Goal: Task Accomplishment & Management: Manage account settings

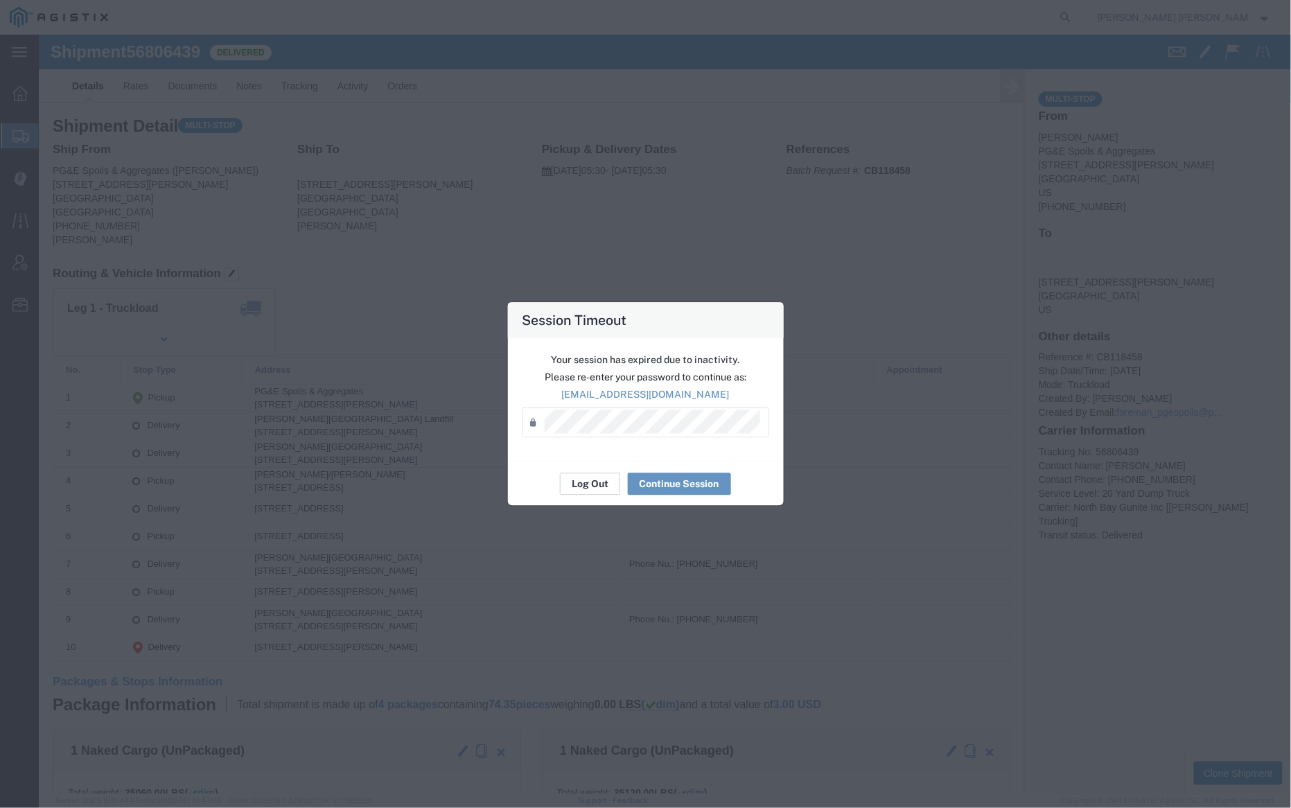
click at [605, 488] on button "Log Out" at bounding box center [590, 484] width 60 height 22
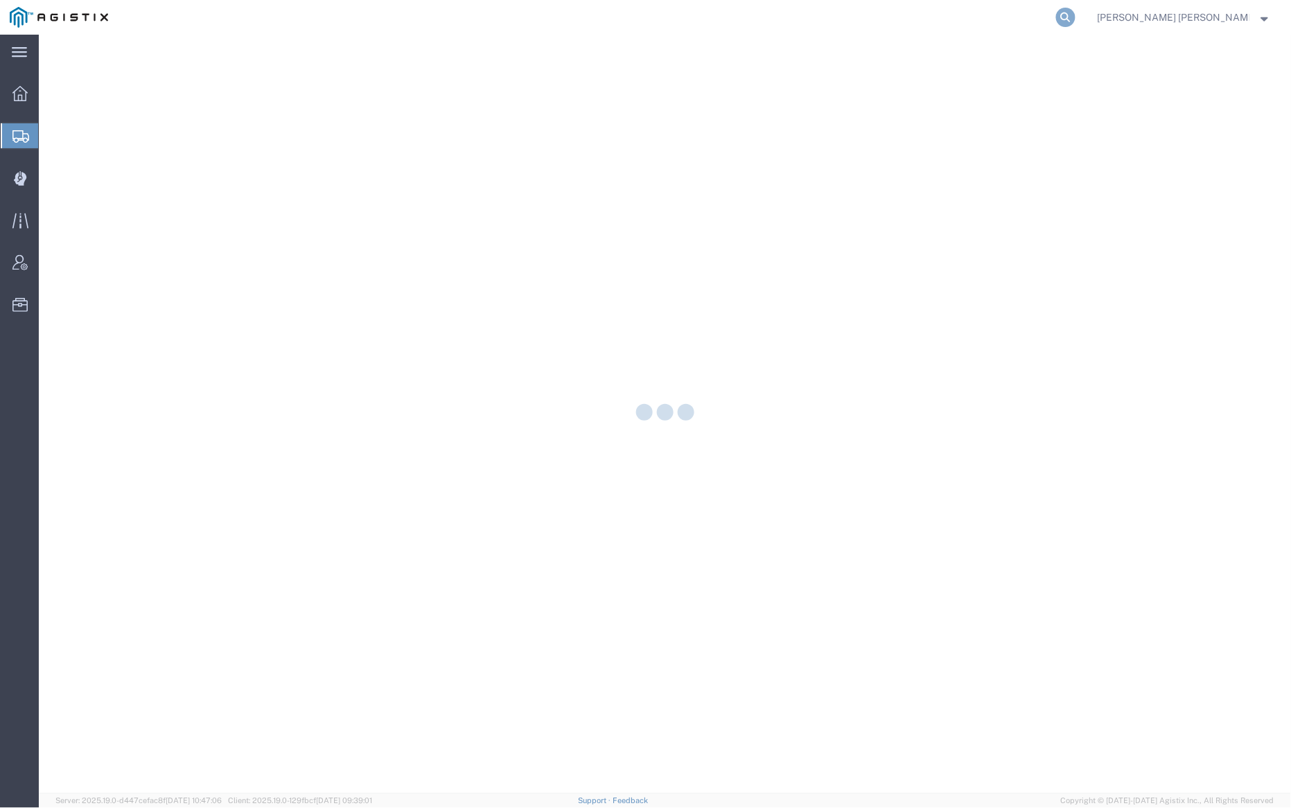
click at [1075, 16] on icon at bounding box center [1065, 17] width 19 height 19
click at [883, 11] on input "search" at bounding box center [845, 17] width 421 height 33
paste input "20SW 140 20SW 140 20SW 140 20SW 140 20SW 140 20SW 140 20SW 140"
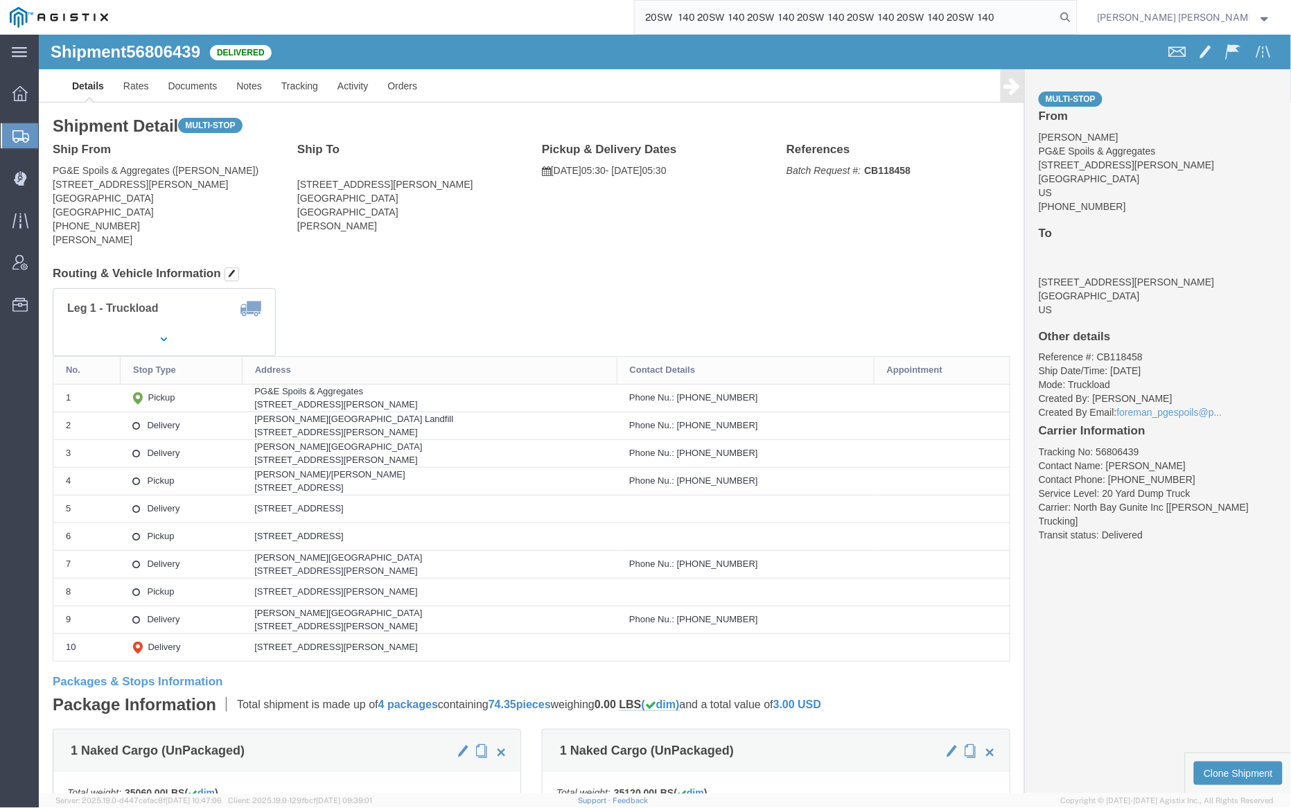
click at [817, 22] on input "20SW 140 20SW 140 20SW 140 20SW 140 20SW 140 20SW 140 20SW 140" at bounding box center [845, 17] width 421 height 33
paste input "55568472"
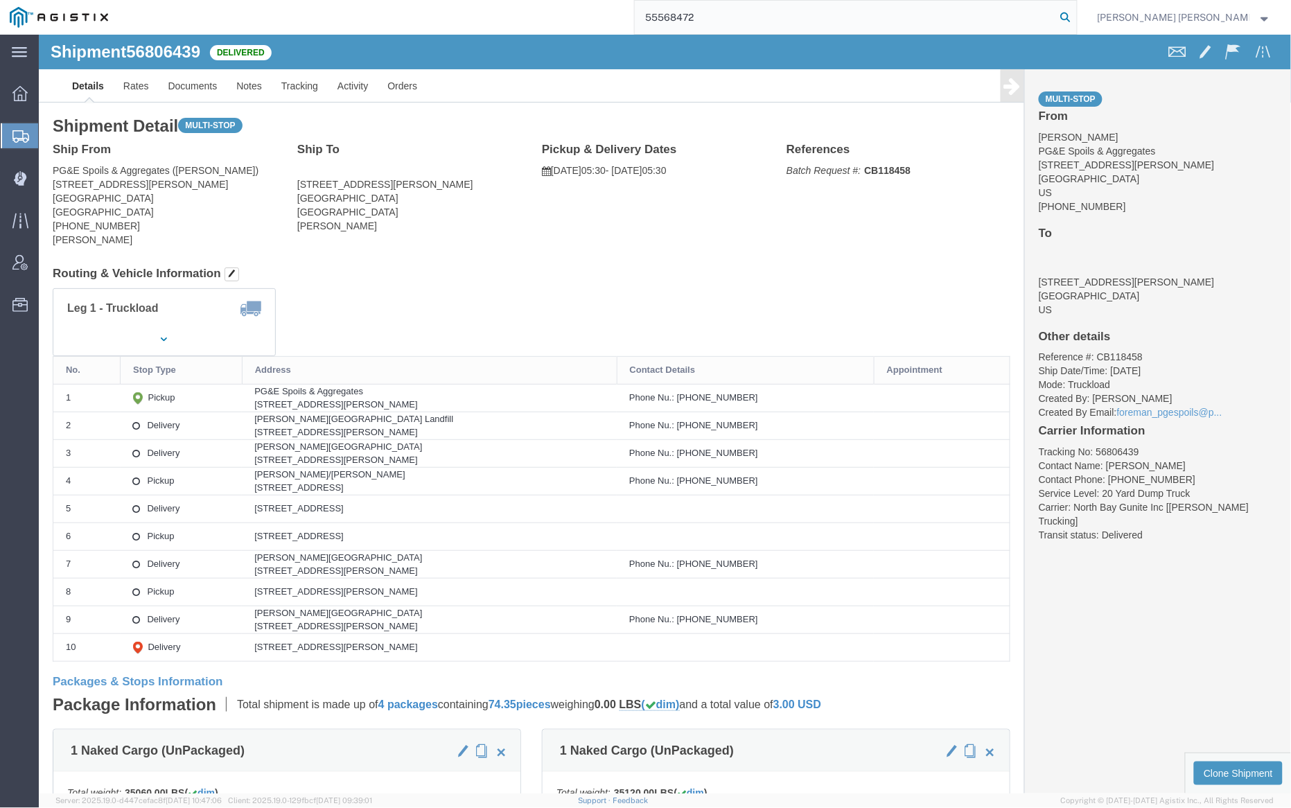
type input "55568472"
click at [1075, 17] on icon at bounding box center [1065, 17] width 19 height 19
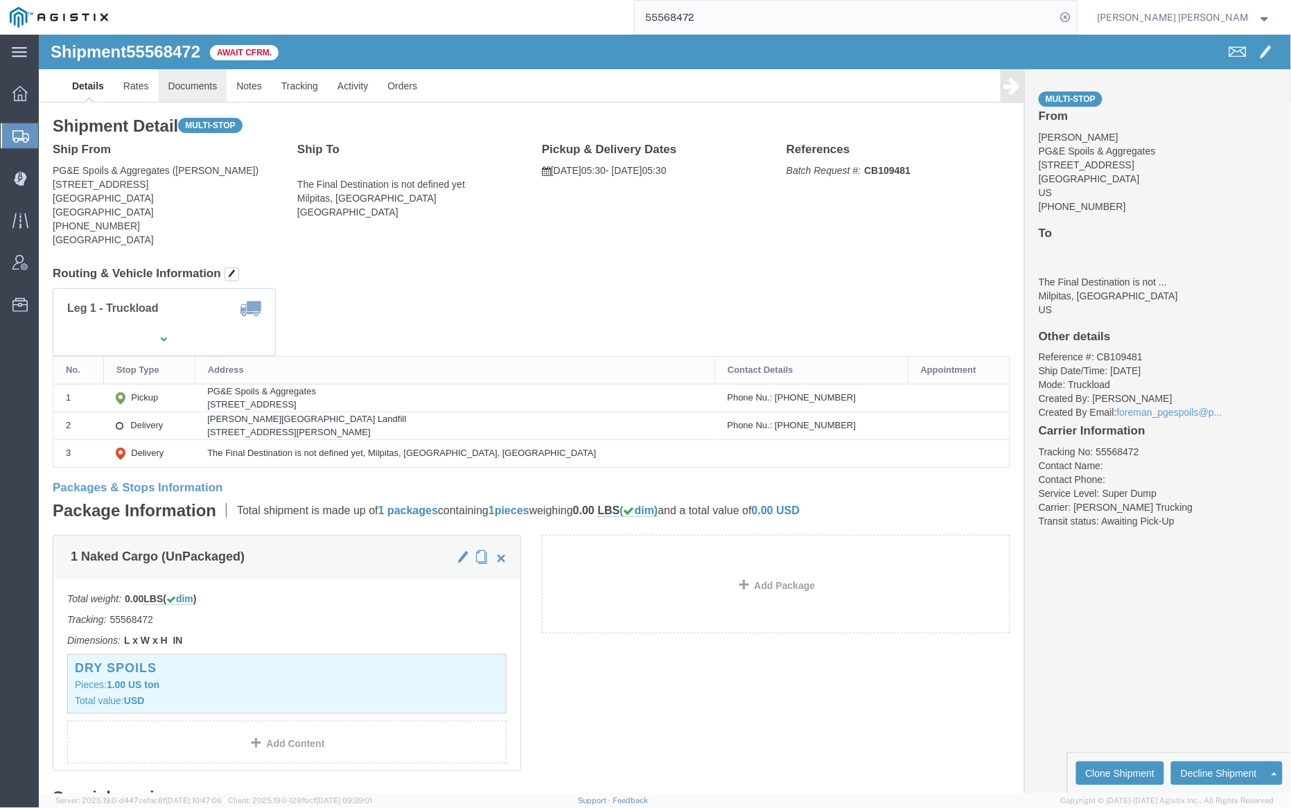
click link "Documents"
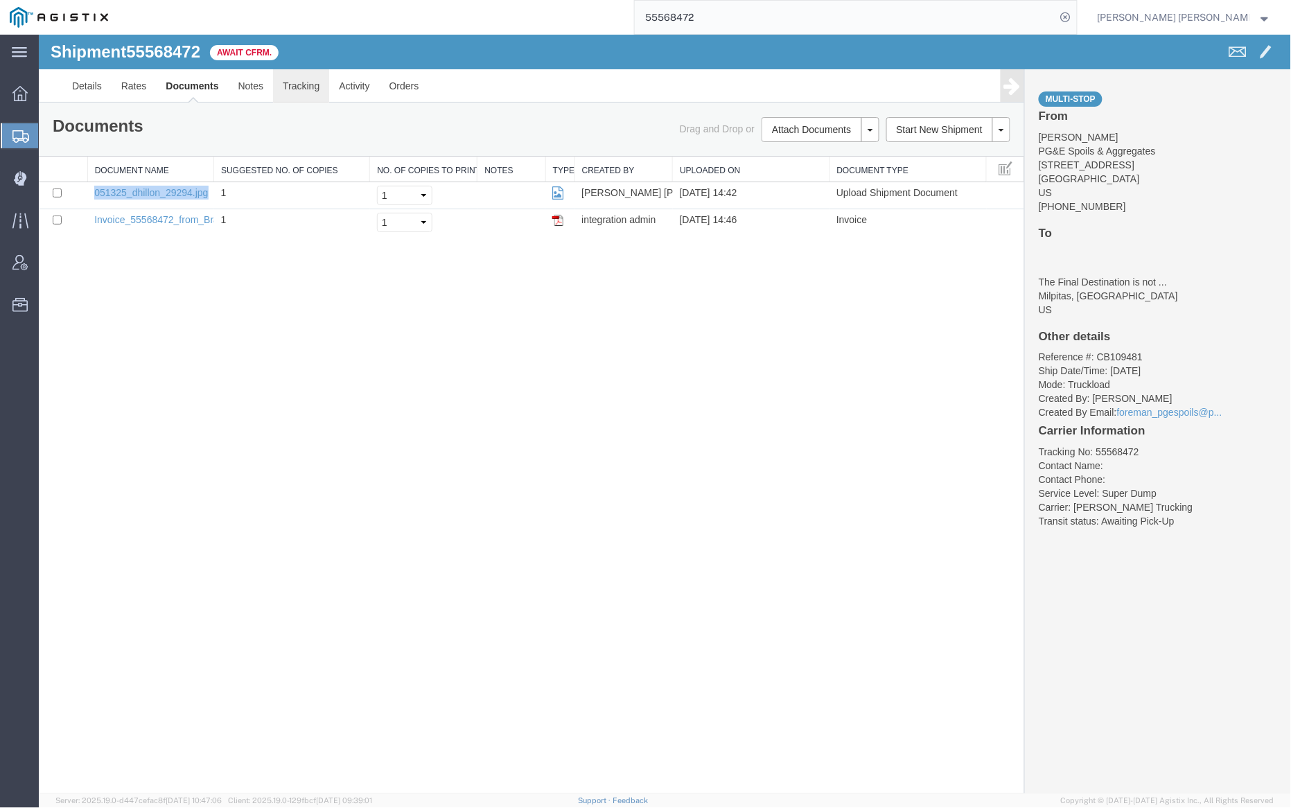
click at [314, 83] on link "Tracking" at bounding box center [300, 85] width 56 height 33
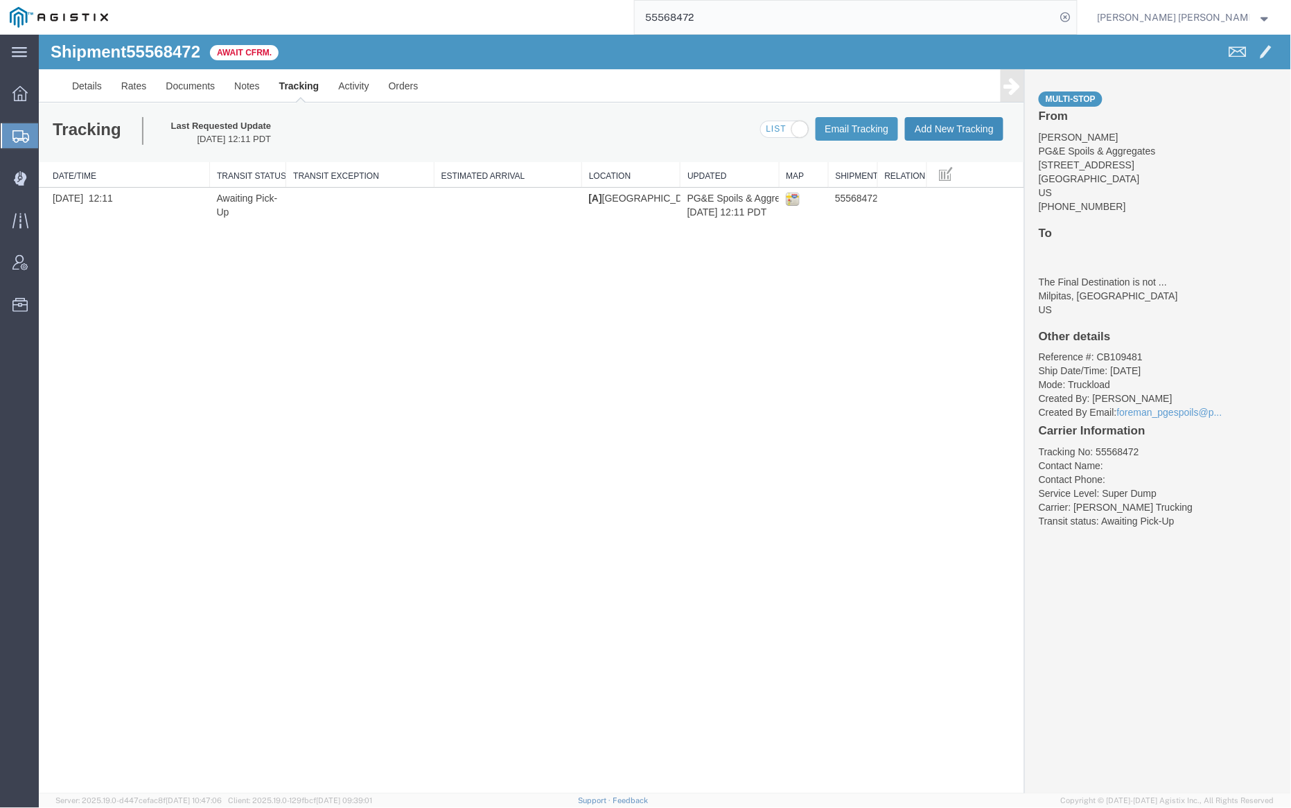
click at [946, 124] on button "Add New Tracking" at bounding box center [953, 128] width 98 height 24
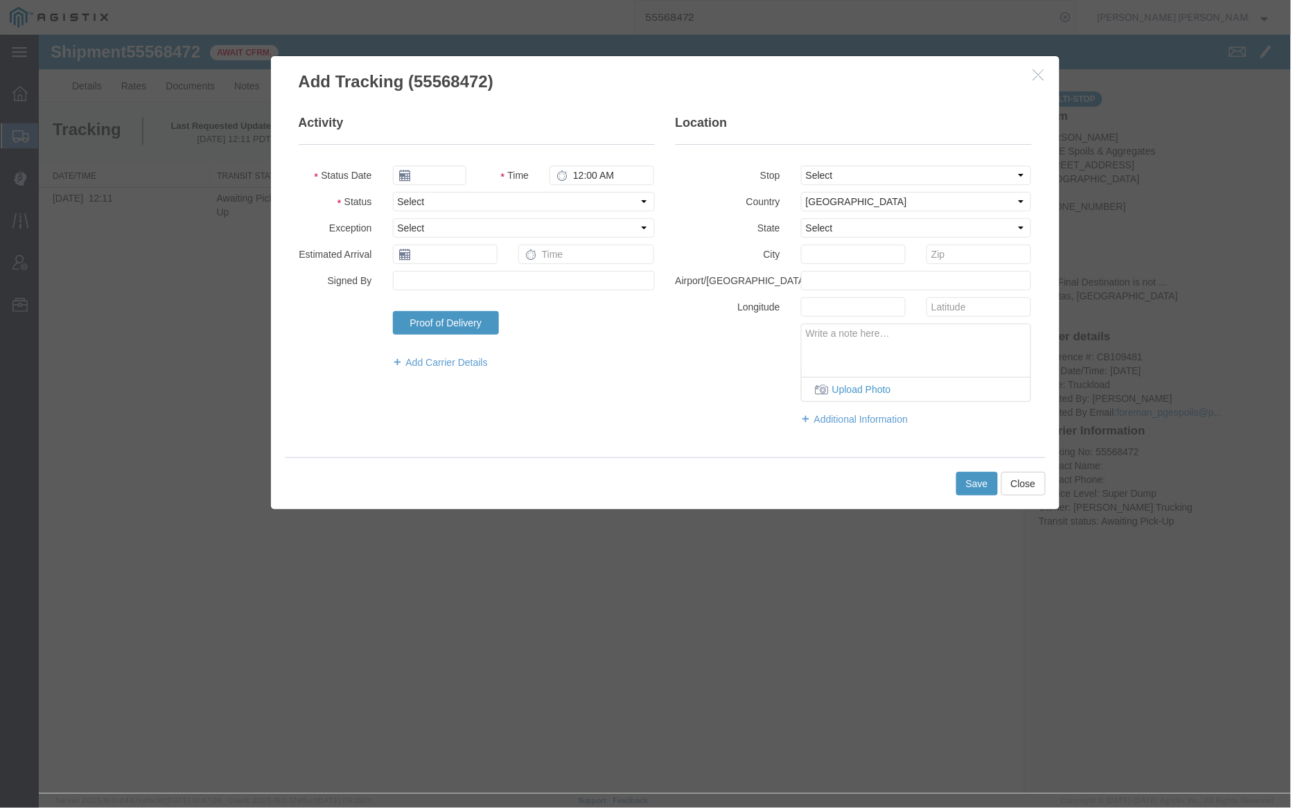
type input "[DATE]"
type input "11:00 AM"
click at [445, 172] on input "[DATE]" at bounding box center [428, 174] width 73 height 19
click at [405, 200] on th at bounding box center [402, 198] width 21 height 21
click at [405, 200] on icon at bounding box center [402, 199] width 3 height 9
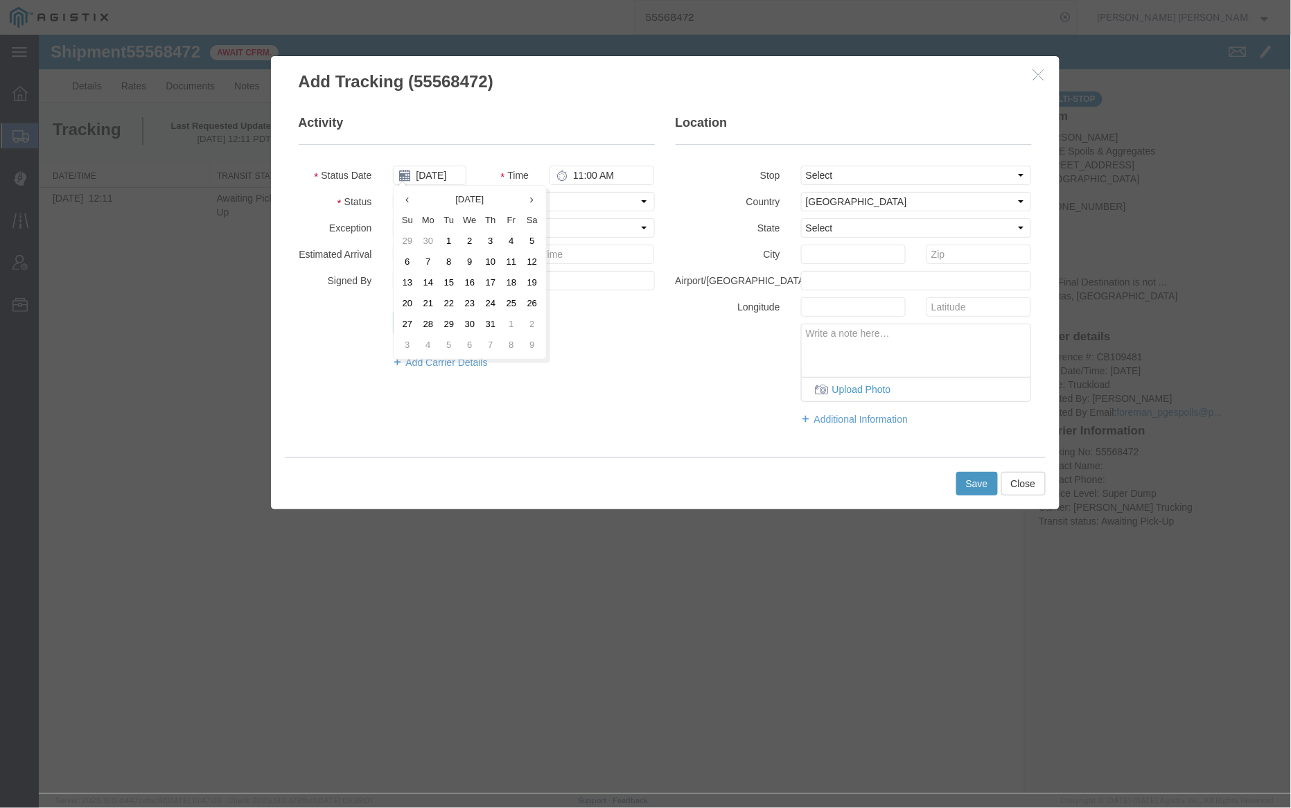
click at [405, 200] on icon at bounding box center [406, 199] width 3 height 9
click at [446, 283] on td "13" at bounding box center [448, 282] width 21 height 21
type input "05/13/2025"
drag, startPoint x: 577, startPoint y: 175, endPoint x: 610, endPoint y: 184, distance: 33.8
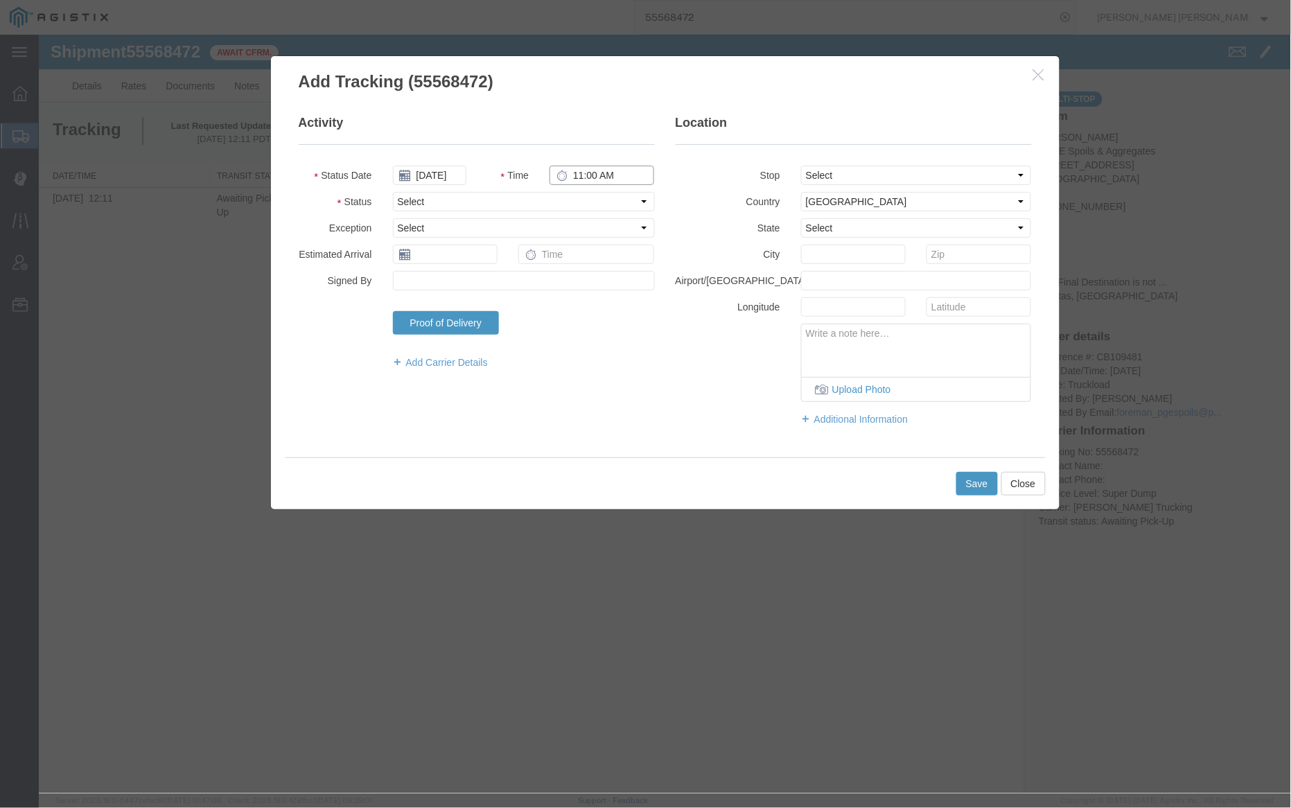
click at [577, 175] on input "11:00 AM" at bounding box center [601, 174] width 105 height 19
click at [585, 179] on input "5:00 AM" at bounding box center [601, 174] width 105 height 19
type input "5:30 AM"
click at [542, 198] on select "Select Arrival Notice Available Arrival Notice Imported Arrive at Delivery Loca…" at bounding box center [523, 200] width 262 height 19
select select "ARVPULOC"
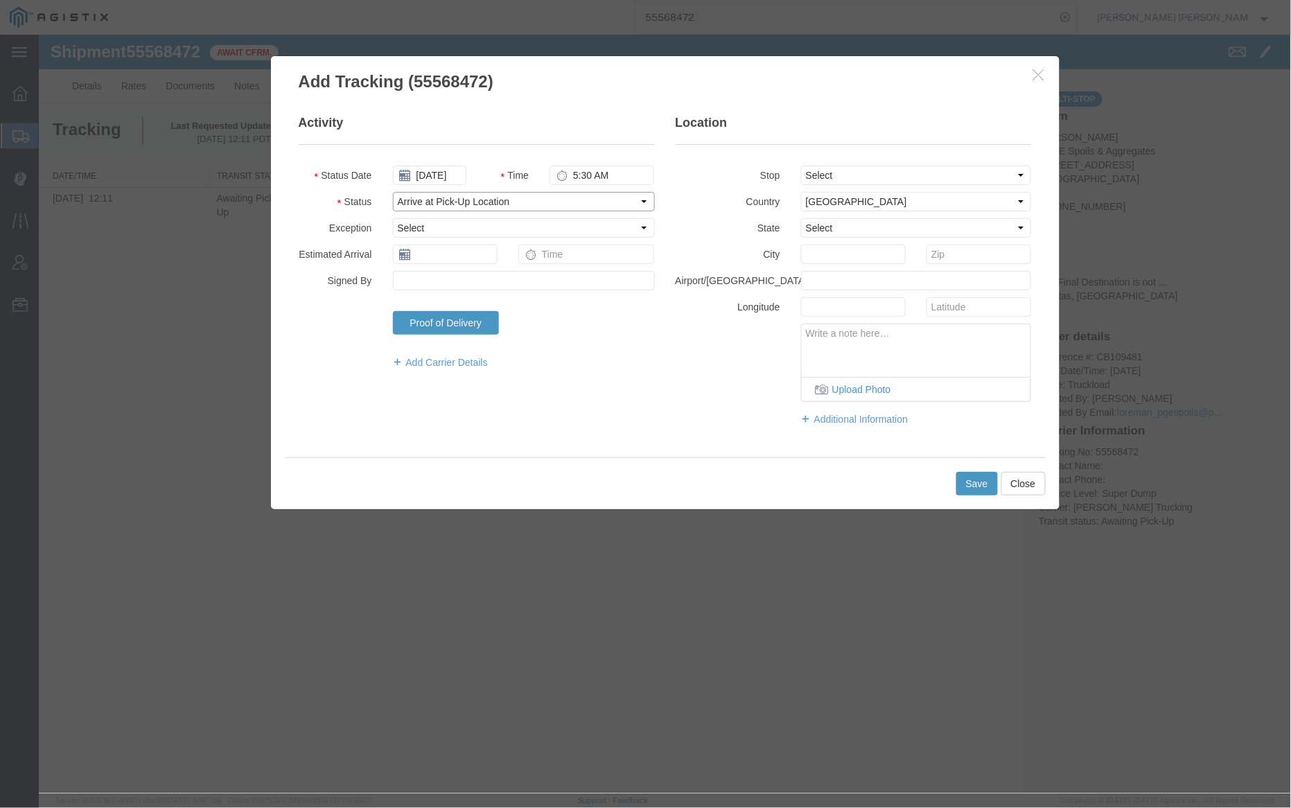
click at [392, 191] on select "Select Arrival Notice Available Arrival Notice Imported Arrive at Delivery Loca…" at bounding box center [523, 200] width 262 height 19
click at [808, 176] on select "Select From: 10 Seaport Blvd, Redwood City, CA, 94063, US Stop 2: 1601 Dixon La…" at bounding box center [915, 174] width 231 height 19
select select "{"pickupDeliveryInfoId": "120396349","pickupOrDelivery": "P","stopNum": "1","lo…"
click at [800, 165] on select "Select From: 10 Seaport Blvd, Redwood City, CA, 94063, US Stop 2: 1601 Dixon La…" at bounding box center [915, 174] width 231 height 19
select select "CA"
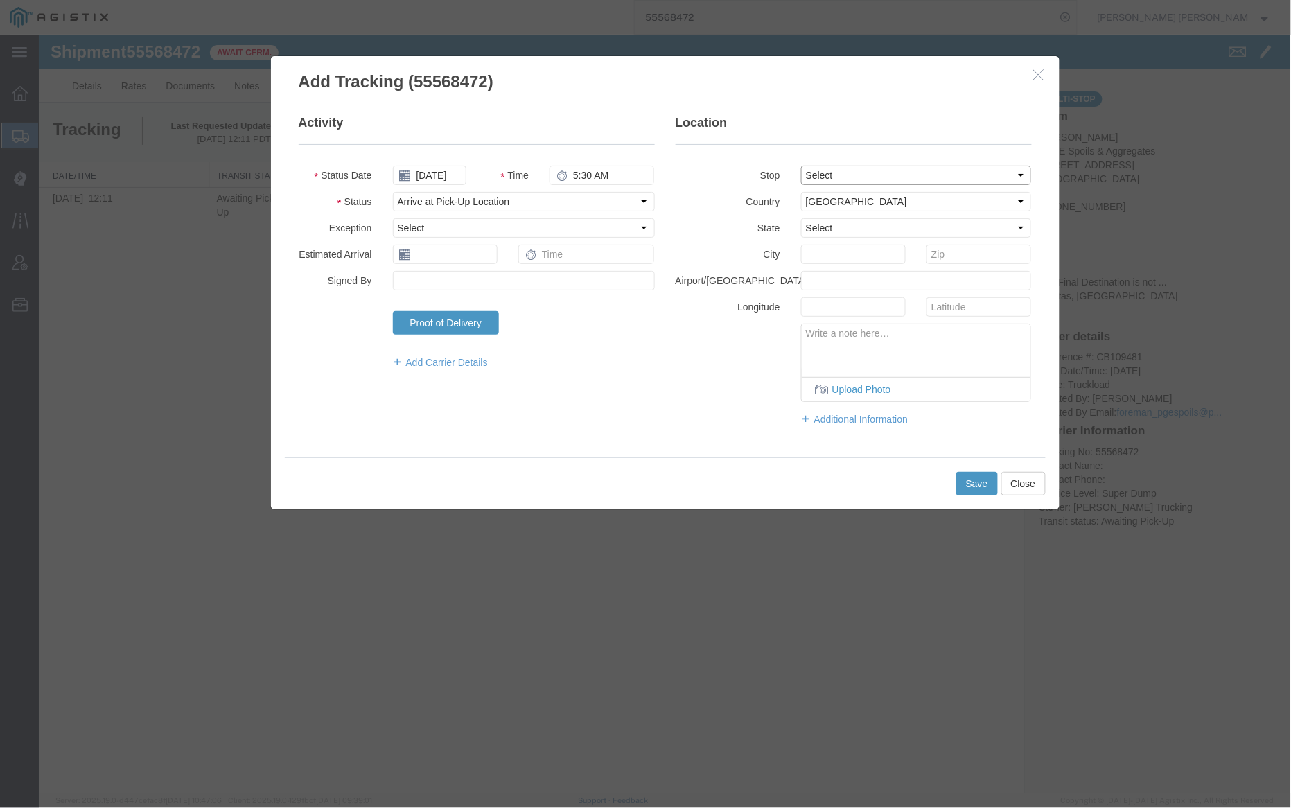
type input "Redwood City"
click at [973, 481] on button "Save" at bounding box center [976, 483] width 42 height 24
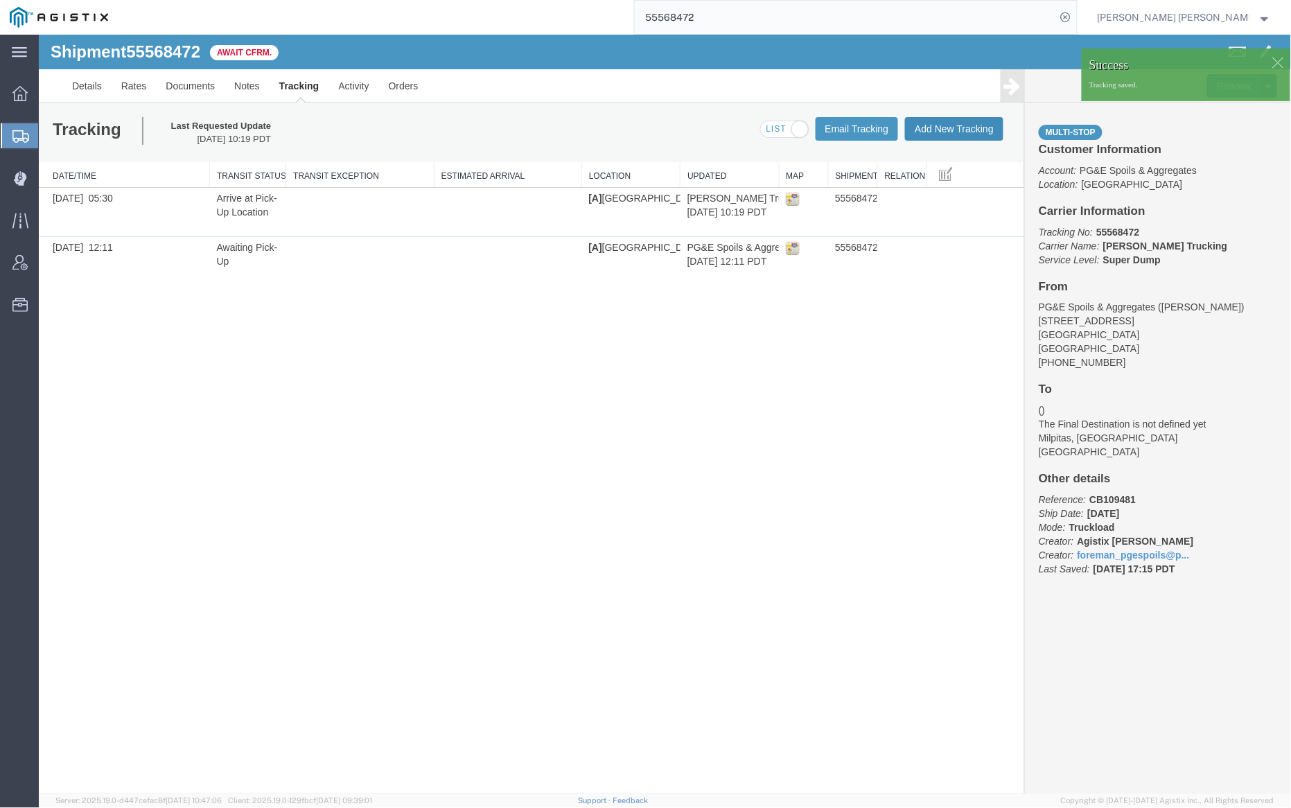
click at [950, 126] on button "Add New Tracking" at bounding box center [953, 128] width 98 height 24
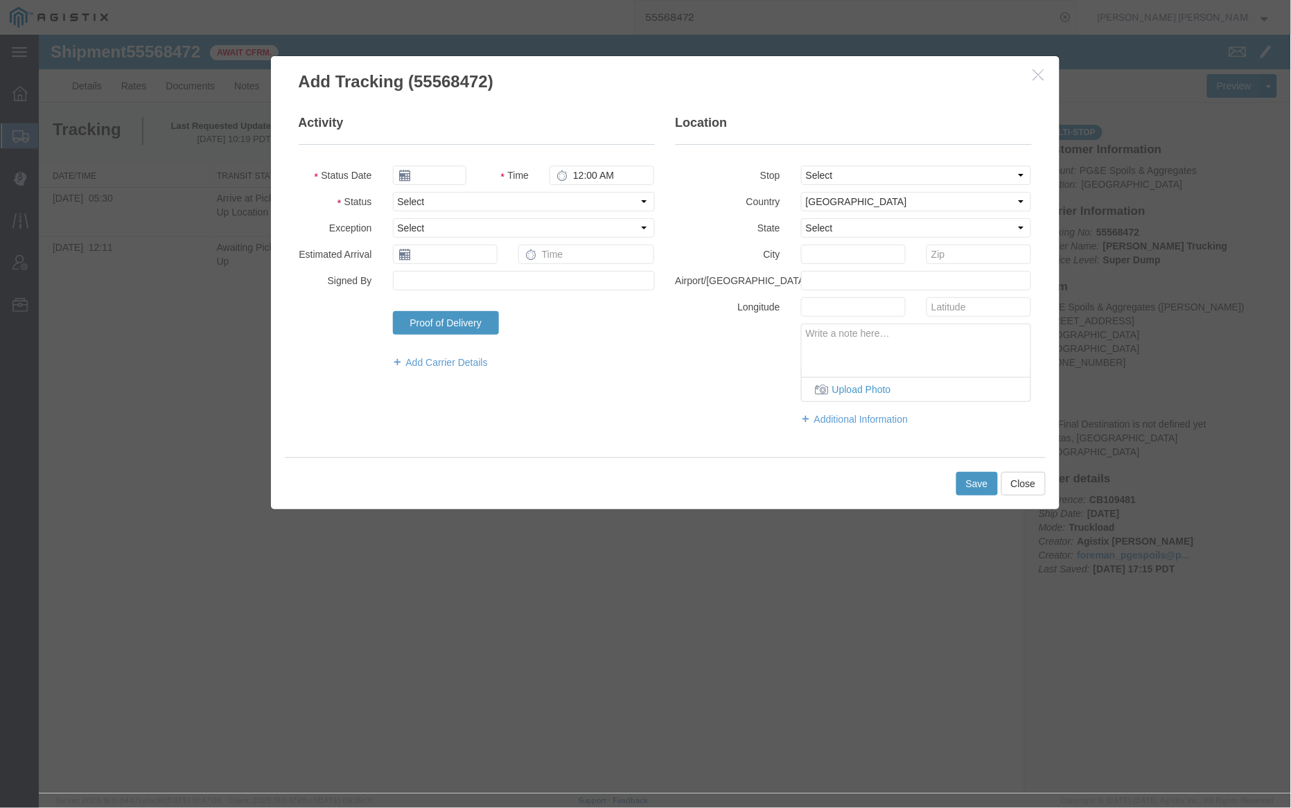
type input "09/19/2025"
type input "11:00 AM"
click at [421, 177] on input "09/19/2025" at bounding box center [428, 174] width 73 height 19
click at [403, 202] on icon at bounding box center [402, 199] width 3 height 9
click at [403, 202] on th at bounding box center [402, 198] width 21 height 21
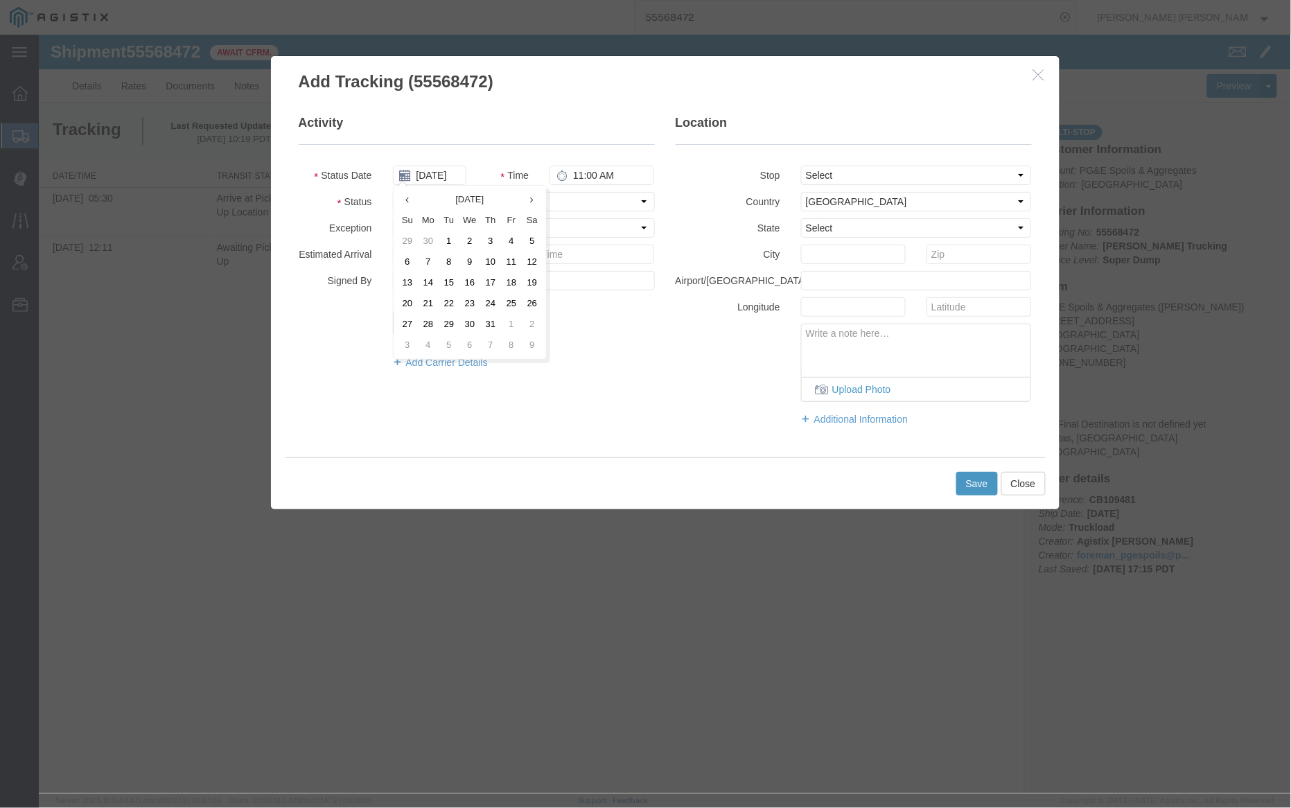
click at [403, 202] on th at bounding box center [406, 198] width 21 height 21
click at [405, 201] on icon at bounding box center [406, 199] width 3 height 9
click at [454, 276] on td "13" at bounding box center [448, 282] width 21 height 21
type input "05/13/2025"
drag, startPoint x: 572, startPoint y: 176, endPoint x: 585, endPoint y: 180, distance: 13.1
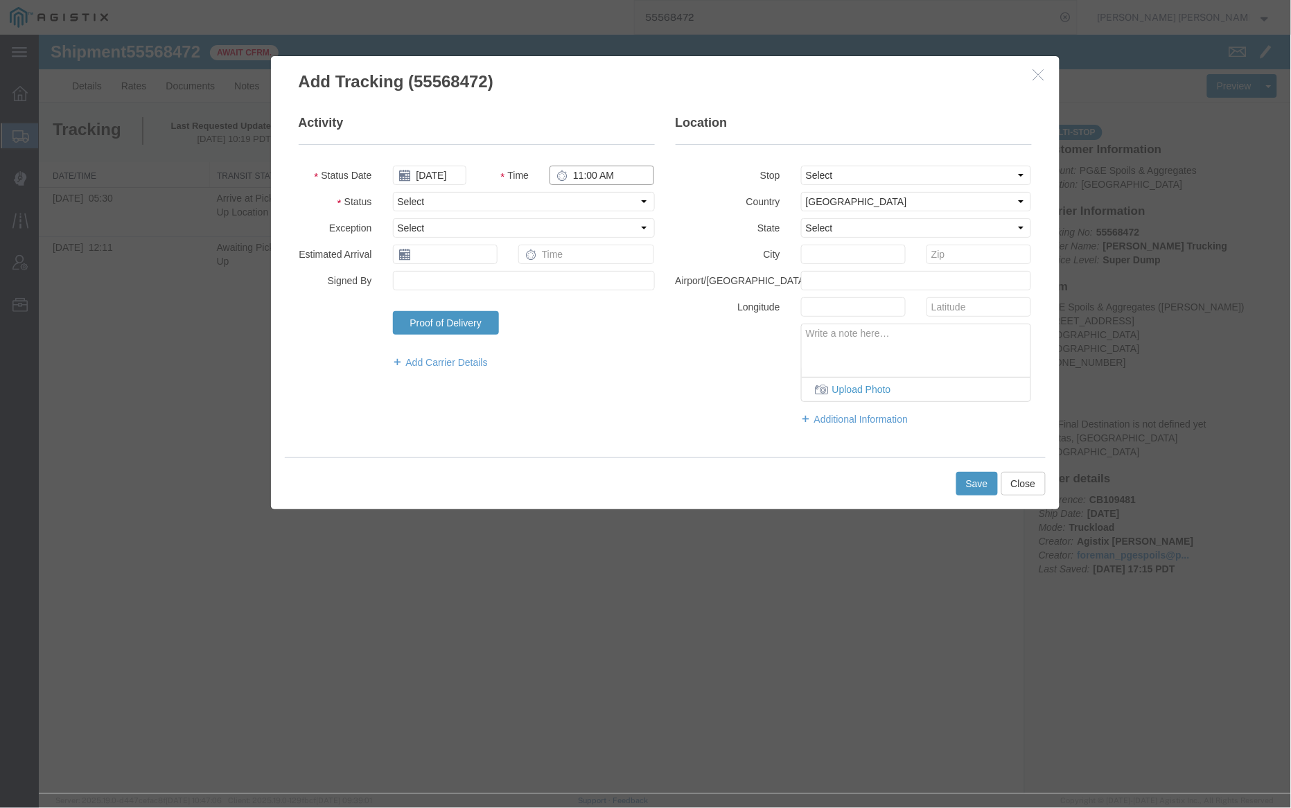
click at [572, 176] on input "11:00 AM" at bounding box center [601, 174] width 105 height 19
type input "2:00 PM"
click at [545, 202] on select "Select Arrival Notice Available Arrival Notice Imported Arrive at Delivery Loca…" at bounding box center [523, 200] width 262 height 19
select select "DELIVRED"
click at [392, 191] on select "Select Arrival Notice Available Arrival Notice Imported Arrive at Delivery Loca…" at bounding box center [523, 200] width 262 height 19
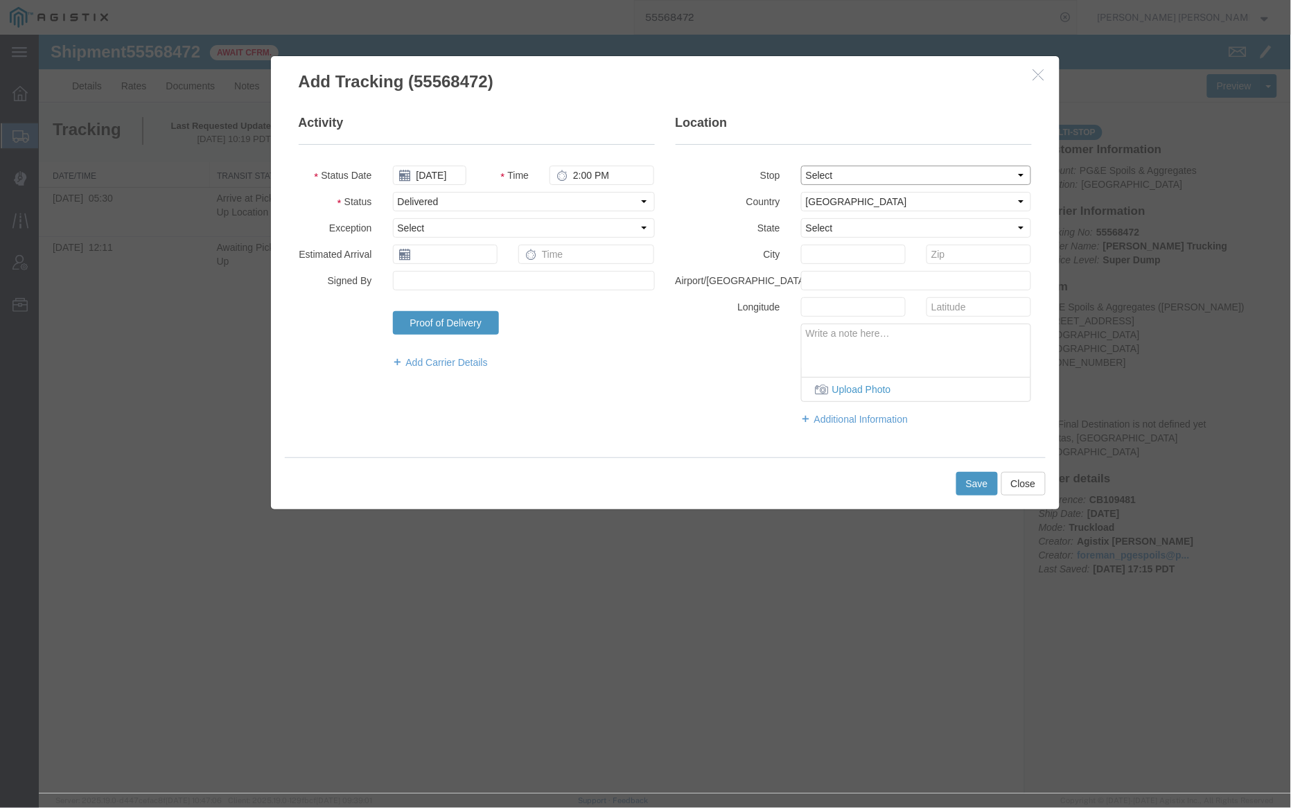
click at [894, 177] on select "Select From: 10 Seaport Blvd, Redwood City, CA, 94063, US Stop 2: 1601 Dixon La…" at bounding box center [915, 174] width 231 height 19
select select "{"pickupDeliveryInfoId": "120396349","pickupOrDelivery": "P","stopNum": "1","lo…"
click at [800, 165] on select "Select From: 10 Seaport Blvd, Redwood City, CA, 94063, US Stop 2: 1601 Dixon La…" at bounding box center [915, 174] width 231 height 19
select select "CA"
type input "Redwood City"
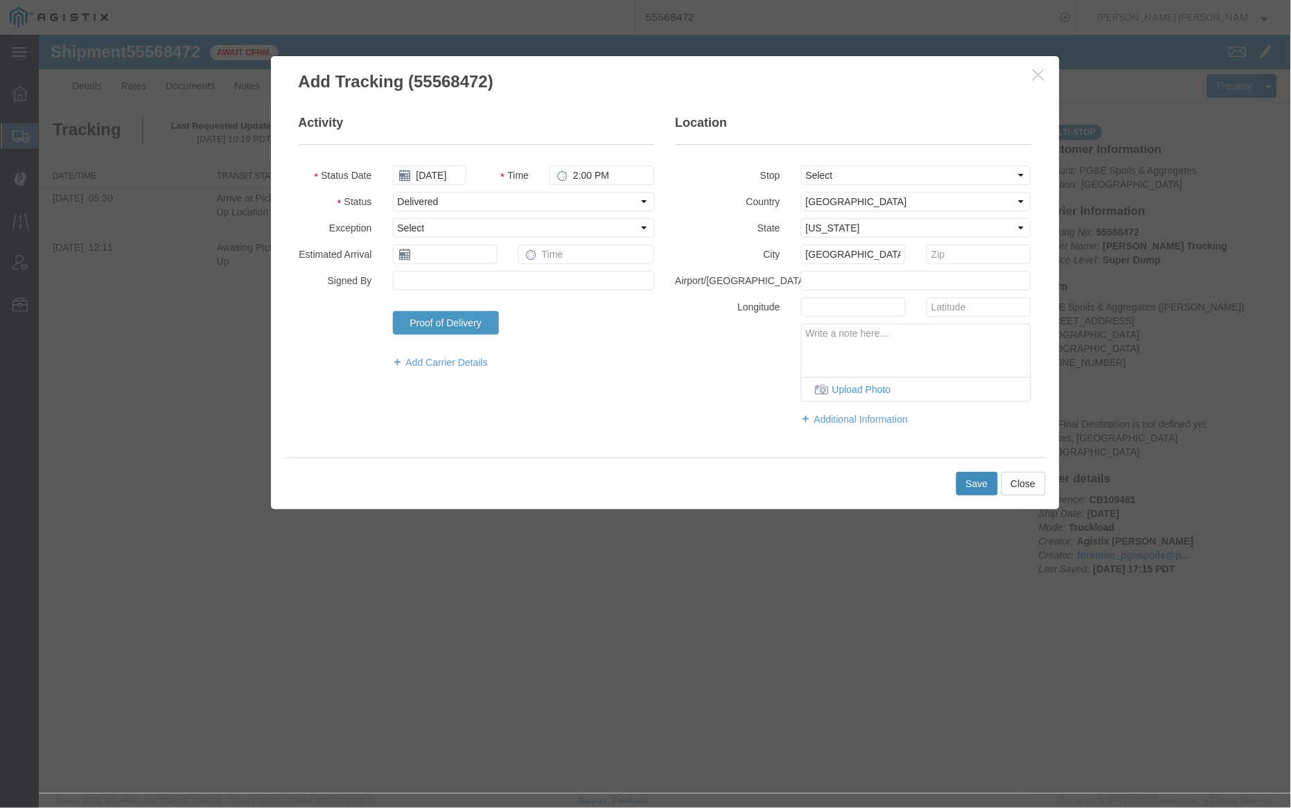
click at [971, 479] on button "Save" at bounding box center [976, 483] width 42 height 24
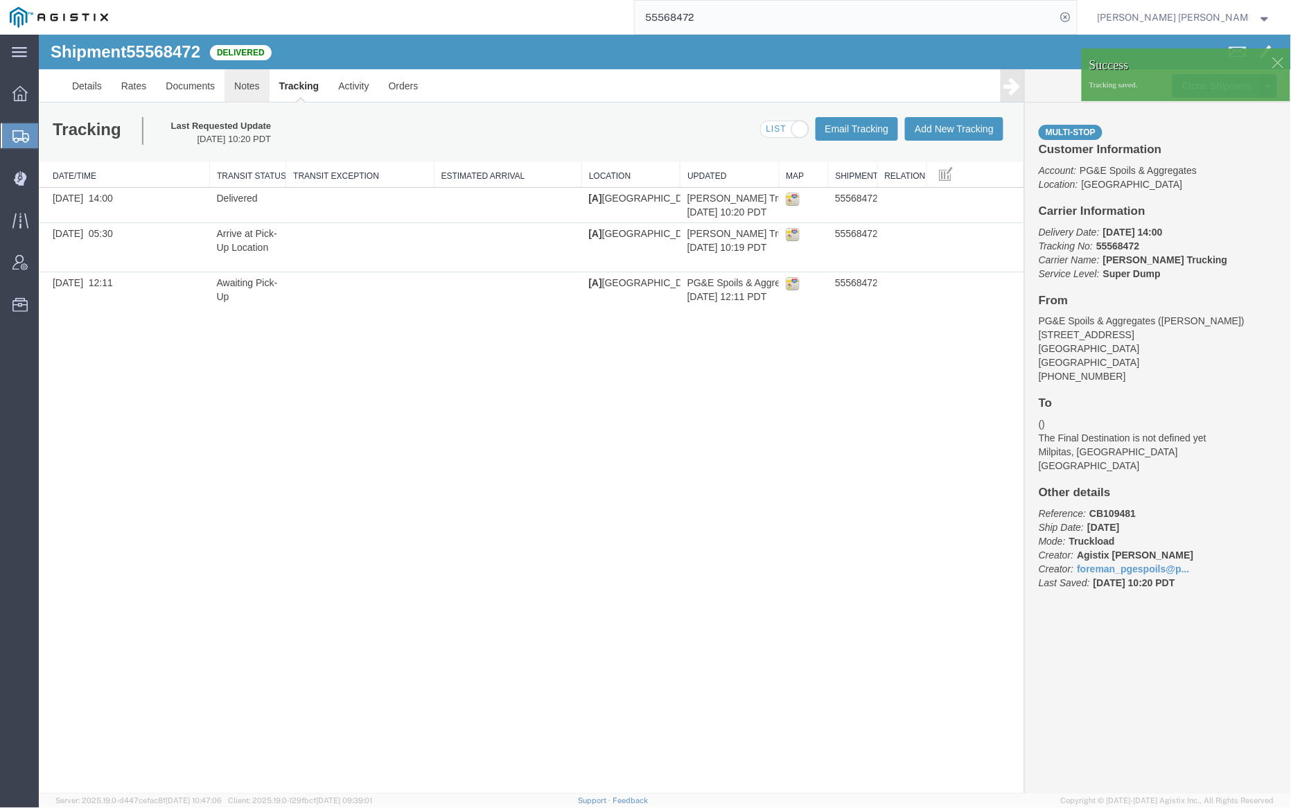
click at [253, 82] on link "Notes" at bounding box center [246, 85] width 45 height 33
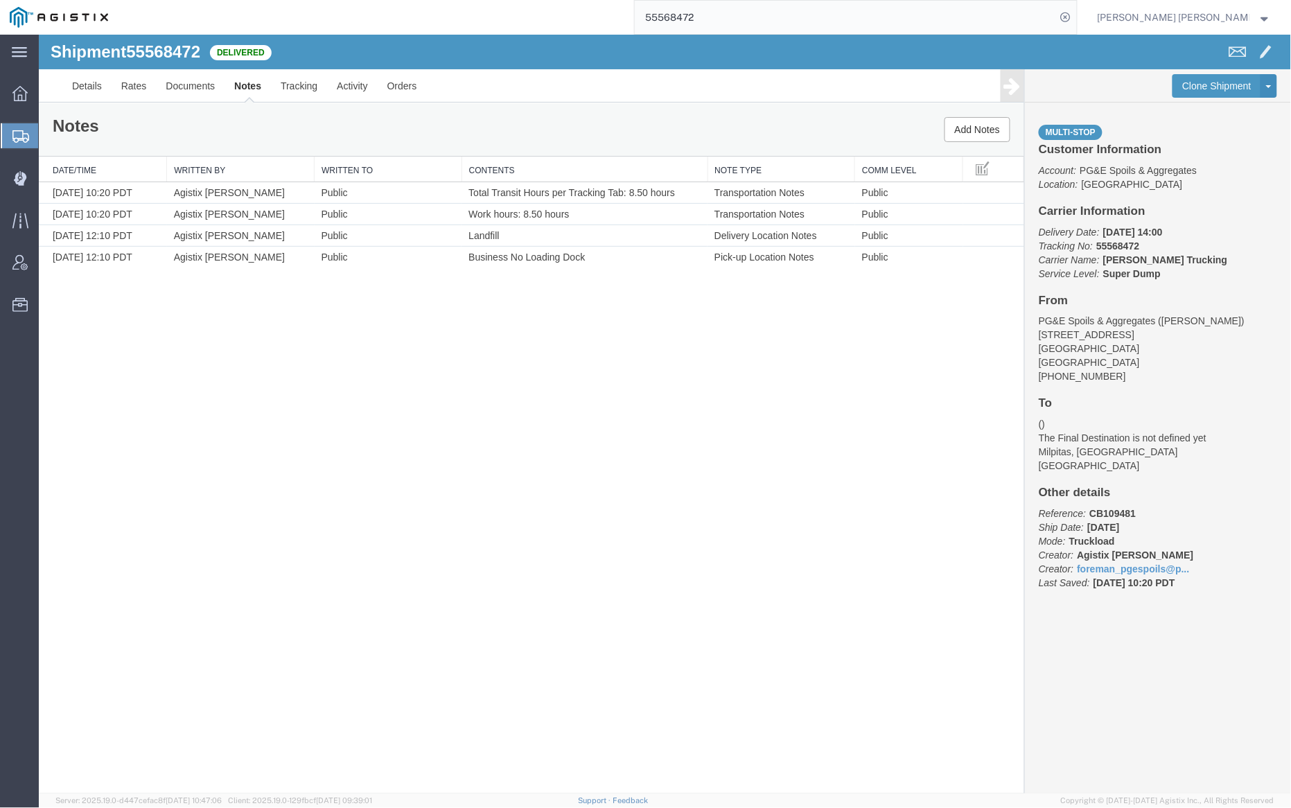
click at [734, 17] on input "55568472" at bounding box center [845, 17] width 421 height 33
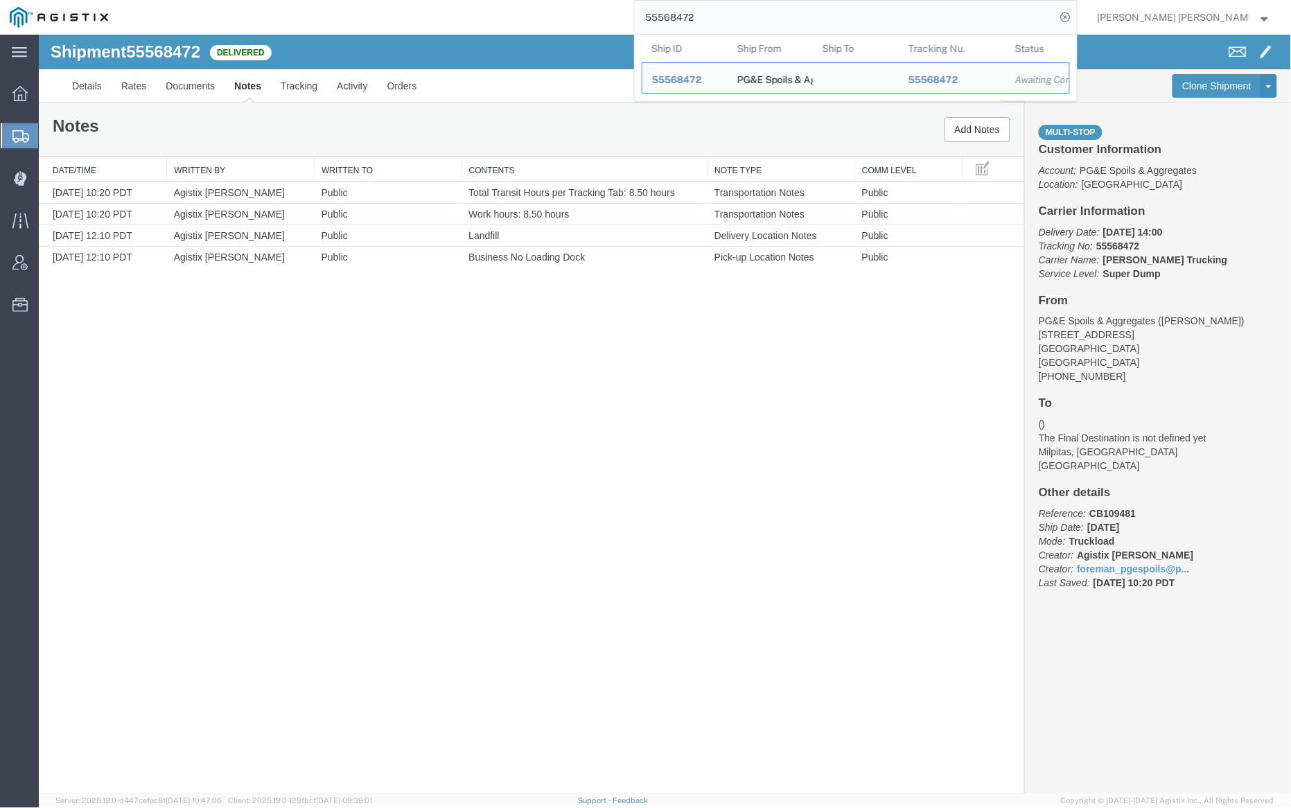
click at [734, 17] on input "55568472" at bounding box center [845, 17] width 421 height 33
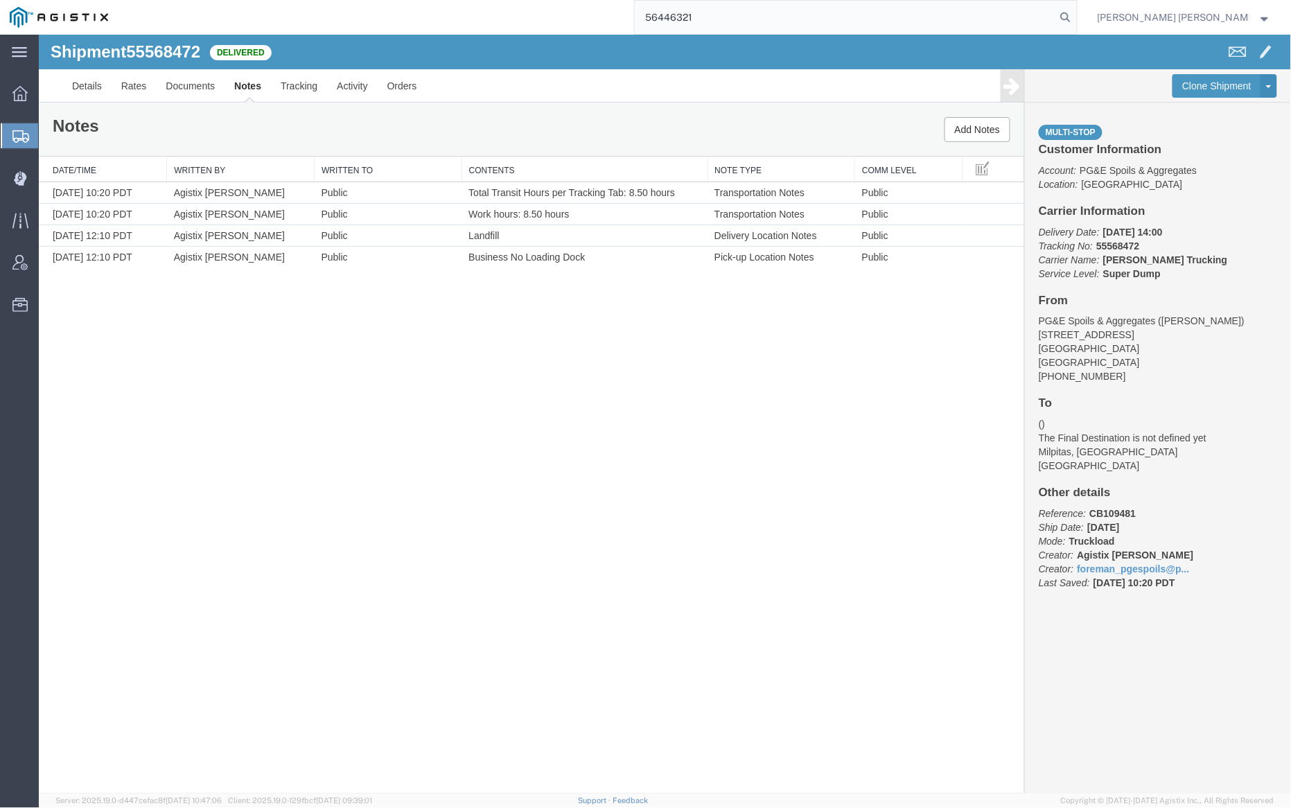
drag, startPoint x: 1140, startPoint y: 12, endPoint x: 1078, endPoint y: 11, distance: 61.7
click at [1075, 12] on icon at bounding box center [1065, 17] width 19 height 19
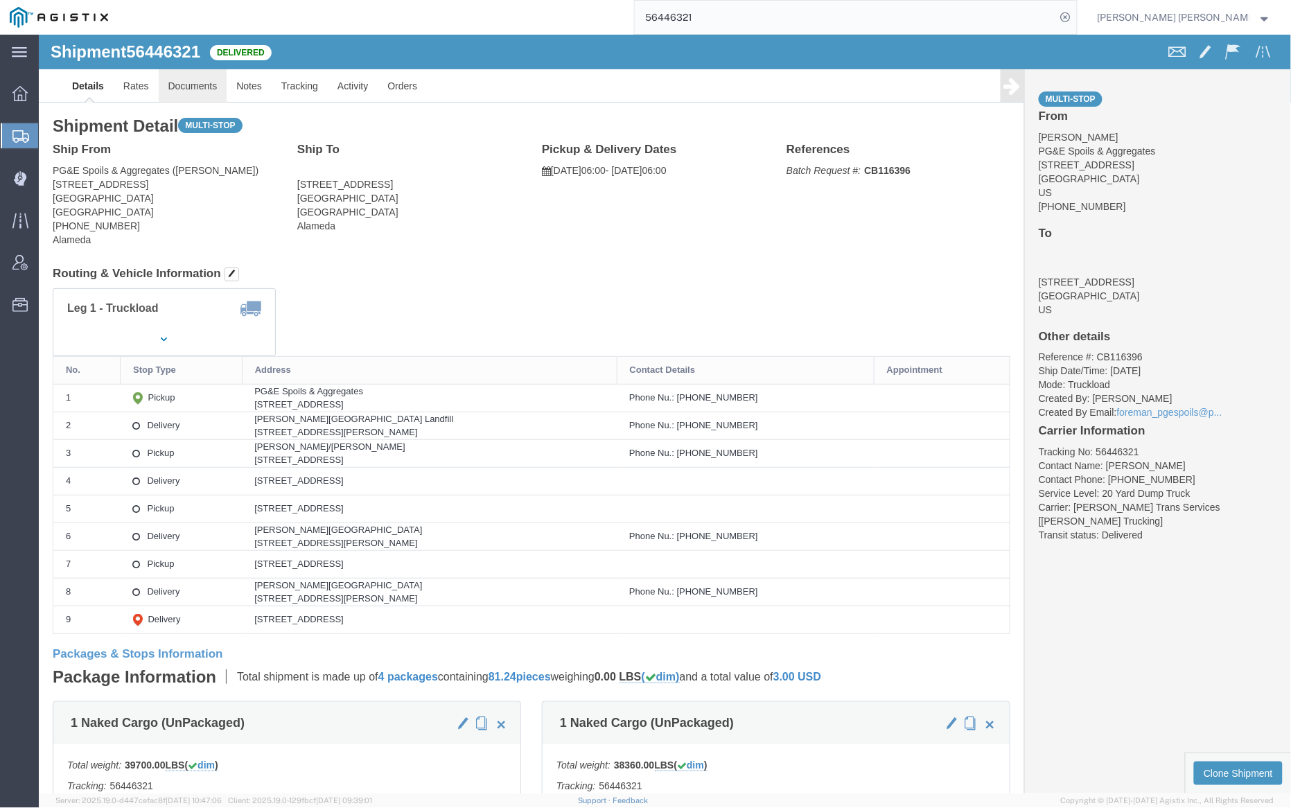
click link "Documents"
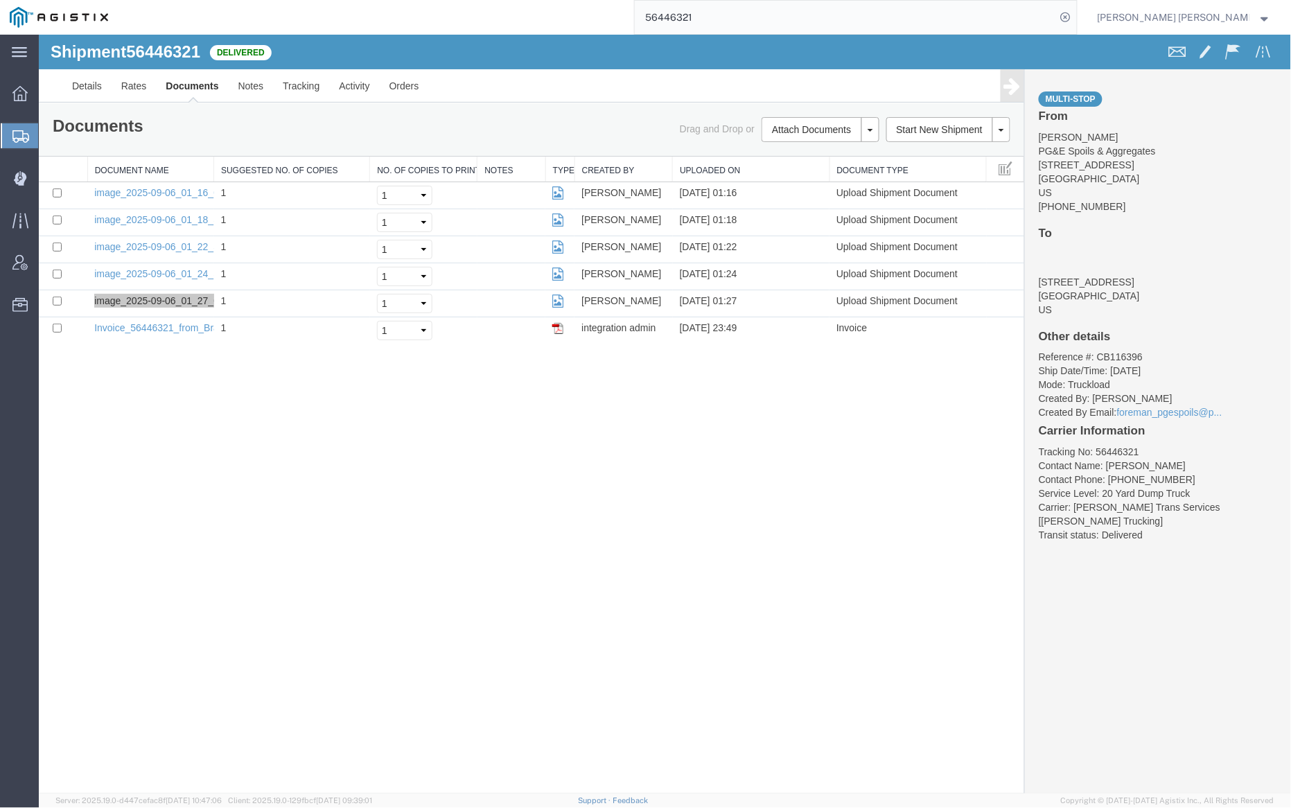
click at [739, 20] on input "56446321" at bounding box center [845, 17] width 421 height 33
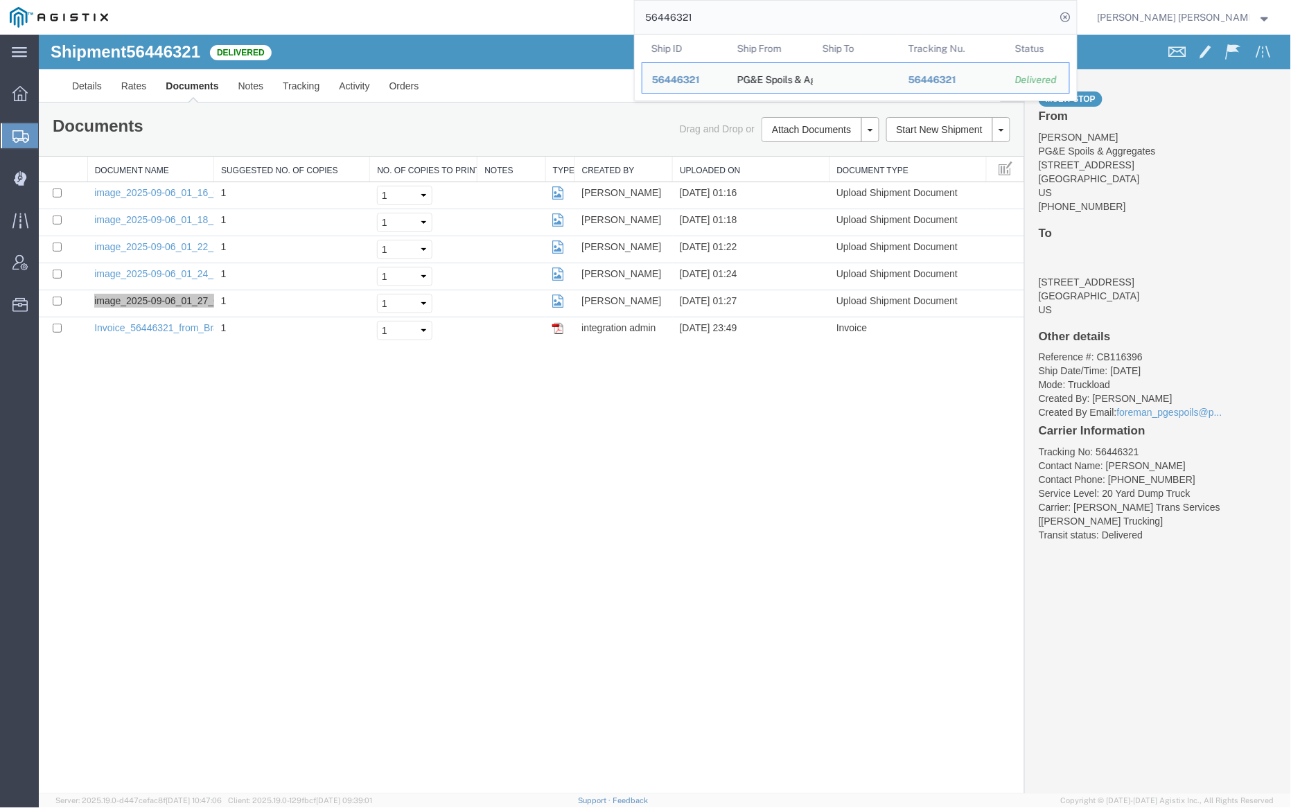
click at [739, 20] on input "56446321" at bounding box center [845, 17] width 421 height 33
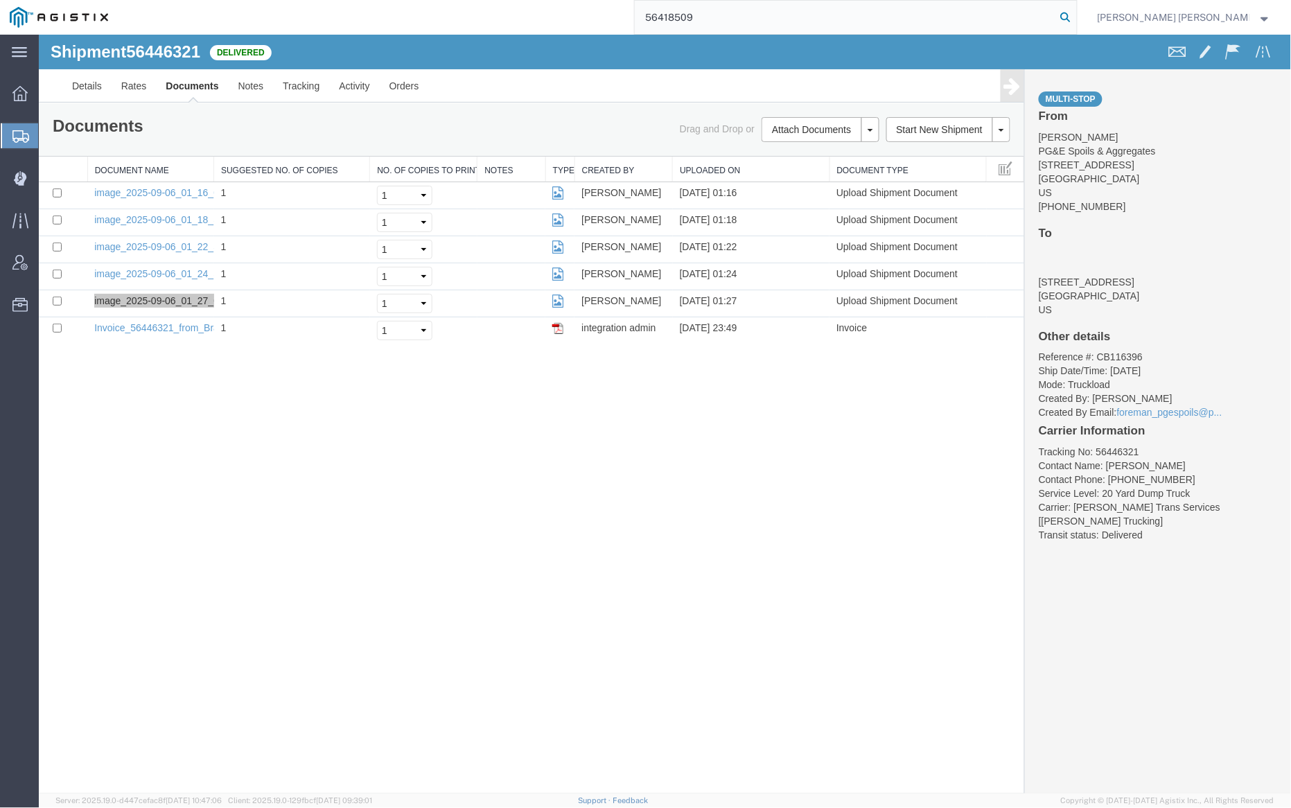
click at [1075, 17] on icon at bounding box center [1065, 17] width 19 height 19
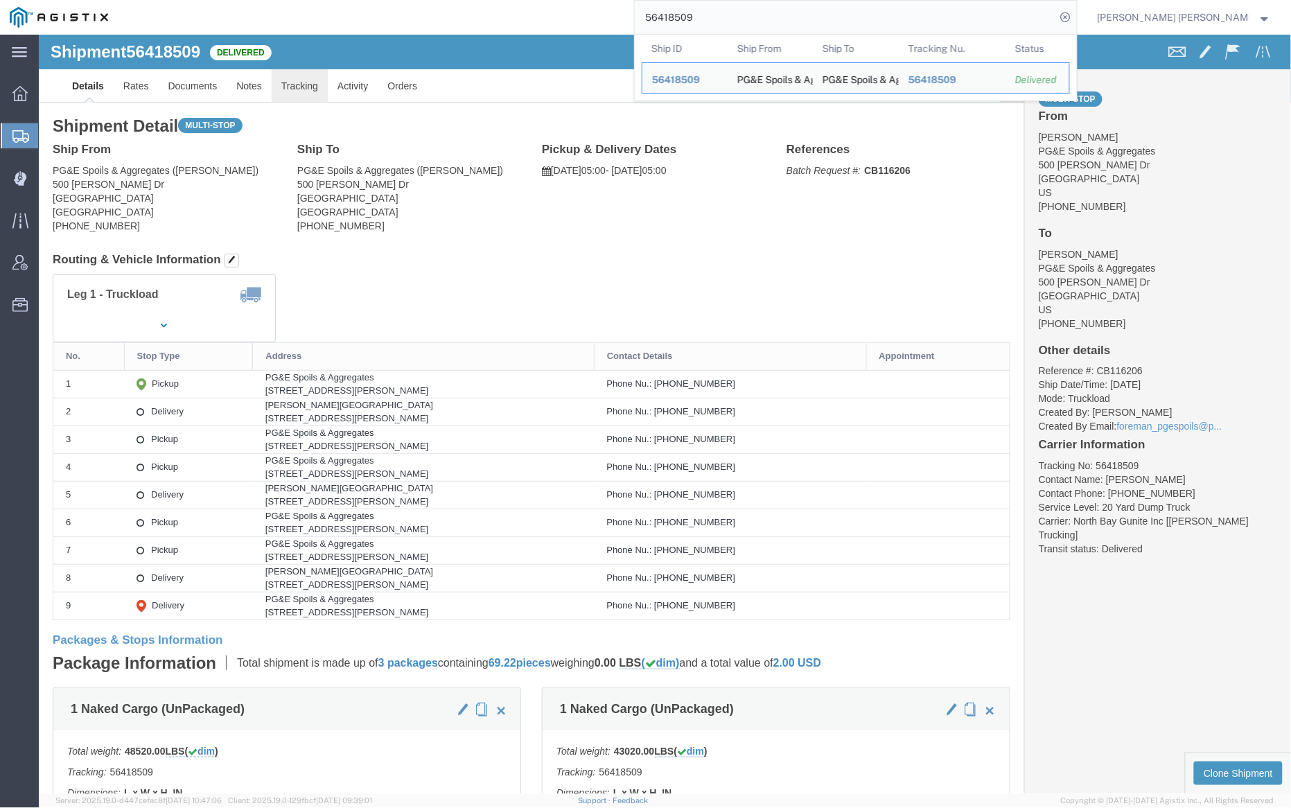
click link "Tracking"
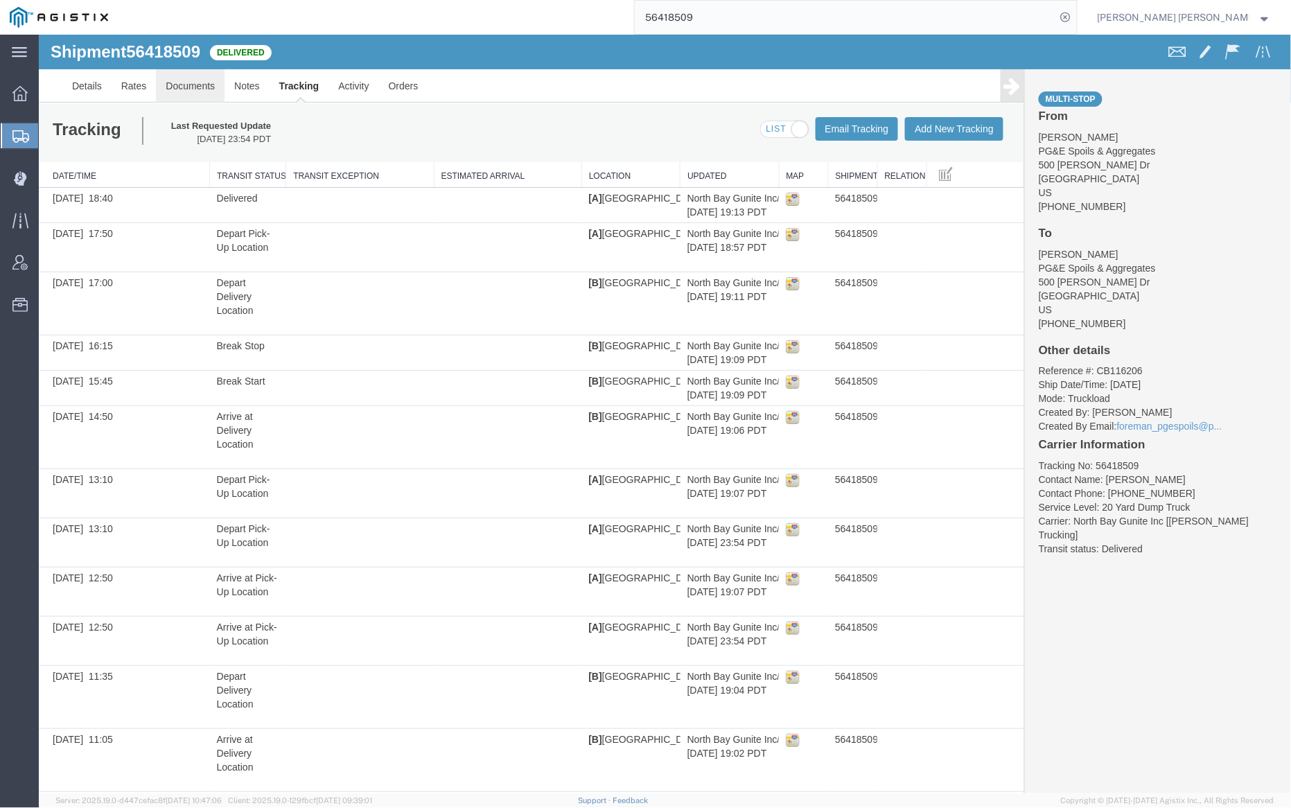
click at [187, 90] on link "Documents" at bounding box center [189, 85] width 69 height 33
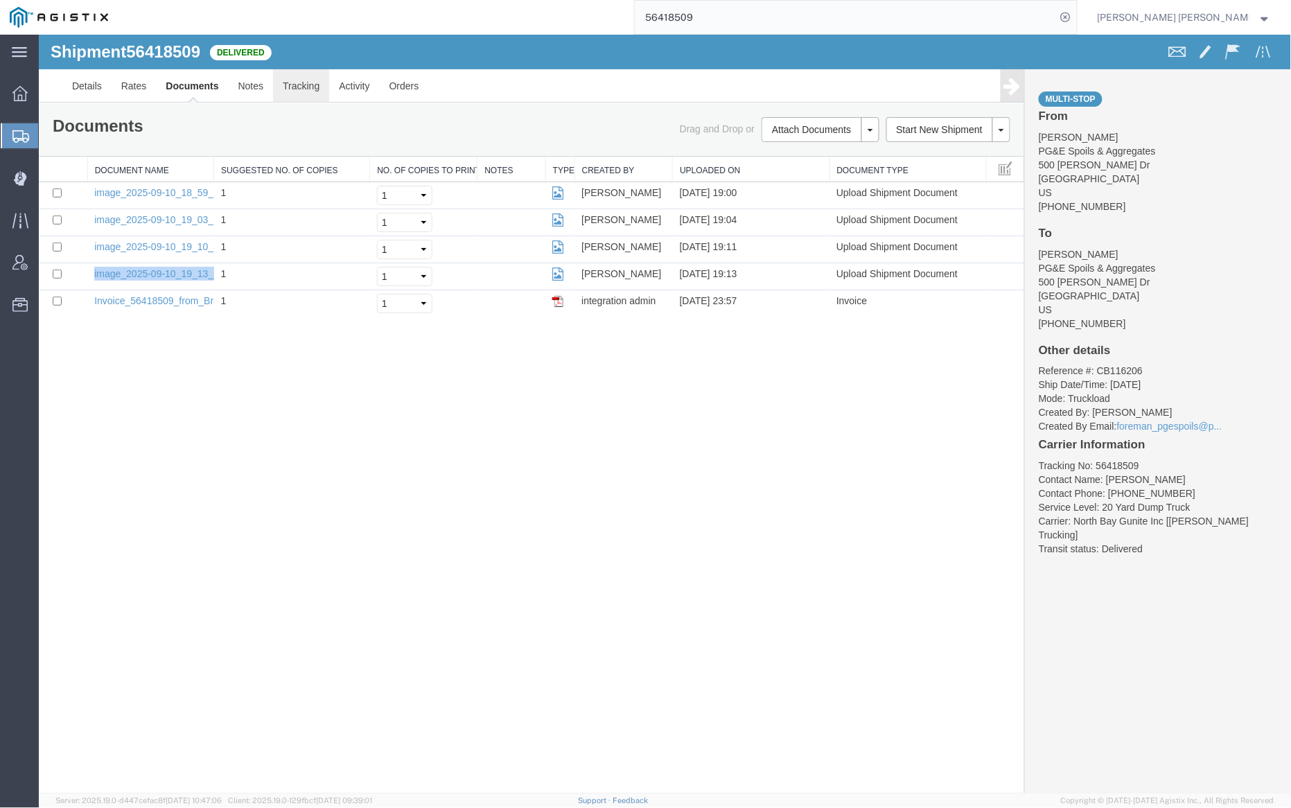
click at [308, 84] on link "Tracking" at bounding box center [300, 85] width 56 height 33
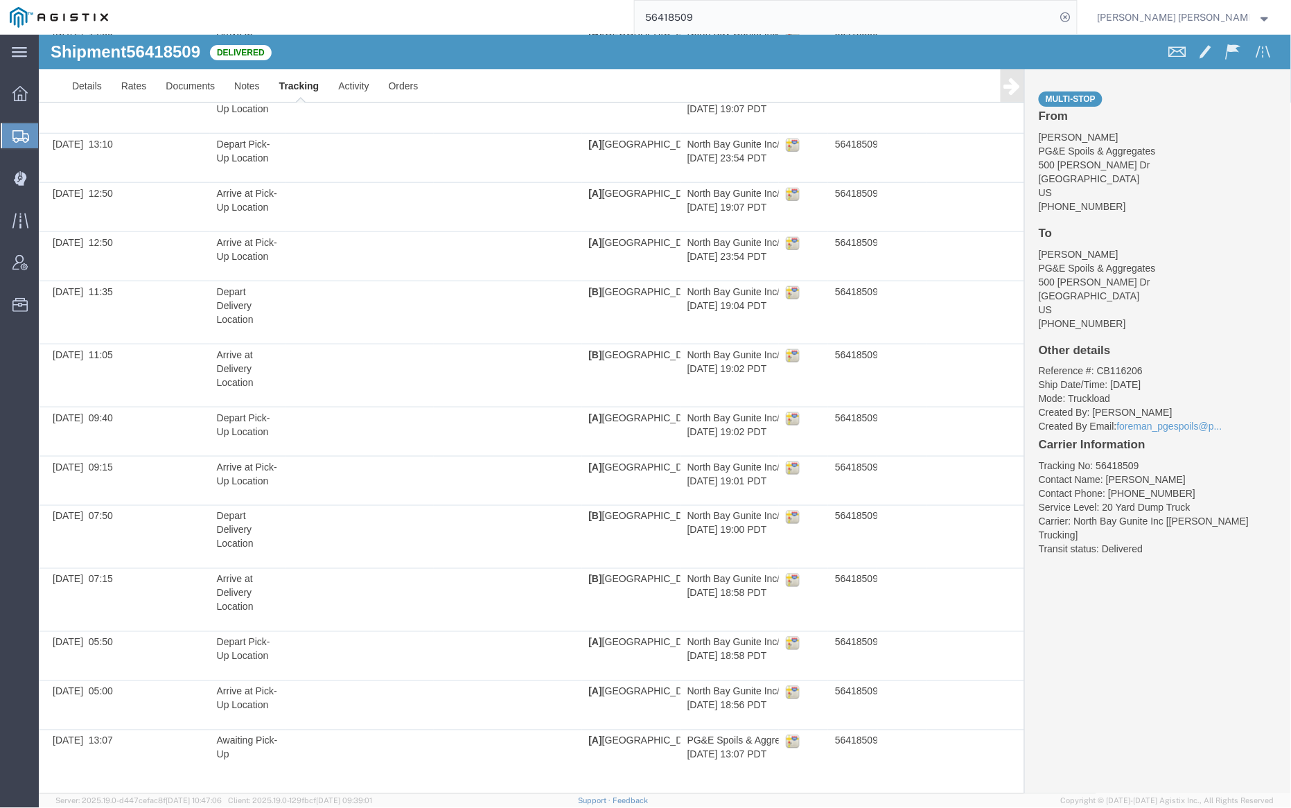
scroll to position [19, 0]
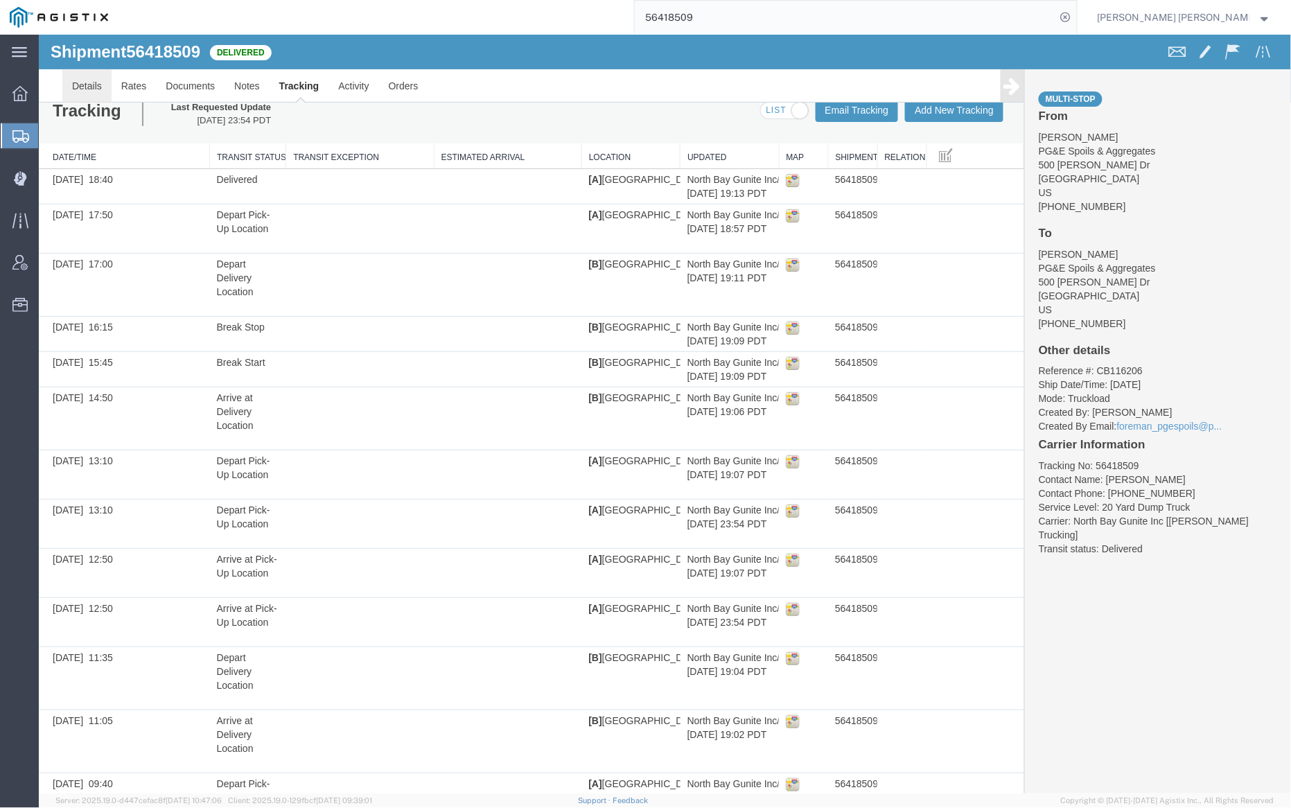
click at [77, 85] on link "Details" at bounding box center [86, 85] width 49 height 33
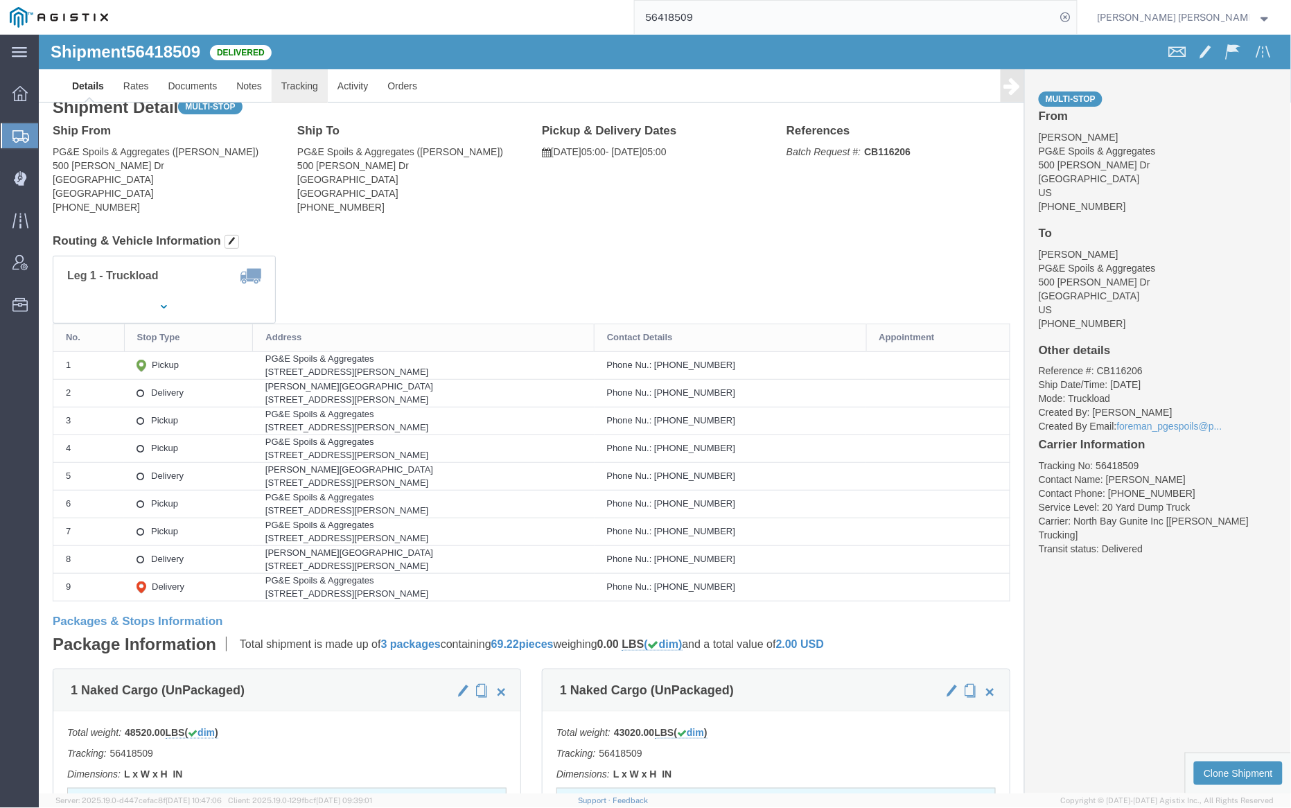
click link "Tracking"
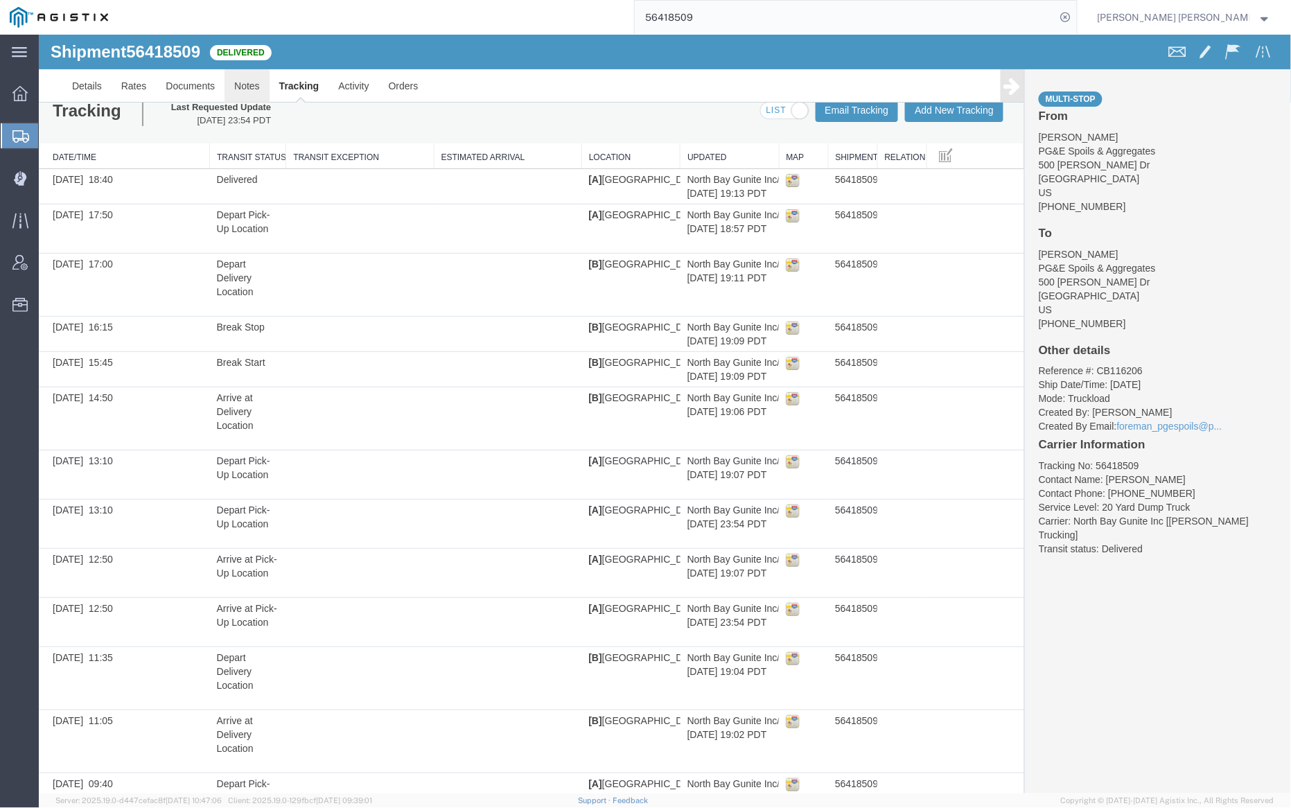
click at [246, 87] on link "Notes" at bounding box center [246, 85] width 45 height 33
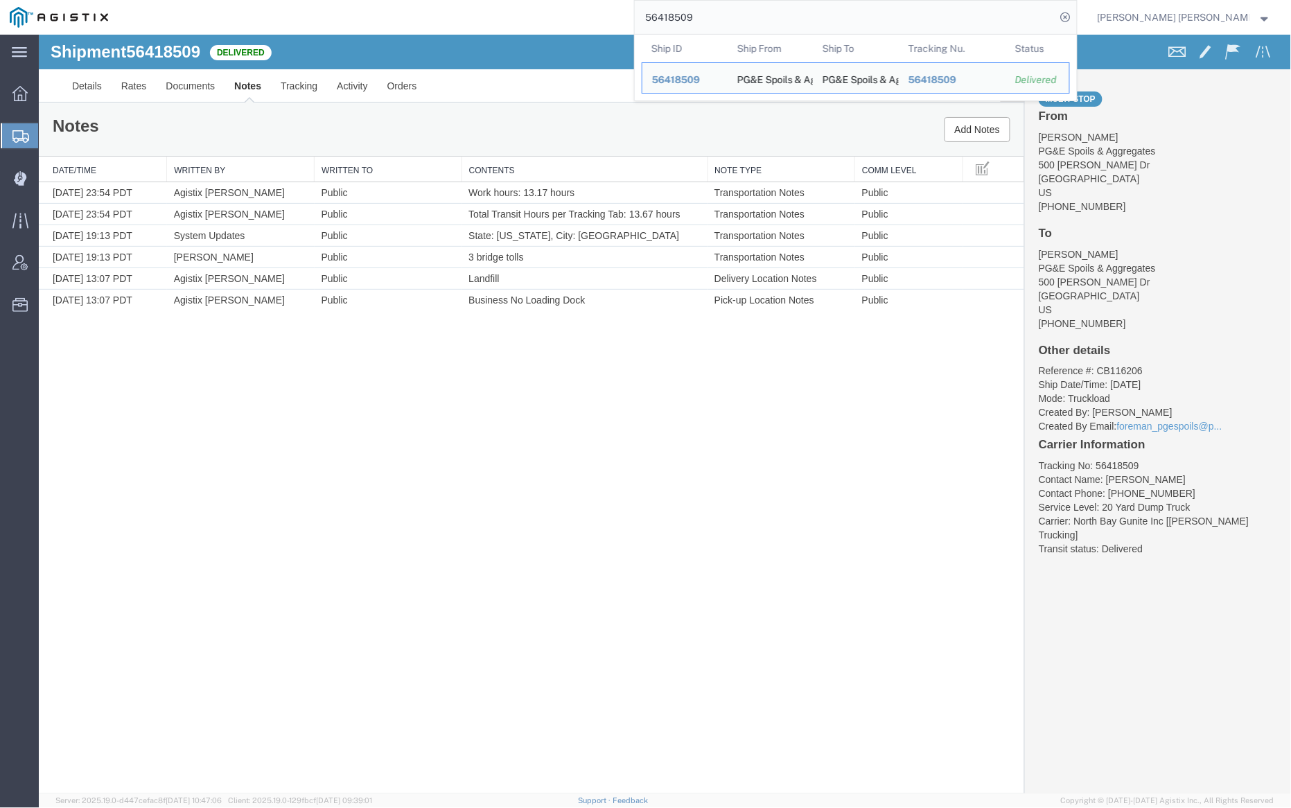
click at [756, 11] on input "56418509" at bounding box center [845, 17] width 421 height 33
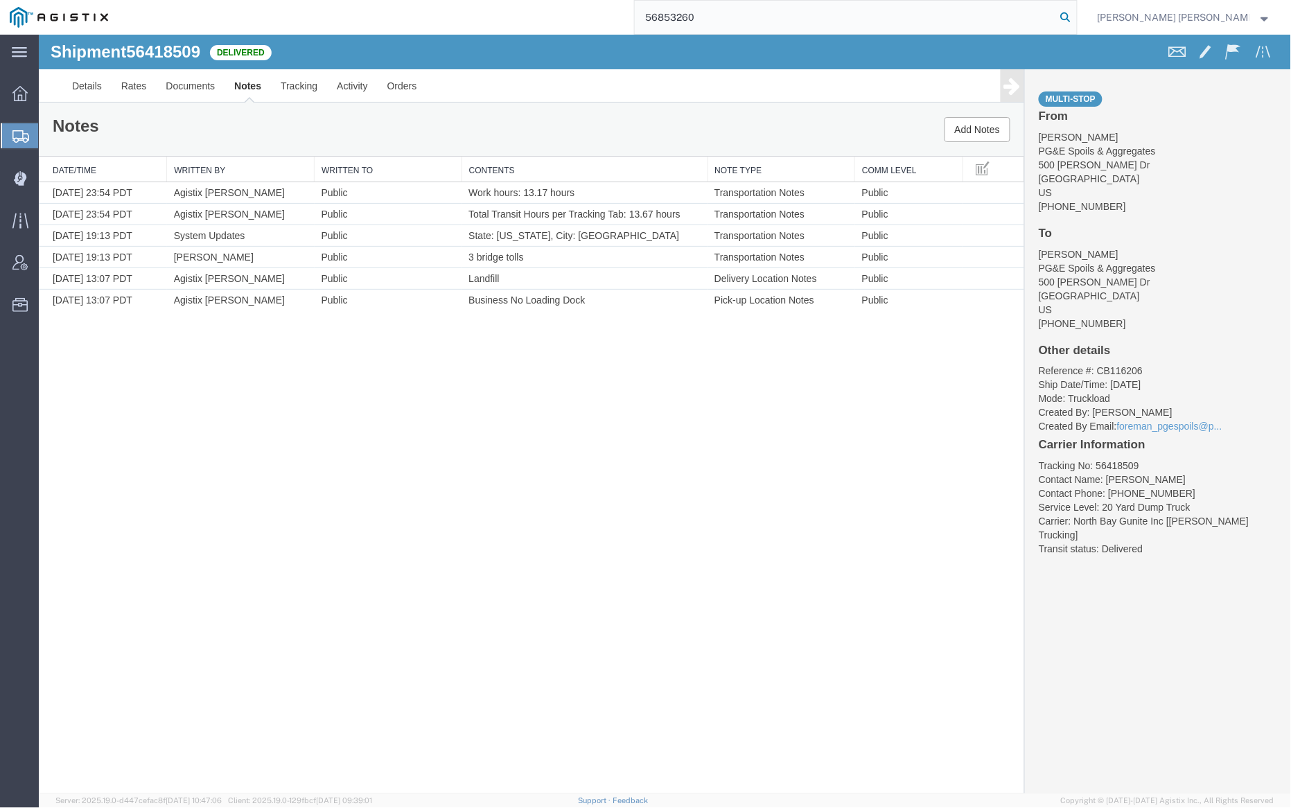
click at [1075, 17] on icon at bounding box center [1065, 17] width 19 height 19
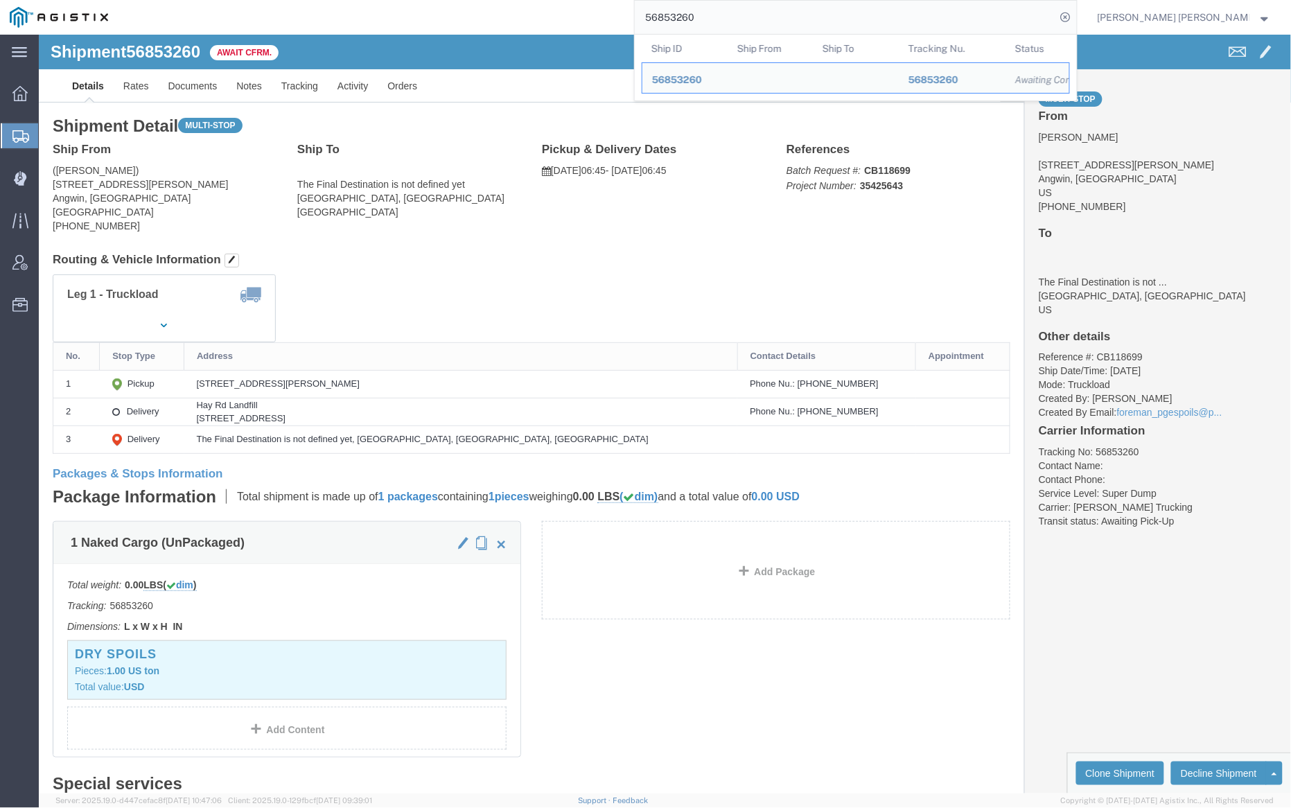
click at [750, 15] on input "56853260" at bounding box center [845, 17] width 421 height 33
paste input "55"
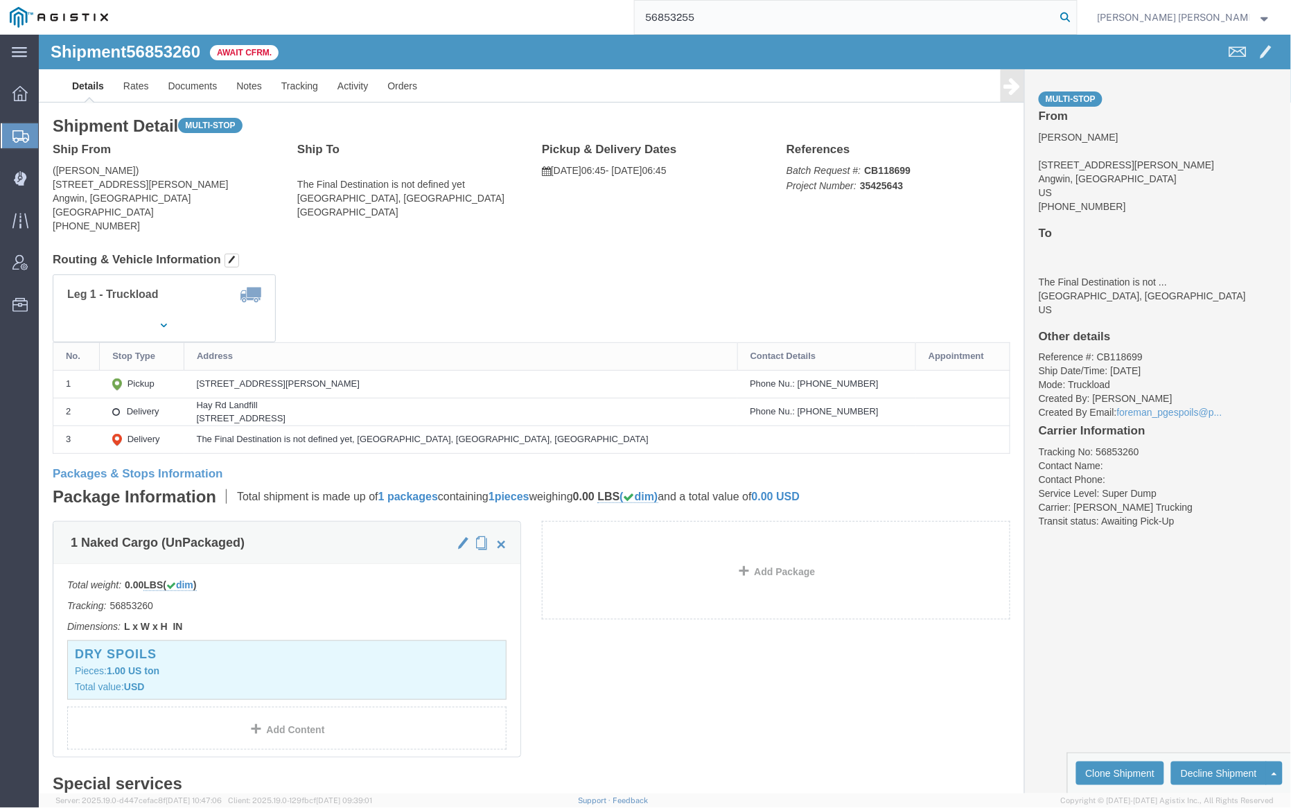
click at [1075, 18] on icon at bounding box center [1065, 17] width 19 height 19
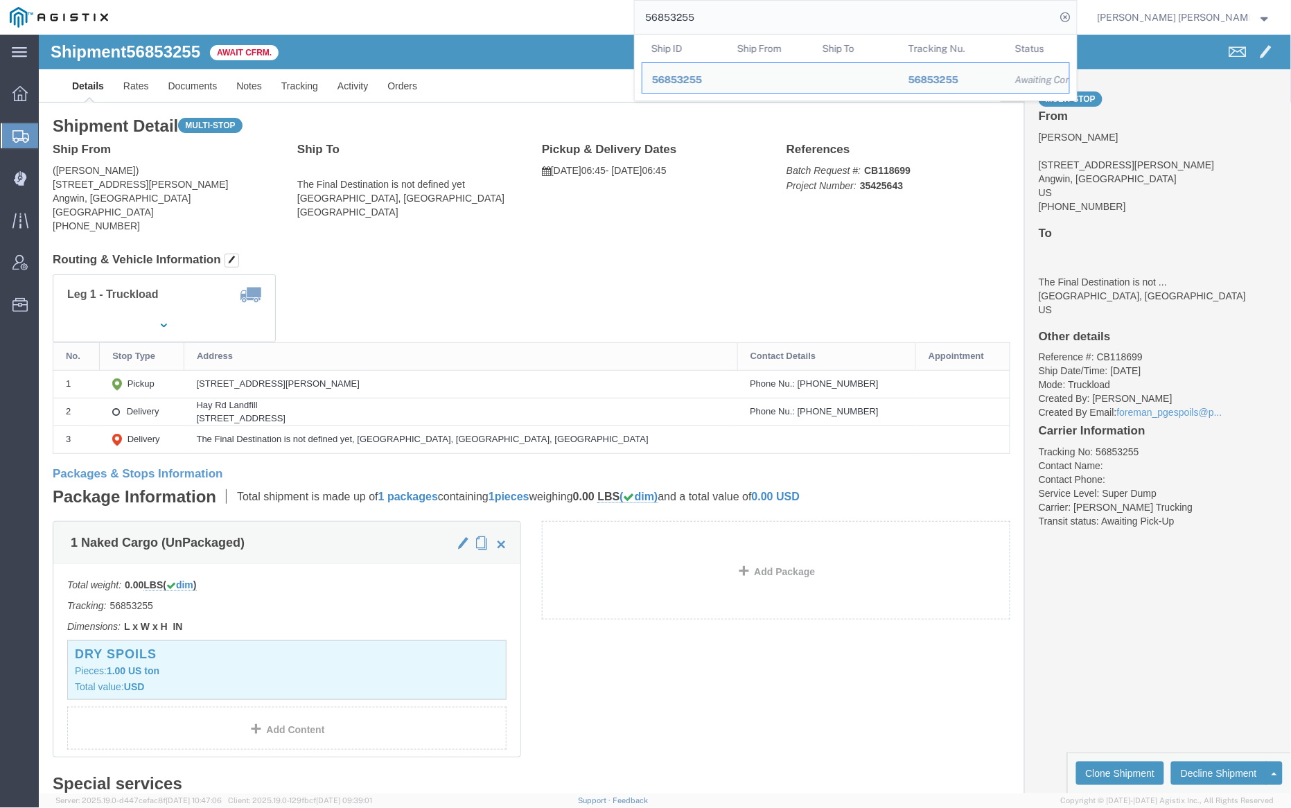
click at [754, 13] on input "56853255" at bounding box center [845, 17] width 421 height 33
paste input "1346"
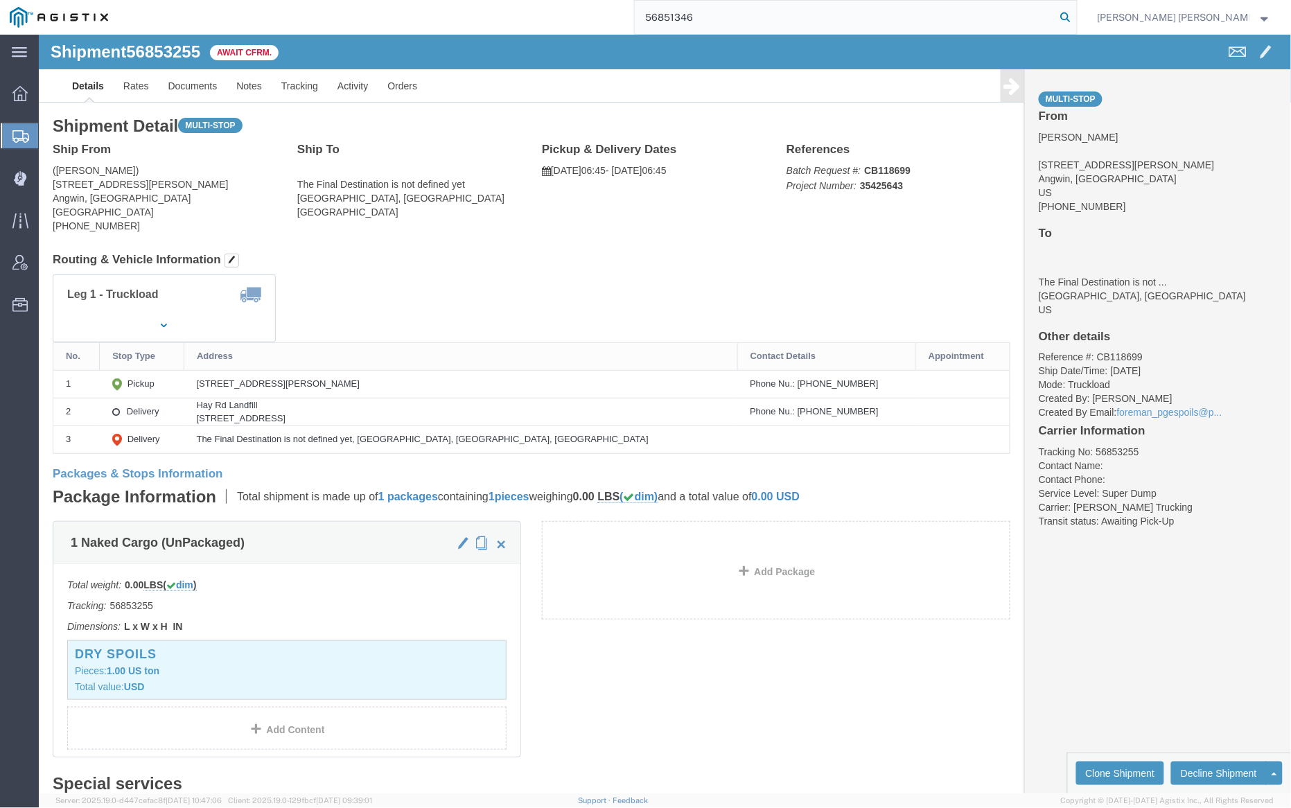
click at [1075, 13] on icon at bounding box center [1065, 17] width 19 height 19
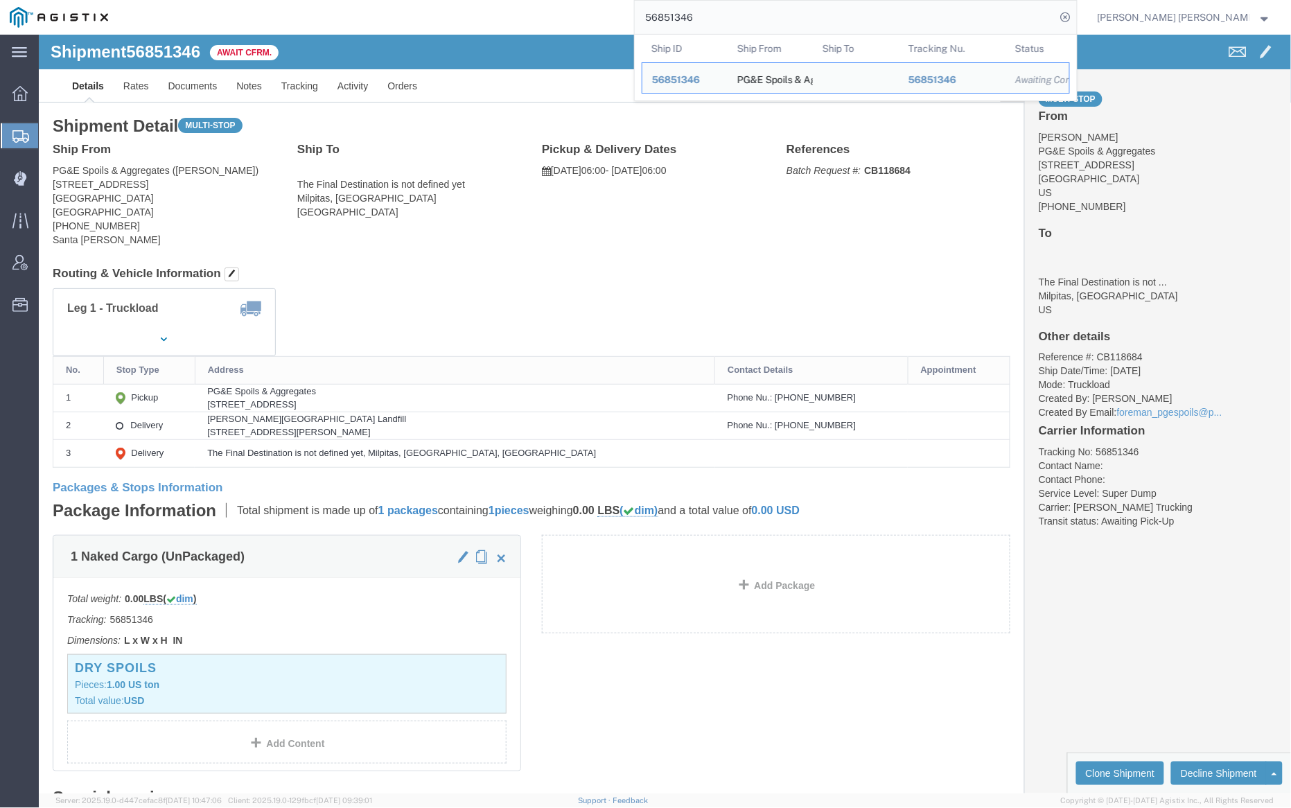
click at [748, 19] on input "56851346" at bounding box center [845, 17] width 421 height 33
paste input "2927"
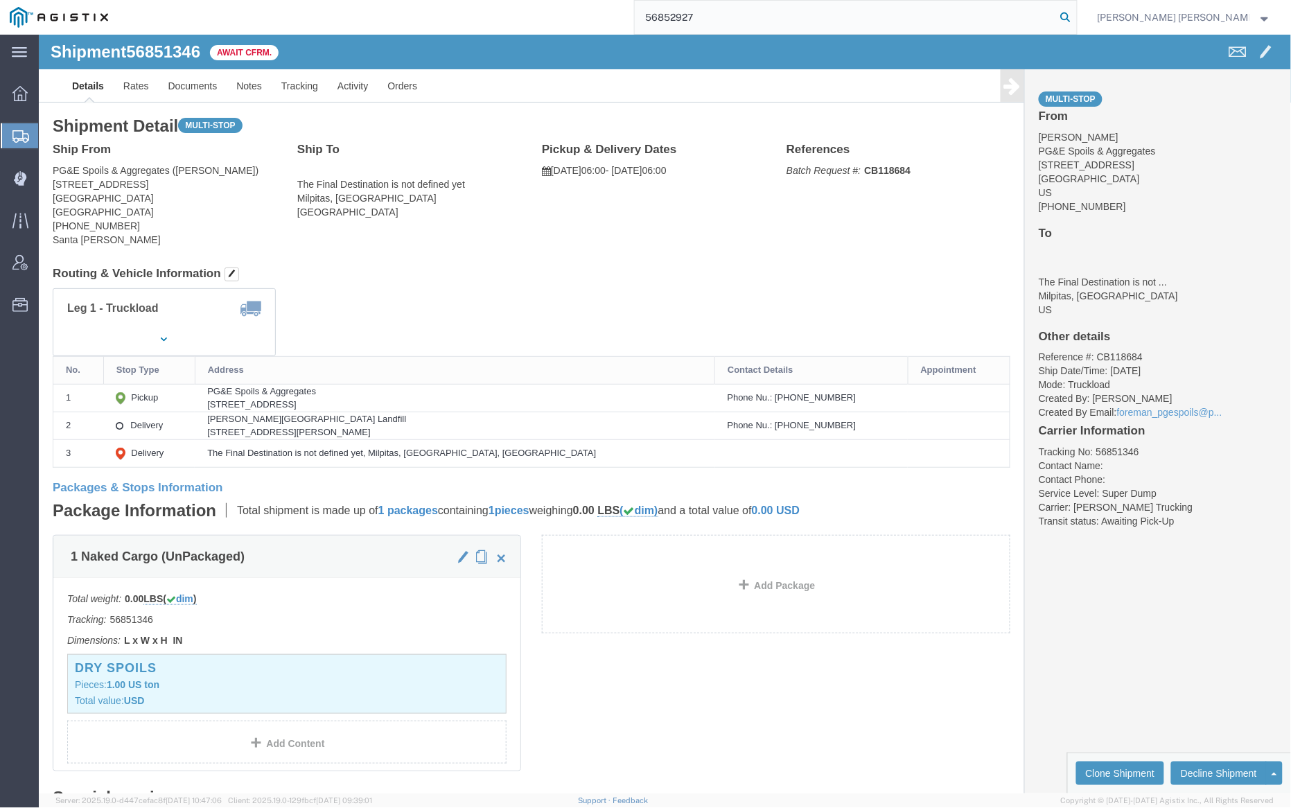
click at [1075, 16] on icon at bounding box center [1065, 17] width 19 height 19
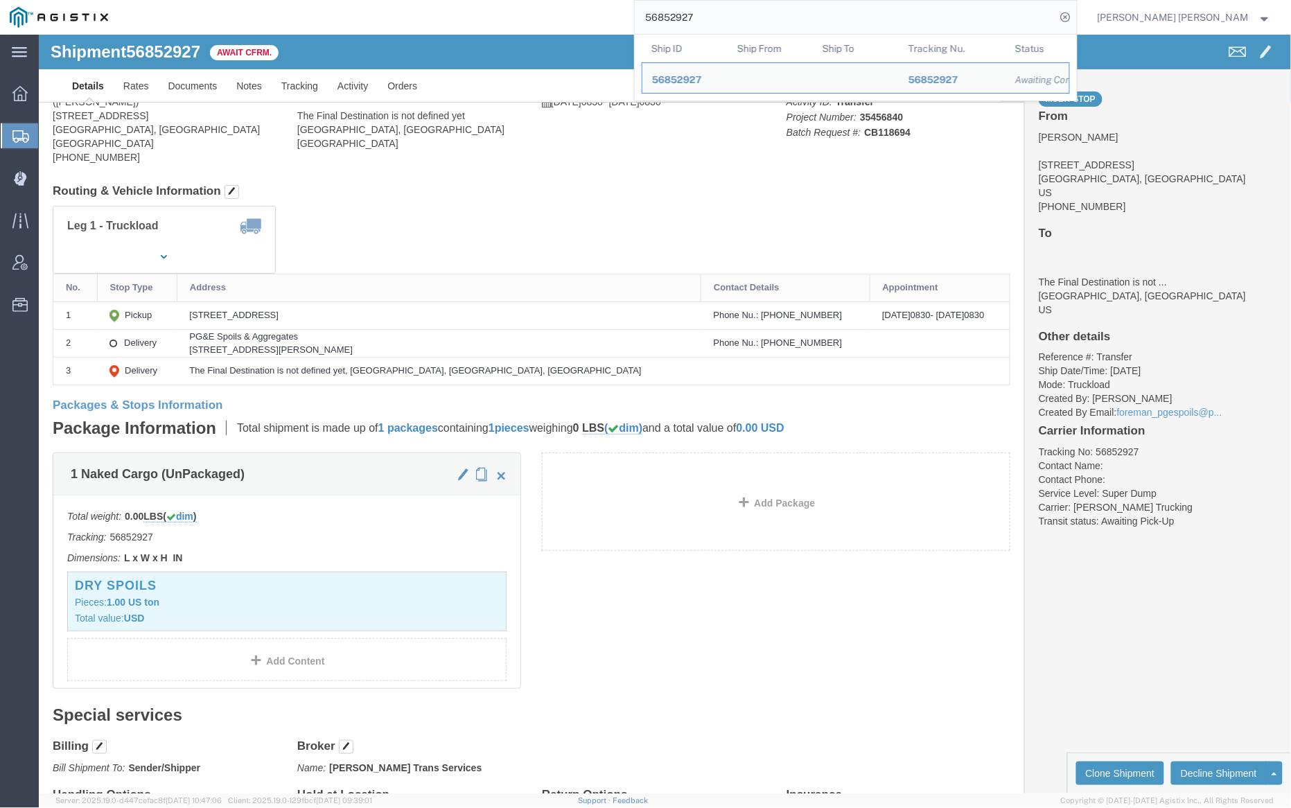
click at [745, 21] on input "56852927" at bounding box center [845, 17] width 421 height 33
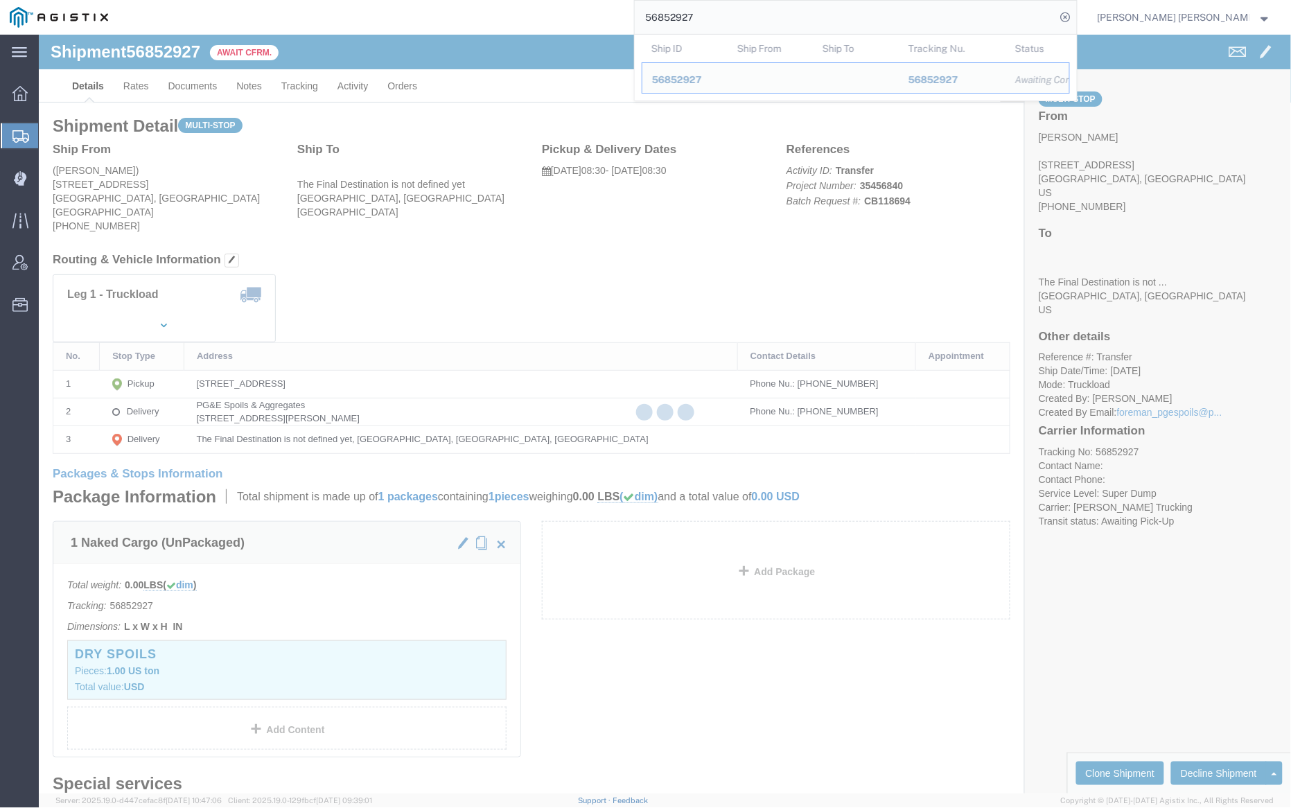
click at [745, 21] on input "56852927" at bounding box center [845, 17] width 421 height 33
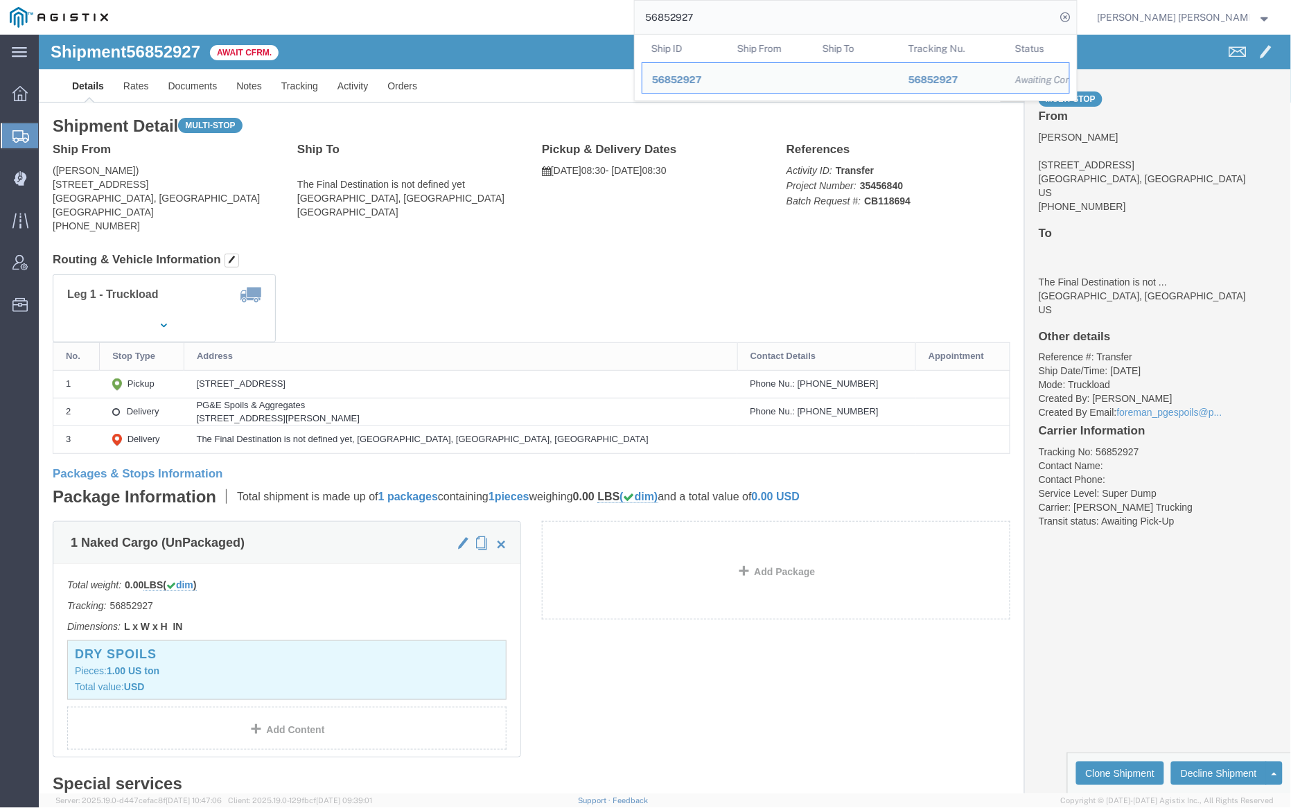
paste input "30"
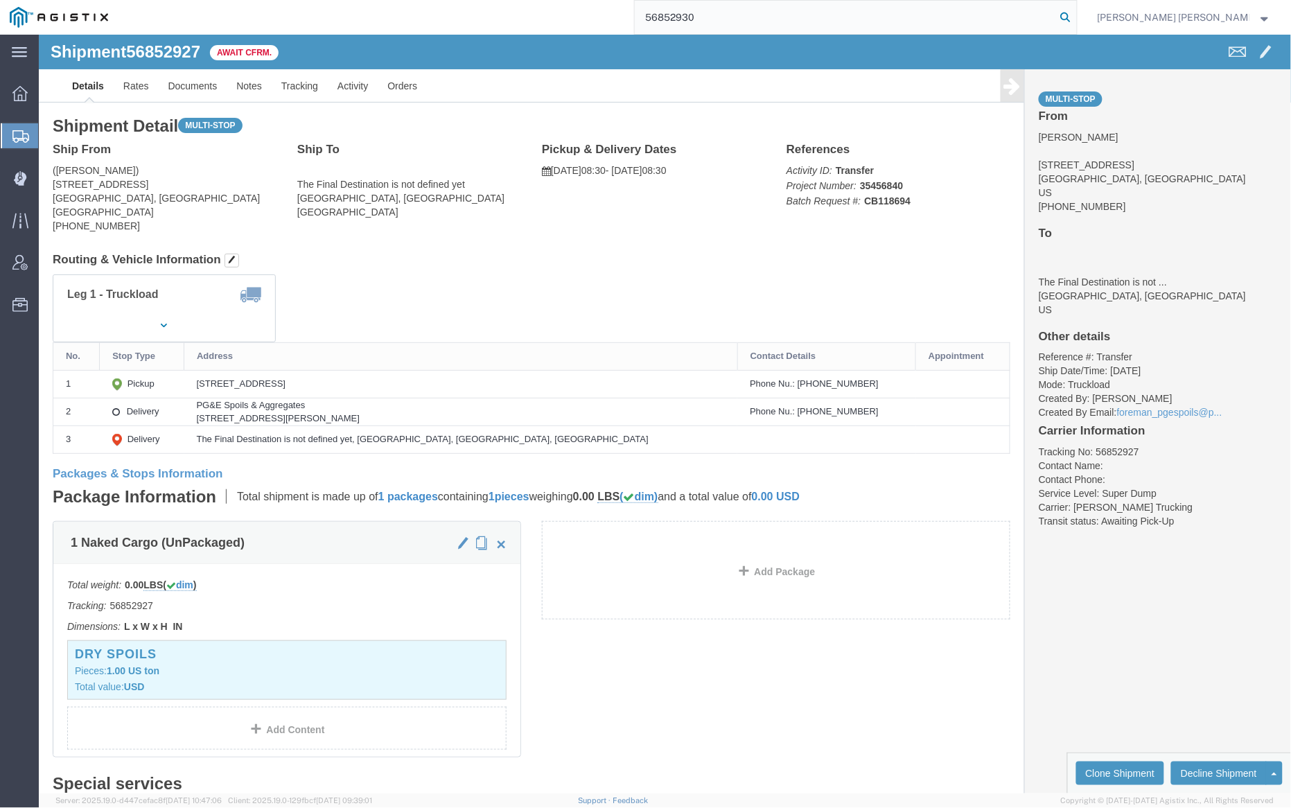
click at [1075, 13] on icon at bounding box center [1065, 17] width 19 height 19
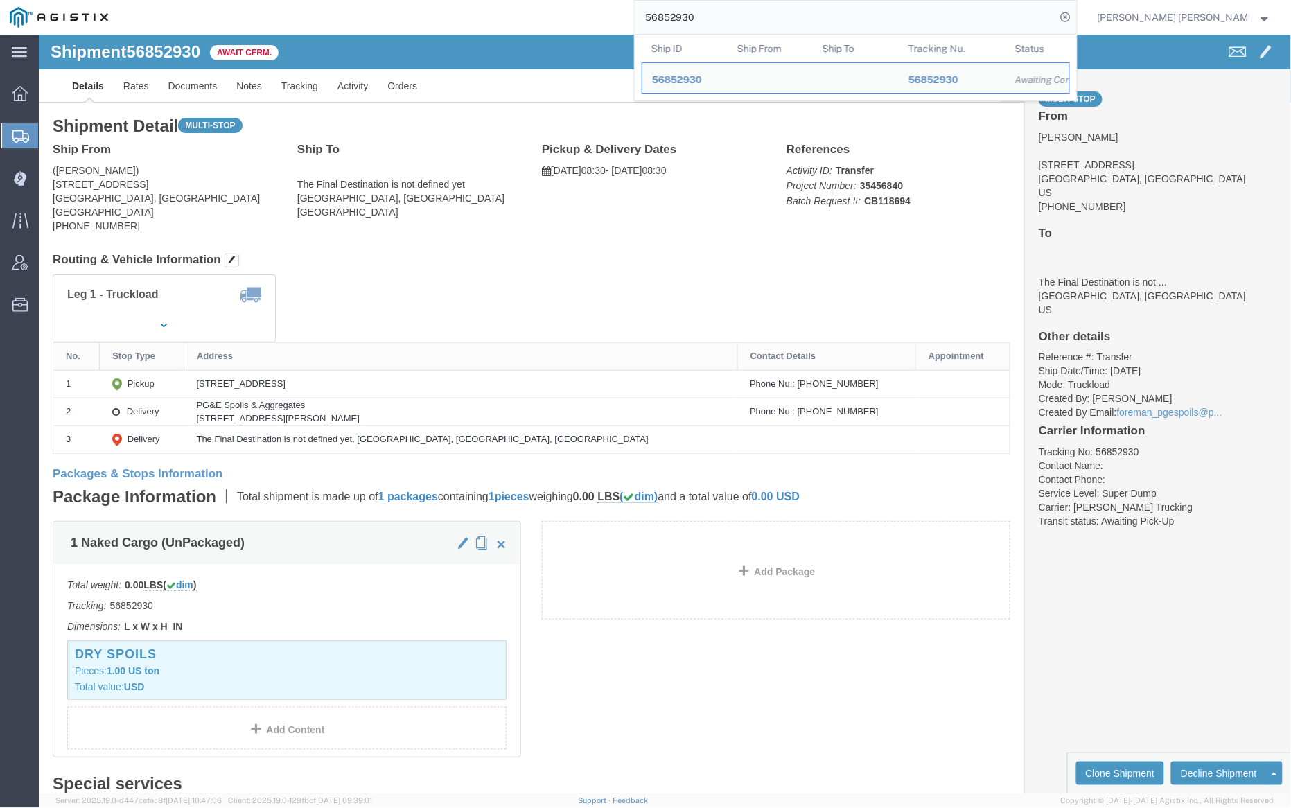
click at [754, 26] on input "56852930" at bounding box center [845, 17] width 421 height 33
paste input "3145"
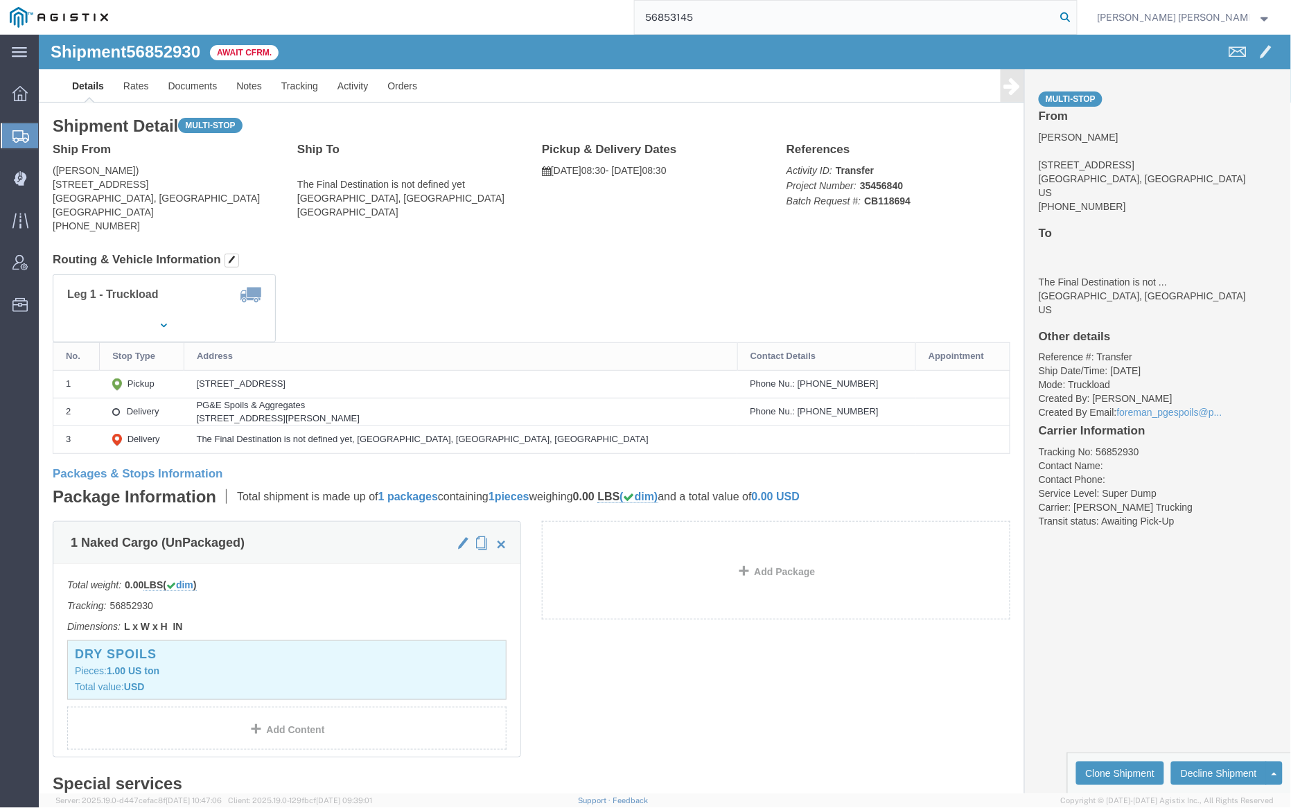
click at [1075, 12] on icon at bounding box center [1065, 17] width 19 height 19
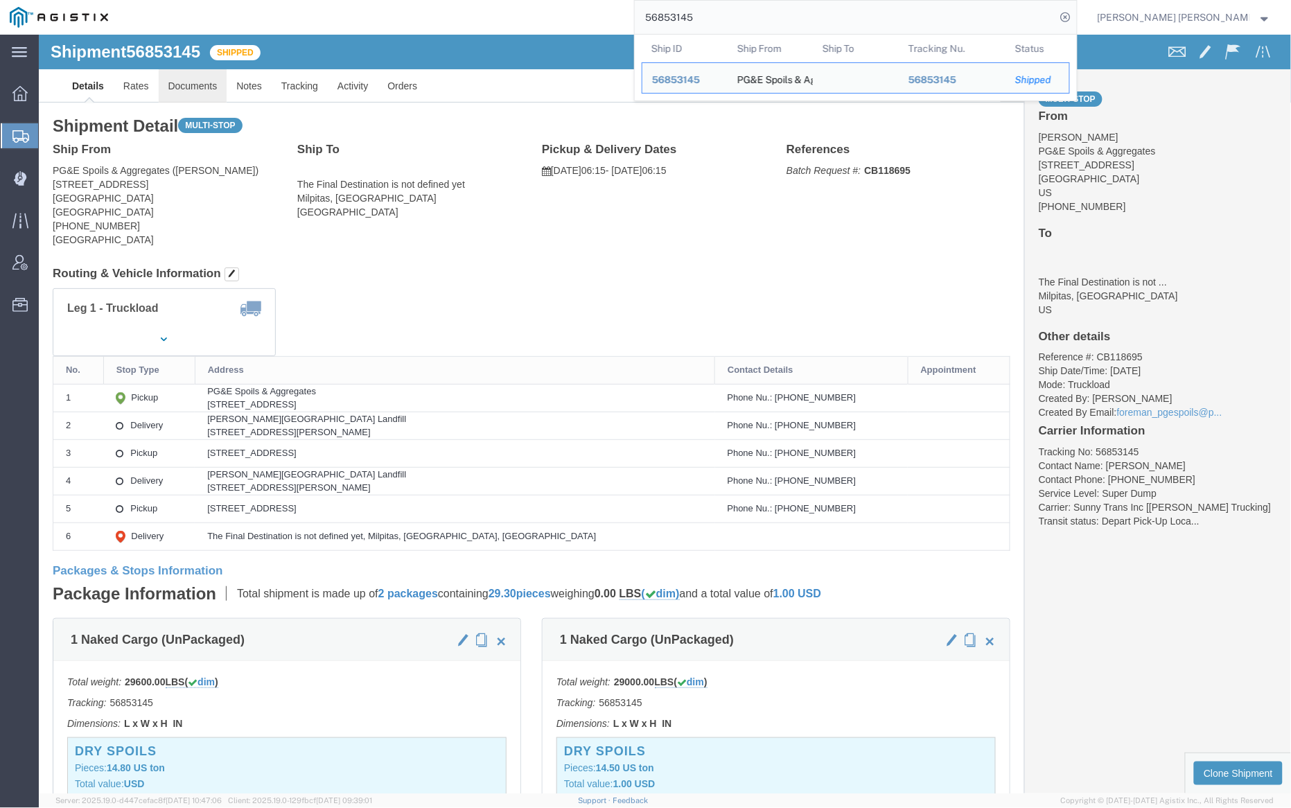
click link "Documents"
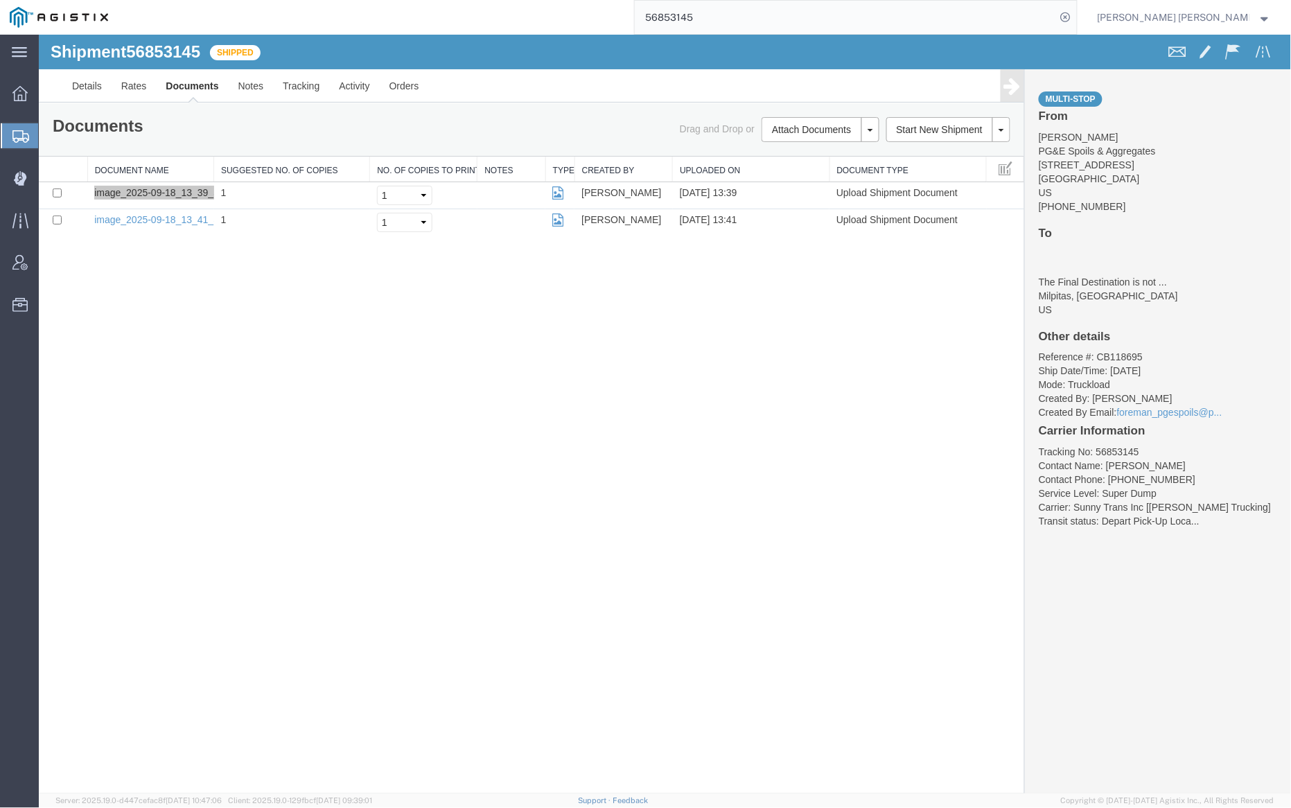
click at [728, 11] on input "56853145" at bounding box center [845, 17] width 421 height 33
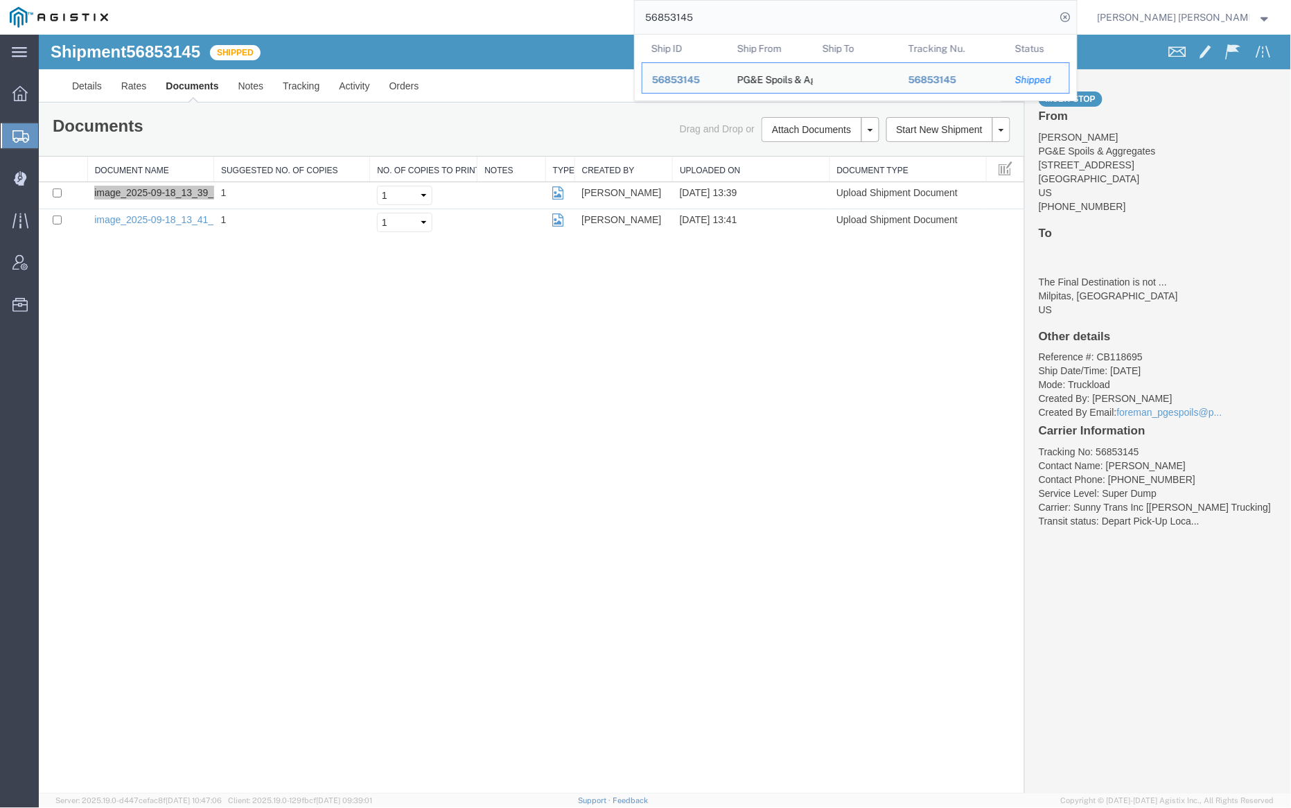
click at [728, 11] on input "56853145" at bounding box center [845, 17] width 421 height 33
click at [743, 23] on input "56853145" at bounding box center [845, 17] width 421 height 33
paste input "52"
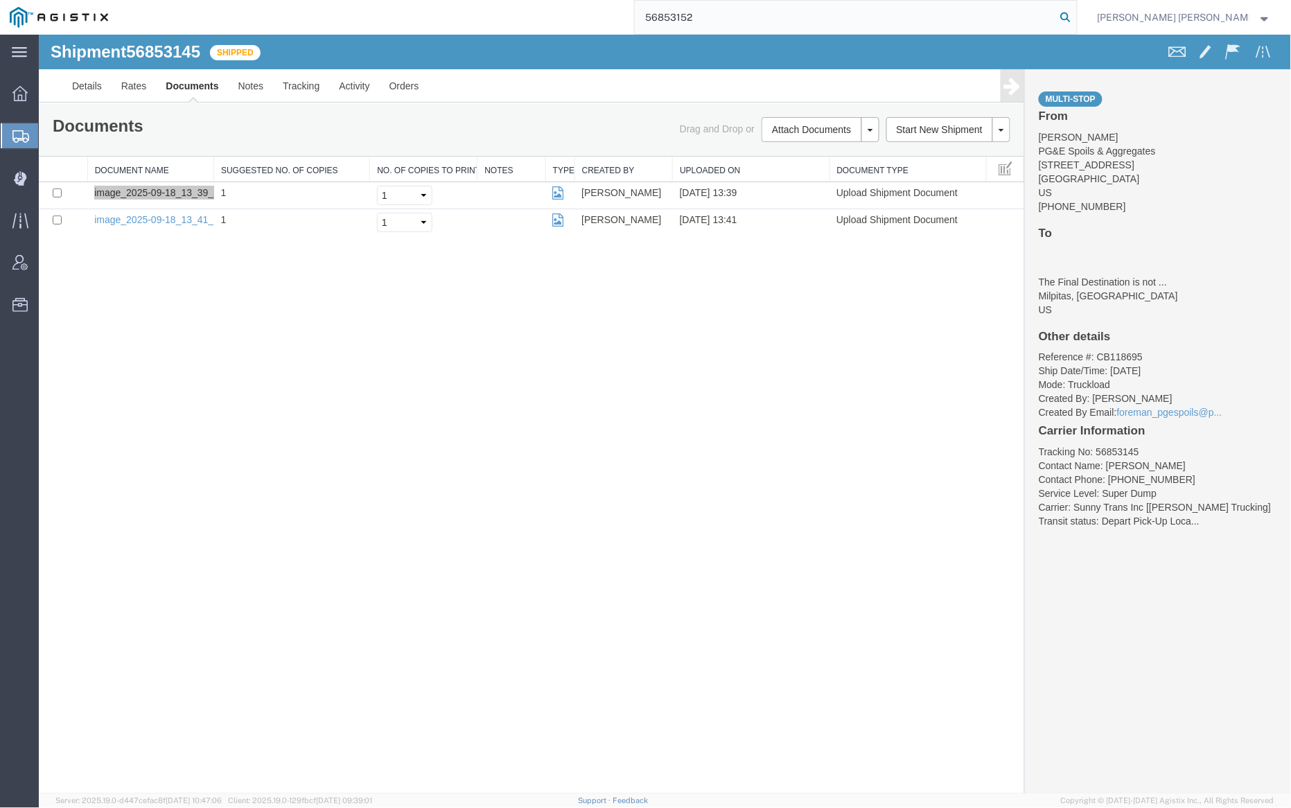
click at [1075, 12] on icon at bounding box center [1065, 17] width 19 height 19
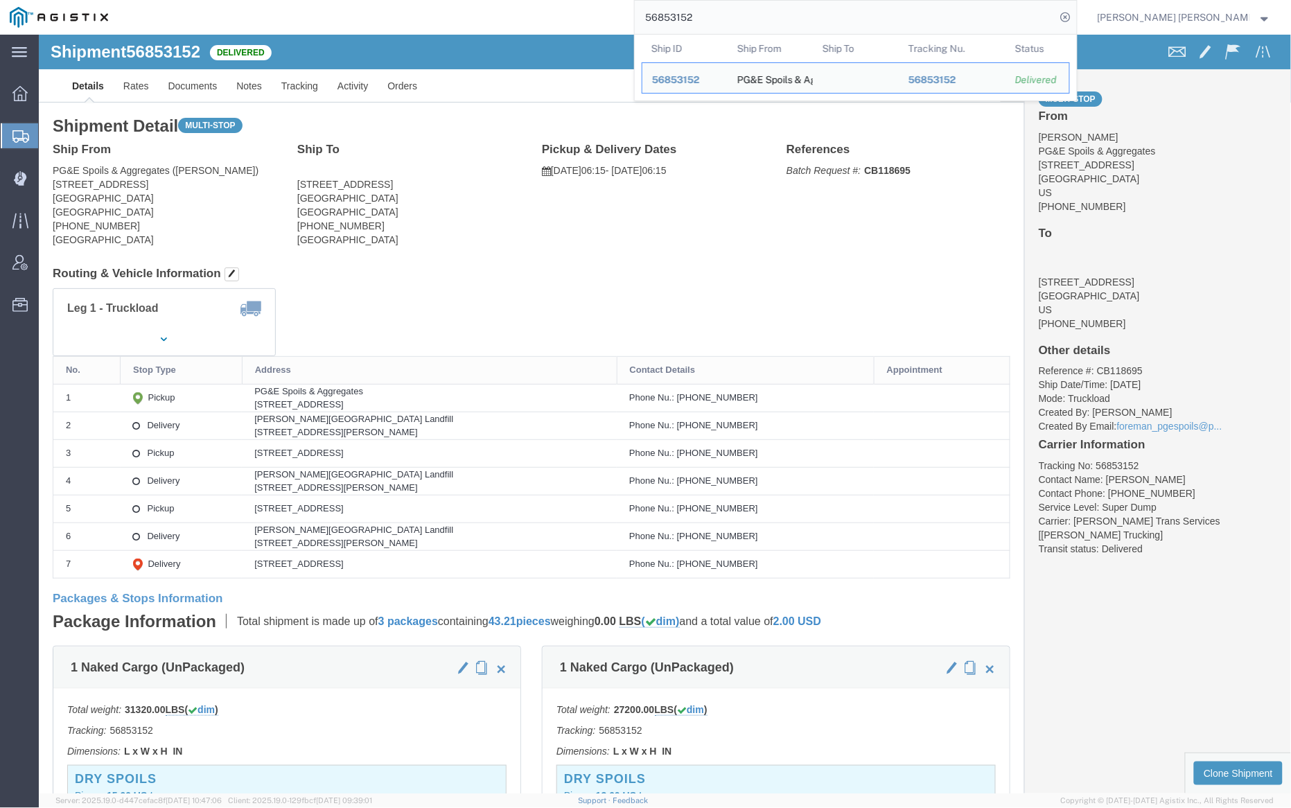
click at [747, 17] on input "56853152" at bounding box center [845, 17] width 421 height 33
click link "Documents"
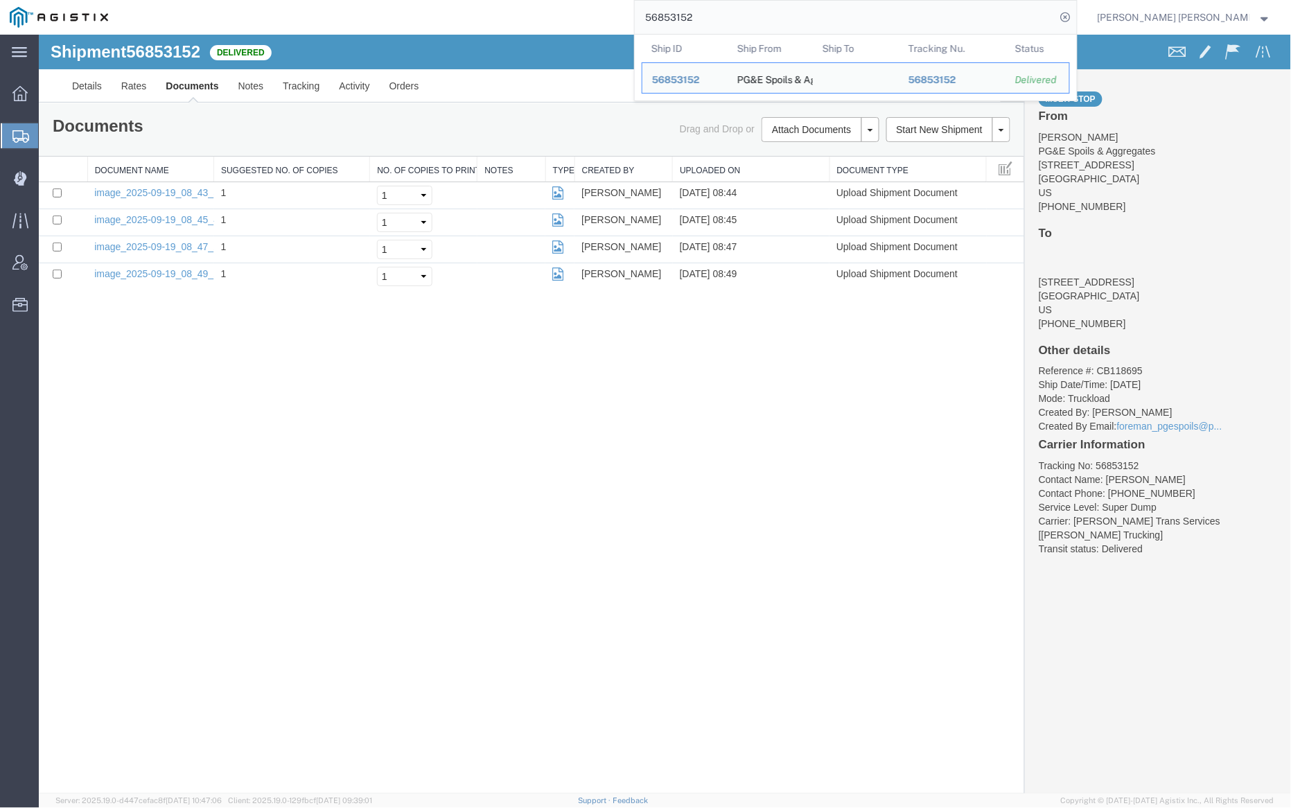
click at [750, 16] on input "56853152" at bounding box center [845, 17] width 421 height 33
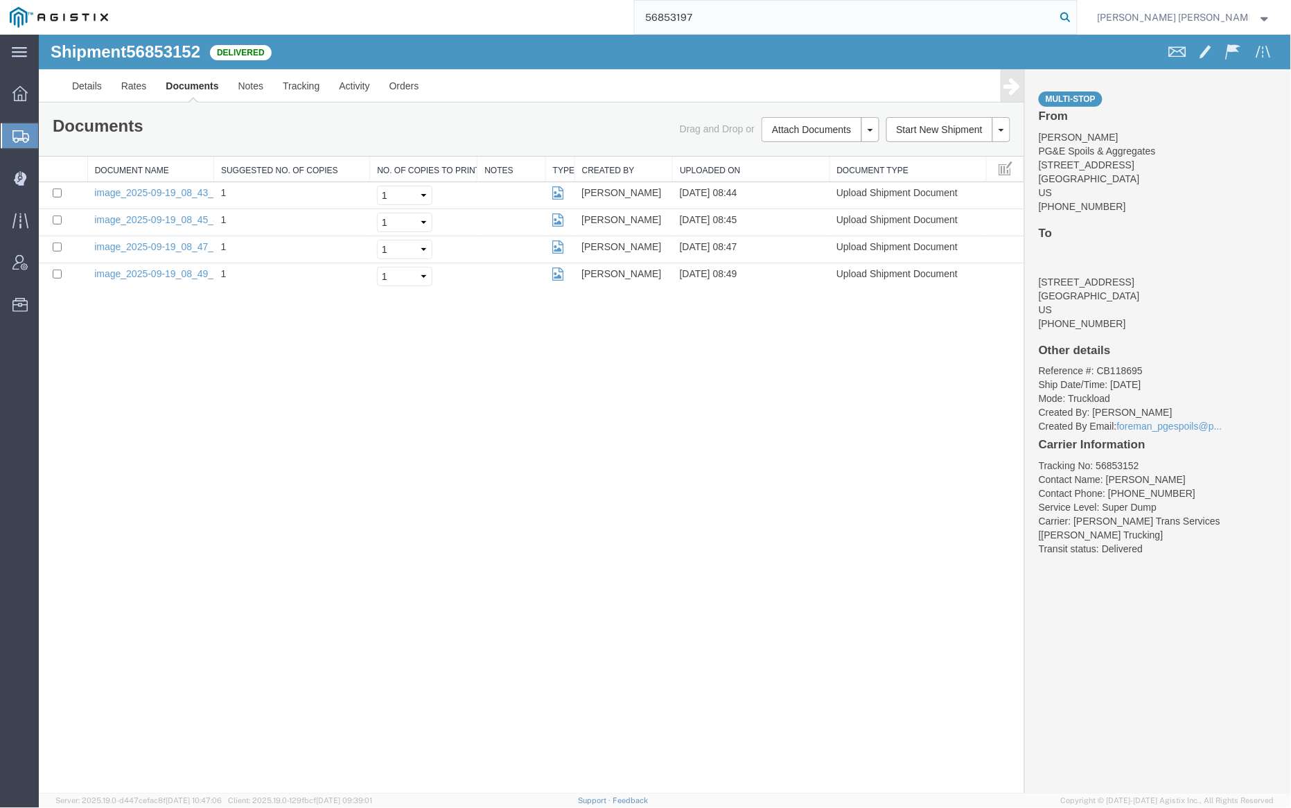
click at [1075, 15] on icon at bounding box center [1065, 17] width 19 height 19
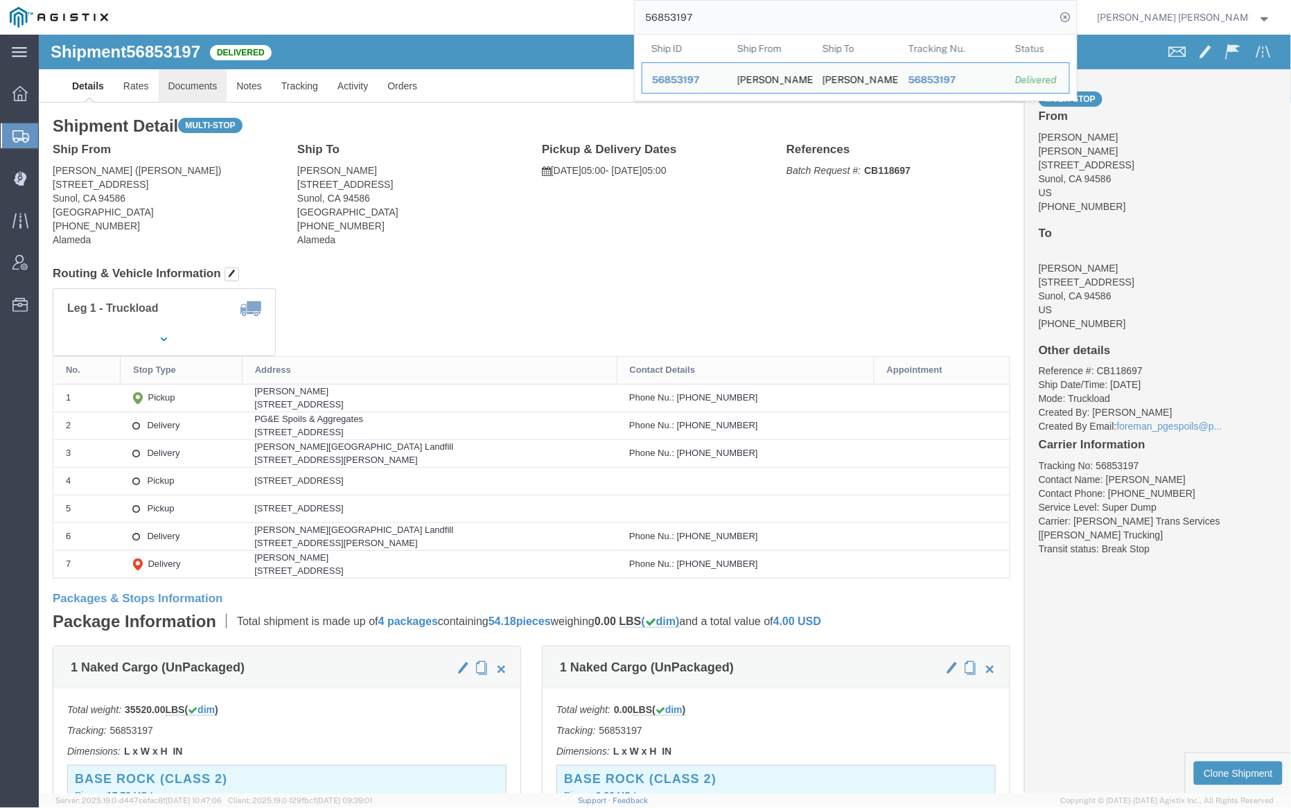
click link "Documents"
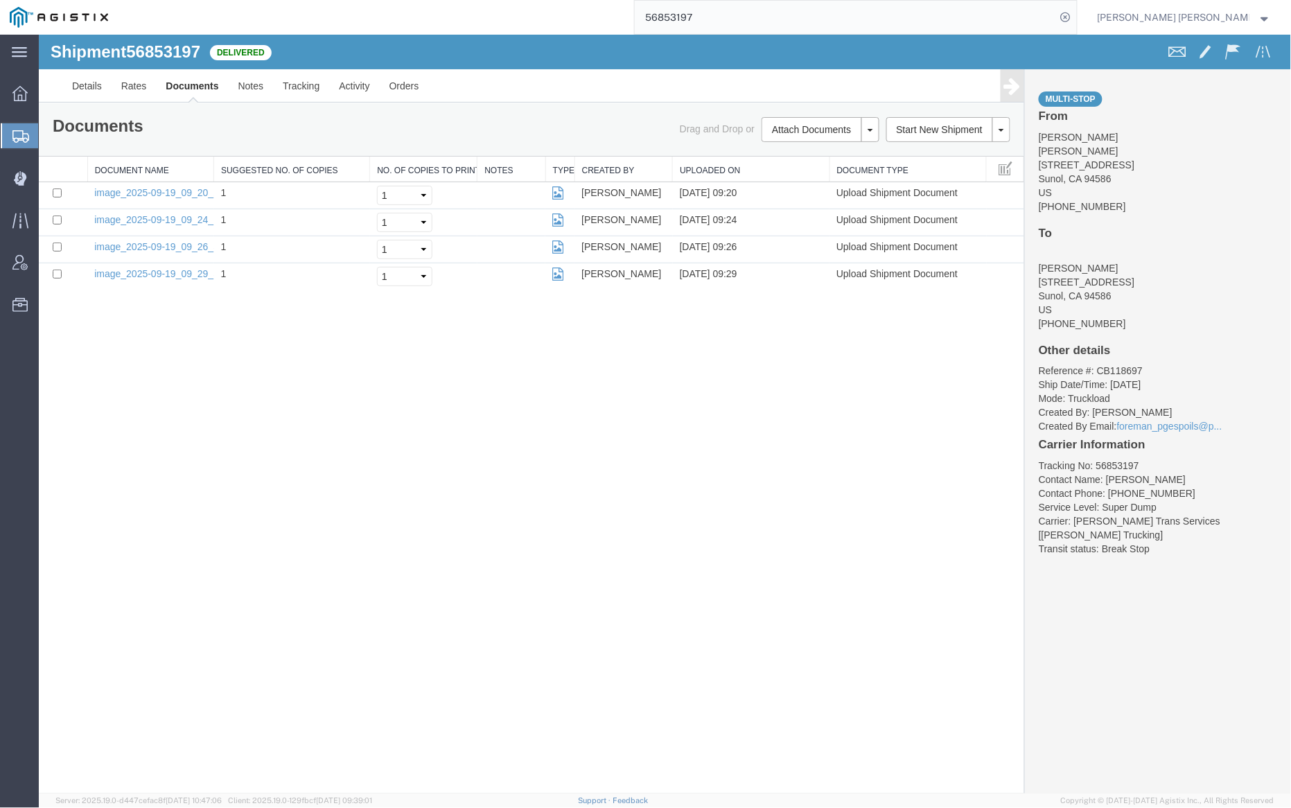
click at [743, 19] on input "56853197" at bounding box center [845, 17] width 421 height 33
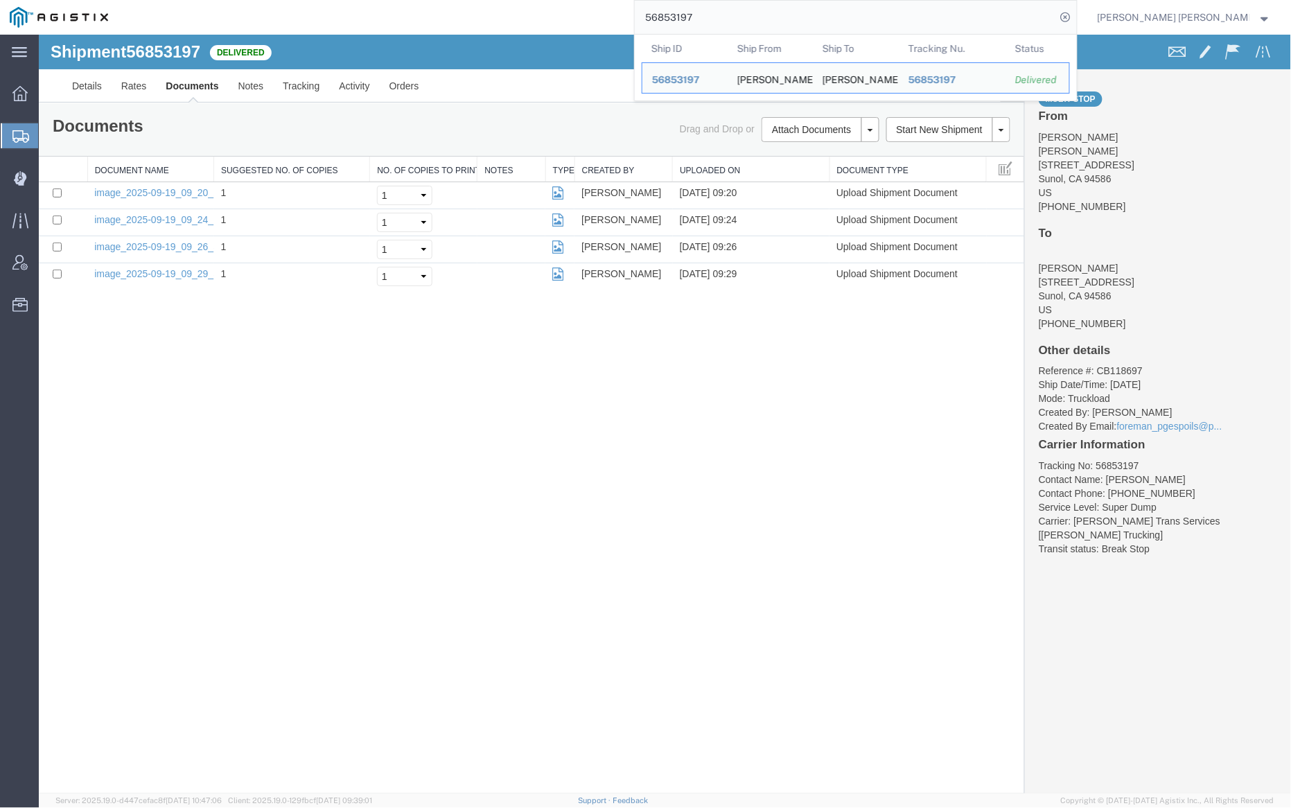
click at [743, 19] on input "56853197" at bounding box center [845, 17] width 421 height 33
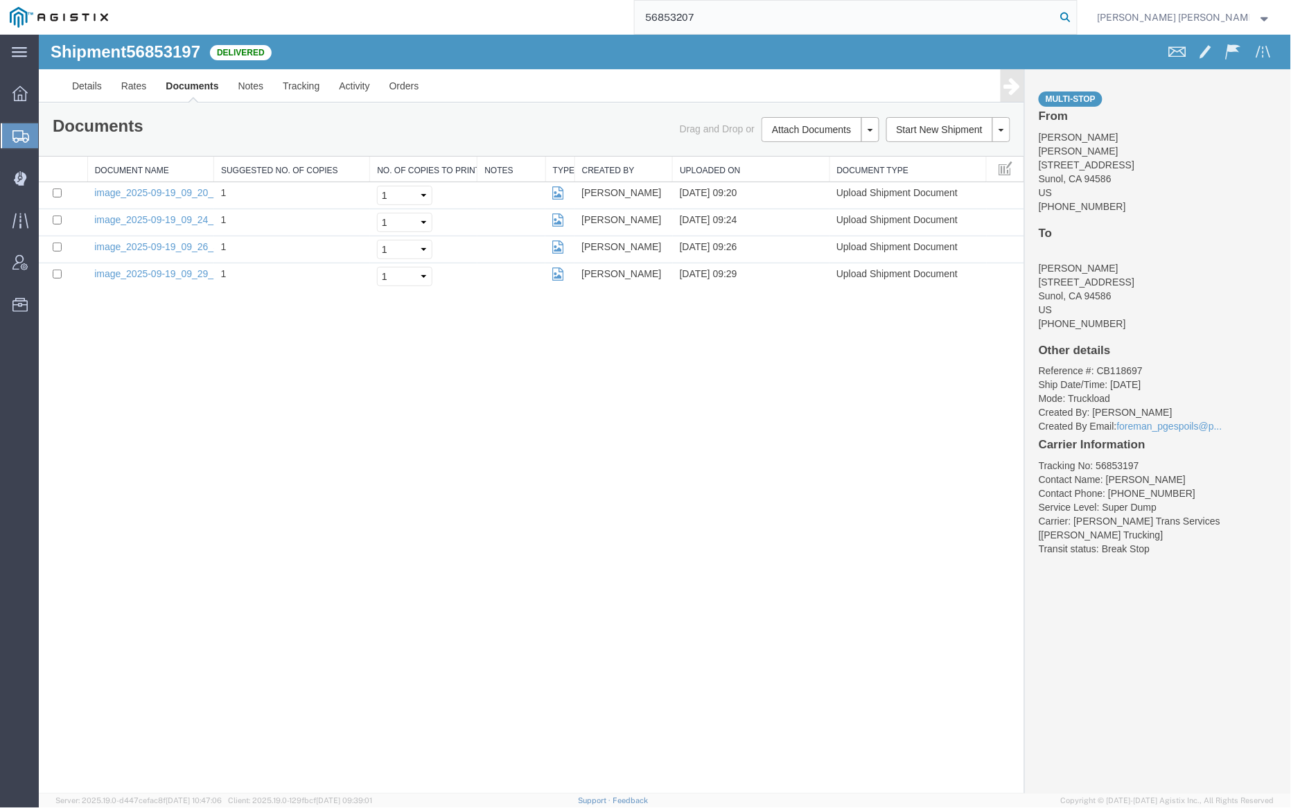
click at [1075, 15] on icon at bounding box center [1065, 17] width 19 height 19
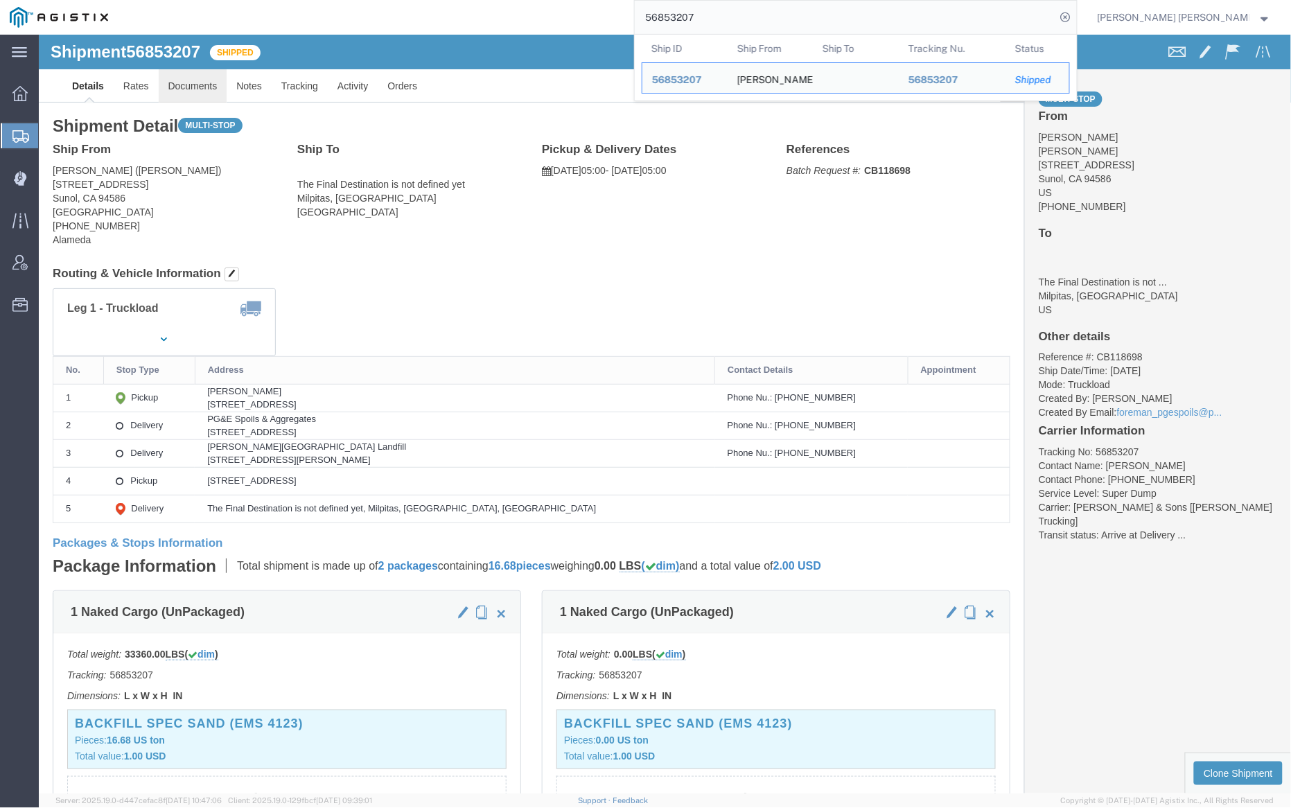
click link "Documents"
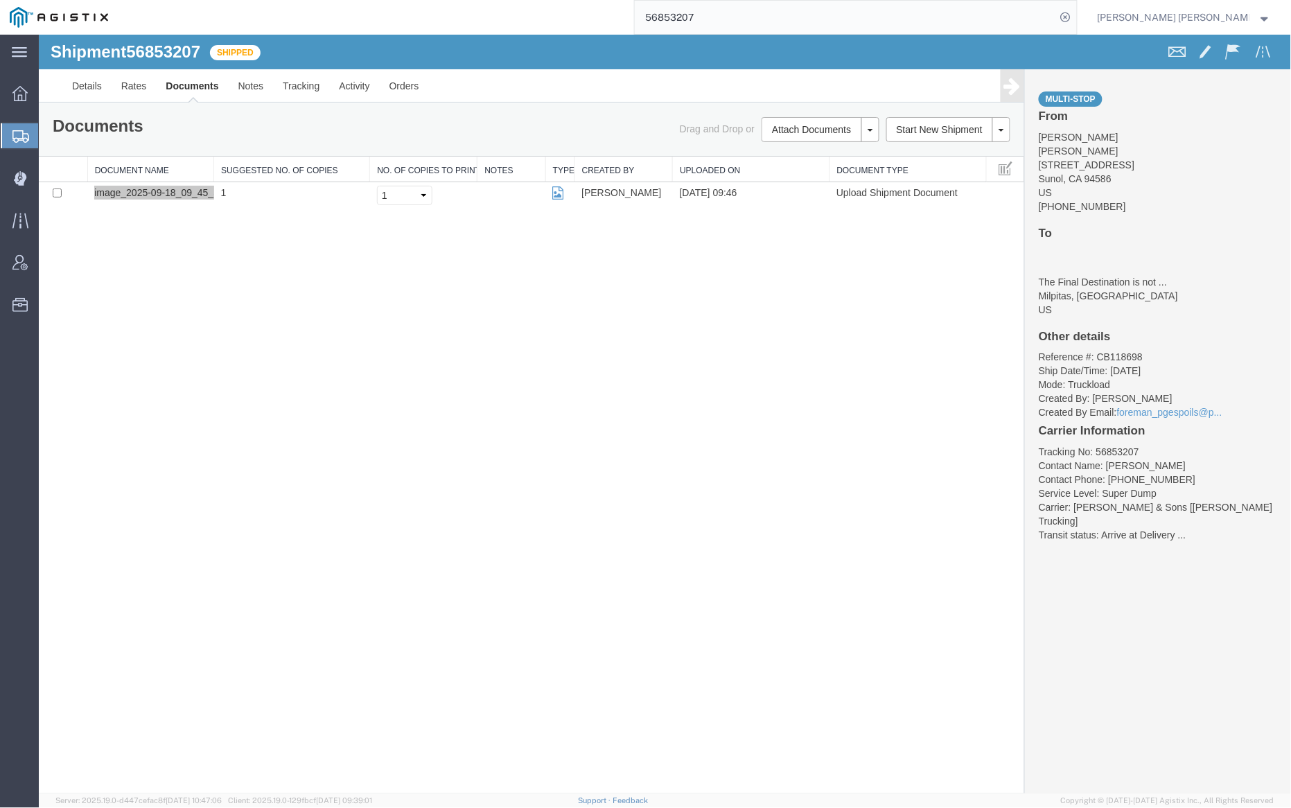
click at [745, 4] on input "56853207" at bounding box center [845, 17] width 421 height 33
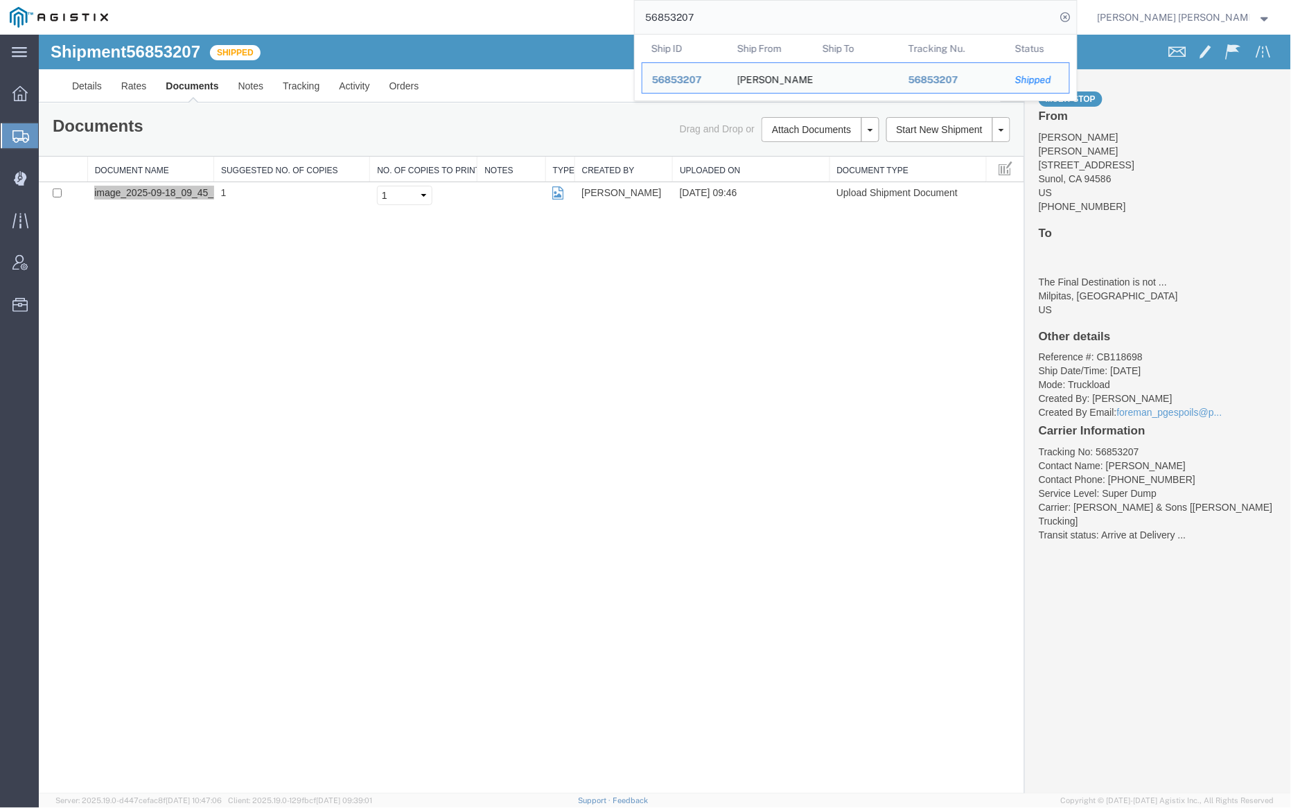
click at [745, 4] on input "56853207" at bounding box center [845, 17] width 421 height 33
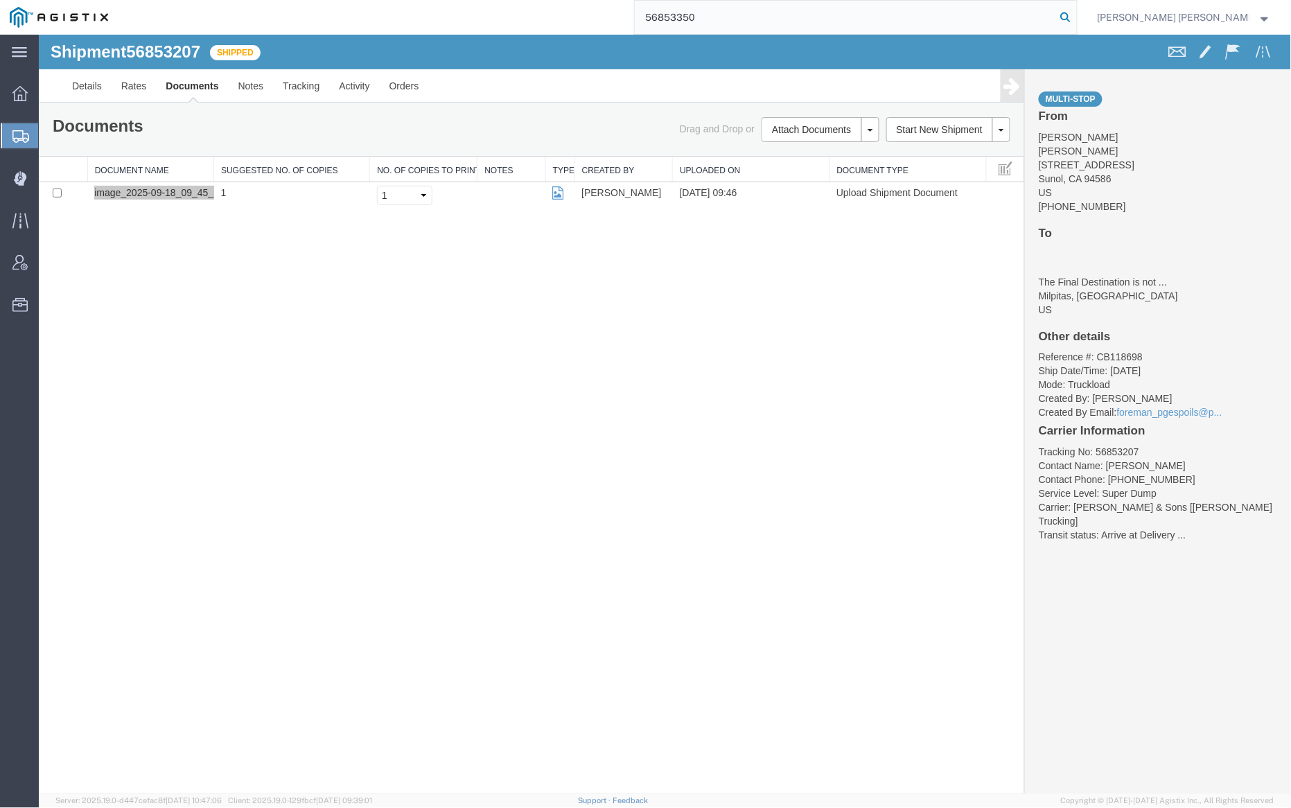
click at [1075, 16] on icon at bounding box center [1065, 17] width 19 height 19
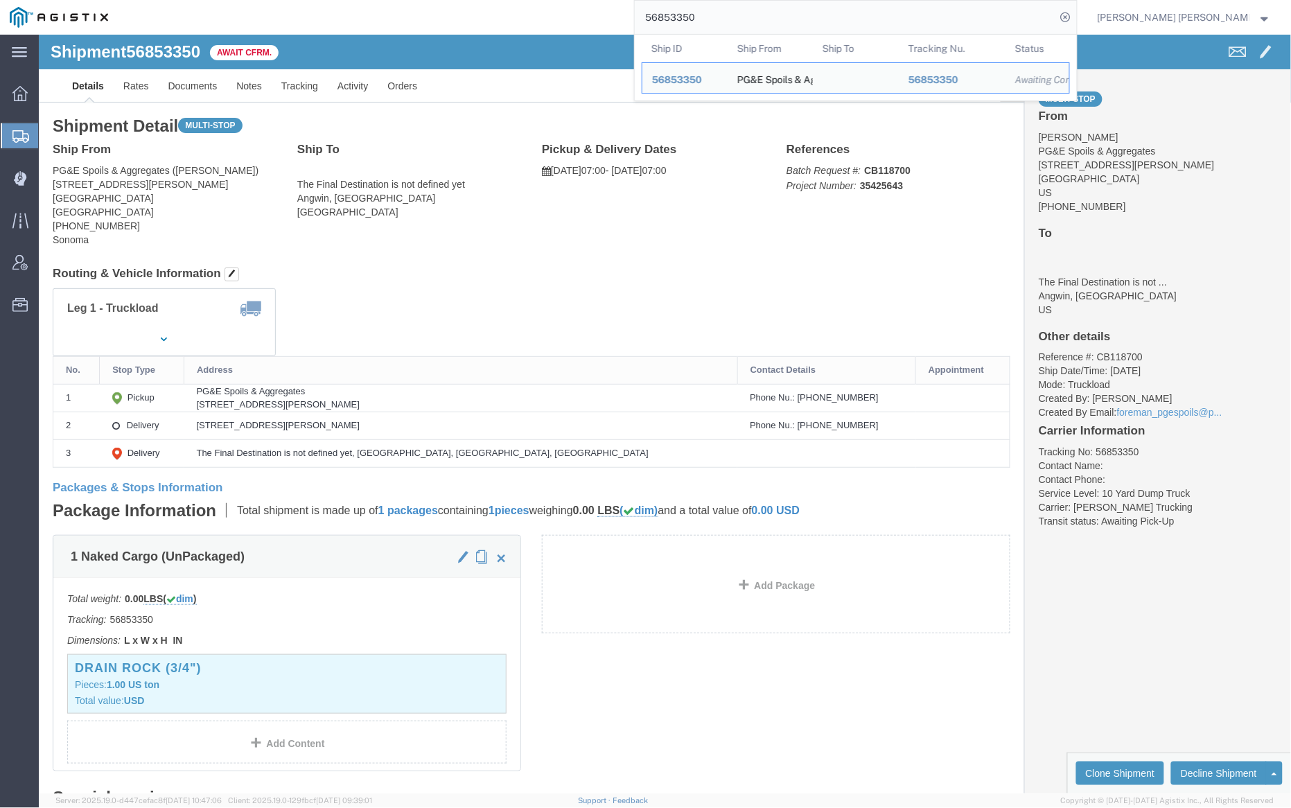
click at [745, 12] on input "56853350" at bounding box center [845, 17] width 421 height 33
paste input "3"
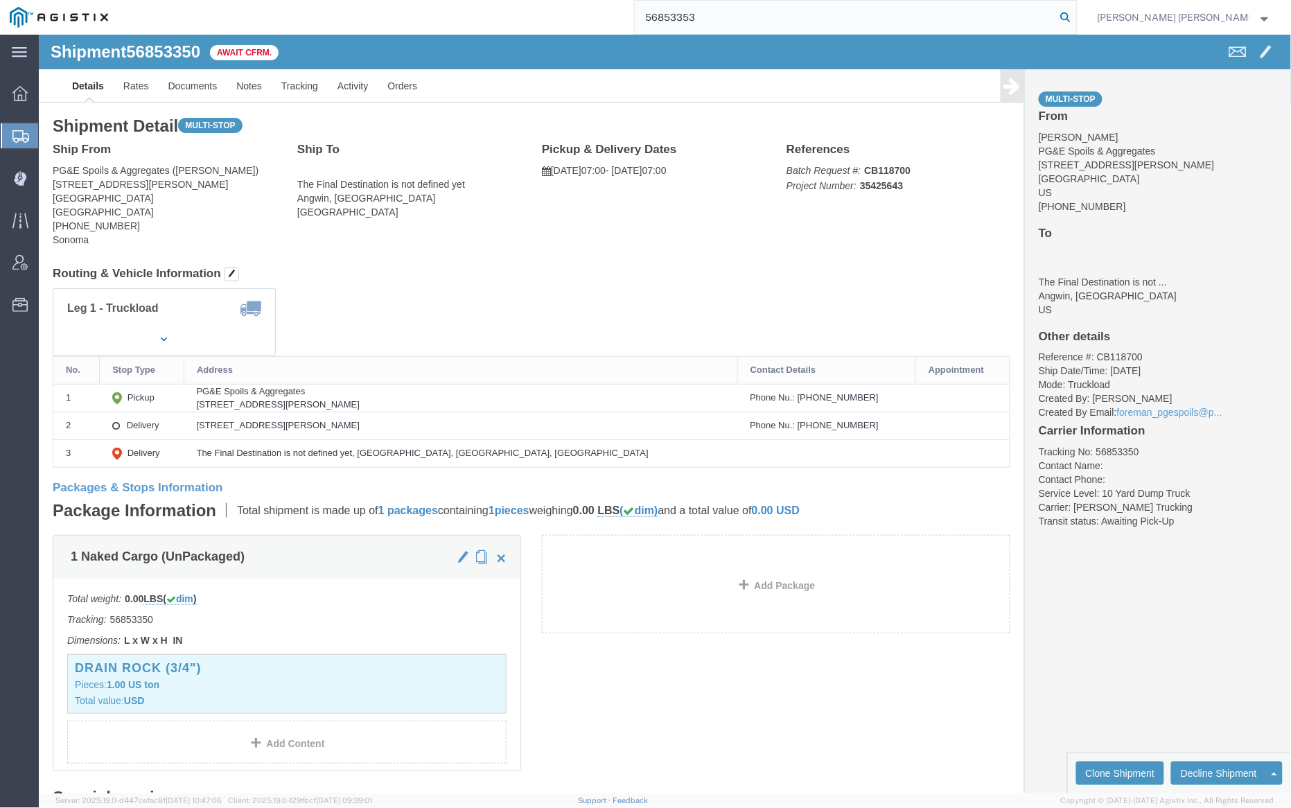
click at [1075, 19] on icon at bounding box center [1065, 17] width 19 height 19
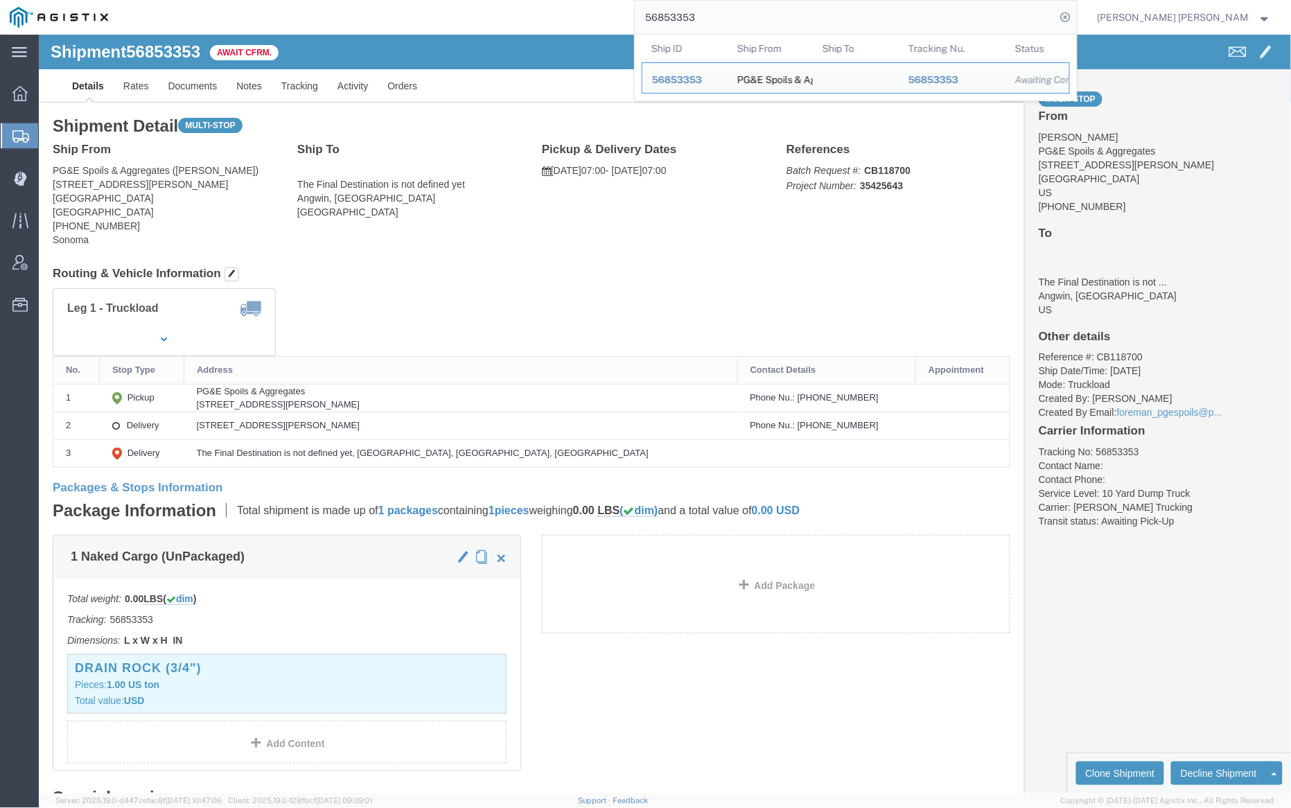
click at [743, 12] on input "56853353" at bounding box center [845, 17] width 421 height 33
paste input "4105"
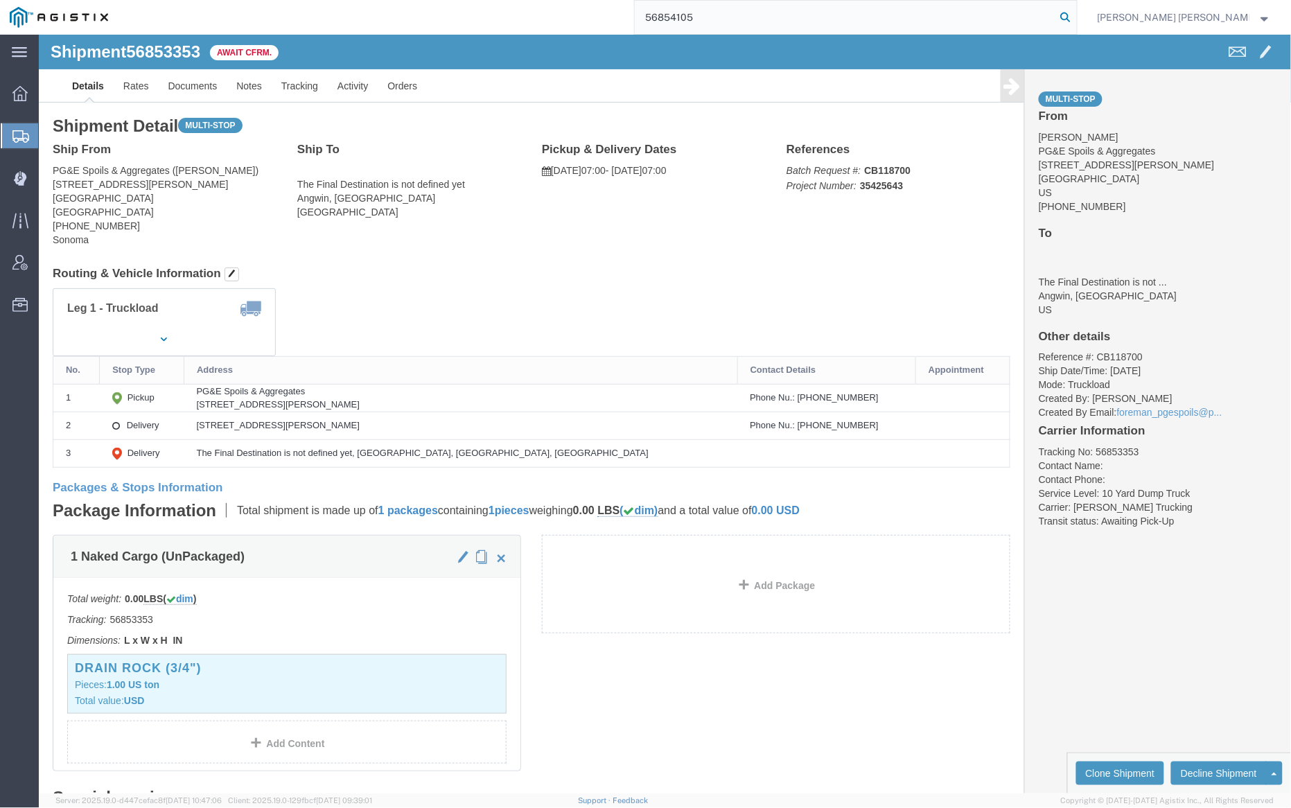
click at [1075, 19] on icon at bounding box center [1065, 17] width 19 height 19
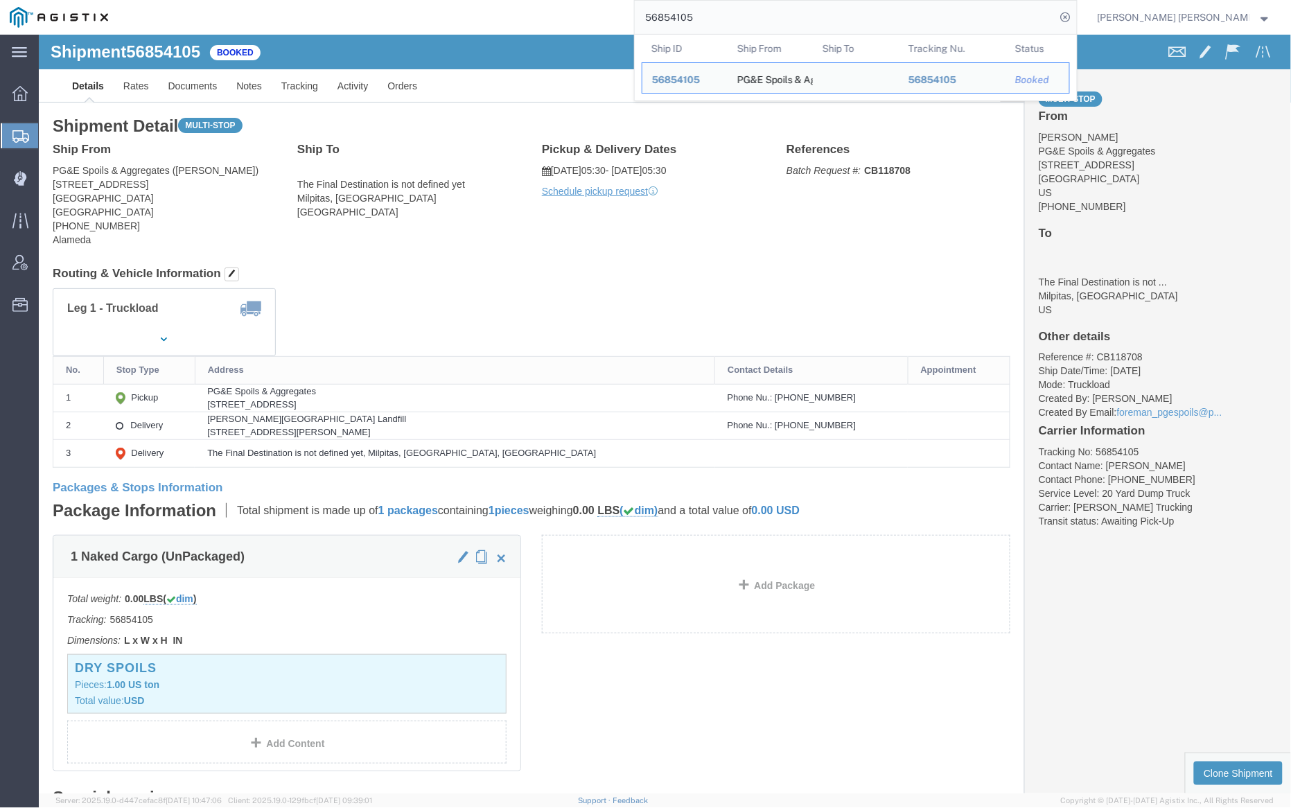
click at [743, 12] on input "56854105" at bounding box center [845, 17] width 421 height 33
paste input "133"
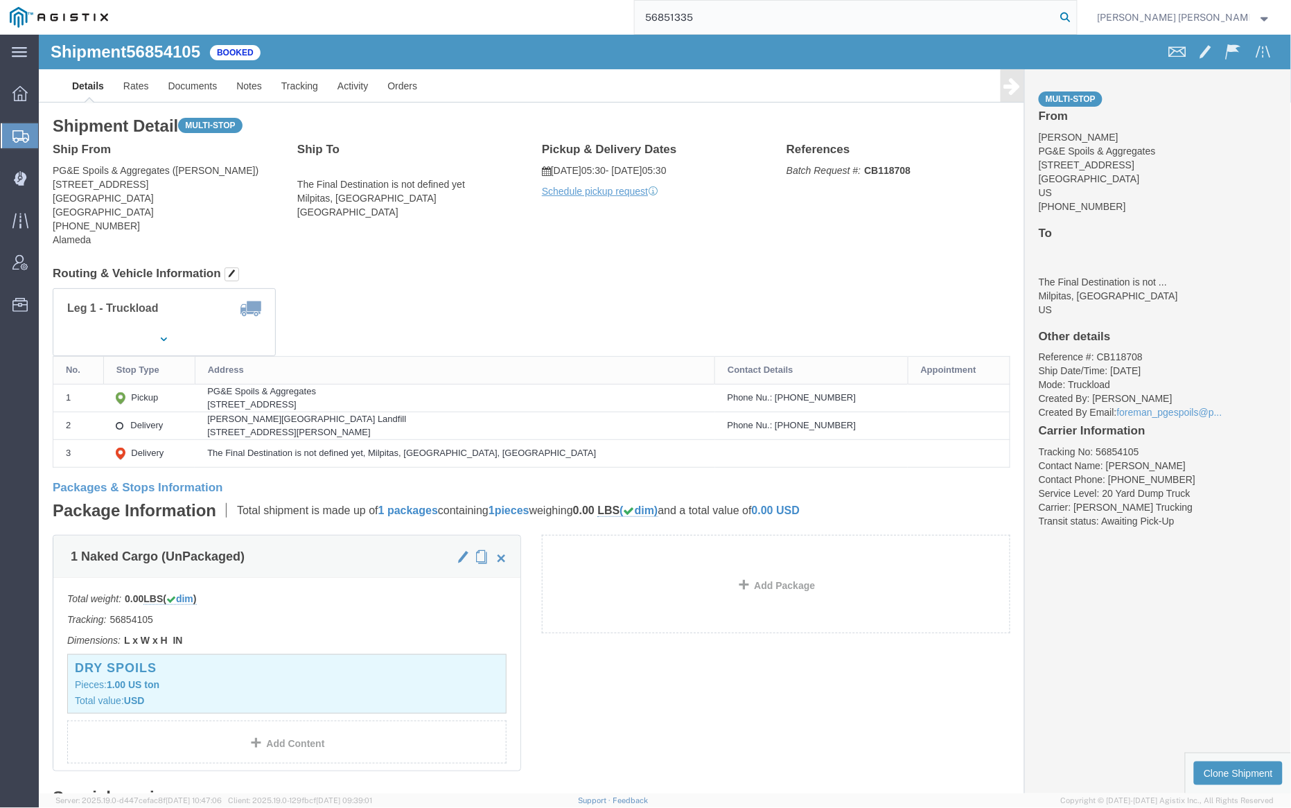
click at [1075, 14] on icon at bounding box center [1065, 17] width 19 height 19
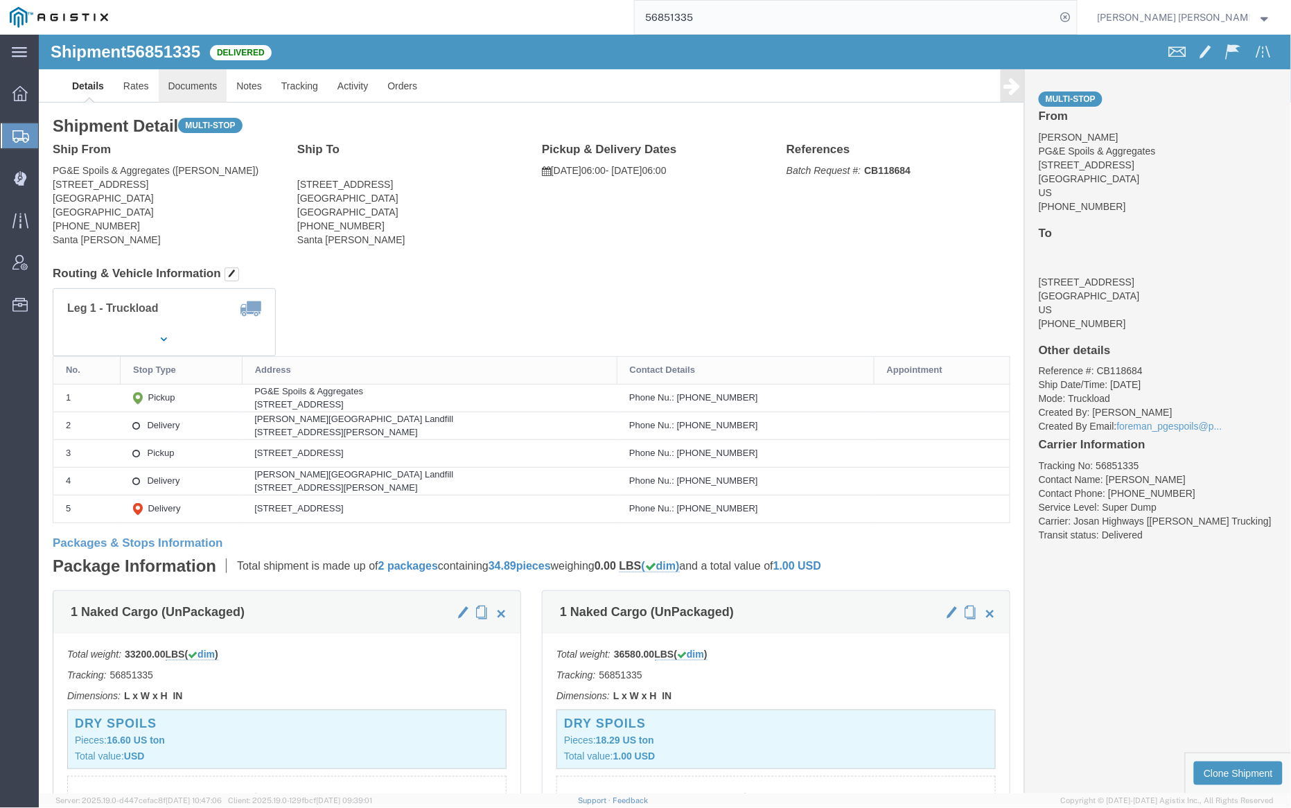
click link "Documents"
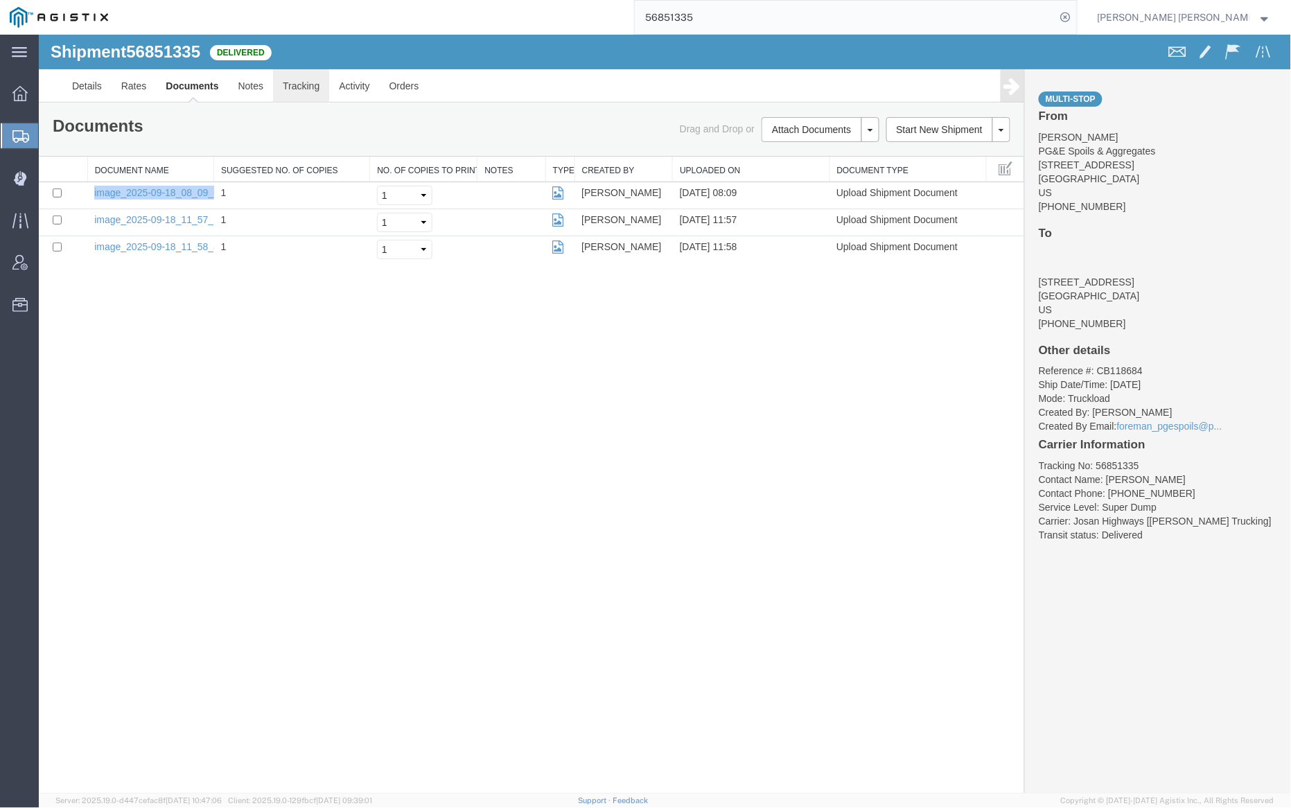
click at [308, 87] on link "Tracking" at bounding box center [300, 85] width 56 height 33
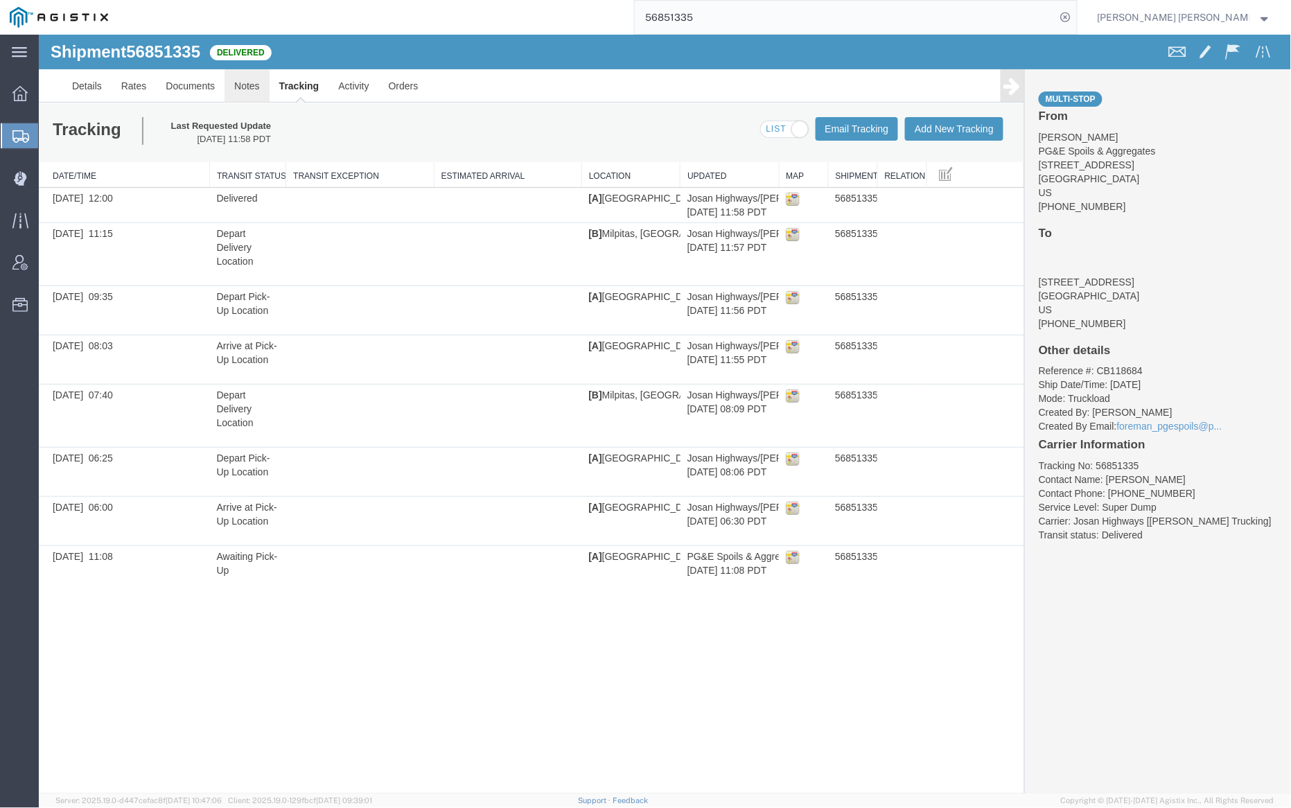
click at [241, 86] on link "Notes" at bounding box center [246, 85] width 45 height 33
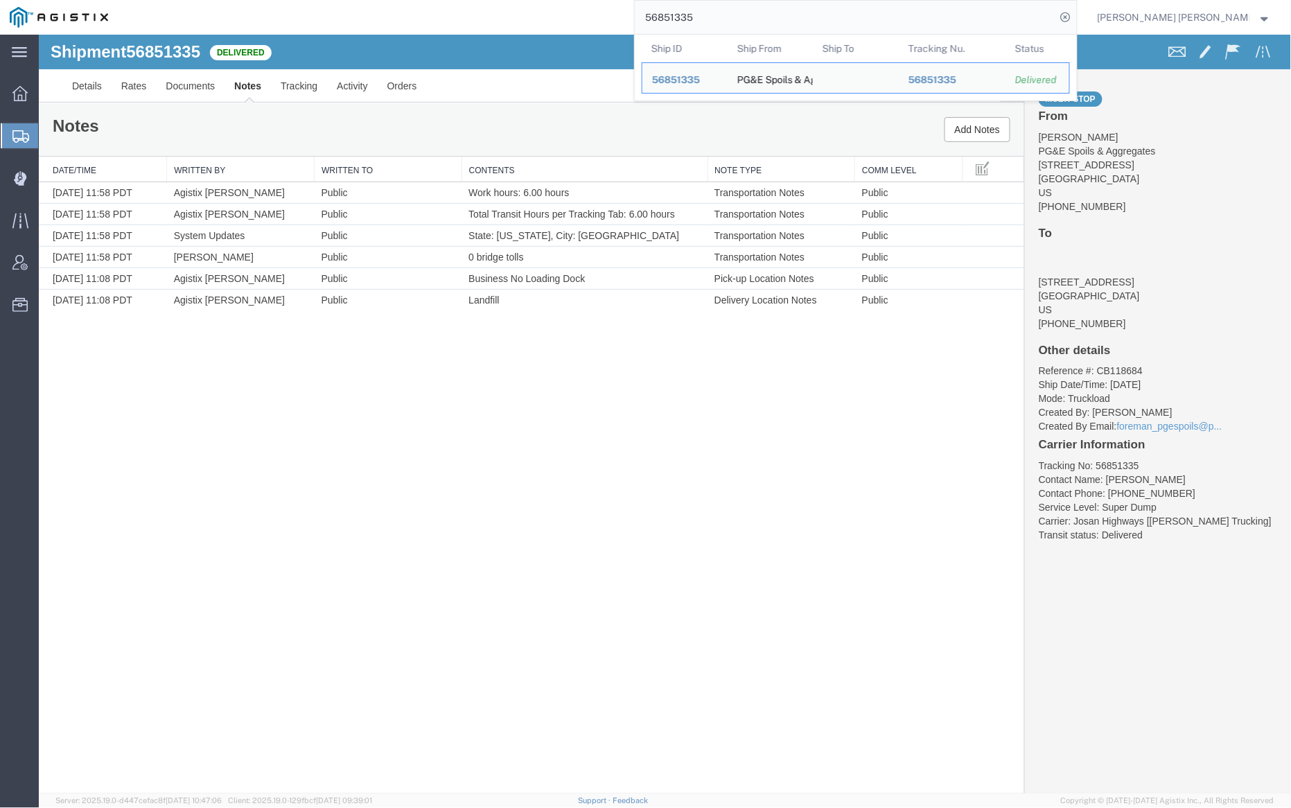
click at [728, 12] on input "56851335" at bounding box center [845, 17] width 421 height 33
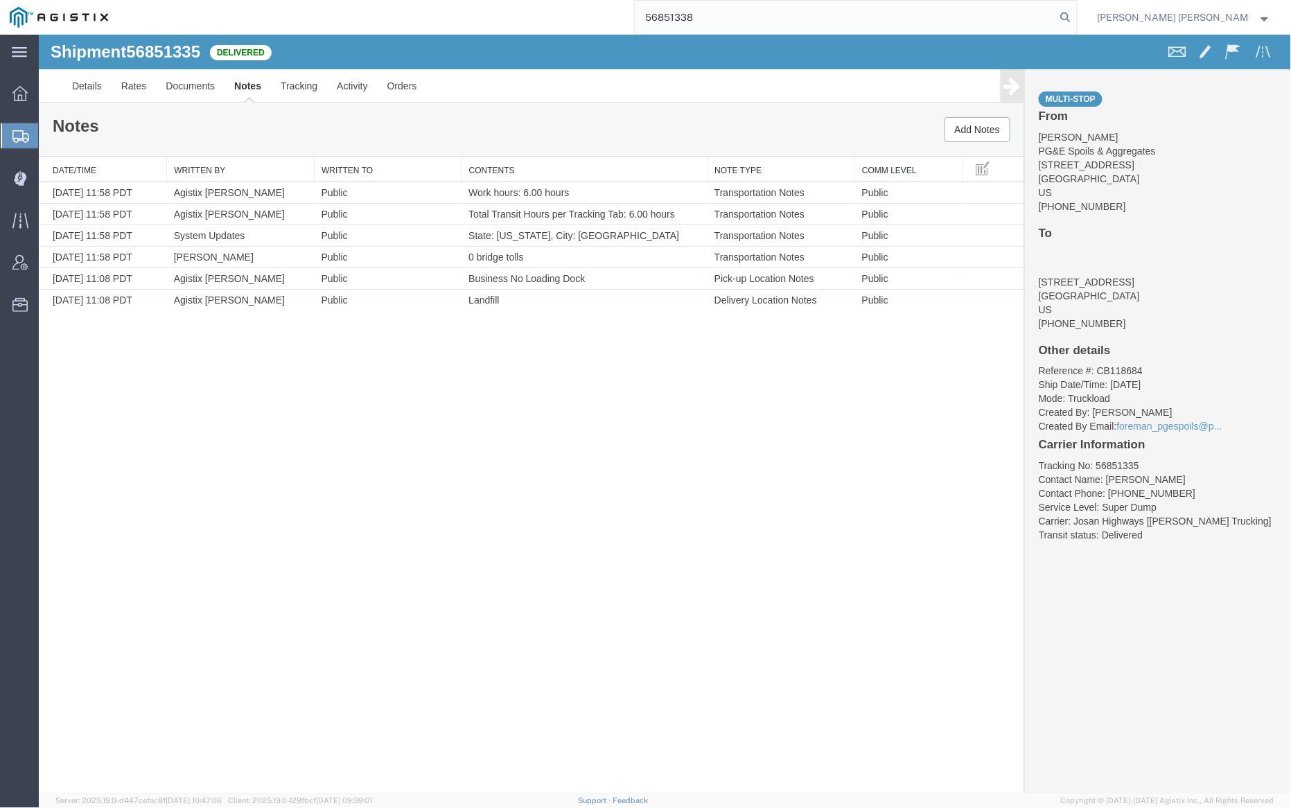
drag, startPoint x: 1139, startPoint y: 16, endPoint x: 1111, endPoint y: 18, distance: 27.8
click at [1075, 16] on icon at bounding box center [1065, 17] width 19 height 19
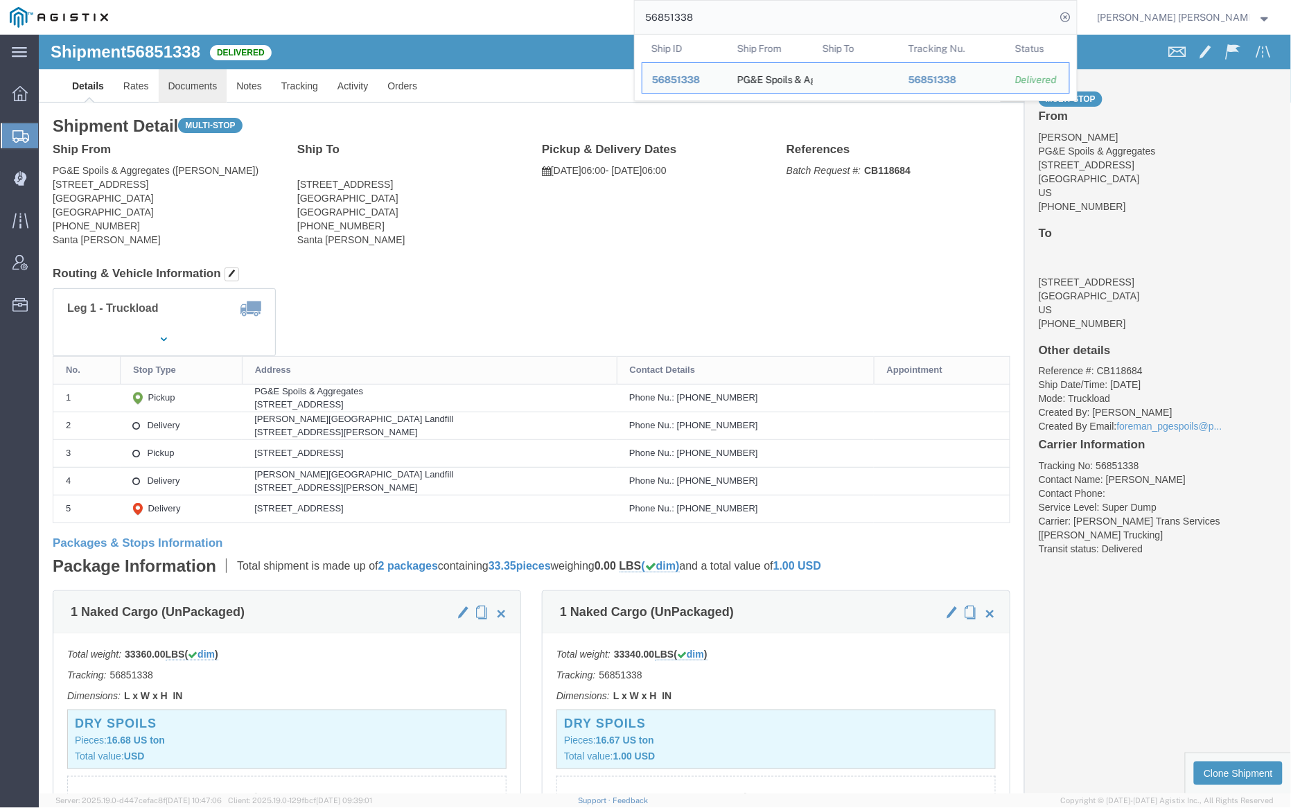
click link "Documents"
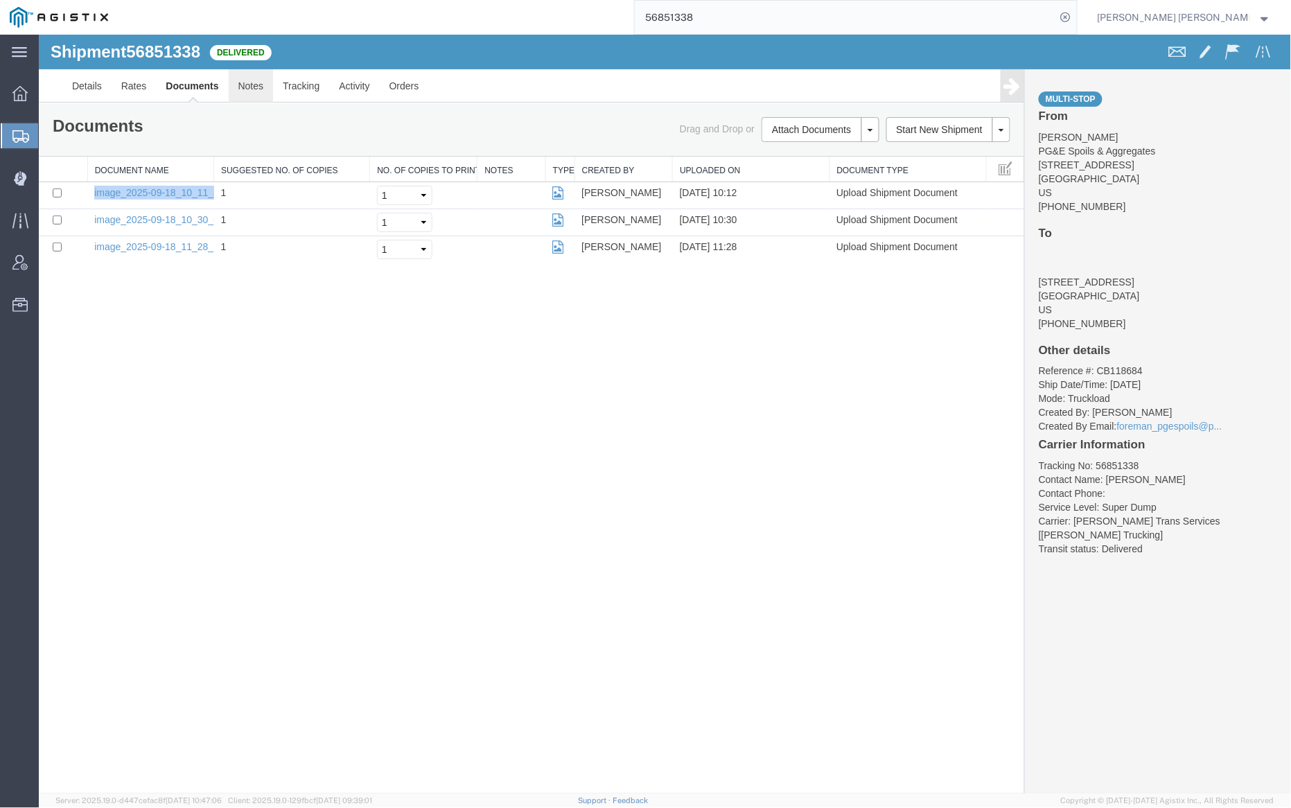
click at [249, 85] on link "Notes" at bounding box center [250, 85] width 45 height 33
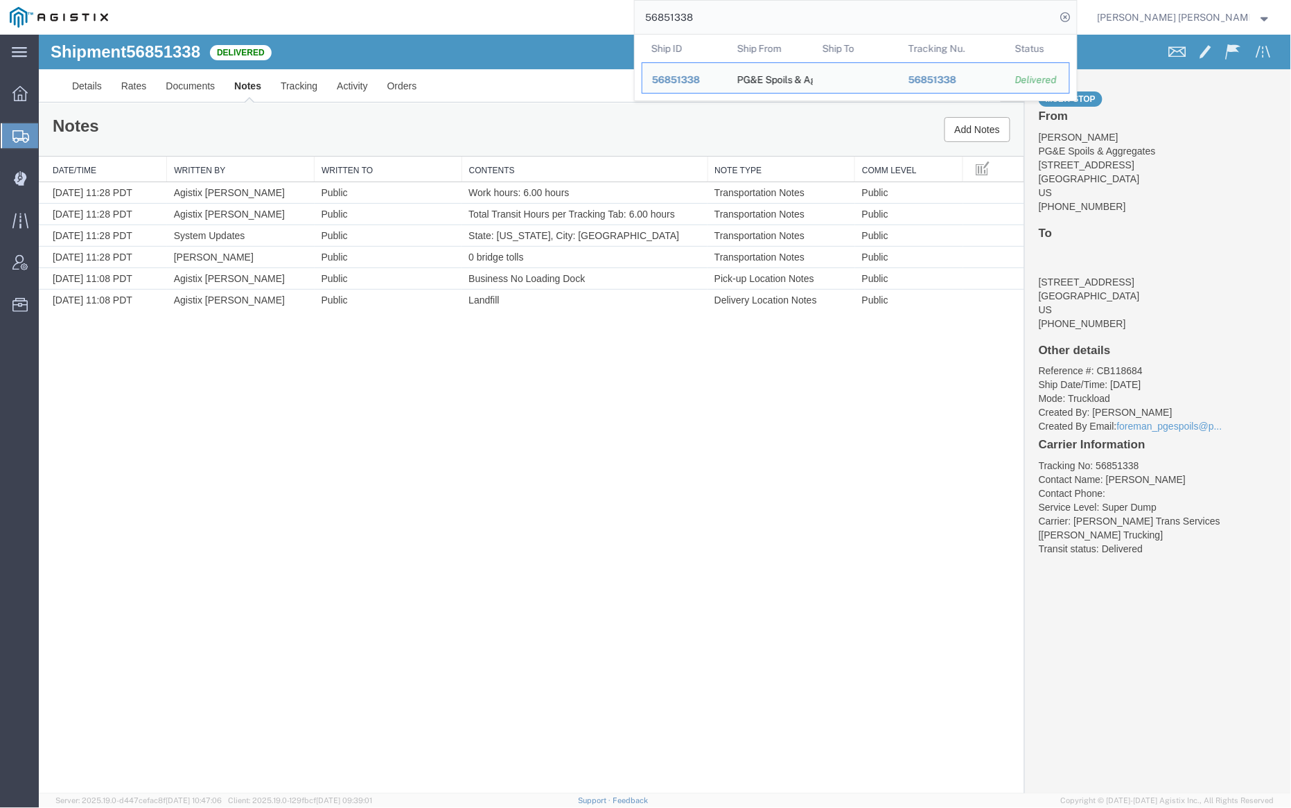
click at [755, 9] on input "56851338" at bounding box center [845, 17] width 421 height 33
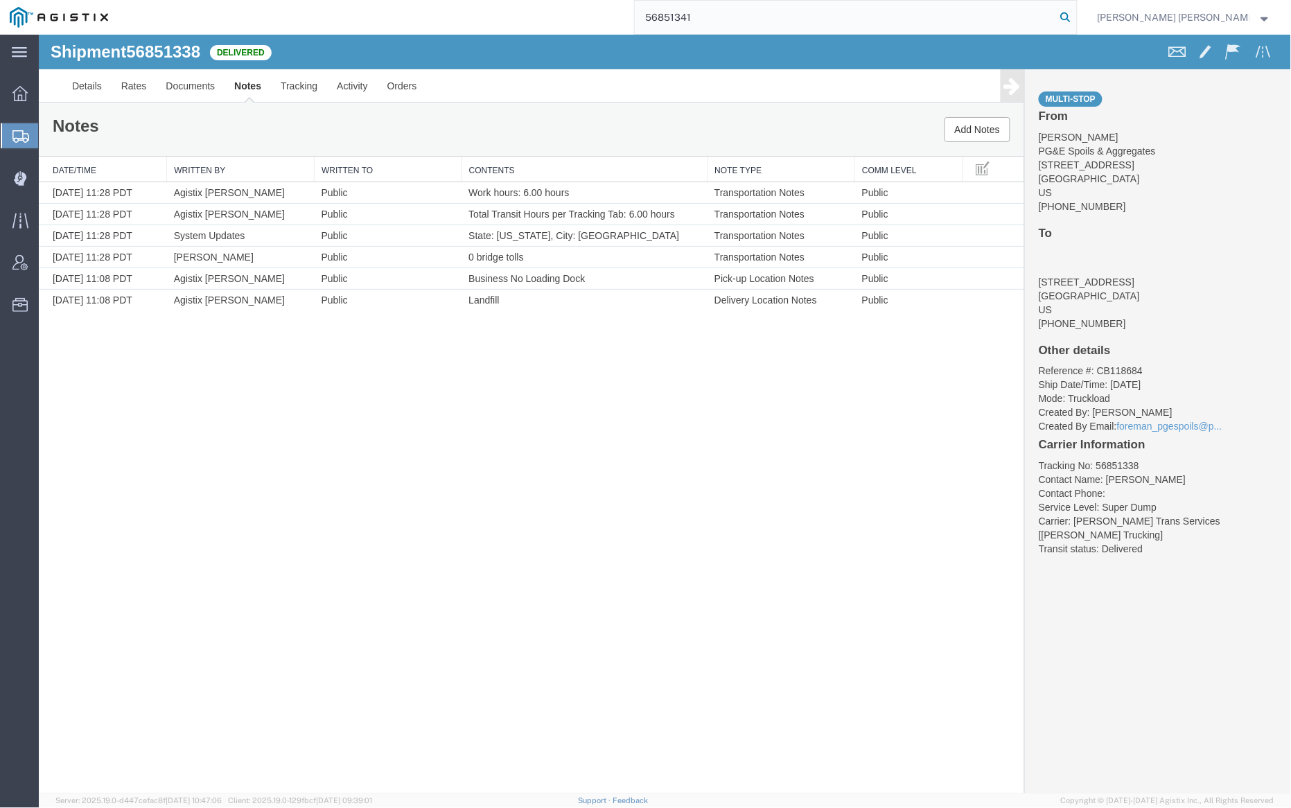
click at [1075, 13] on icon at bounding box center [1065, 17] width 19 height 19
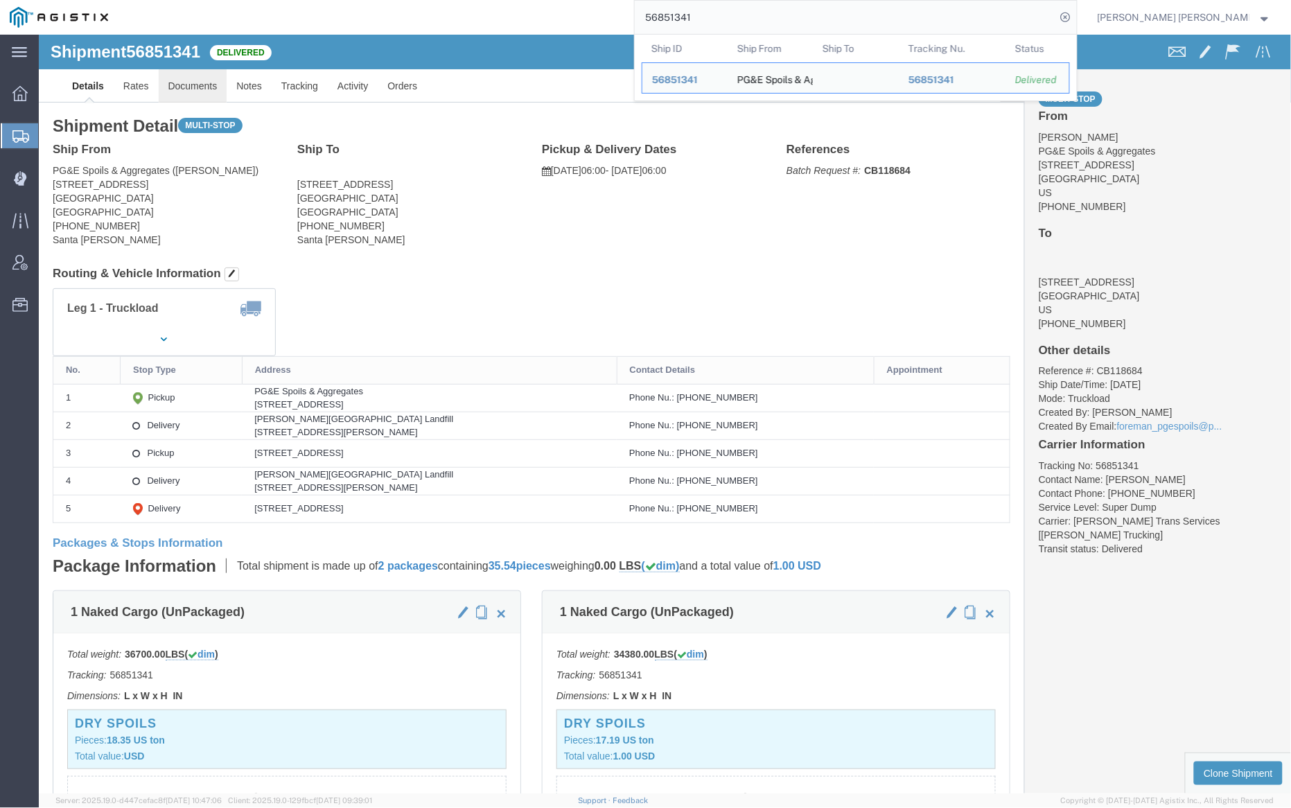
click link "Documents"
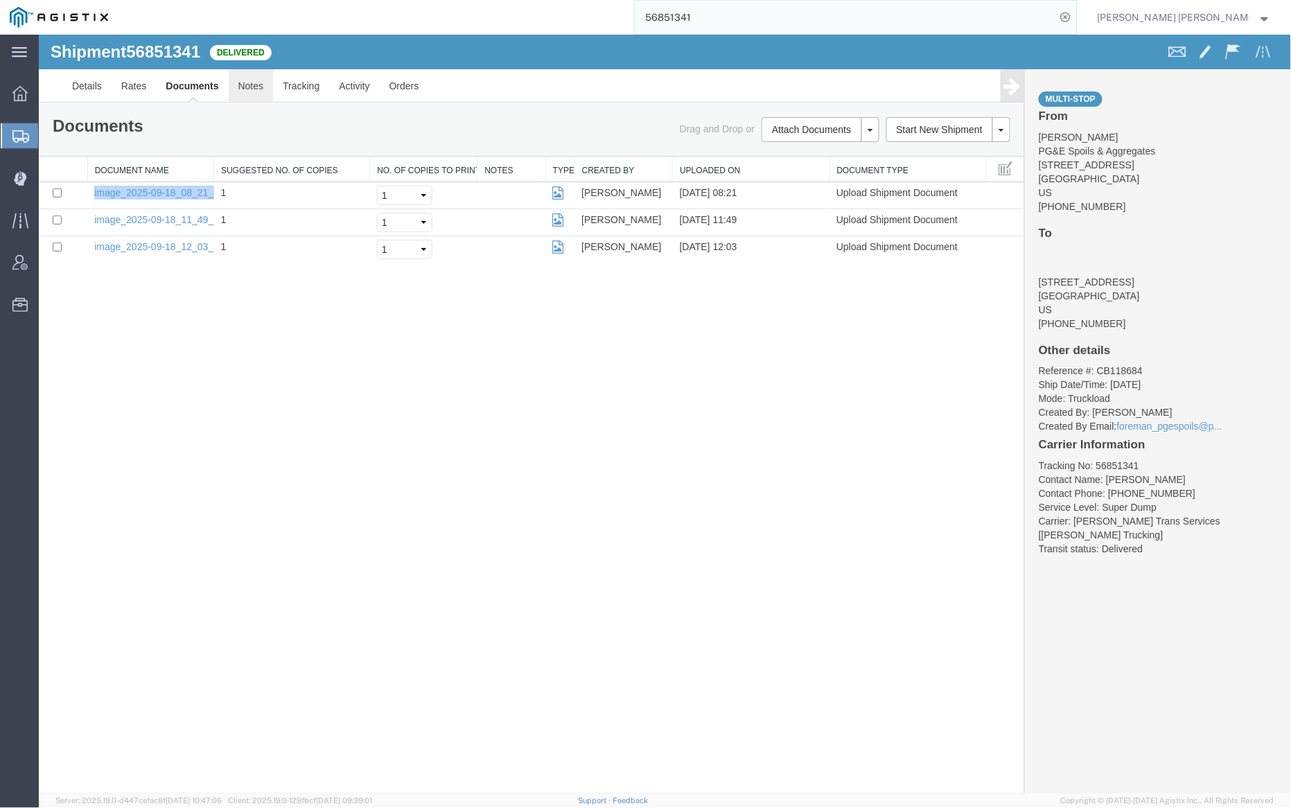
click at [242, 76] on link "Notes" at bounding box center [250, 85] width 45 height 33
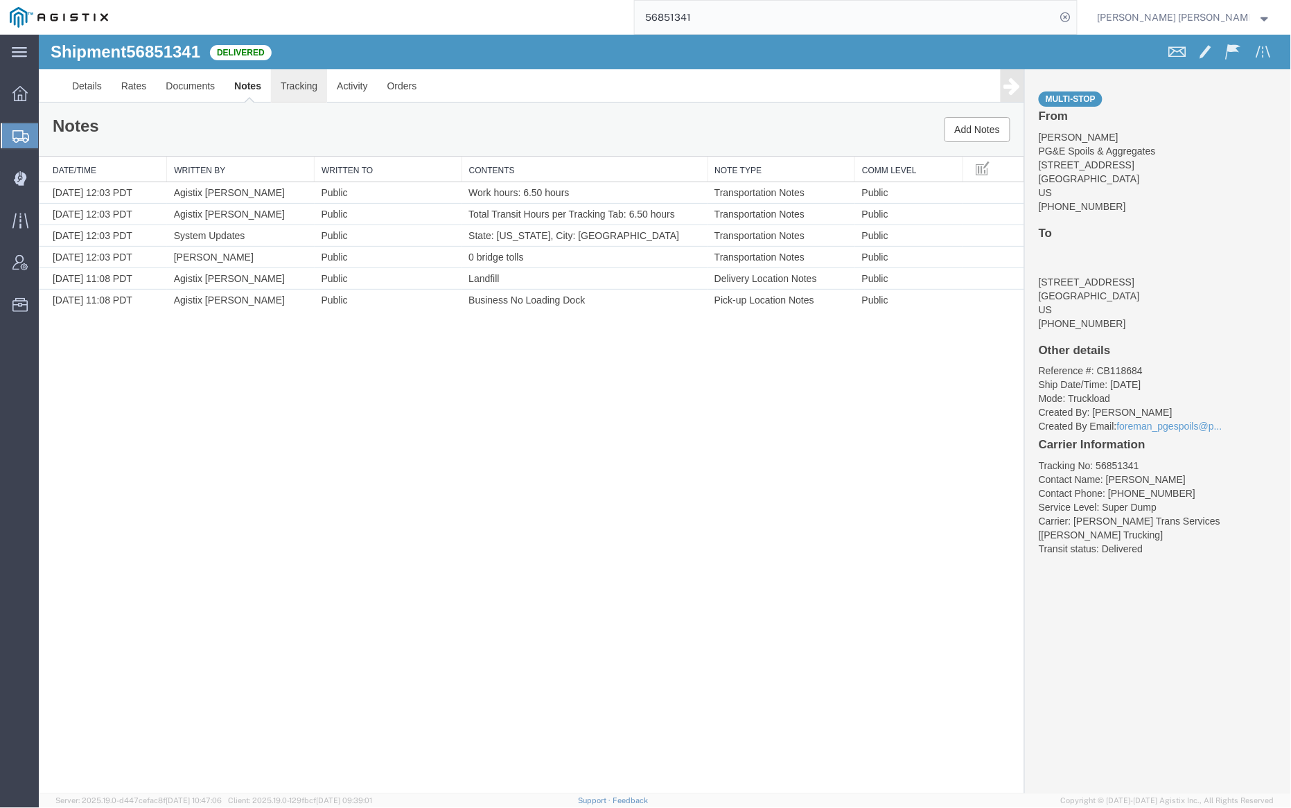
click at [305, 85] on link "Tracking" at bounding box center [298, 85] width 56 height 33
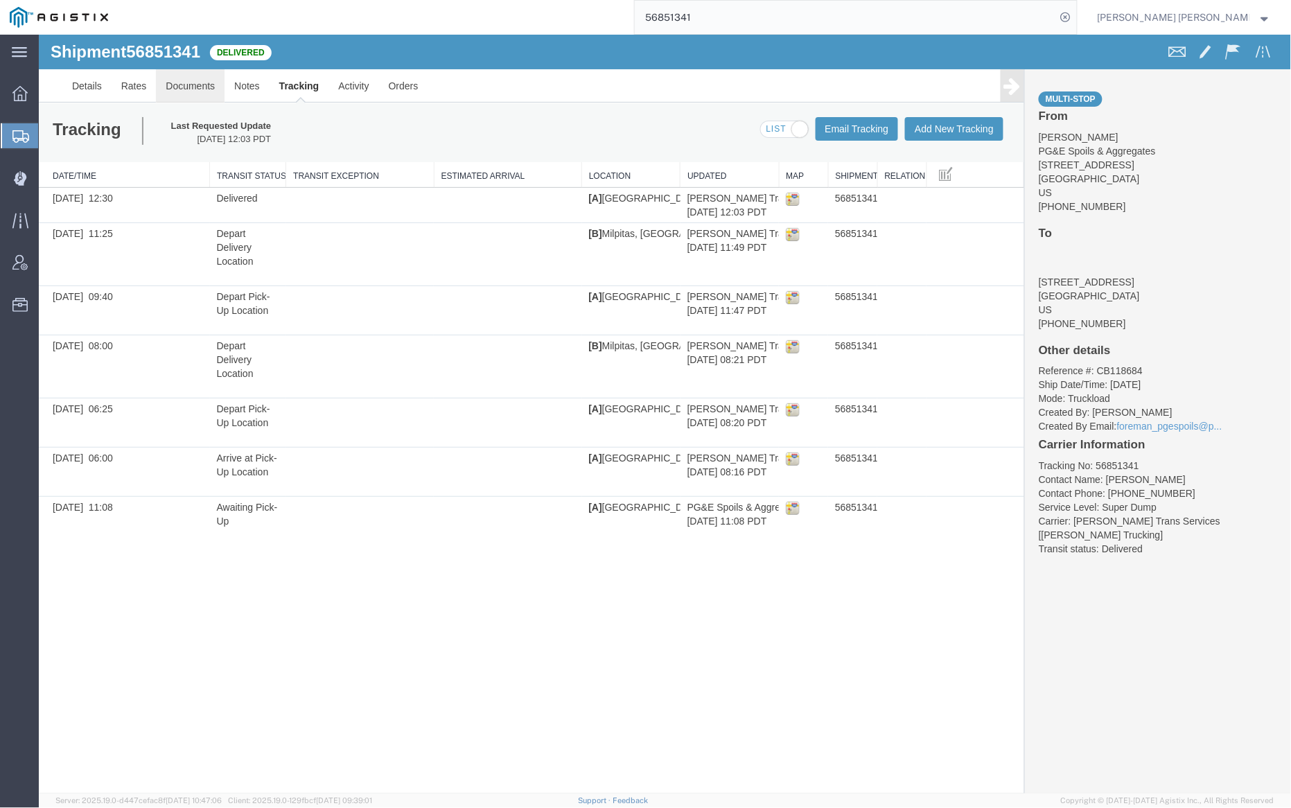
click at [186, 86] on link "Documents" at bounding box center [189, 85] width 69 height 33
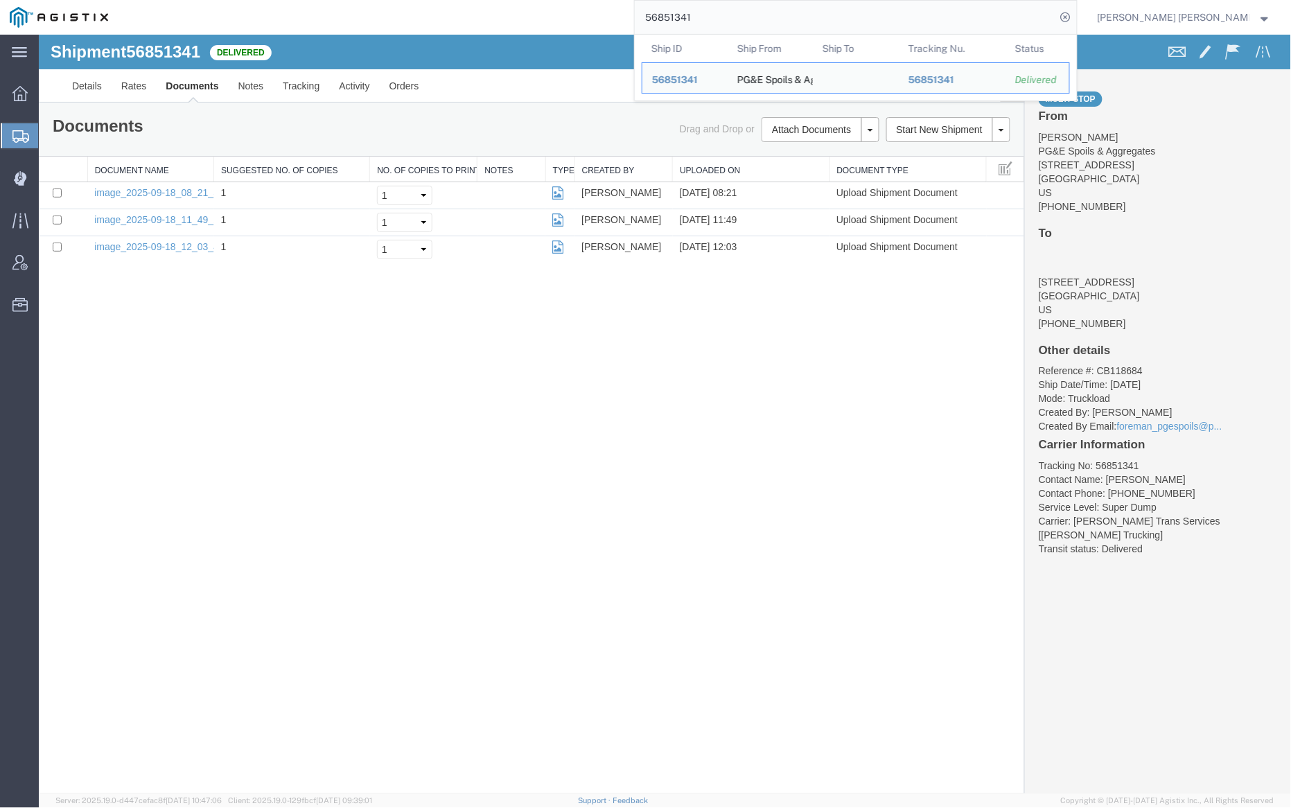
click at [750, 8] on input "56851341" at bounding box center [845, 17] width 421 height 33
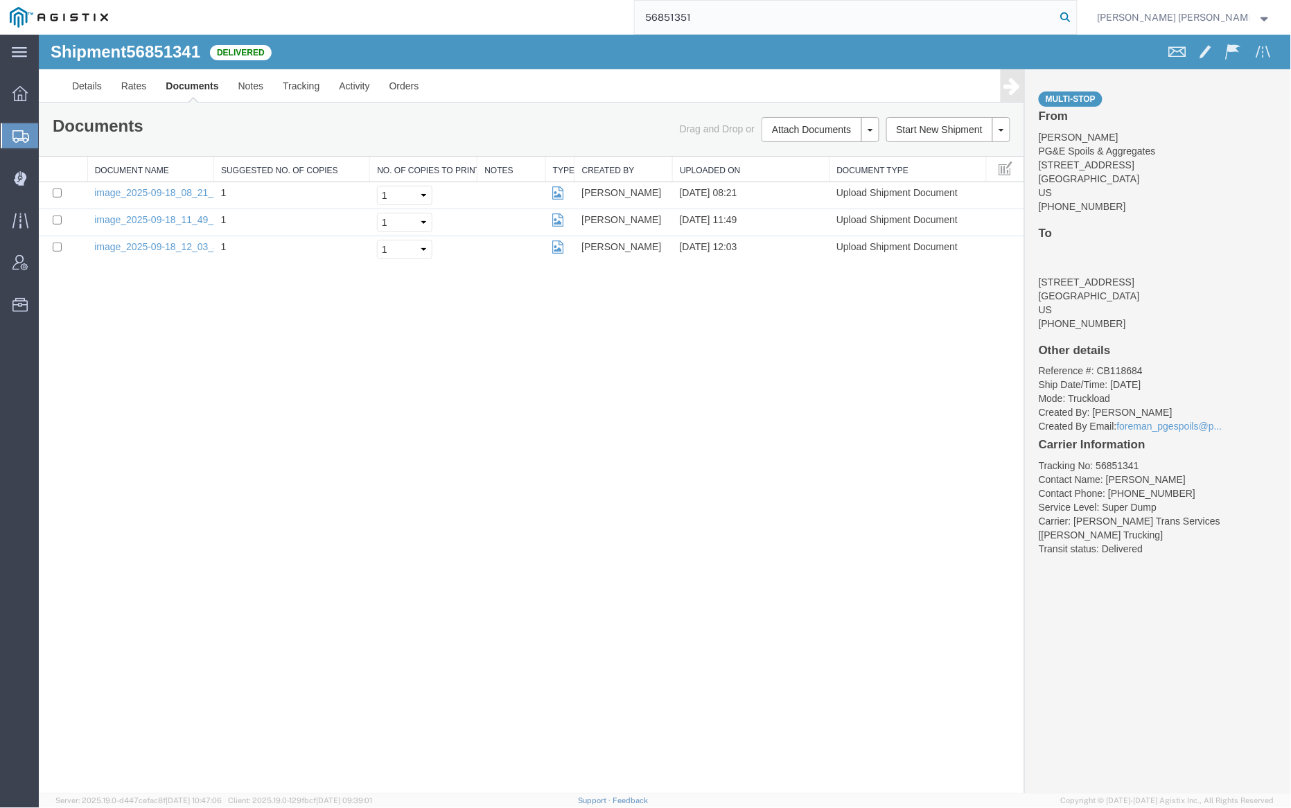
click at [1075, 15] on icon at bounding box center [1065, 17] width 19 height 19
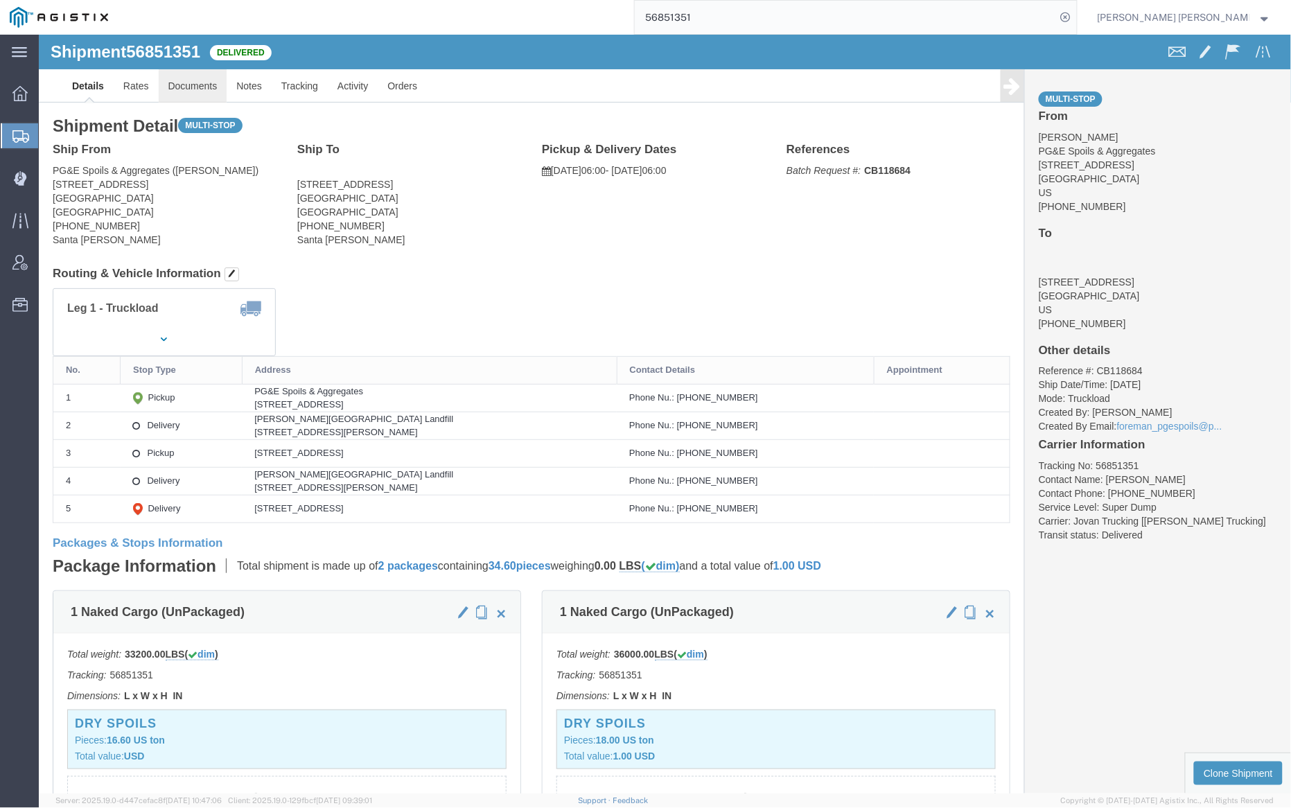
click link "Documents"
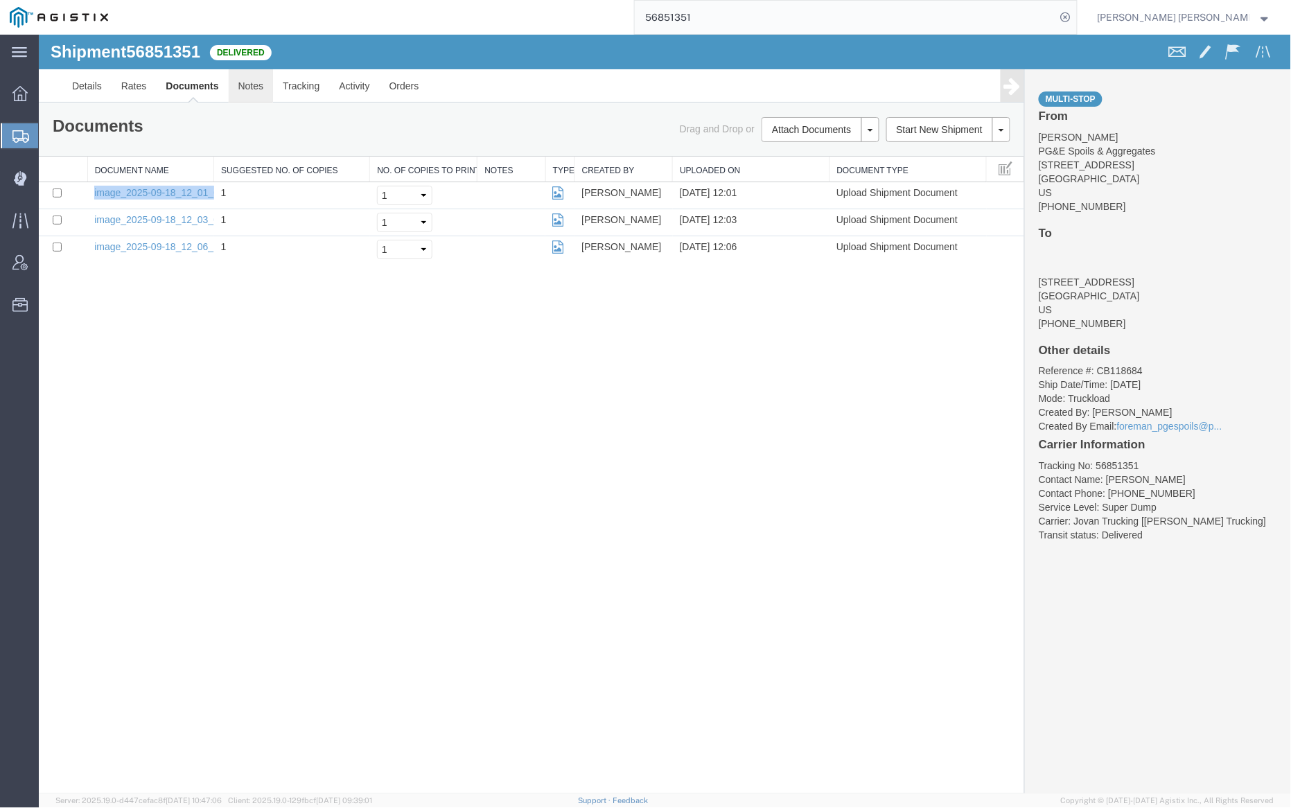
click at [254, 94] on link "Notes" at bounding box center [250, 85] width 45 height 33
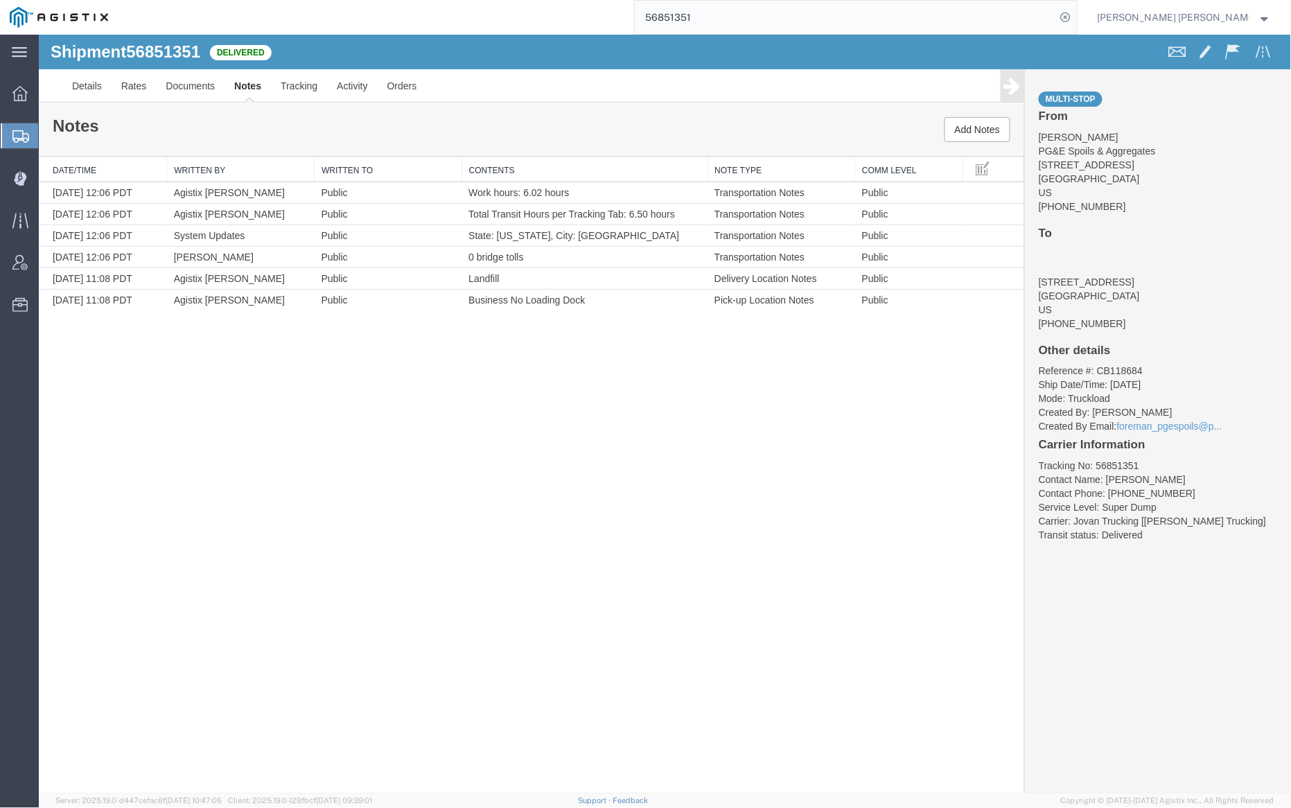
click at [729, 15] on input "56851351" at bounding box center [845, 17] width 421 height 33
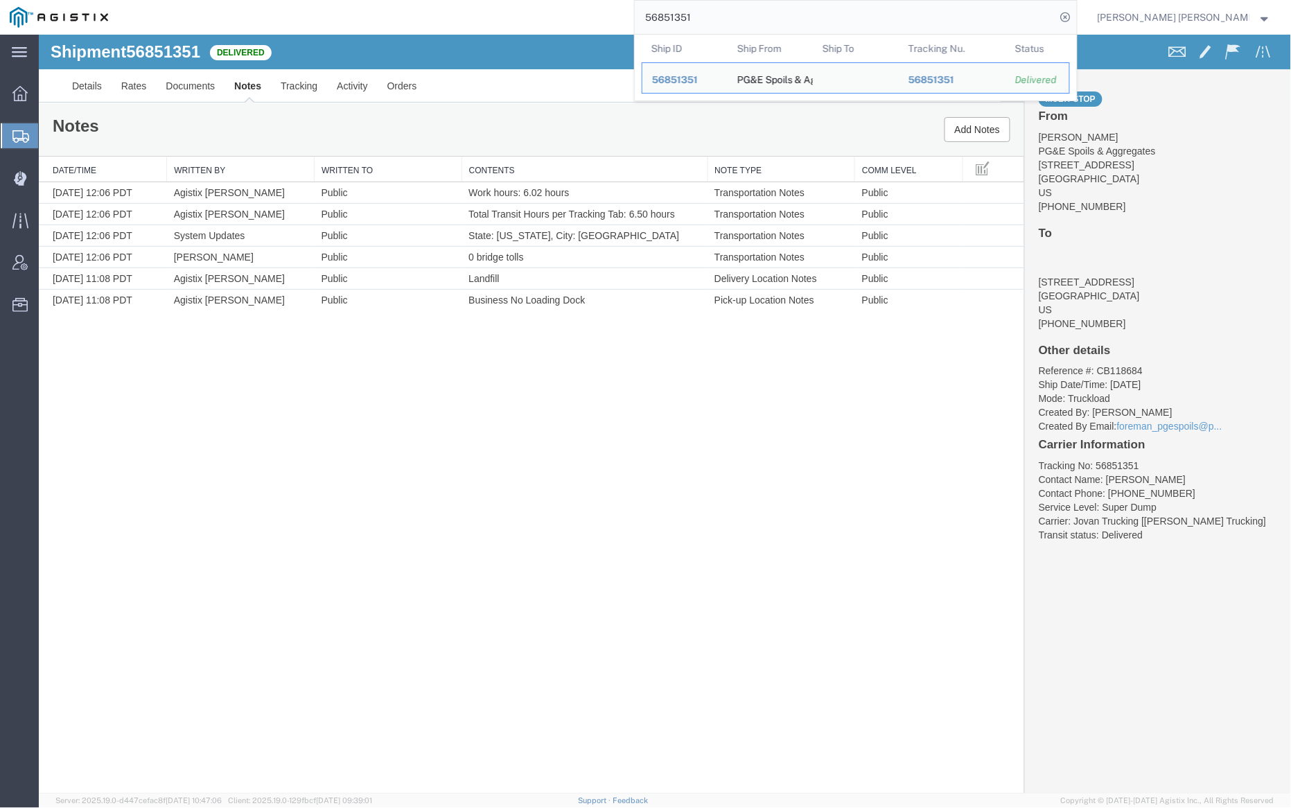
click at [729, 15] on input "56851351" at bounding box center [845, 17] width 421 height 33
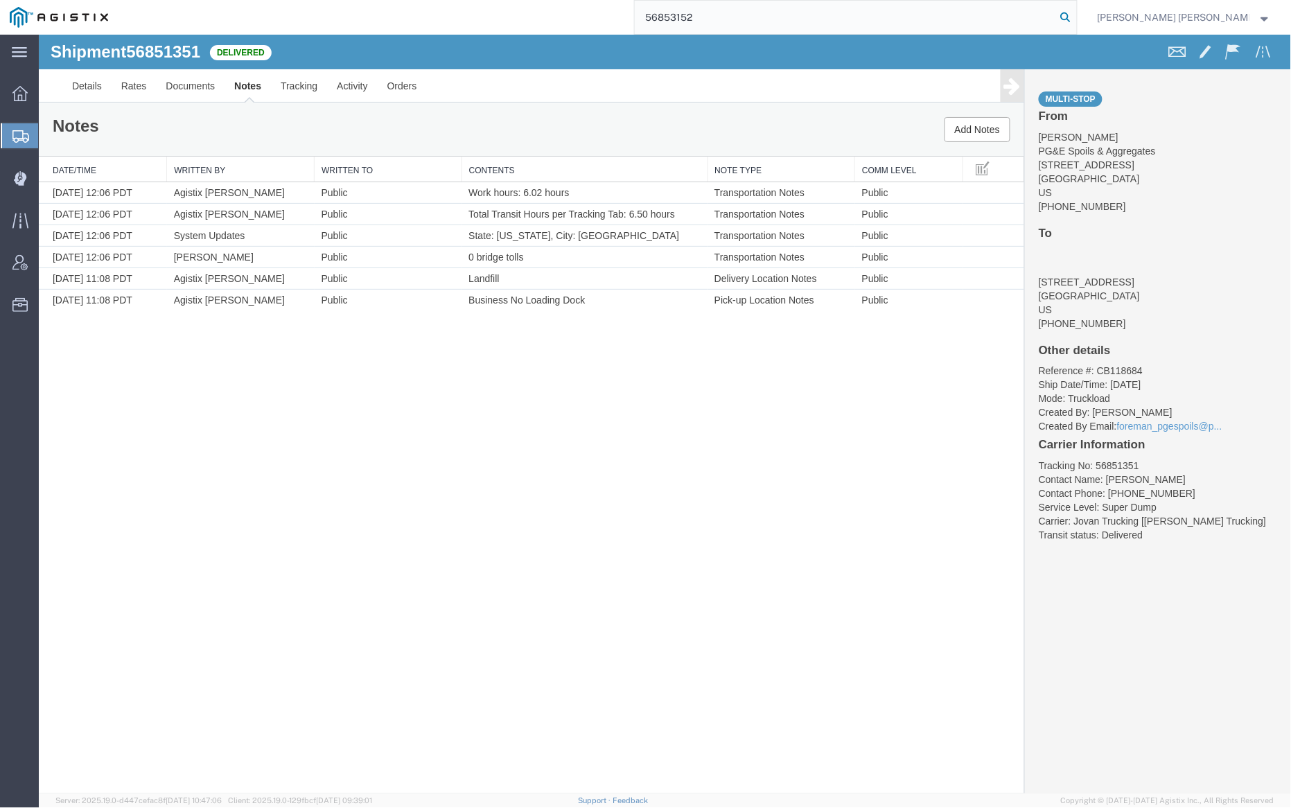
click at [1075, 17] on icon at bounding box center [1065, 17] width 19 height 19
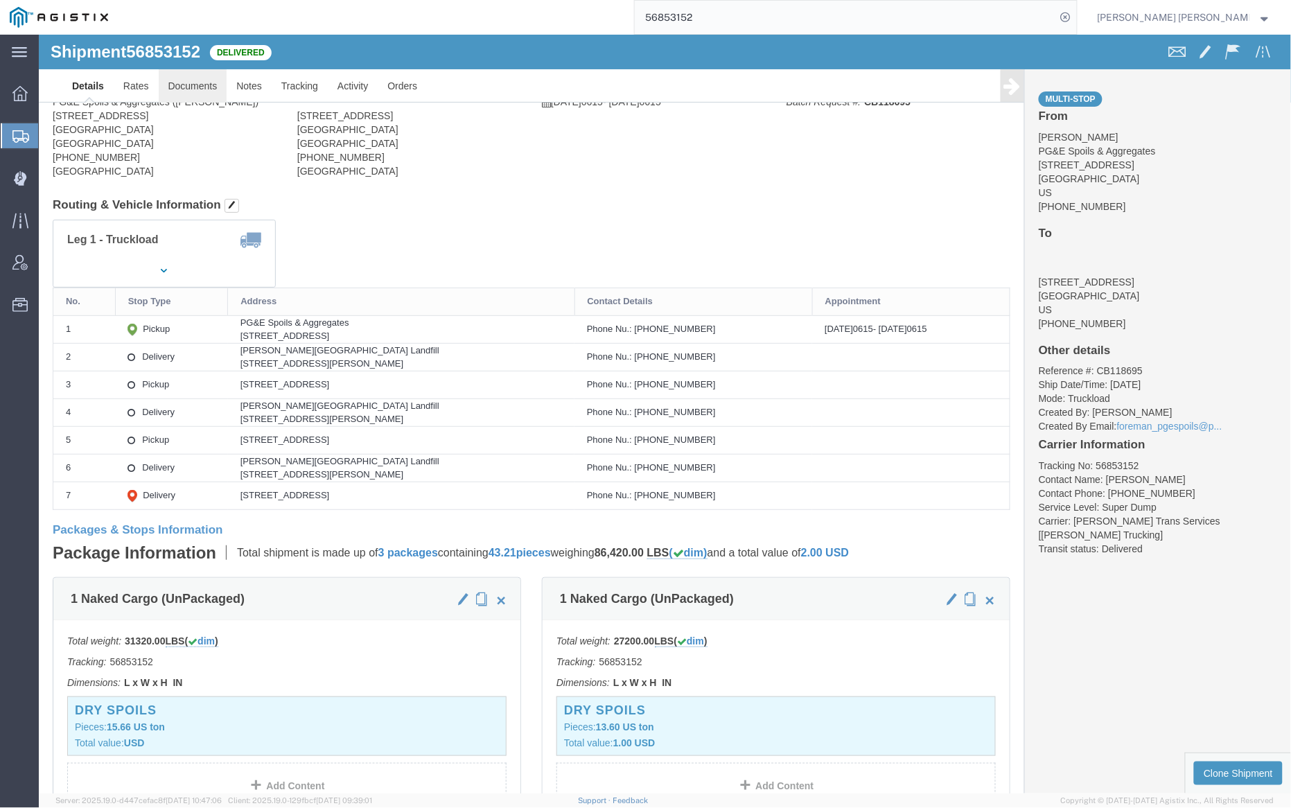
click body "Shipment 56853152 Delivered Details Rates Documents Notes Tracking Activity Ord…"
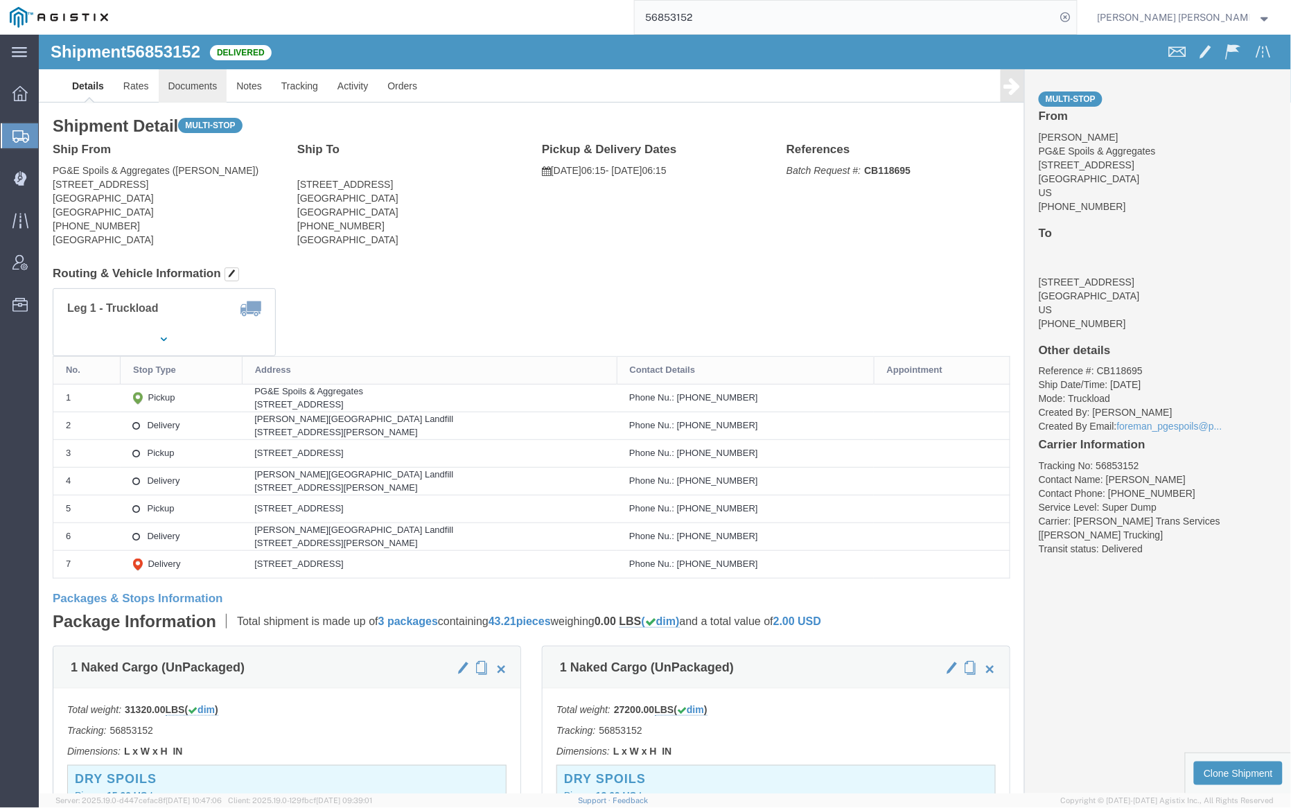
click link "Documents"
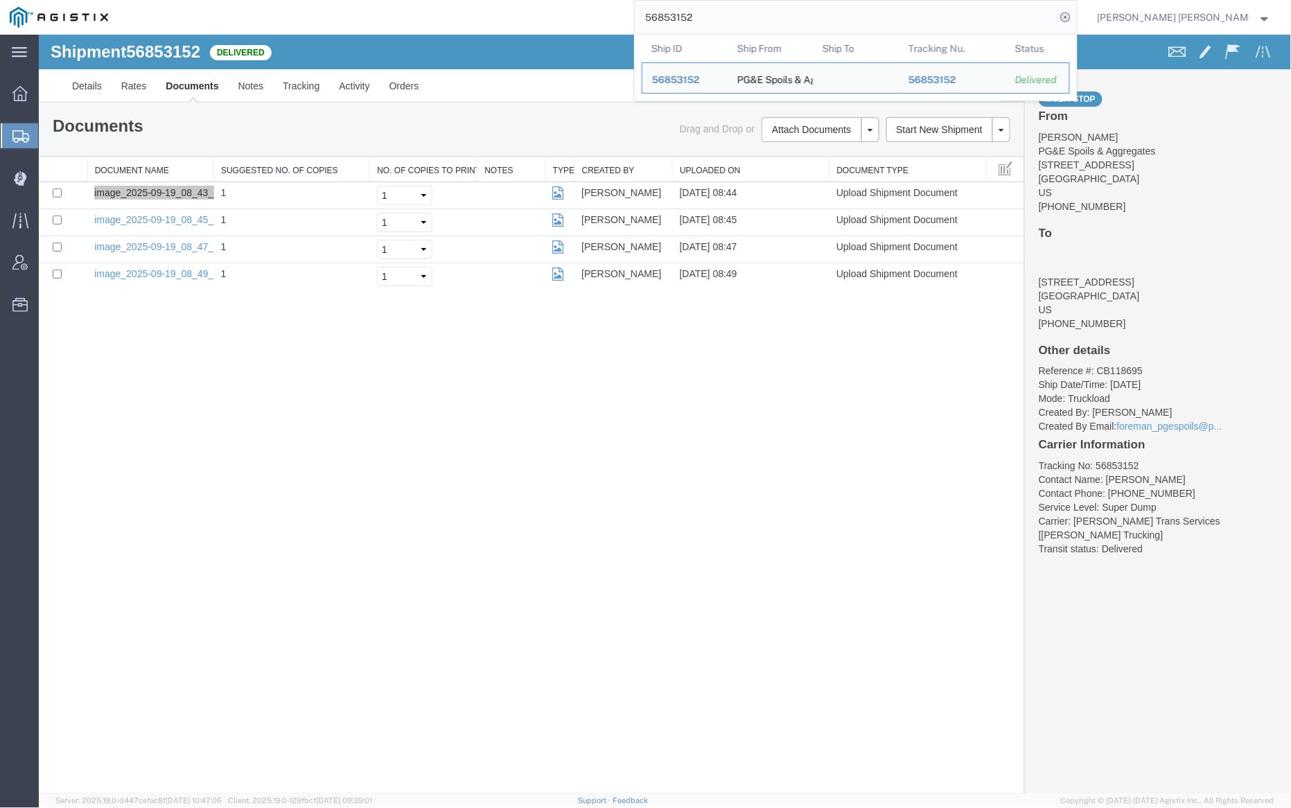
click at [744, 6] on input "56853152" at bounding box center [845, 17] width 421 height 33
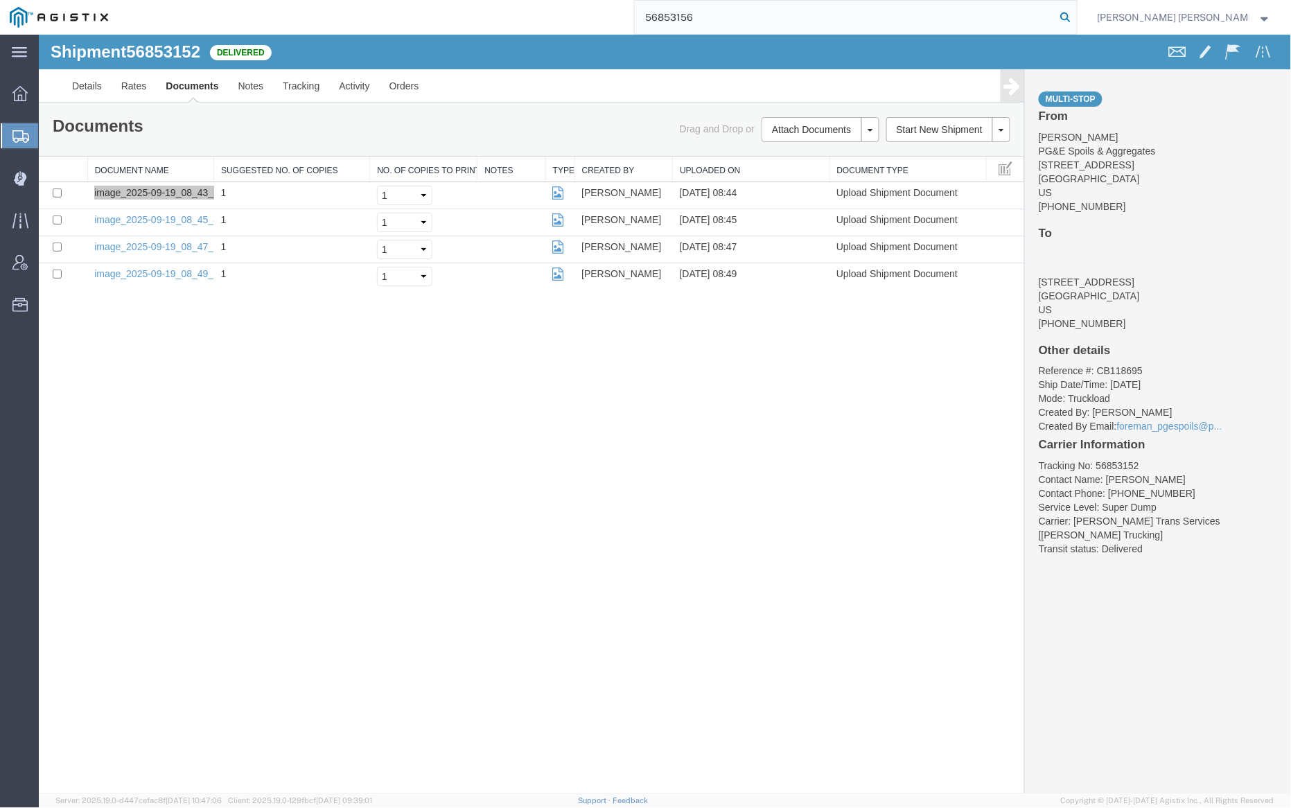
click at [1075, 17] on icon at bounding box center [1065, 17] width 19 height 19
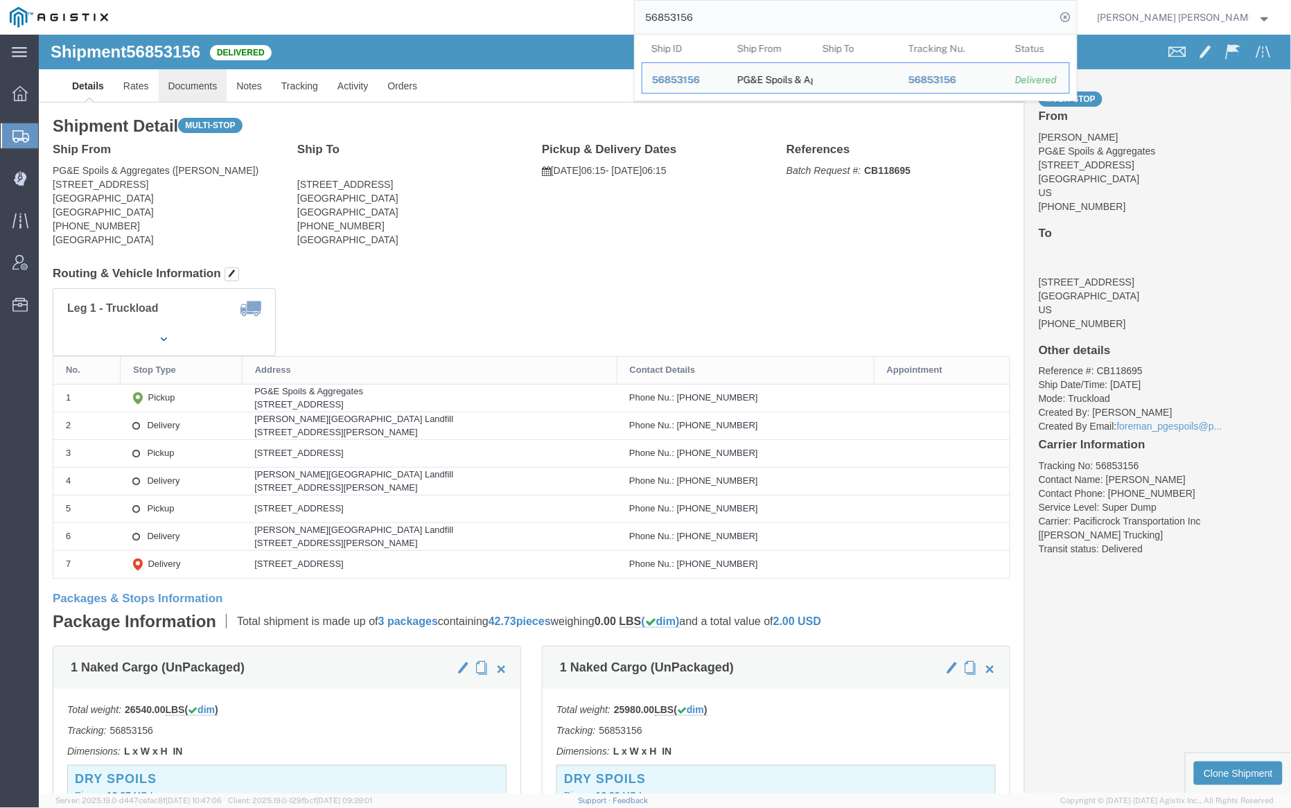
click link "Documents"
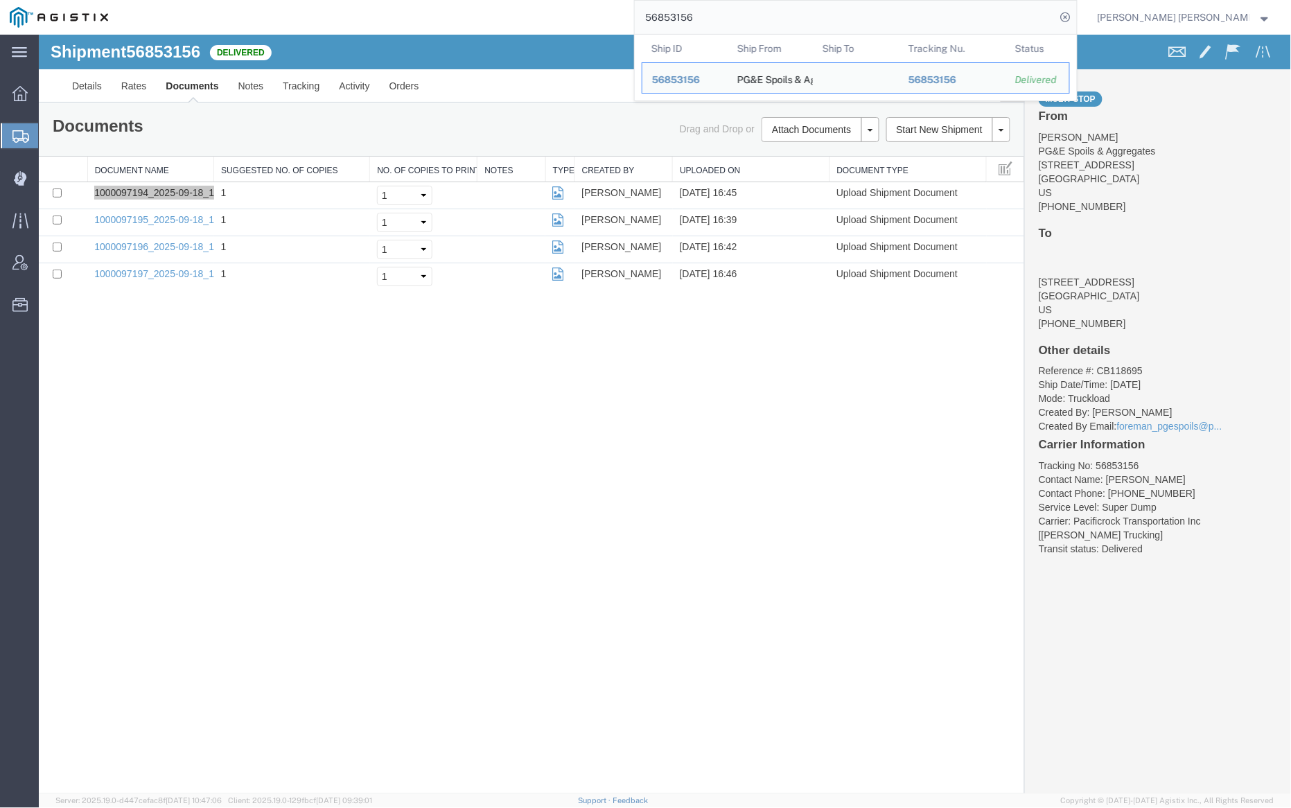
click at [739, 12] on input "56853156" at bounding box center [845, 17] width 421 height 33
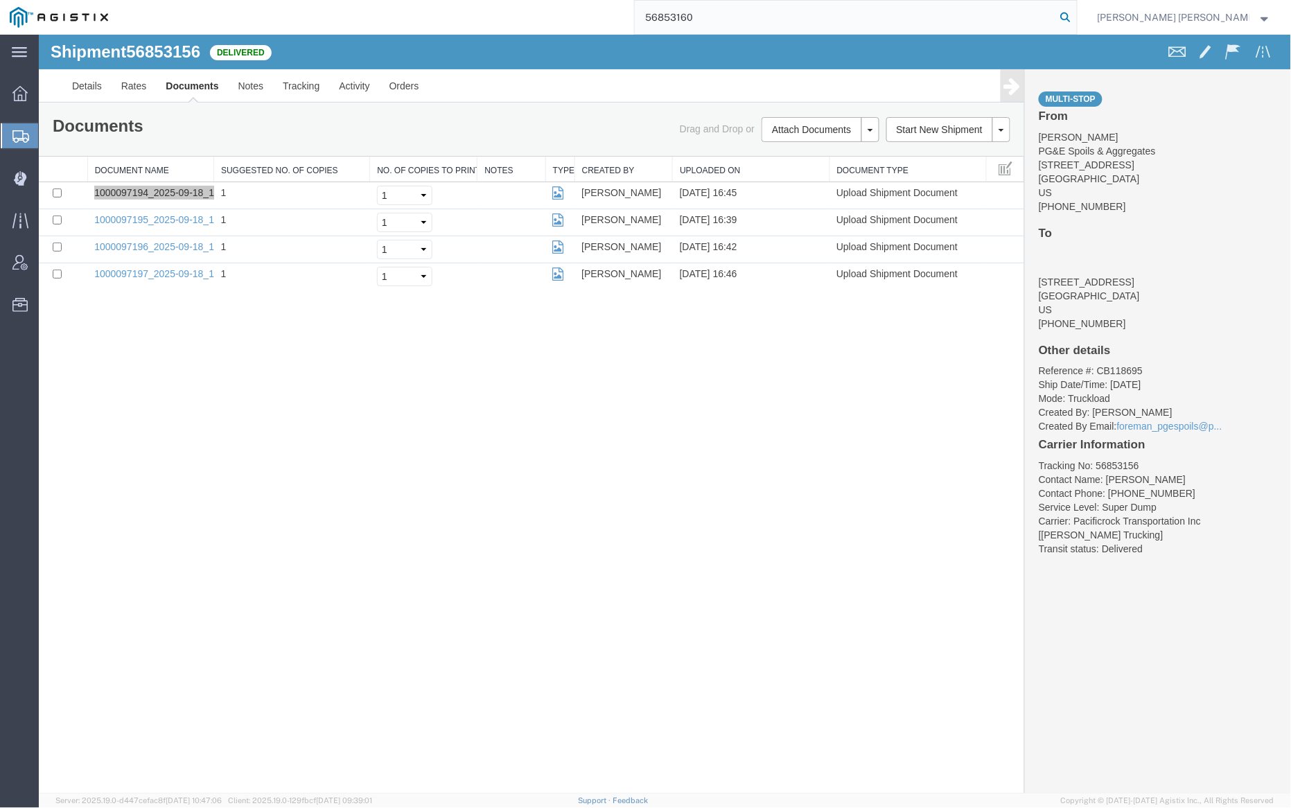
click at [1075, 15] on icon at bounding box center [1065, 17] width 19 height 19
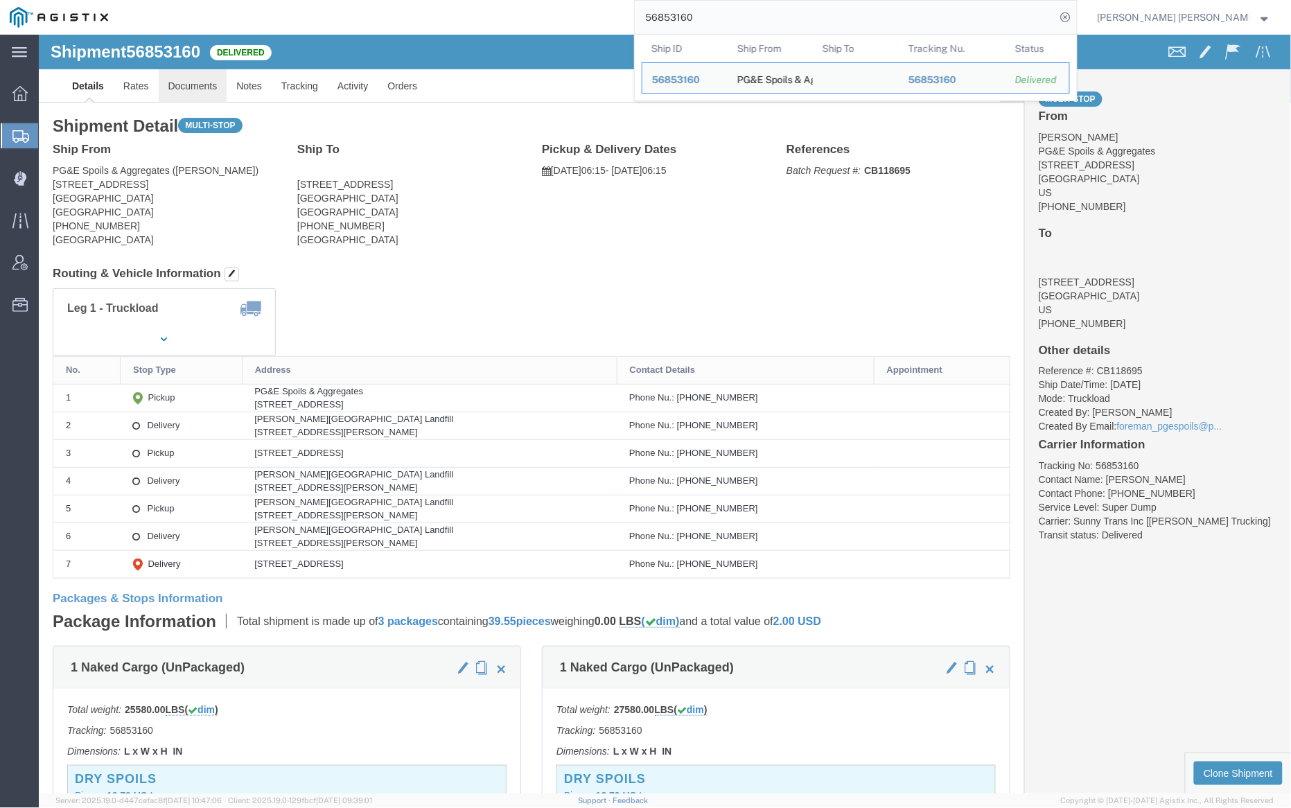
click link "Documents"
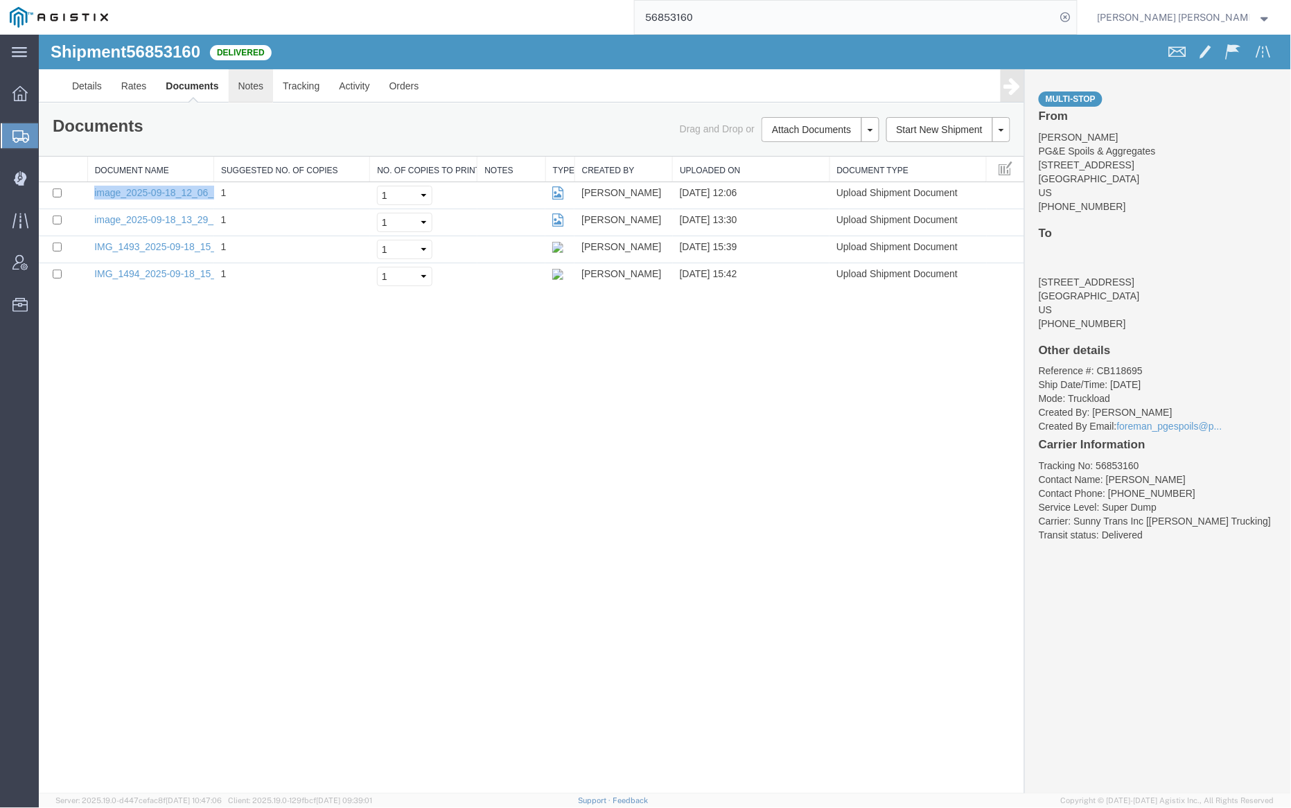
click at [252, 81] on link "Notes" at bounding box center [250, 85] width 45 height 33
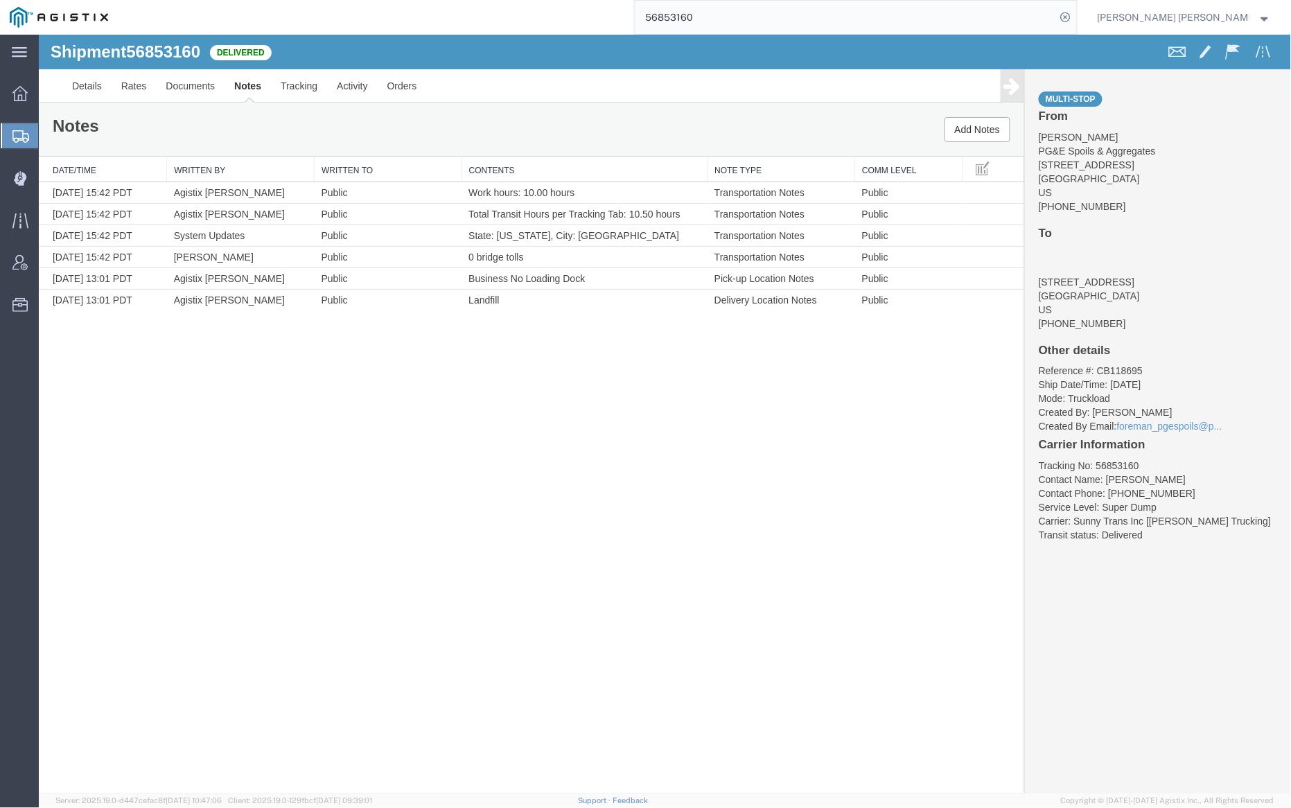
click at [747, 19] on input "56853160" at bounding box center [845, 17] width 421 height 33
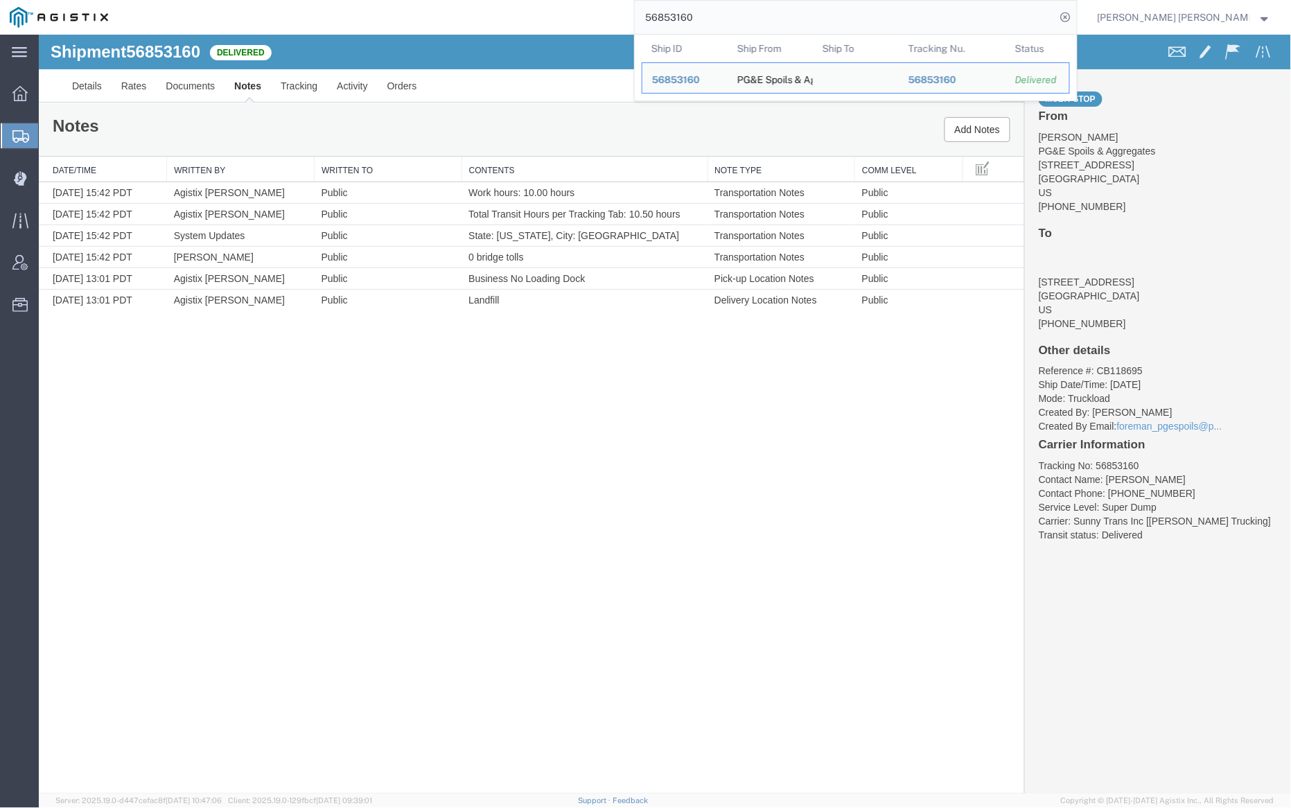
click at [749, 20] on input "56853160" at bounding box center [845, 17] width 421 height 33
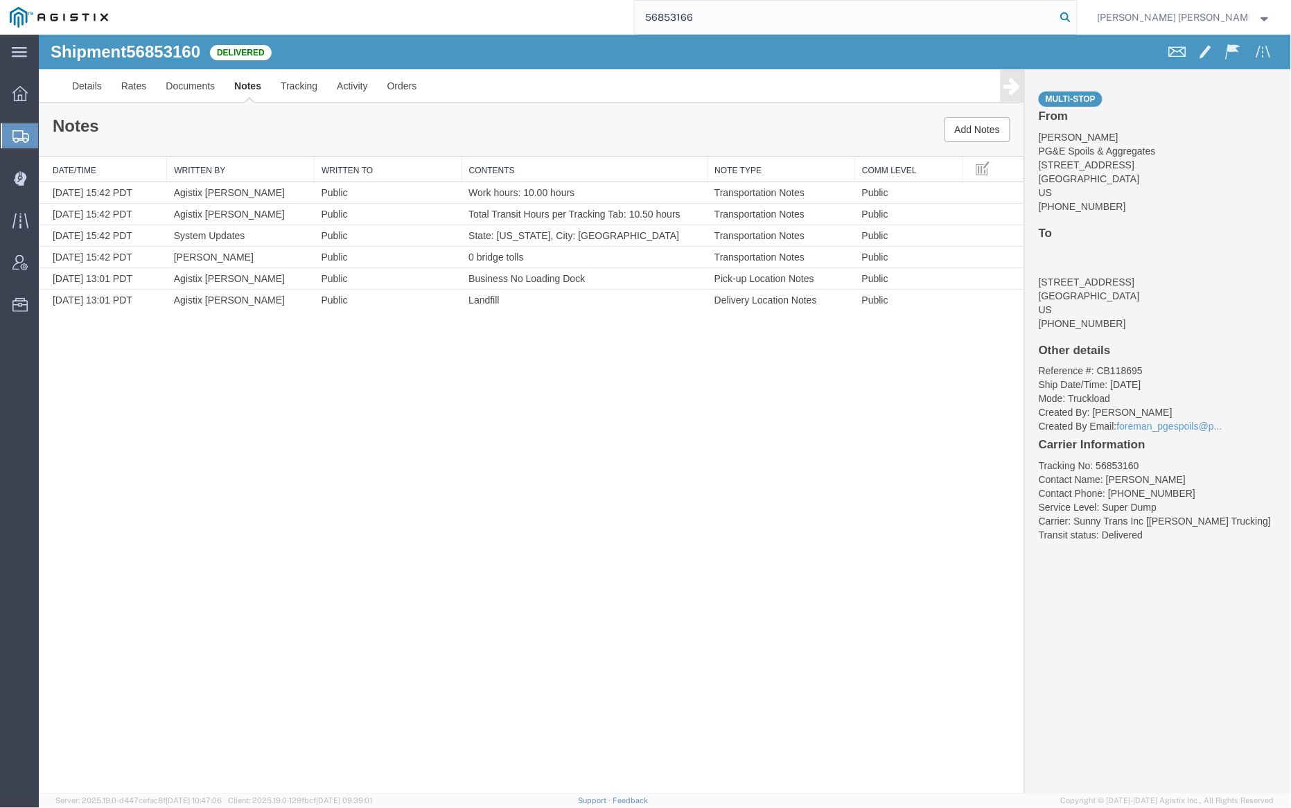
click at [1075, 16] on icon at bounding box center [1065, 17] width 19 height 19
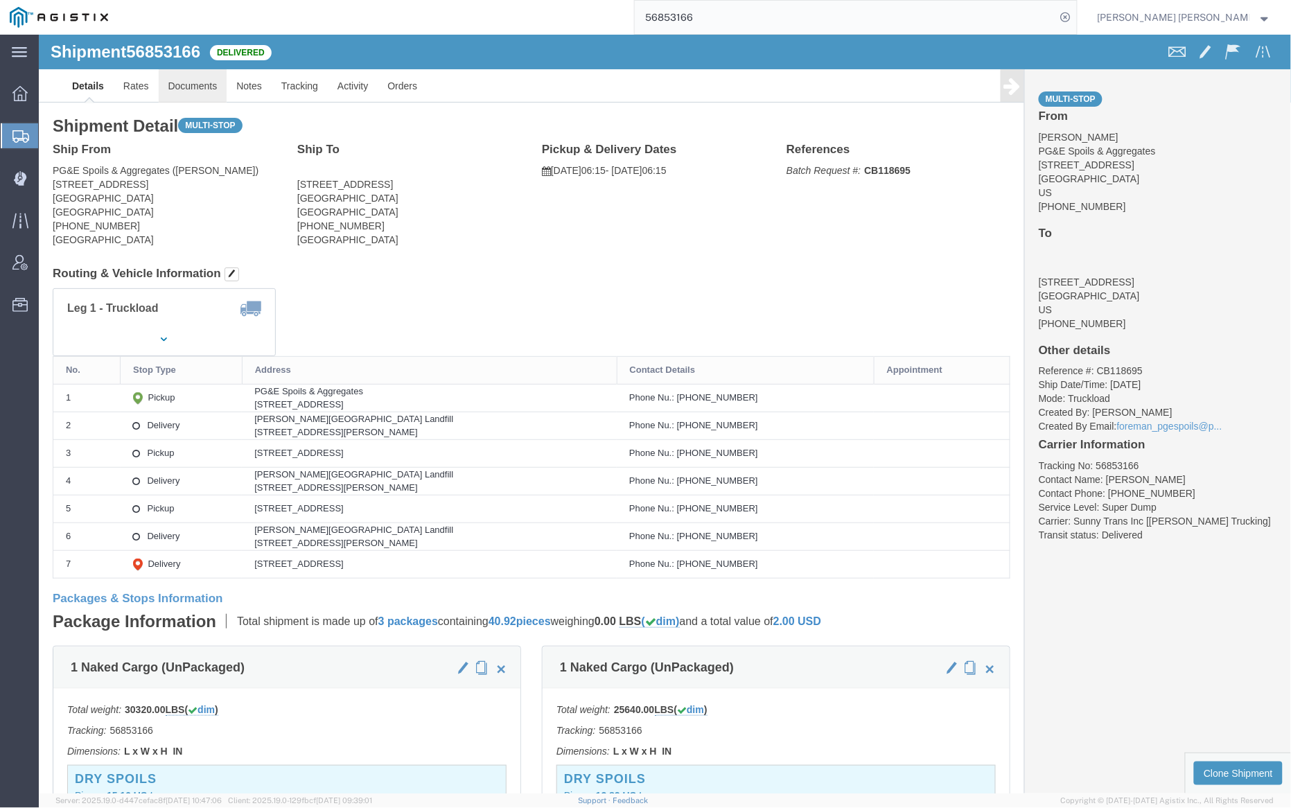
click link "Documents"
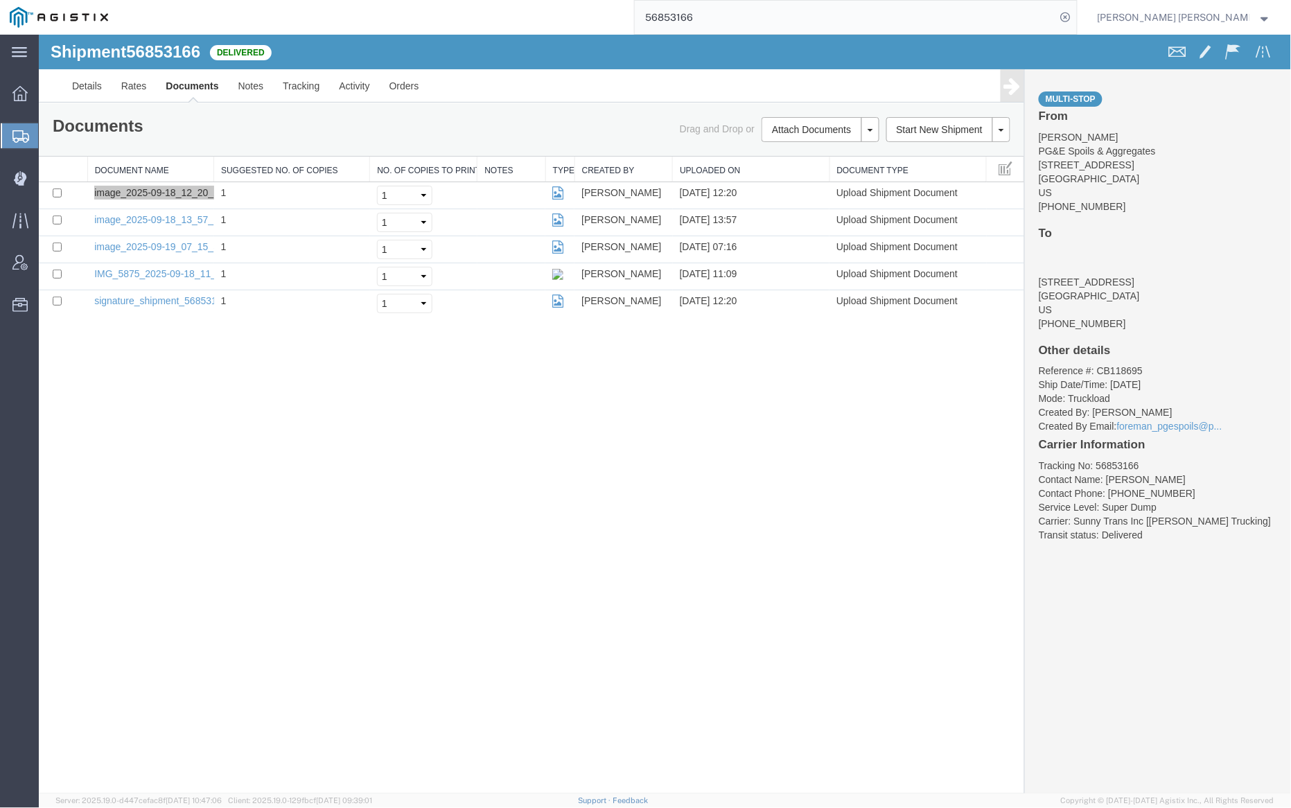
click at [736, 11] on input "56853166" at bounding box center [845, 17] width 421 height 33
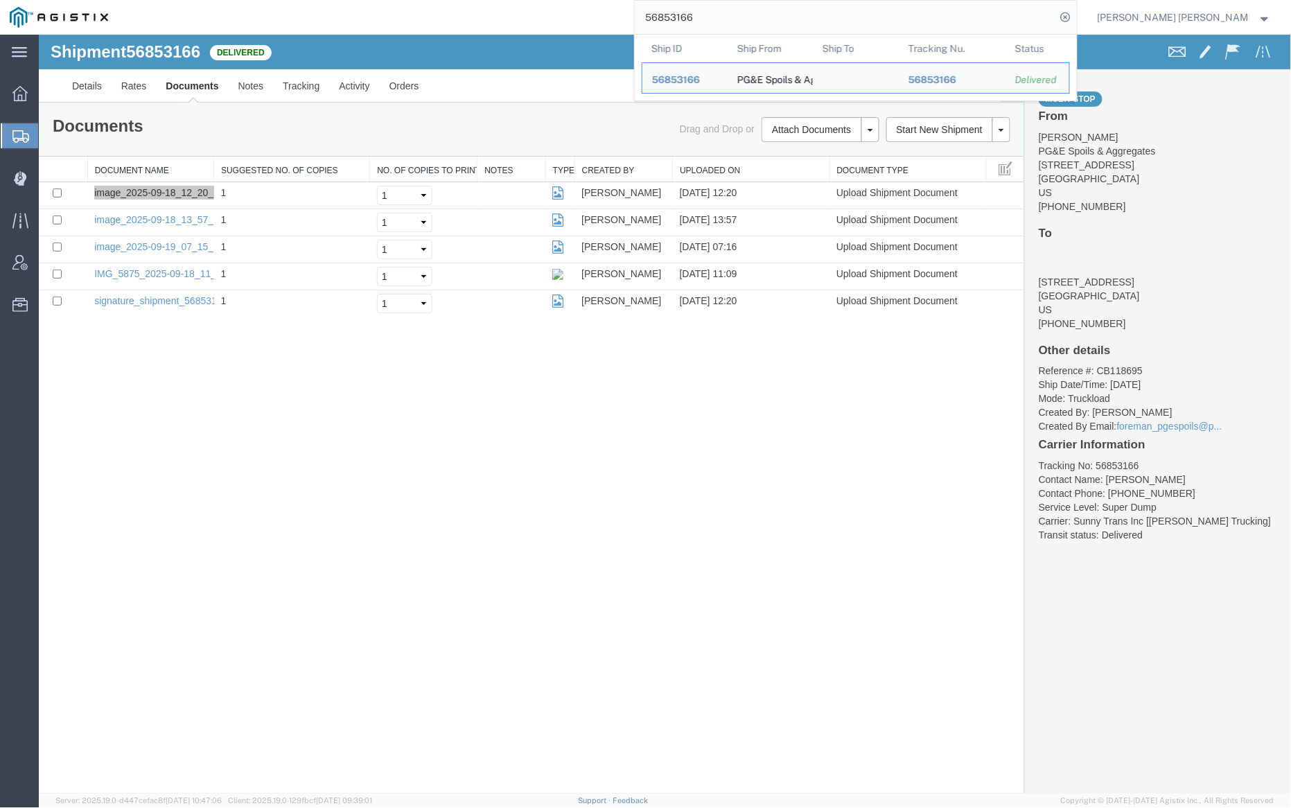
click at [736, 11] on input "56853166" at bounding box center [845, 17] width 421 height 33
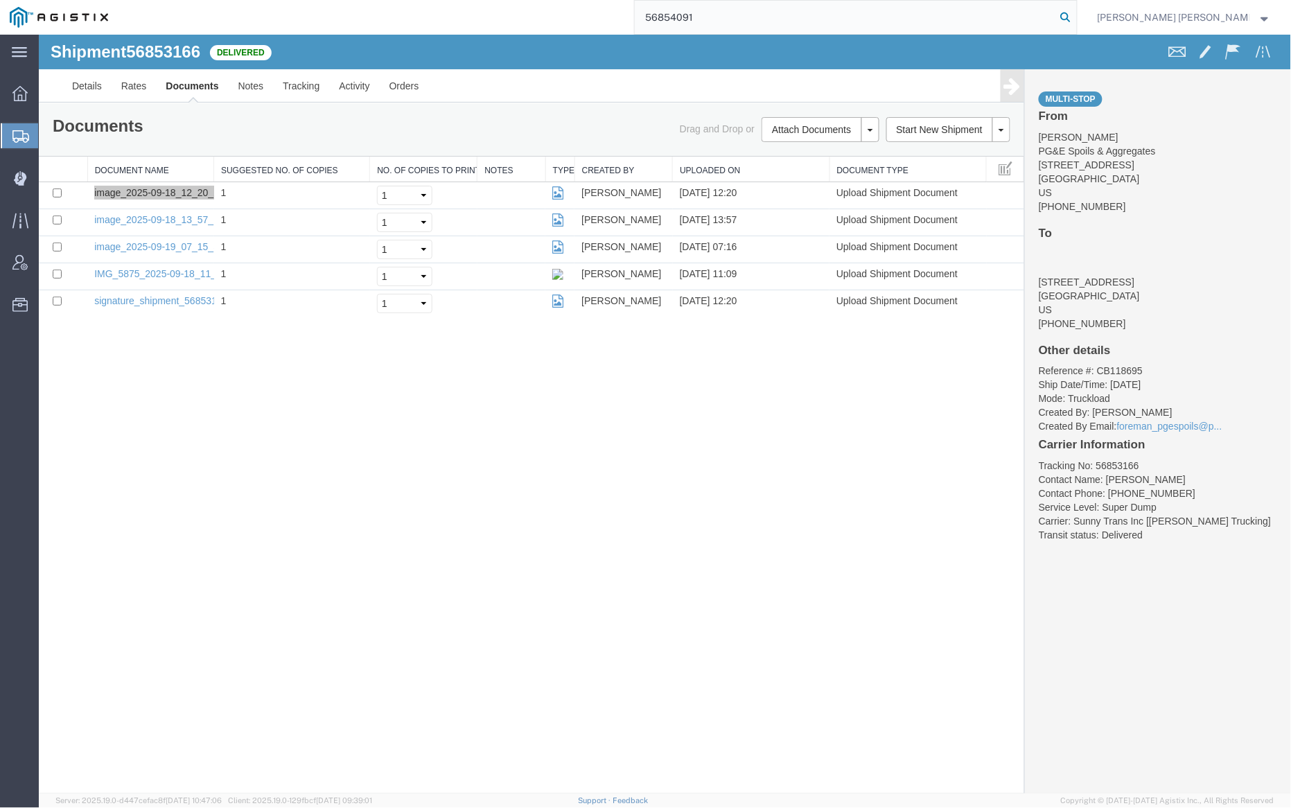
click at [1075, 13] on icon at bounding box center [1065, 17] width 19 height 19
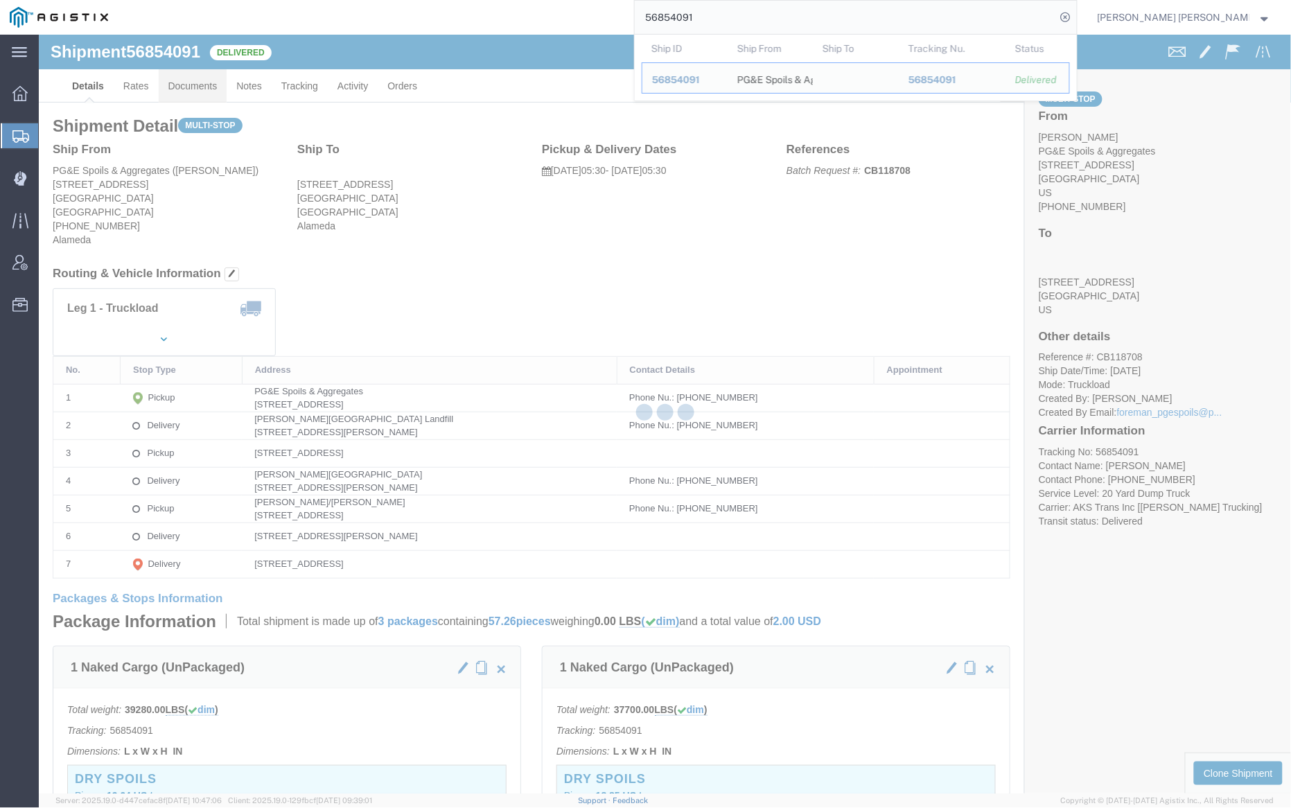
click at [198, 87] on div at bounding box center [665, 414] width 1252 height 759
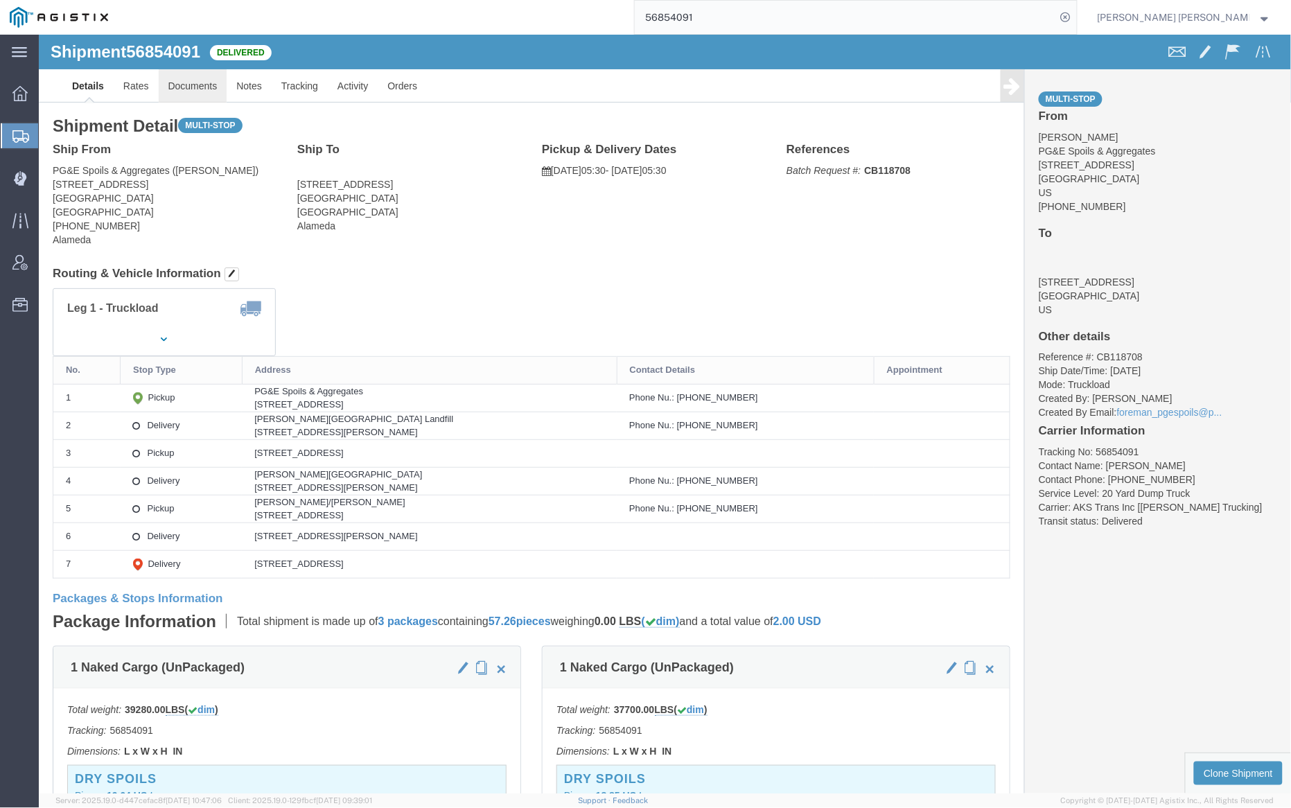
click link "Documents"
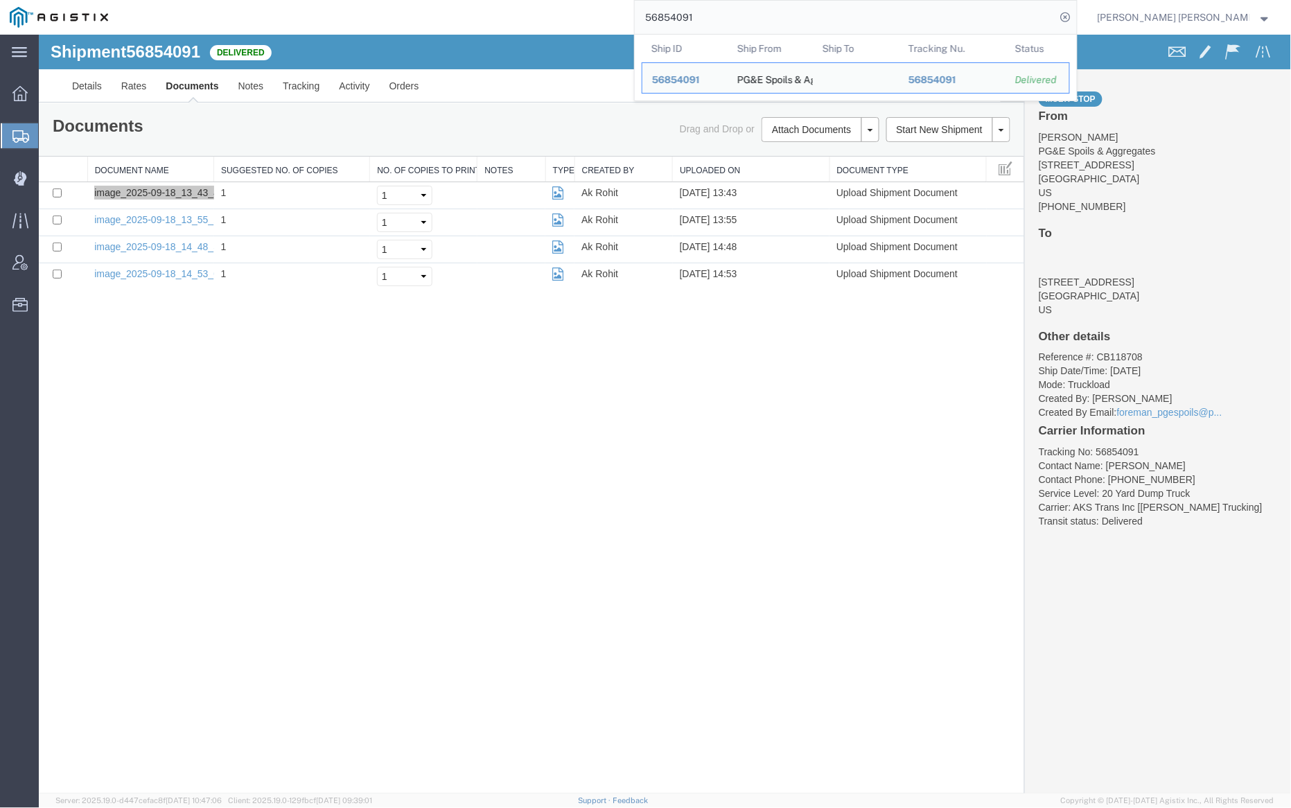
click at [752, 18] on input "56854091" at bounding box center [845, 17] width 421 height 33
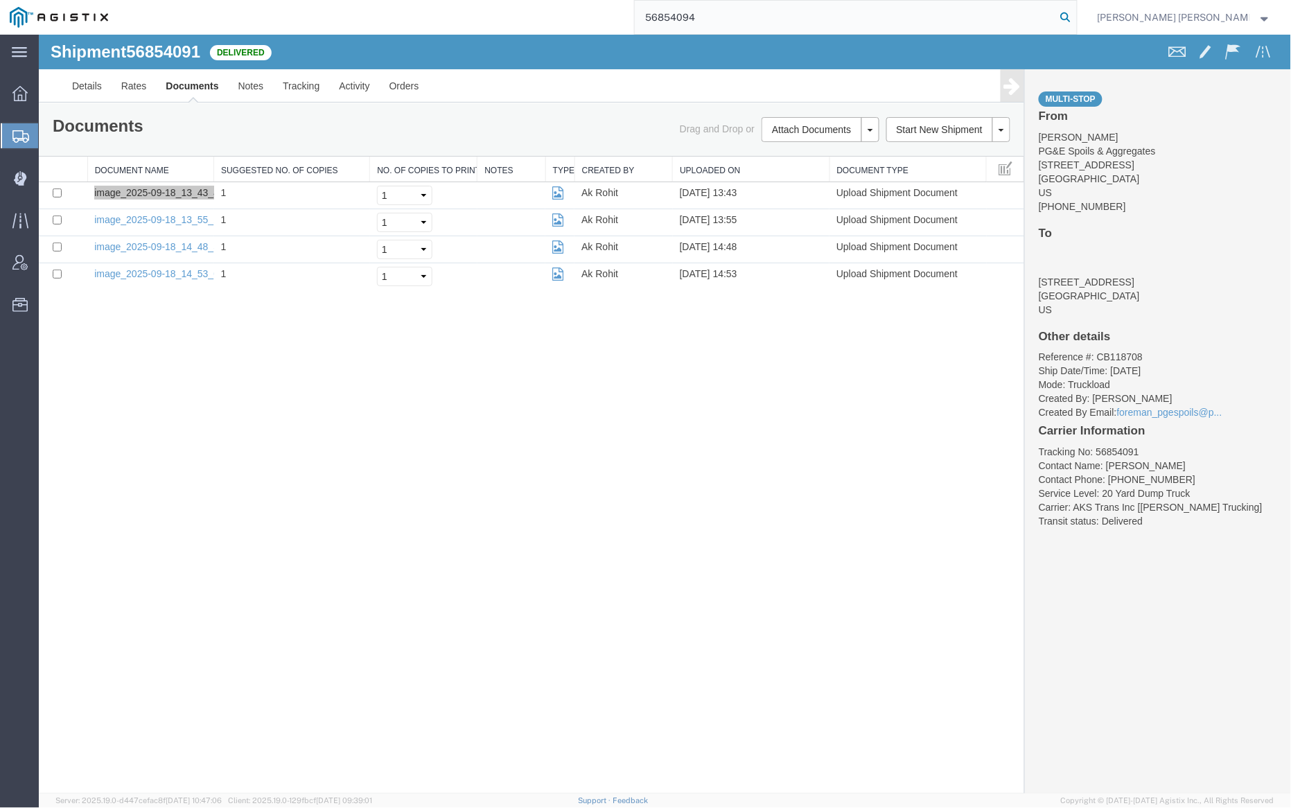
type input "56854094"
drag, startPoint x: 1138, startPoint y: 14, endPoint x: 1126, endPoint y: 15, distance: 12.5
click at [1075, 14] on icon at bounding box center [1065, 17] width 19 height 19
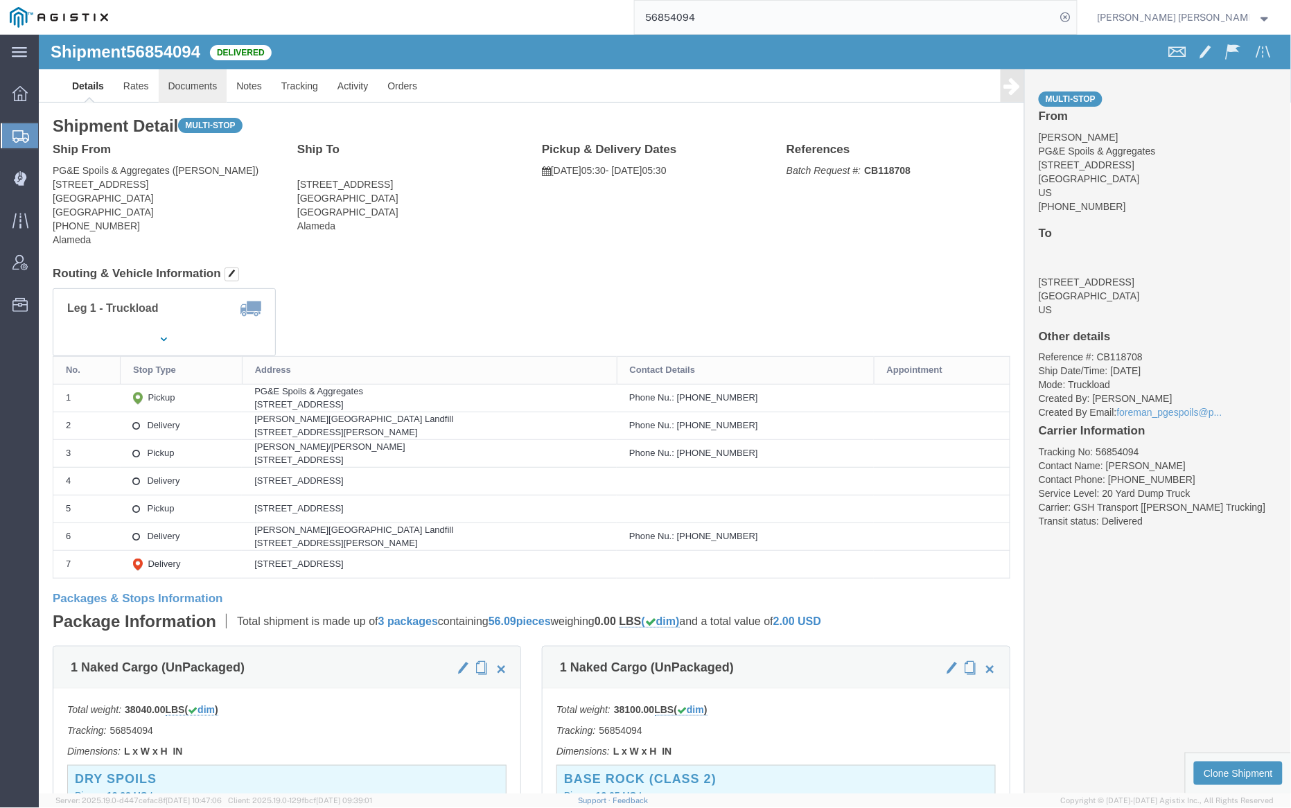
click link "Documents"
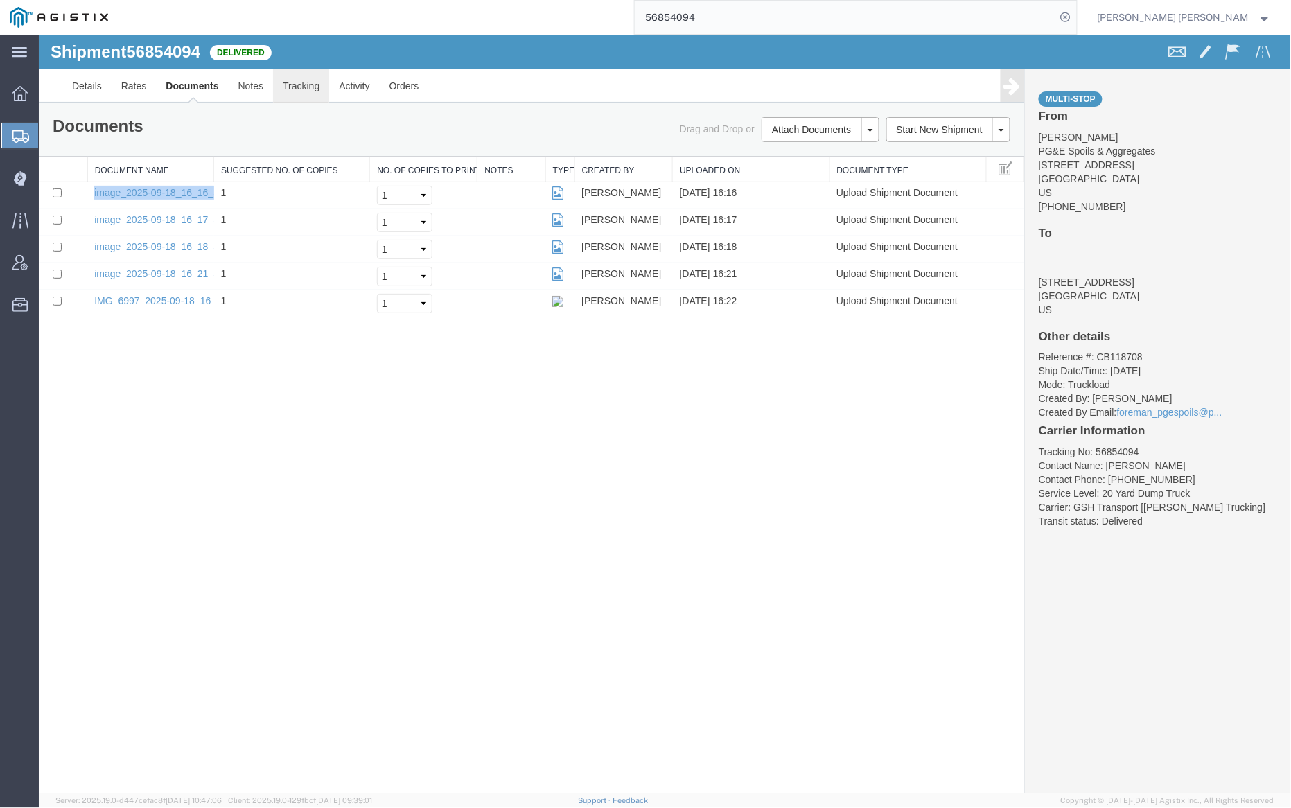
click at [295, 88] on link "Tracking" at bounding box center [300, 85] width 56 height 33
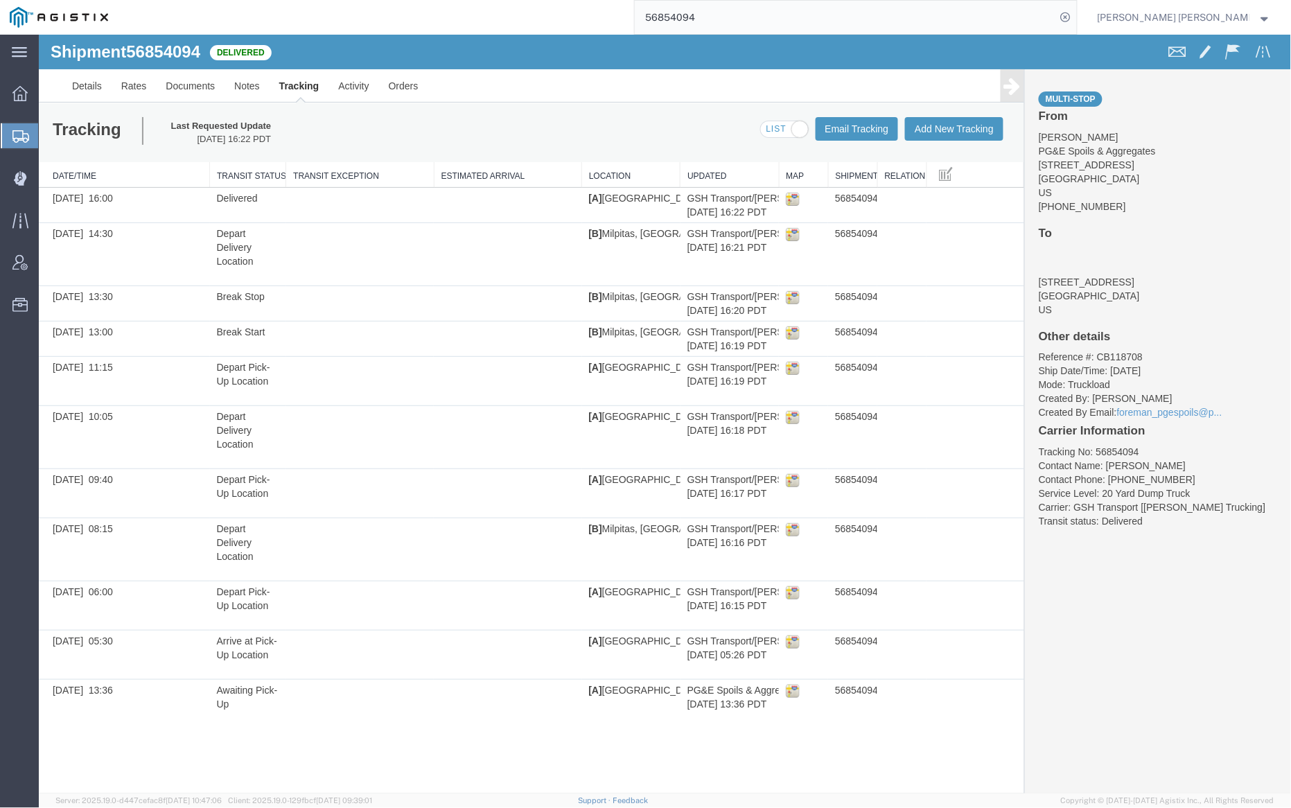
click at [779, 125] on span at bounding box center [783, 129] width 47 height 17
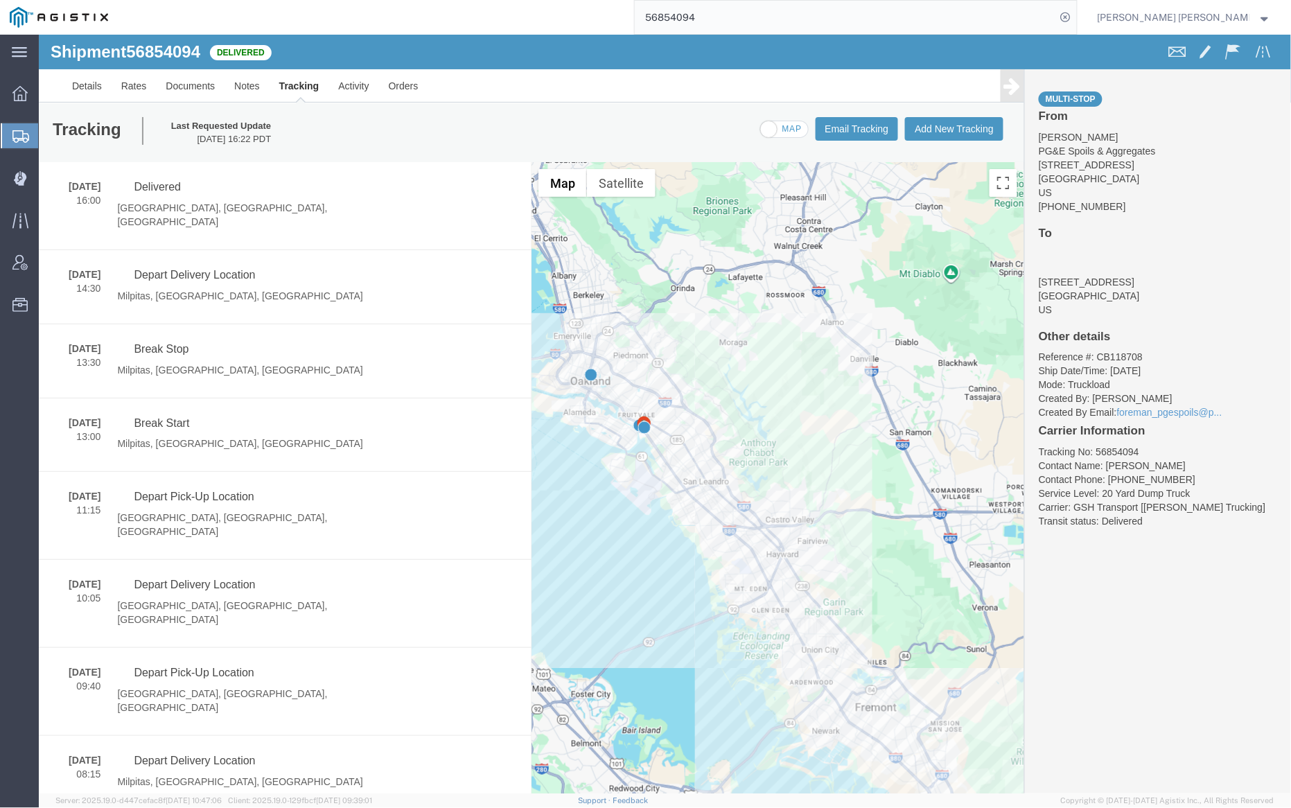
click at [779, 125] on span at bounding box center [783, 129] width 47 height 17
checkbox input "true"
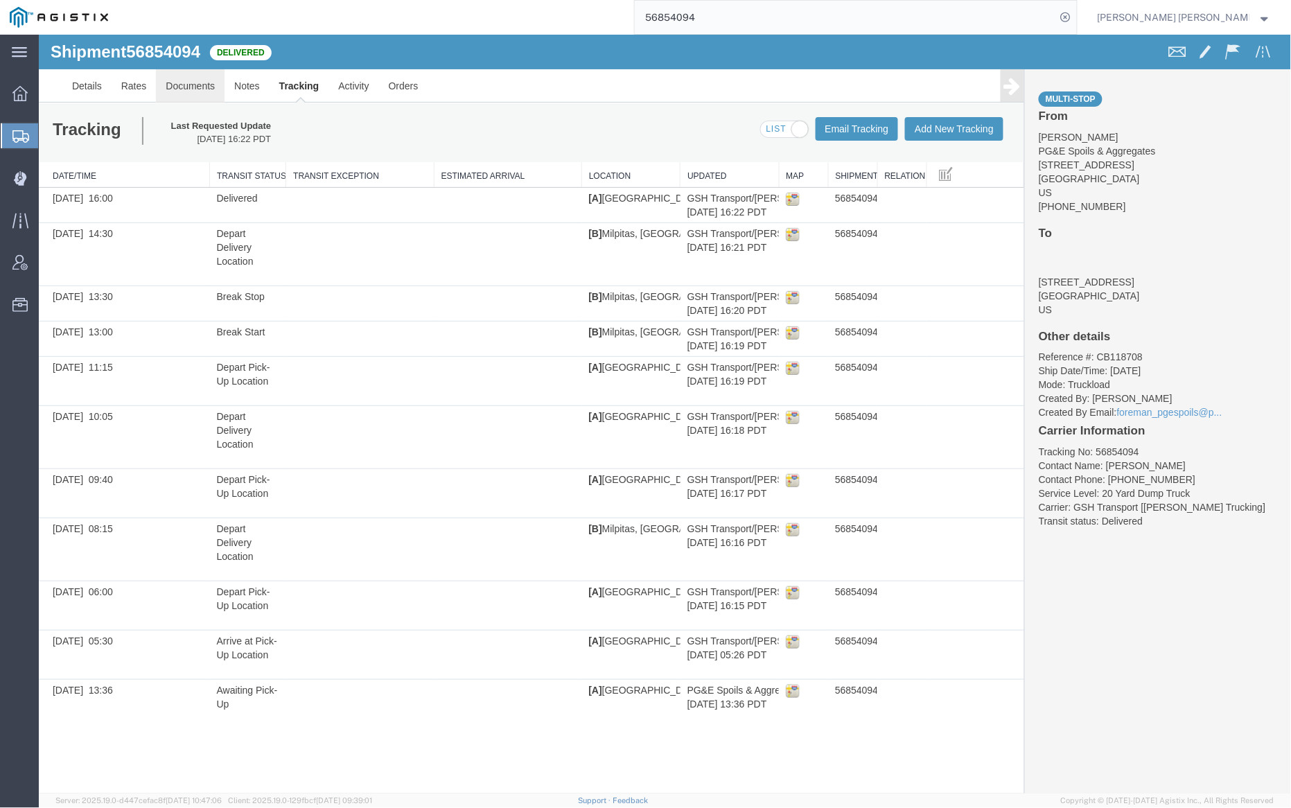
click at [188, 89] on link "Documents" at bounding box center [189, 85] width 69 height 33
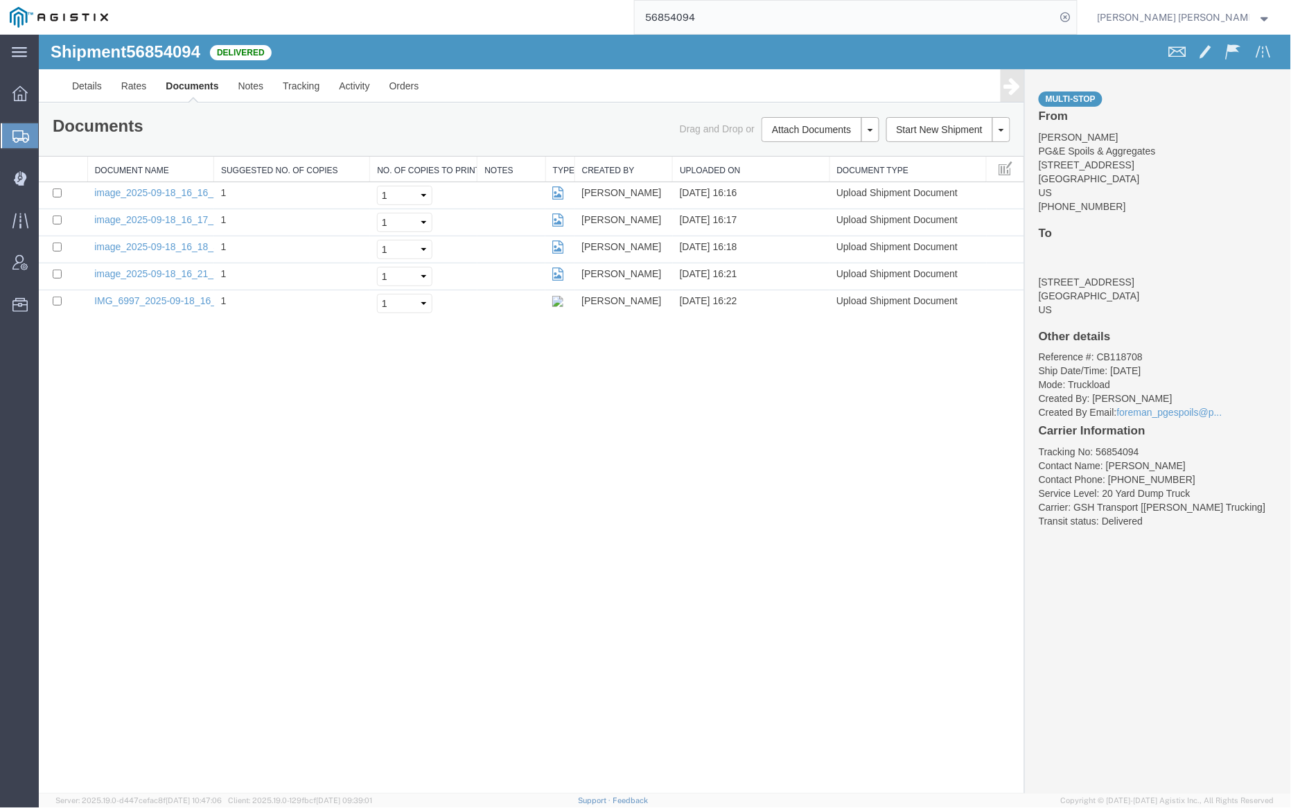
click at [748, 20] on input "56854094" at bounding box center [845, 17] width 421 height 33
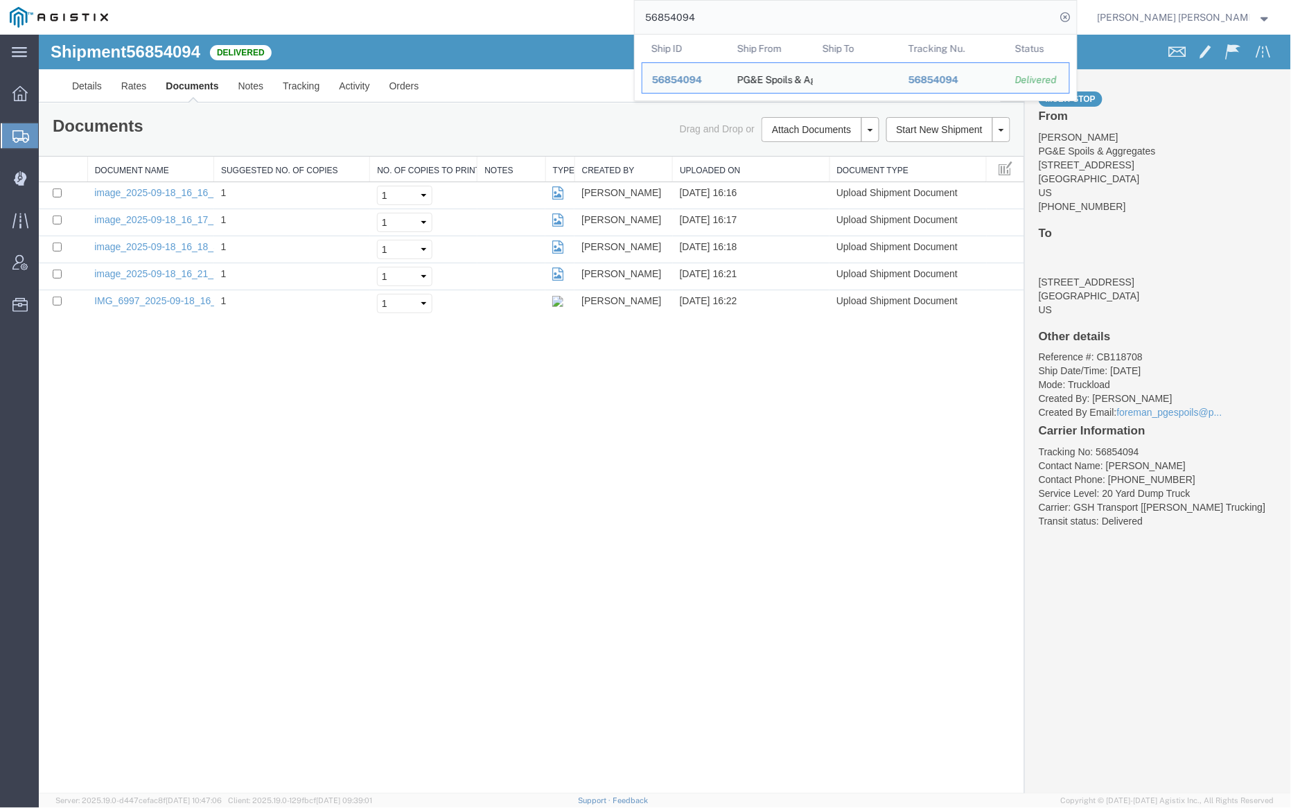
click at [748, 20] on input "56854094" at bounding box center [845, 17] width 421 height 33
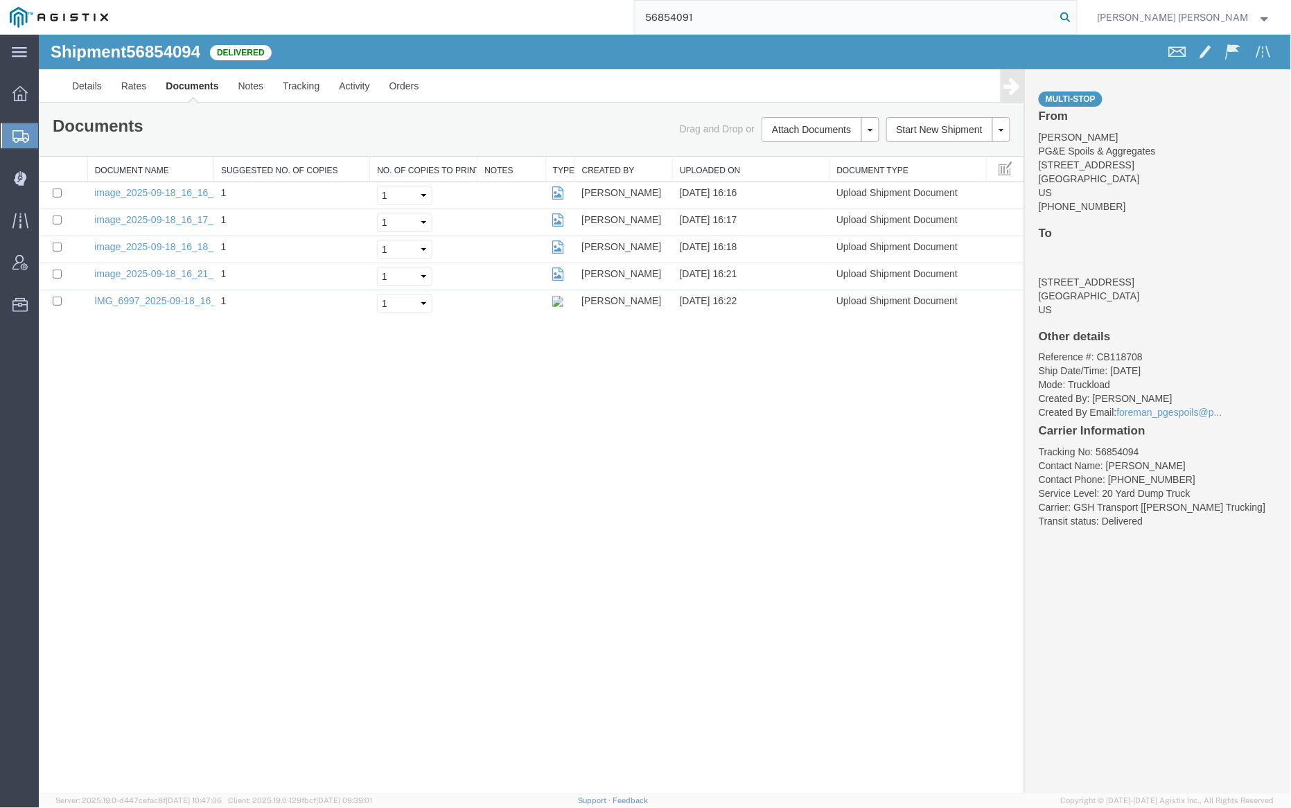
type input "56854091"
click at [1075, 13] on icon at bounding box center [1065, 17] width 19 height 19
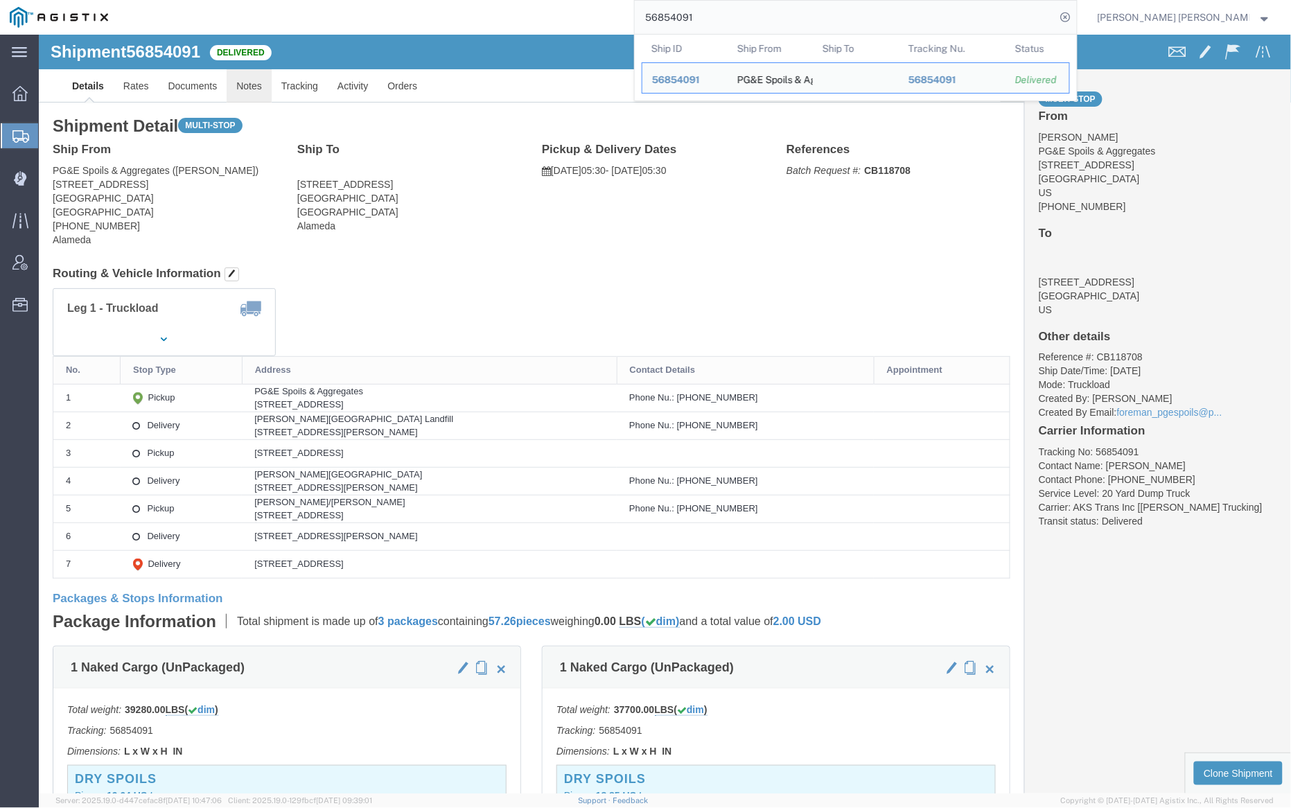
click link "Notes"
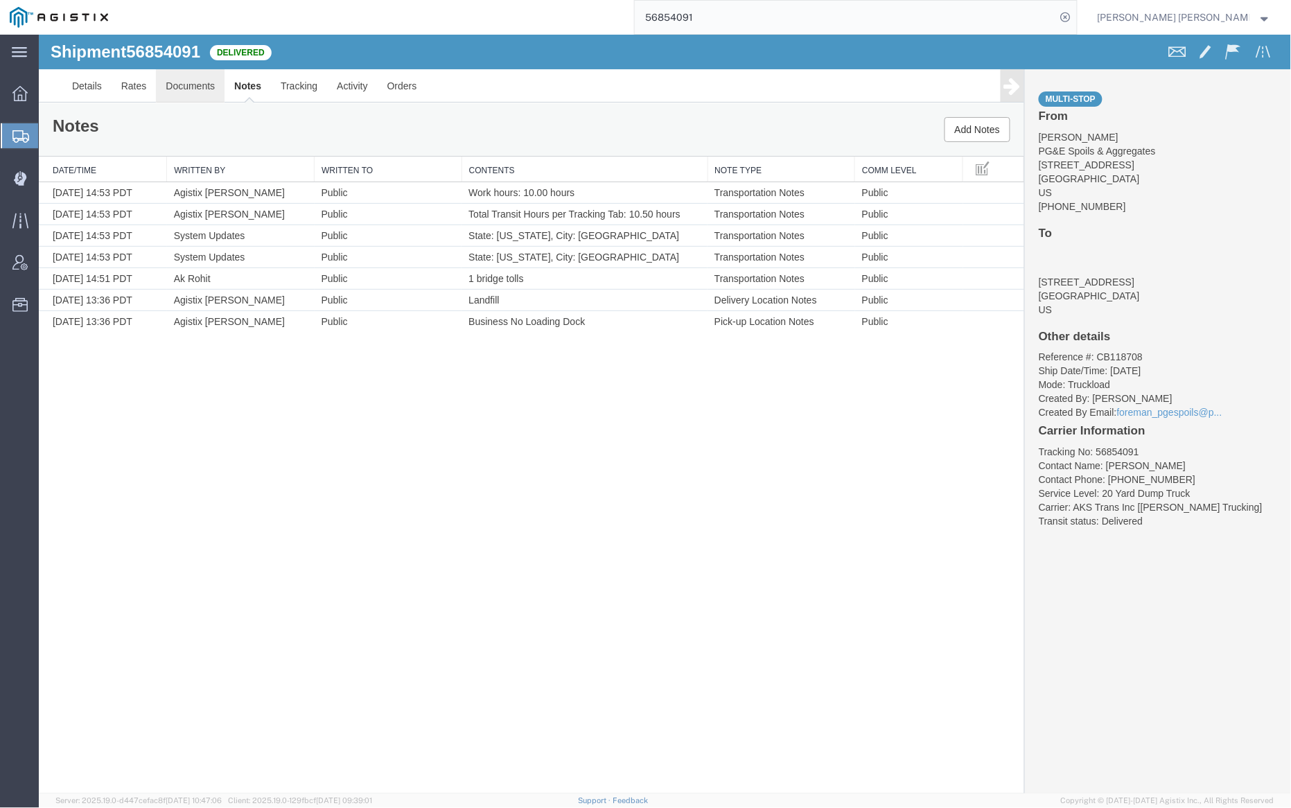
click at [209, 82] on link "Documents" at bounding box center [189, 85] width 69 height 33
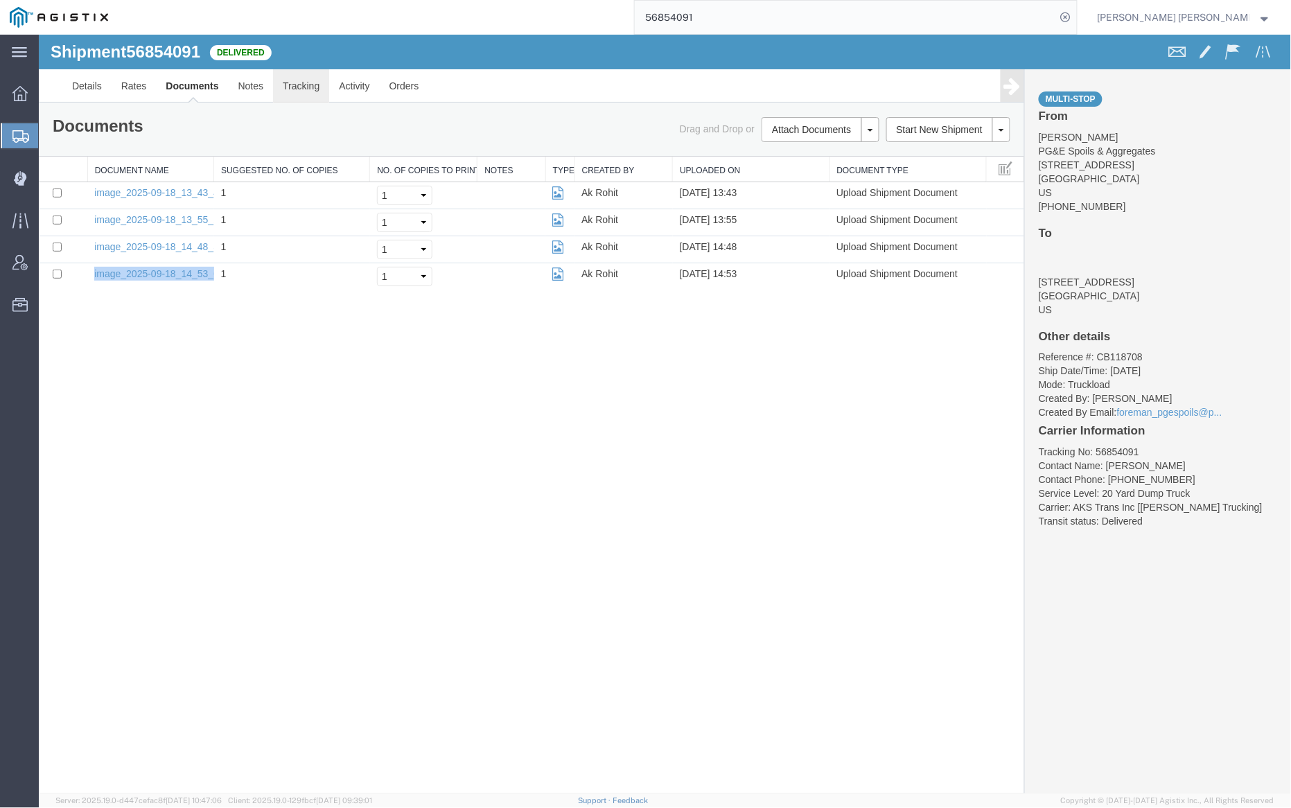
click at [301, 91] on link "Tracking" at bounding box center [300, 85] width 56 height 33
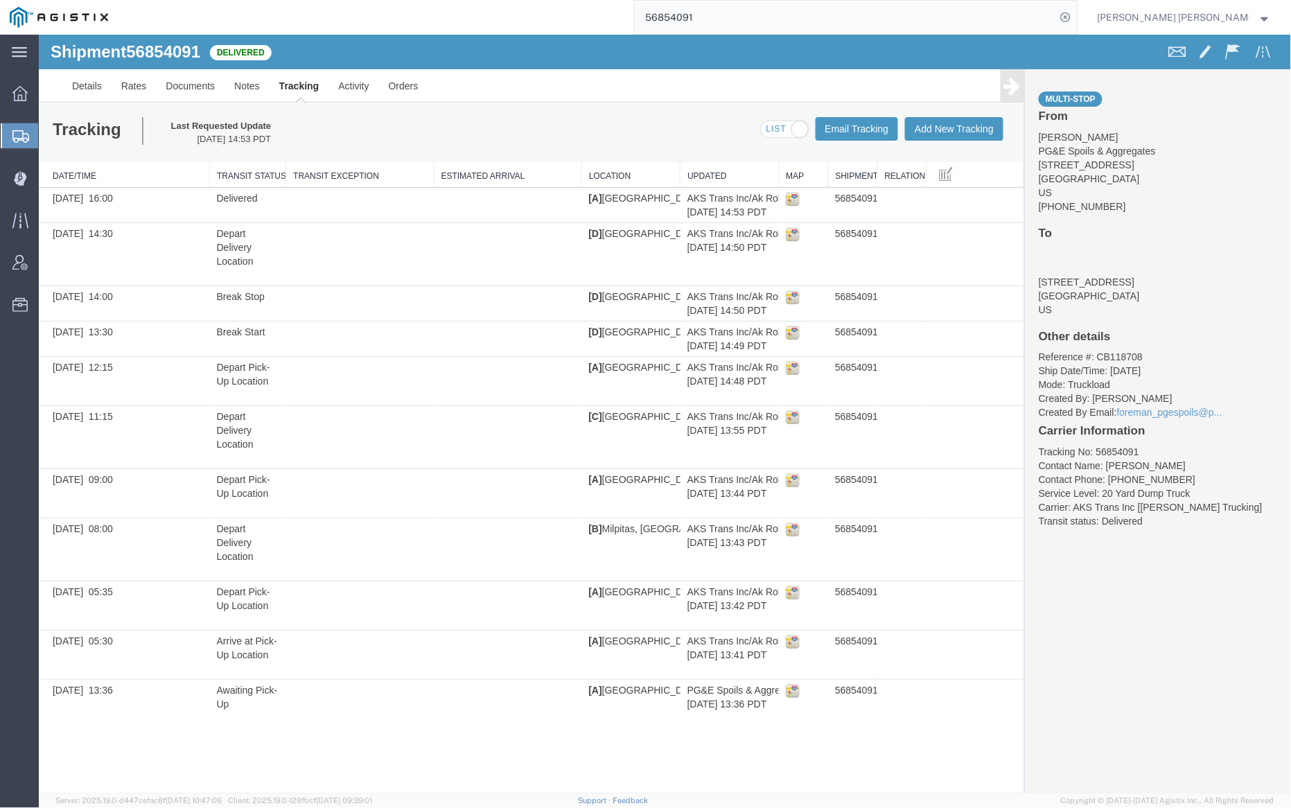
click at [777, 126] on span at bounding box center [783, 129] width 47 height 17
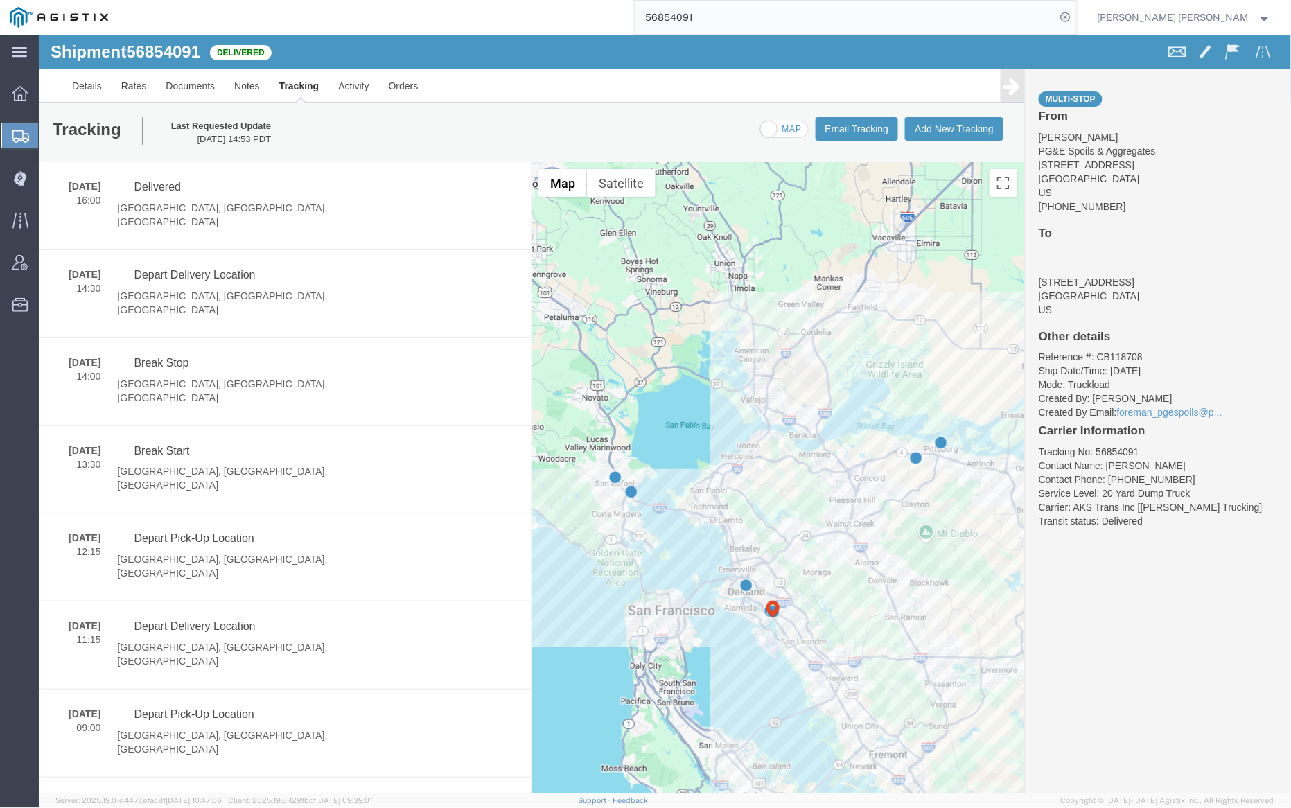
click at [777, 126] on span at bounding box center [783, 129] width 47 height 17
checkbox input "true"
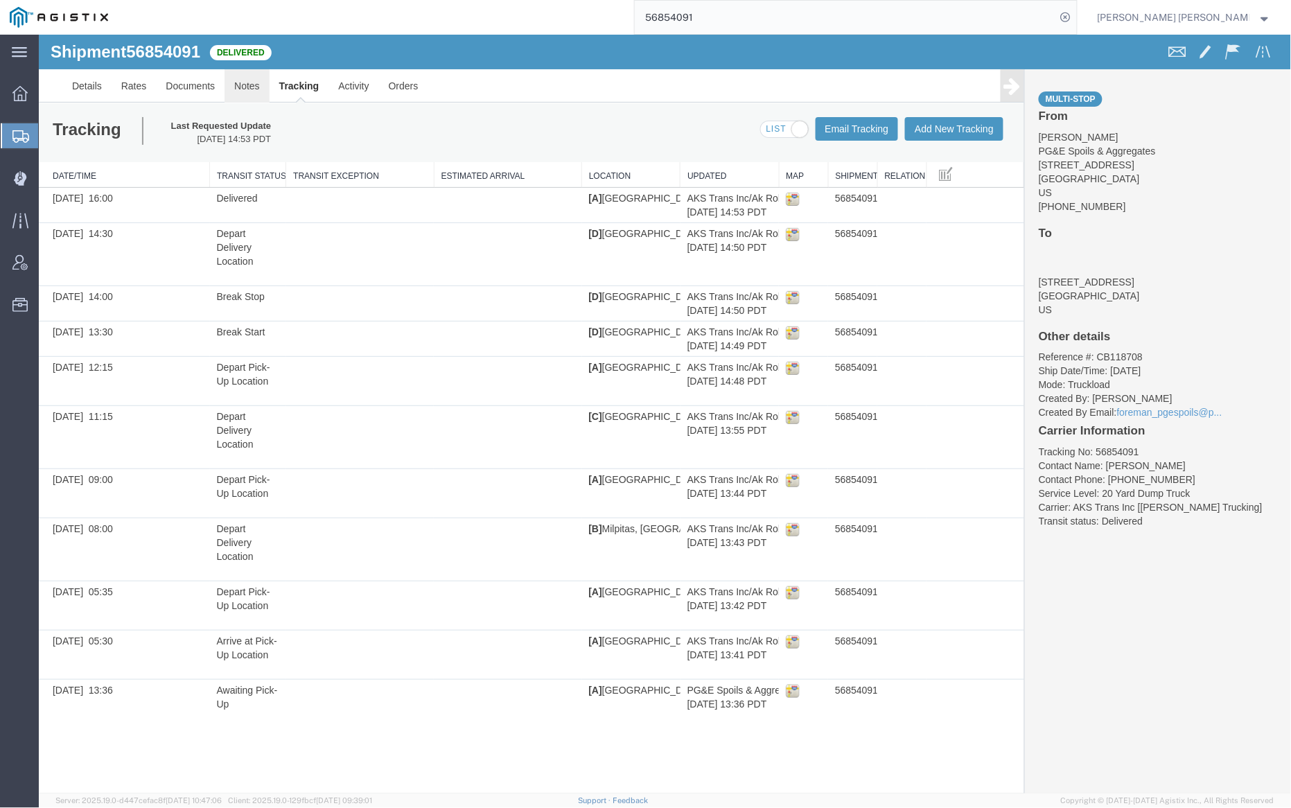
click at [249, 85] on link "Notes" at bounding box center [246, 85] width 45 height 33
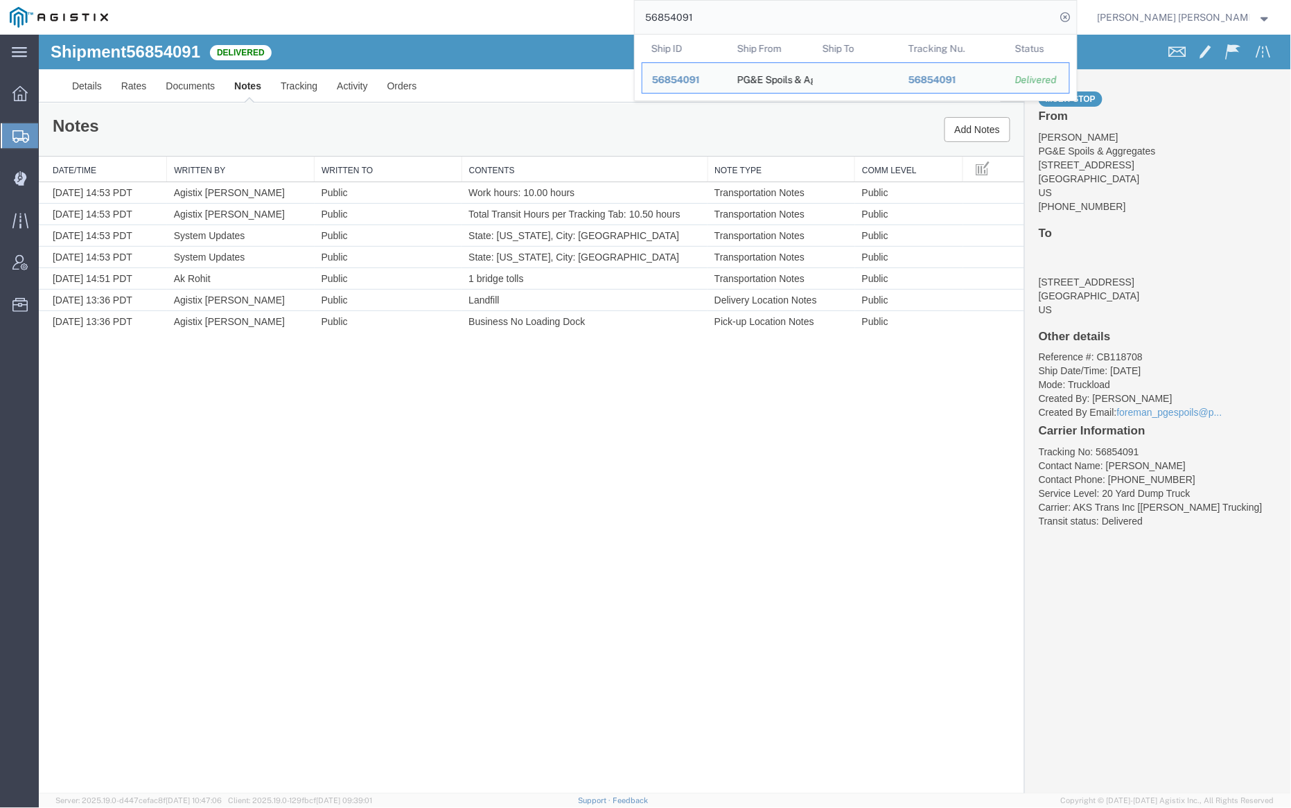
click at [752, 14] on input "56854091" at bounding box center [845, 17] width 421 height 33
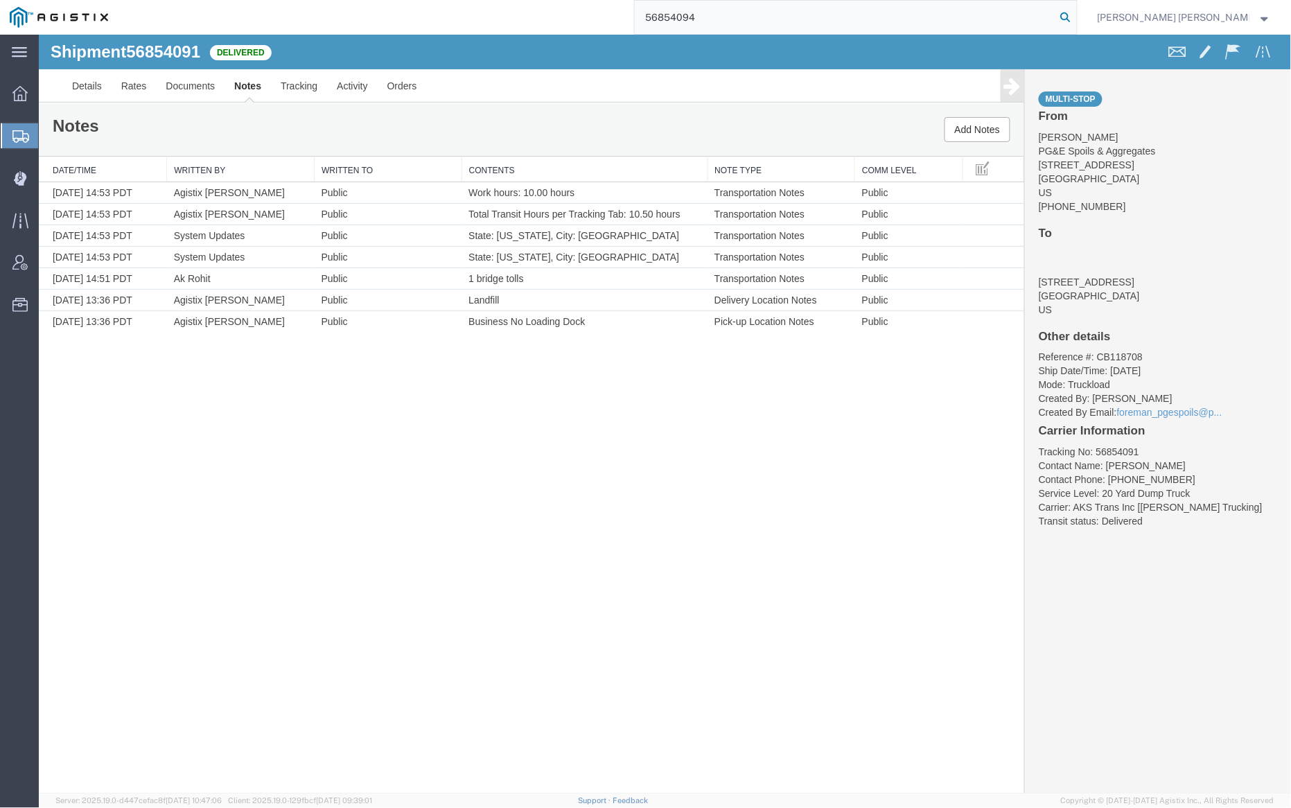
click at [1075, 16] on icon at bounding box center [1065, 17] width 19 height 19
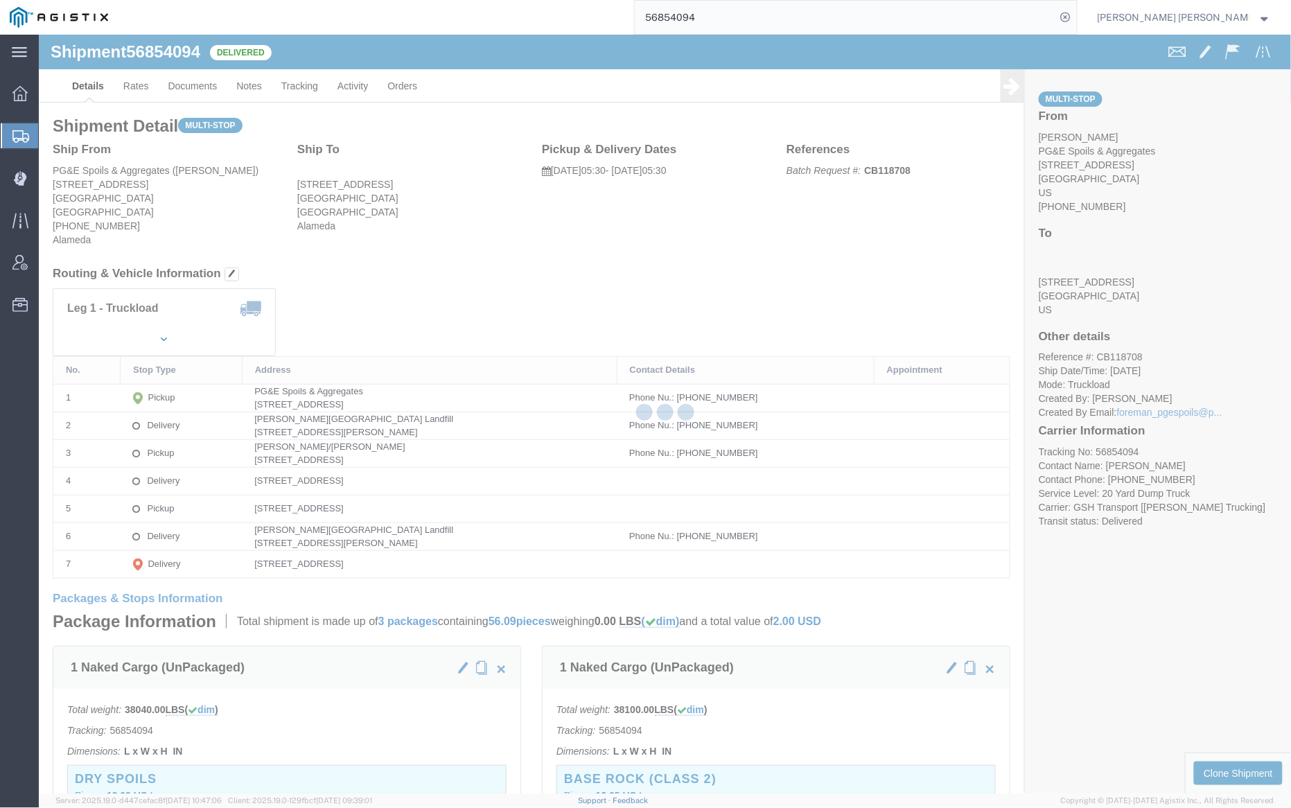
click at [245, 82] on div at bounding box center [665, 414] width 1252 height 759
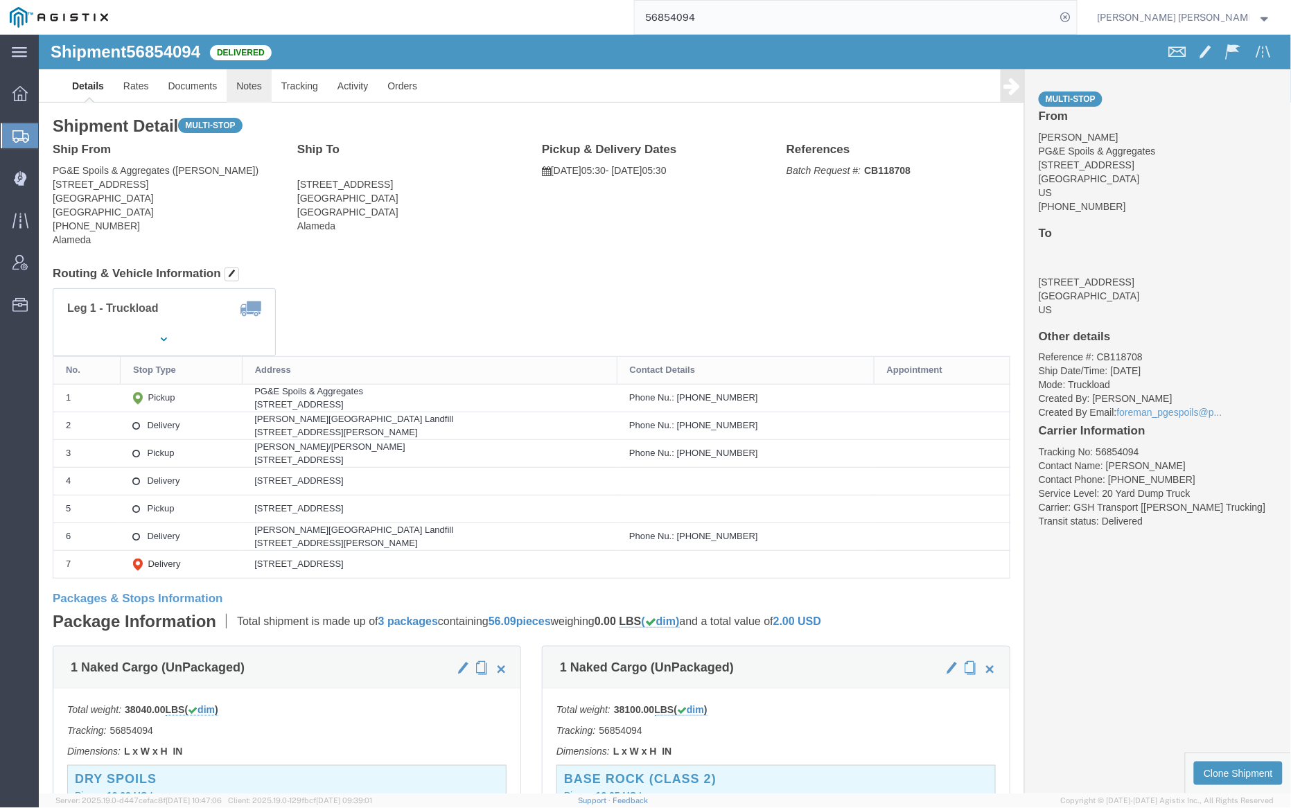
click link "Notes"
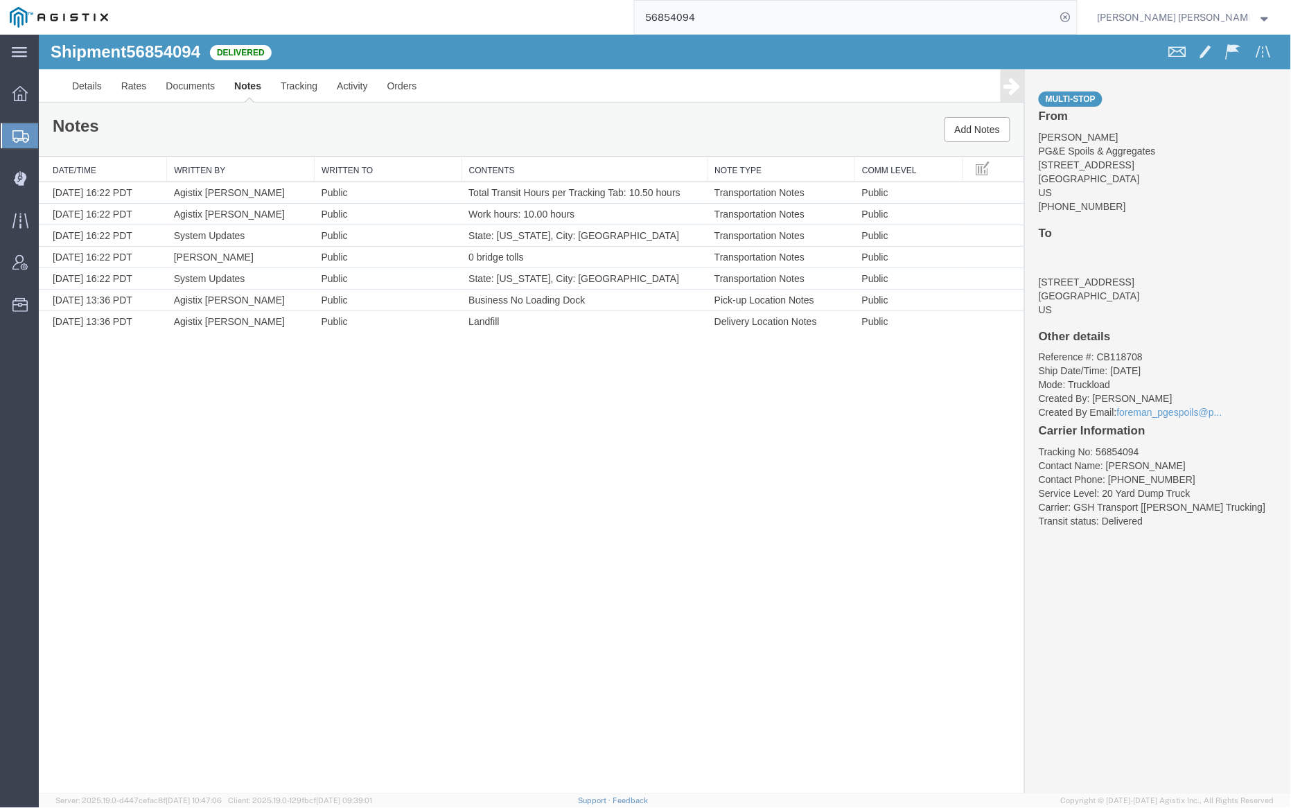
click at [725, 14] on input "56854094" at bounding box center [845, 17] width 421 height 33
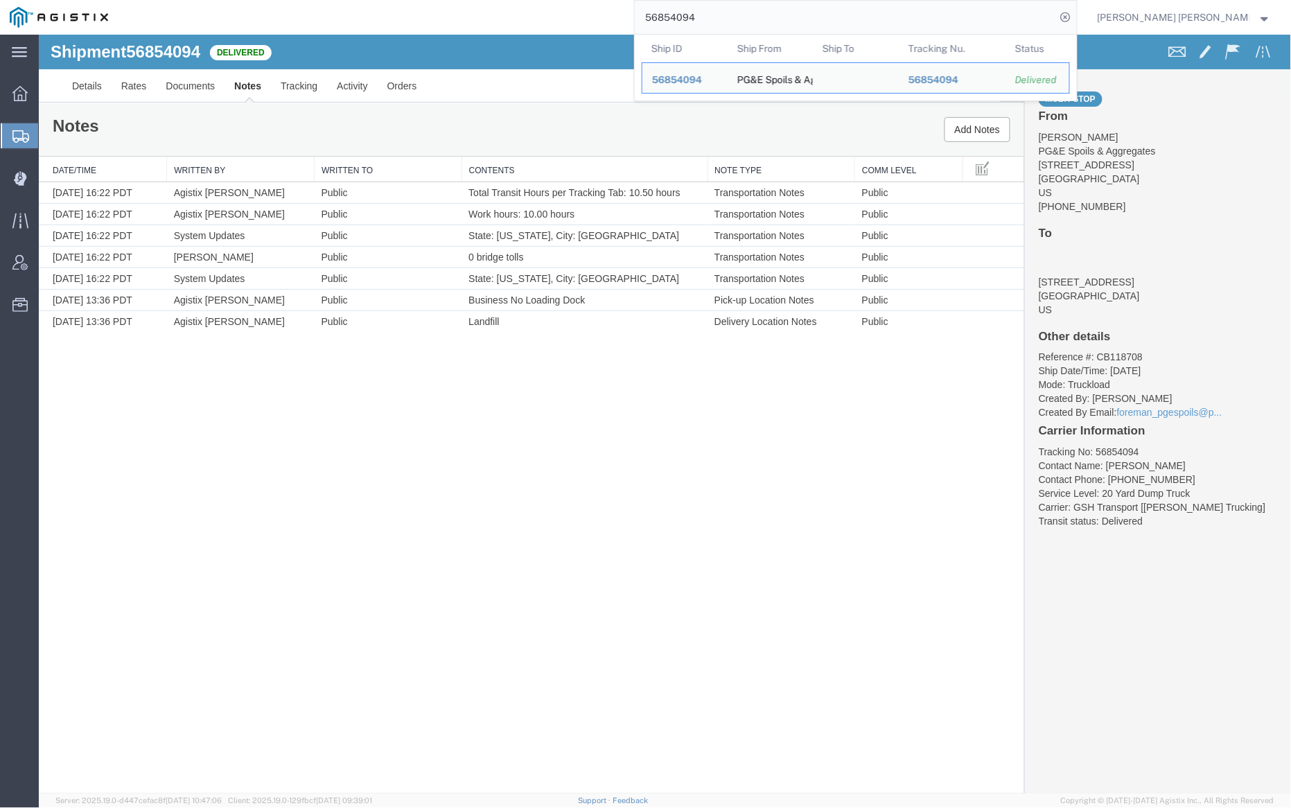
click at [725, 14] on input "56854094" at bounding box center [845, 17] width 421 height 33
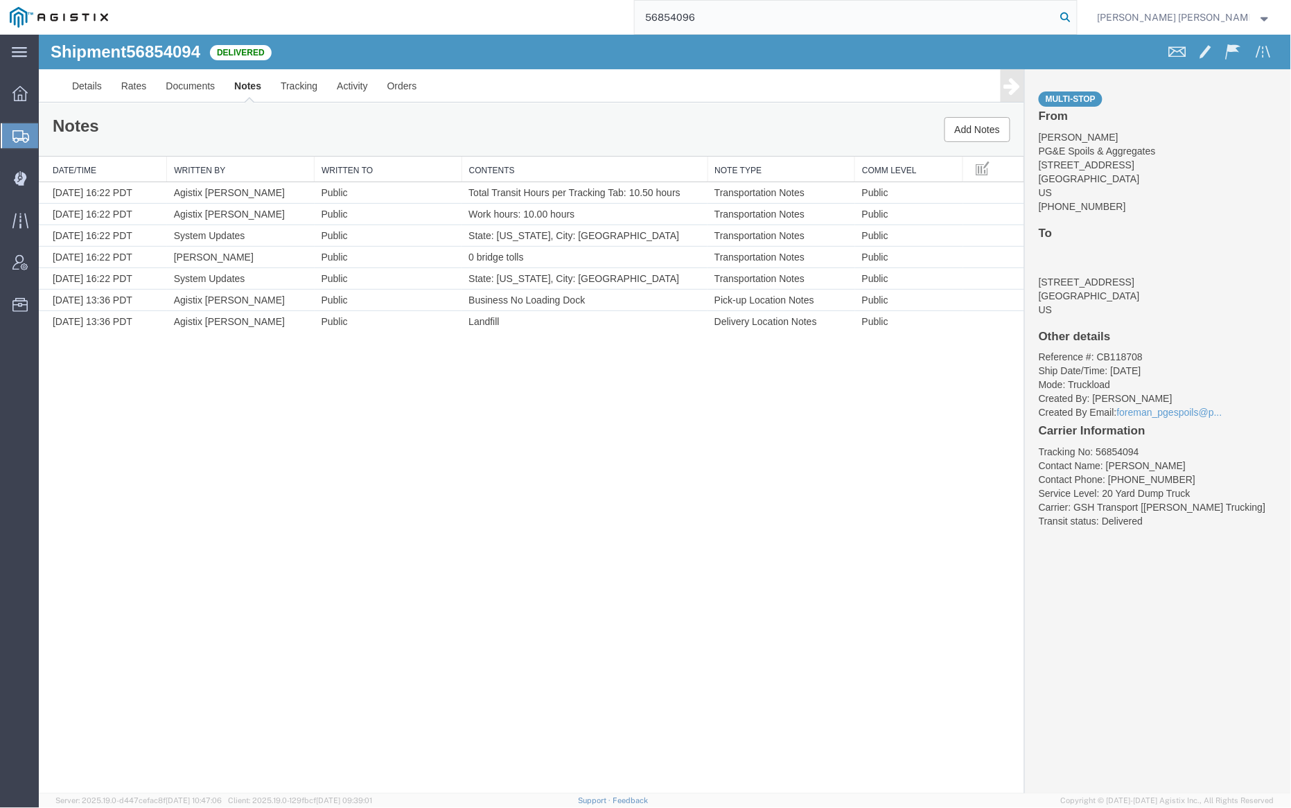
click at [1075, 18] on icon at bounding box center [1065, 17] width 19 height 19
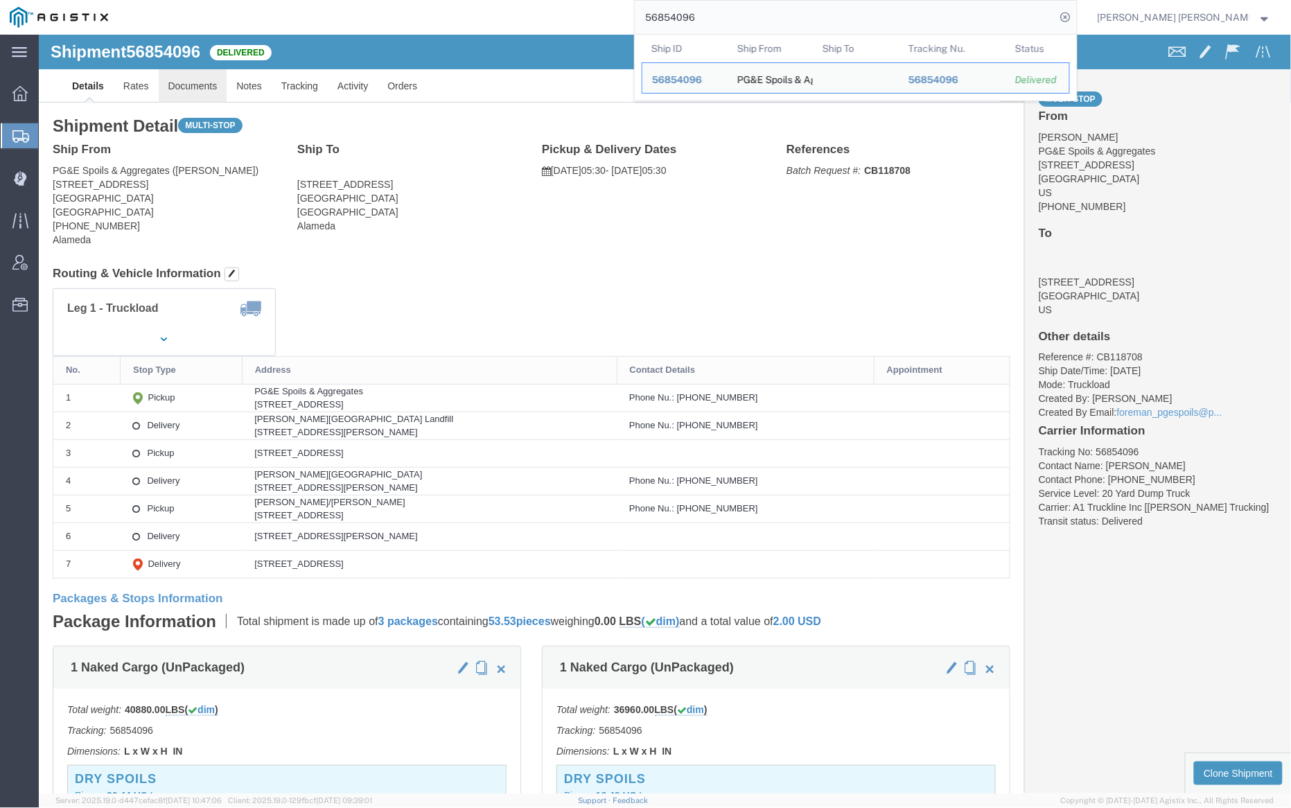
click link "Documents"
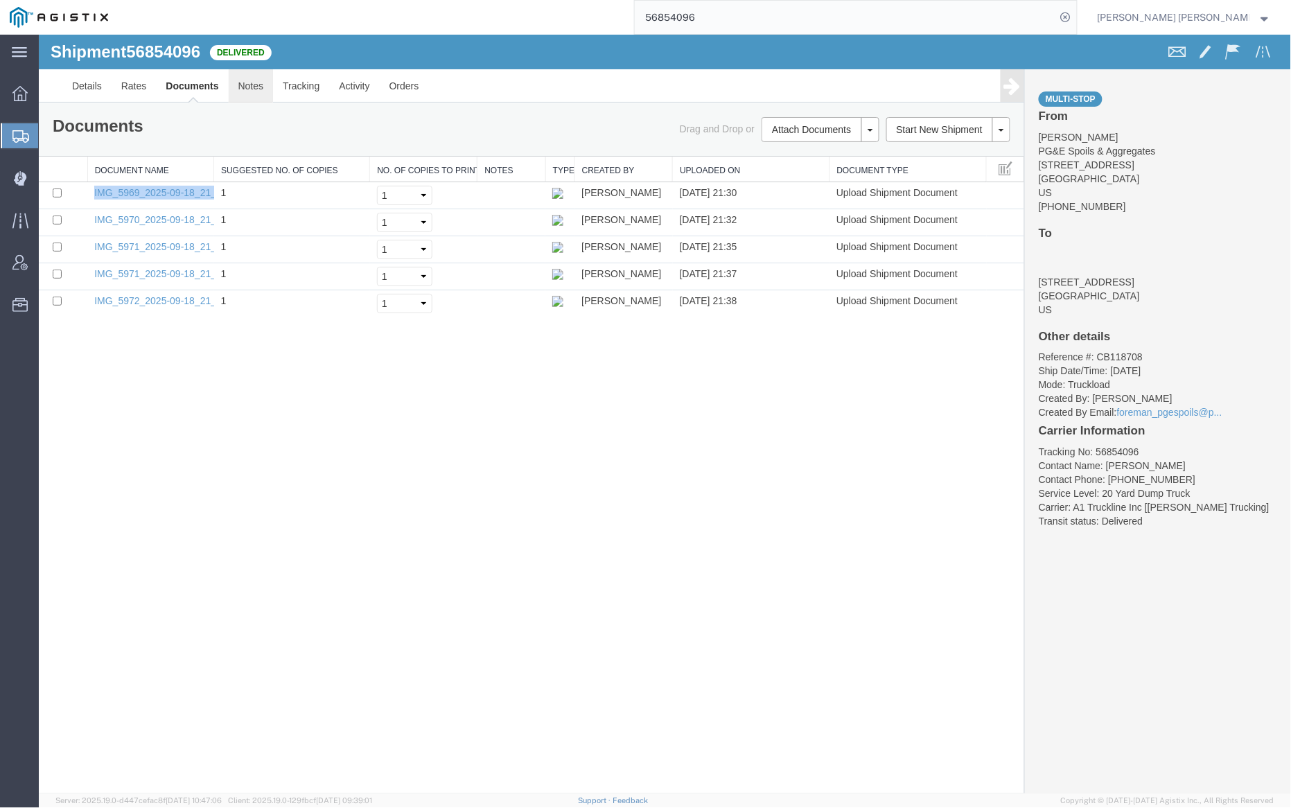
click at [253, 89] on link "Notes" at bounding box center [250, 85] width 45 height 33
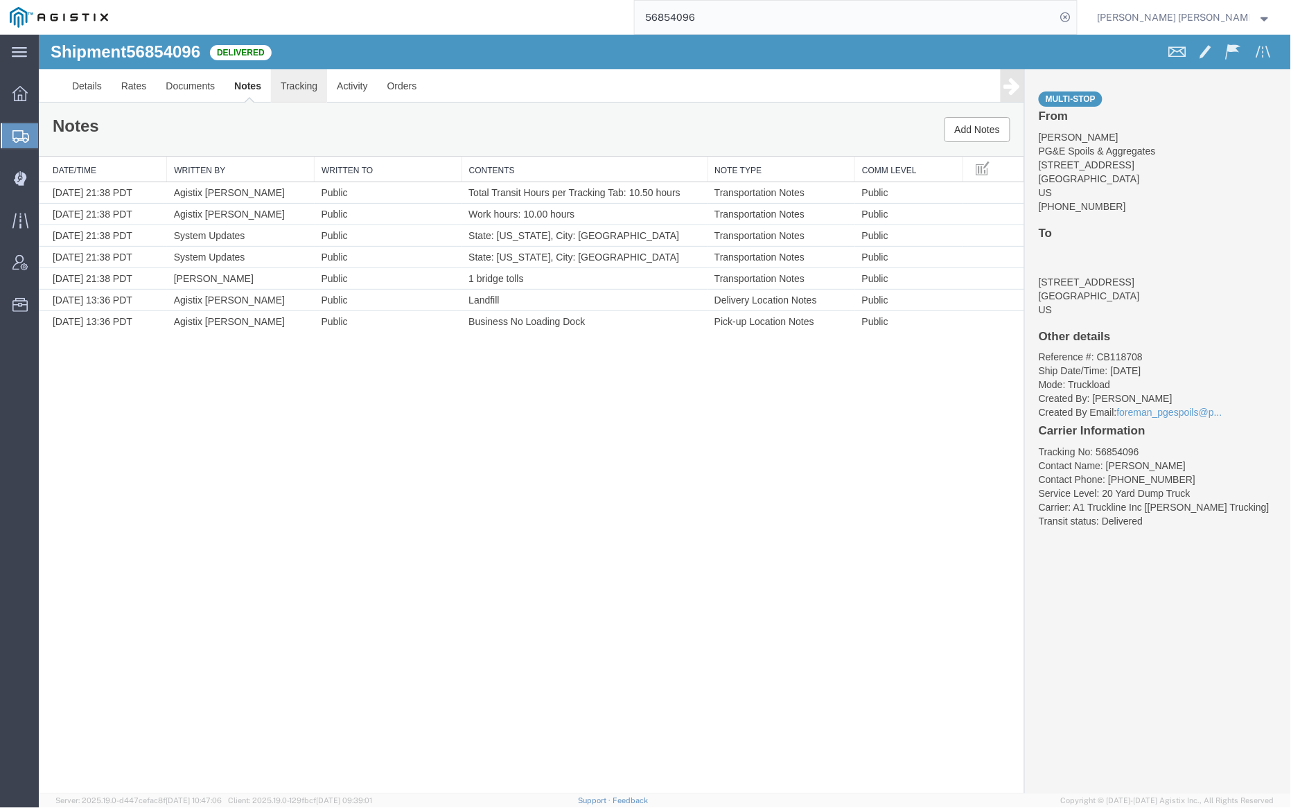
click at [310, 85] on link "Tracking" at bounding box center [298, 85] width 56 height 33
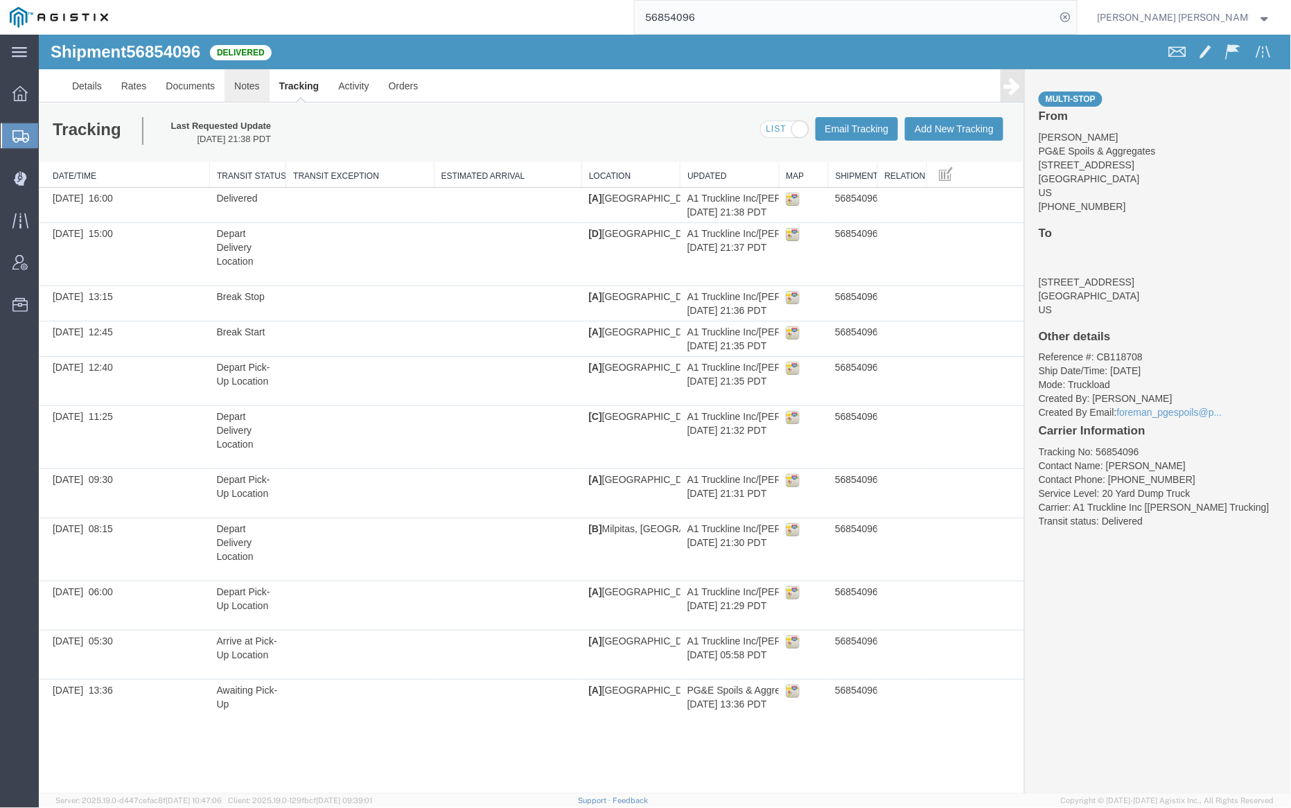
click at [238, 80] on link "Notes" at bounding box center [246, 85] width 45 height 33
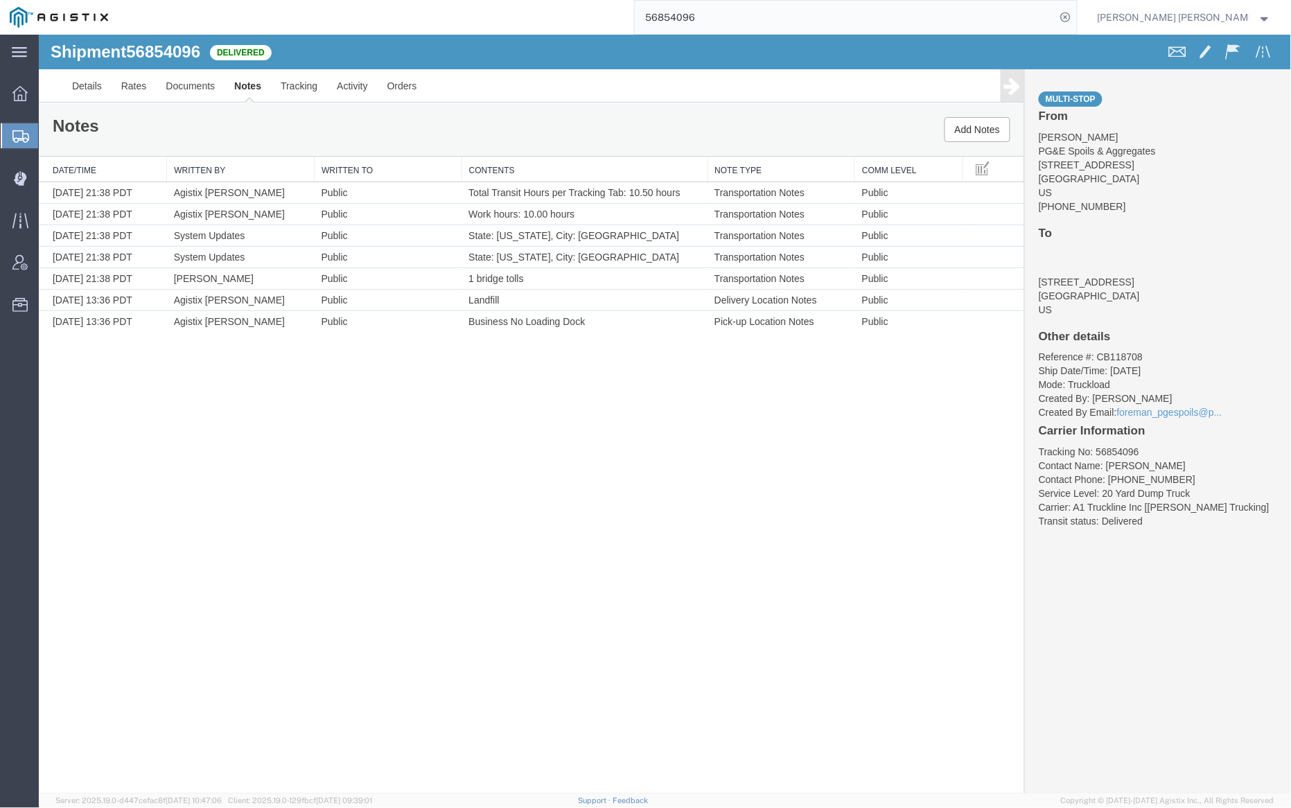
click at [745, 21] on input "56854096" at bounding box center [845, 17] width 421 height 33
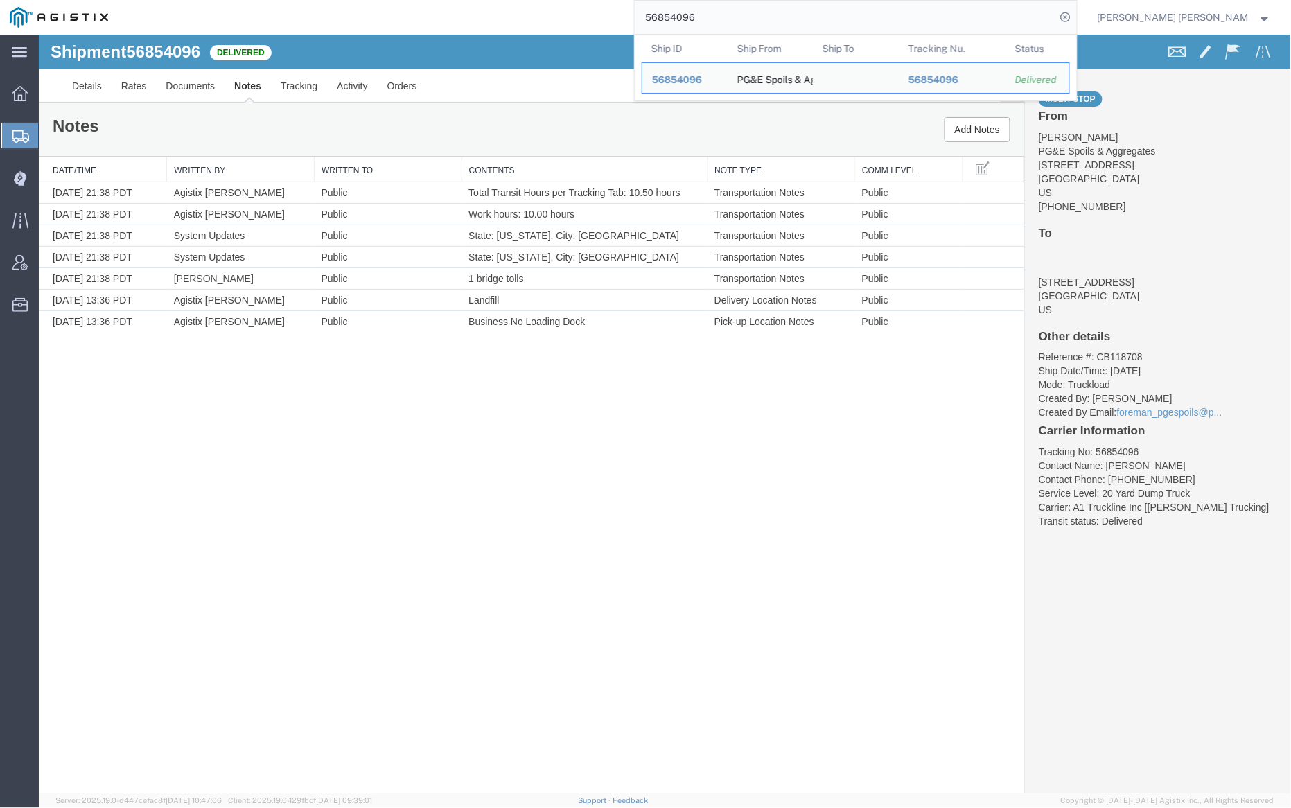
click at [745, 21] on input "56854096" at bounding box center [845, 17] width 421 height 33
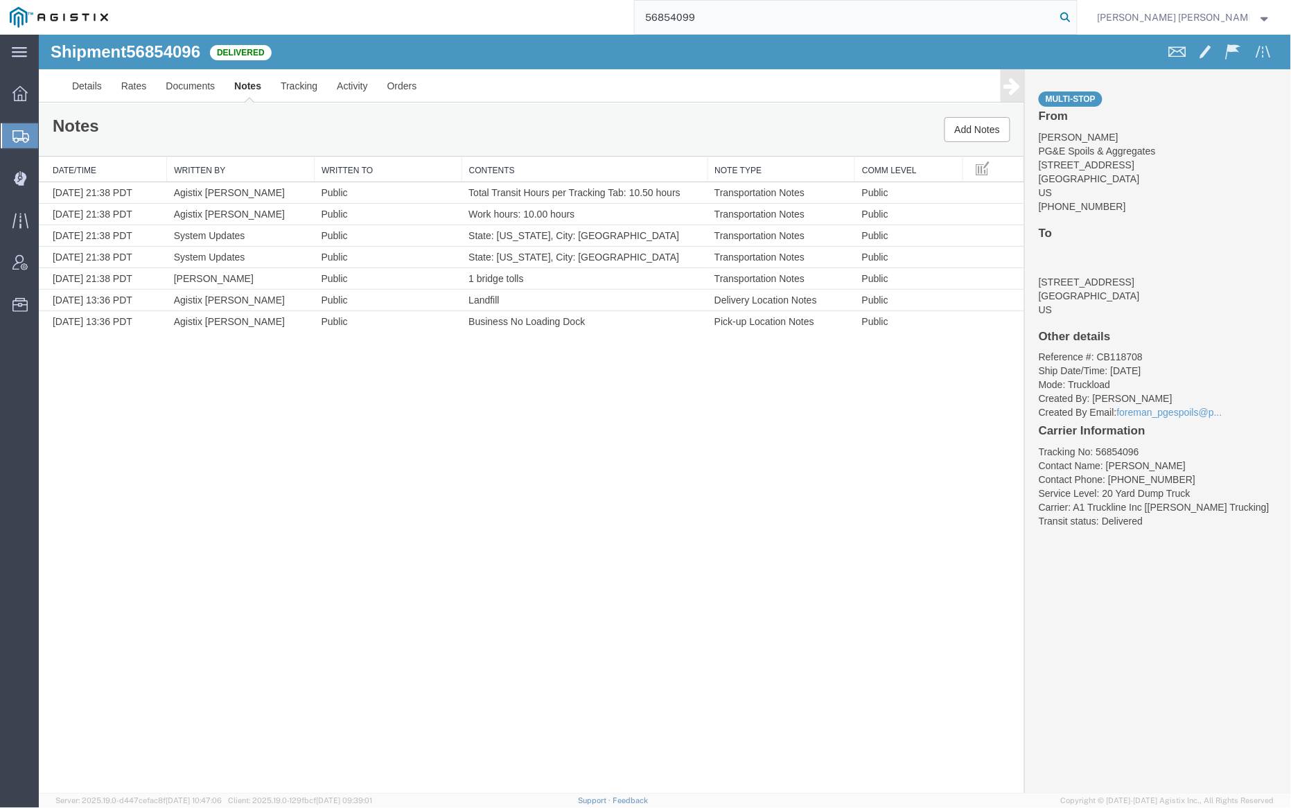
click at [1075, 16] on icon at bounding box center [1065, 17] width 19 height 19
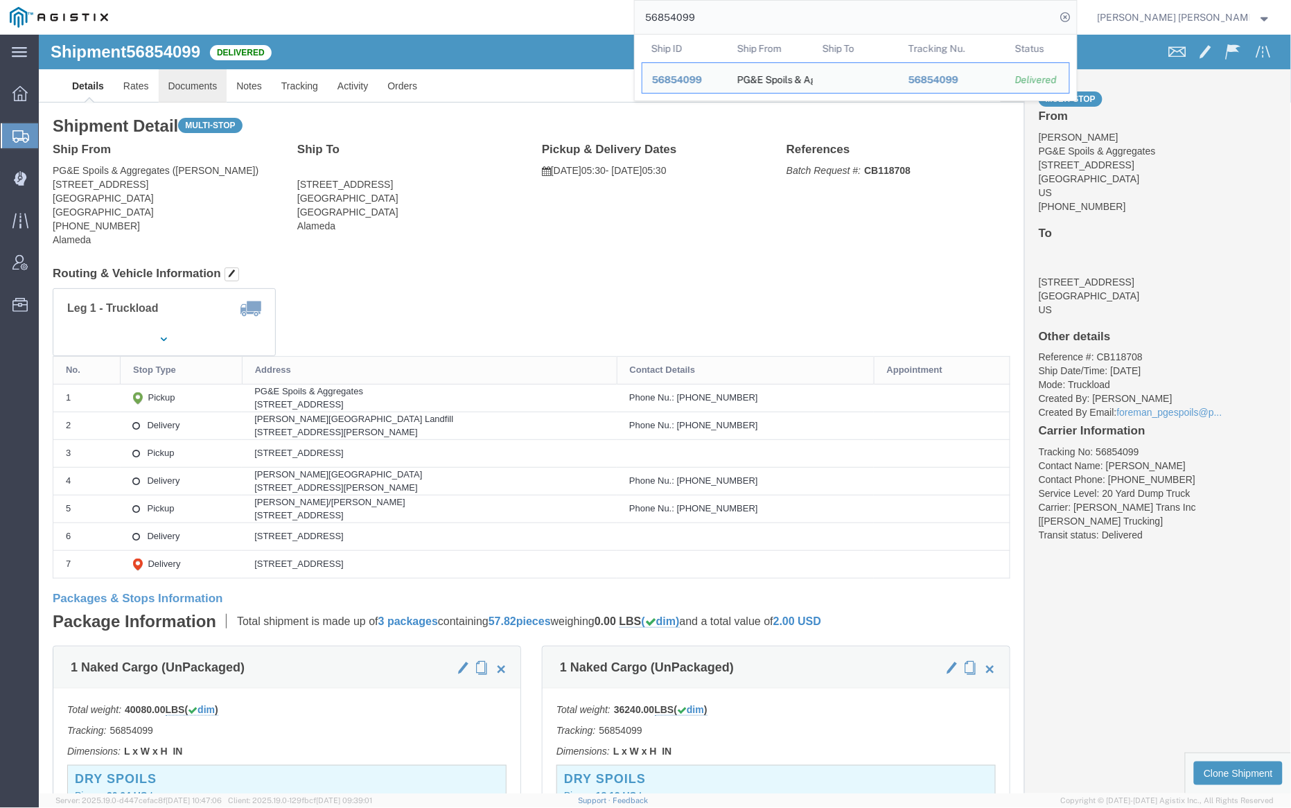
click link "Documents"
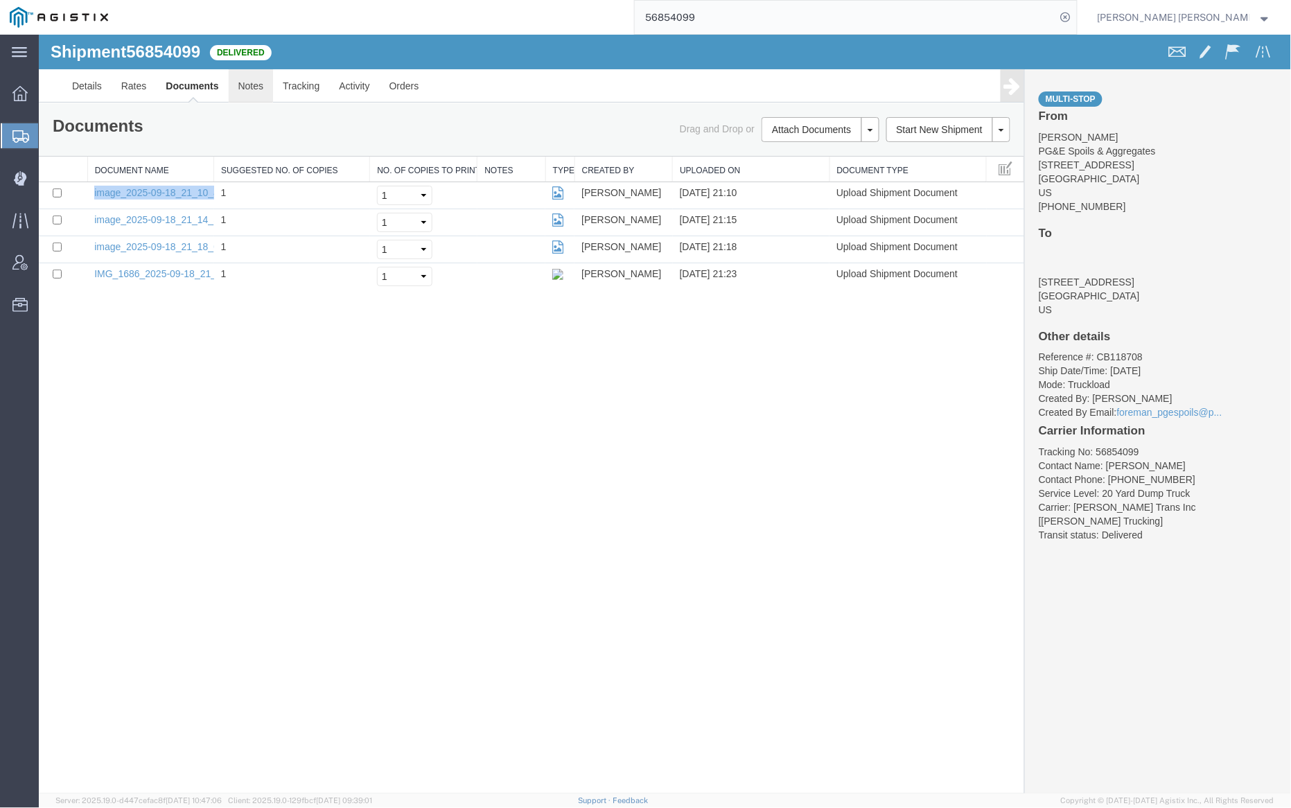
click at [256, 82] on link "Notes" at bounding box center [250, 85] width 45 height 33
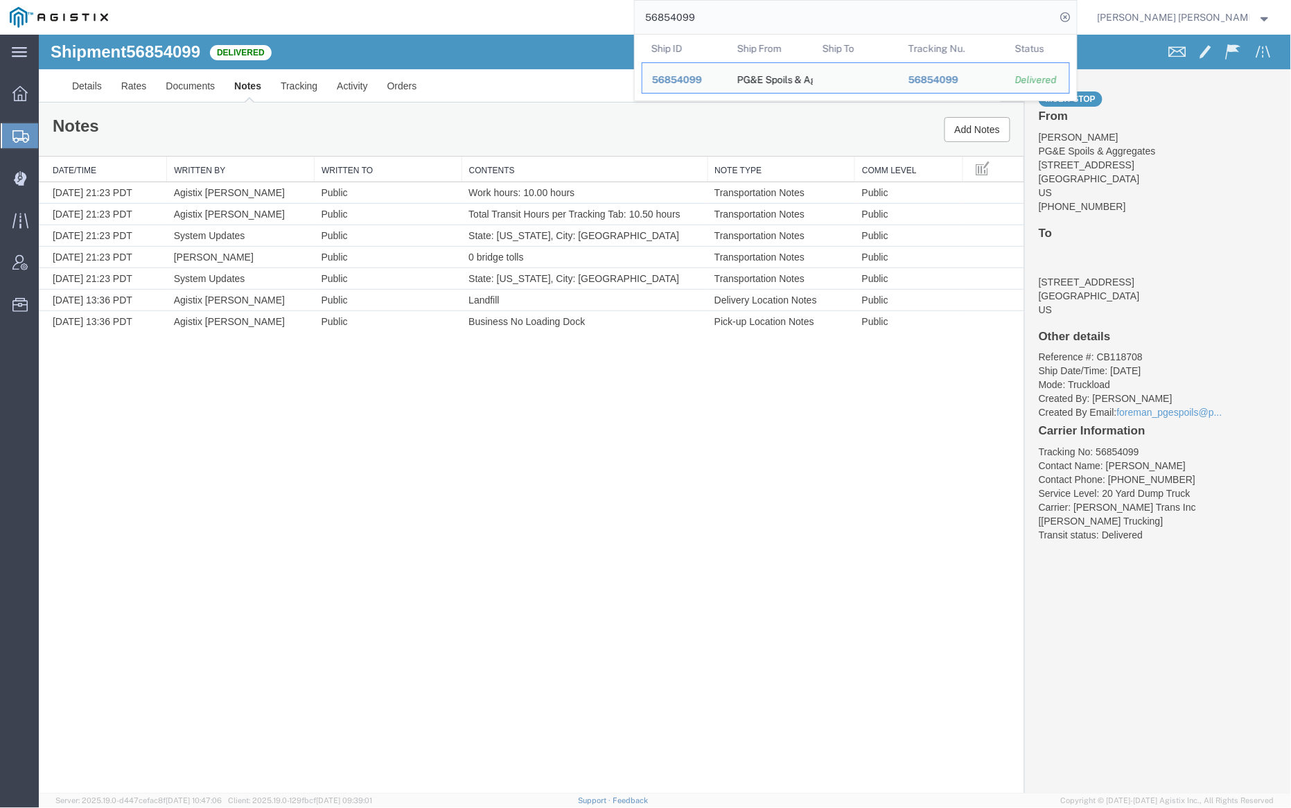
click at [762, 7] on input "56854099" at bounding box center [845, 17] width 421 height 33
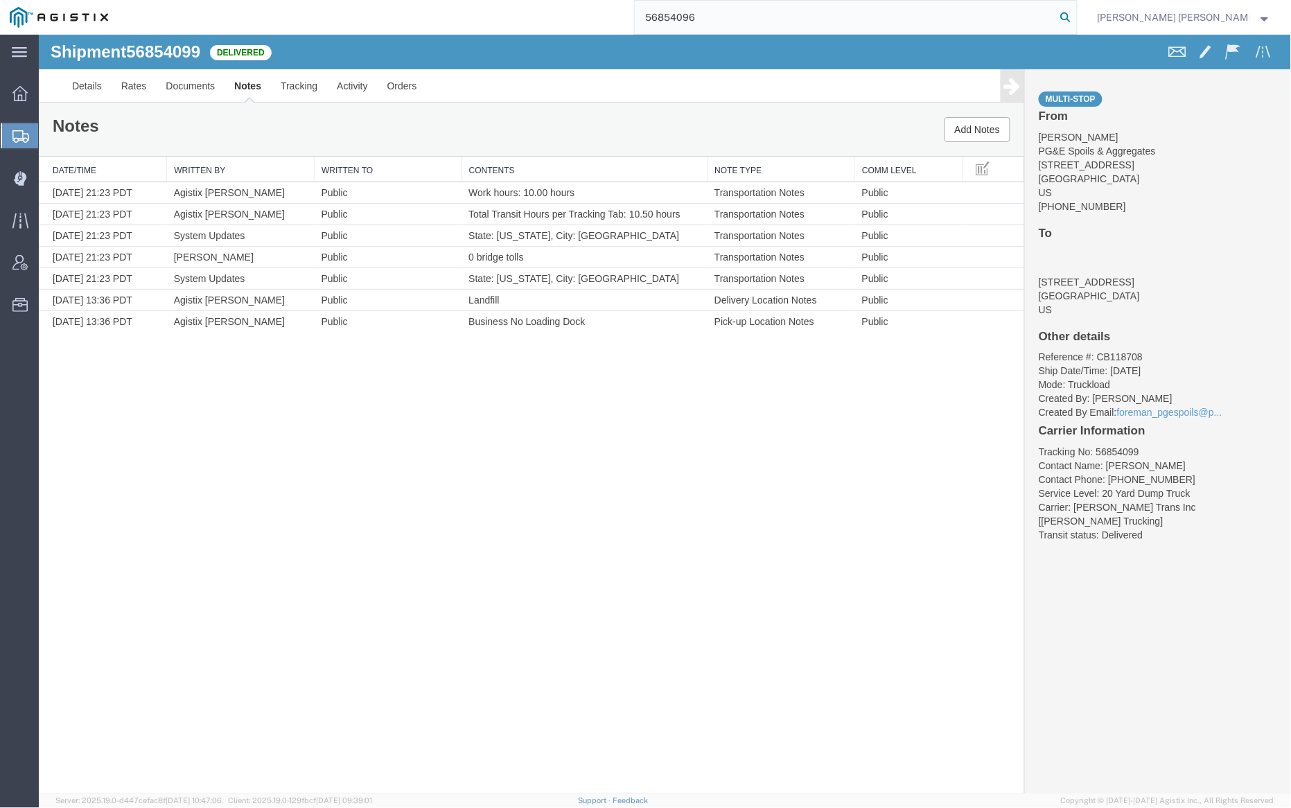
click at [1075, 14] on icon at bounding box center [1065, 17] width 19 height 19
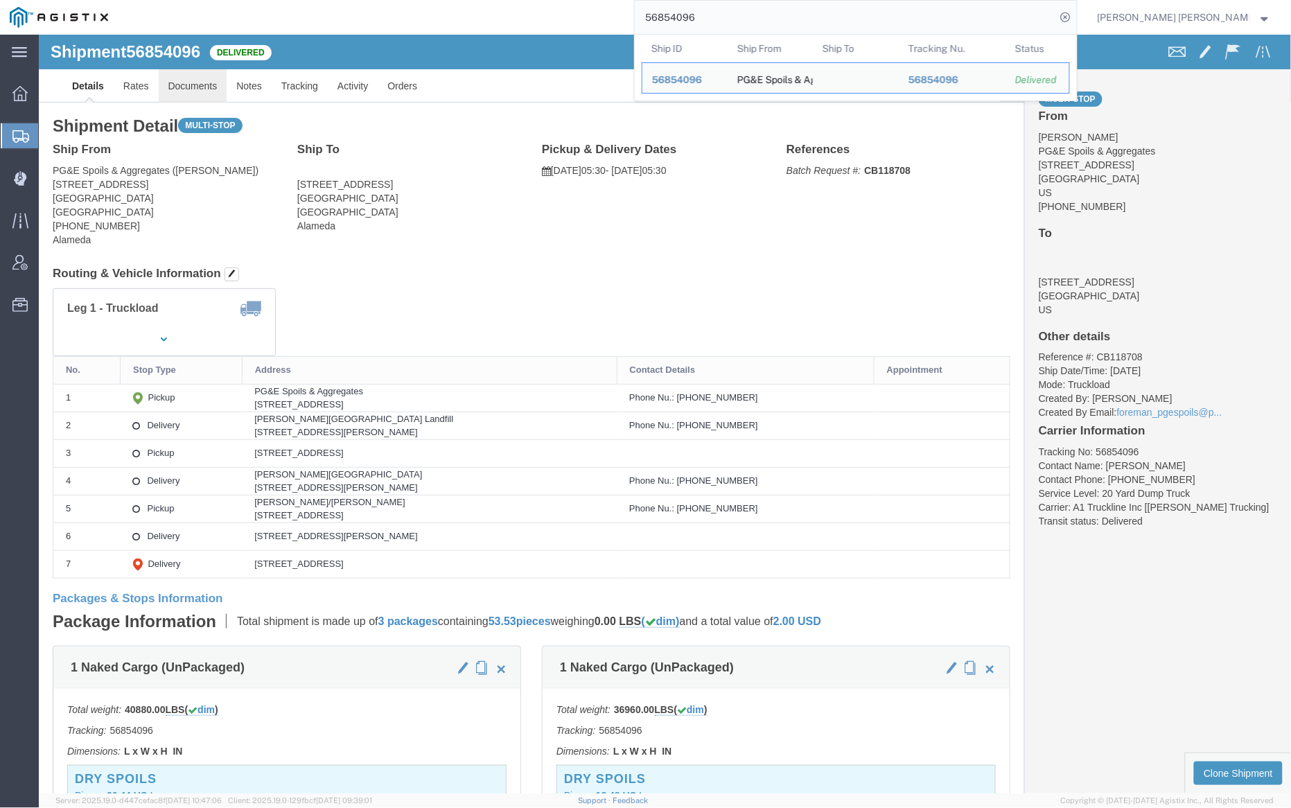
click link "Documents"
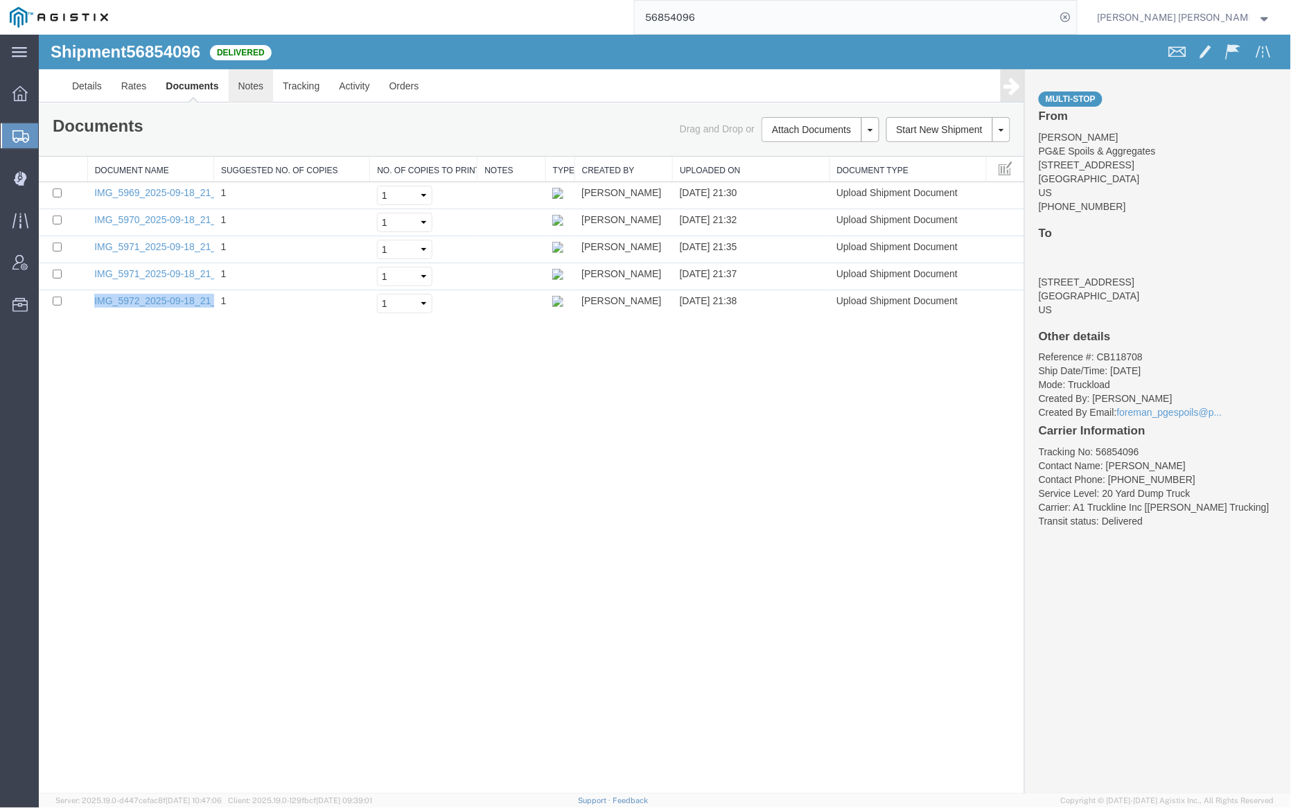
click at [252, 81] on link "Notes" at bounding box center [250, 85] width 45 height 33
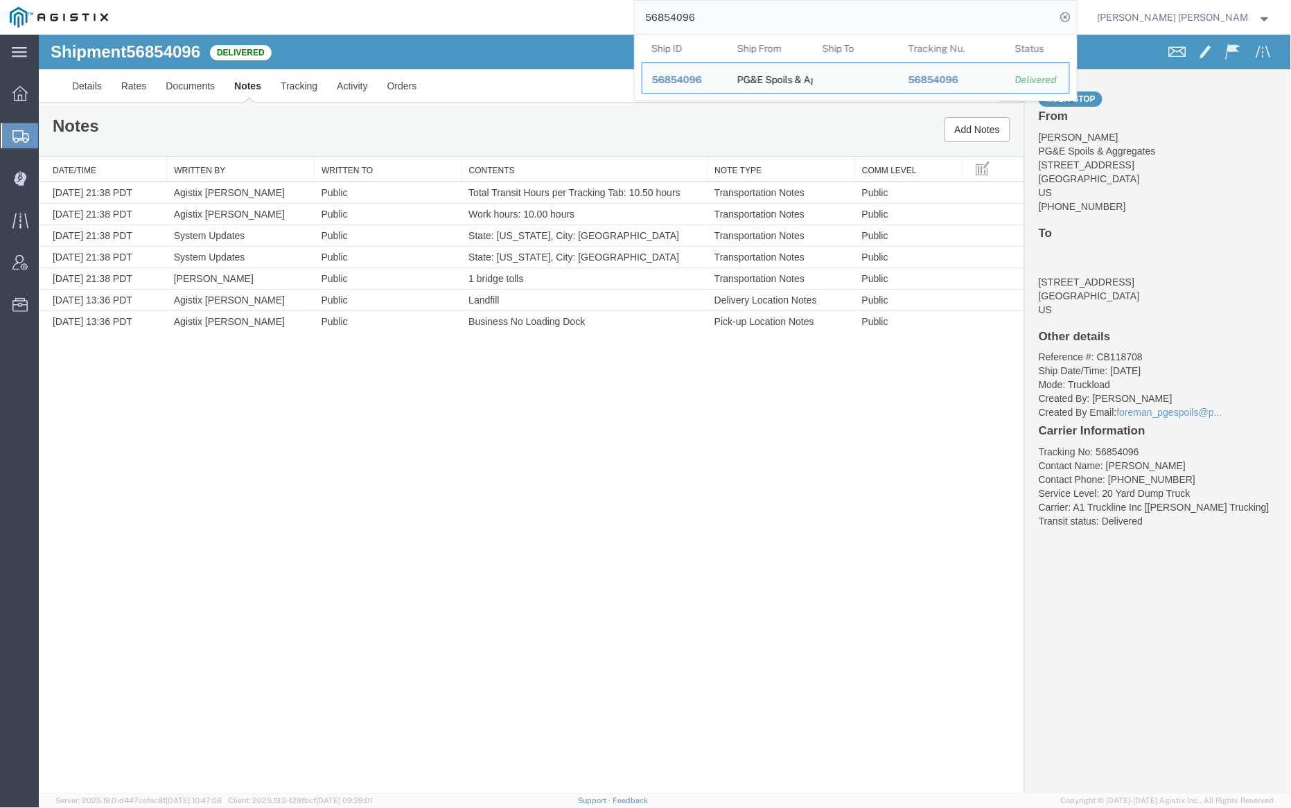
click at [752, 19] on input "56854096" at bounding box center [845, 17] width 421 height 33
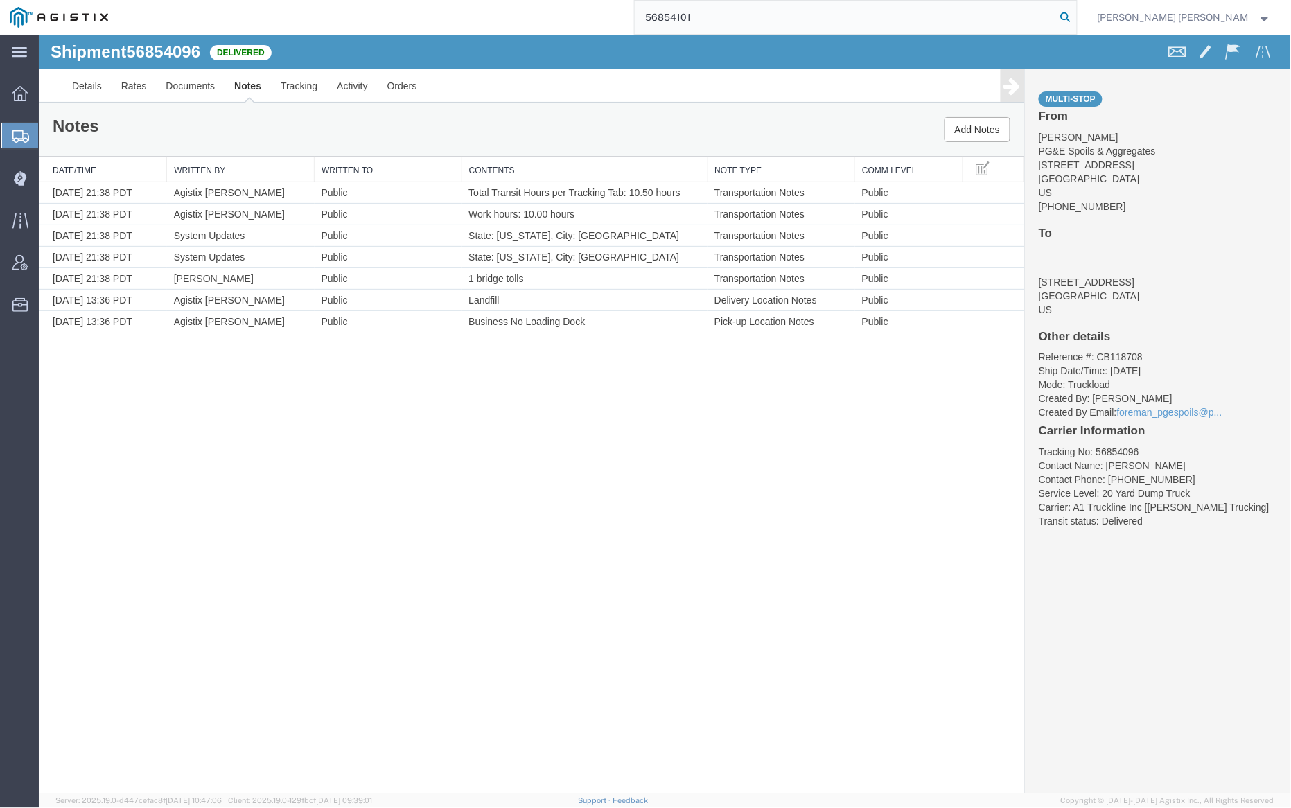
click at [1075, 15] on icon at bounding box center [1065, 17] width 19 height 19
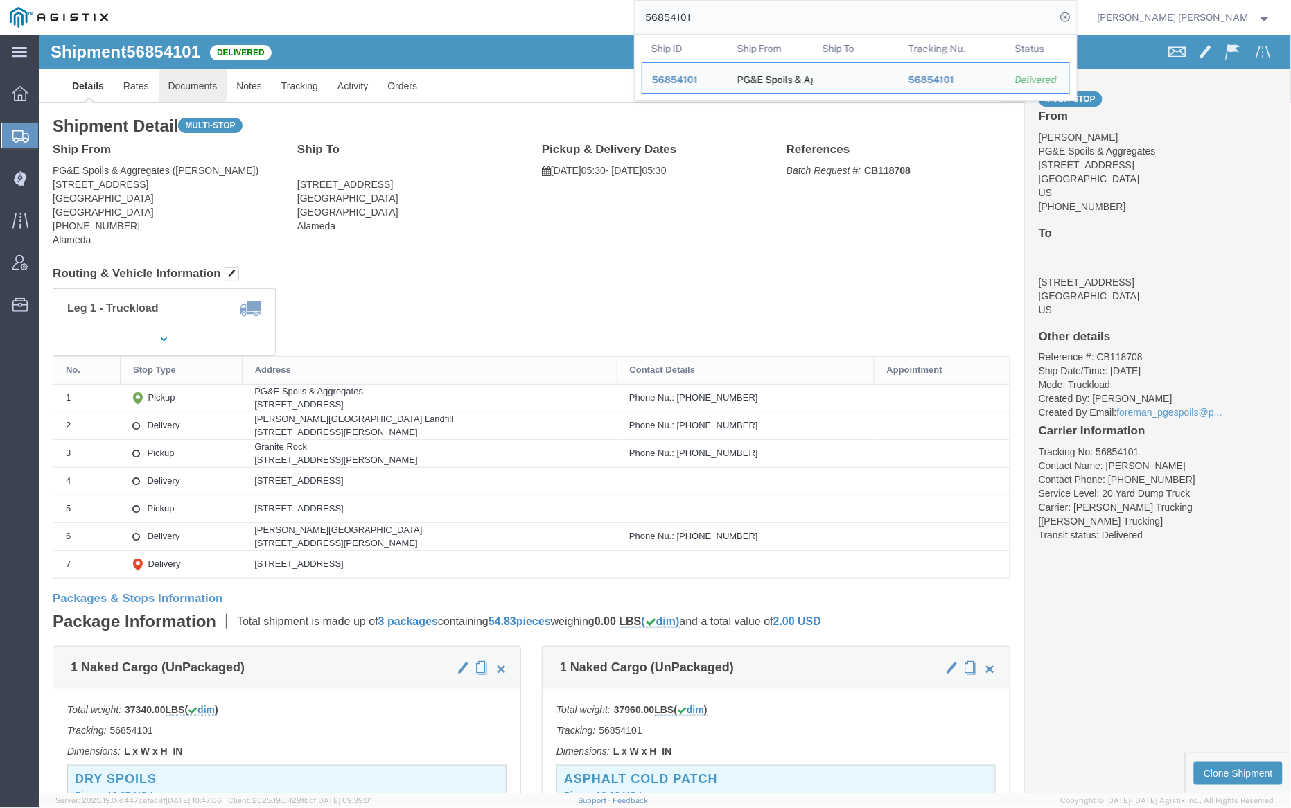
click link "Documents"
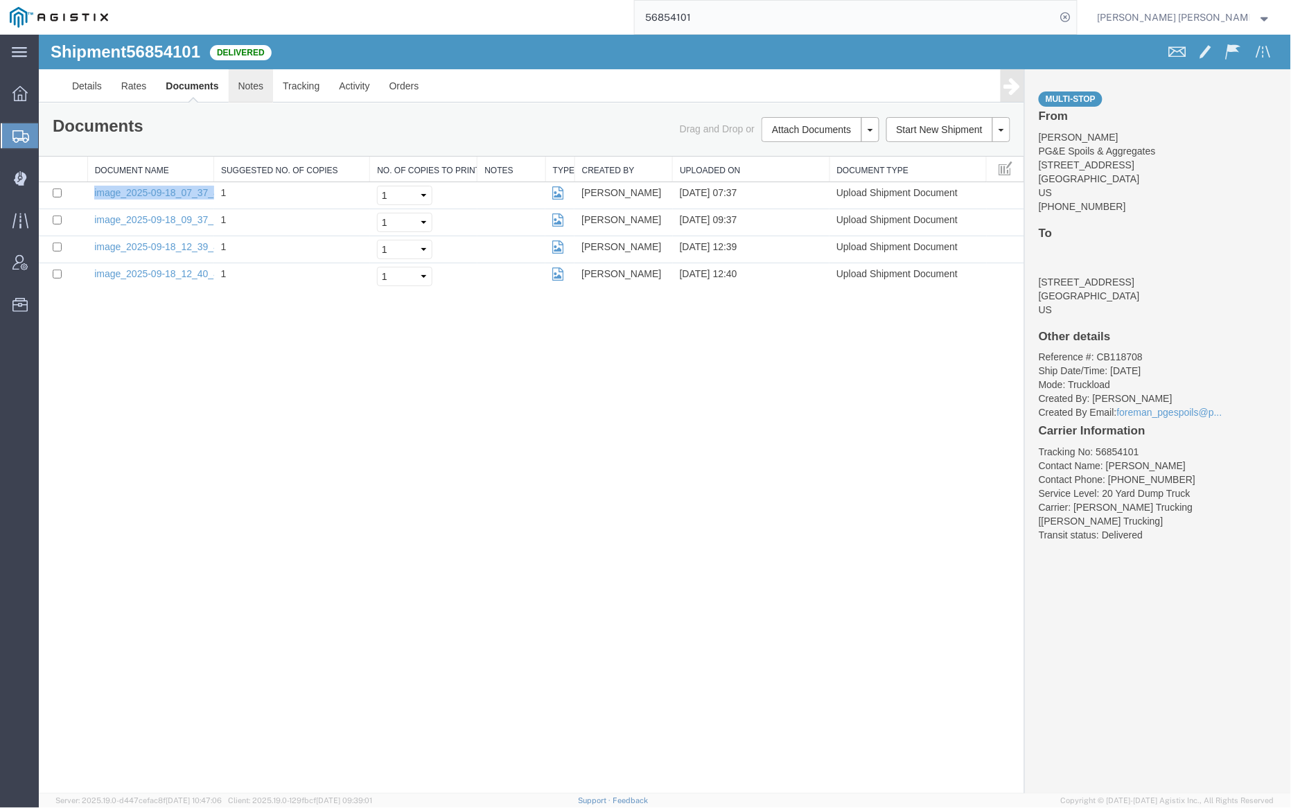
click at [254, 89] on link "Notes" at bounding box center [250, 85] width 45 height 33
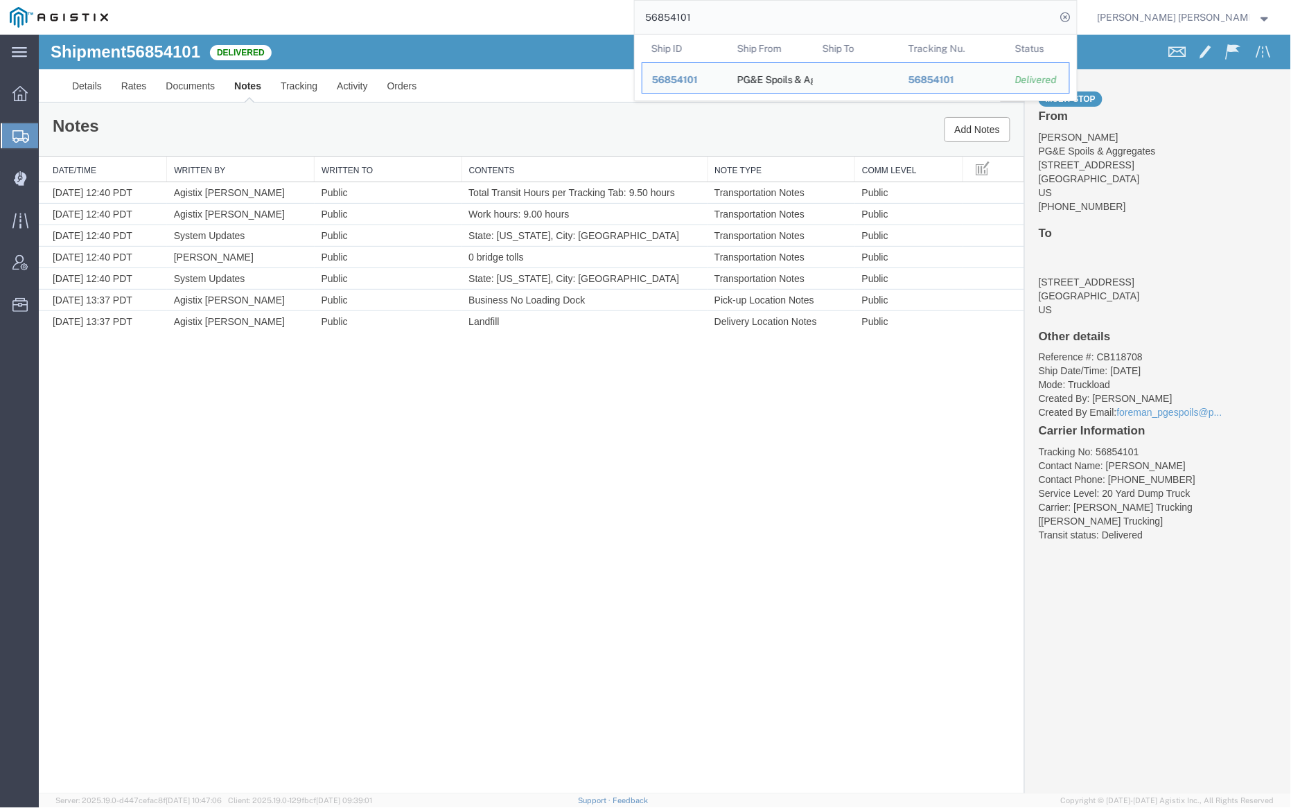
click at [730, 8] on input "56854101" at bounding box center [845, 17] width 421 height 33
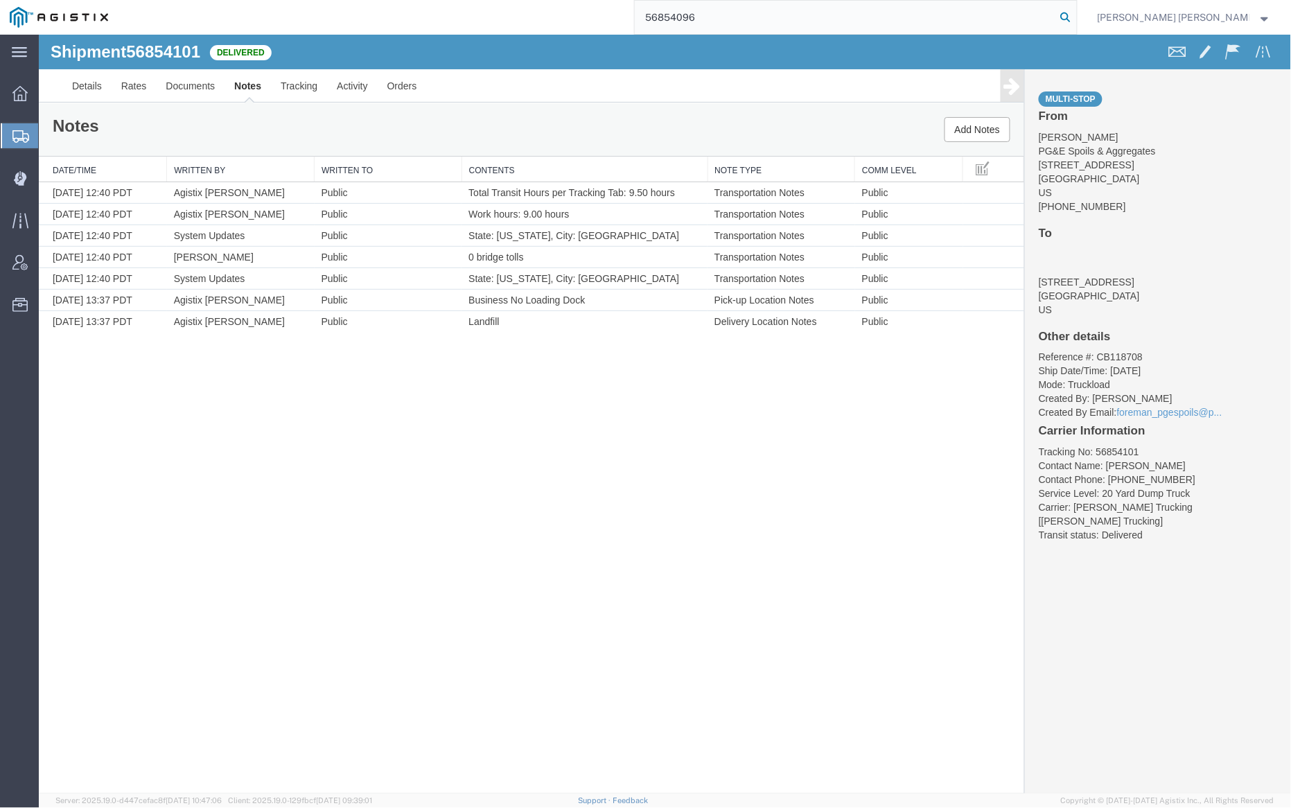
click at [1075, 15] on icon at bounding box center [1065, 17] width 19 height 19
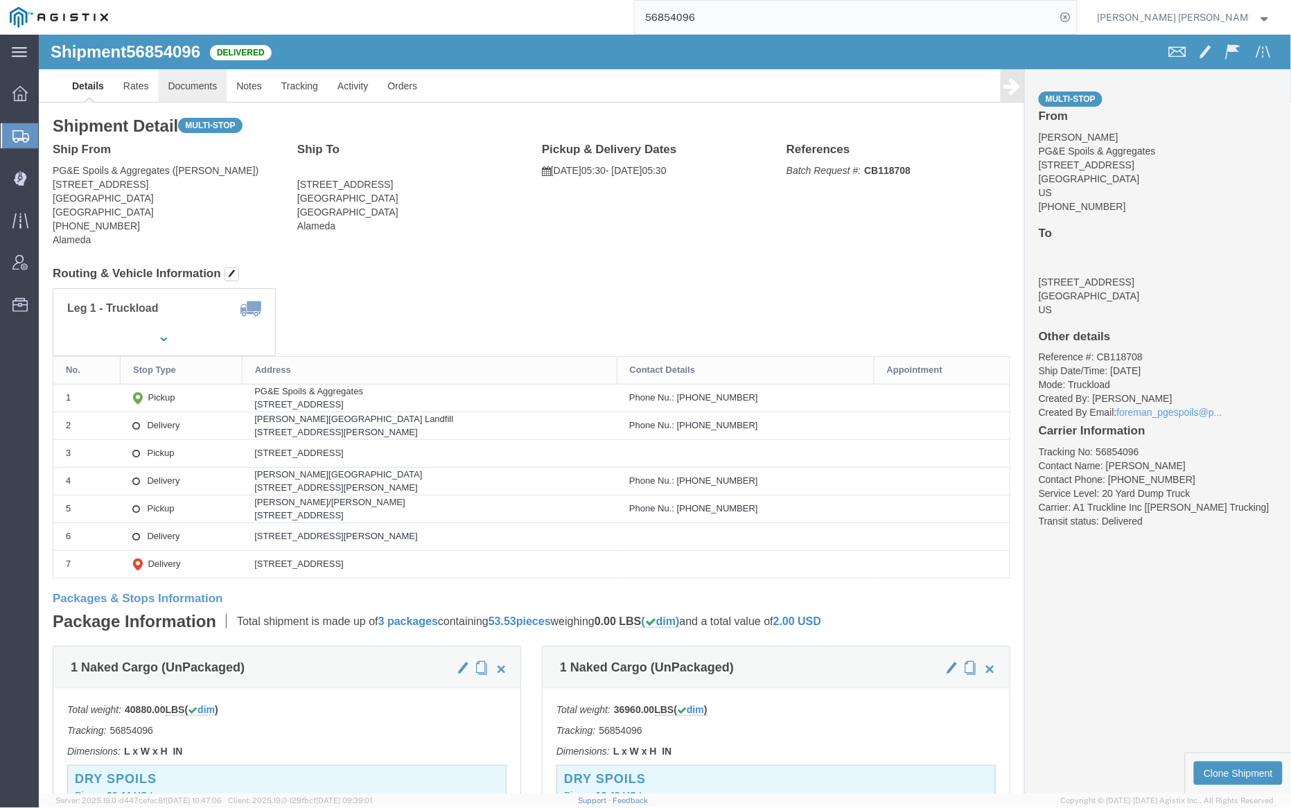
click link "Documents"
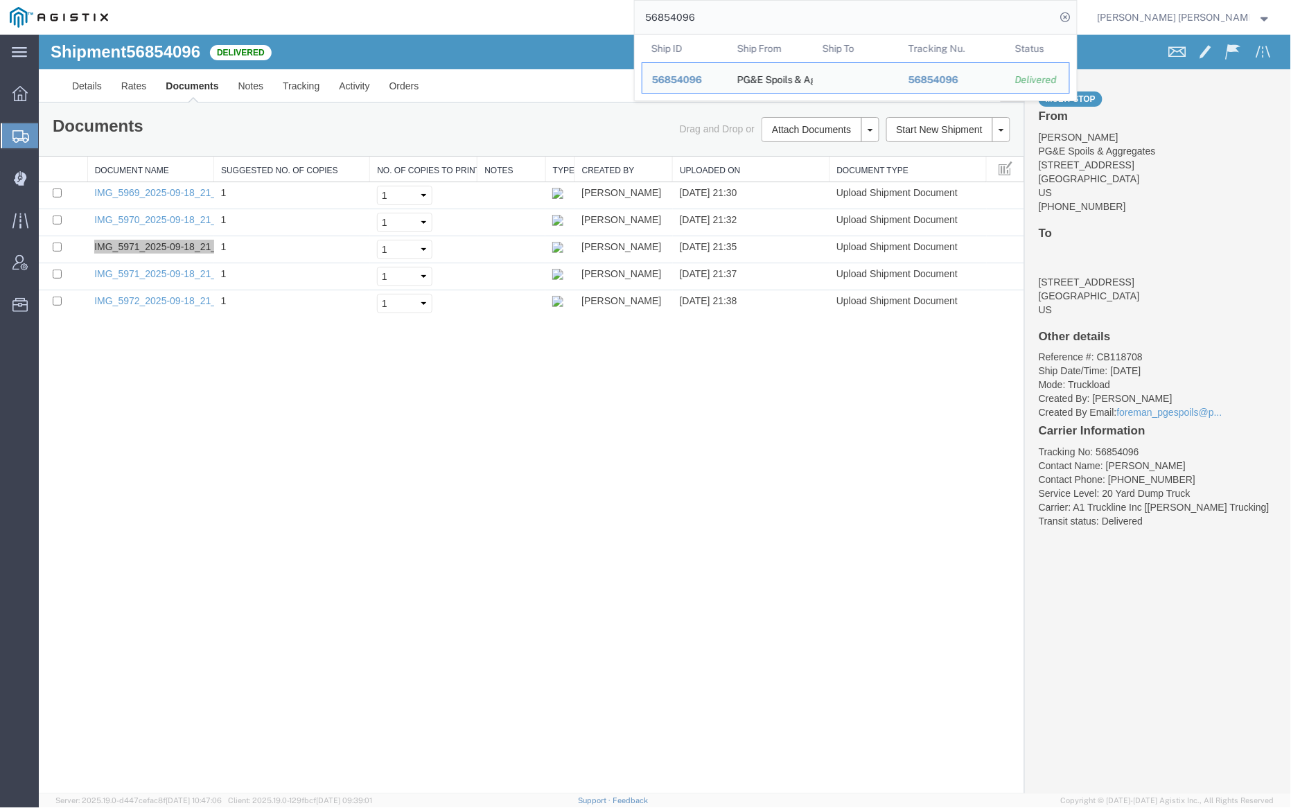
click at [738, 12] on input "56854096" at bounding box center [845, 17] width 421 height 33
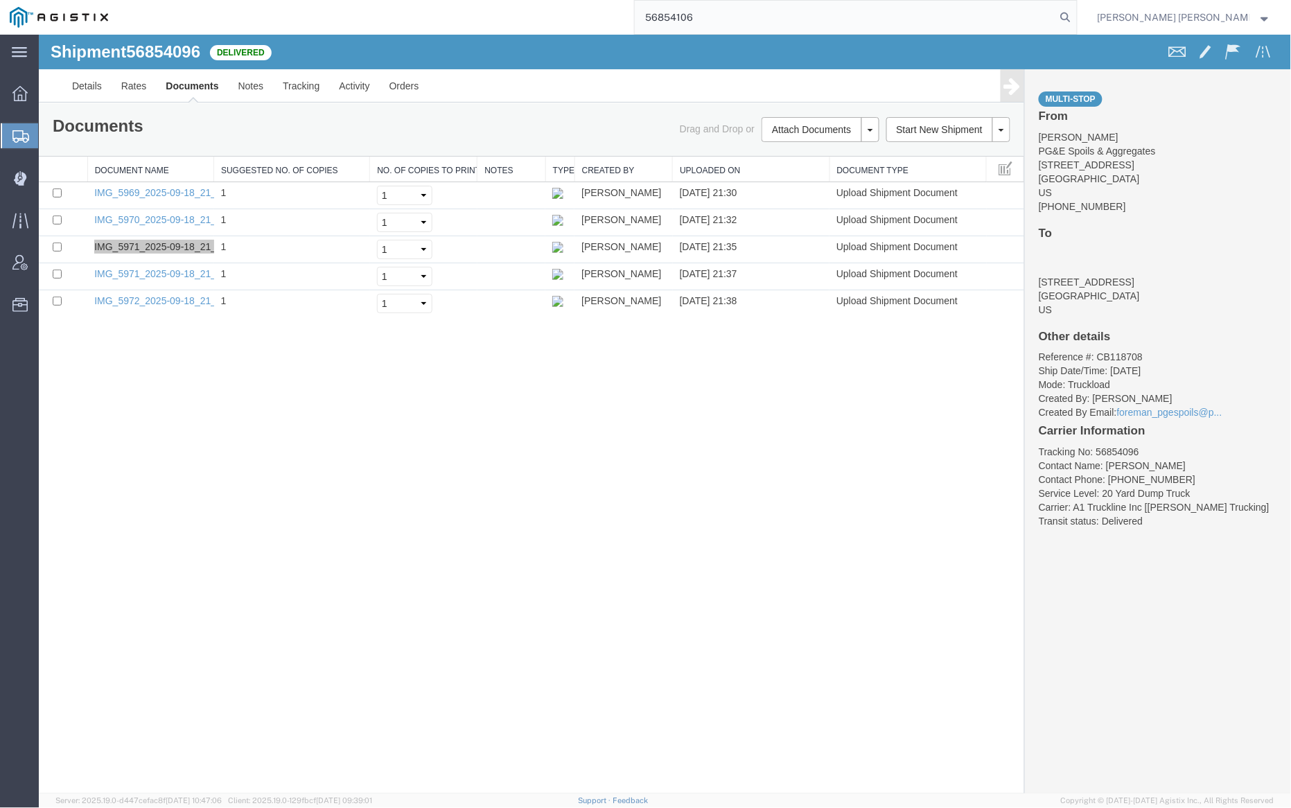
click at [1075, 16] on icon at bounding box center [1065, 17] width 19 height 19
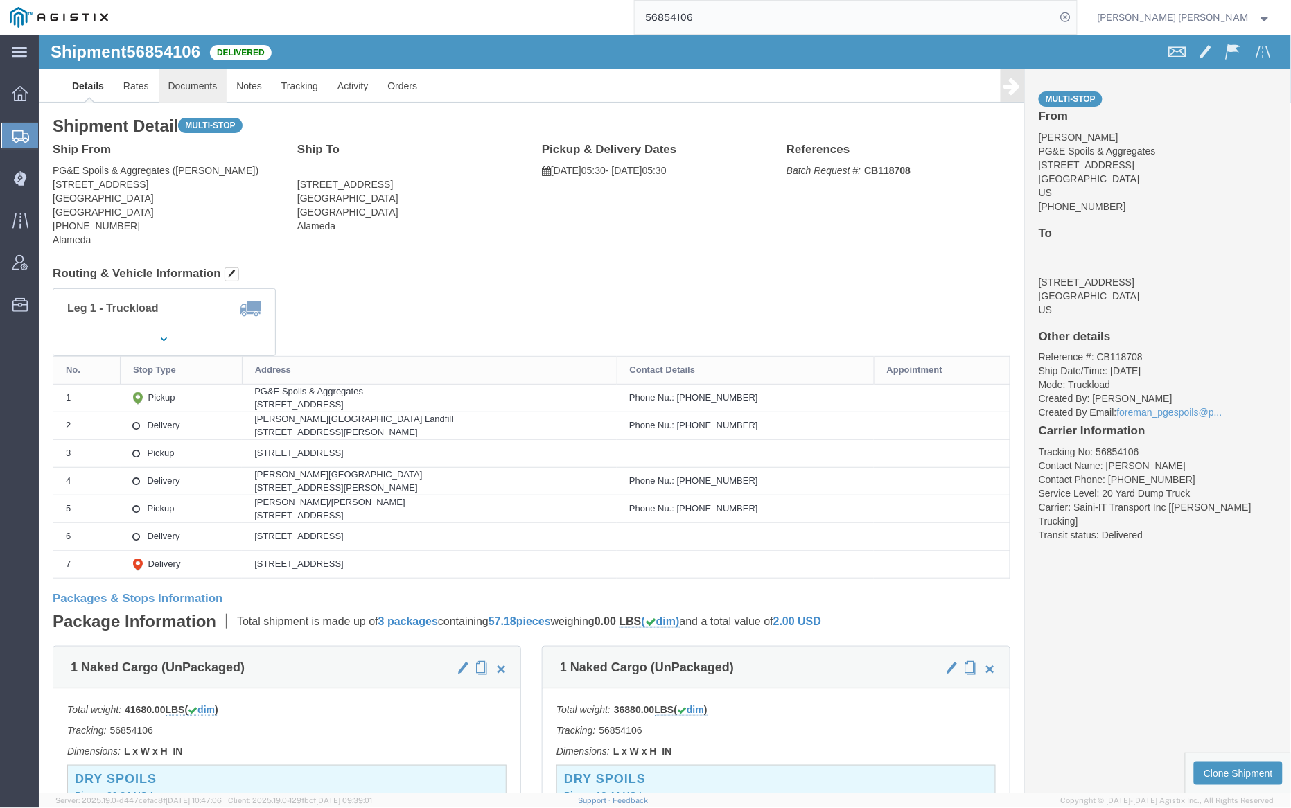
click link "Documents"
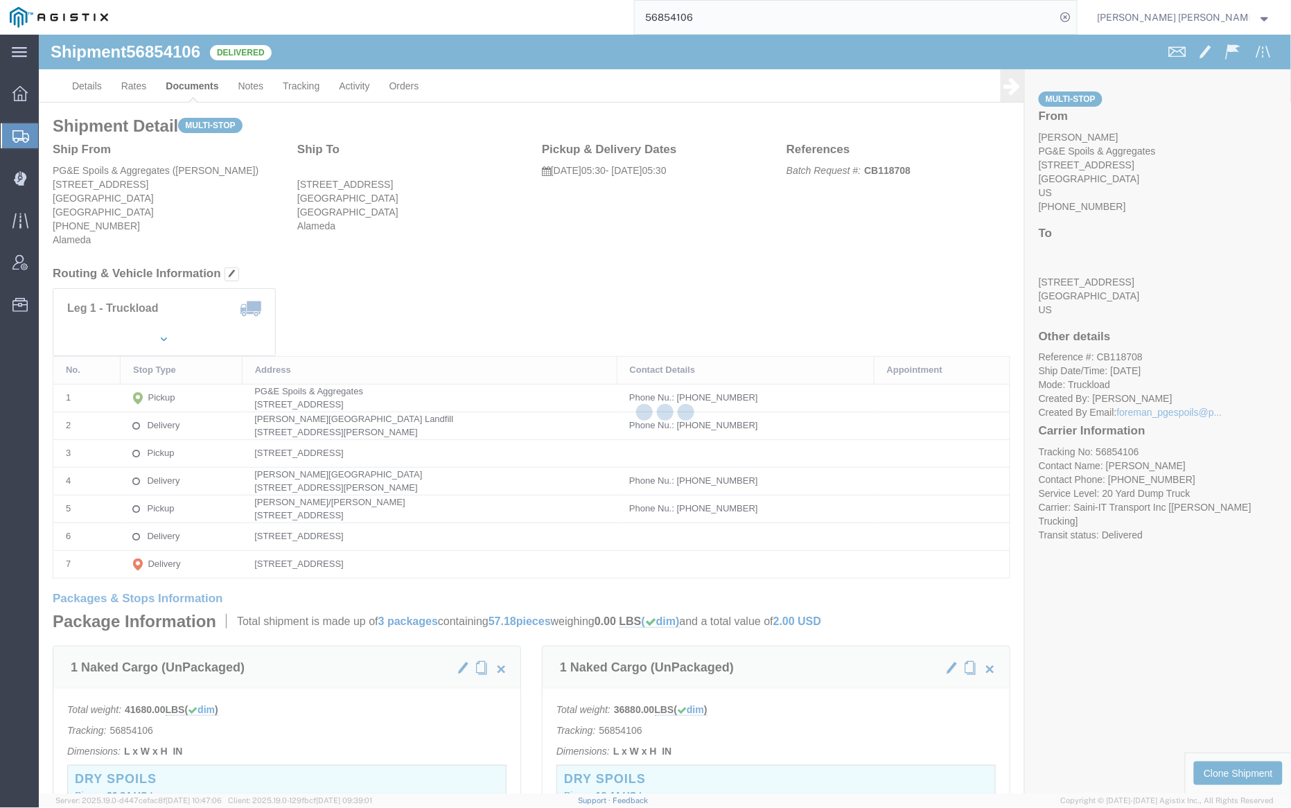
click at [197, 84] on div at bounding box center [665, 414] width 1252 height 759
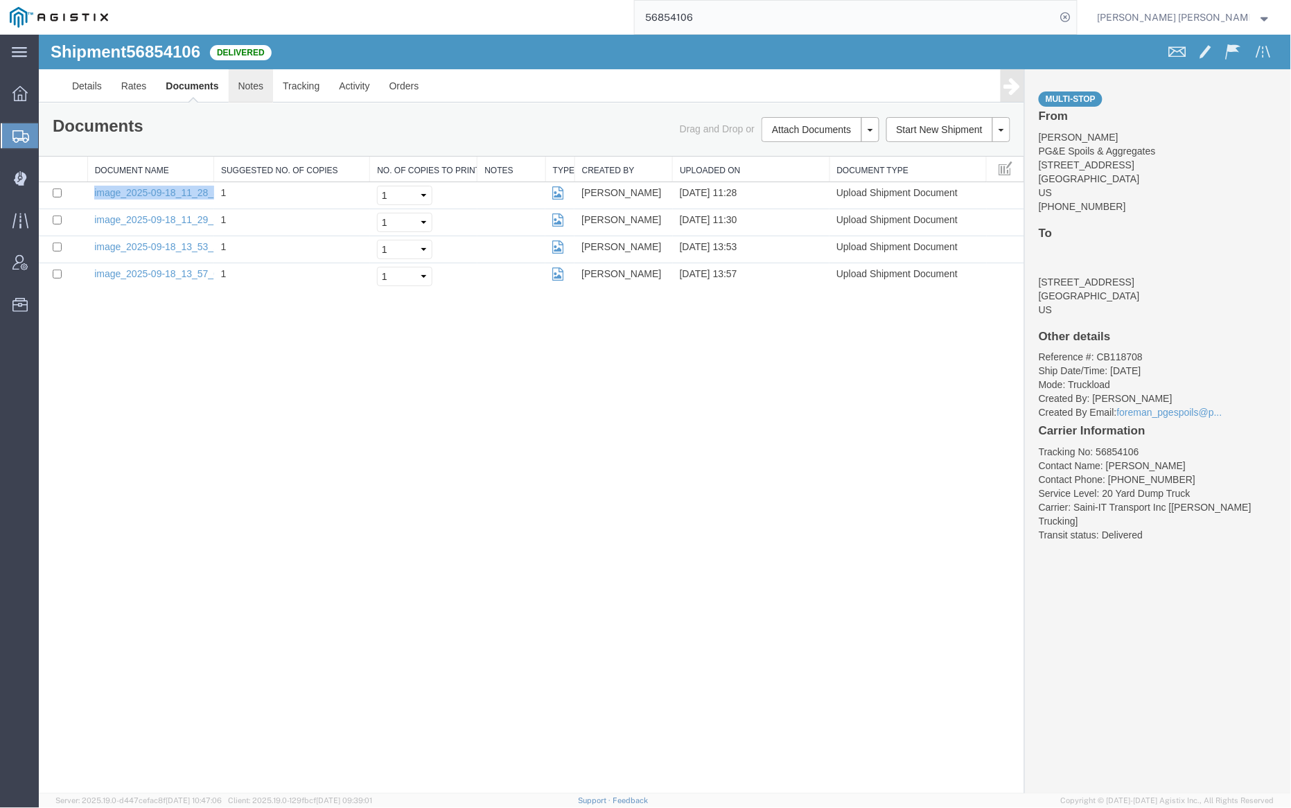
click at [246, 80] on link "Notes" at bounding box center [250, 85] width 45 height 33
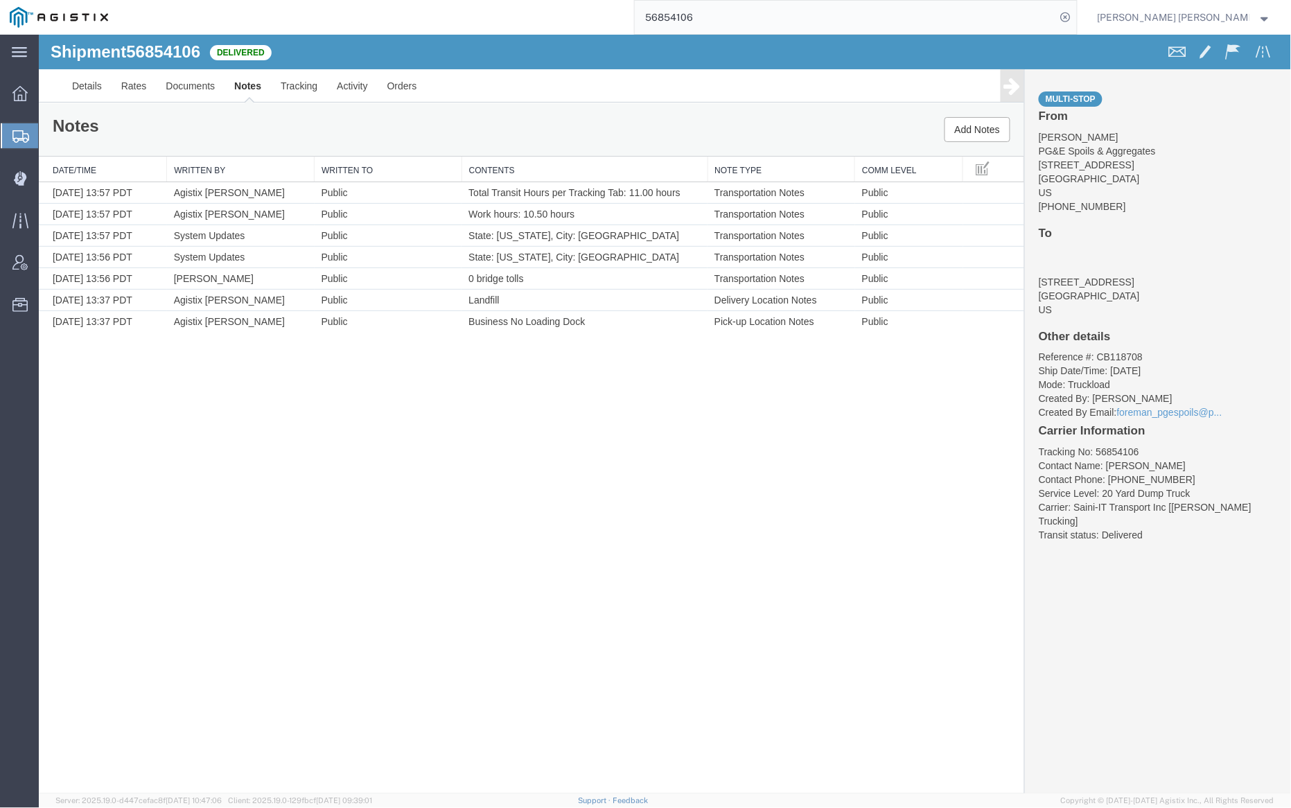
click at [736, 16] on input "56854106" at bounding box center [845, 17] width 421 height 33
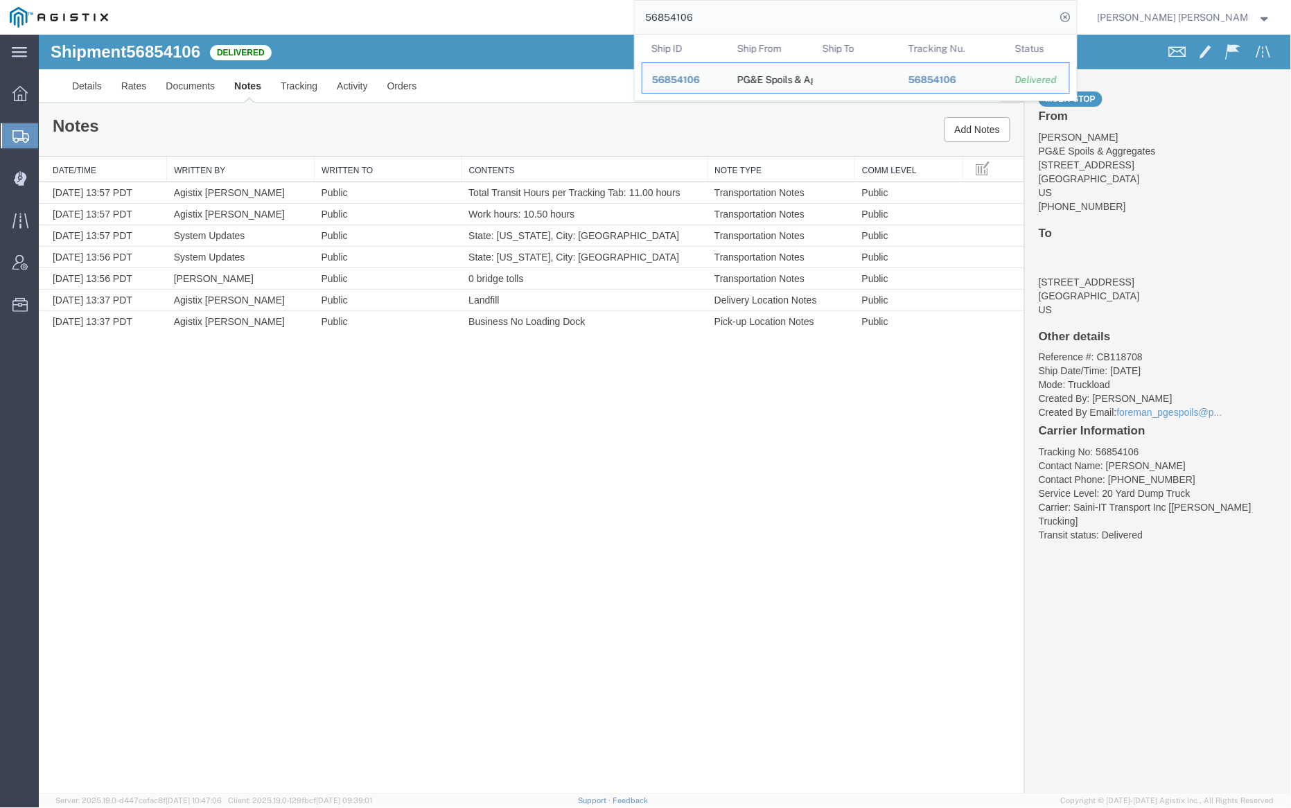
click at [736, 16] on input "56854106" at bounding box center [845, 17] width 421 height 33
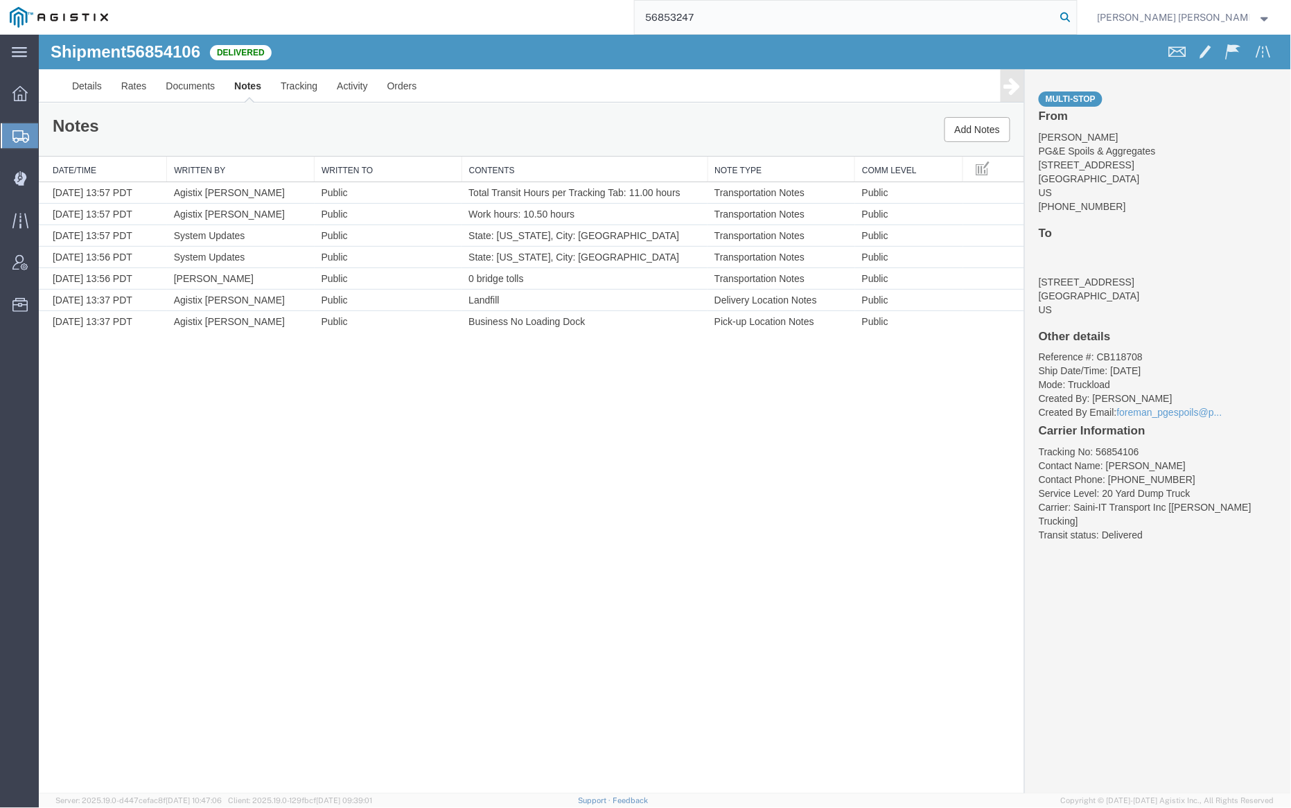
click at [1075, 14] on icon at bounding box center [1065, 17] width 19 height 19
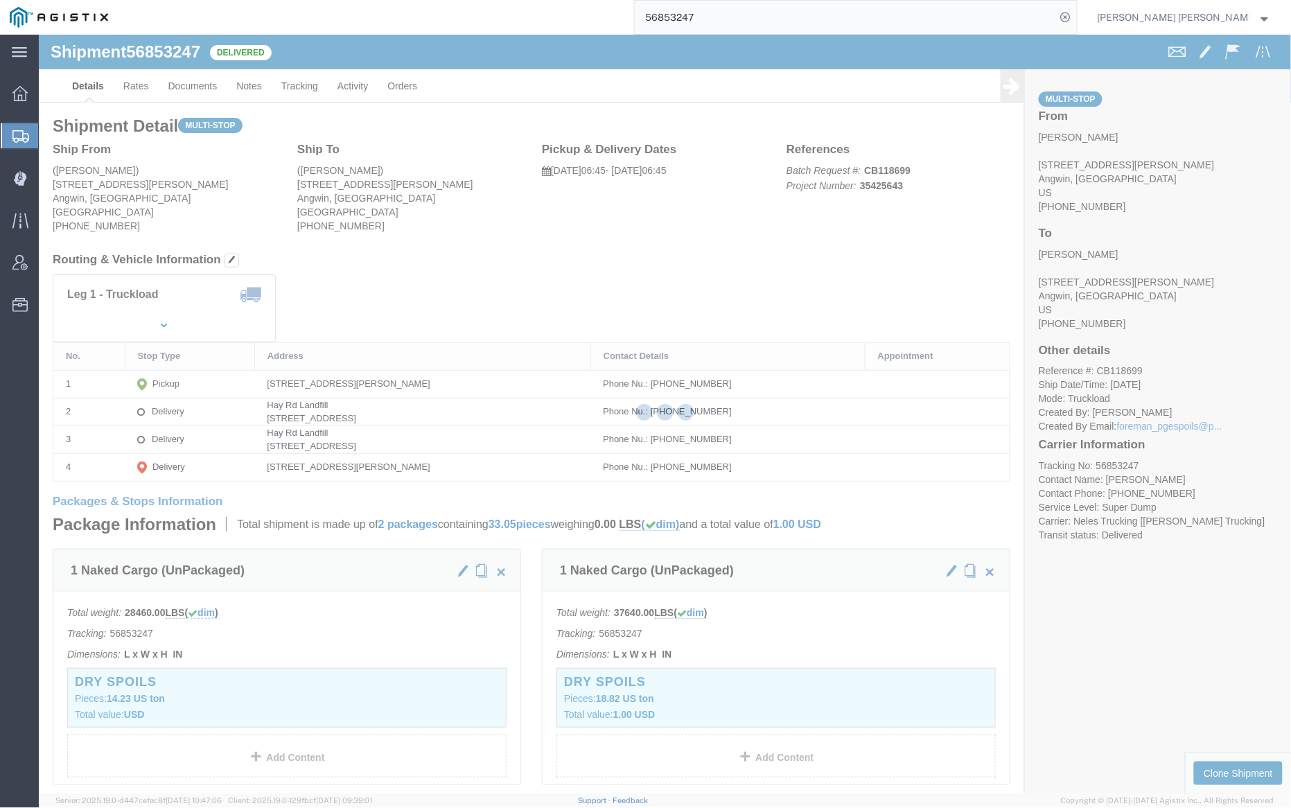
click at [193, 83] on div at bounding box center [665, 414] width 1252 height 759
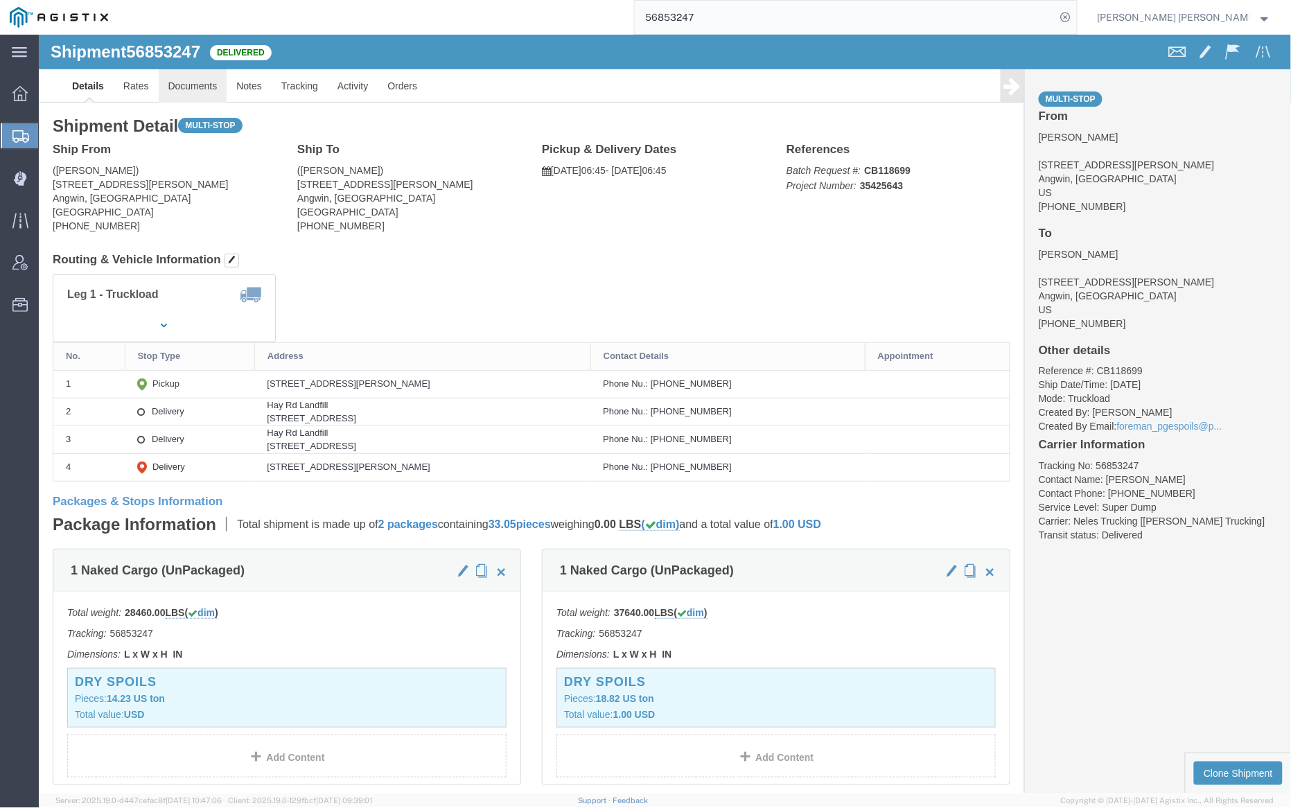
click link "Documents"
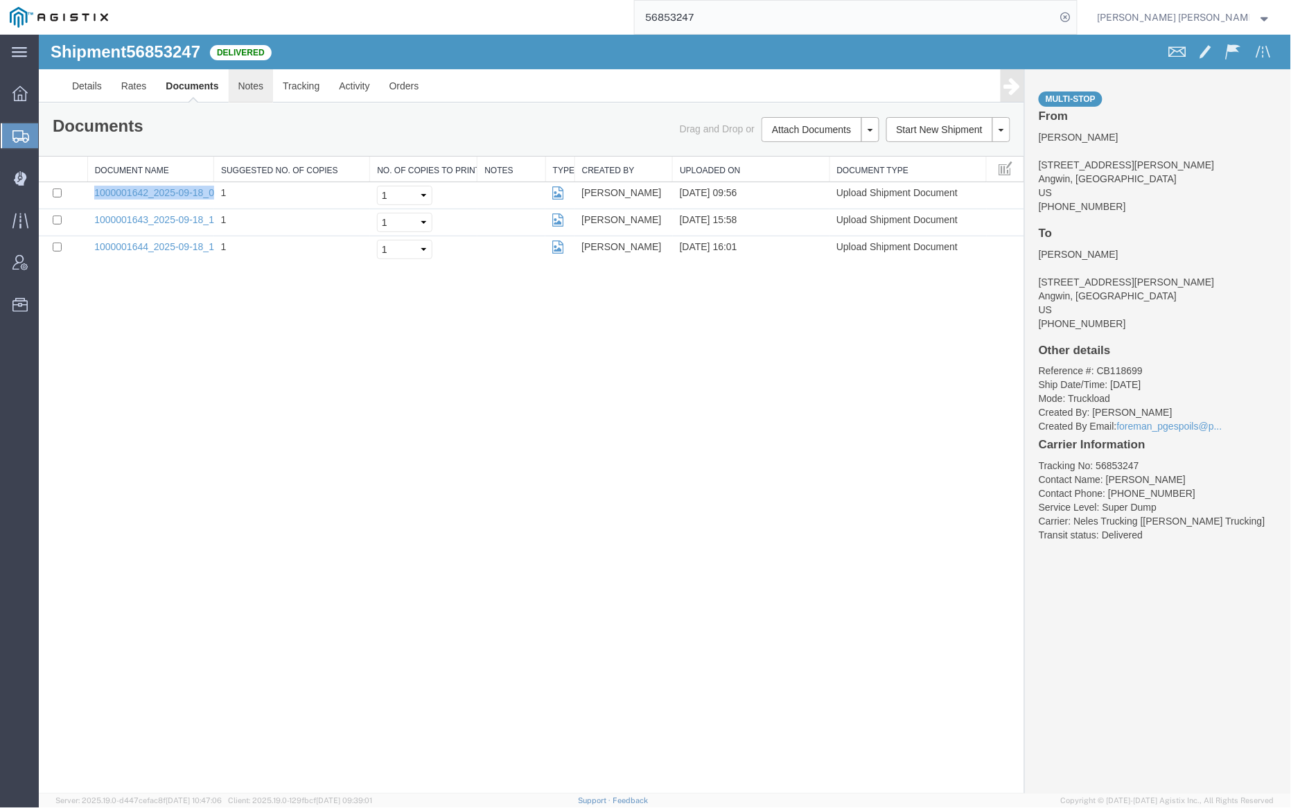
click at [251, 84] on link "Notes" at bounding box center [250, 85] width 45 height 33
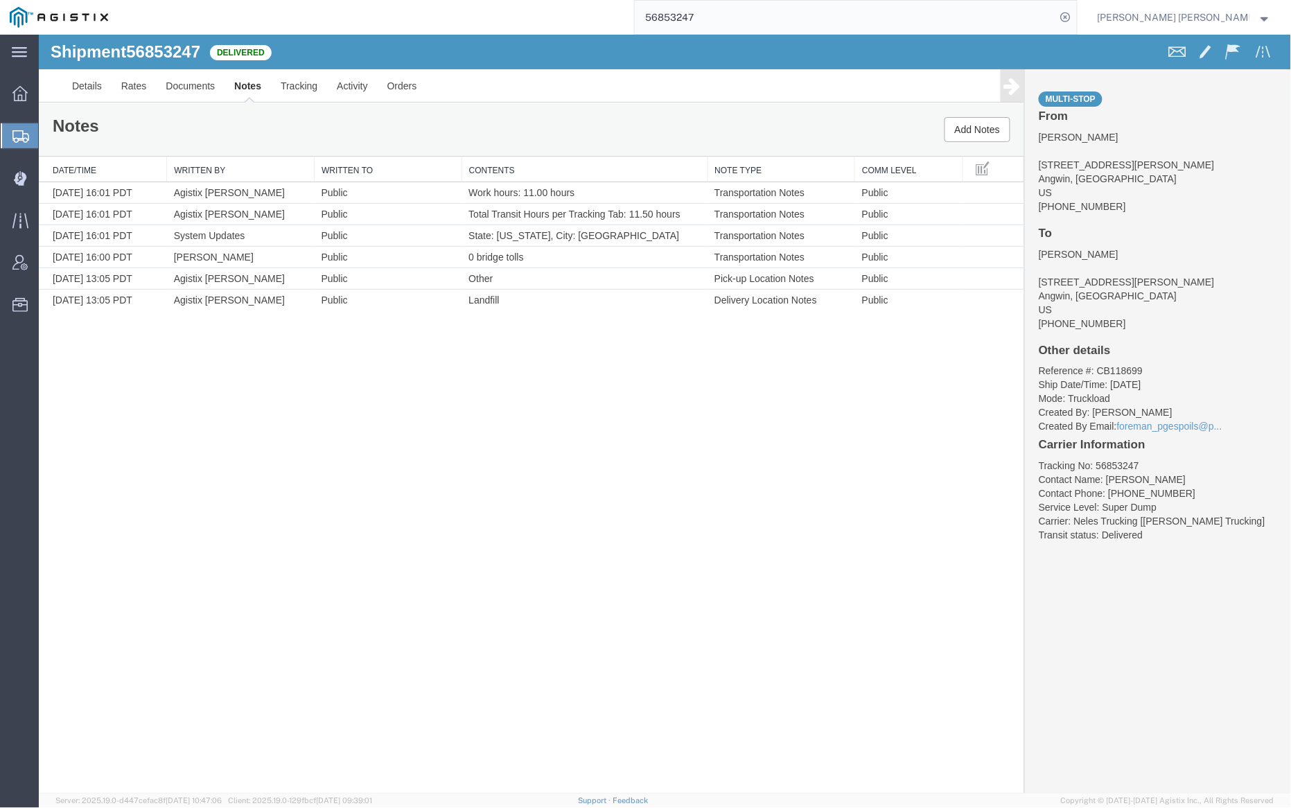
click at [749, 17] on input "56853247" at bounding box center [845, 17] width 421 height 33
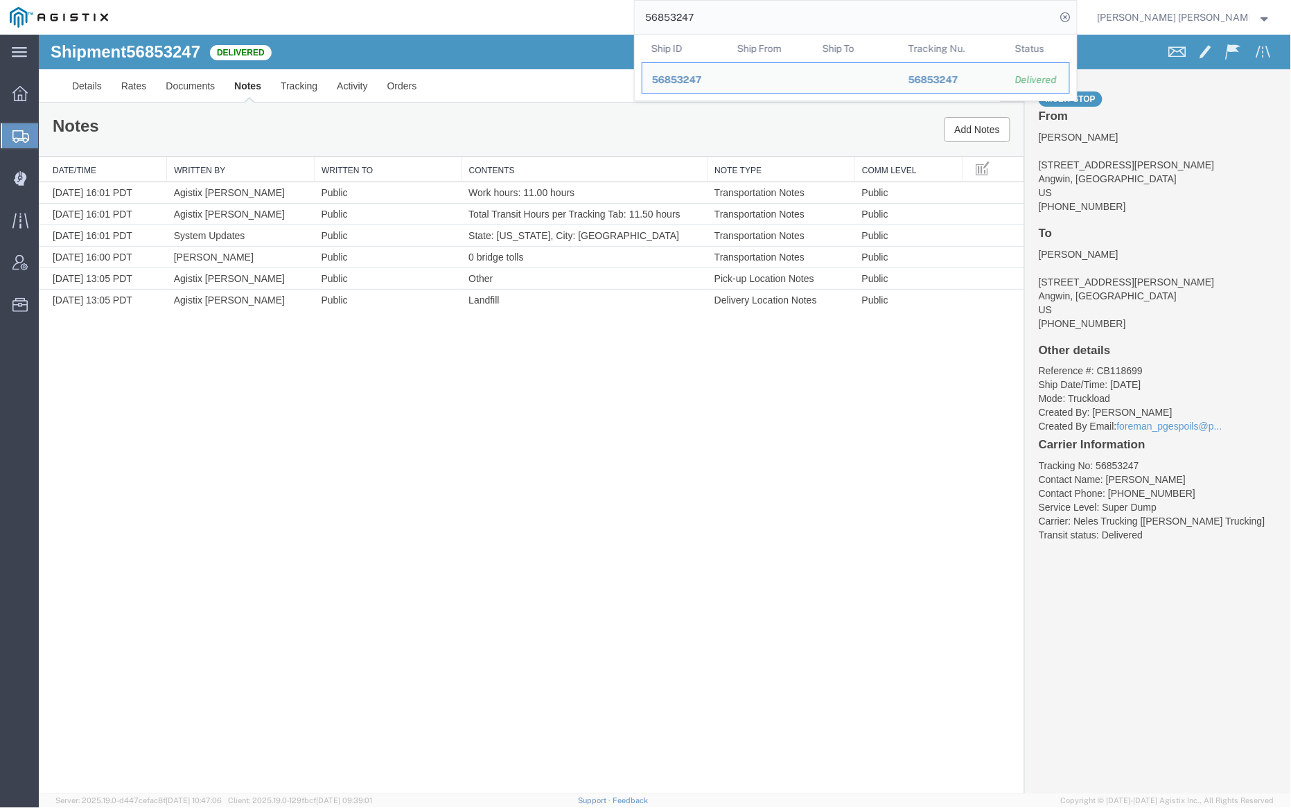
click at [749, 17] on input "56853247" at bounding box center [845, 17] width 421 height 33
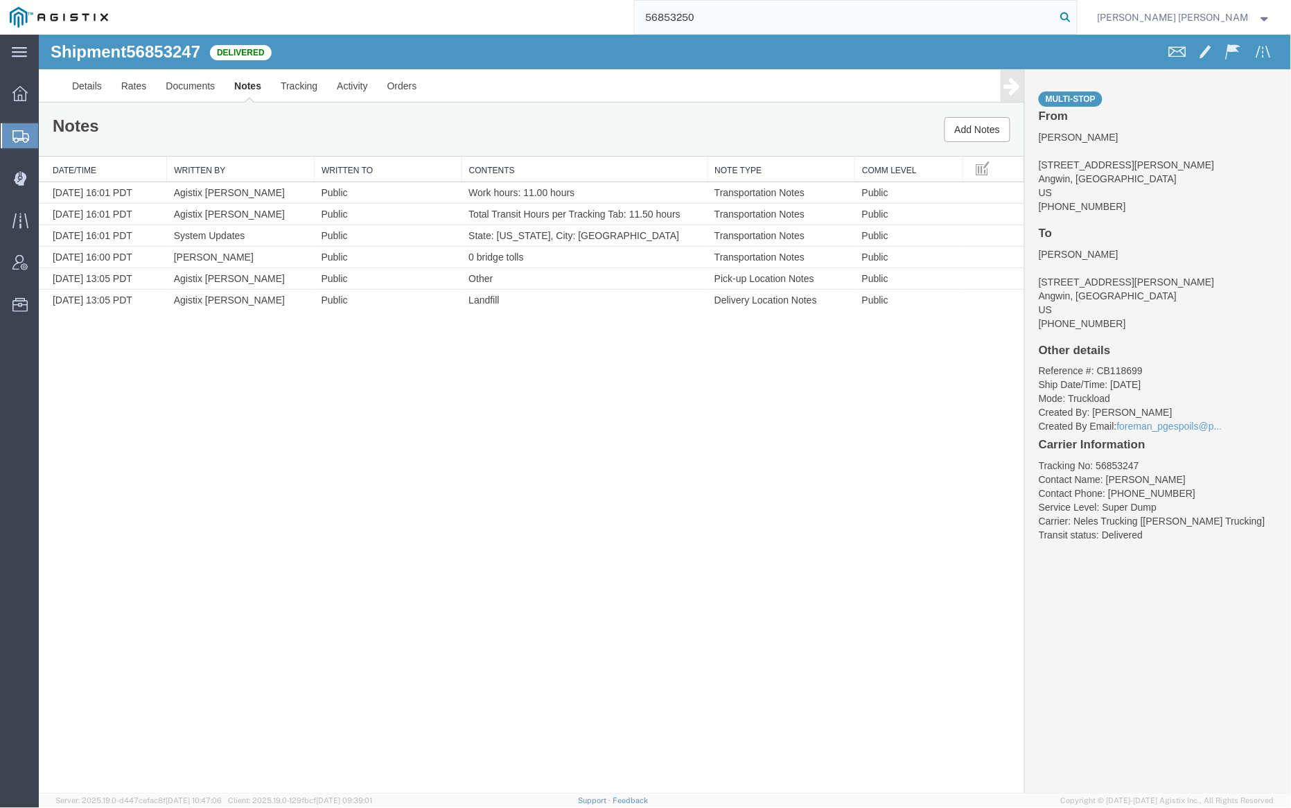
click at [1075, 17] on icon at bounding box center [1065, 17] width 19 height 19
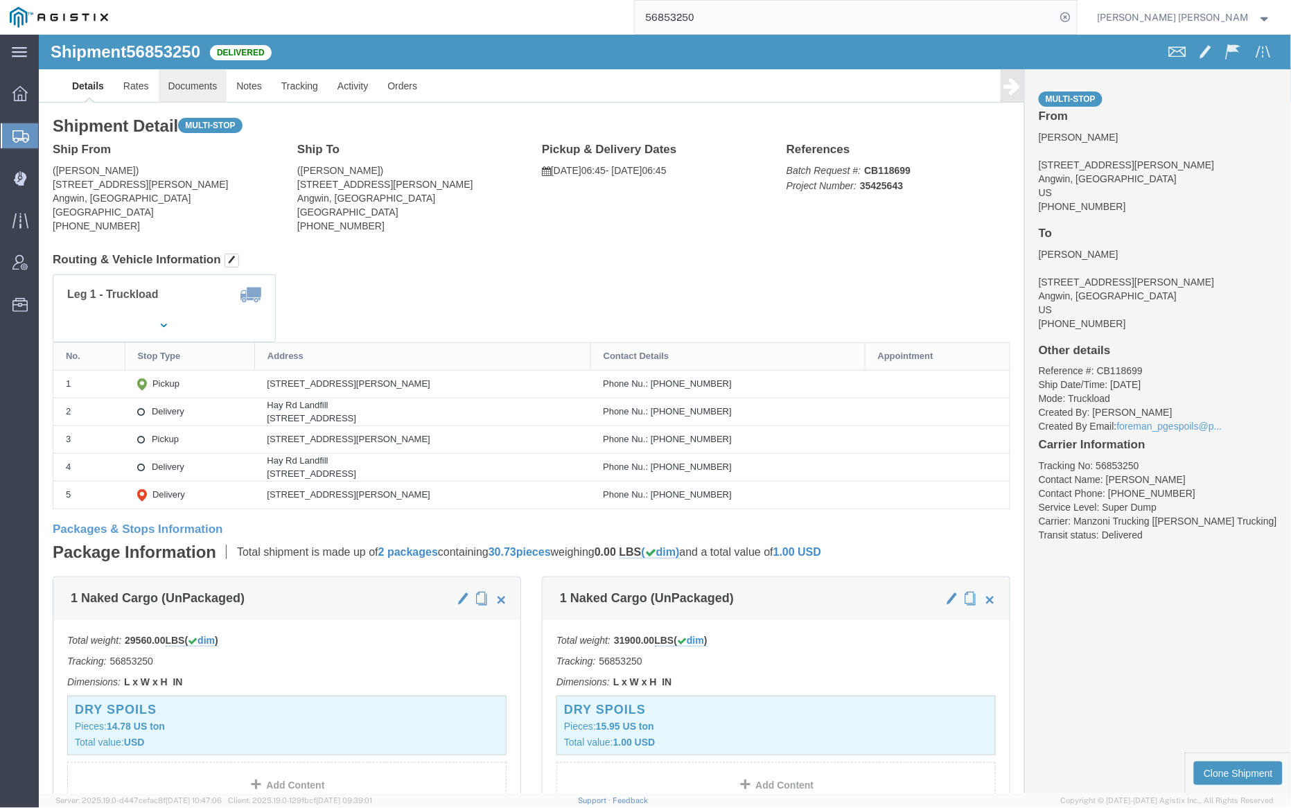
click link "Documents"
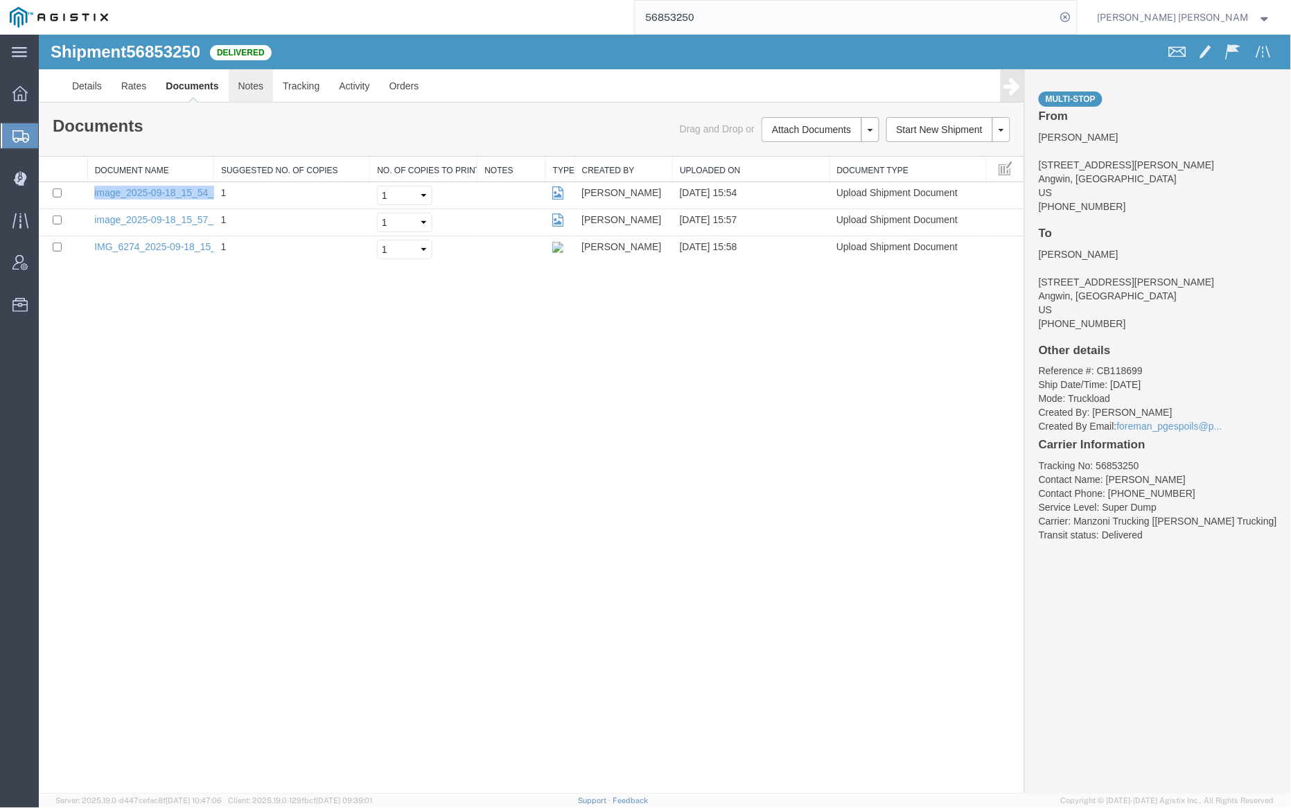
click at [249, 86] on link "Notes" at bounding box center [250, 85] width 45 height 33
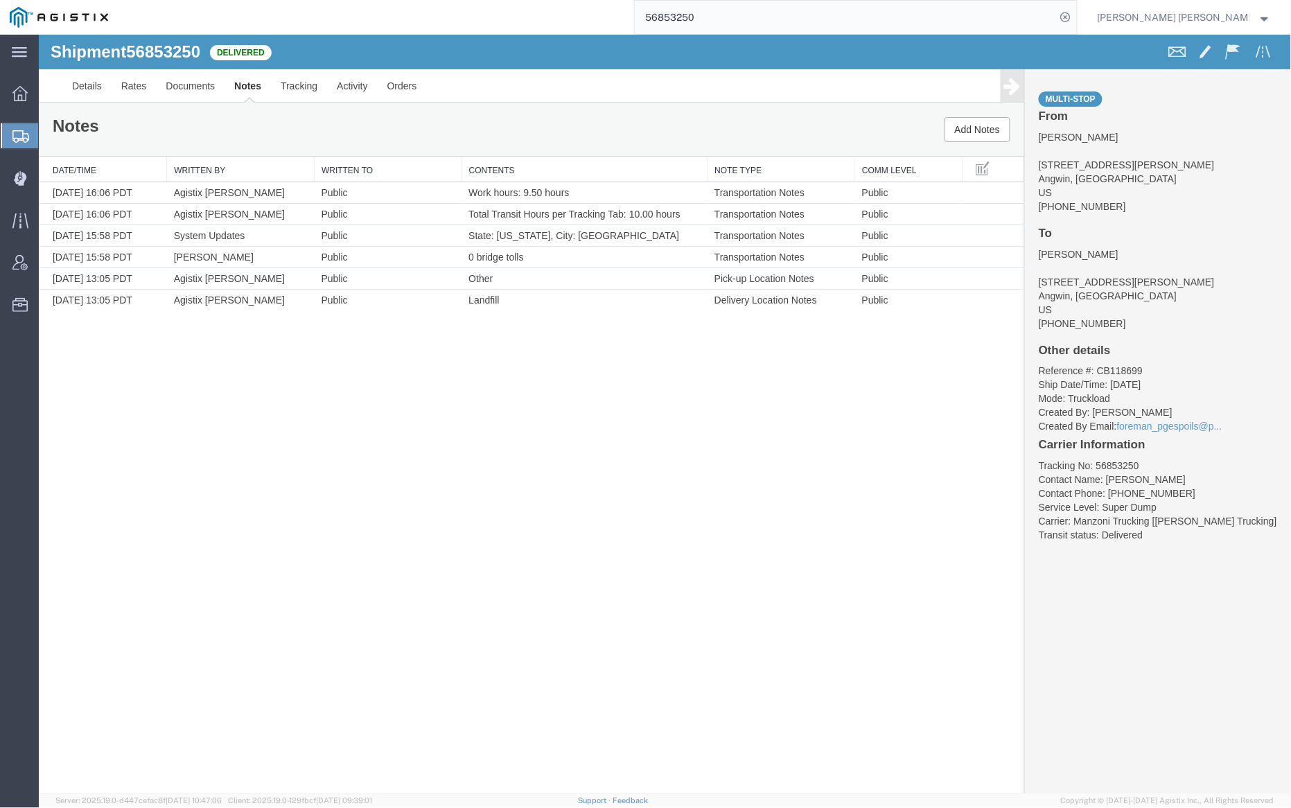
click at [736, 13] on input "56853250" at bounding box center [845, 17] width 421 height 33
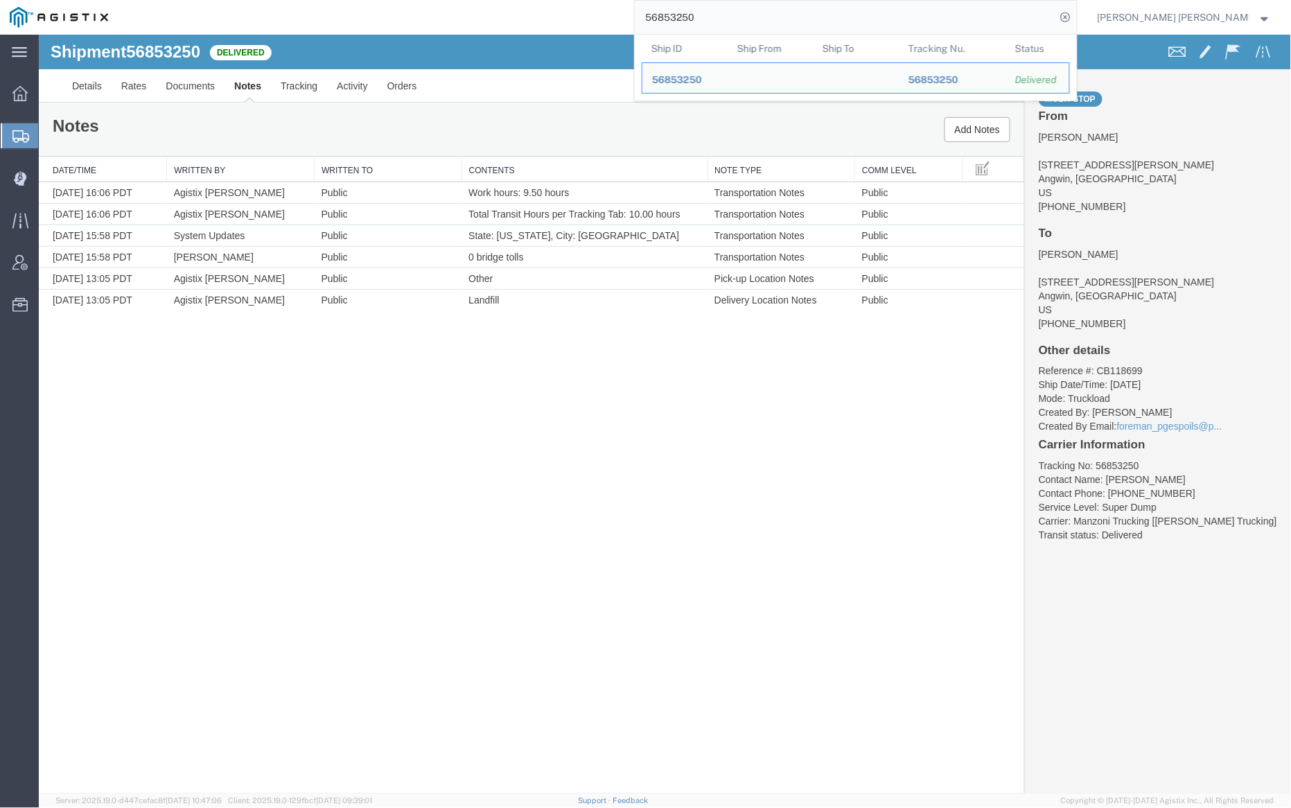
click at [736, 13] on input "56853250" at bounding box center [845, 17] width 421 height 33
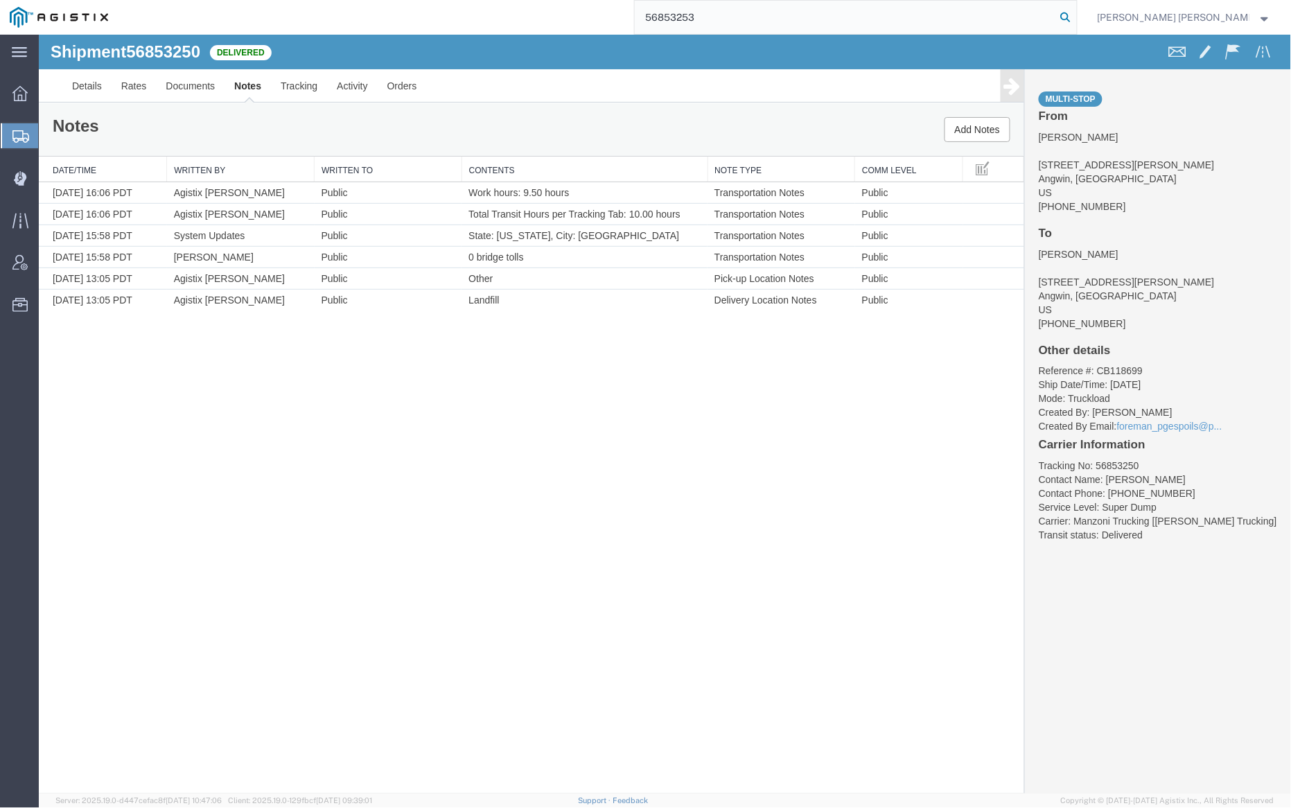
click at [1075, 14] on icon at bounding box center [1065, 17] width 19 height 19
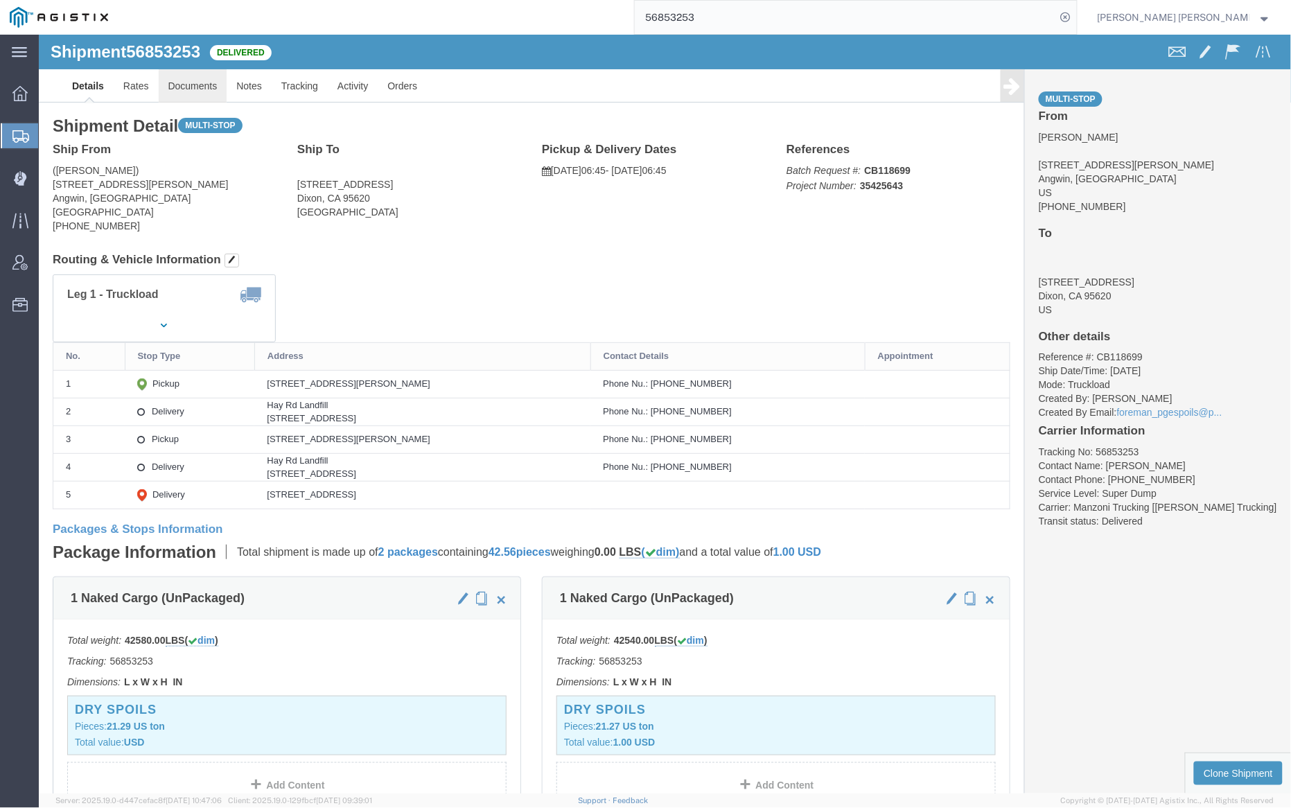
click link "Documents"
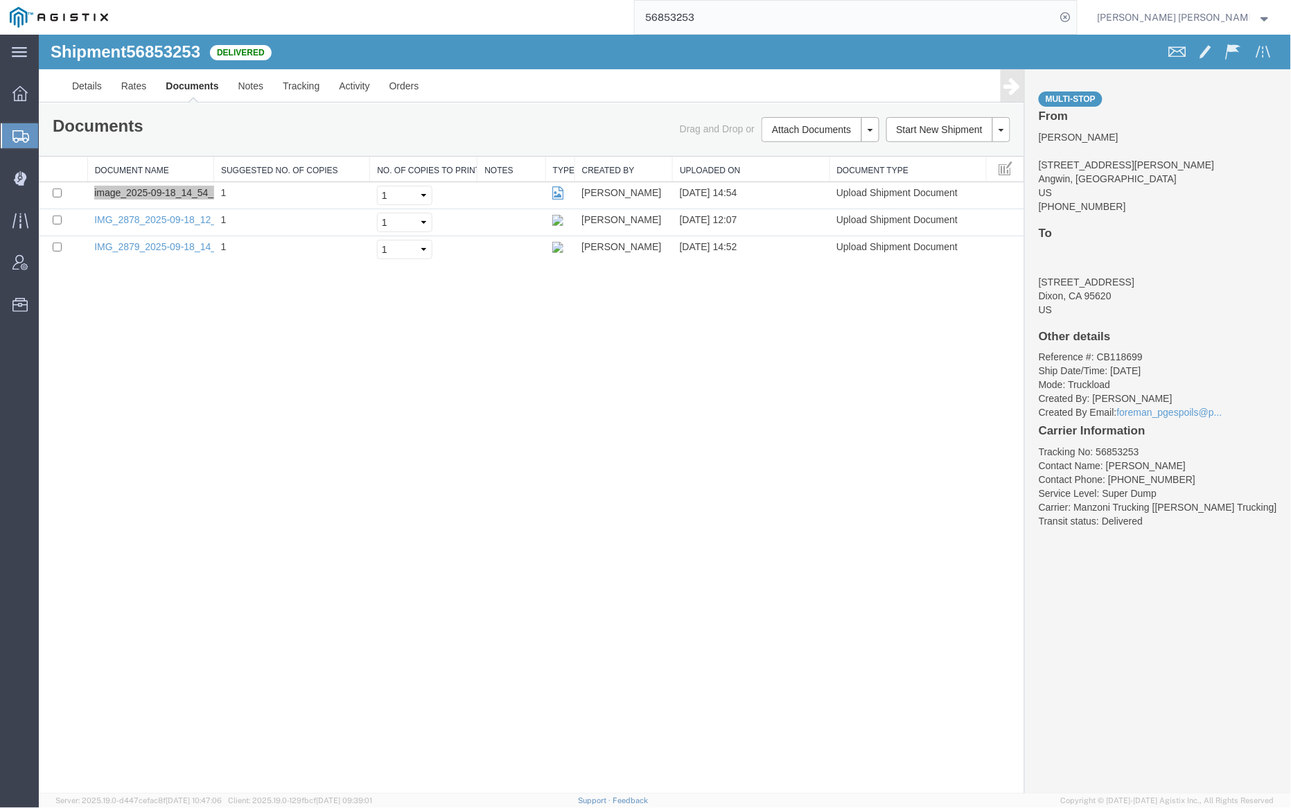
click at [735, 11] on input "56853253" at bounding box center [845, 17] width 421 height 33
click at [1075, 13] on icon at bounding box center [1065, 17] width 19 height 19
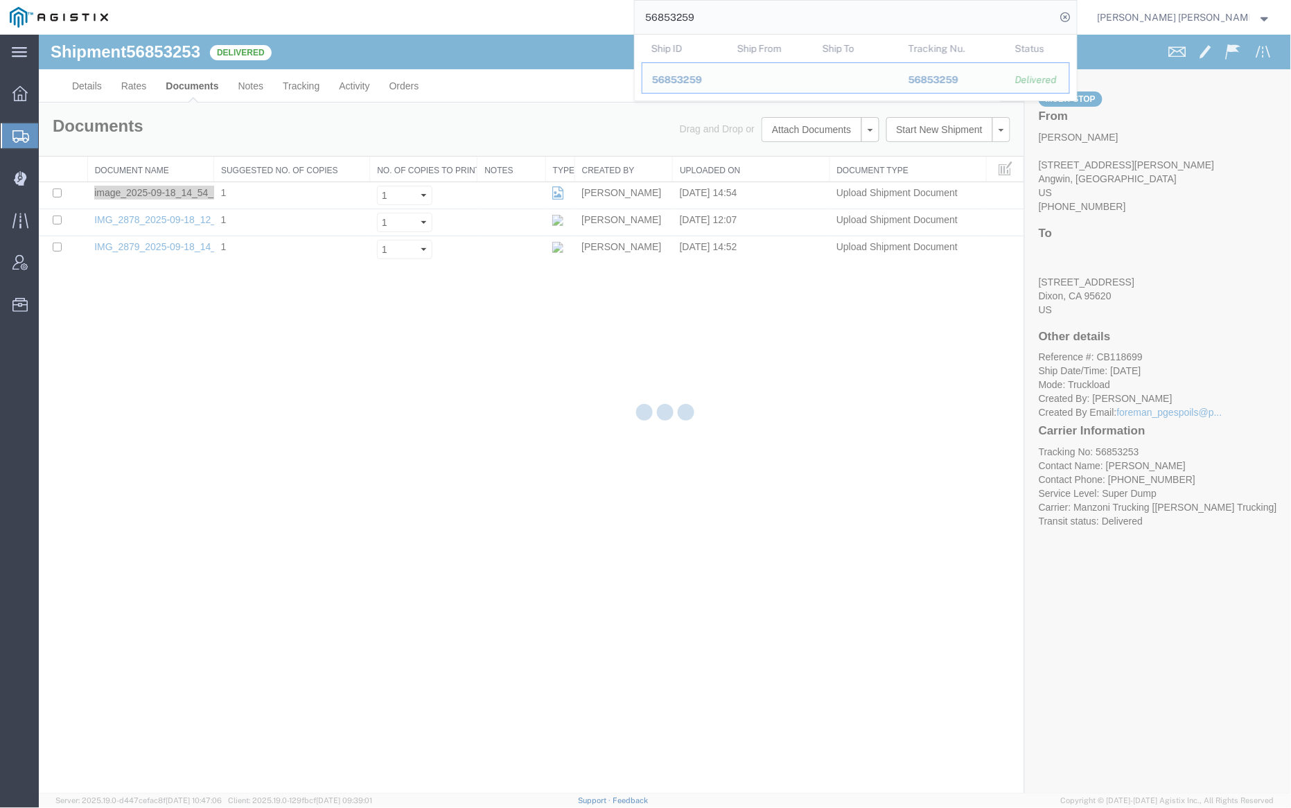
click at [468, 51] on div at bounding box center [665, 414] width 1252 height 759
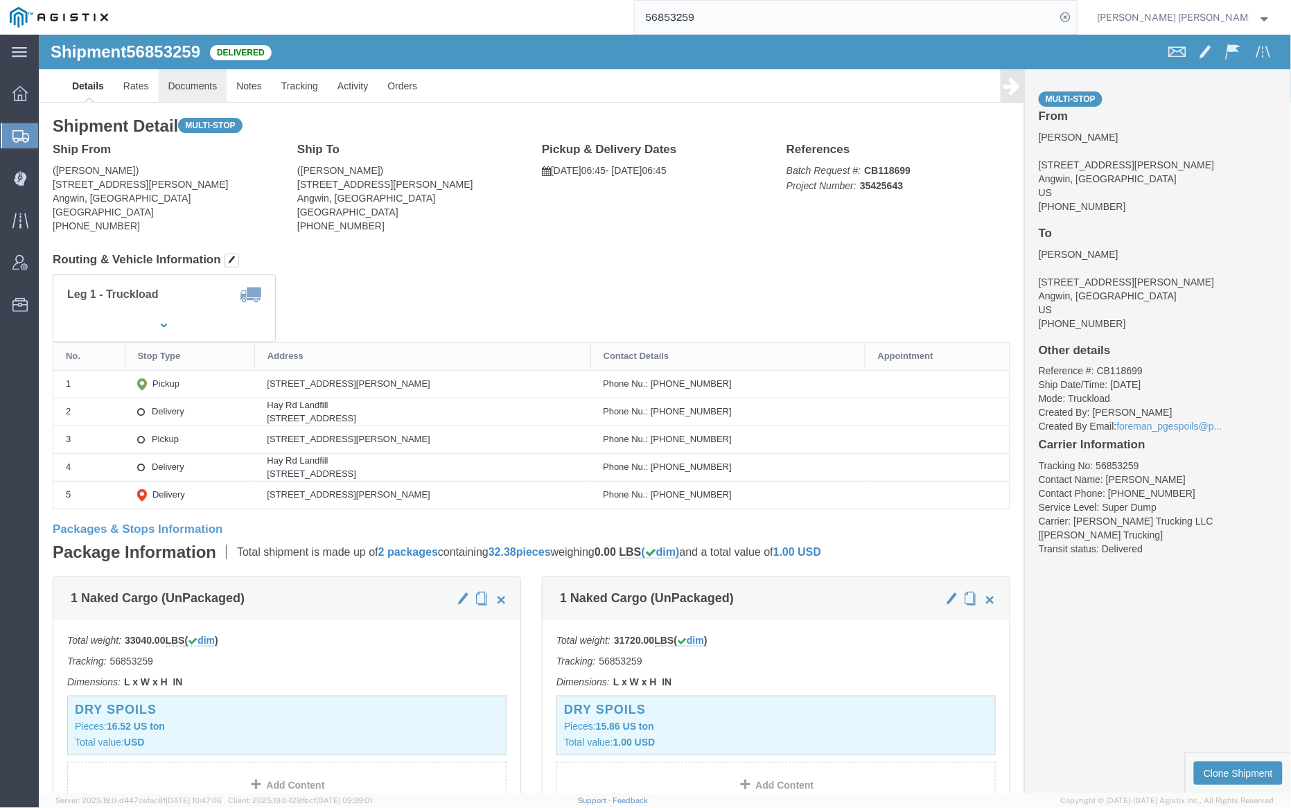
click link "Documents"
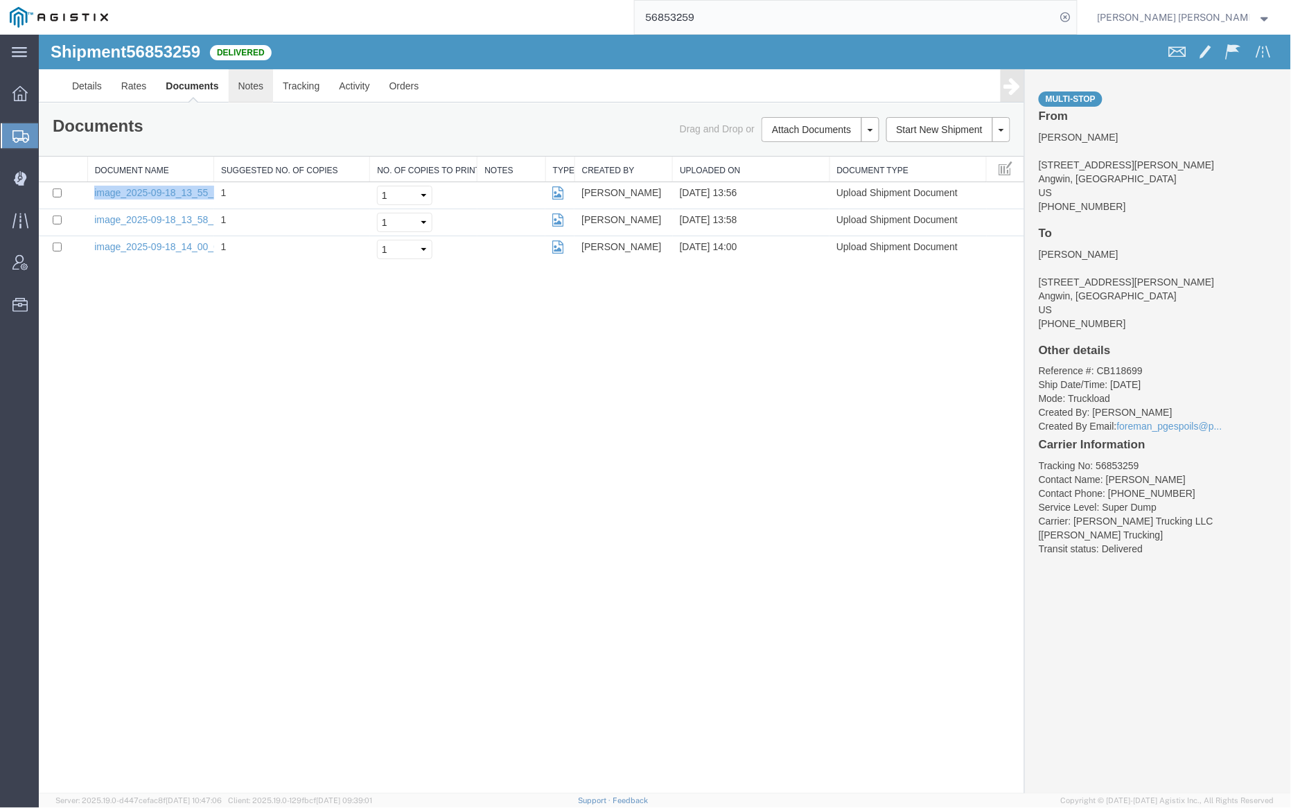
click at [251, 87] on link "Notes" at bounding box center [250, 85] width 45 height 33
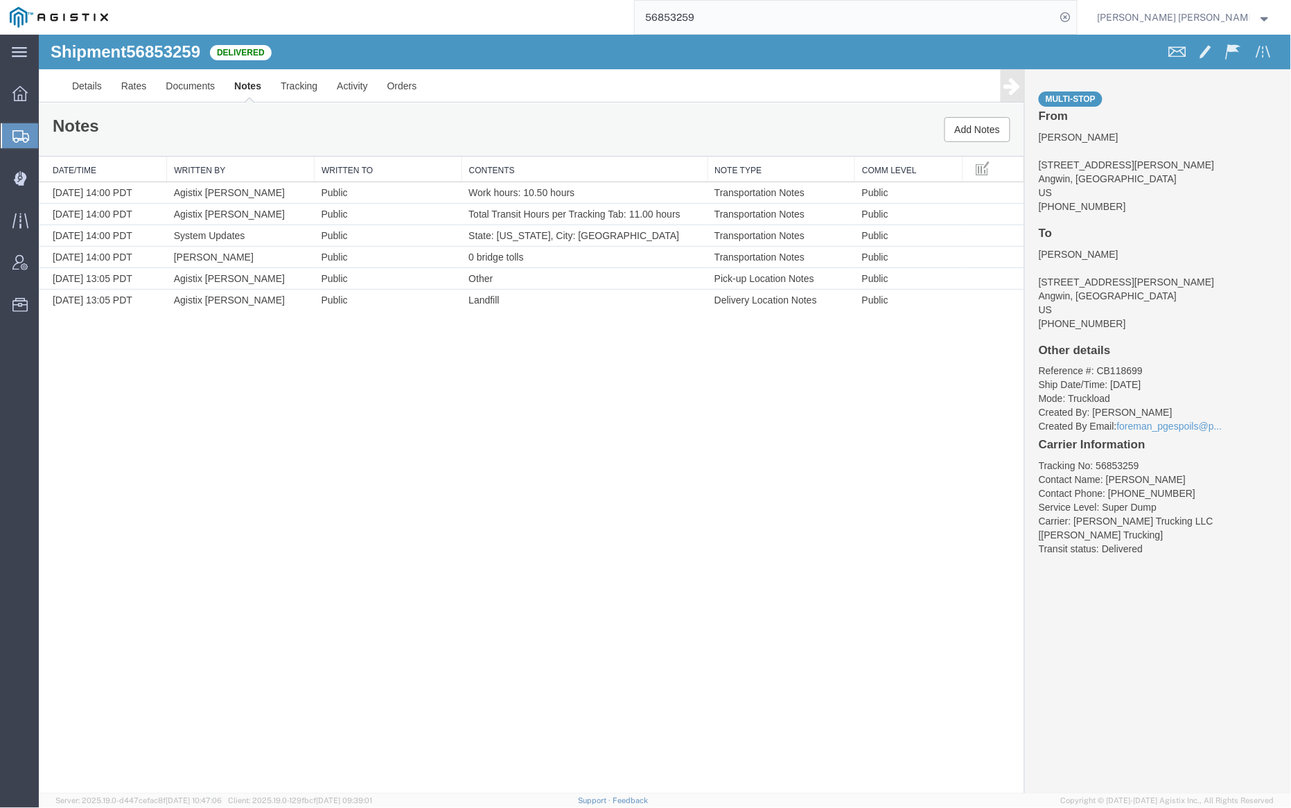
click at [738, 17] on input "56853259" at bounding box center [845, 17] width 421 height 33
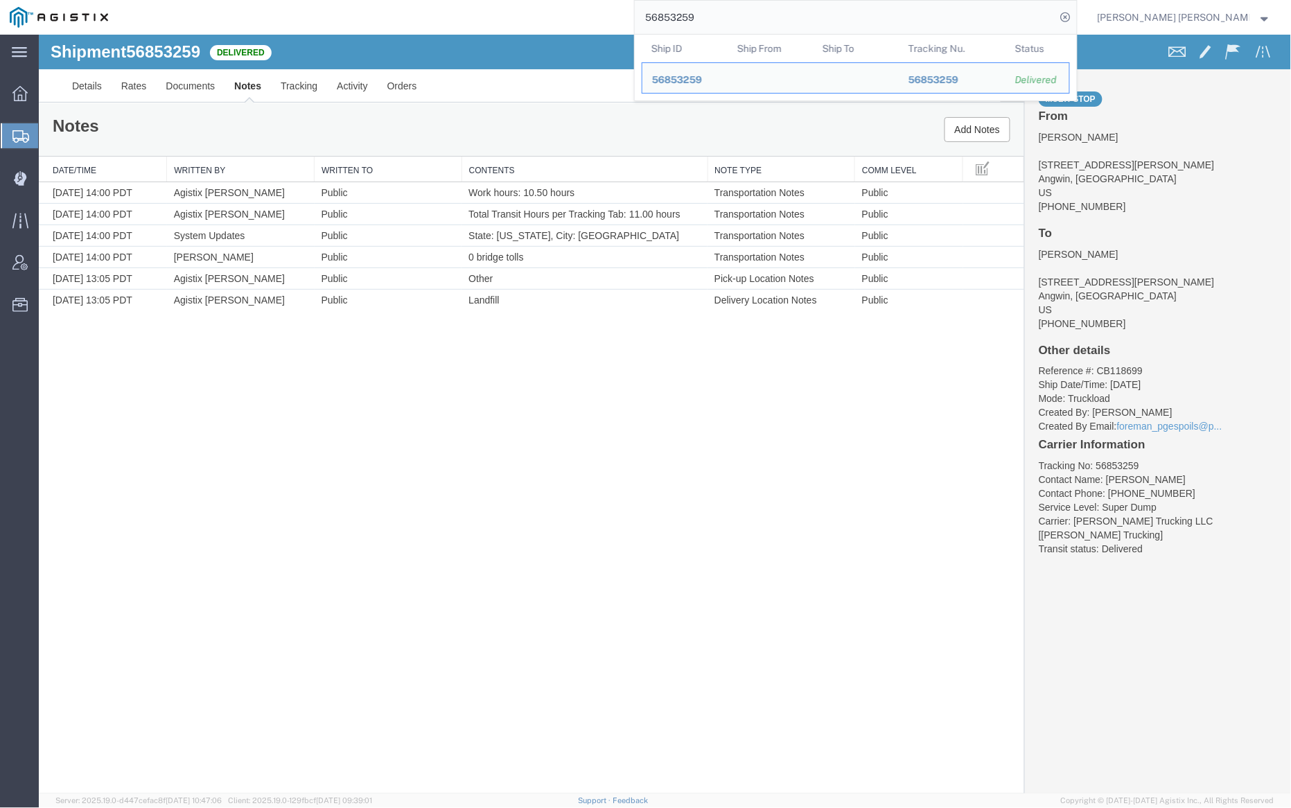
click at [738, 17] on input "56853259" at bounding box center [845, 17] width 421 height 33
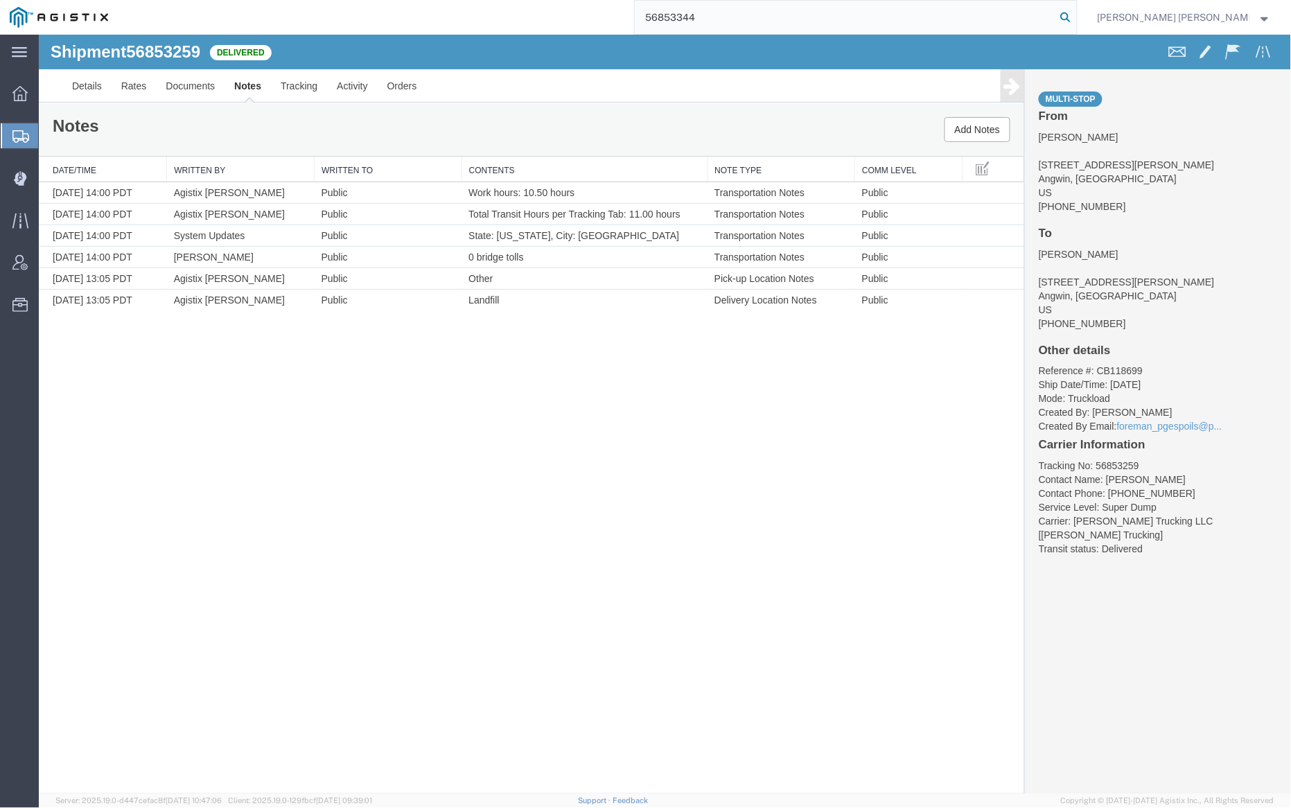
type input "56853344"
drag, startPoint x: 1135, startPoint y: 10, endPoint x: 975, endPoint y: 6, distance: 160.1
click at [1075, 10] on icon at bounding box center [1065, 17] width 19 height 19
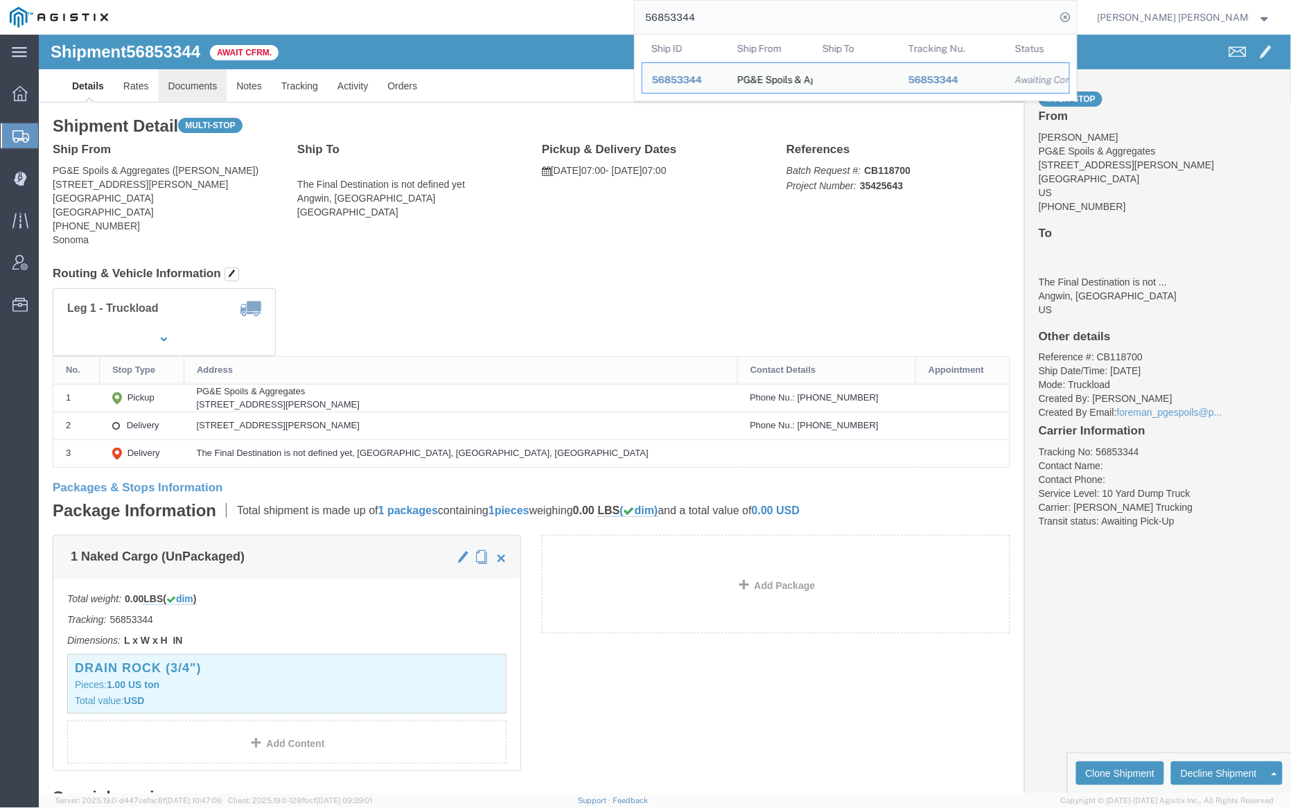
click link "Documents"
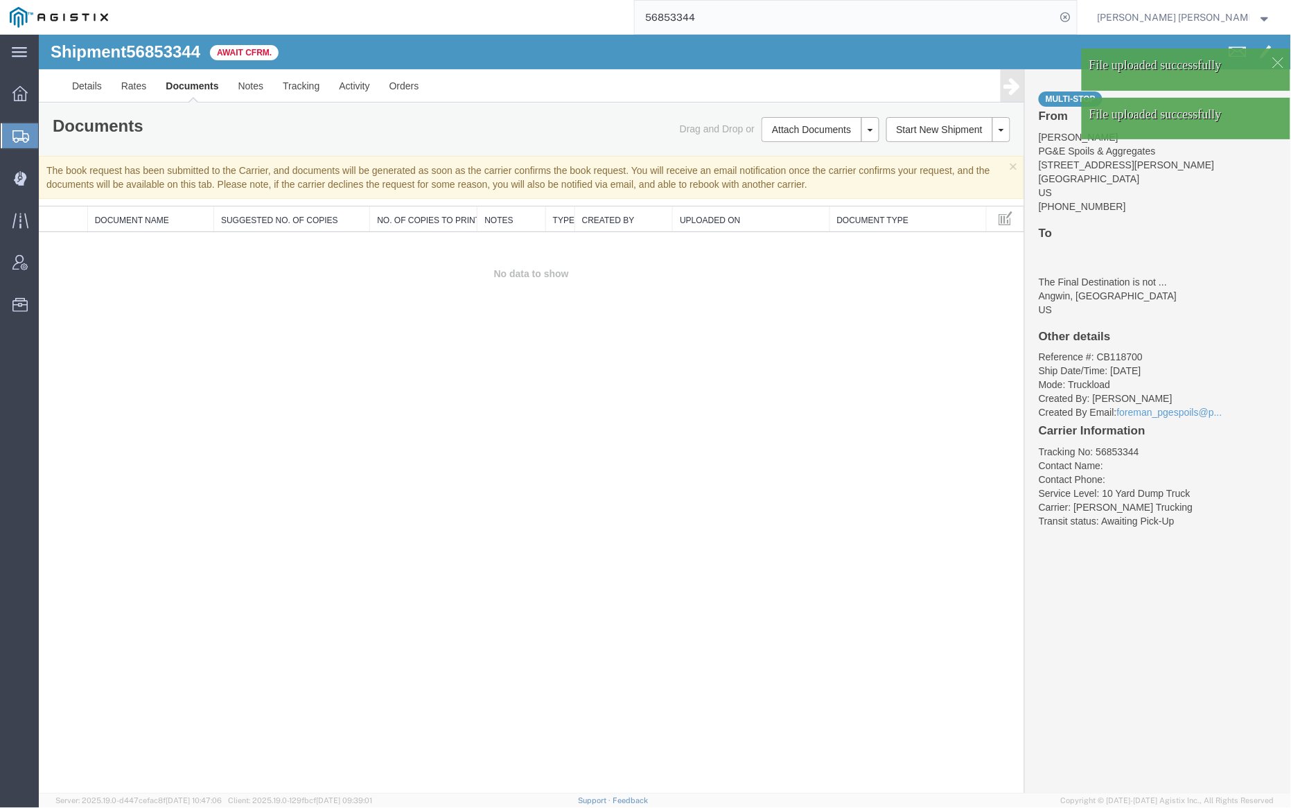
click at [194, 89] on link "Documents" at bounding box center [191, 85] width 72 height 33
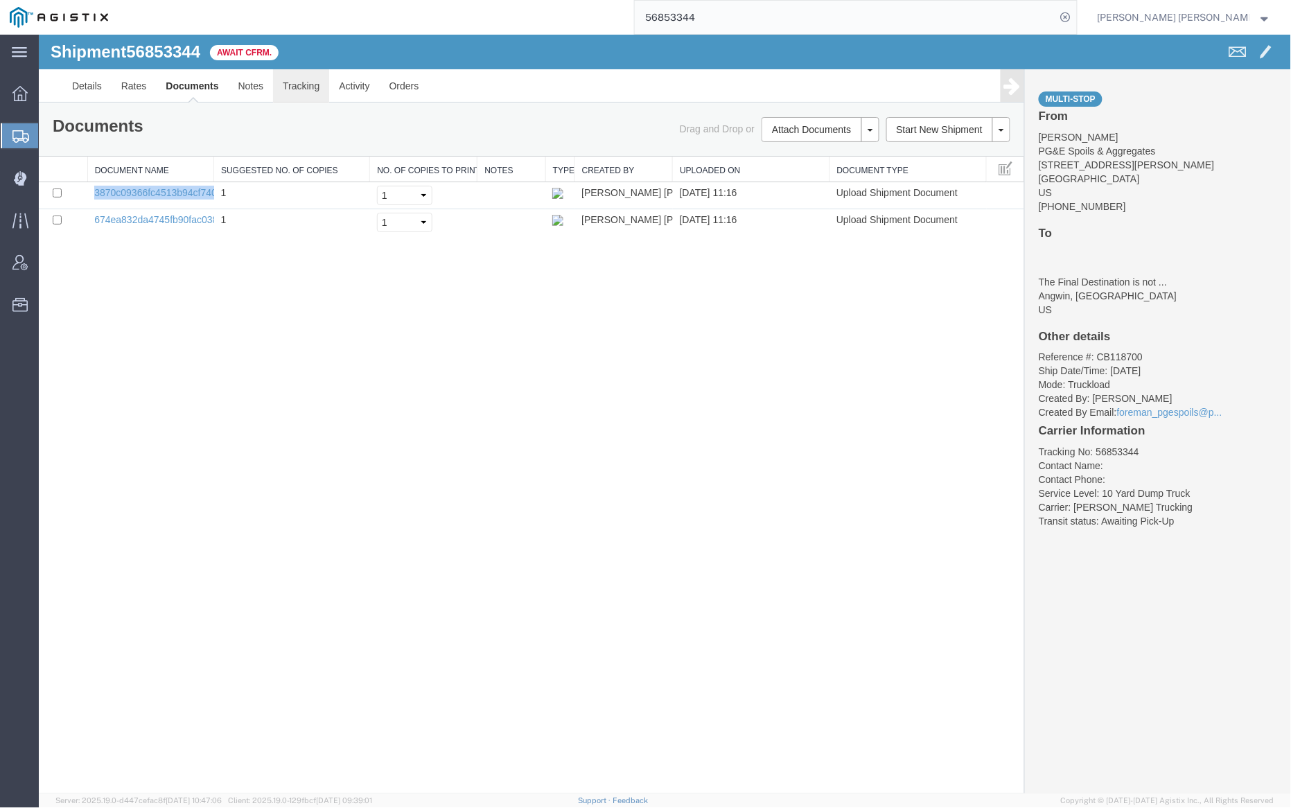
click at [308, 92] on link "Tracking" at bounding box center [300, 85] width 56 height 33
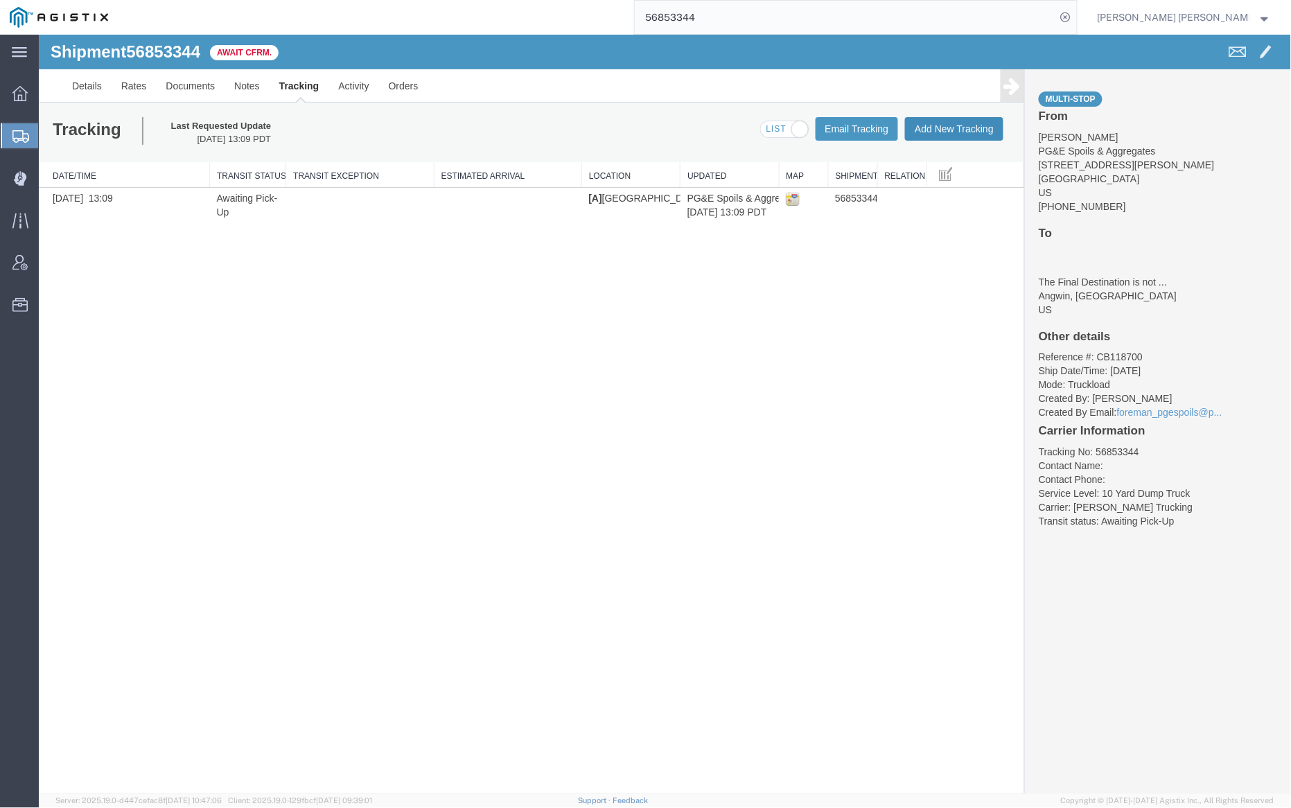
click at [947, 116] on button "Add New Tracking" at bounding box center [953, 128] width 98 height 24
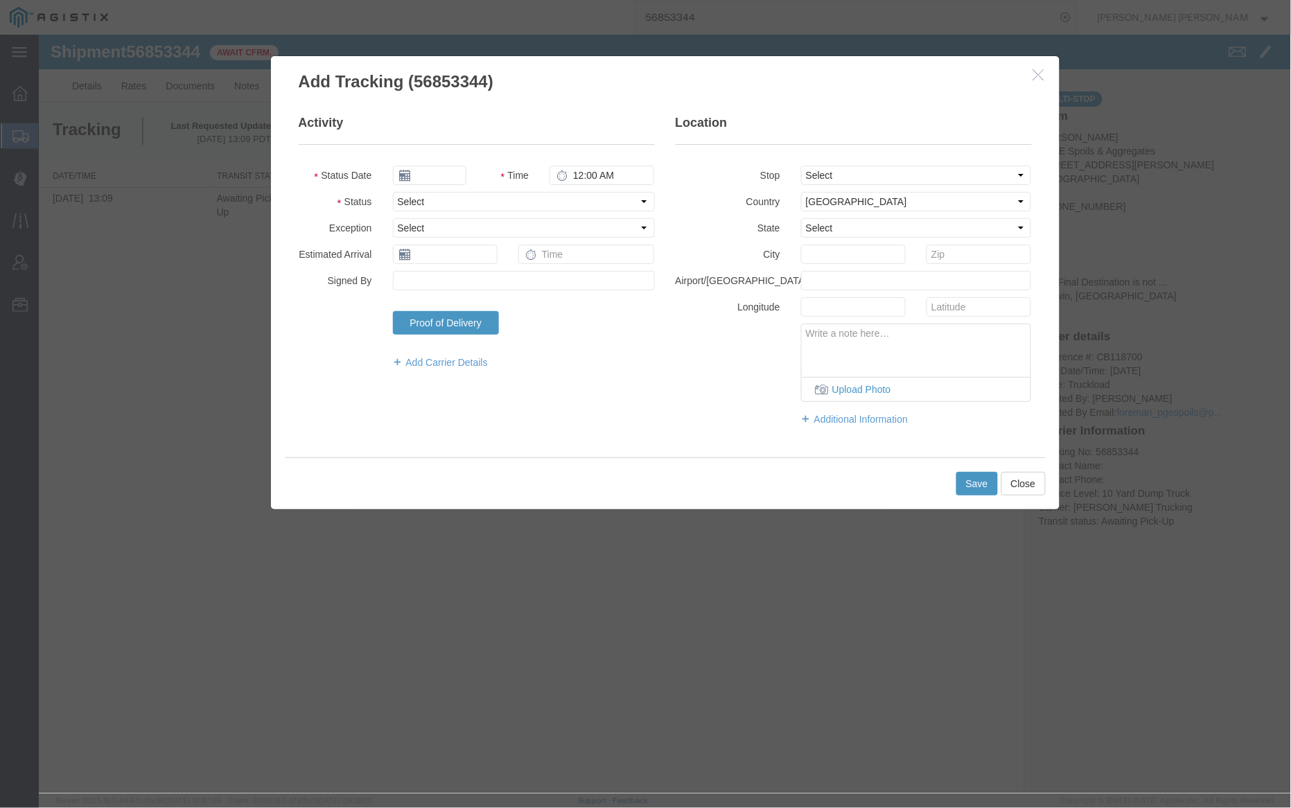
type input "09/19/2025"
type input "12:00 PM"
click at [438, 173] on input "09/19/2025" at bounding box center [428, 174] width 73 height 19
click at [486, 280] on td "18" at bounding box center [485, 282] width 21 height 21
type input "[DATE]"
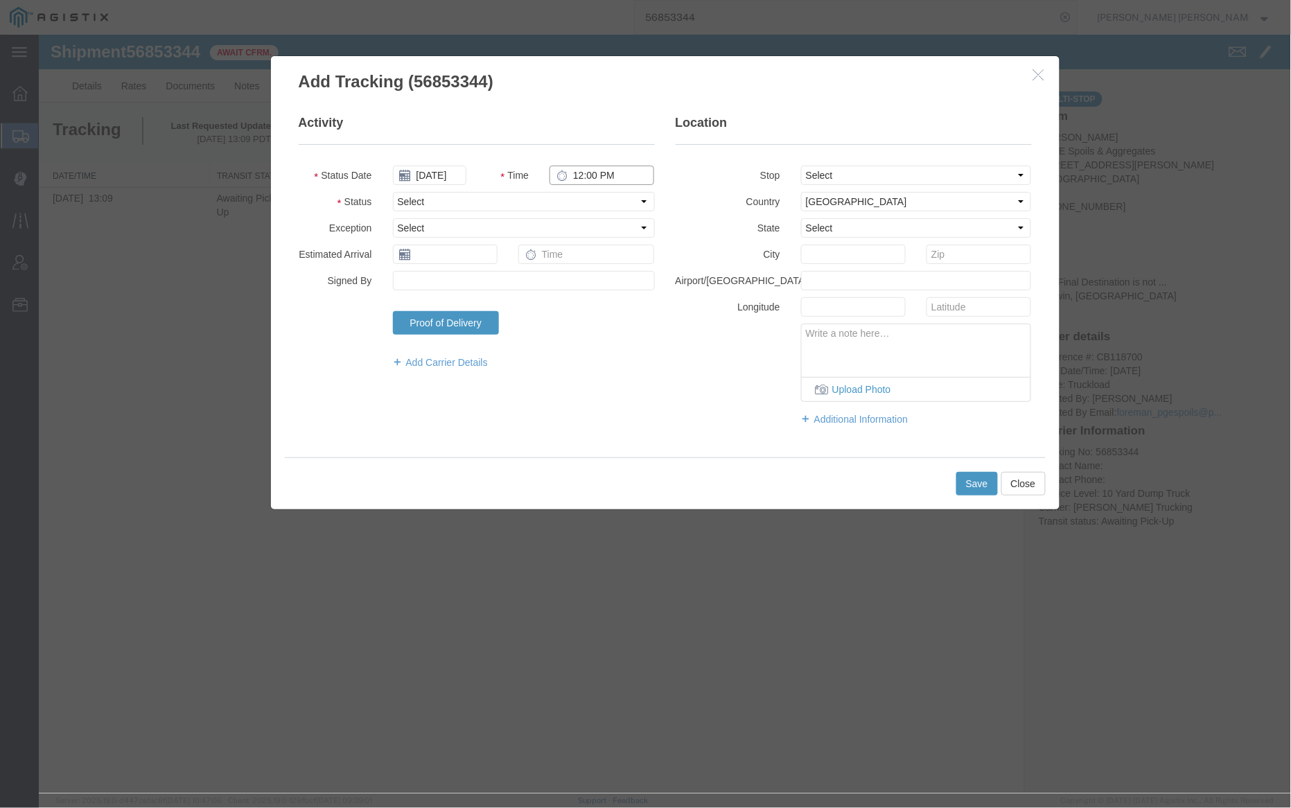
click at [576, 175] on input "12:00 PM" at bounding box center [601, 174] width 105 height 19
type input "3:30 PM"
click at [608, 200] on select "Select Arrival Notice Available Arrival Notice Imported Arrive at Delivery Loca…" at bounding box center [523, 200] width 262 height 19
select select "DELIVRED"
click at [392, 191] on select "Select Arrival Notice Available Arrival Notice Imported Arrive at Delivery Loca…" at bounding box center [523, 200] width 262 height 19
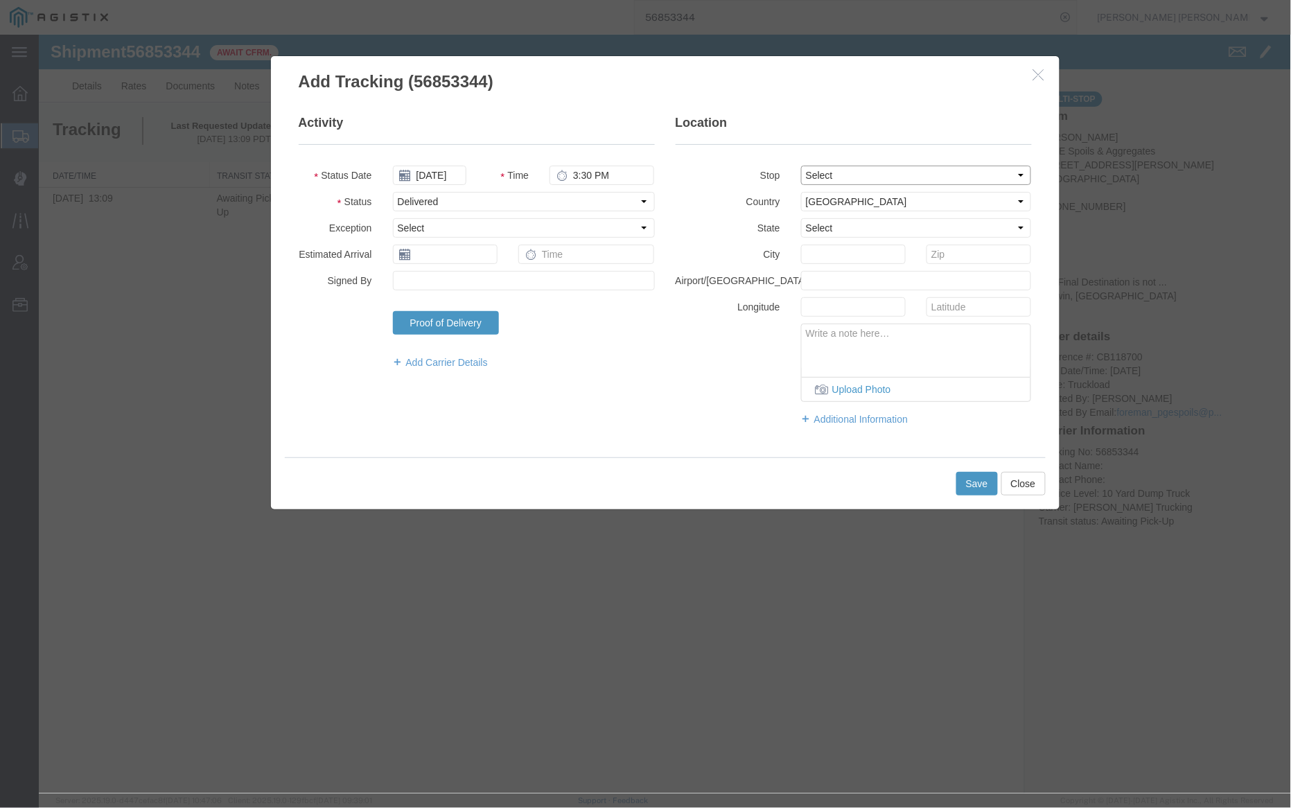
click at [892, 169] on select "Select From: 4611 Porter Creek Rd, Santa Rosa, CA, 95404, US Stop 2: 910 Howell…" at bounding box center [915, 174] width 231 height 19
select select "{"pickupDeliveryInfoId": "123005926","pickupOrDelivery": "P","stopNum": "1","lo…"
click at [800, 165] on select "Select From: 4611 Porter Creek Rd, Santa Rosa, CA, 95404, US Stop 2: 910 Howell…" at bounding box center [915, 174] width 231 height 19
select select "CA"
type input "Santa Rosa"
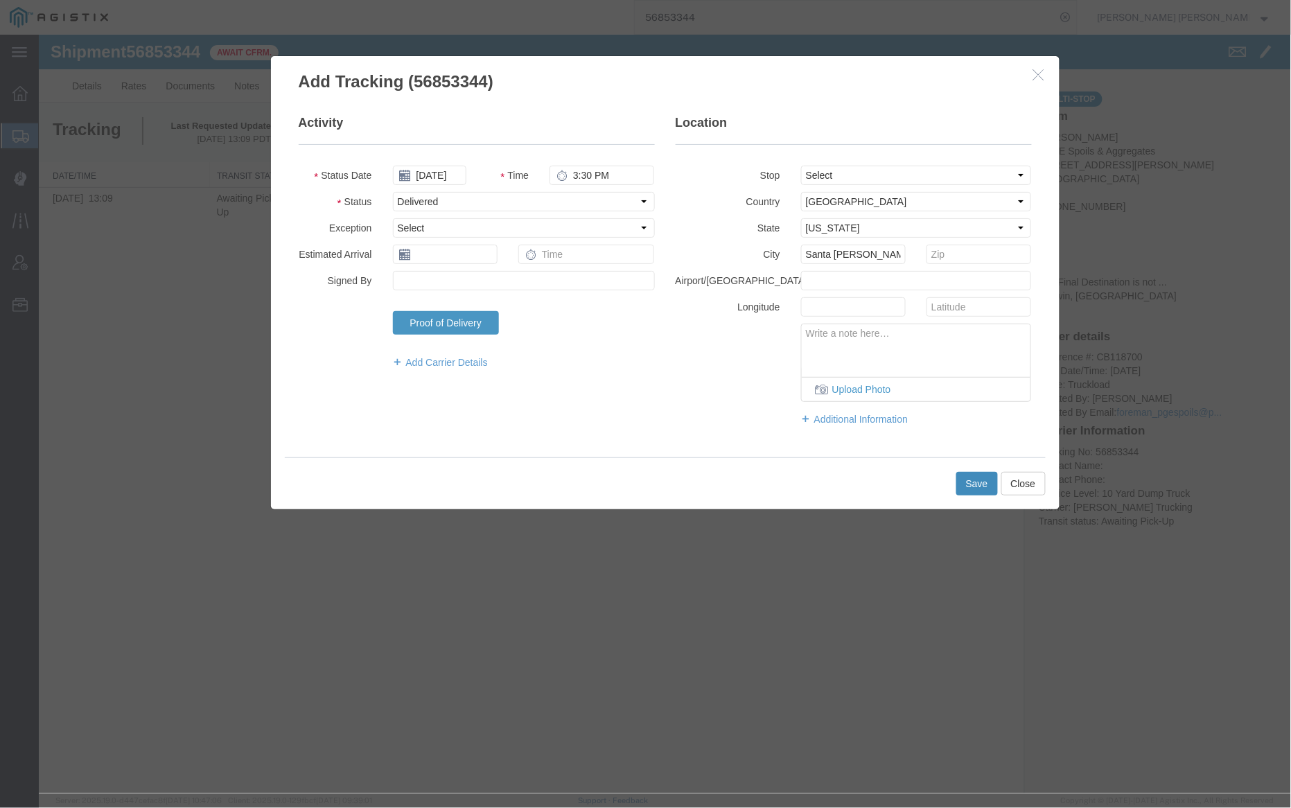
click at [978, 484] on button "Save" at bounding box center [976, 483] width 42 height 24
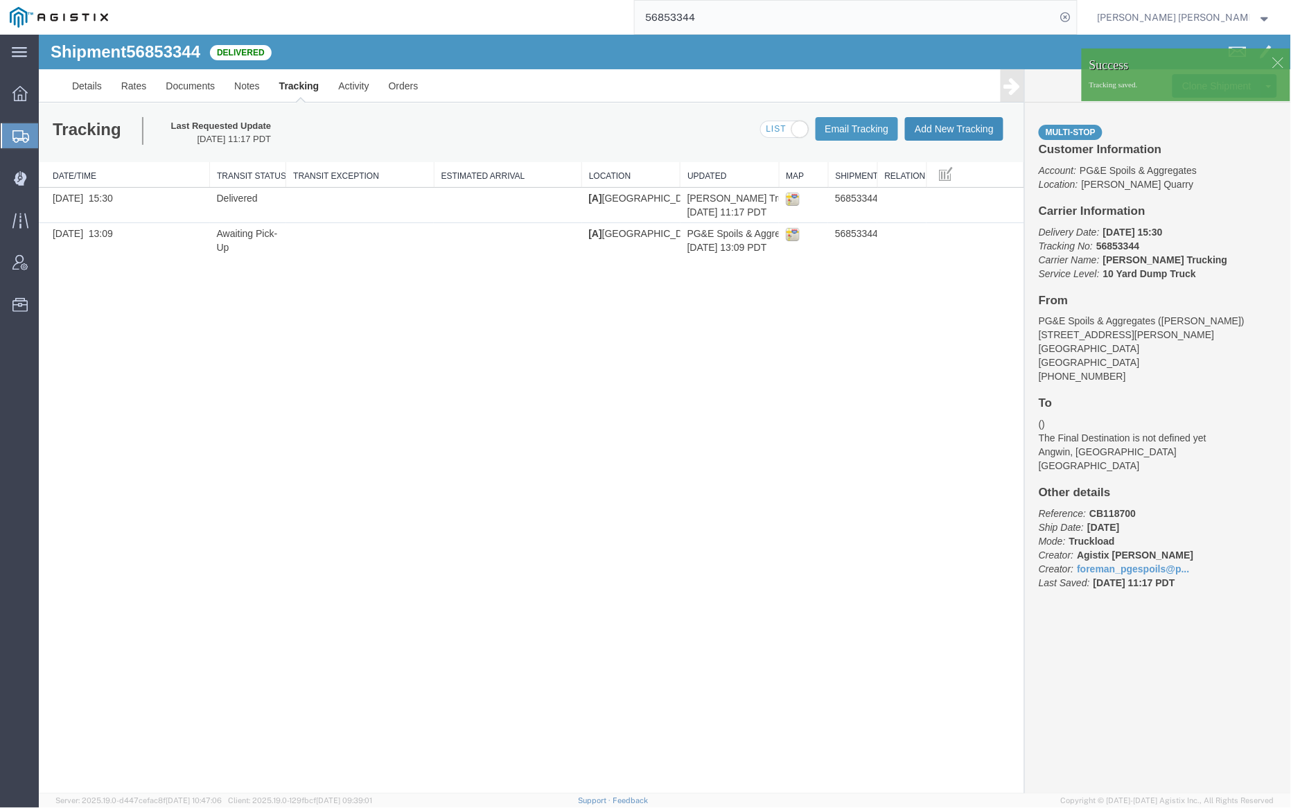
click at [941, 129] on button "Add New Tracking" at bounding box center [953, 128] width 98 height 24
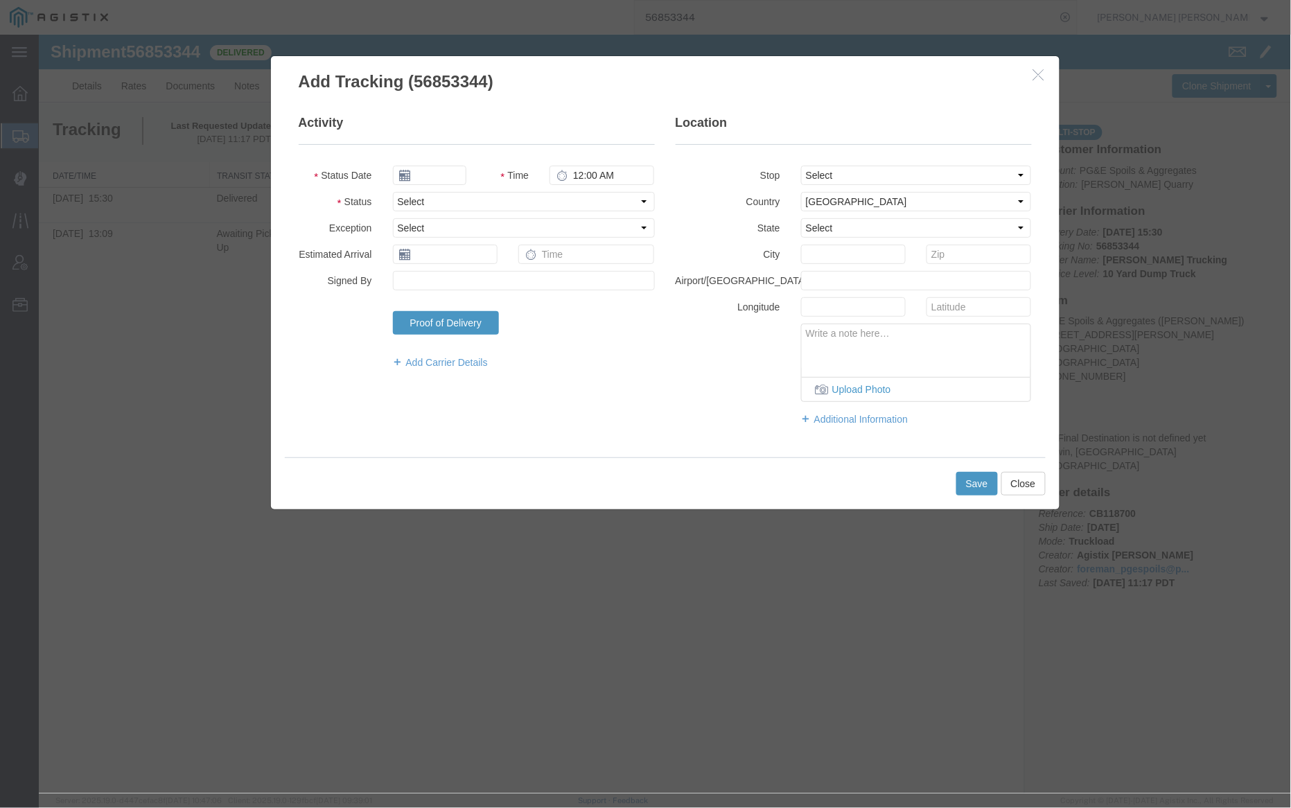
type input "09/19/2025"
type input "12:00 PM"
click at [434, 166] on input "09/19/2025" at bounding box center [428, 174] width 73 height 19
drag, startPoint x: 486, startPoint y: 281, endPoint x: 510, endPoint y: 208, distance: 76.7
click at [486, 281] on td "18" at bounding box center [485, 282] width 21 height 21
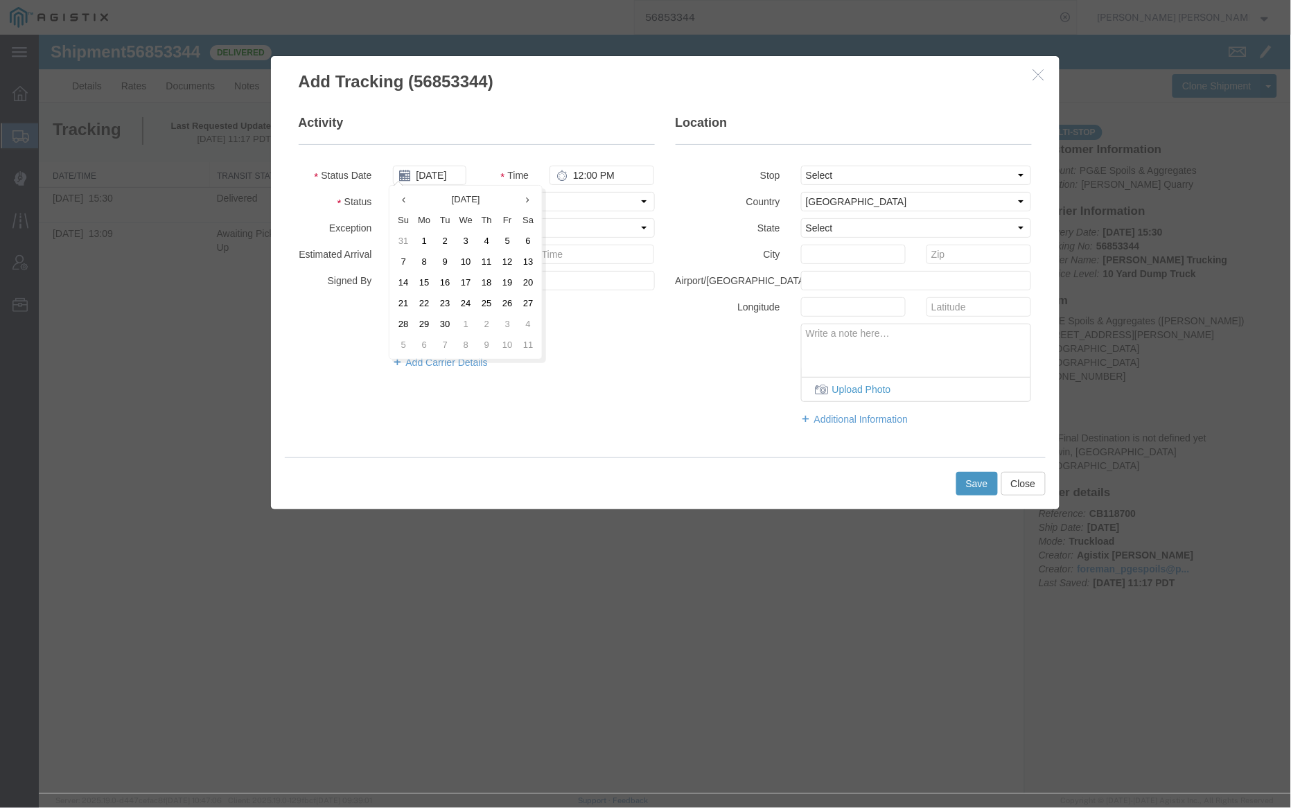
type input "[DATE]"
click at [578, 172] on input "12:00 PM" at bounding box center [601, 174] width 105 height 19
type input "7:00 AM"
click at [515, 193] on select "Select Arrival Notice Available Arrival Notice Imported Arrive at Delivery Loca…" at bounding box center [523, 200] width 262 height 19
select select "ARVPULOC"
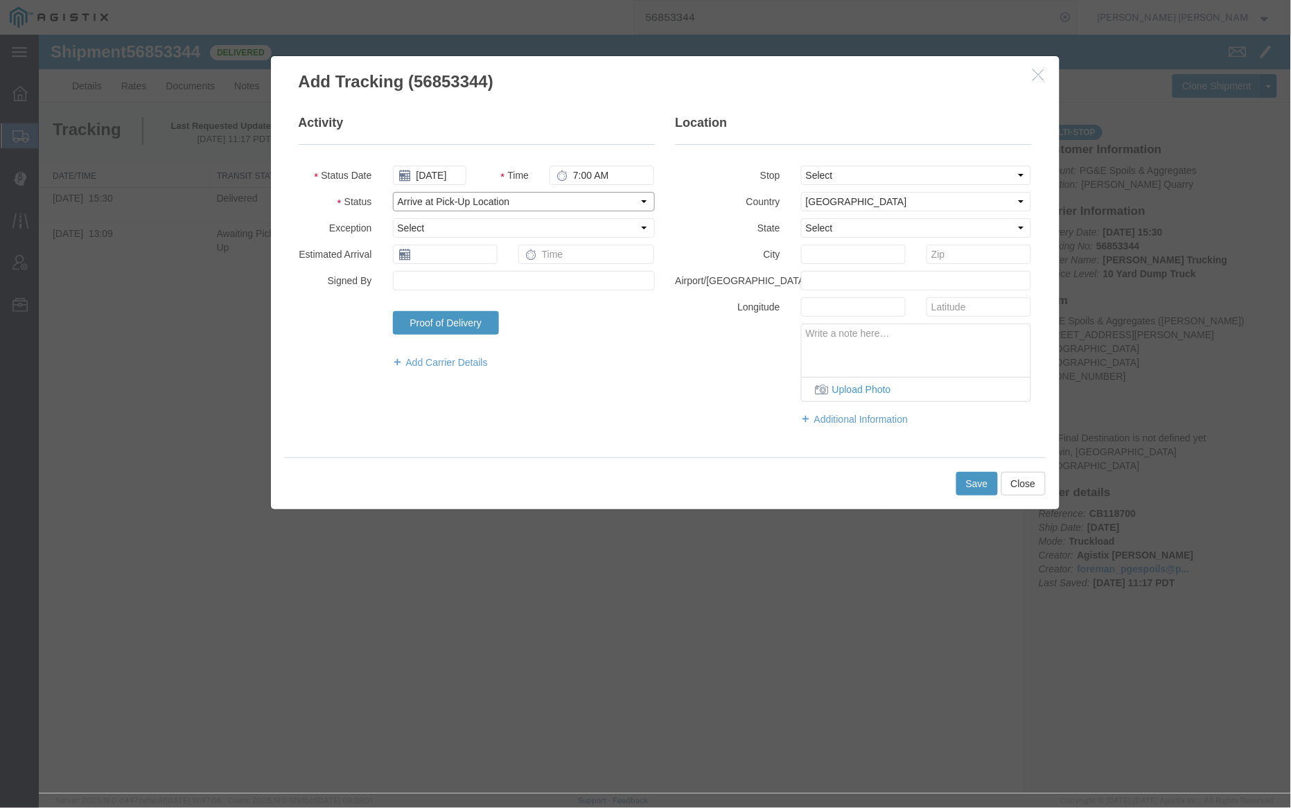
click at [392, 191] on select "Select Arrival Notice Available Arrival Notice Imported Arrive at Delivery Loca…" at bounding box center [523, 200] width 262 height 19
click at [862, 173] on select "Select From: 4611 Porter Creek Rd, Santa Rosa, CA, 95404, US Stop 2: 910 Howell…" at bounding box center [915, 174] width 231 height 19
select select "{"pickupDeliveryInfoId": "123005926","pickupOrDelivery": "P","stopNum": "1","lo…"
click at [800, 165] on select "Select From: 4611 Porter Creek Rd, Santa Rosa, CA, 95404, US Stop 2: 910 Howell…" at bounding box center [915, 174] width 231 height 19
select select "CA"
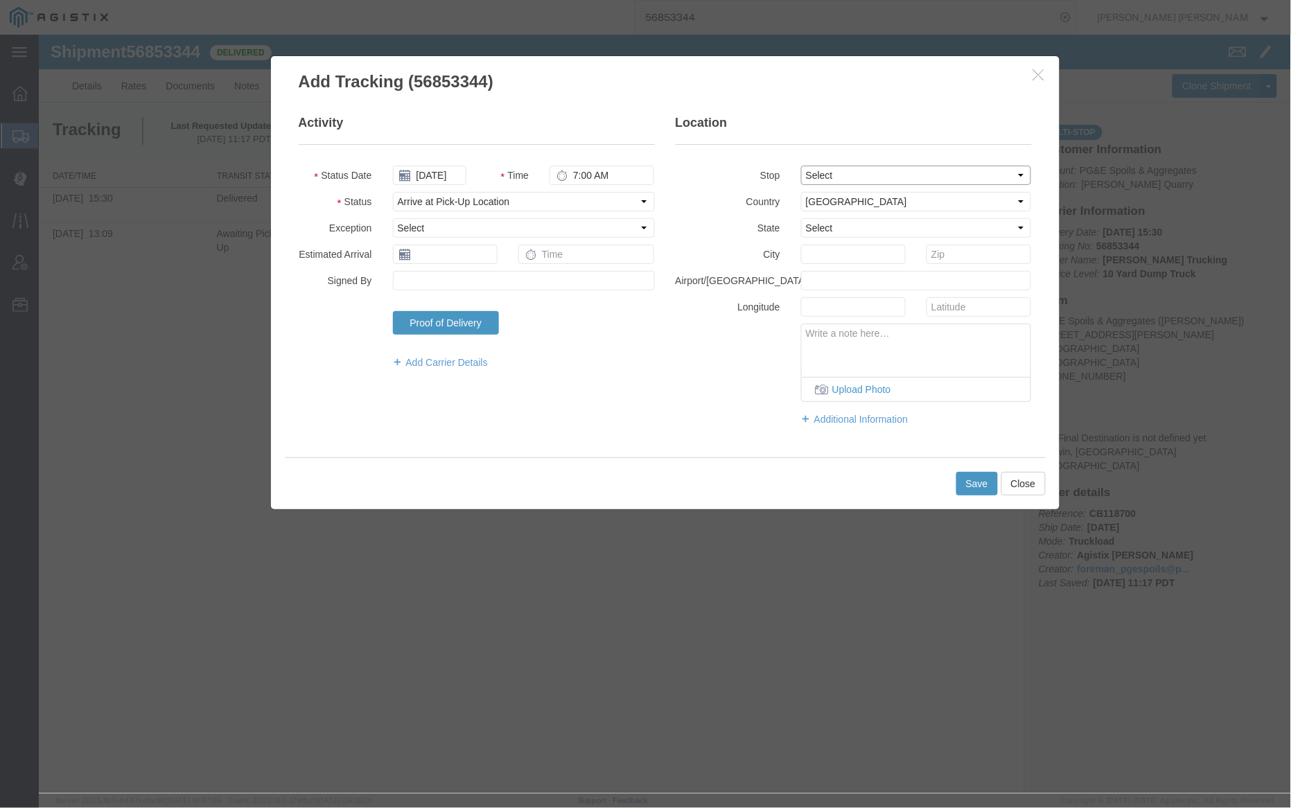
type input "Santa Rosa"
click at [977, 482] on button "Save" at bounding box center [976, 483] width 42 height 24
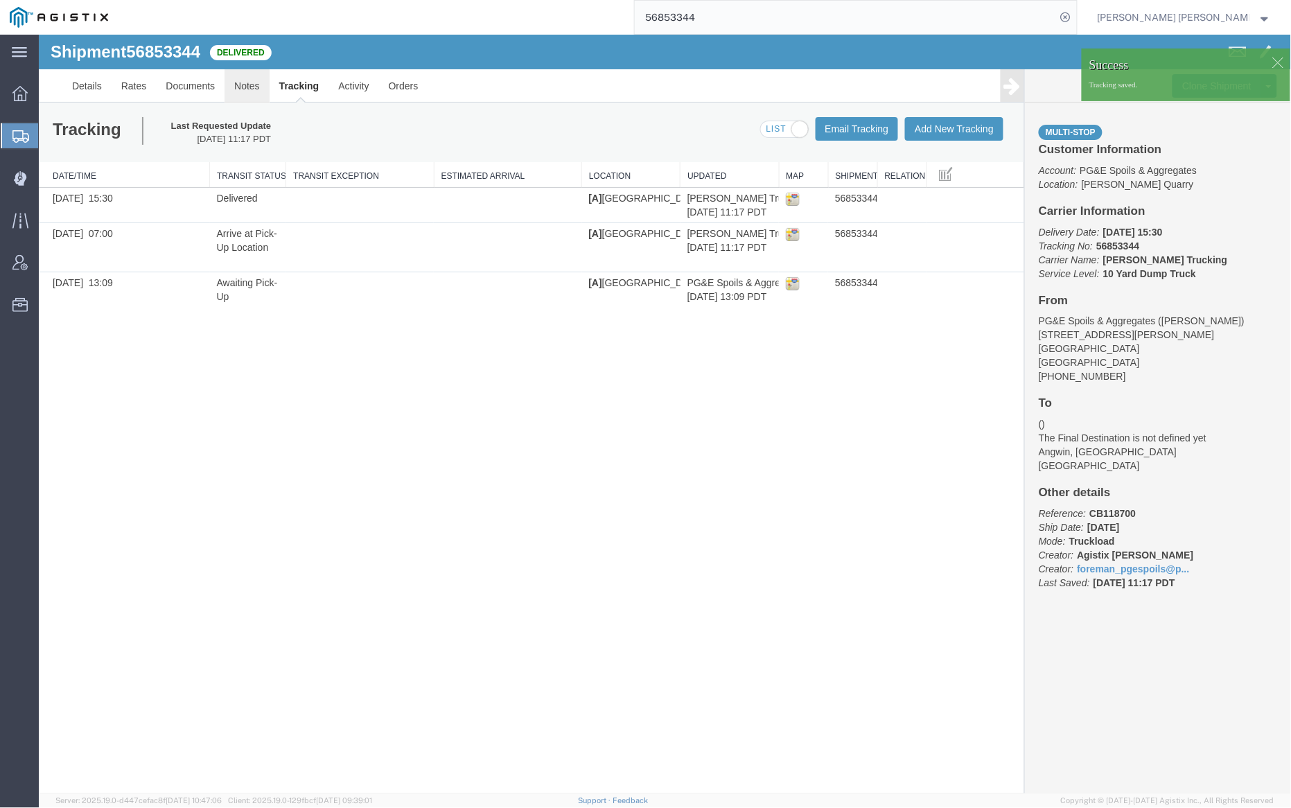
click at [249, 84] on link "Notes" at bounding box center [246, 85] width 45 height 33
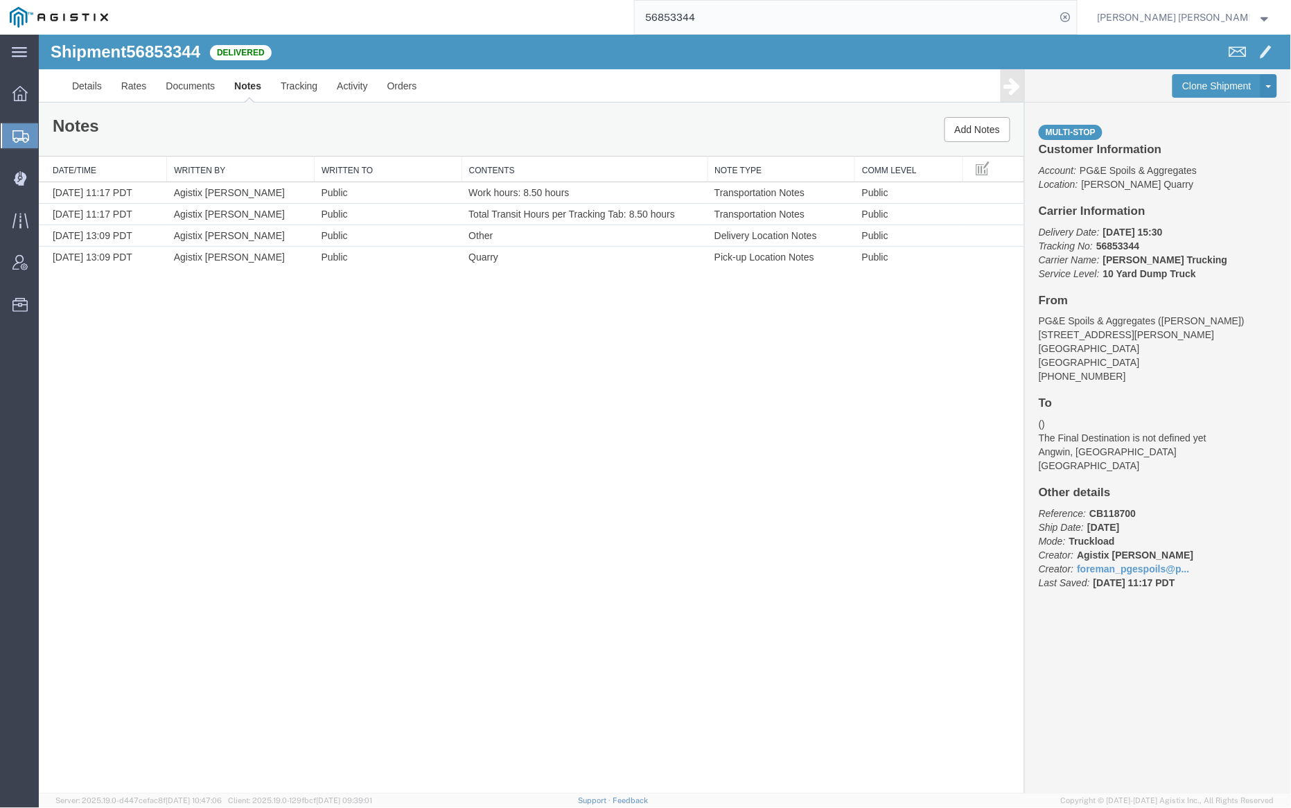
click at [729, 14] on input "56853344" at bounding box center [845, 17] width 421 height 33
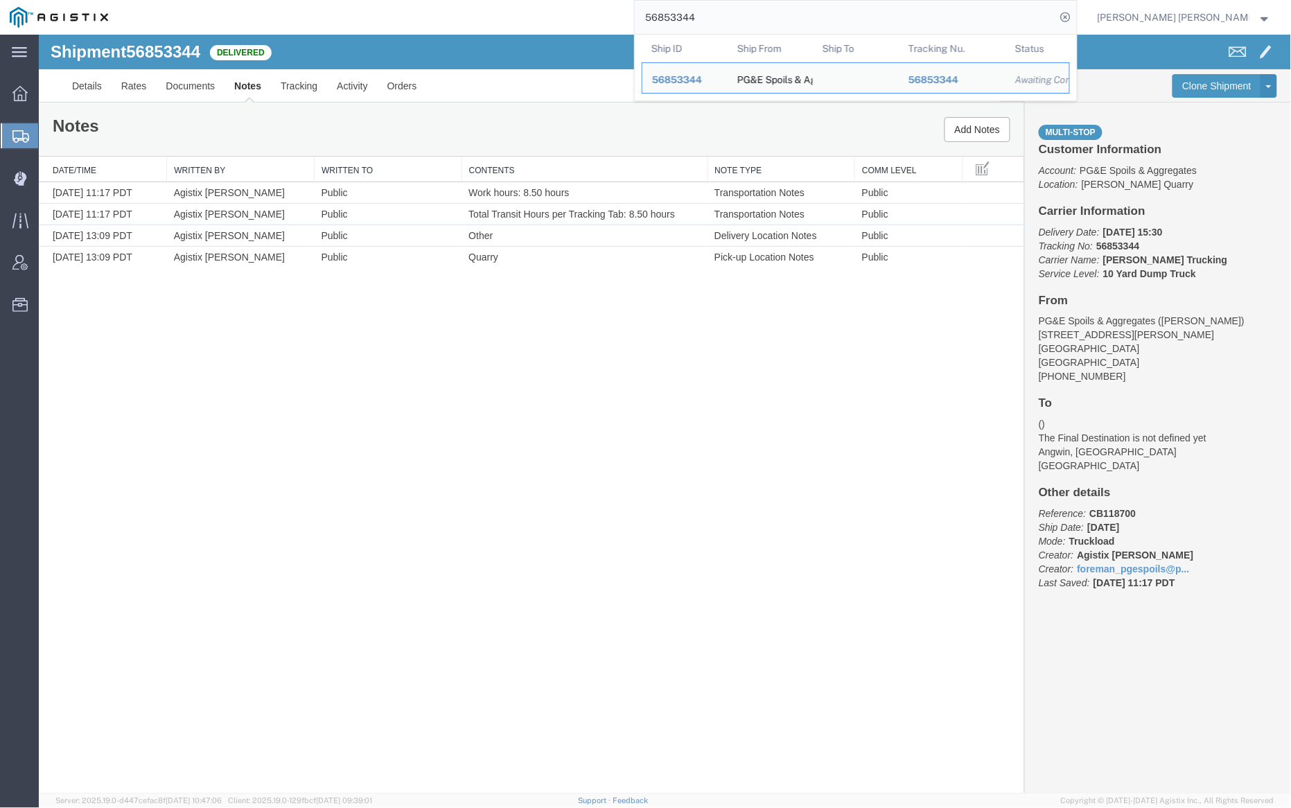
click at [729, 14] on input "56853344" at bounding box center [845, 17] width 421 height 33
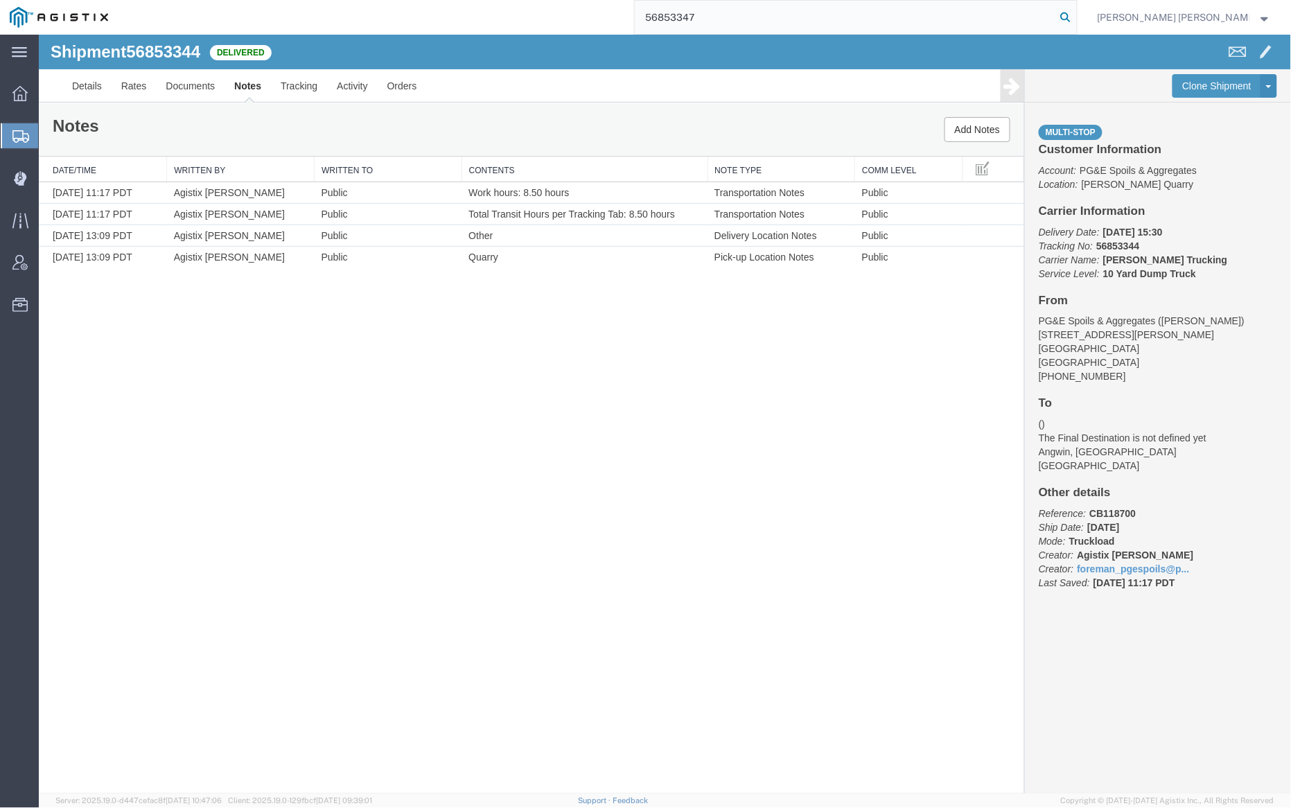
click at [1075, 16] on icon at bounding box center [1065, 17] width 19 height 19
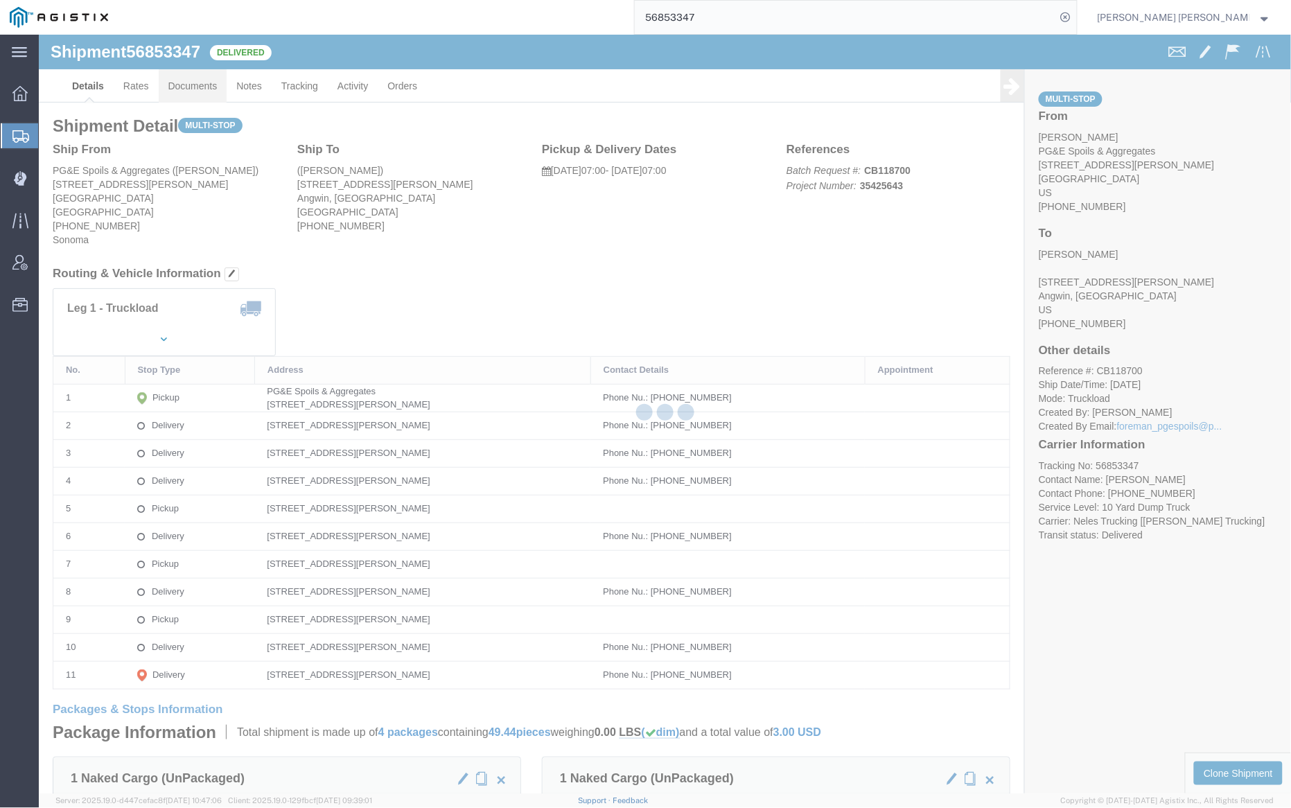
click link "Documents"
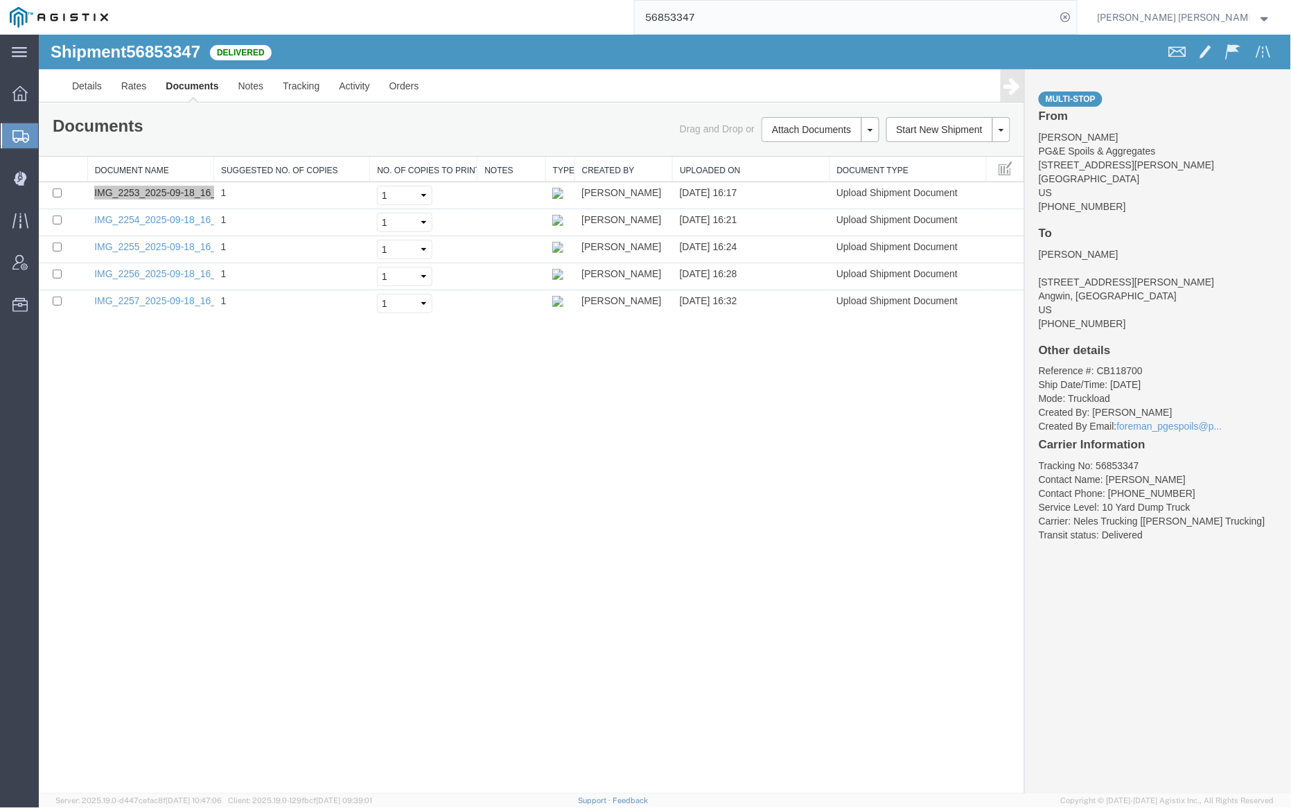
click at [743, 10] on input "56853347" at bounding box center [845, 17] width 421 height 33
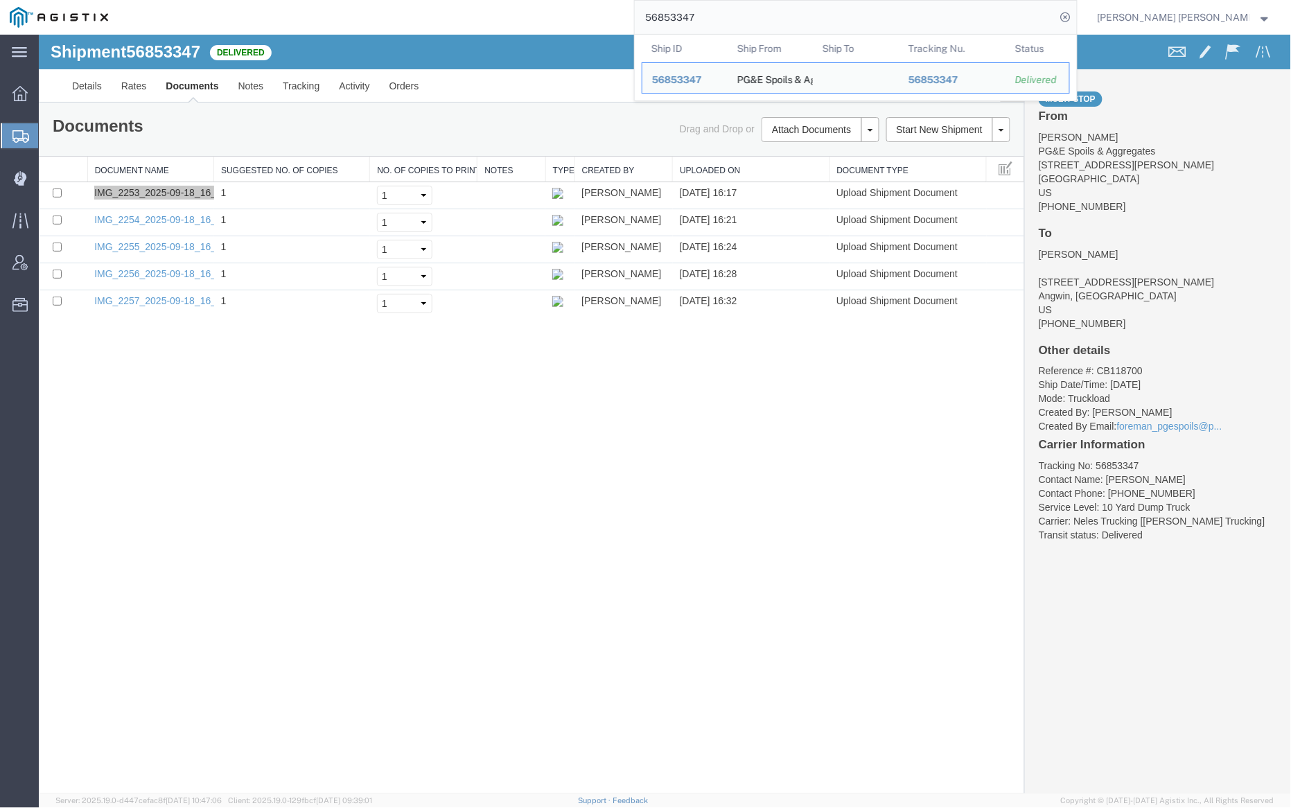
click at [743, 10] on input "56853347" at bounding box center [845, 17] width 421 height 33
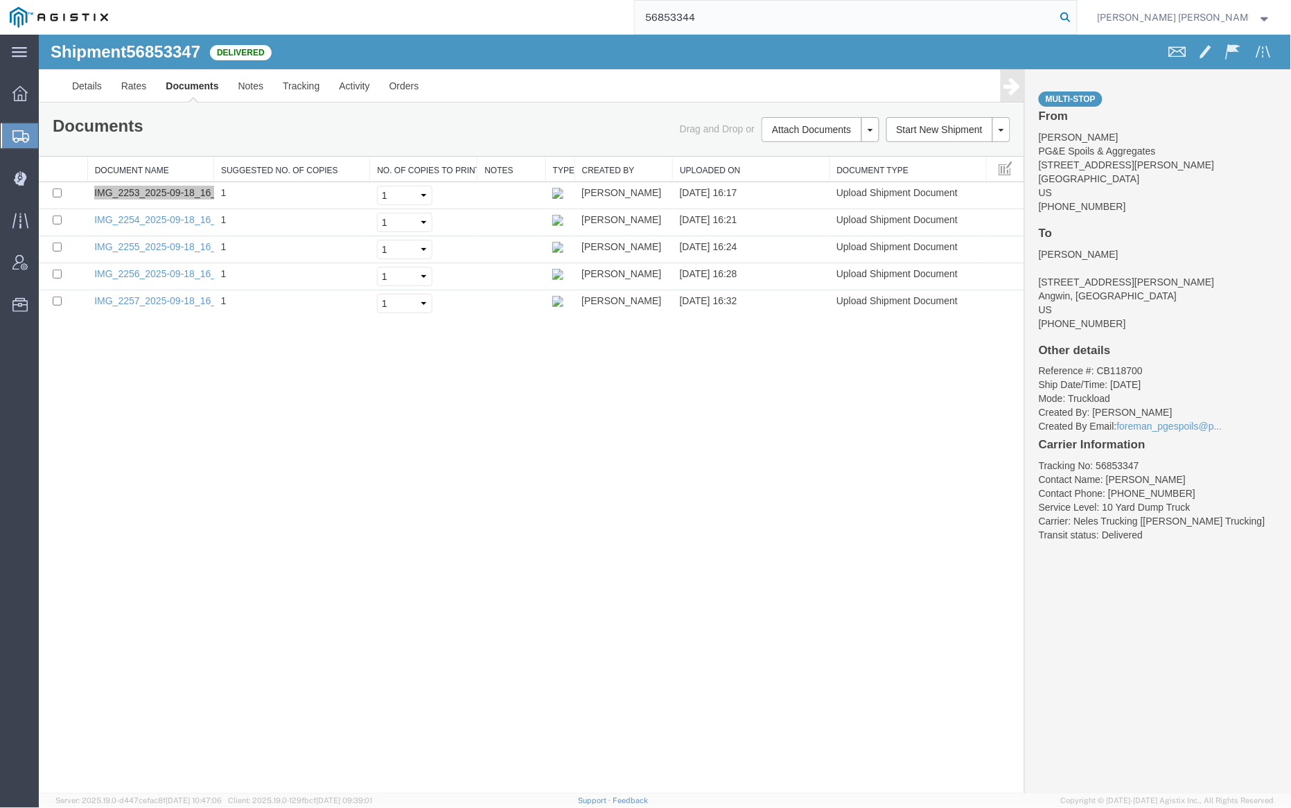
click at [1075, 19] on icon at bounding box center [1065, 17] width 19 height 19
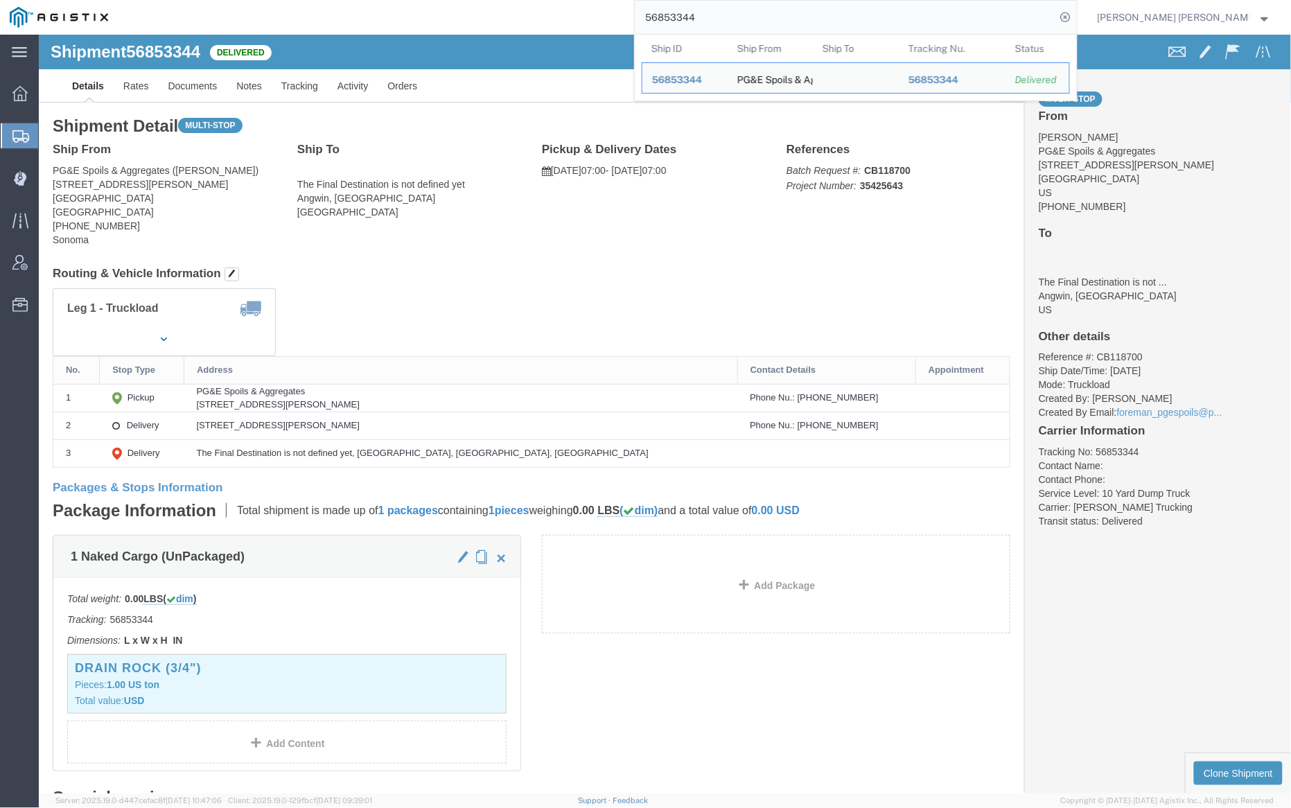
click at [737, 8] on input "56853344" at bounding box center [845, 17] width 421 height 33
paste input "159"
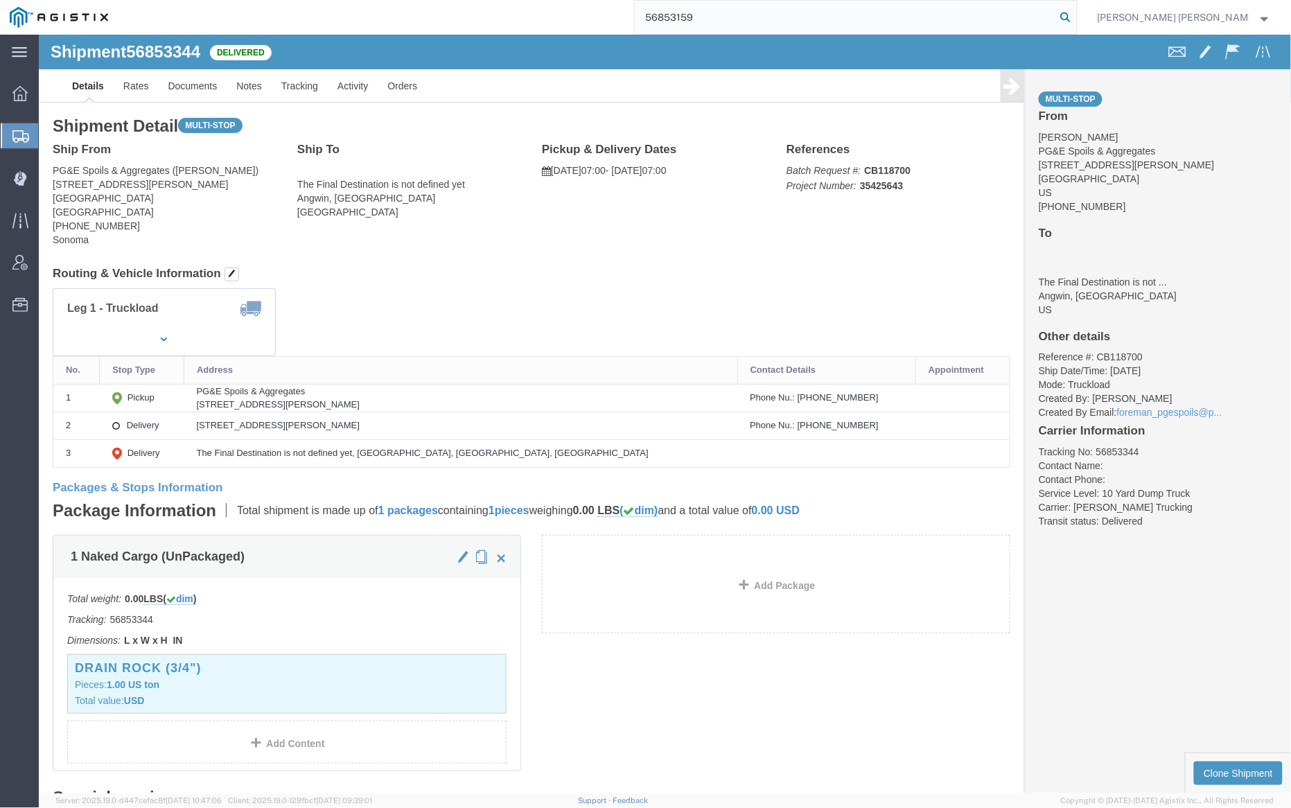
click at [1075, 17] on icon at bounding box center [1065, 17] width 19 height 19
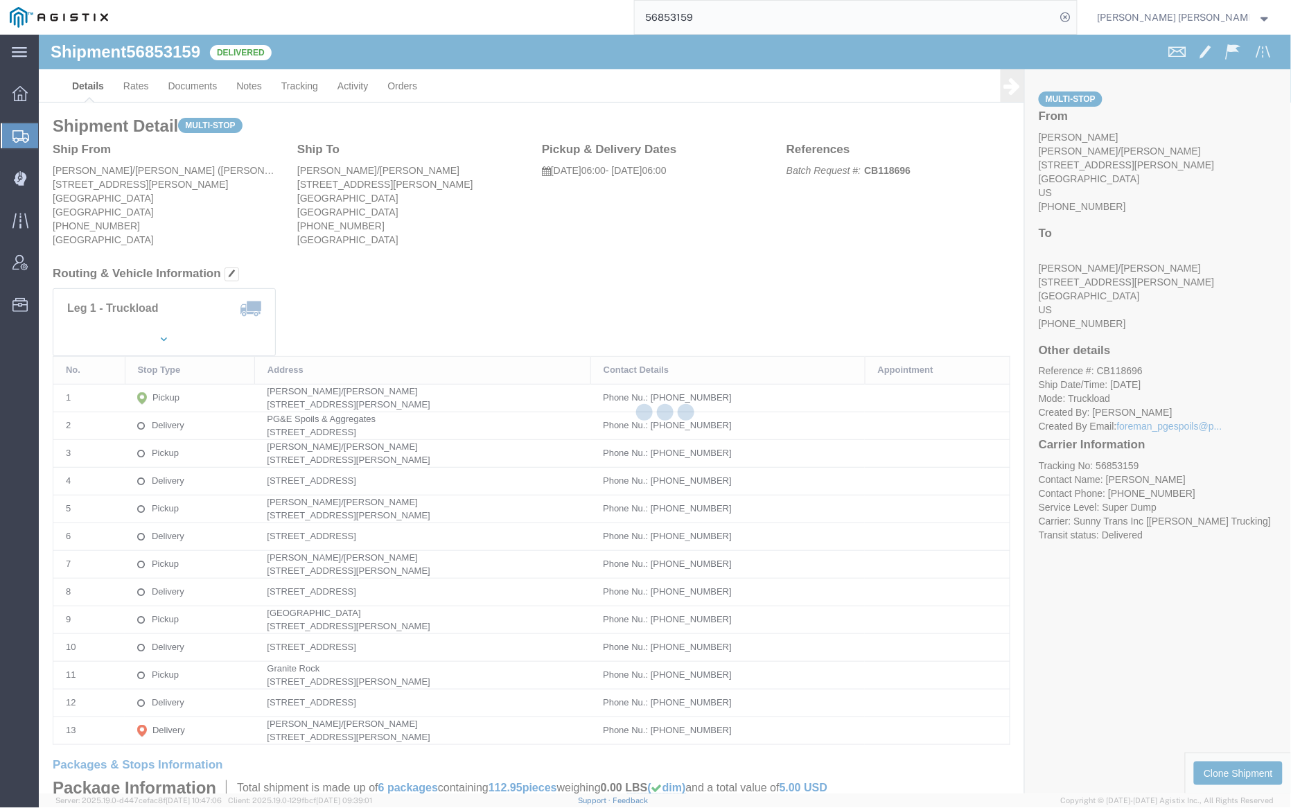
click at [197, 85] on div at bounding box center [665, 414] width 1252 height 759
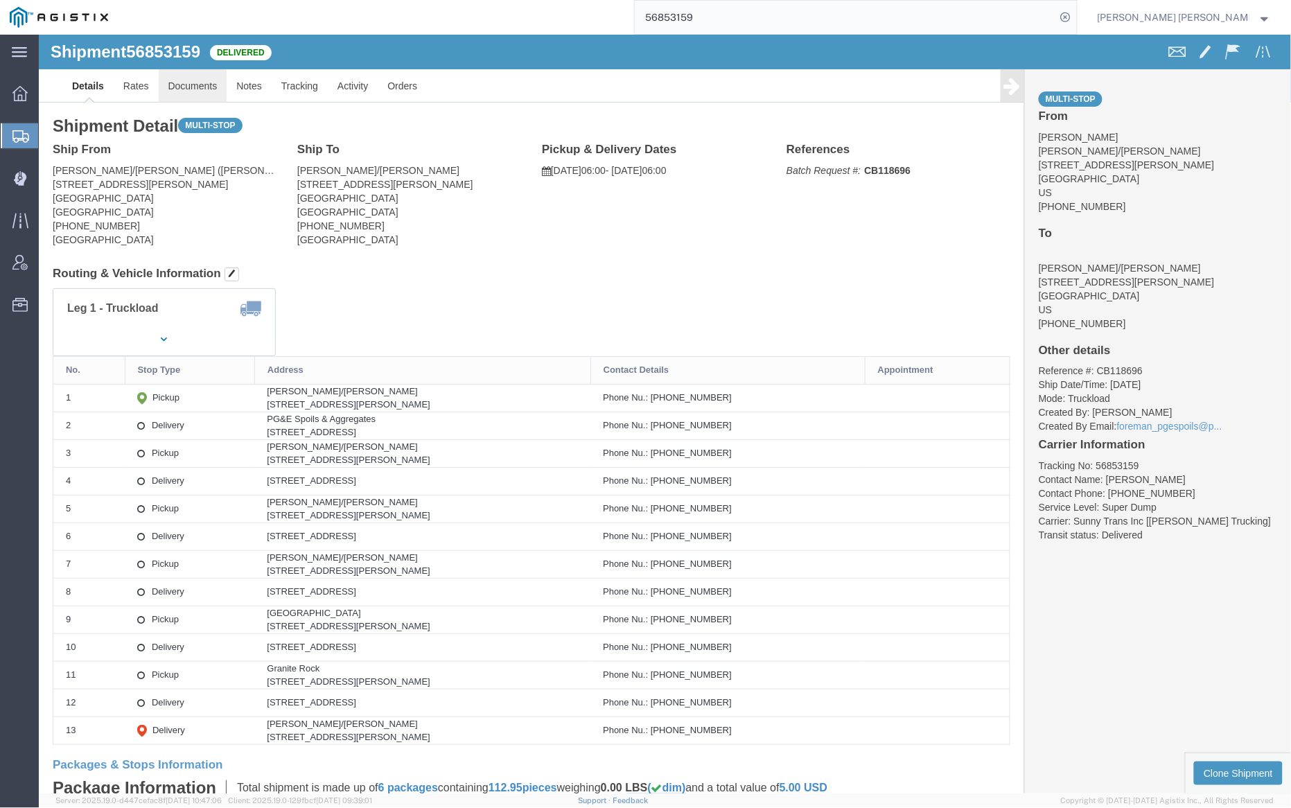
click link "Documents"
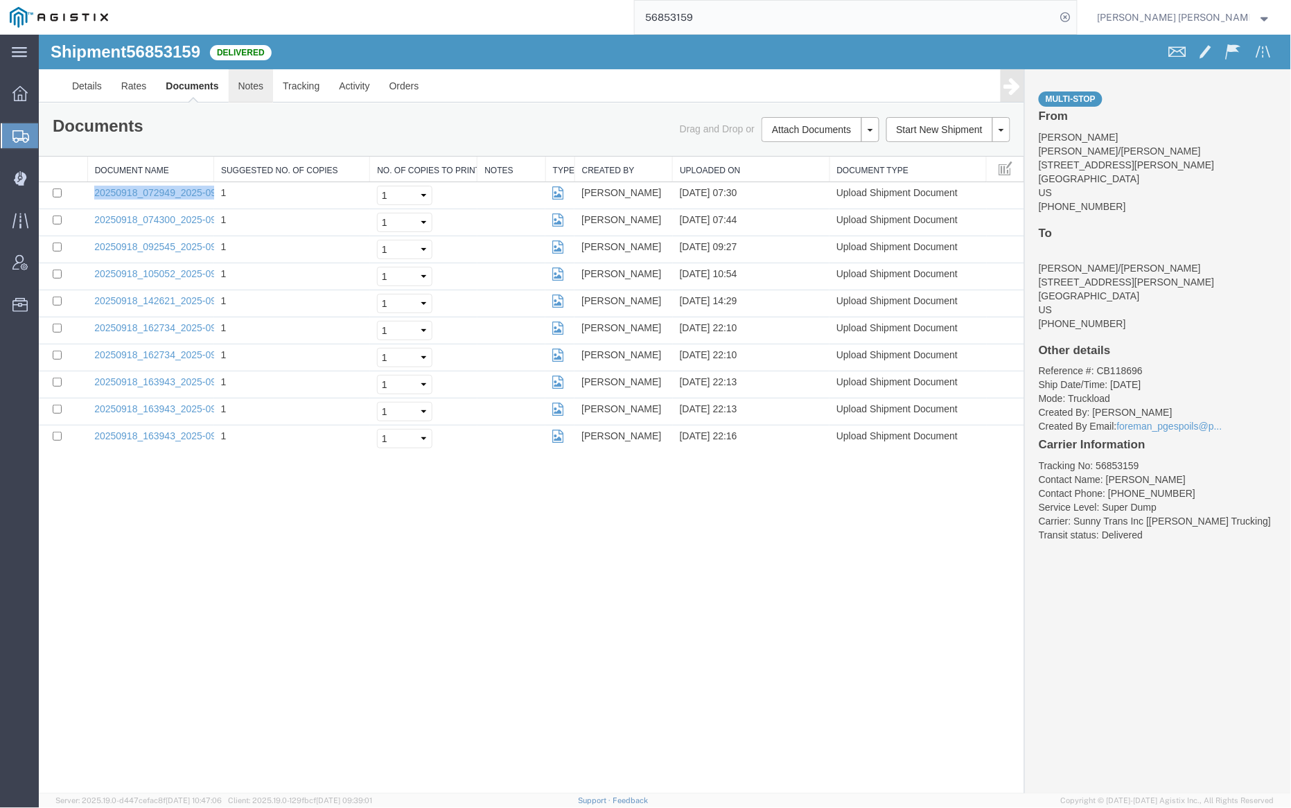
click at [249, 89] on link "Notes" at bounding box center [250, 85] width 45 height 33
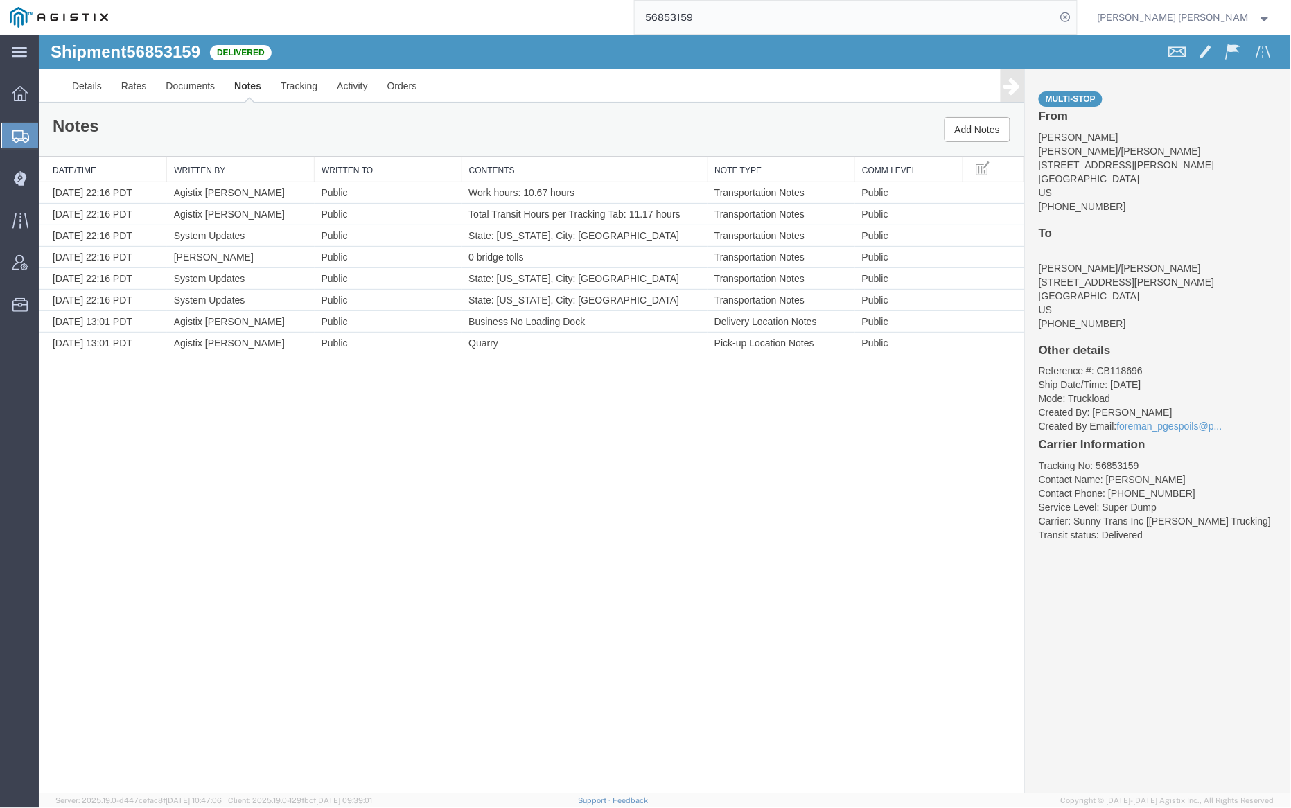
click at [741, 15] on input "56853159" at bounding box center [845, 17] width 421 height 33
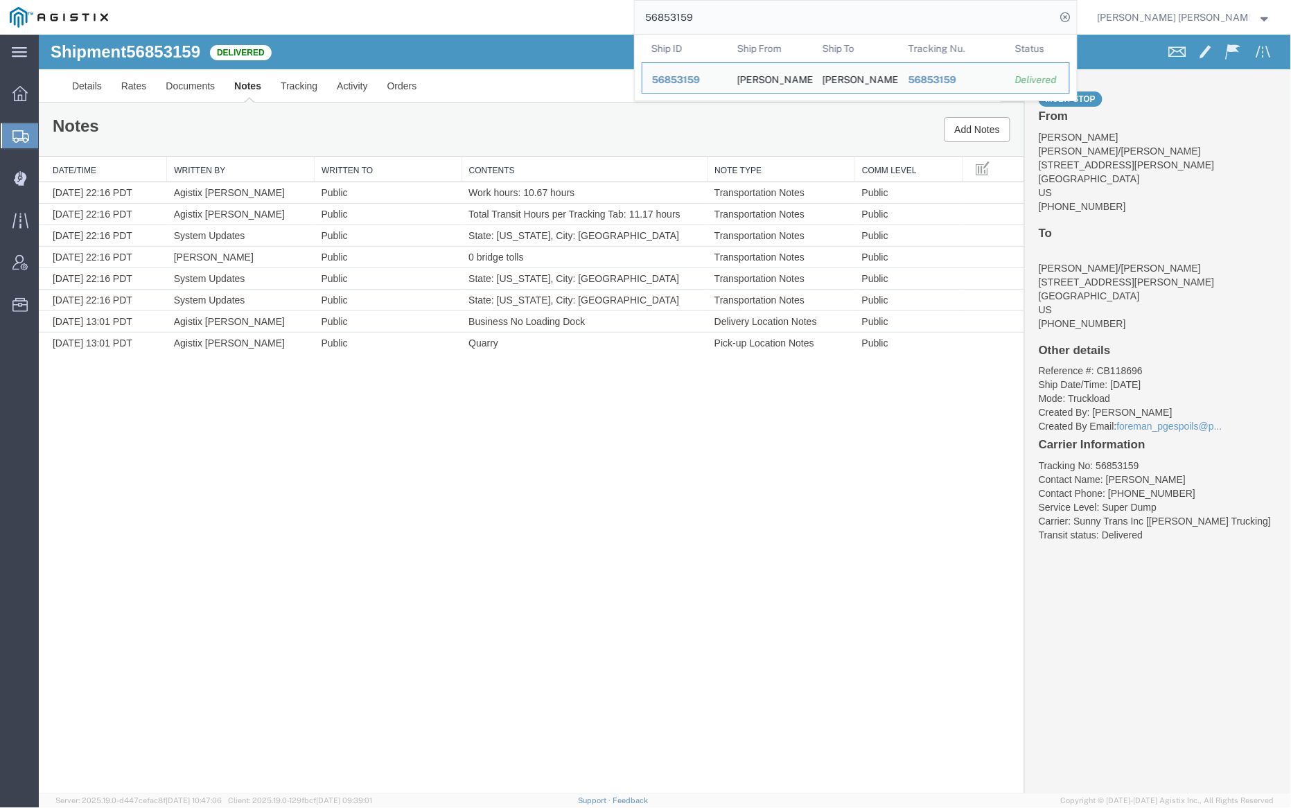
paste input "92"
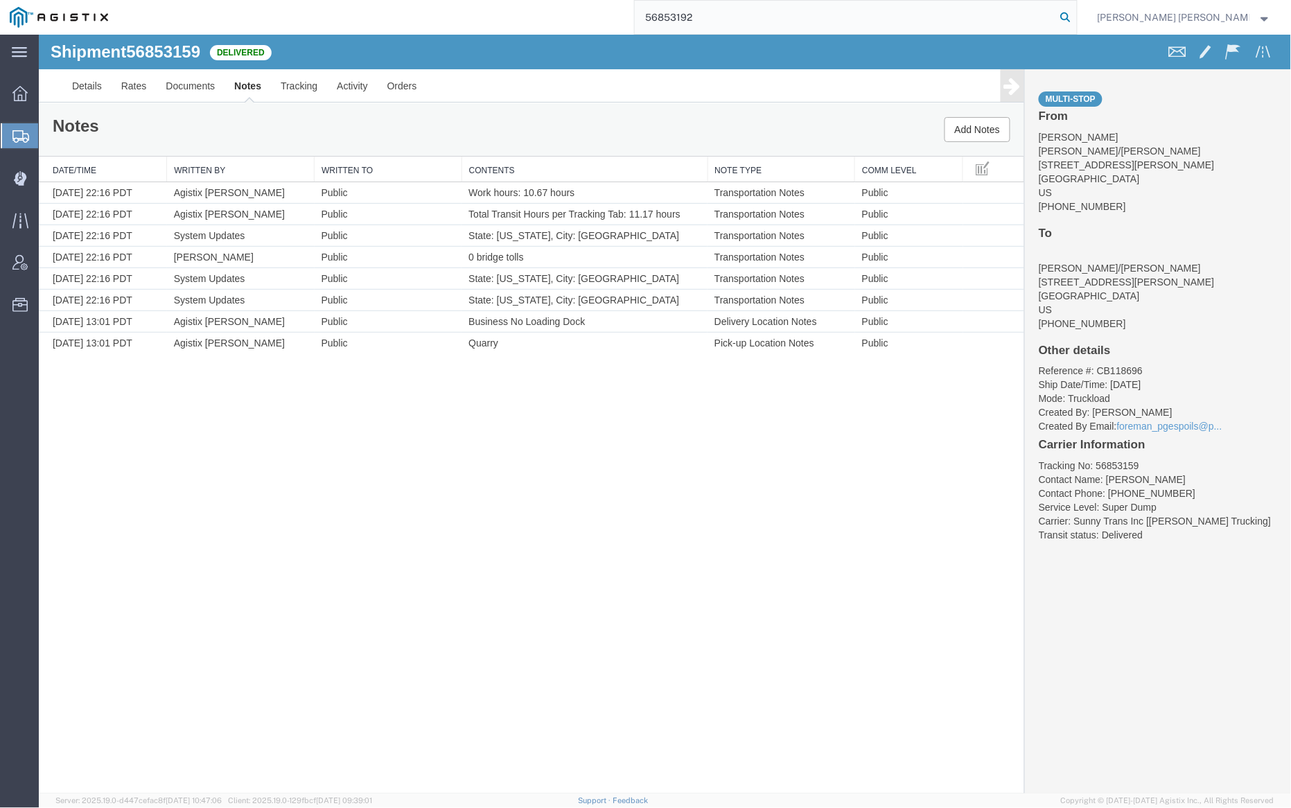
click at [1075, 17] on icon at bounding box center [1065, 17] width 19 height 19
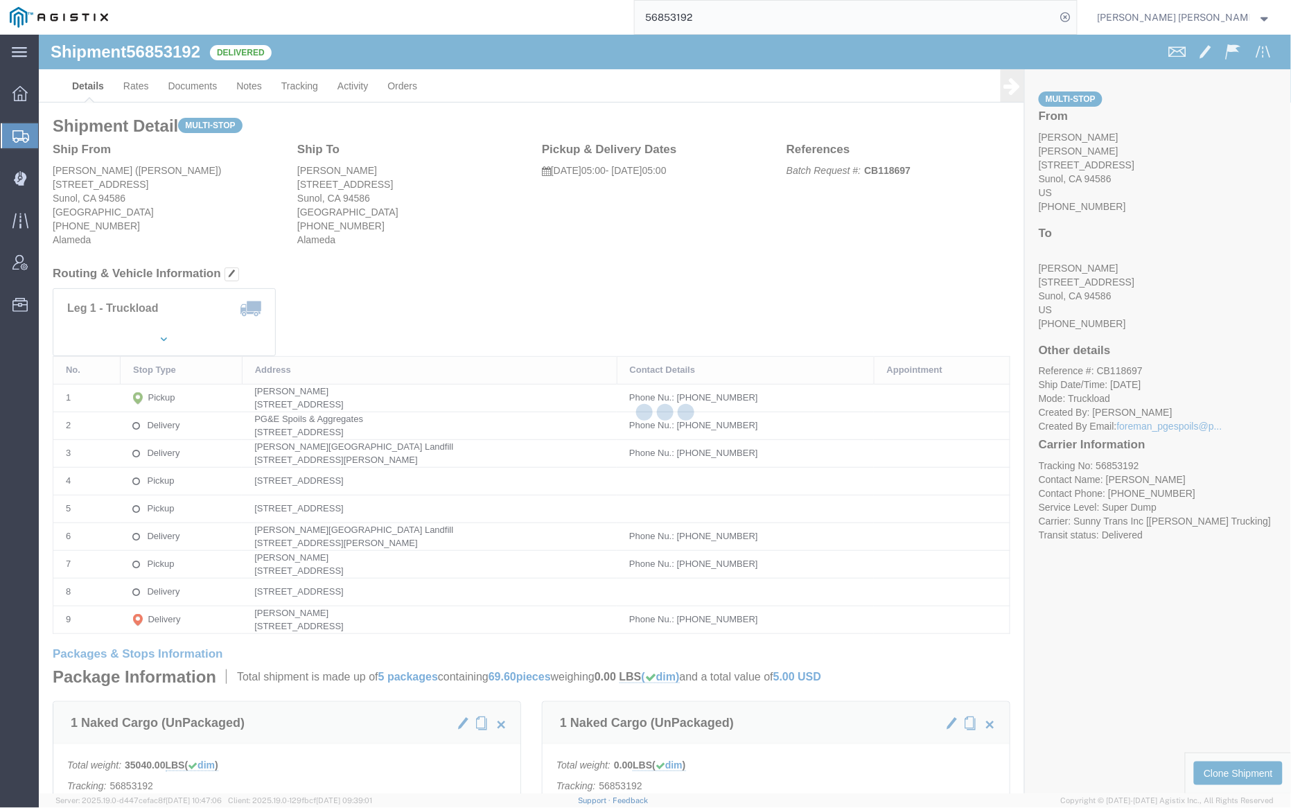
click at [189, 85] on div at bounding box center [665, 414] width 1252 height 759
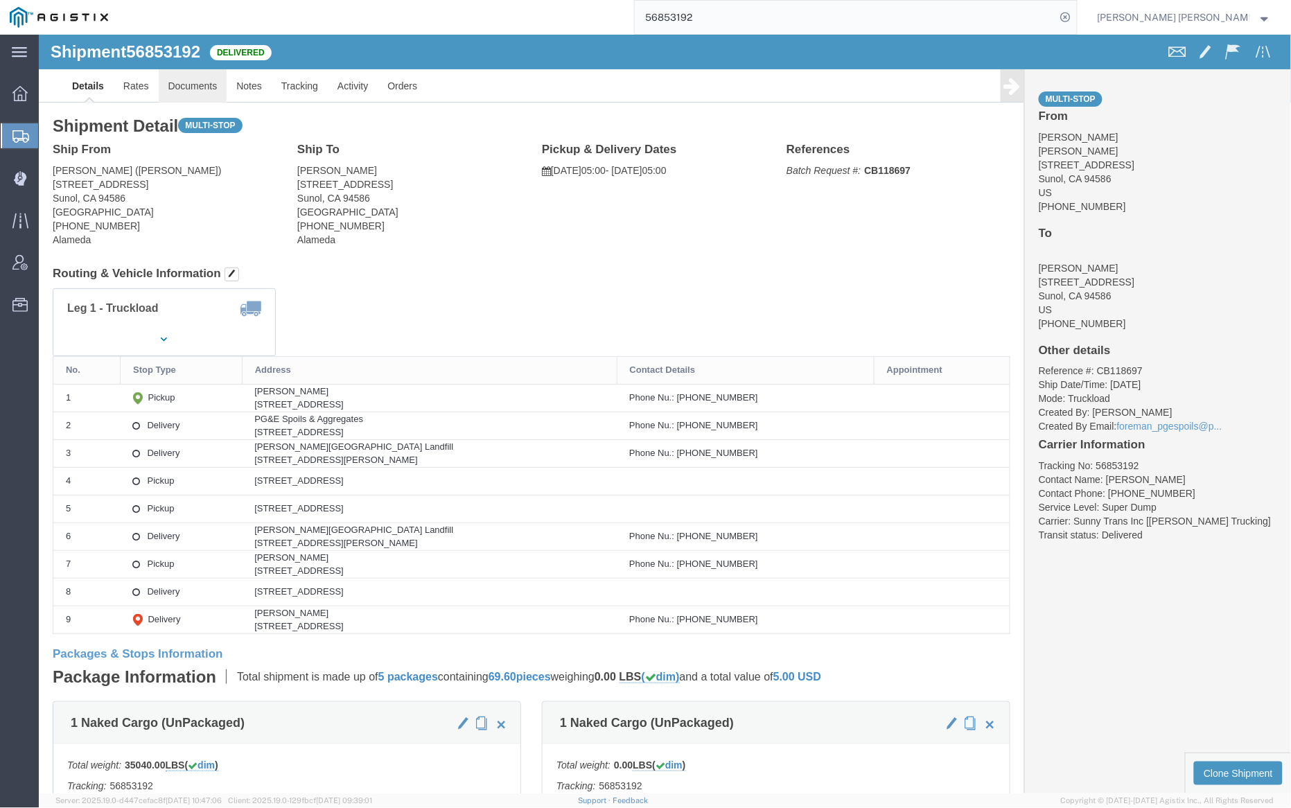
click link "Documents"
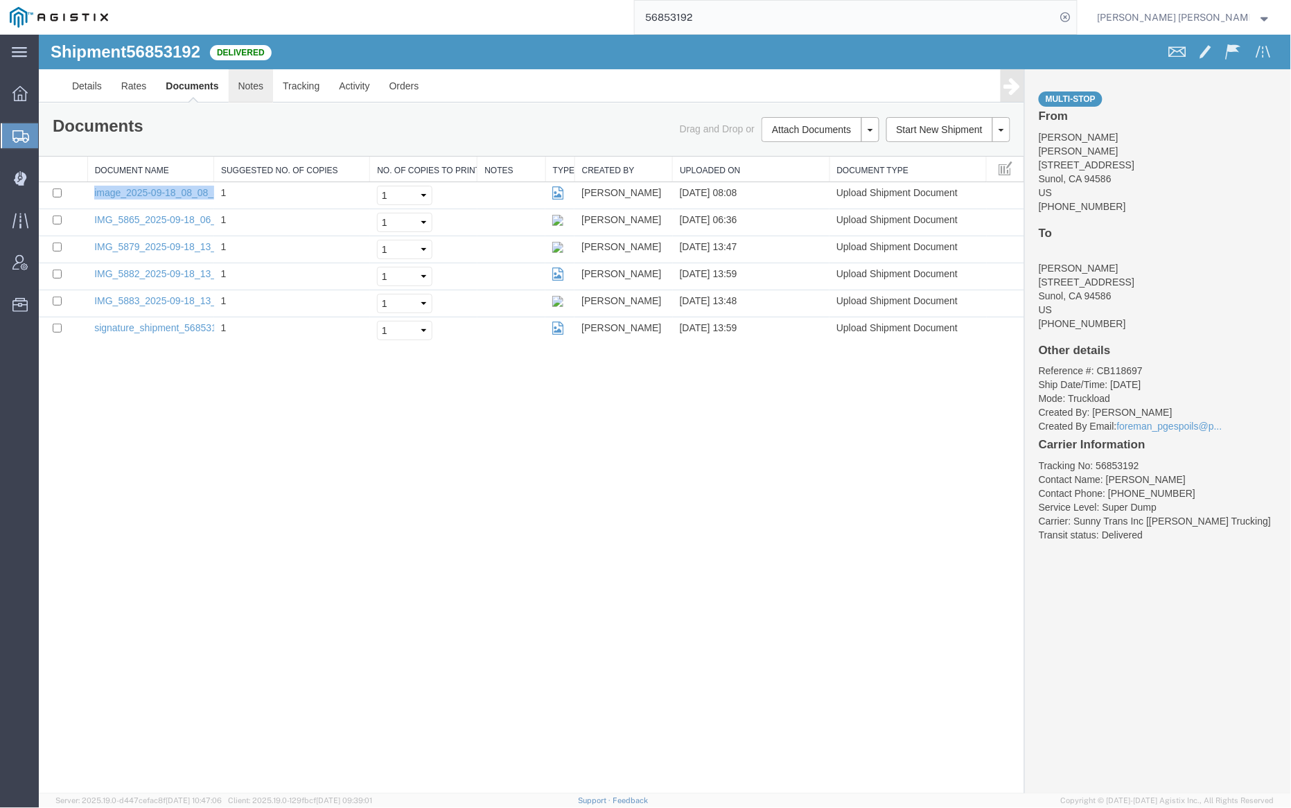
click at [249, 91] on link "Notes" at bounding box center [250, 85] width 45 height 33
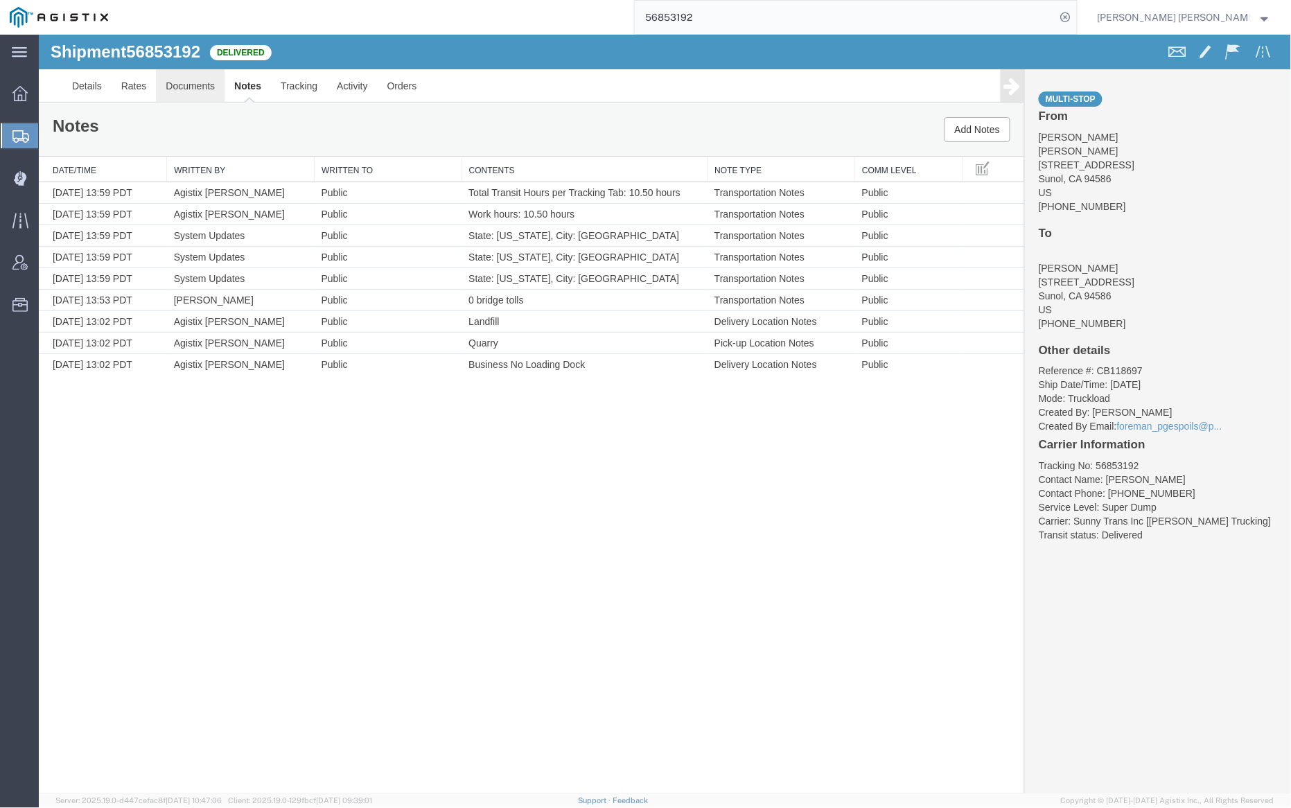
click at [204, 80] on link "Documents" at bounding box center [189, 85] width 69 height 33
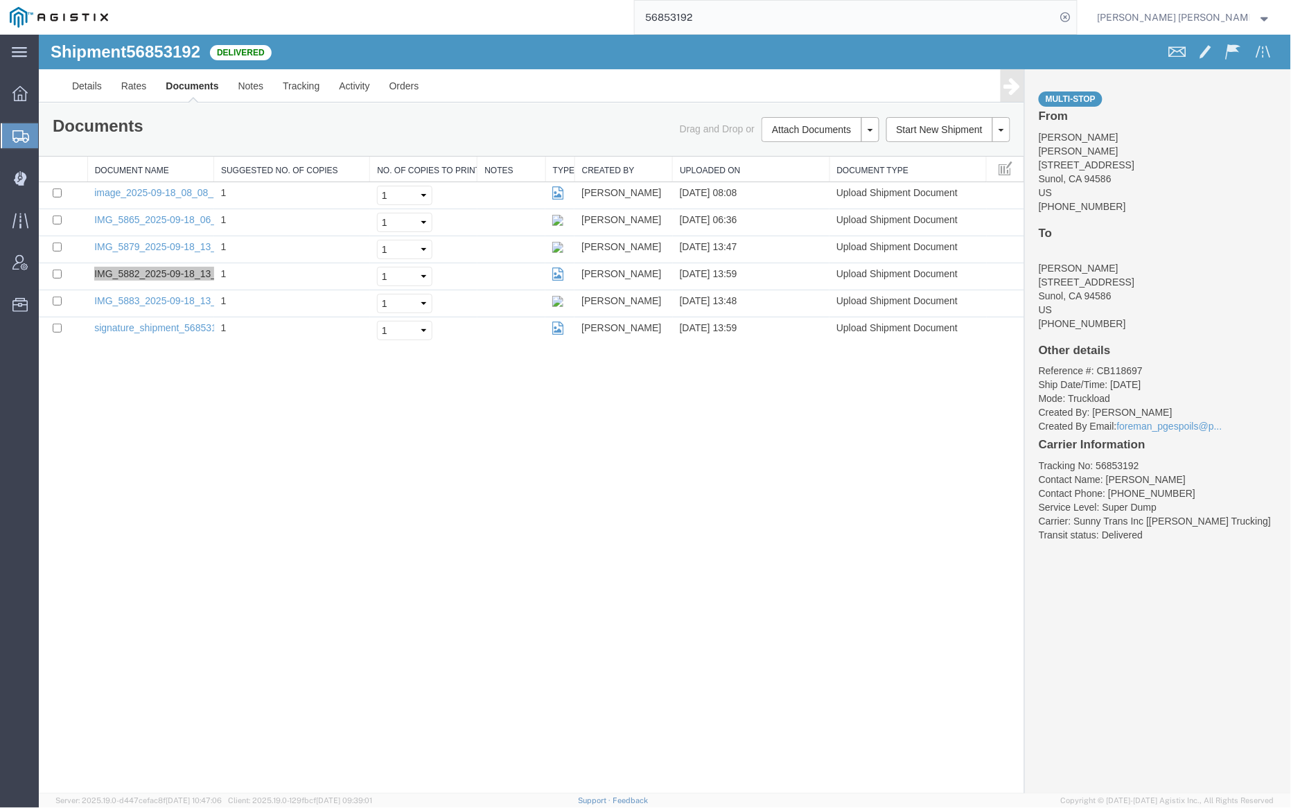
click at [750, 12] on input "56853192" at bounding box center [845, 17] width 421 height 33
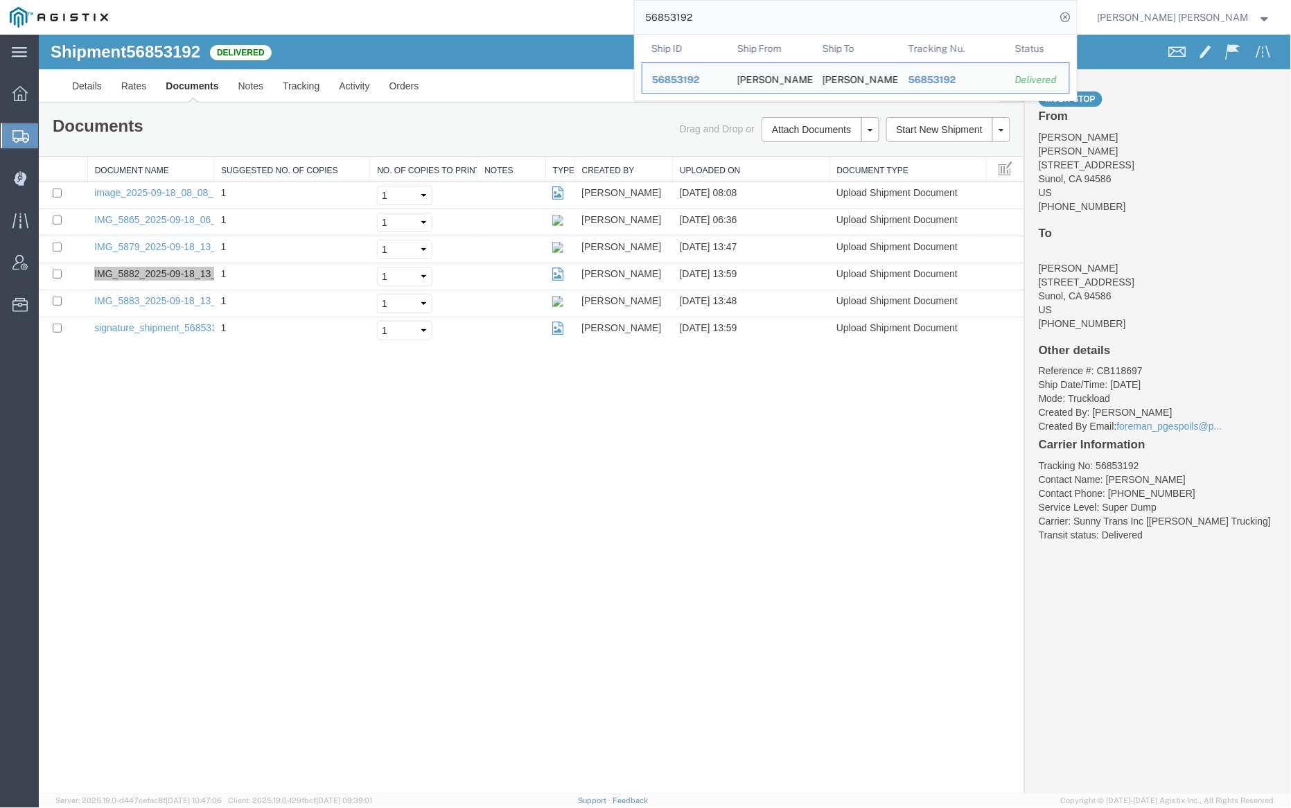
click at [750, 12] on input "56853192" at bounding box center [845, 17] width 421 height 33
paste input "347"
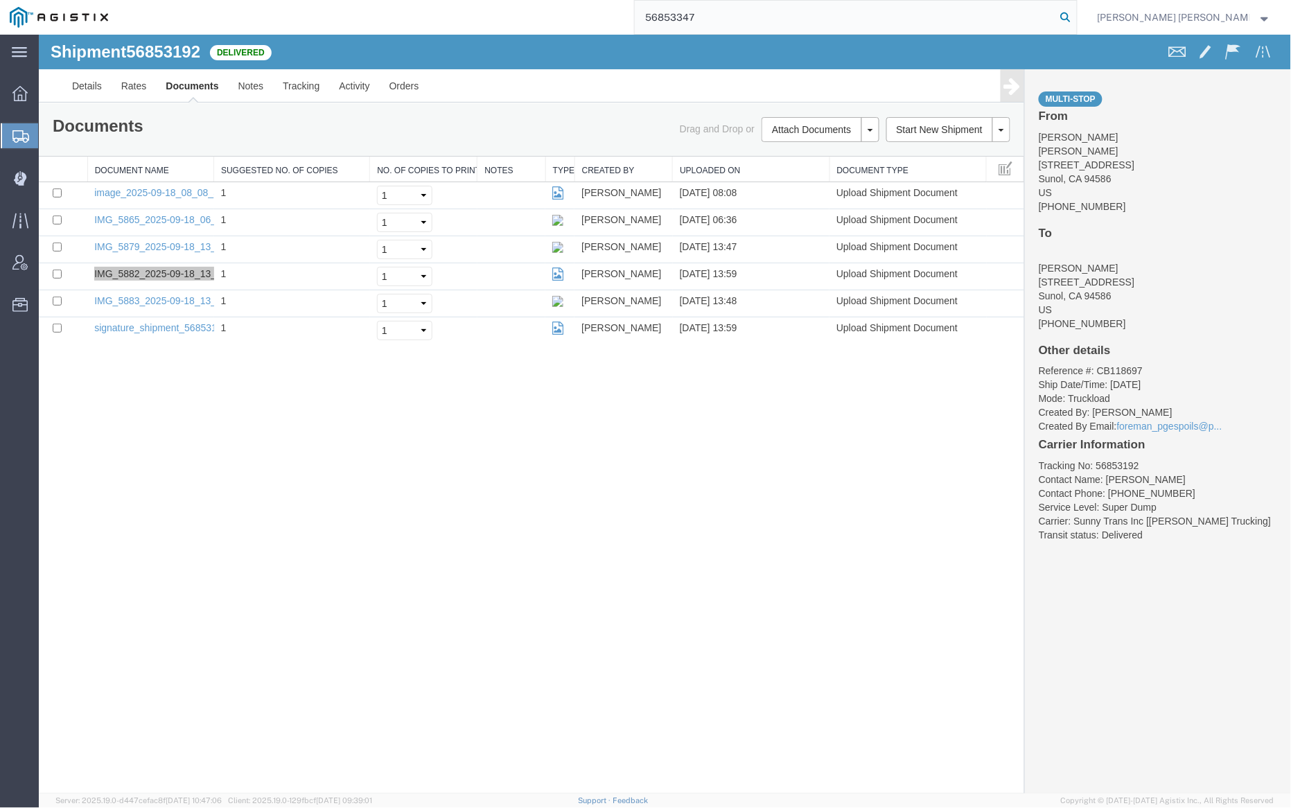
click at [1075, 17] on icon at bounding box center [1065, 17] width 19 height 19
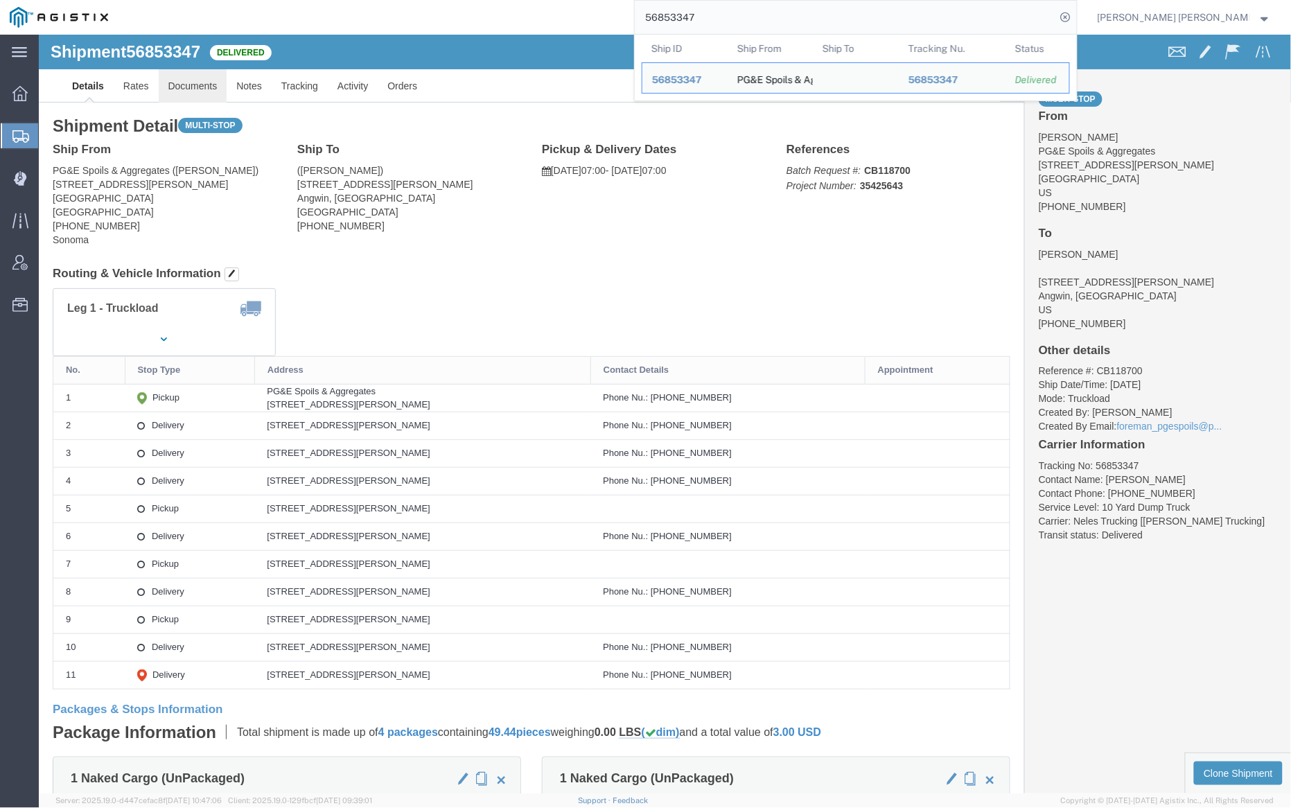
click link "Documents"
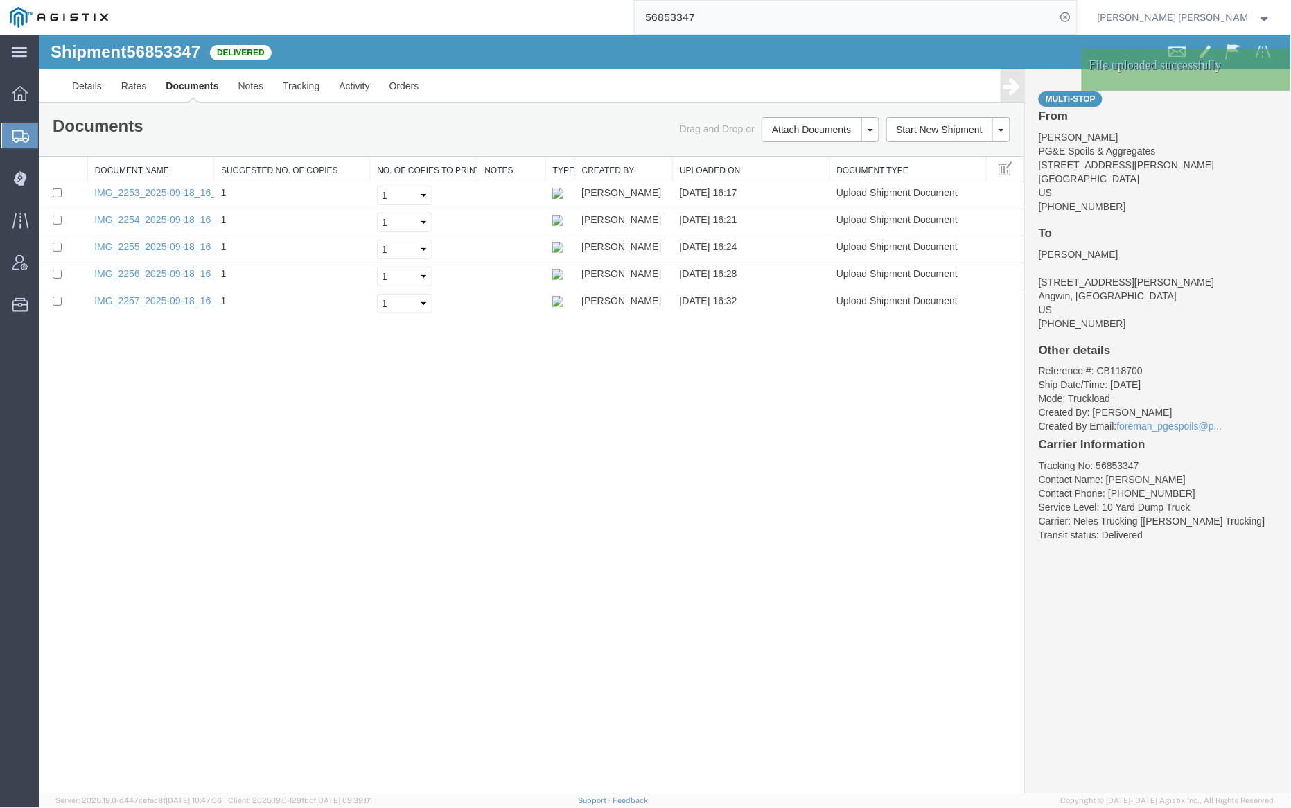
click at [197, 87] on link "Documents" at bounding box center [191, 85] width 72 height 33
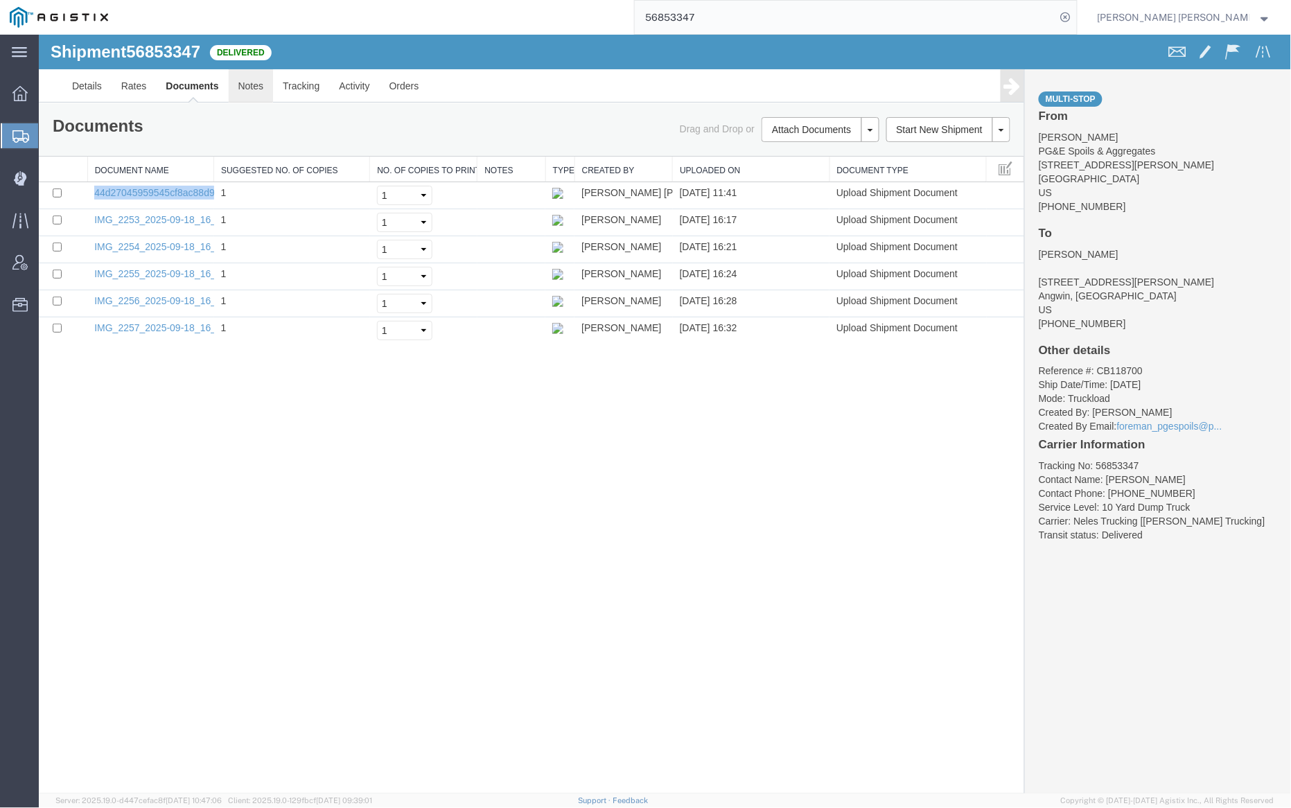
click at [258, 79] on link "Notes" at bounding box center [250, 85] width 45 height 33
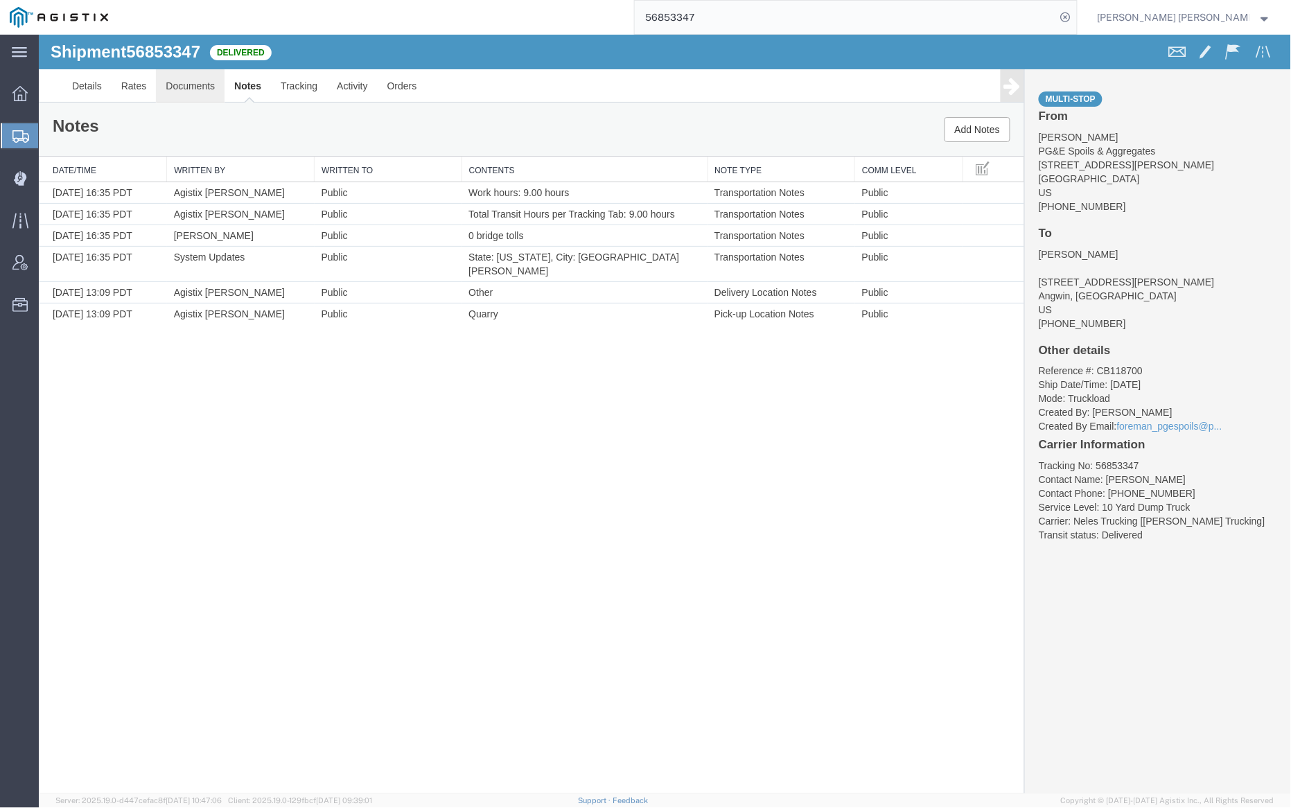
click at [185, 89] on link "Documents" at bounding box center [189, 85] width 69 height 33
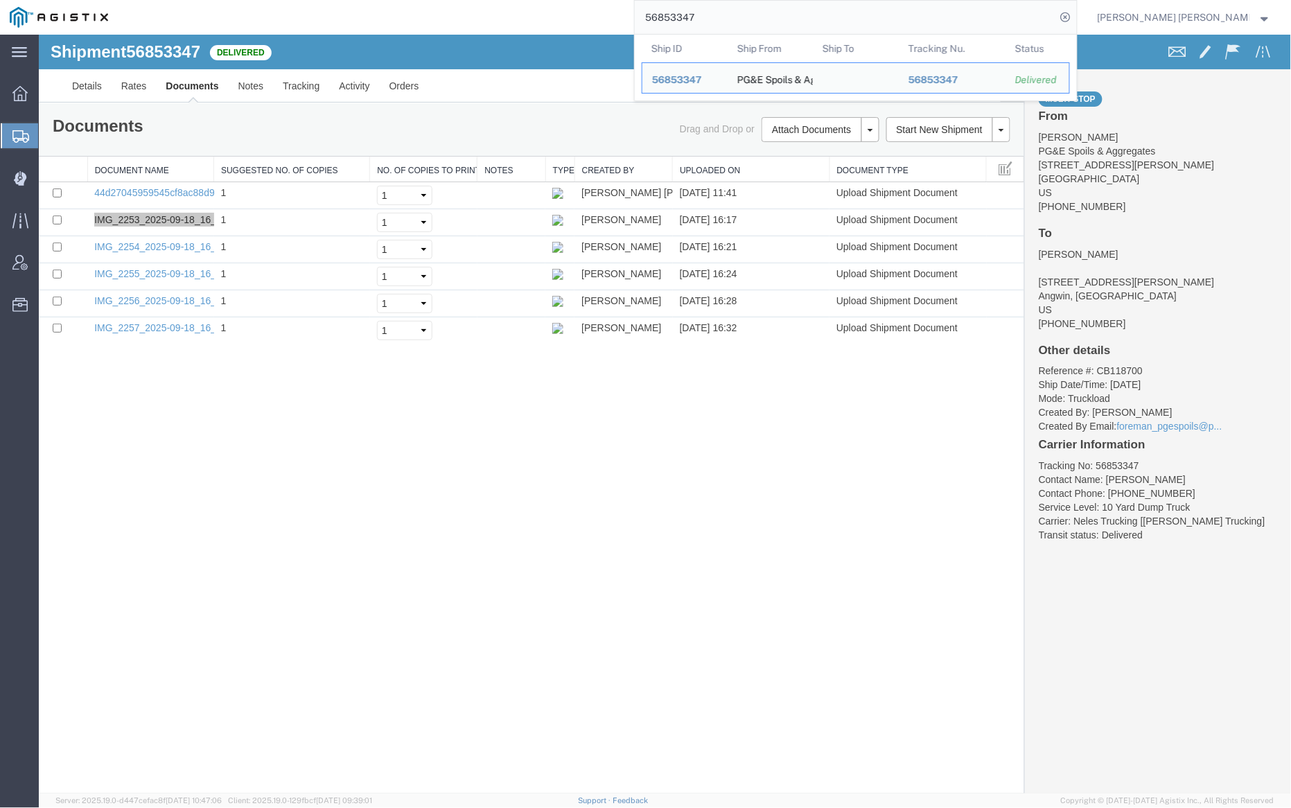
click at [727, 10] on input "56853347" at bounding box center [845, 17] width 421 height 33
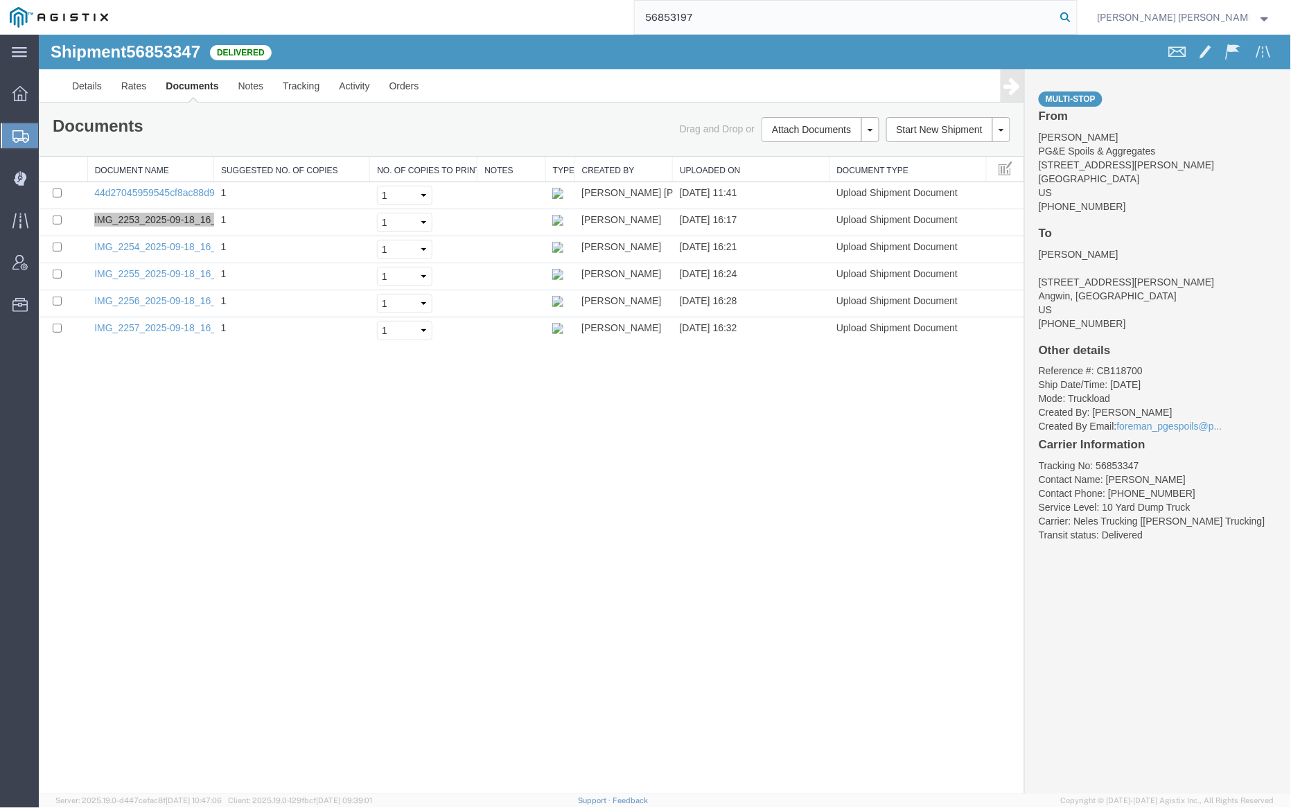
type input "56853197"
click at [1075, 18] on icon at bounding box center [1065, 17] width 19 height 19
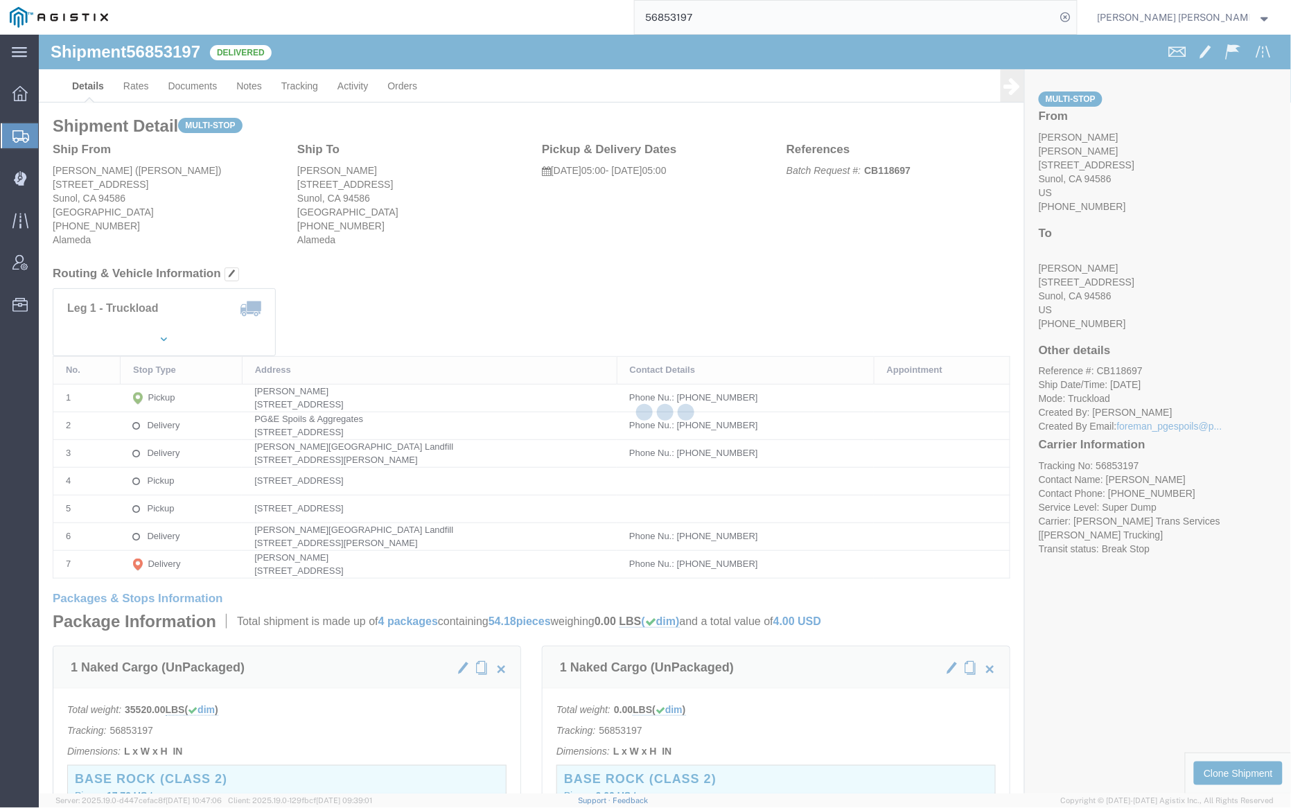
click at [195, 81] on div at bounding box center [665, 414] width 1252 height 759
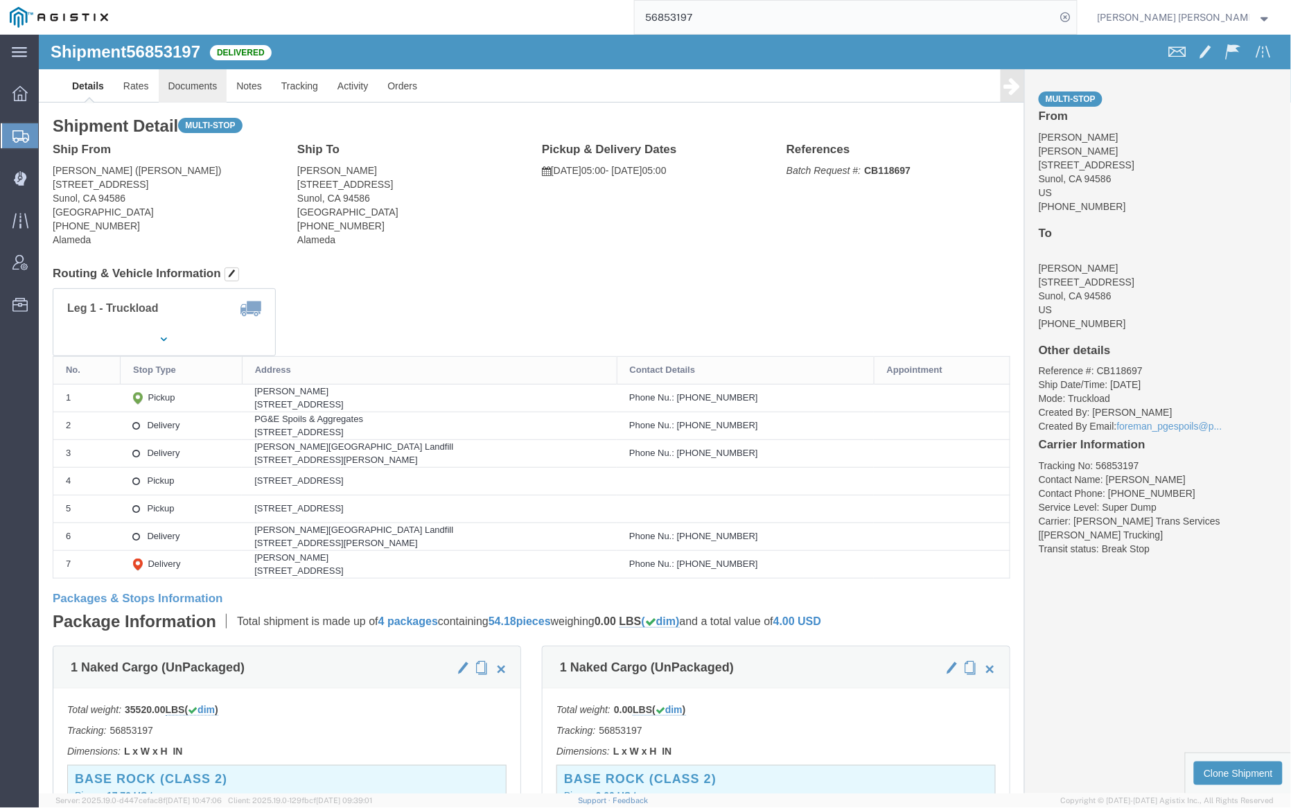
click link "Documents"
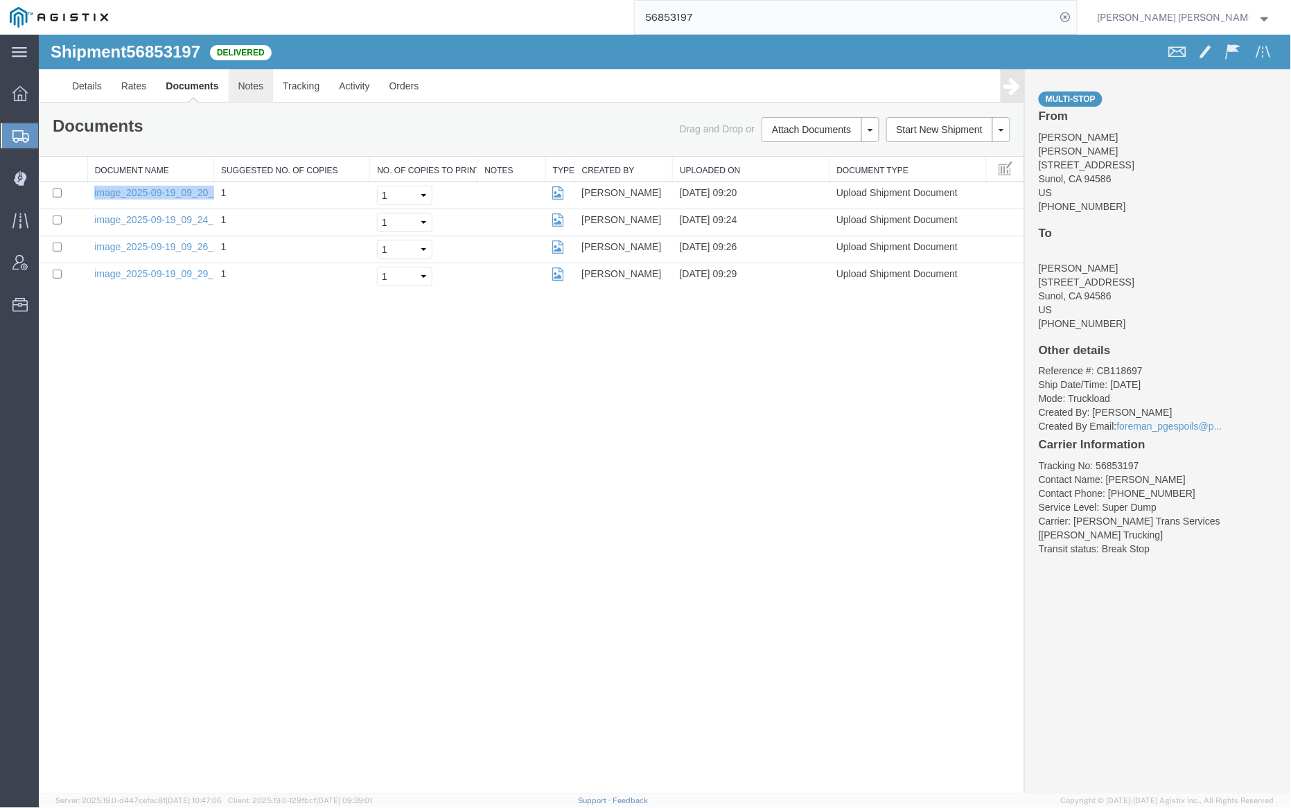
click at [252, 90] on link "Notes" at bounding box center [250, 85] width 45 height 33
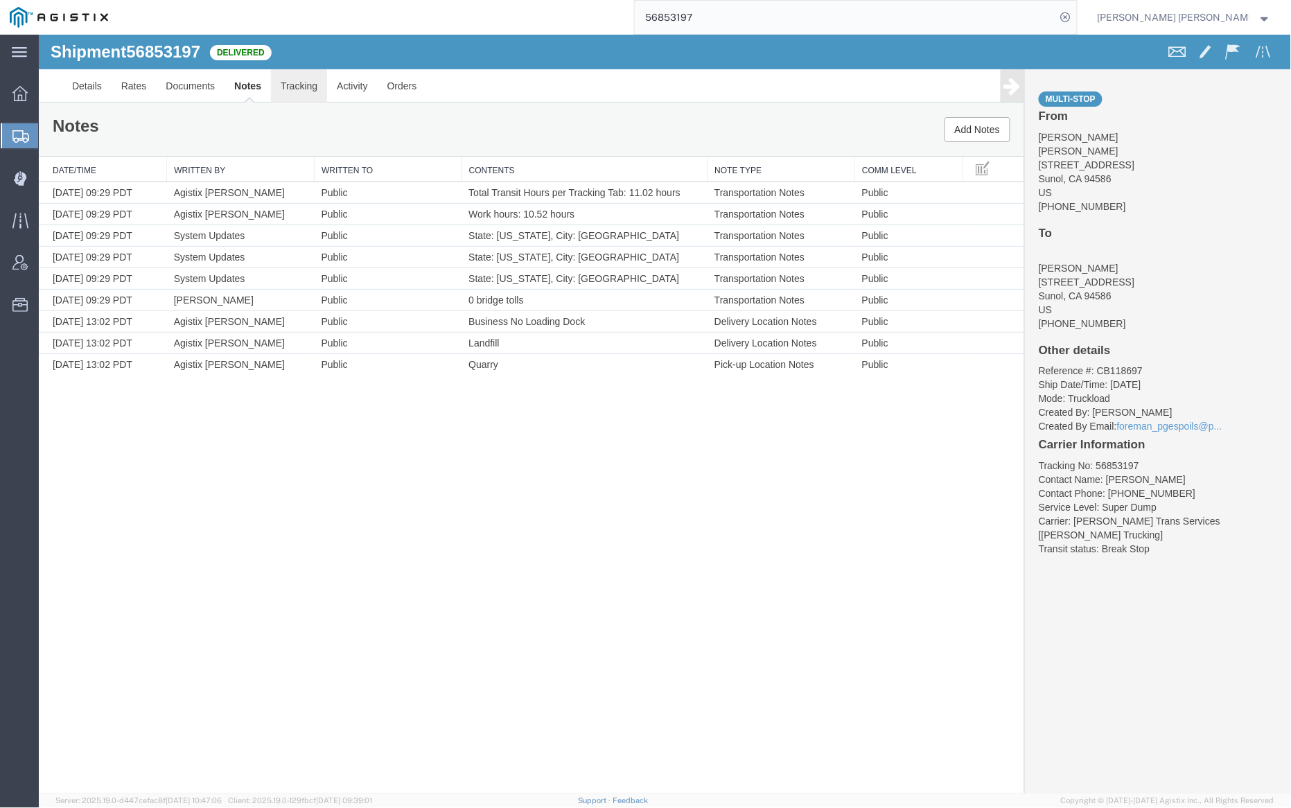
click at [291, 84] on link "Tracking" at bounding box center [298, 85] width 56 height 33
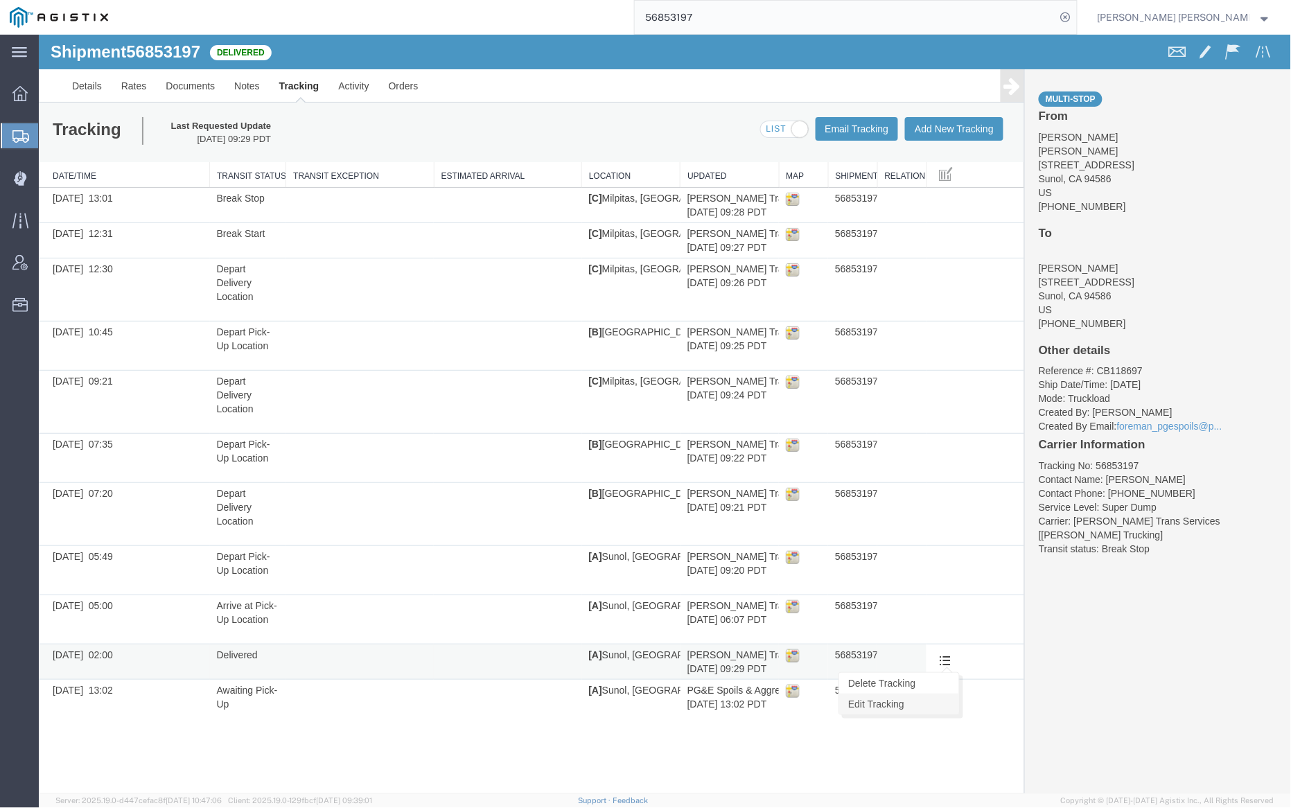
click at [920, 708] on link "Edit Tracking" at bounding box center [898, 703] width 120 height 21
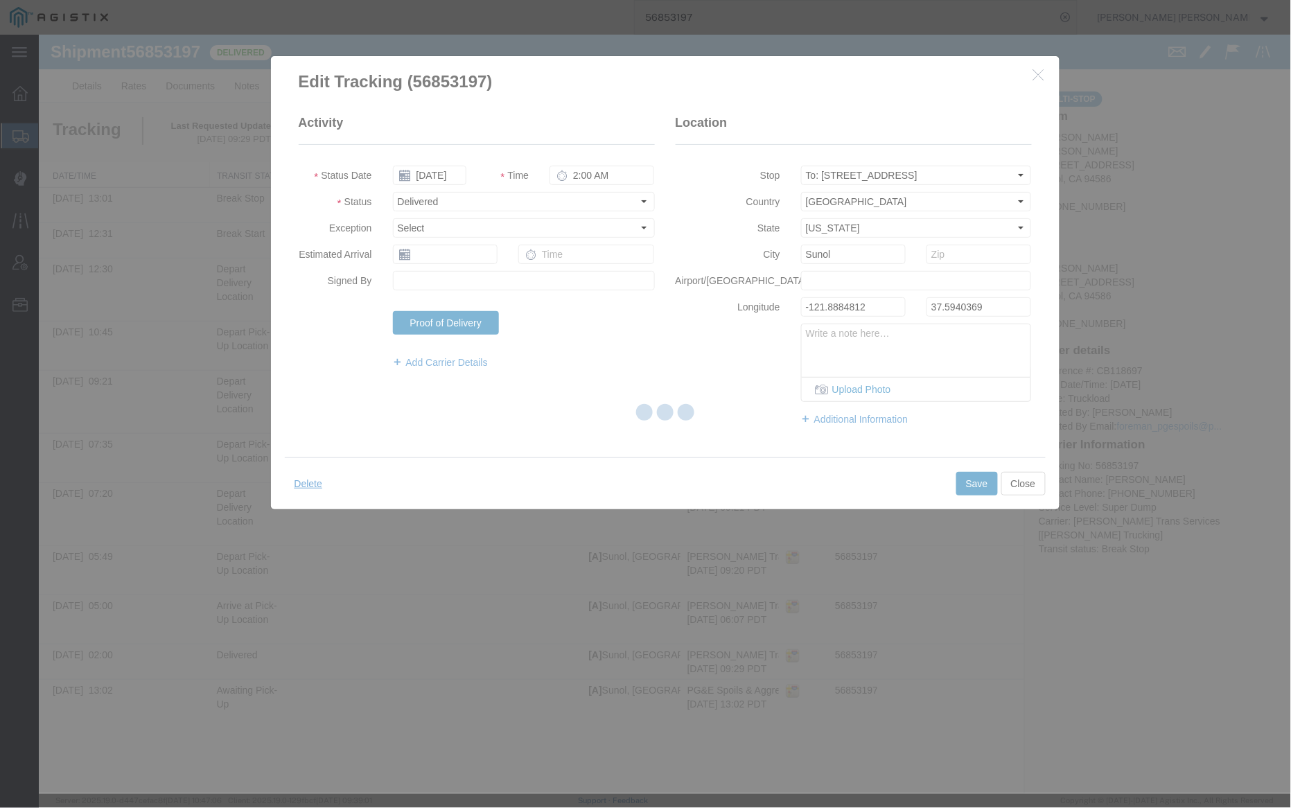
click at [599, 178] on div at bounding box center [665, 414] width 1252 height 759
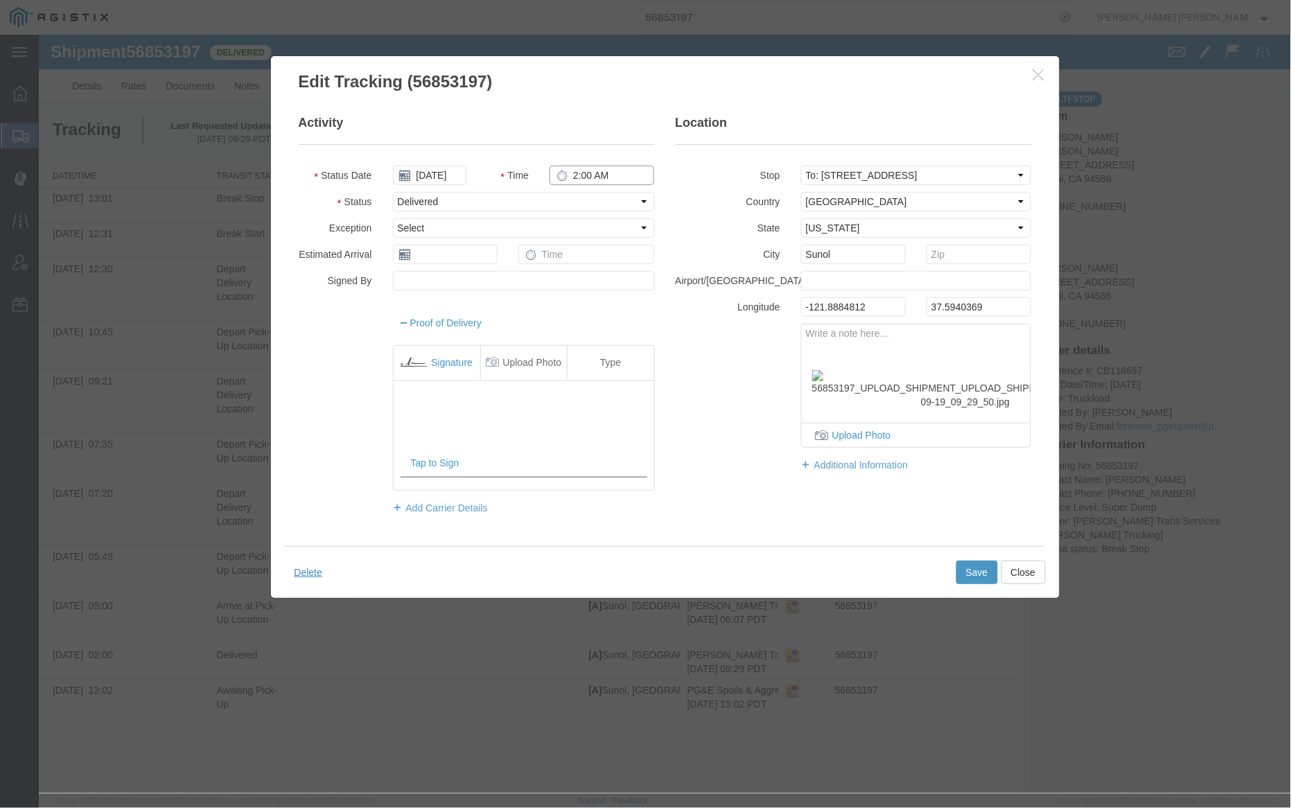
click at [604, 177] on input "2:00 AM" at bounding box center [601, 174] width 105 height 19
type input "2:00 PM"
click at [976, 576] on button "Save" at bounding box center [976, 572] width 42 height 24
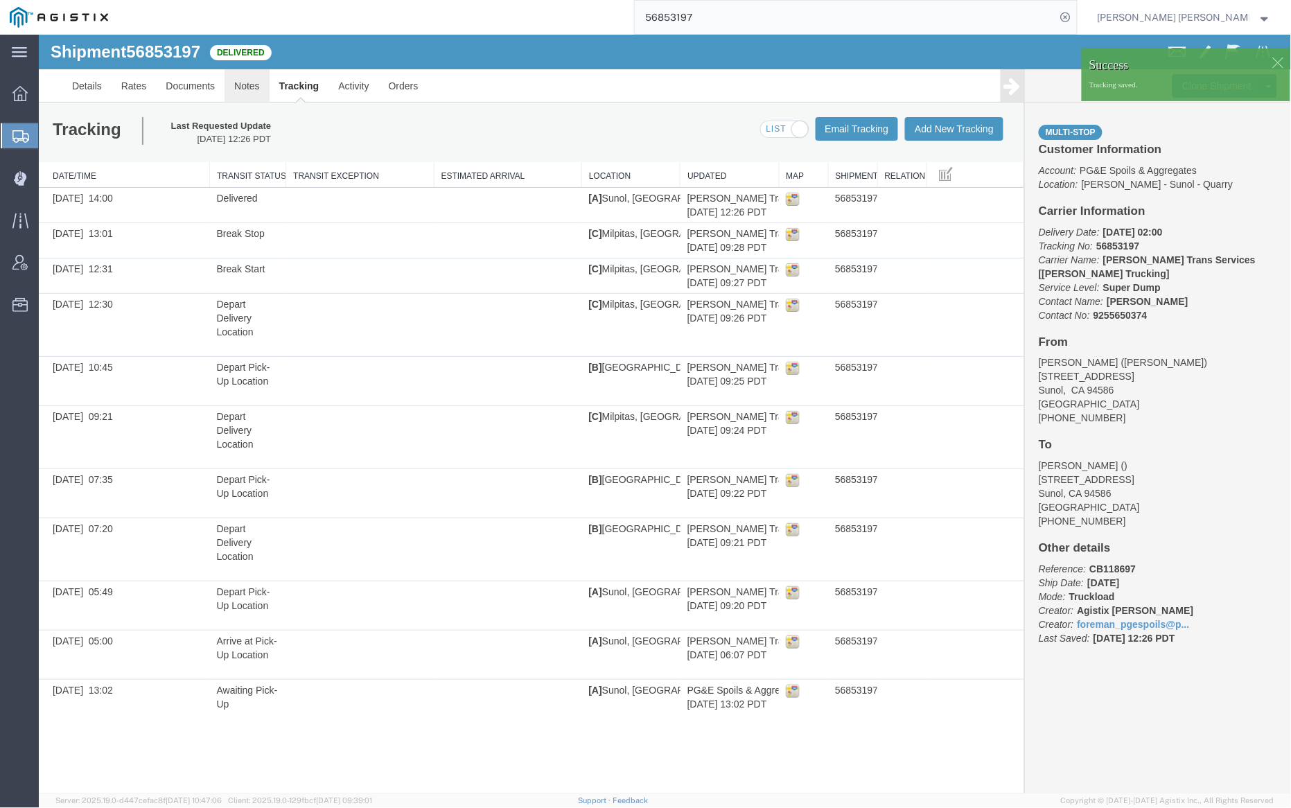
click at [249, 81] on link "Notes" at bounding box center [246, 85] width 45 height 33
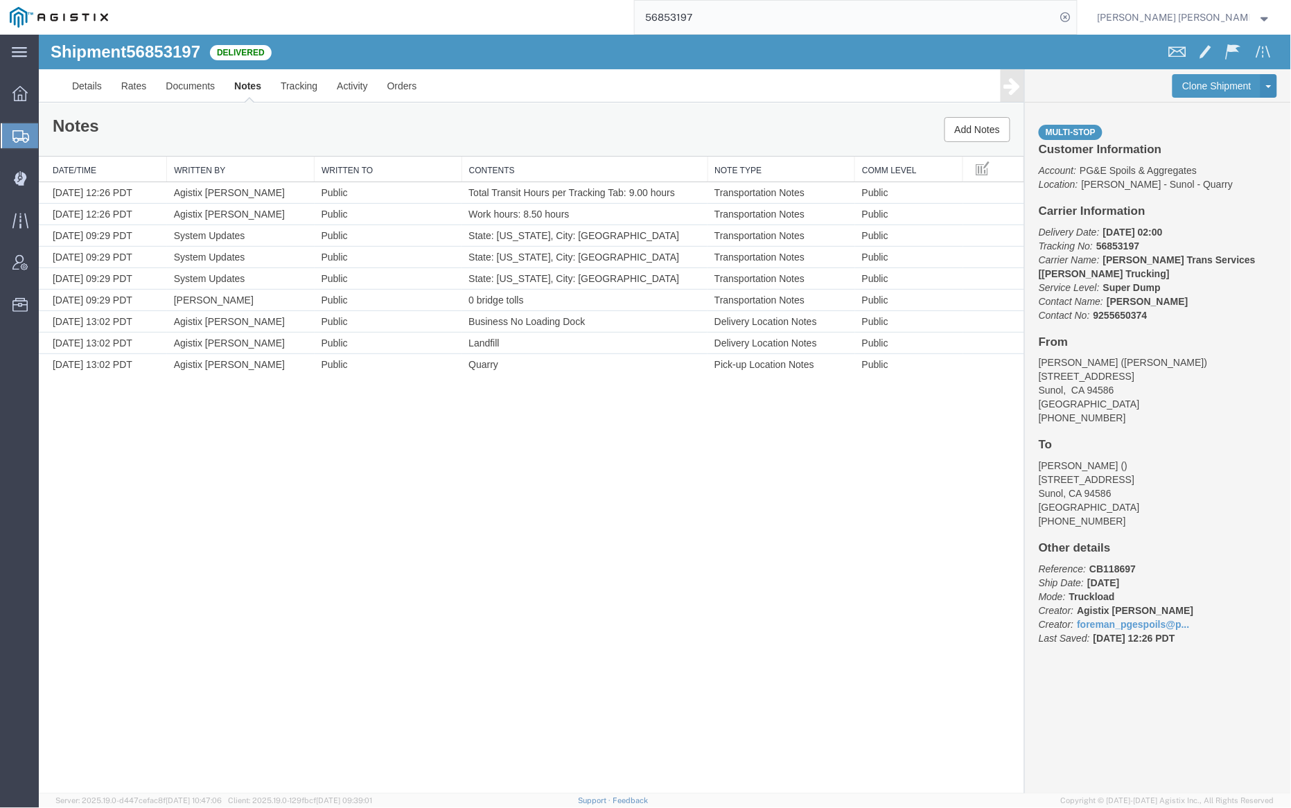
click at [741, 26] on input "56853197" at bounding box center [845, 17] width 421 height 33
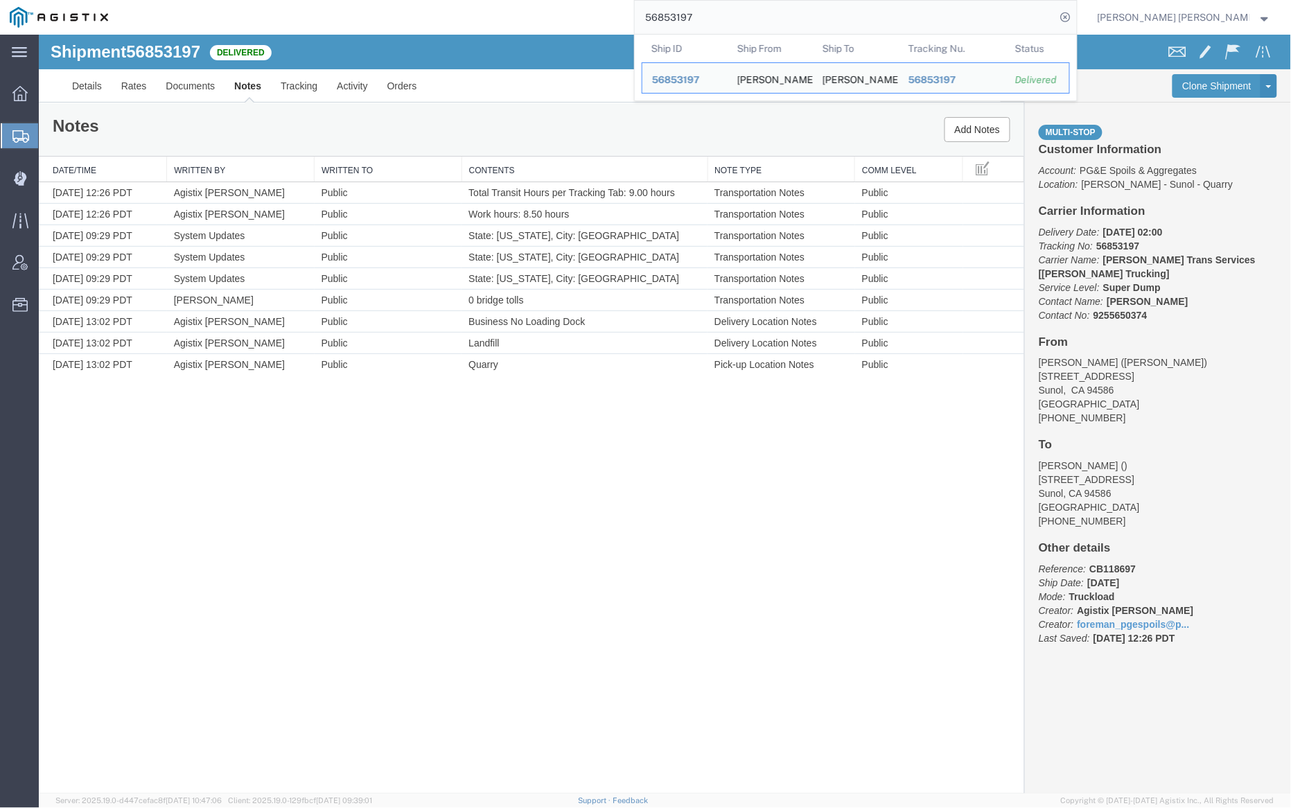
click at [741, 26] on input "56853197" at bounding box center [845, 17] width 421 height 33
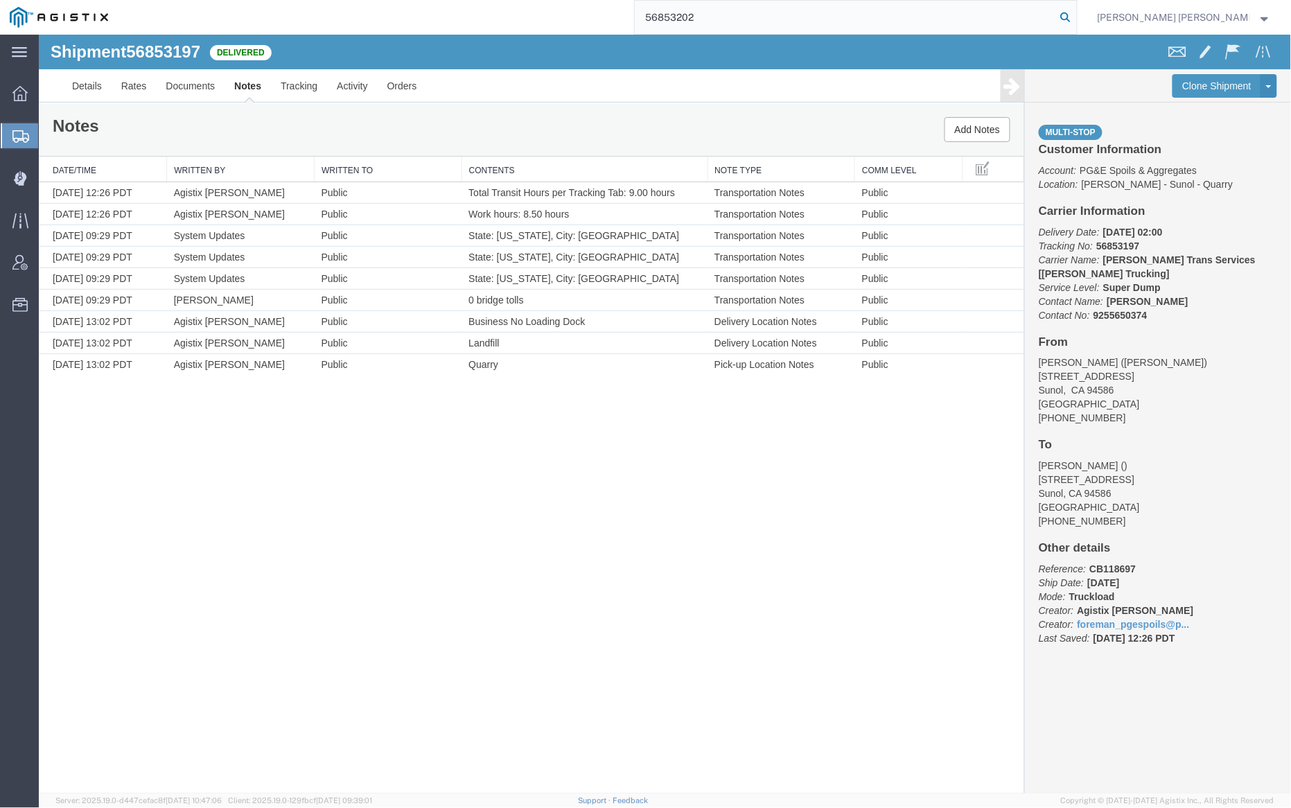
click at [1075, 18] on icon at bounding box center [1065, 17] width 19 height 19
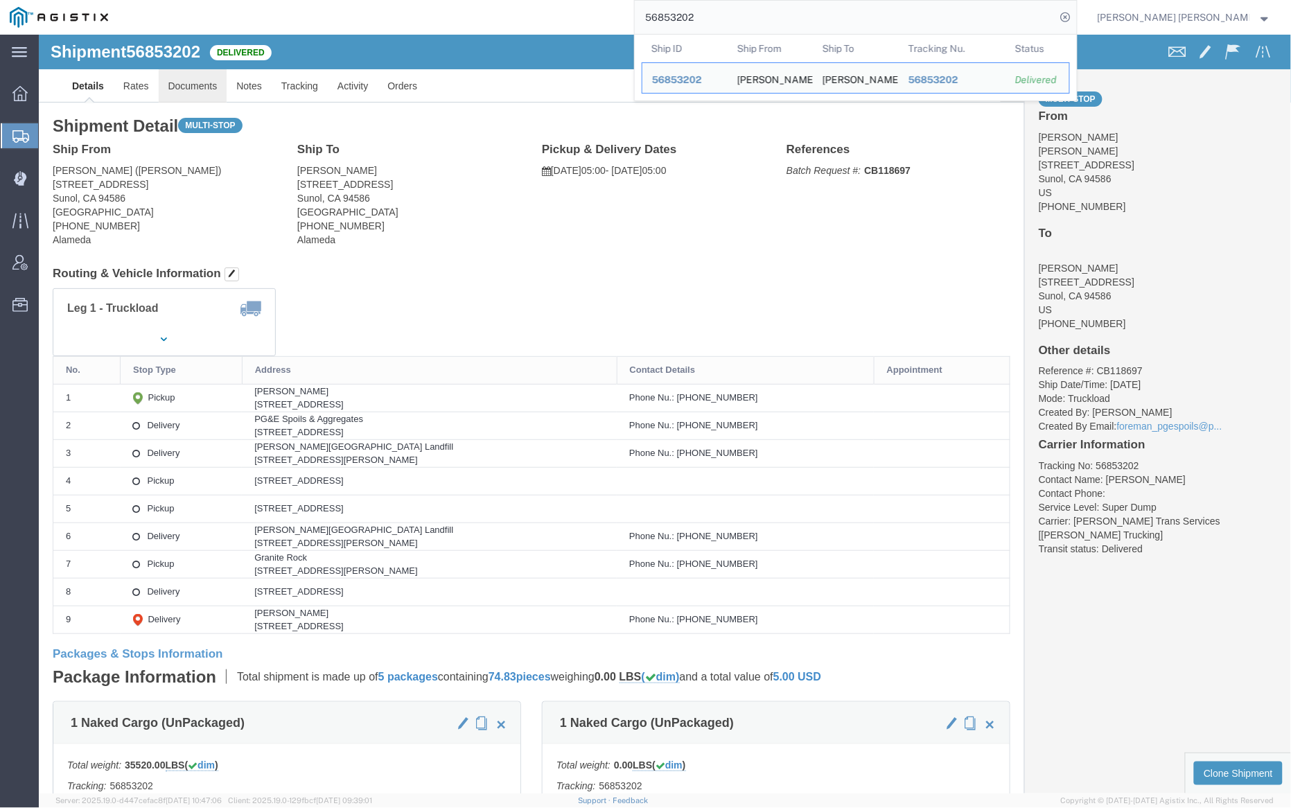
click link "Documents"
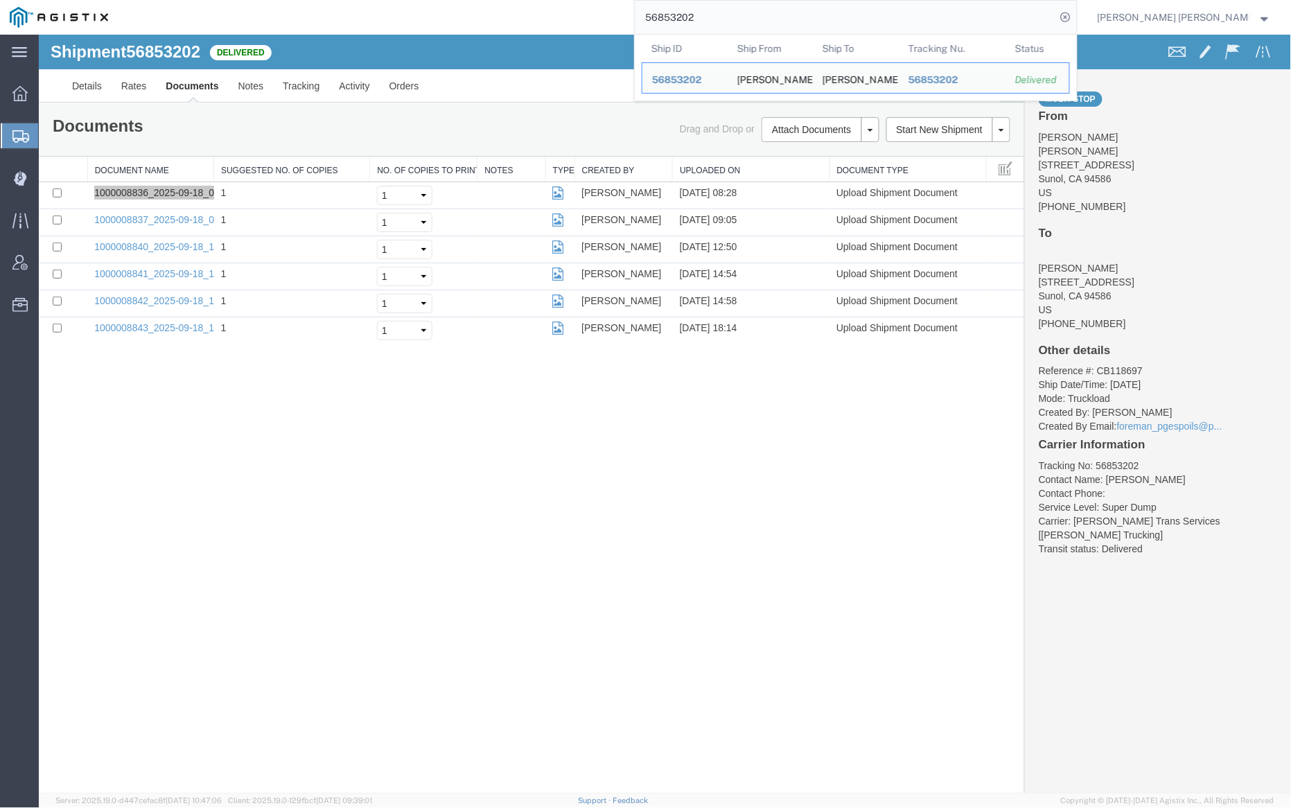
click at [745, 25] on input "56853202" at bounding box center [845, 17] width 421 height 33
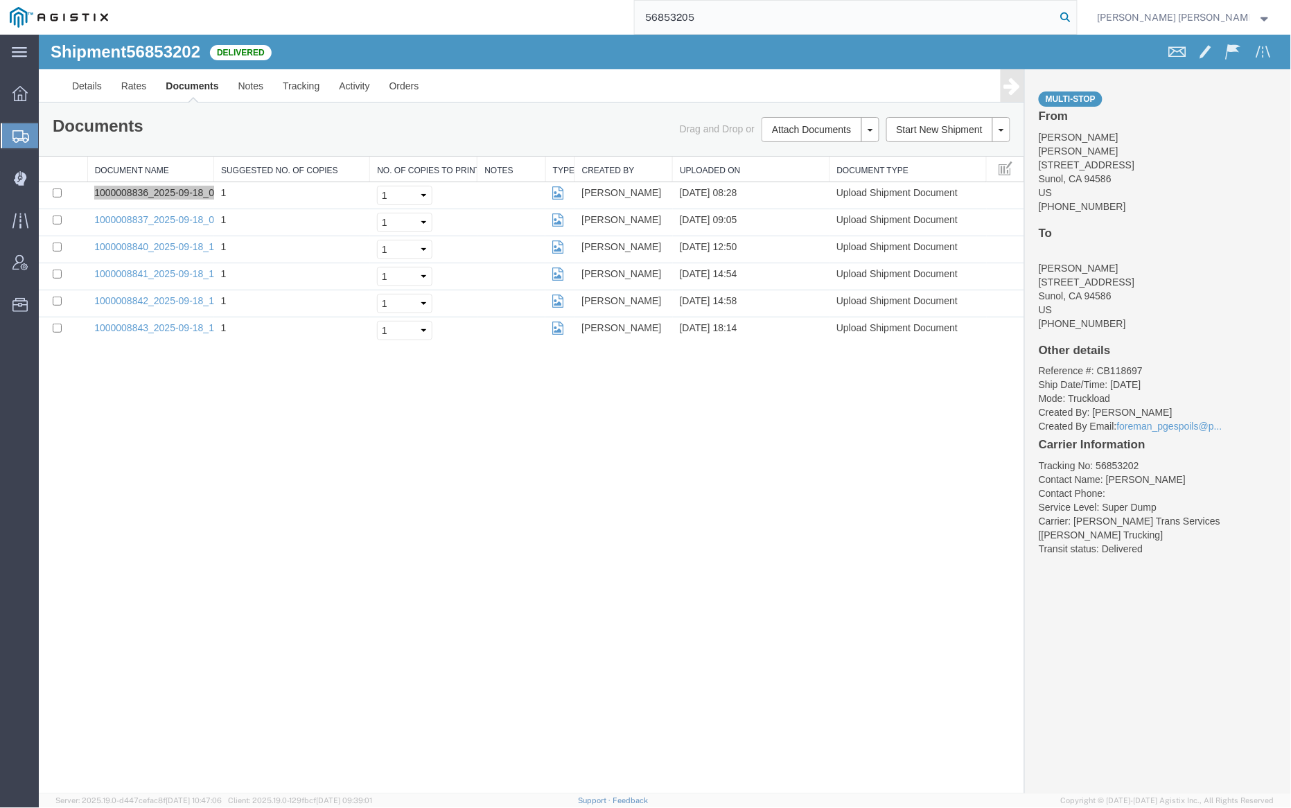
click at [1075, 17] on icon at bounding box center [1065, 17] width 19 height 19
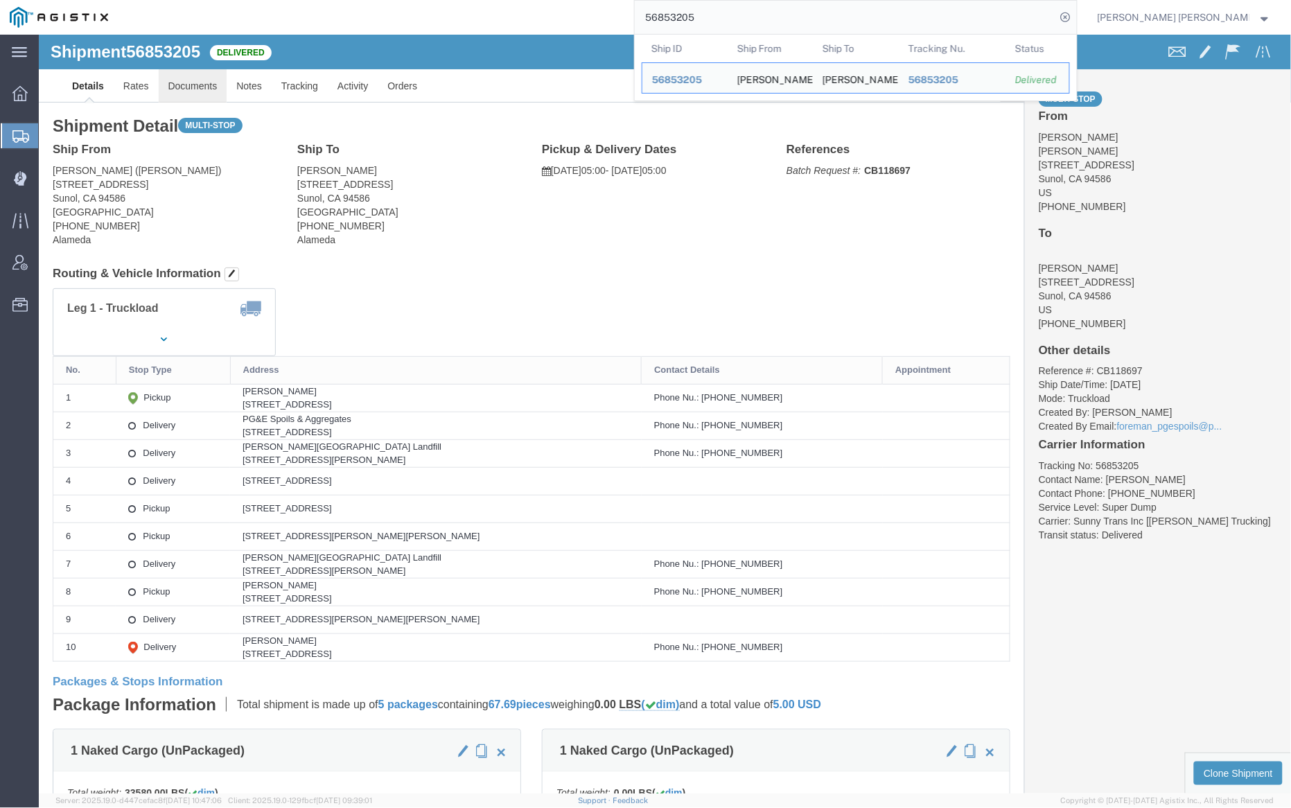
click link "Documents"
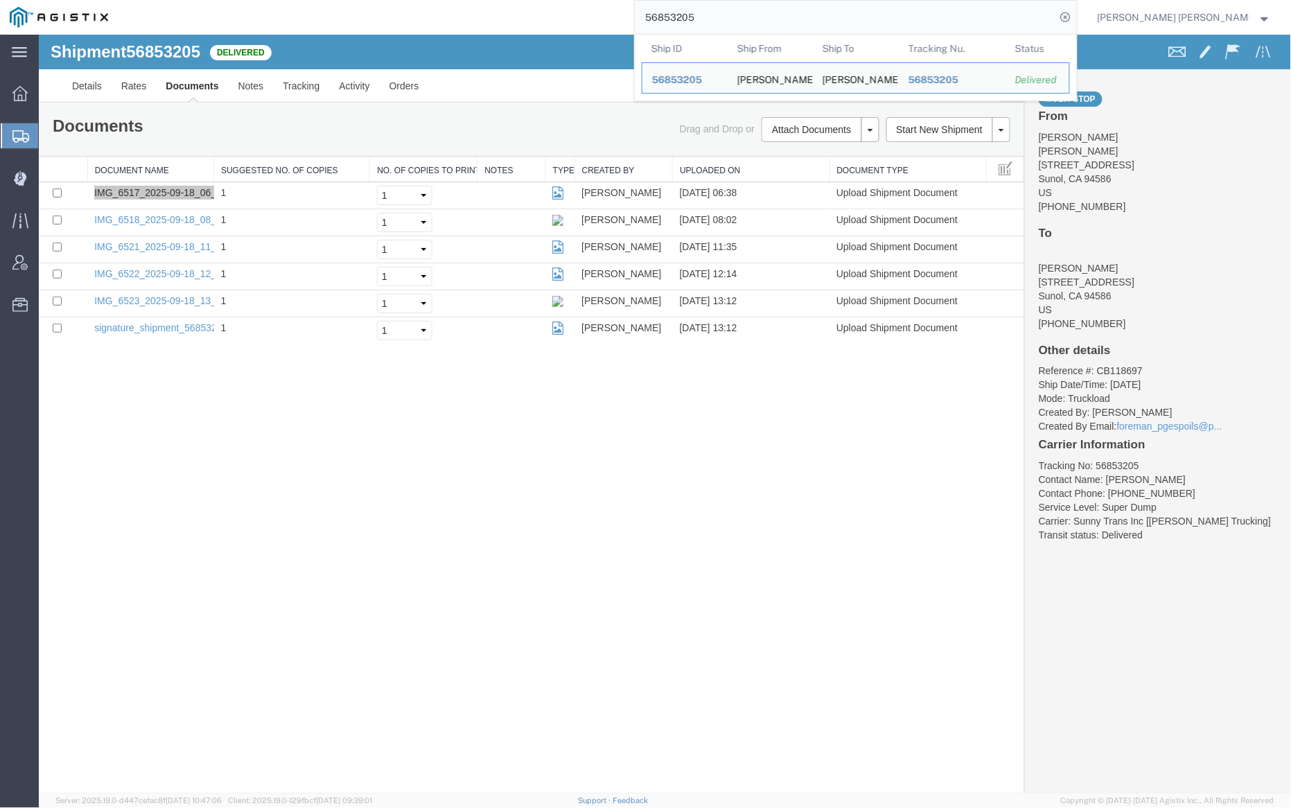
click at [738, 8] on input "56853205" at bounding box center [845, 17] width 421 height 33
click at [255, 85] on link "Notes" at bounding box center [250, 85] width 45 height 33
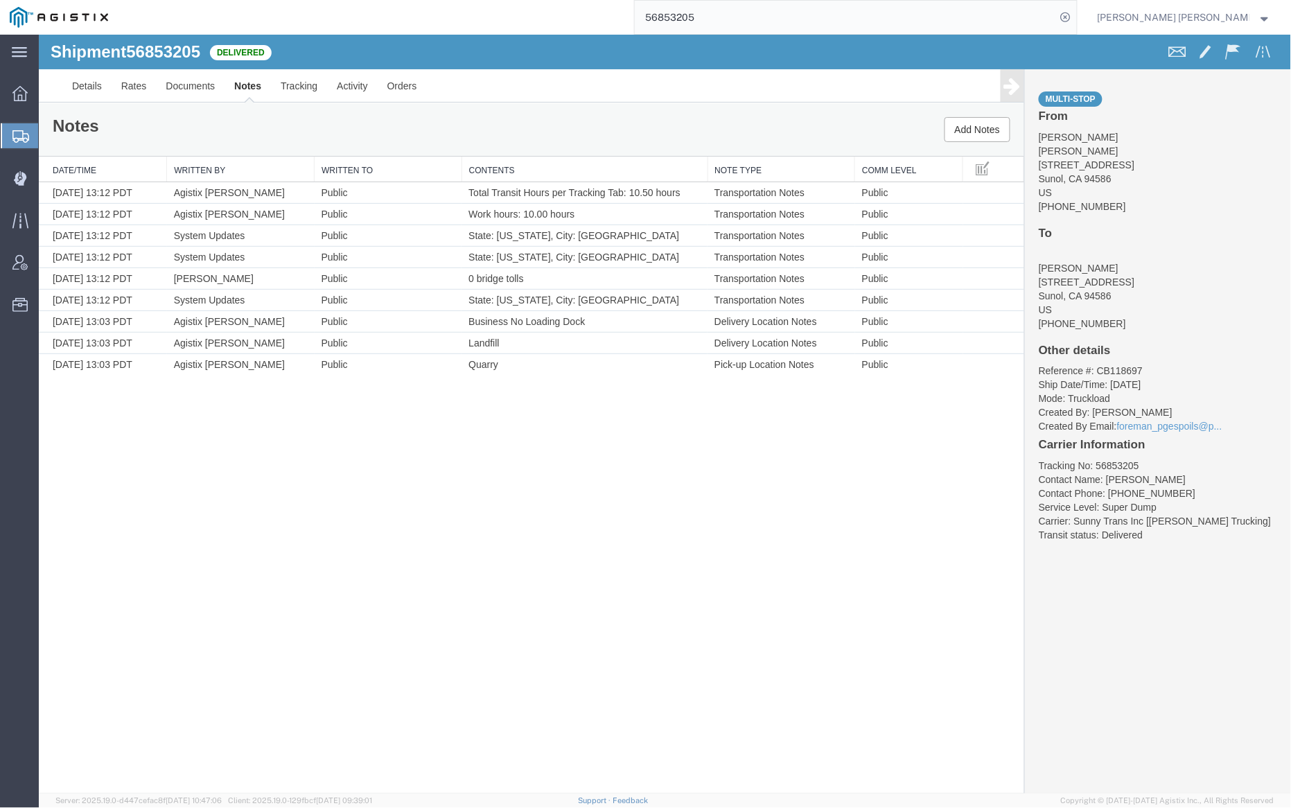
click at [729, 18] on input "56853205" at bounding box center [845, 17] width 421 height 33
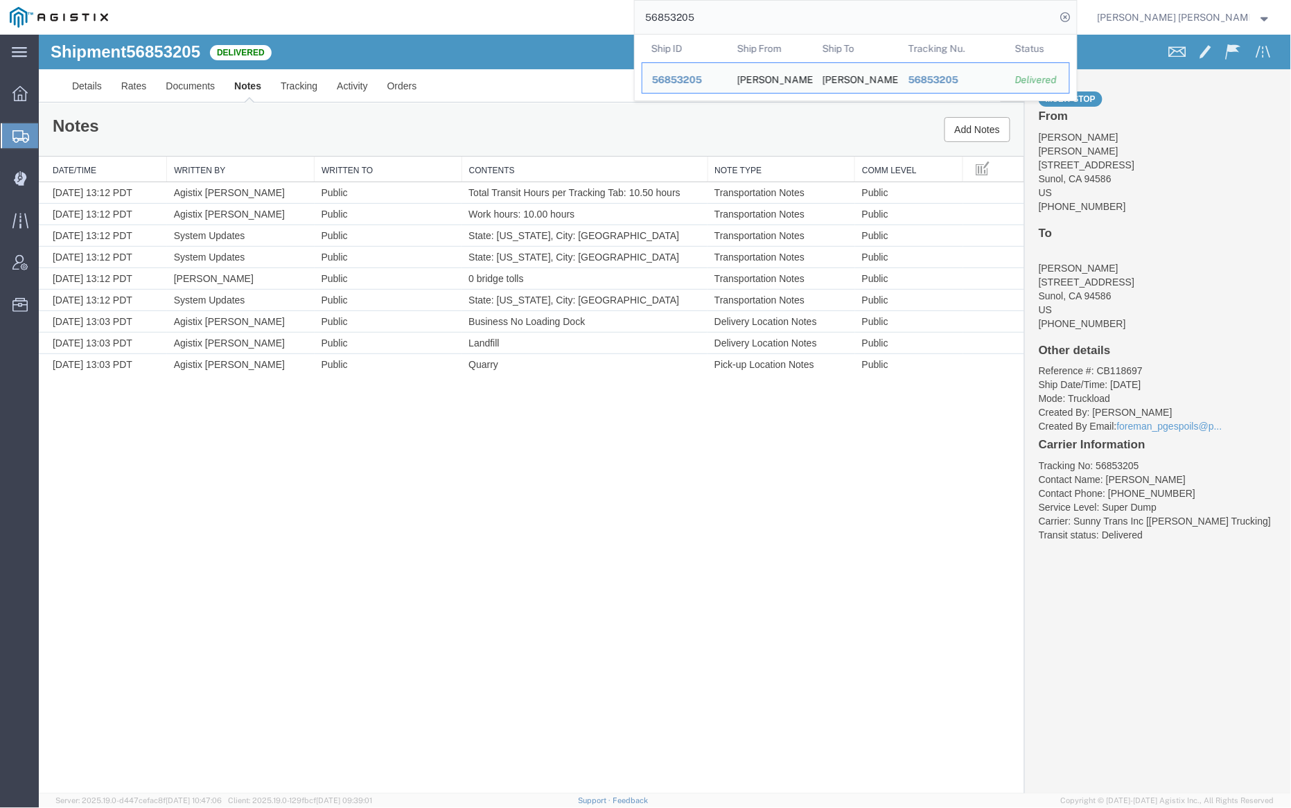
click at [729, 18] on input "56853205" at bounding box center [845, 17] width 421 height 33
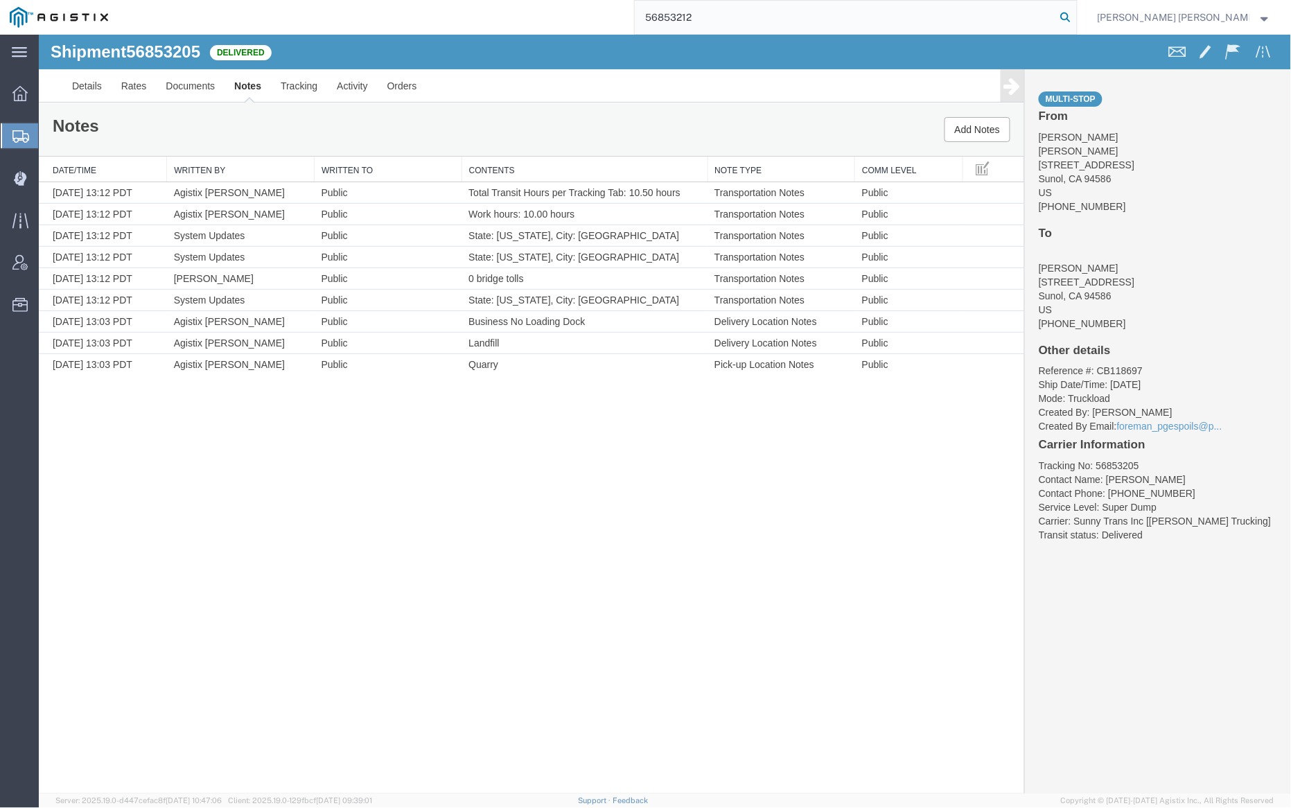
click at [1075, 17] on icon at bounding box center [1065, 17] width 19 height 19
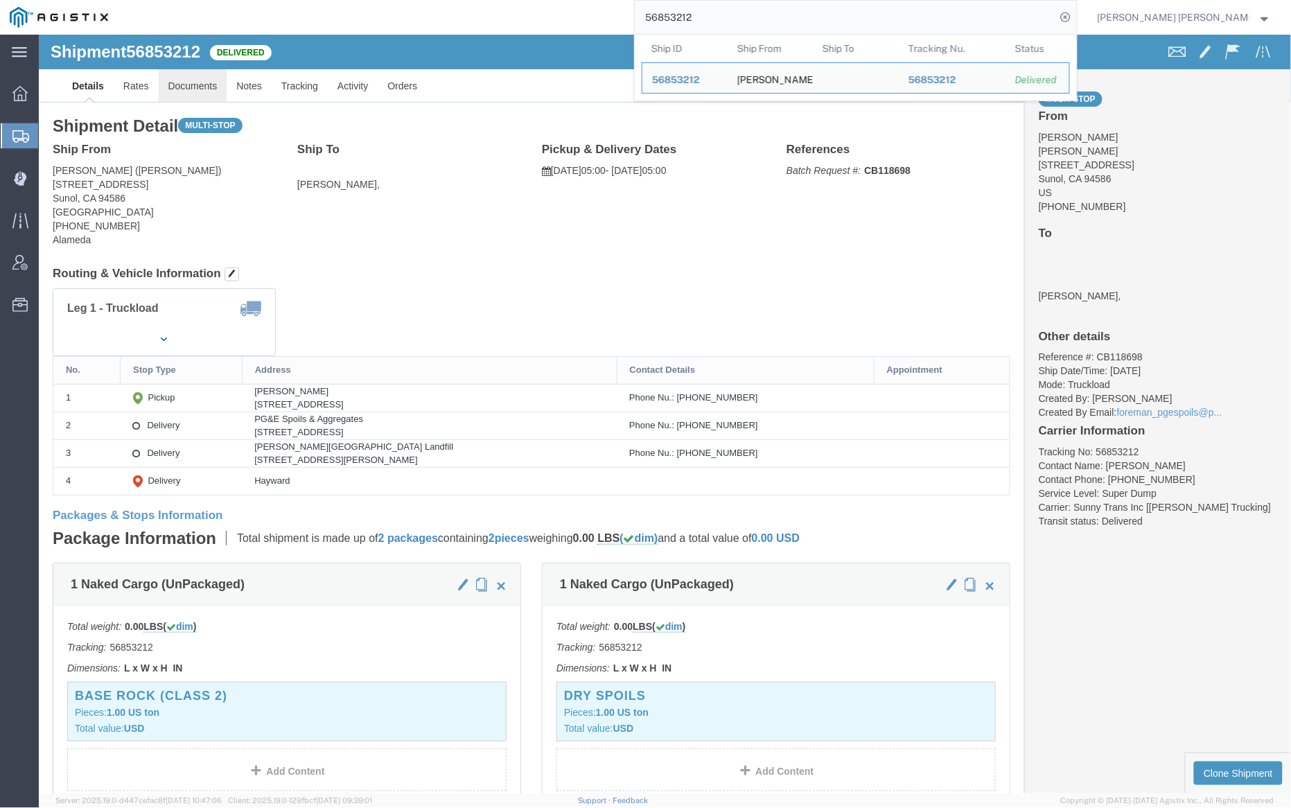
click link "Documents"
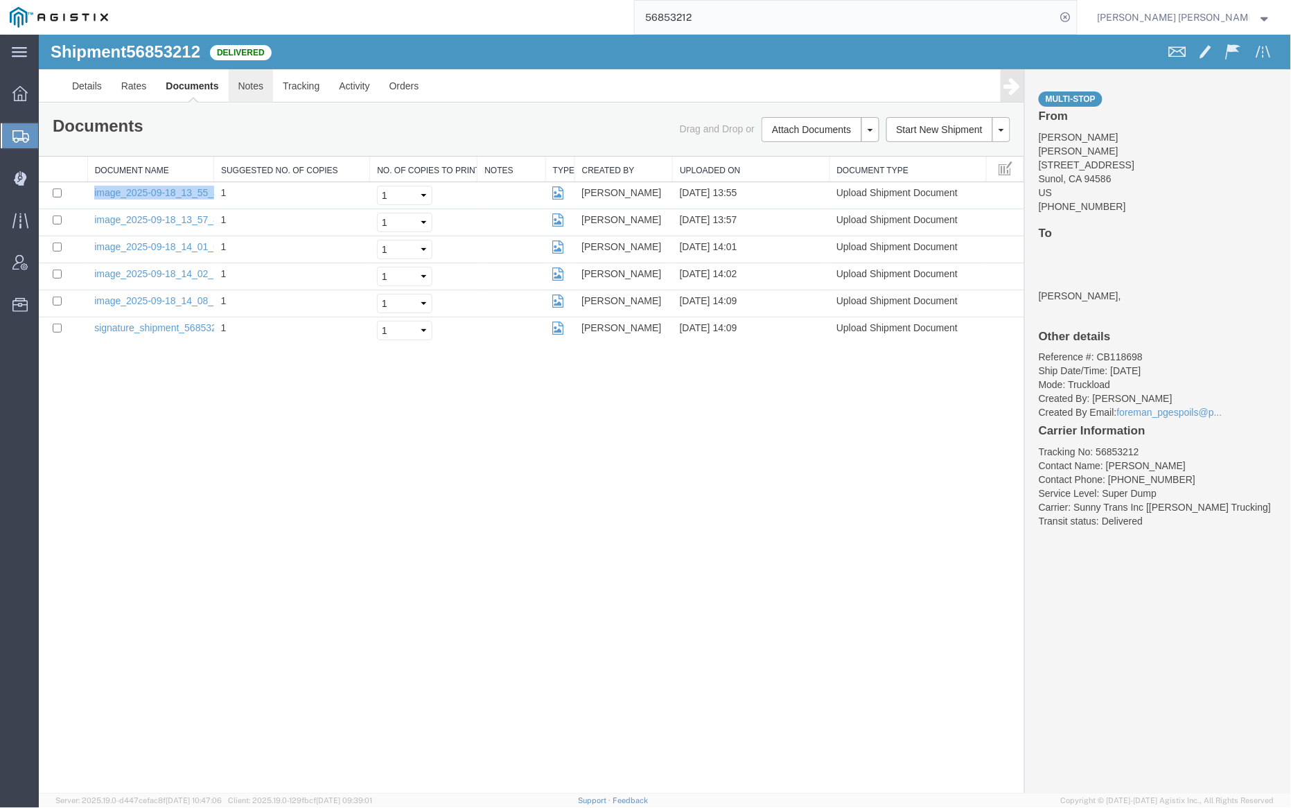
click at [264, 87] on link "Notes" at bounding box center [250, 85] width 45 height 33
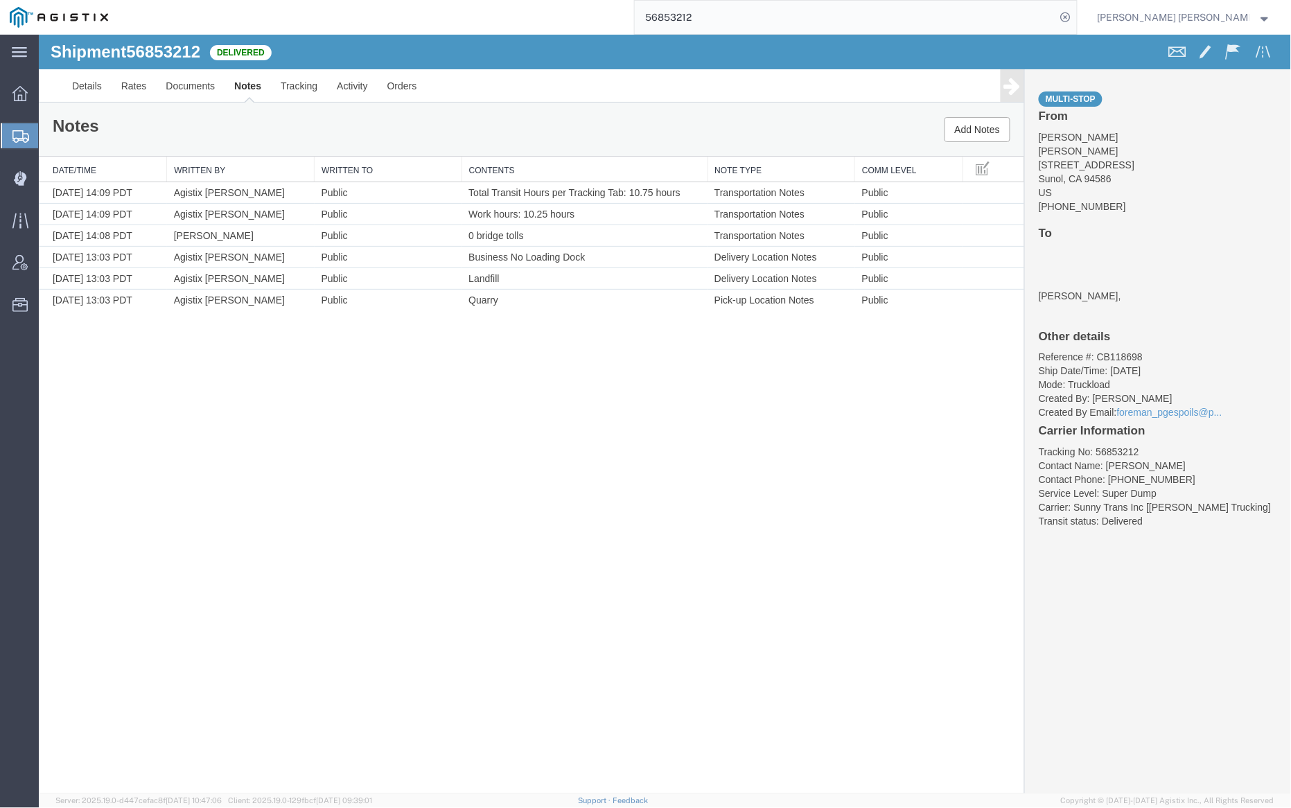
click at [725, 15] on input "56853212" at bounding box center [845, 17] width 421 height 33
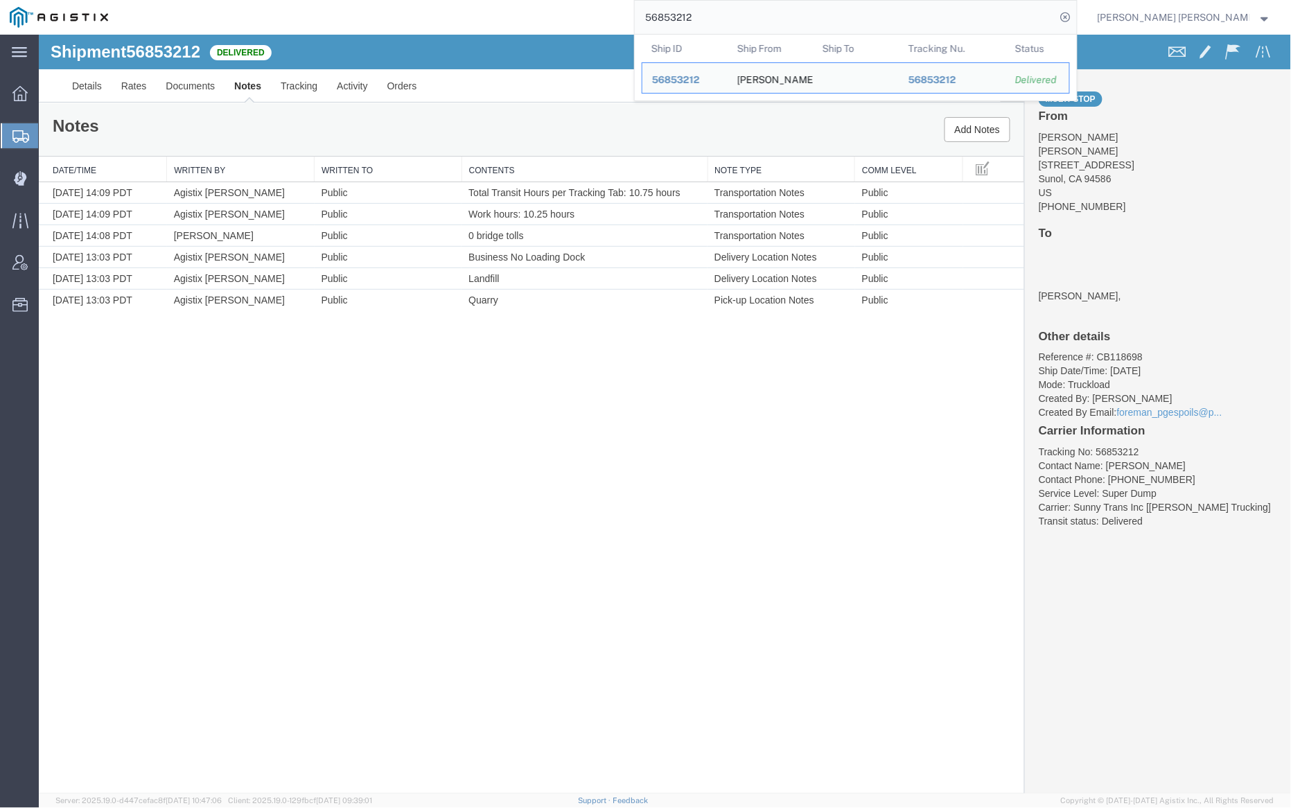
click at [725, 15] on input "56853212" at bounding box center [845, 17] width 421 height 33
paste input "159"
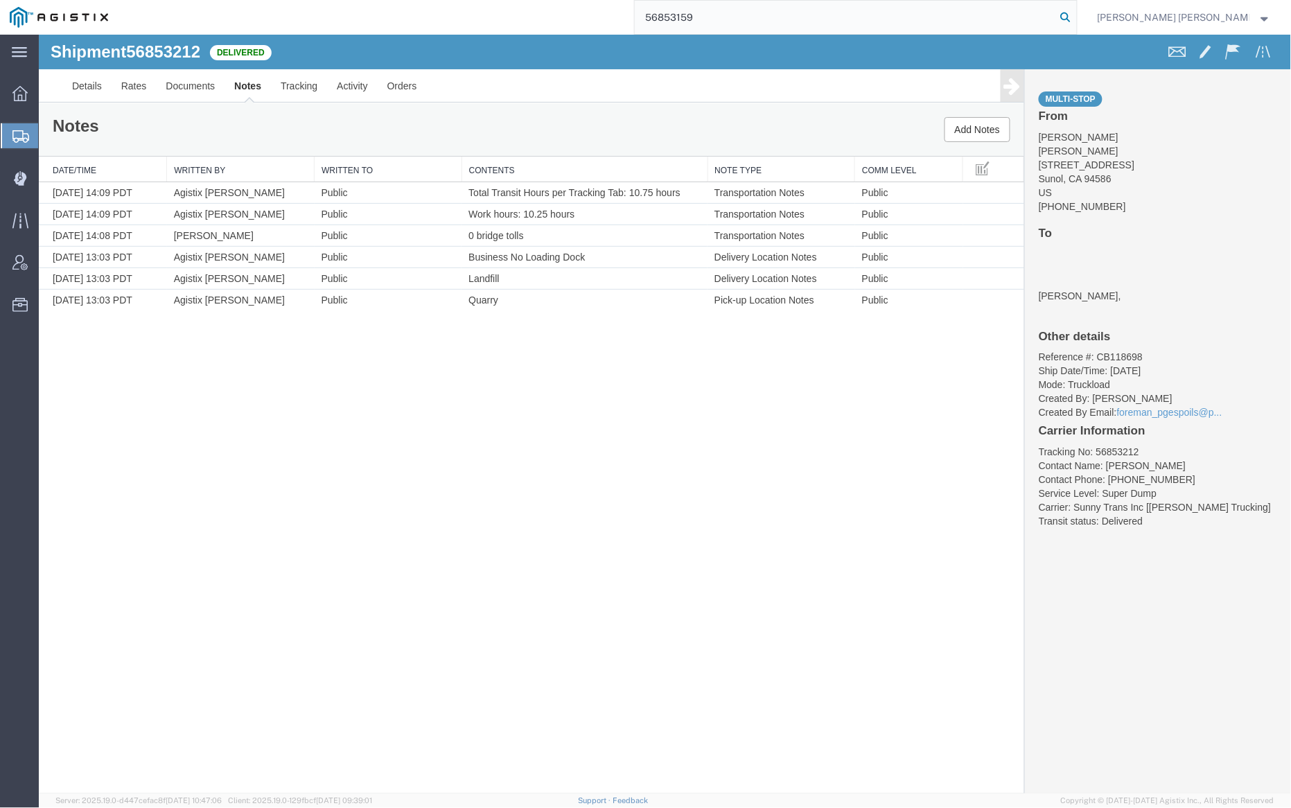
click at [1075, 12] on icon at bounding box center [1065, 17] width 19 height 19
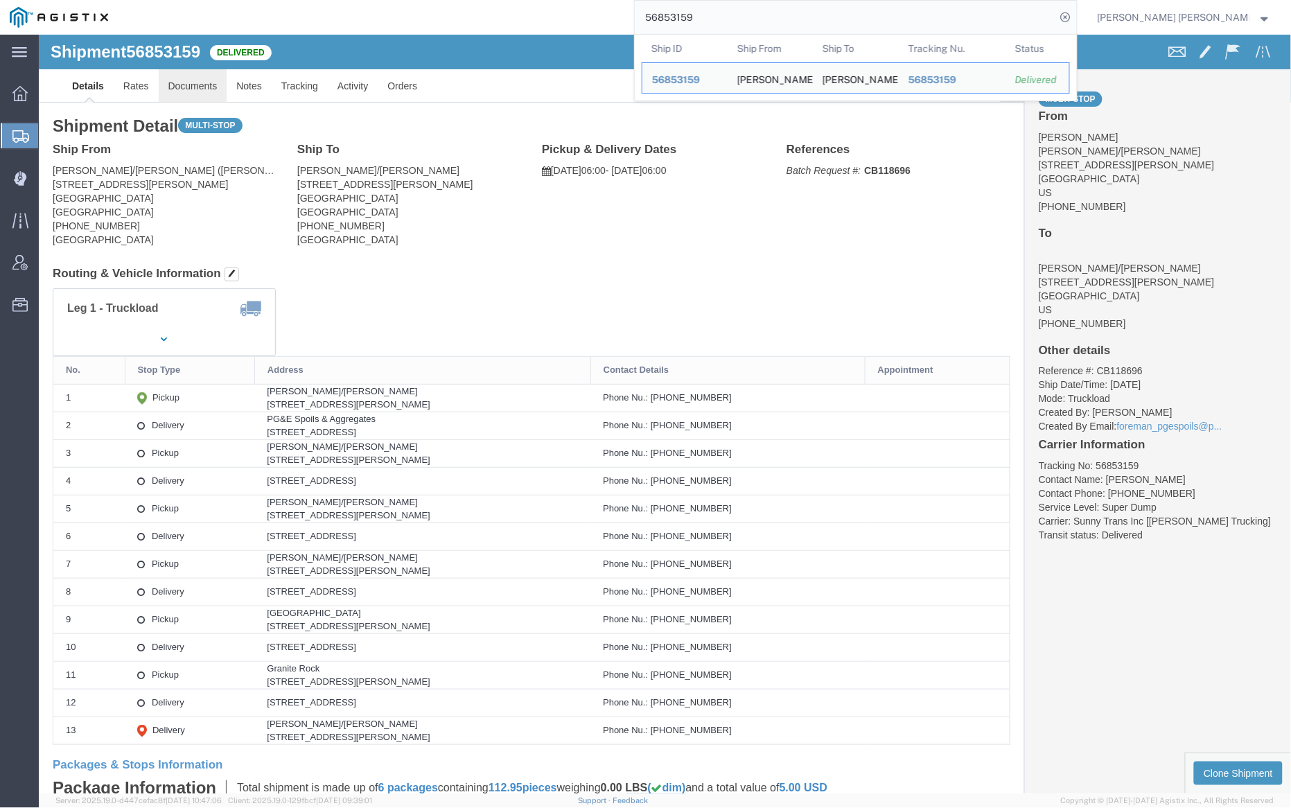
click link "Documents"
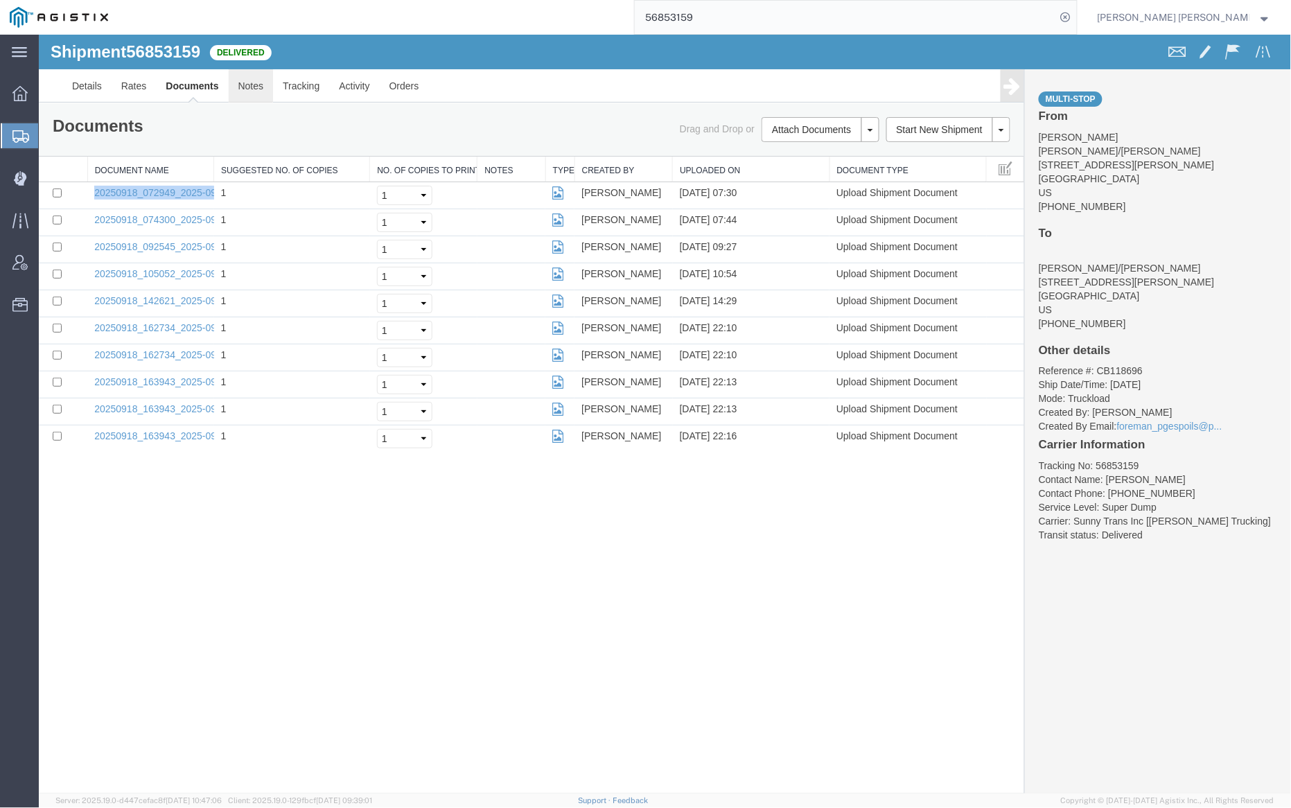
click at [249, 81] on link "Notes" at bounding box center [250, 85] width 45 height 33
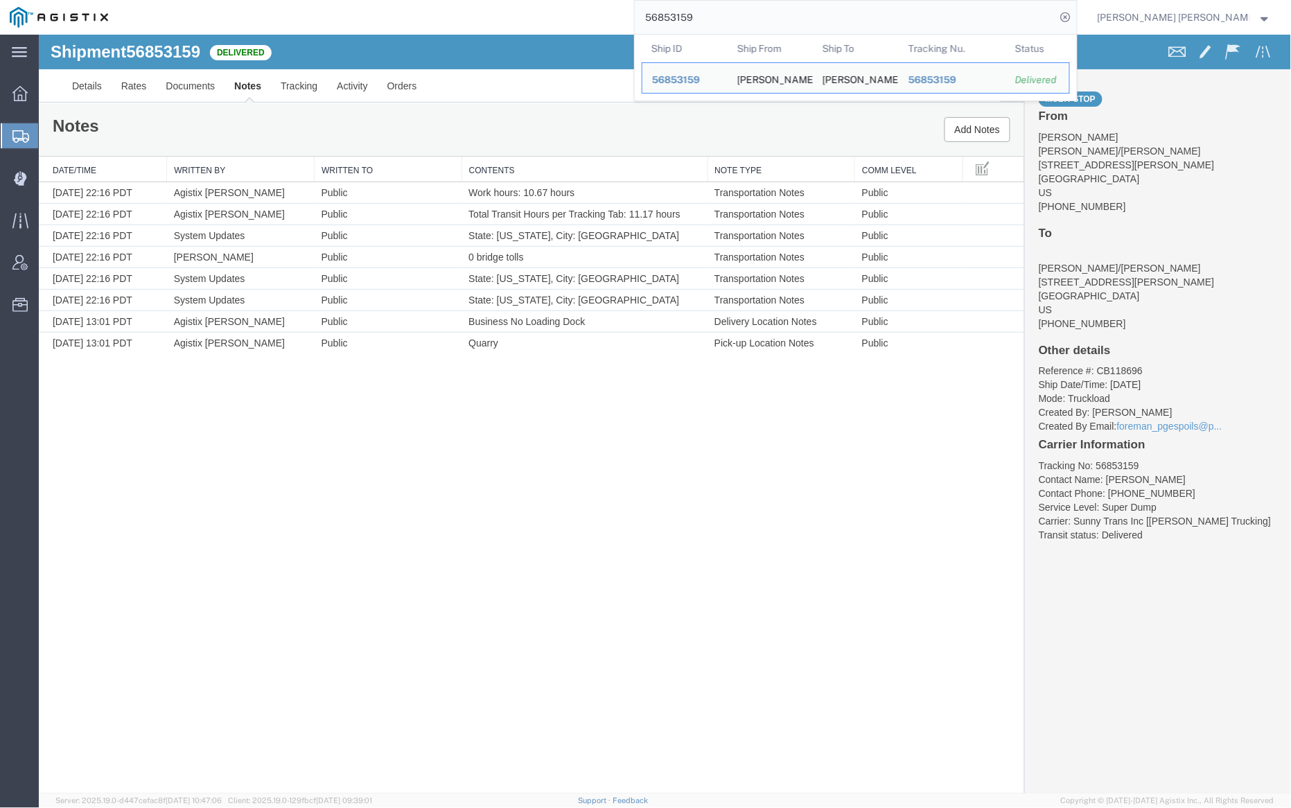
click at [729, 21] on input "56853159" at bounding box center [845, 17] width 421 height 33
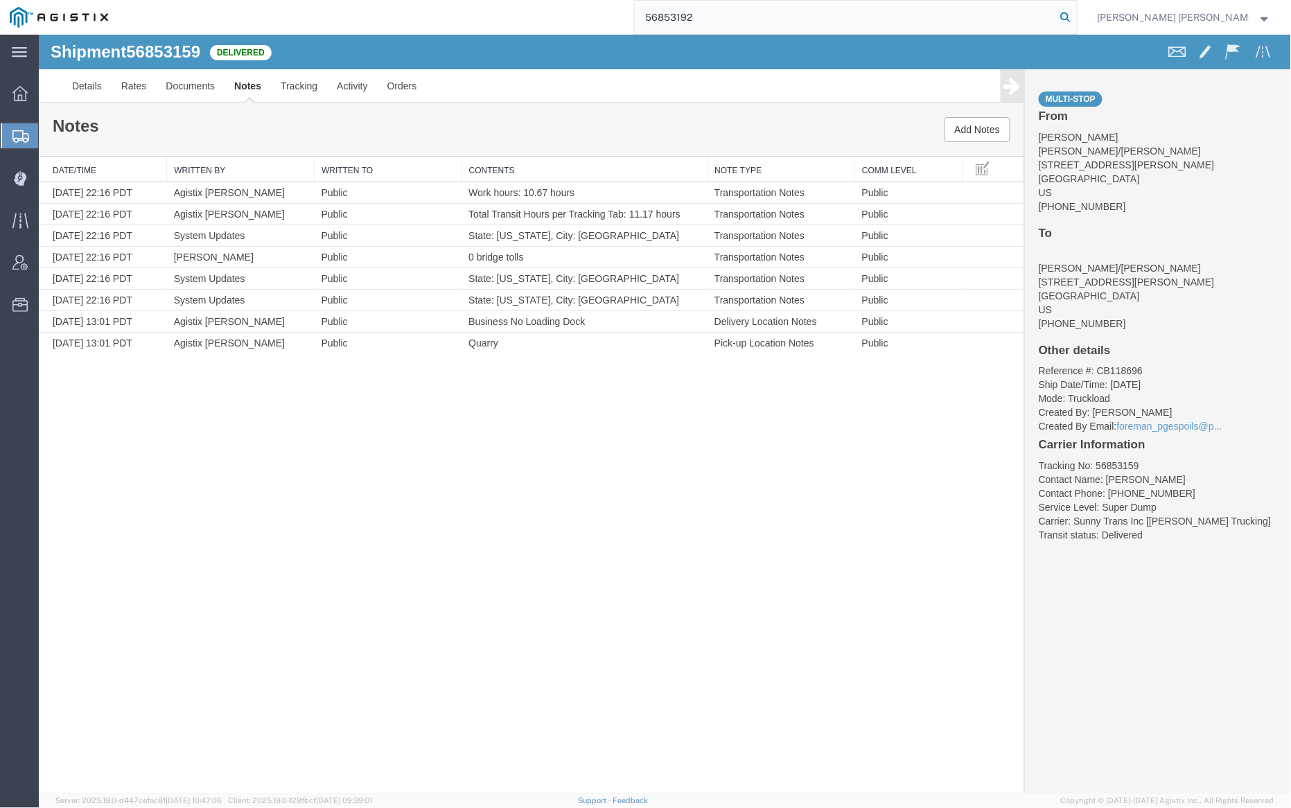
click at [1075, 16] on icon at bounding box center [1065, 17] width 19 height 19
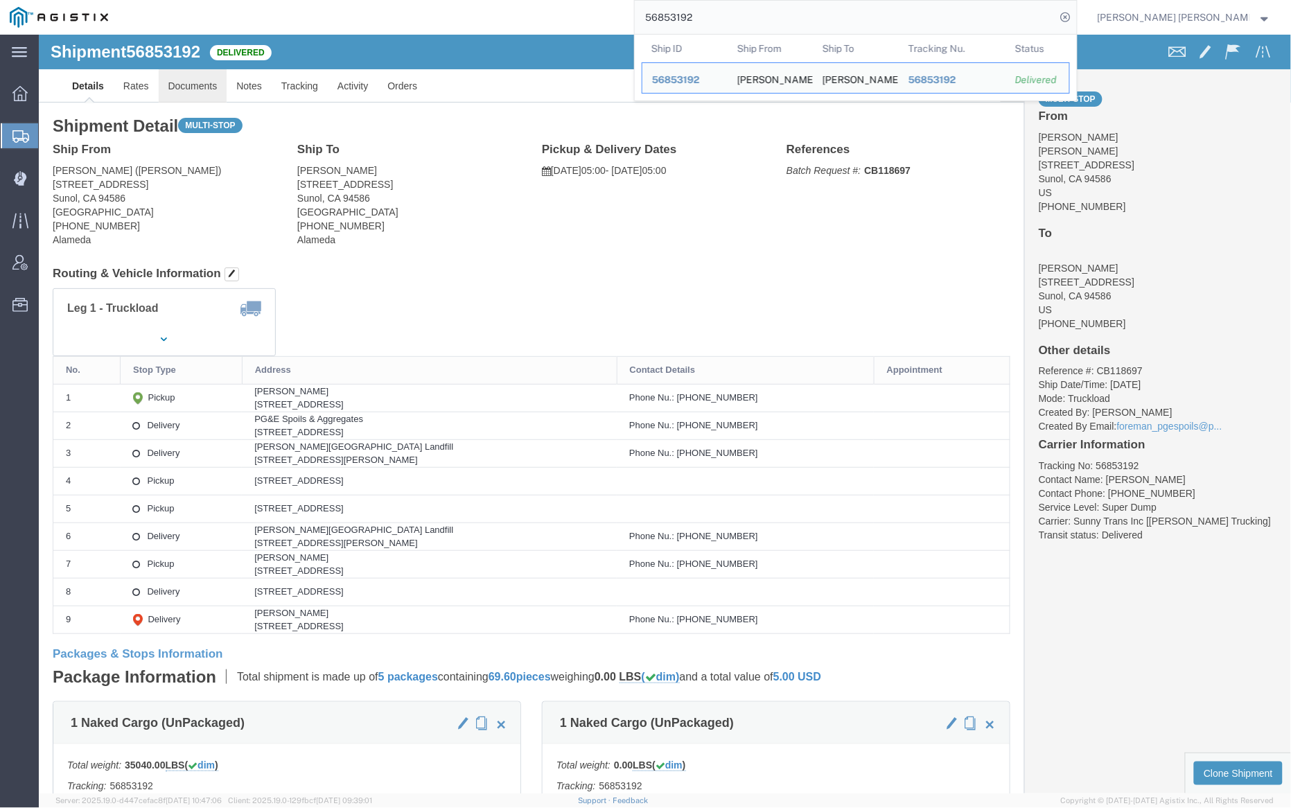
click link "Documents"
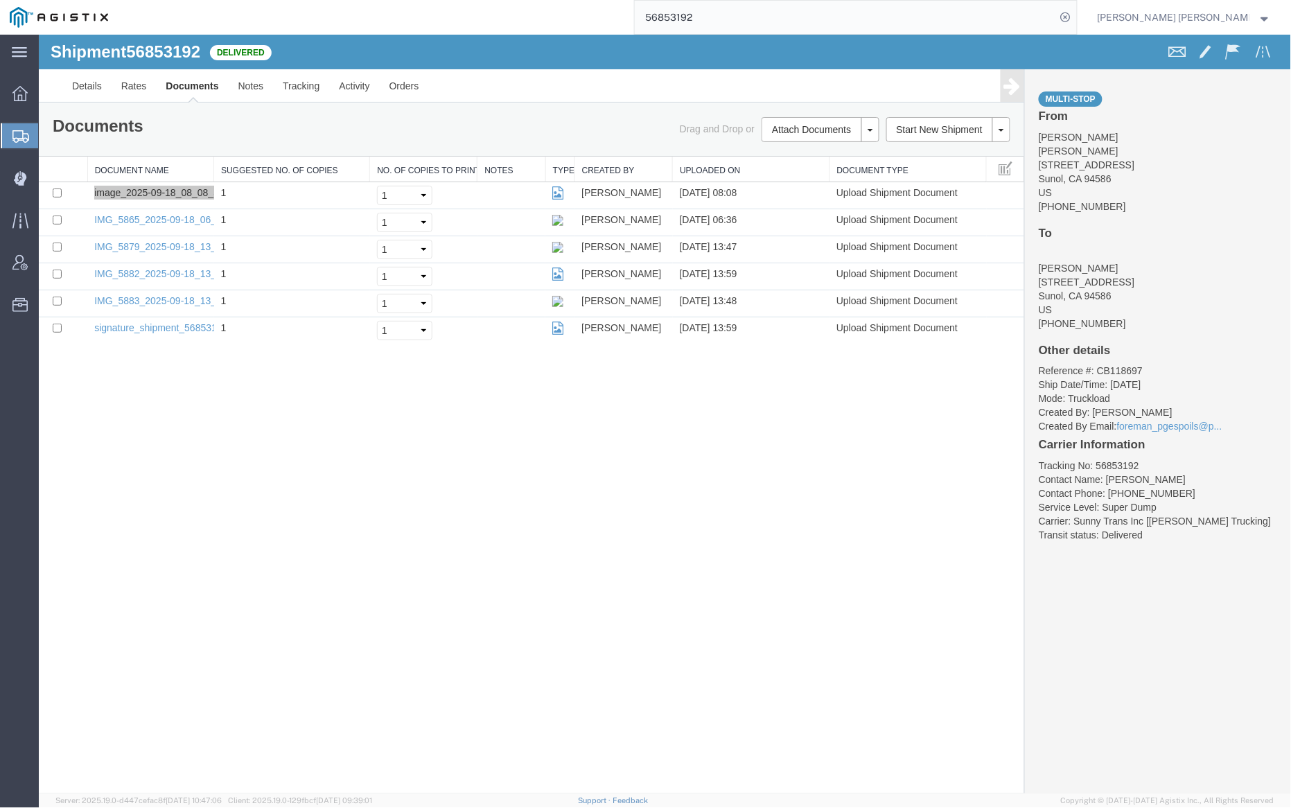
click at [741, 17] on input "56853192" at bounding box center [845, 17] width 421 height 33
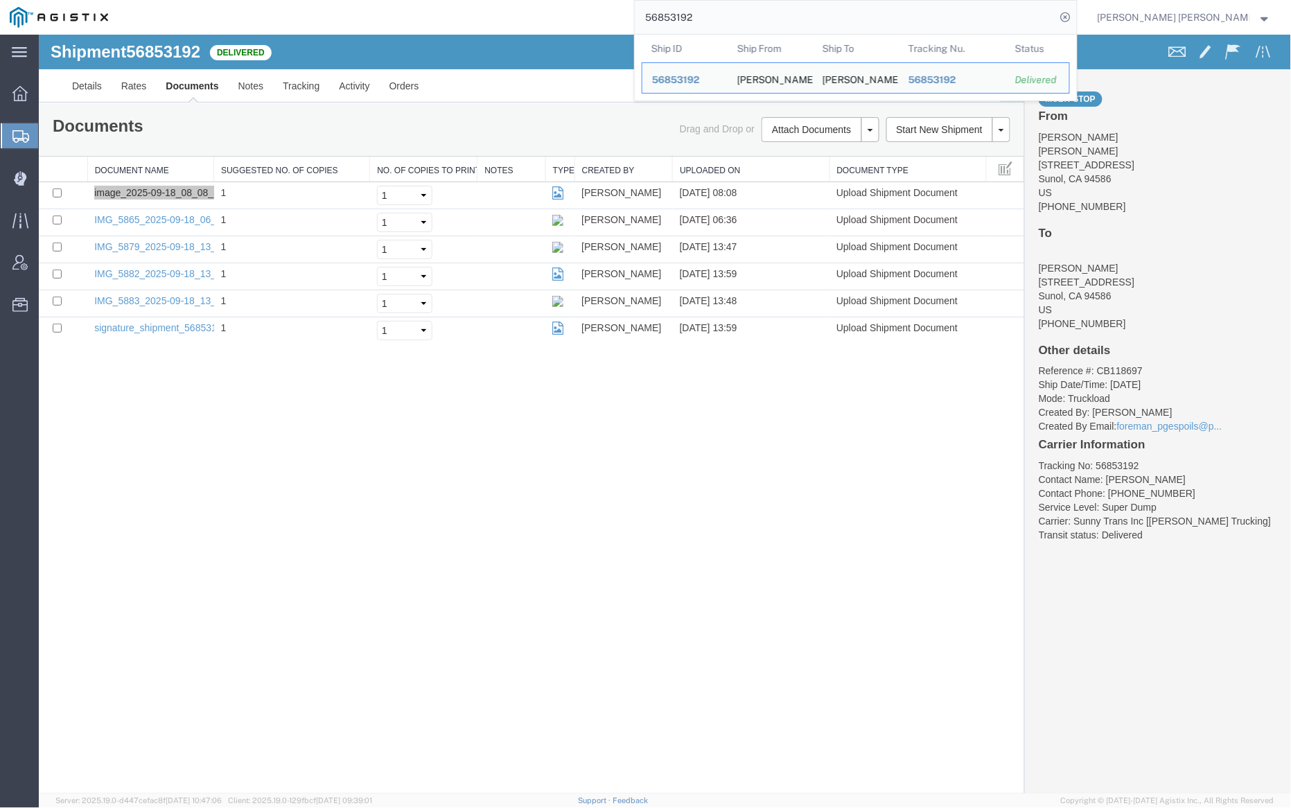
click at [741, 17] on input "56853192" at bounding box center [845, 17] width 421 height 33
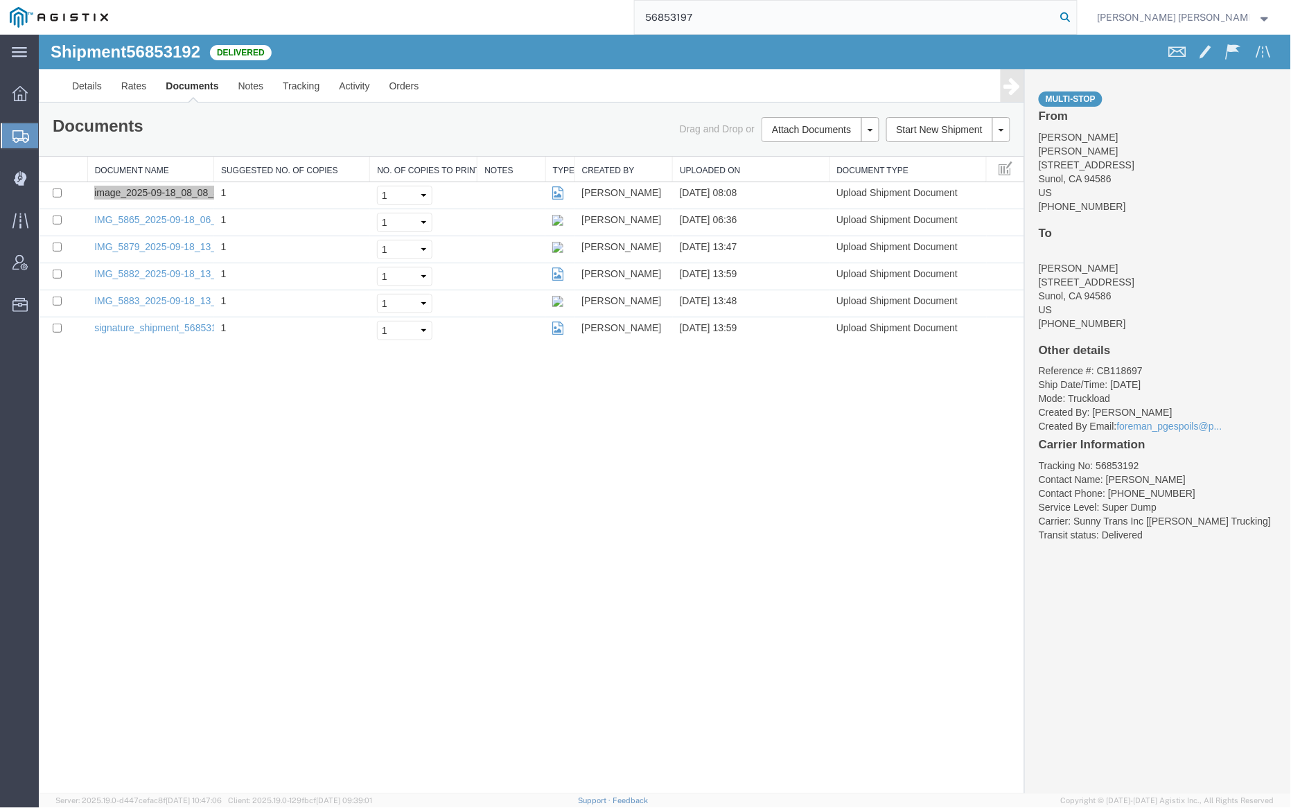
click at [1075, 18] on icon at bounding box center [1065, 17] width 19 height 19
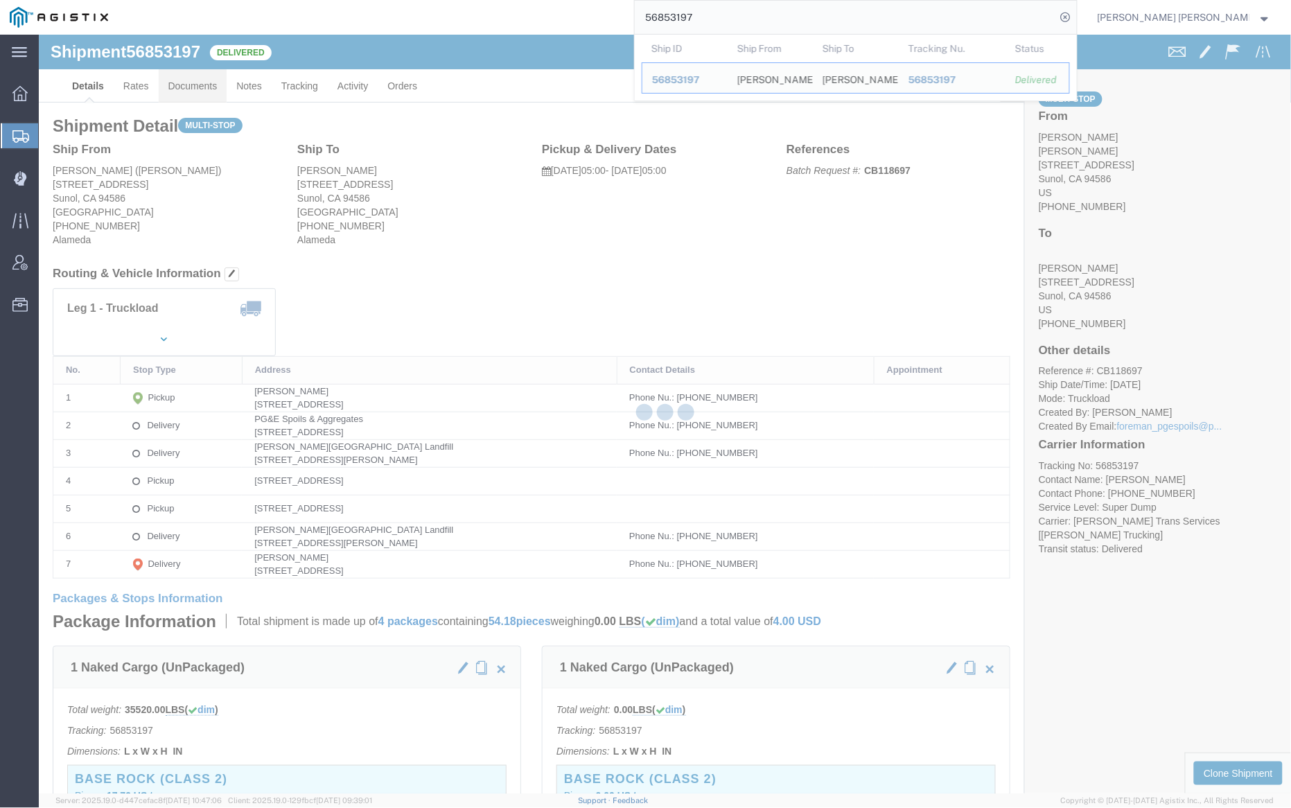
click link "Documents"
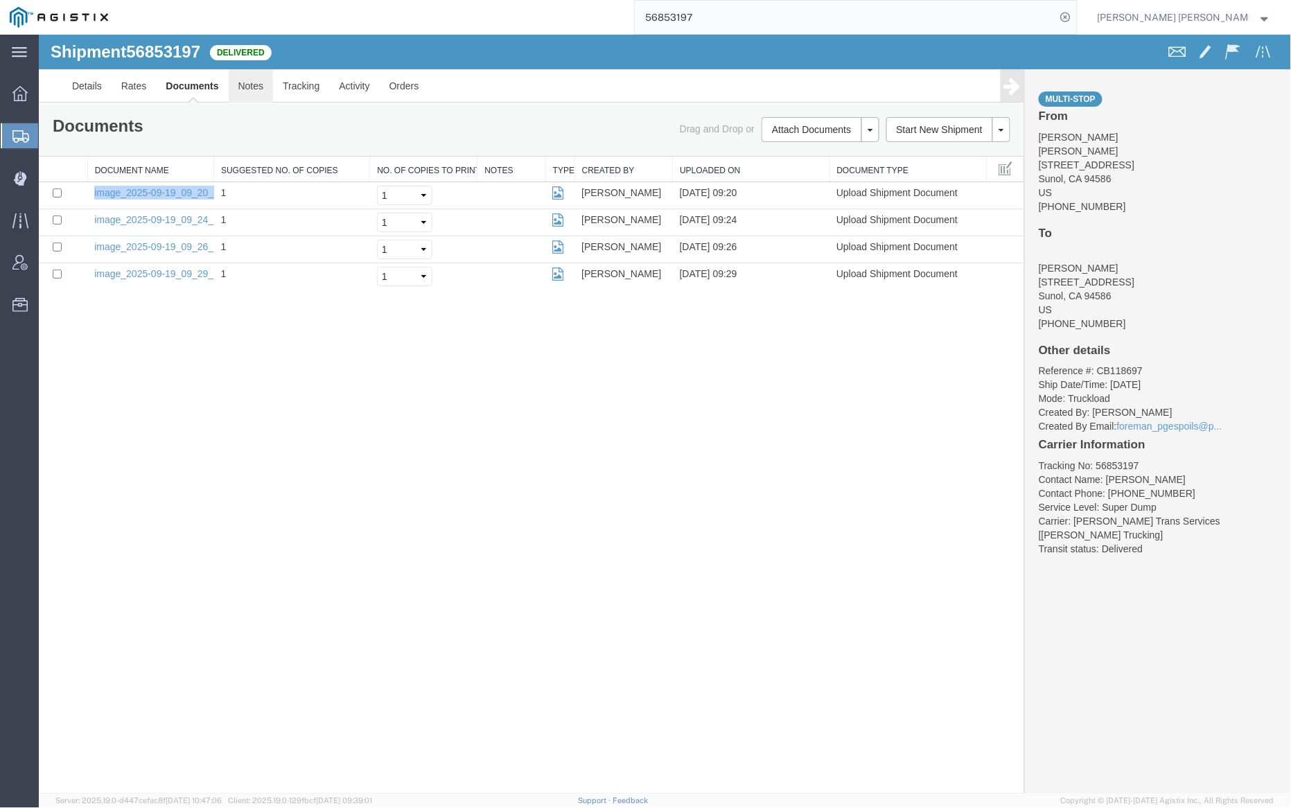
click at [245, 83] on link "Notes" at bounding box center [250, 85] width 45 height 33
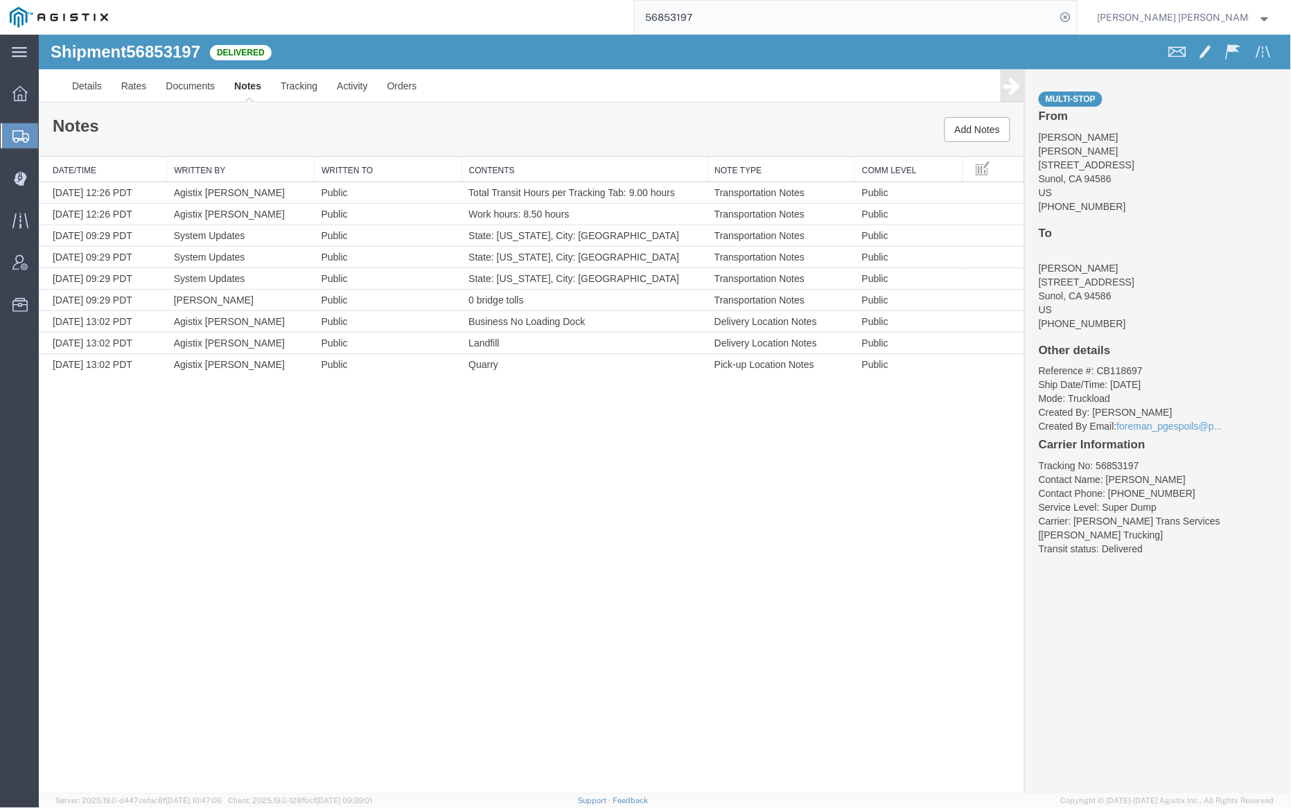
click at [739, 16] on input "56853197" at bounding box center [845, 17] width 421 height 33
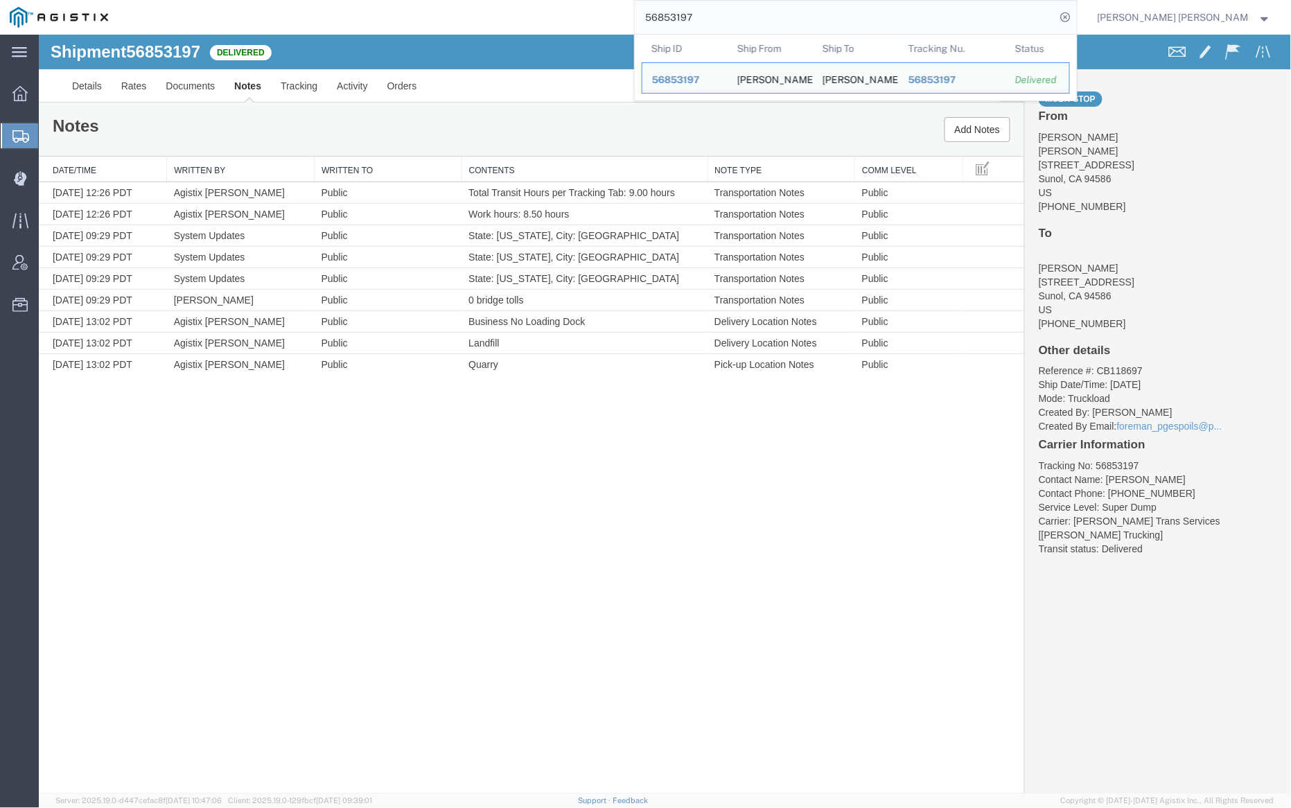
click at [739, 16] on input "56853197" at bounding box center [845, 17] width 421 height 33
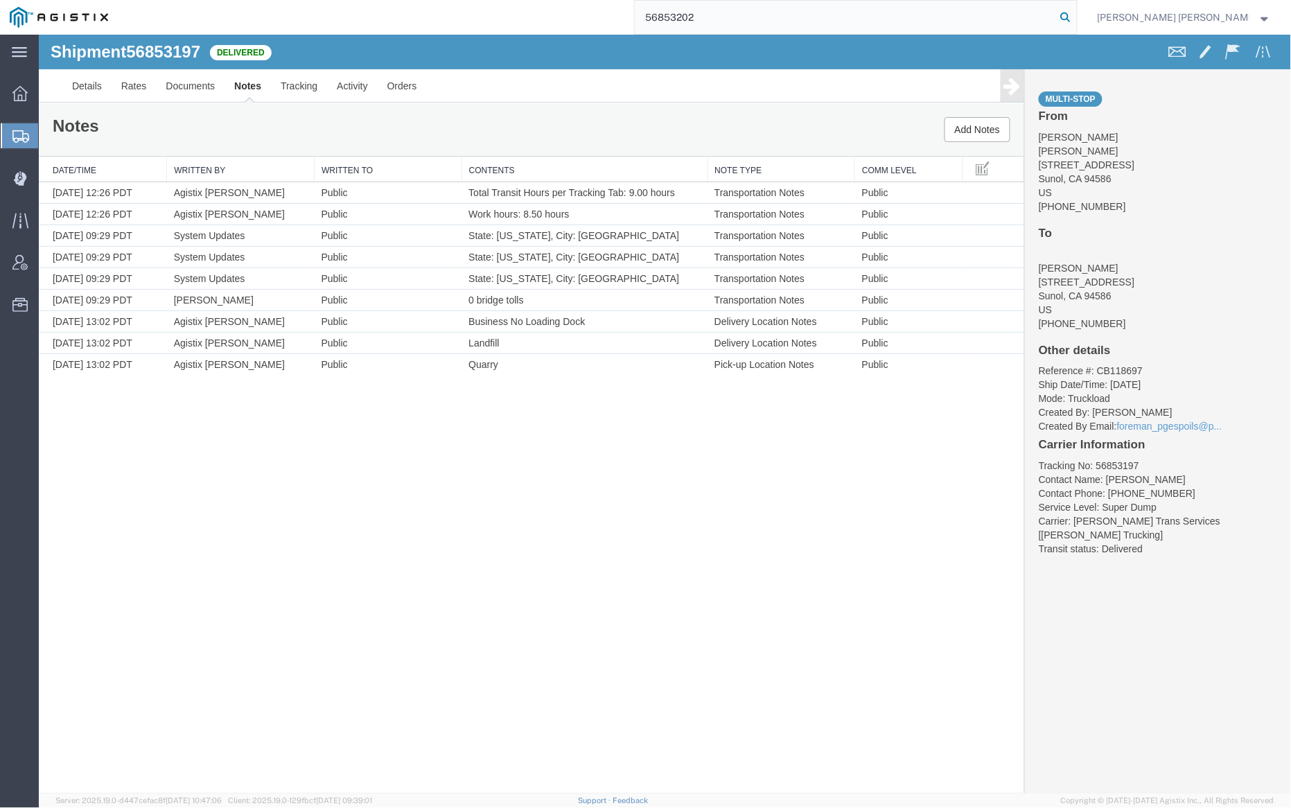
click at [1075, 13] on icon at bounding box center [1065, 17] width 19 height 19
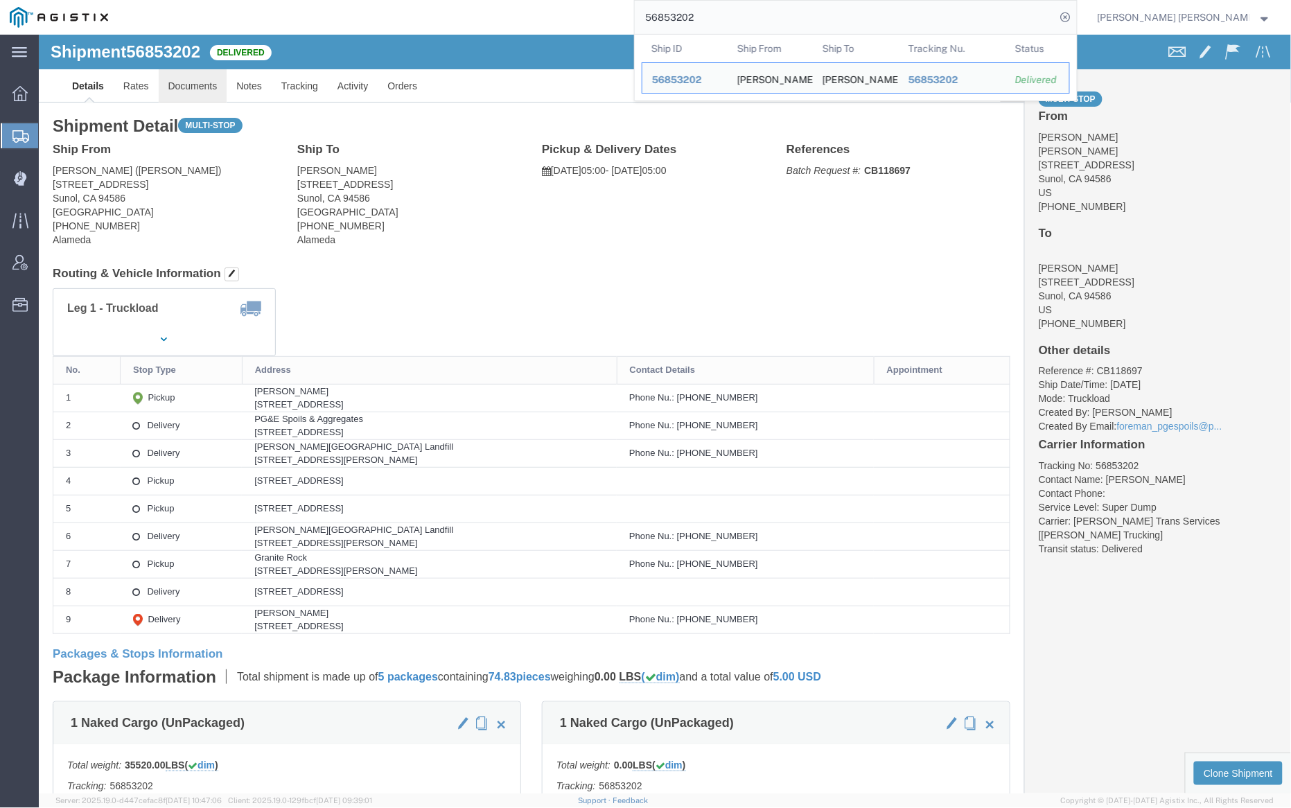
click link "Documents"
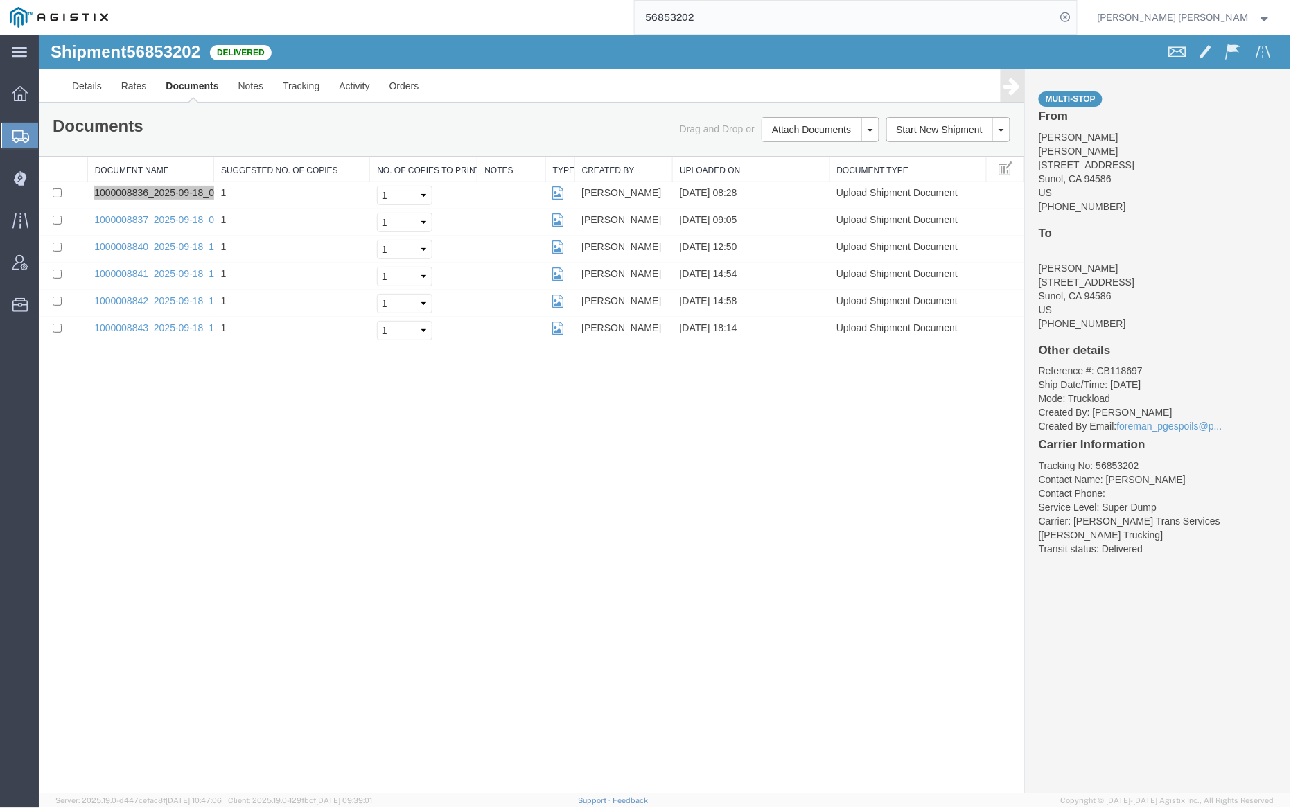
click at [740, 13] on input "56853202" at bounding box center [845, 17] width 421 height 33
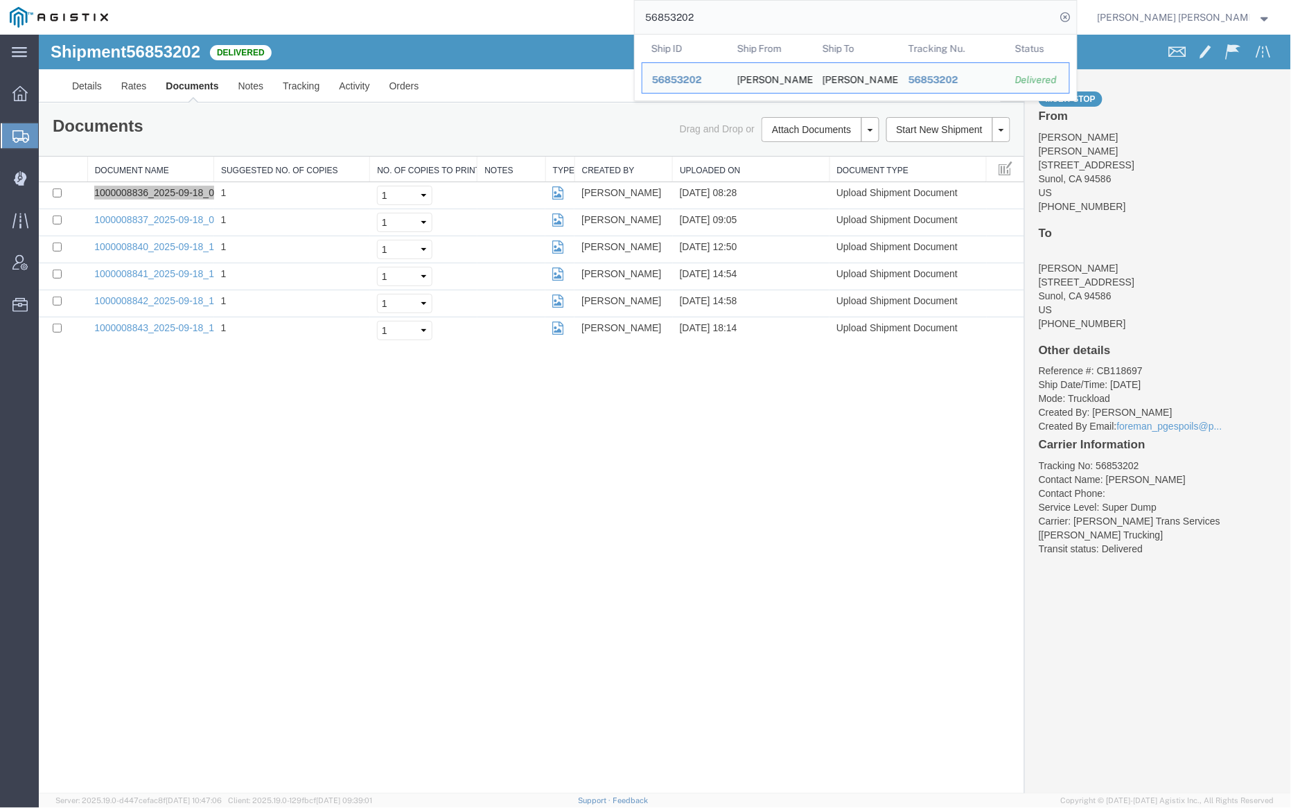
click at [740, 13] on input "56853202" at bounding box center [845, 17] width 421 height 33
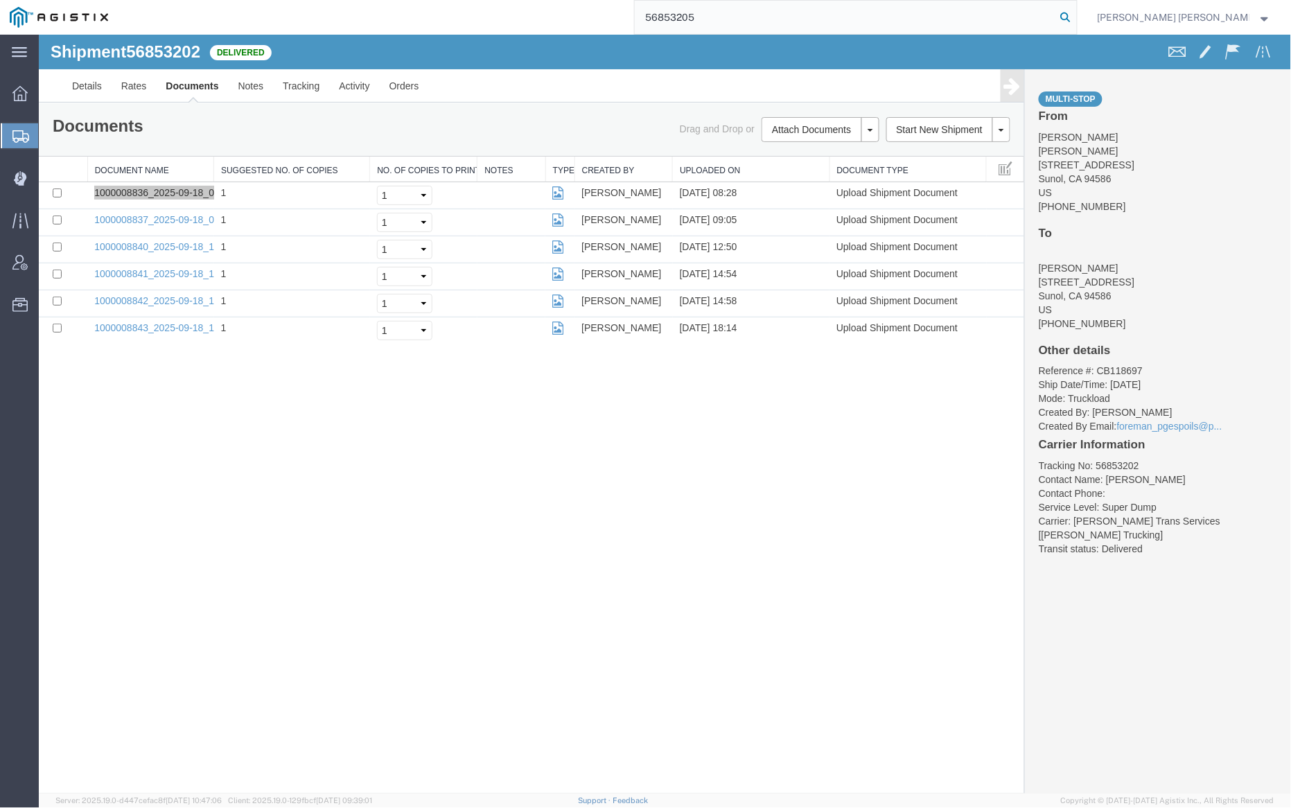
click at [1075, 17] on icon at bounding box center [1065, 17] width 19 height 19
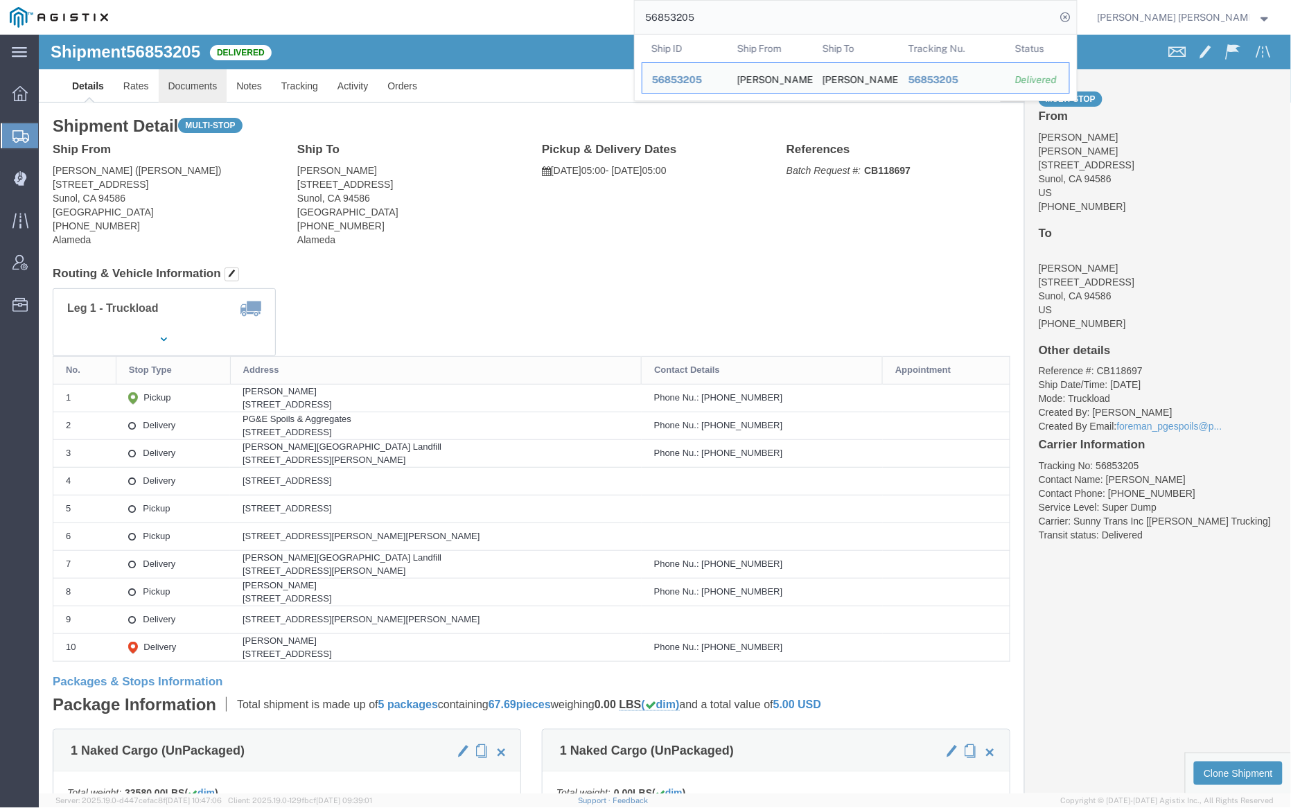
click link "Documents"
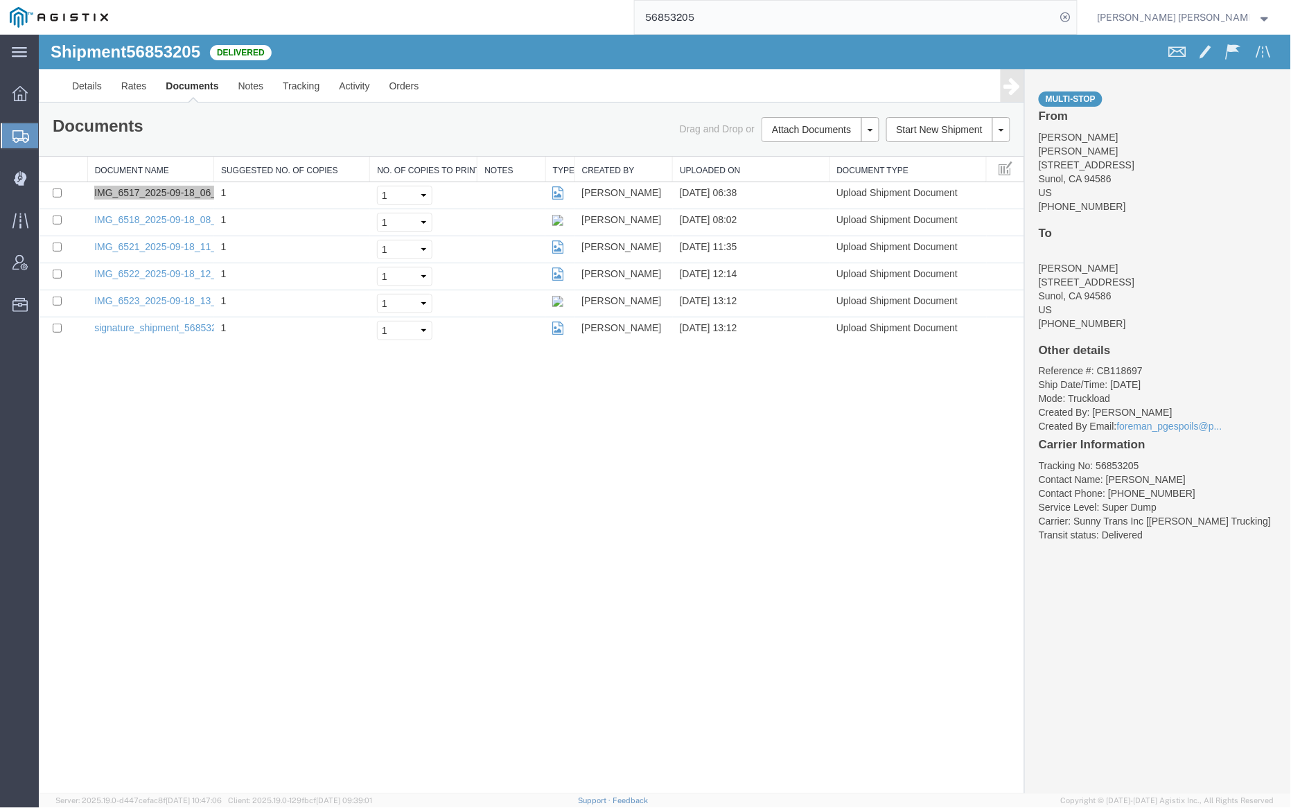
click at [742, 24] on input "56853205" at bounding box center [845, 17] width 421 height 33
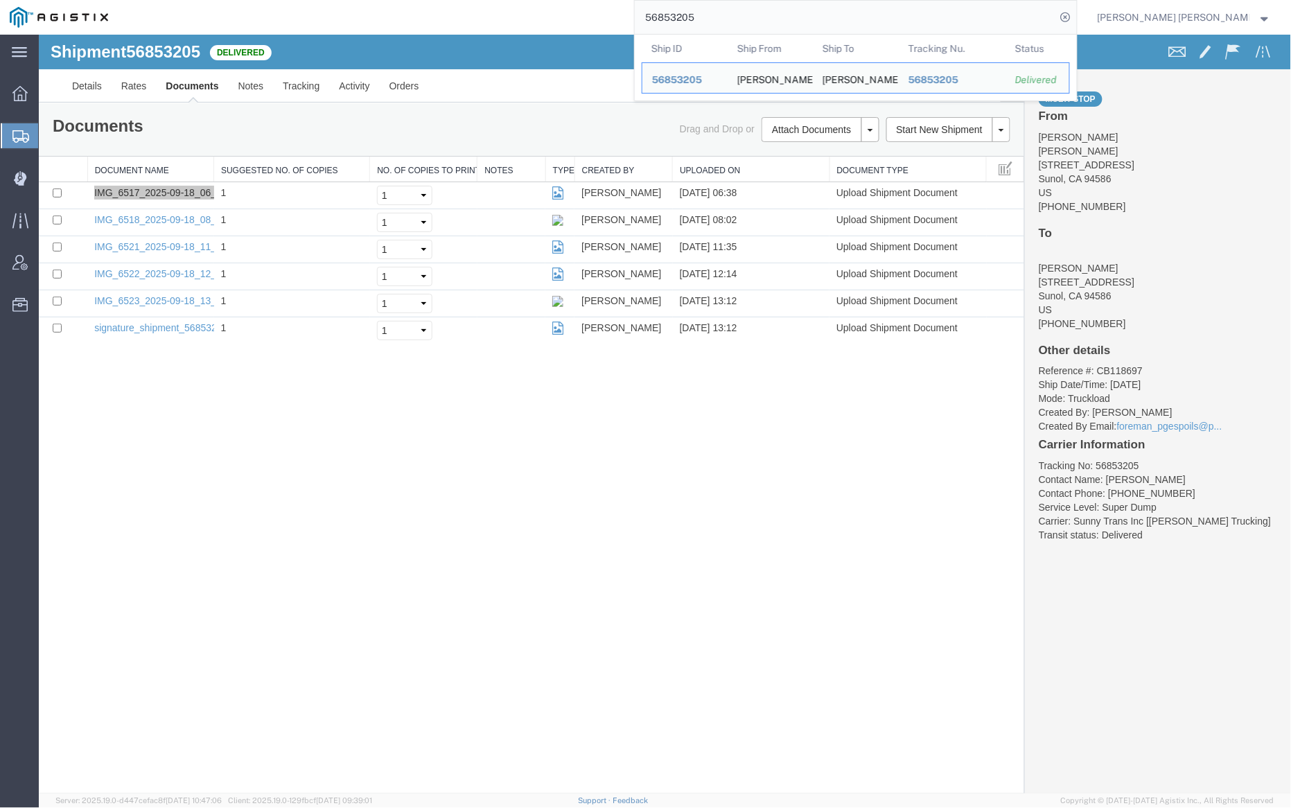
click at [741, 24] on input "56853205" at bounding box center [845, 17] width 421 height 33
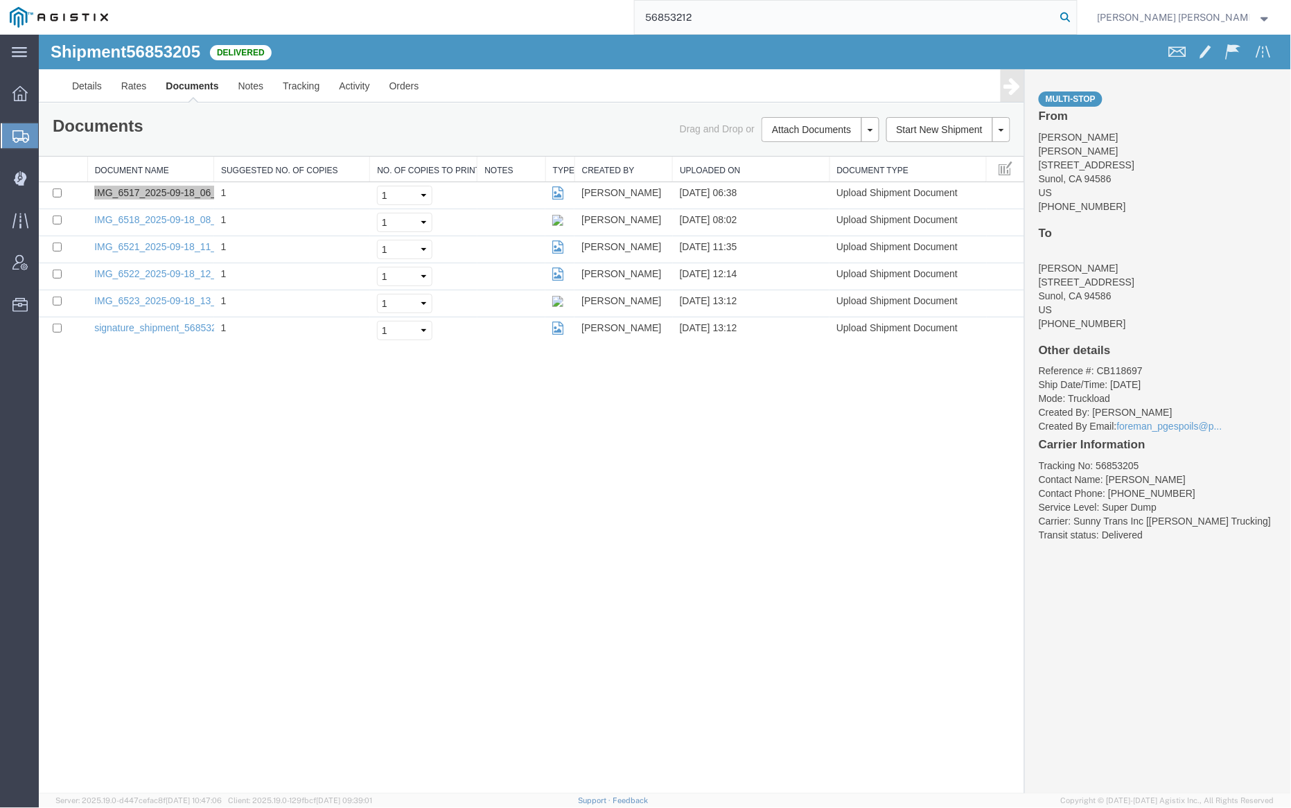
click at [1075, 12] on icon at bounding box center [1065, 17] width 19 height 19
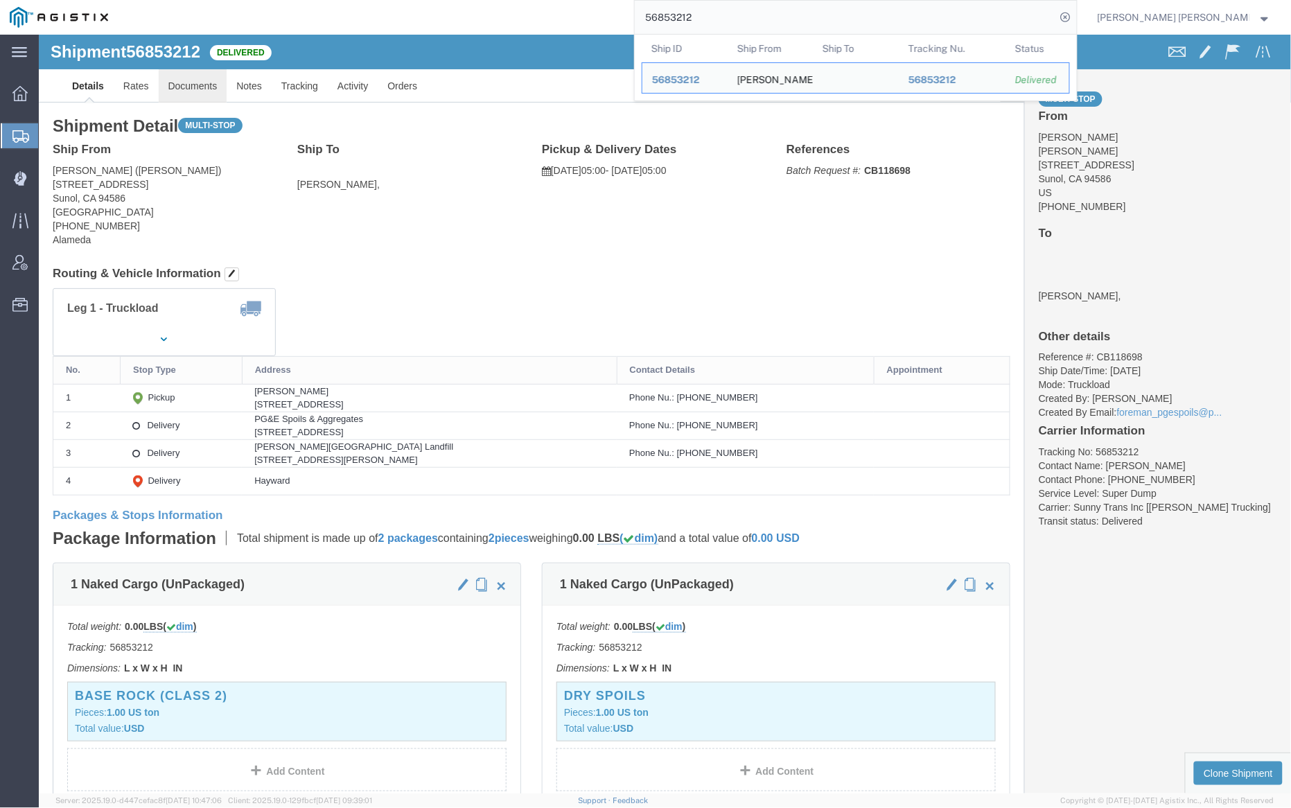
click link "Documents"
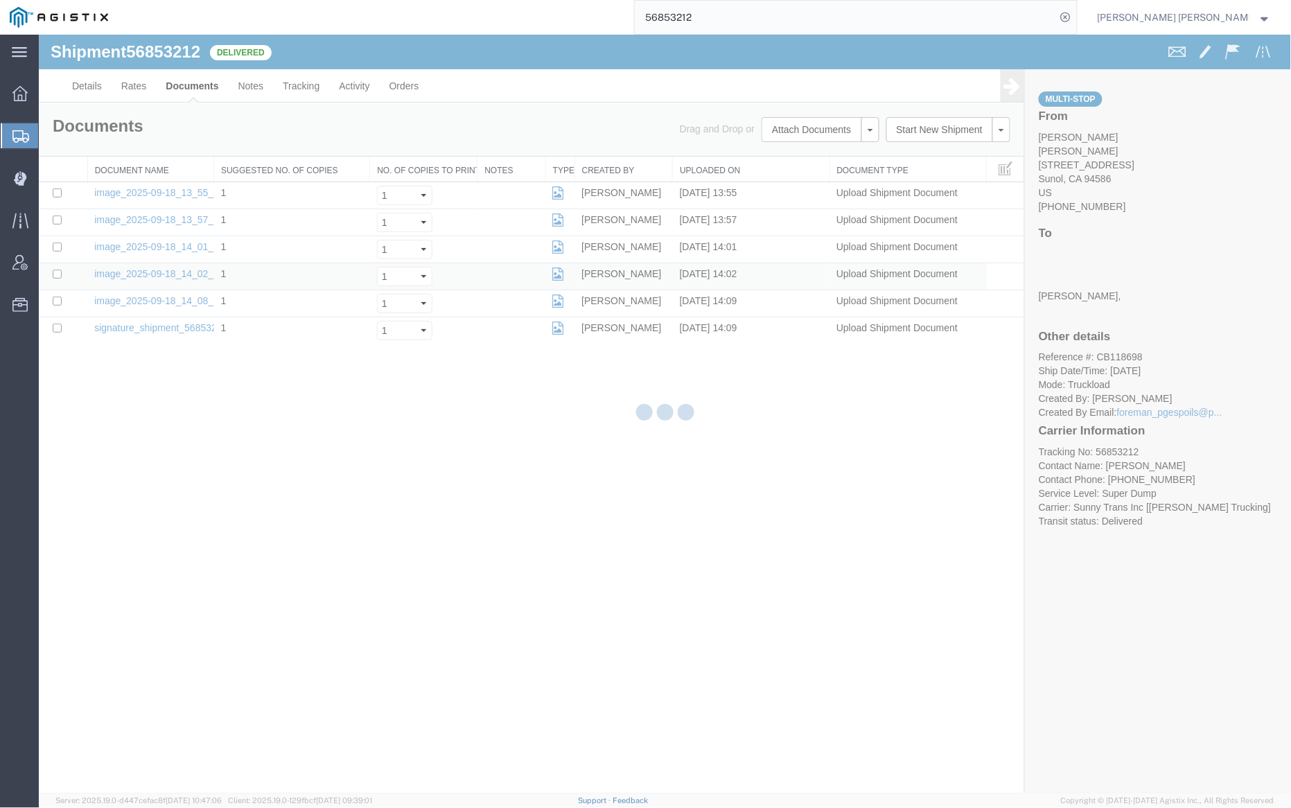
click at [38, 34] on html "Shipment 56853212 6 of 6 Delivered Details Rates Documents Notes Tracking Activ…" at bounding box center [664, 413] width 1252 height 759
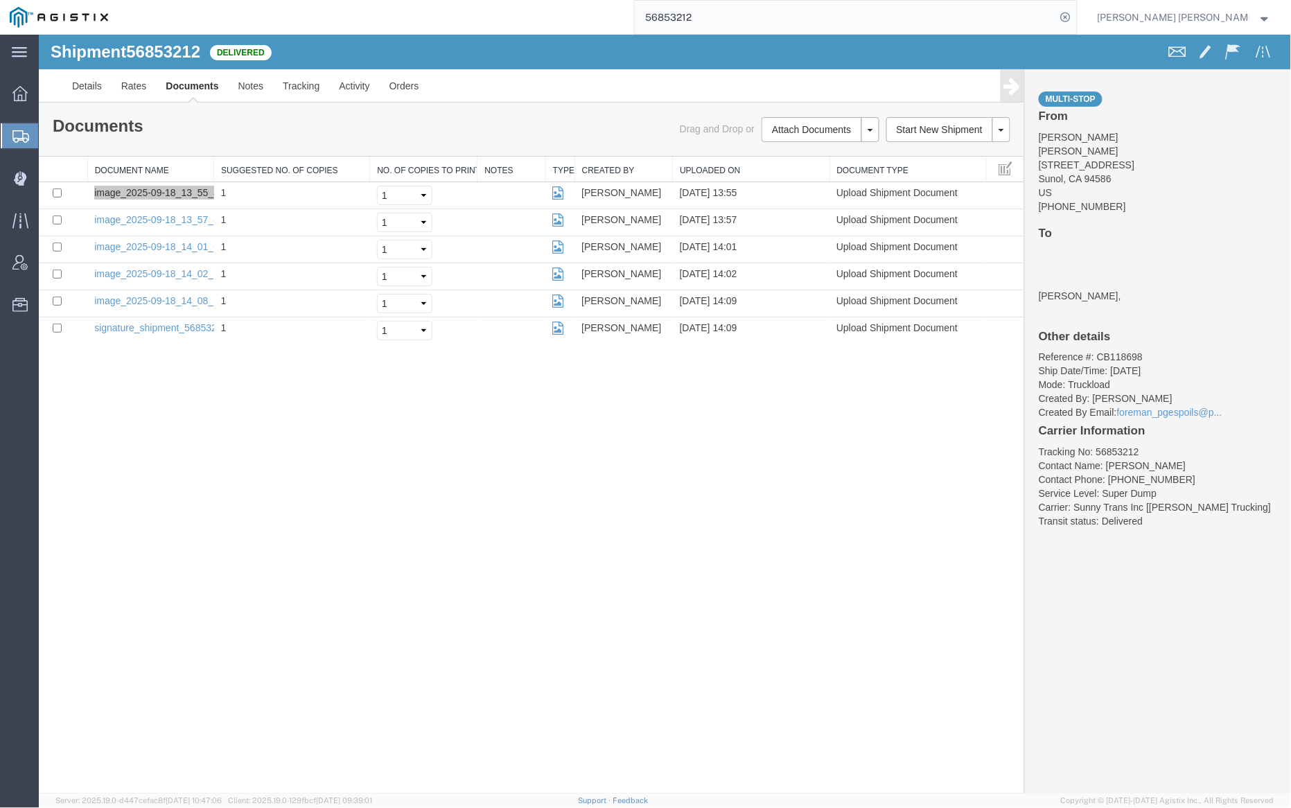
click at [735, 21] on input "56853212" at bounding box center [845, 17] width 421 height 33
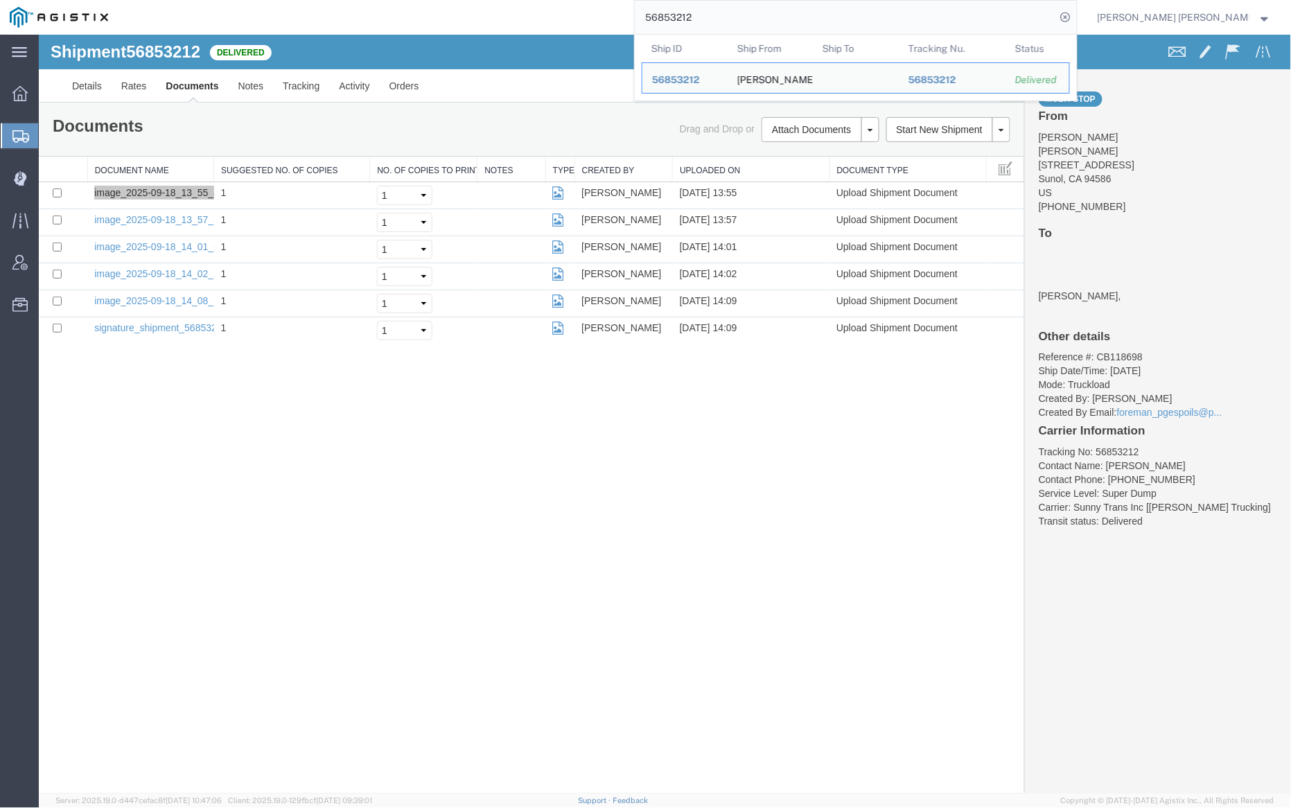
paste input "1346"
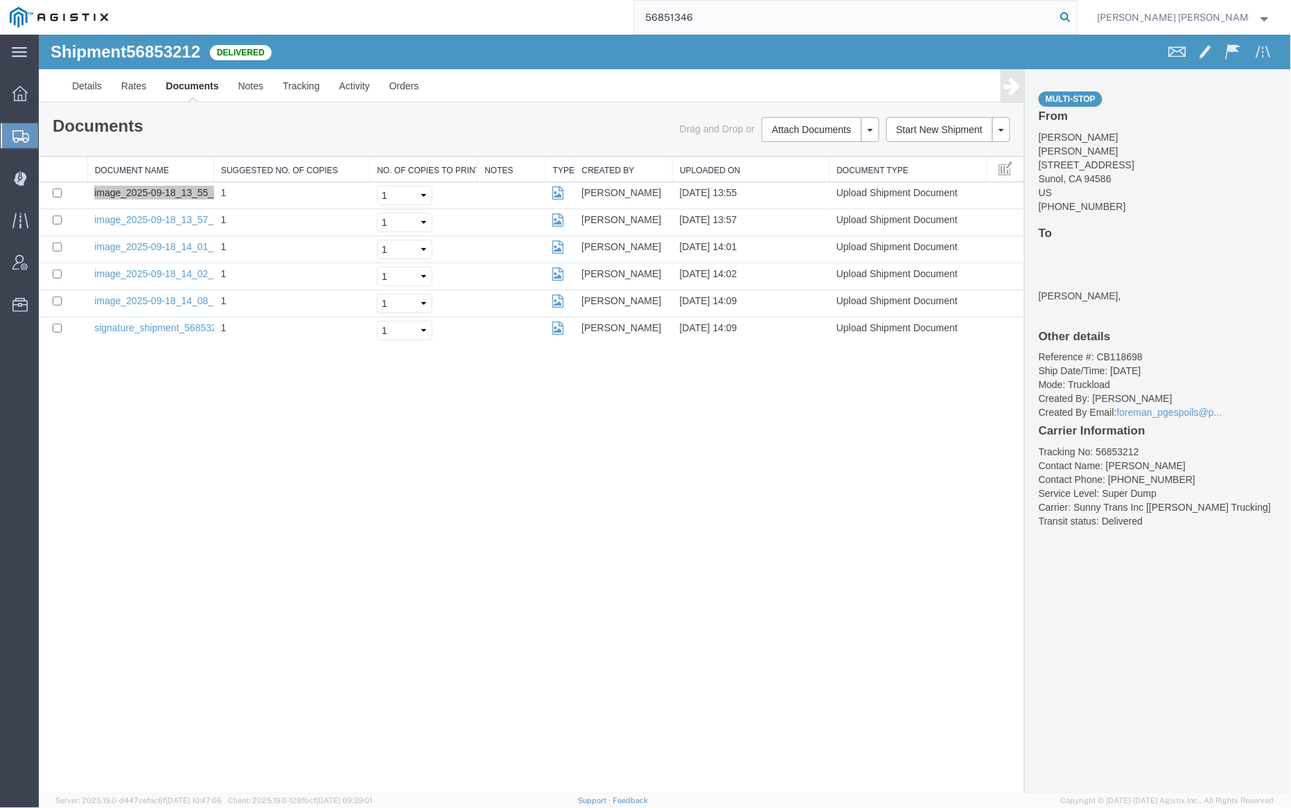
click at [1075, 12] on icon at bounding box center [1065, 17] width 19 height 19
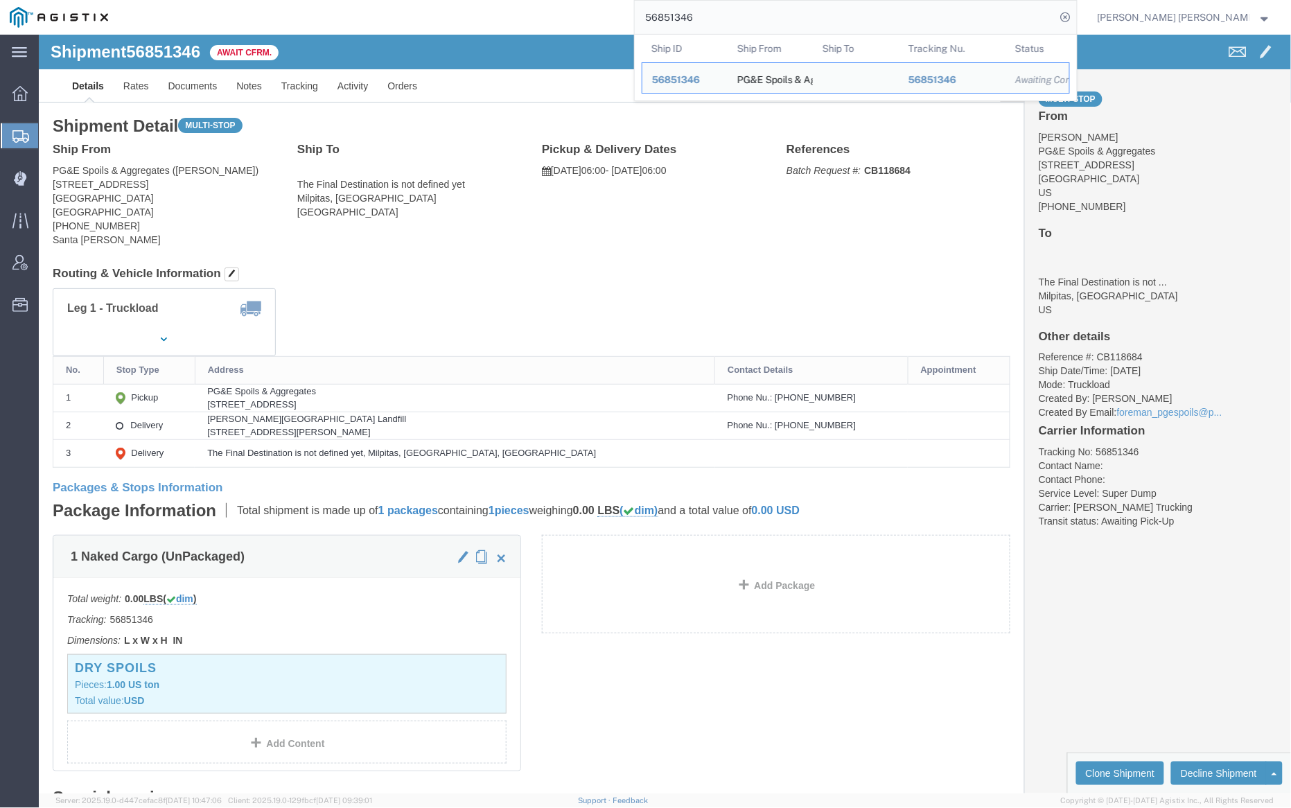
click at [726, 17] on input "56851346" at bounding box center [845, 17] width 421 height 33
paste input "2927"
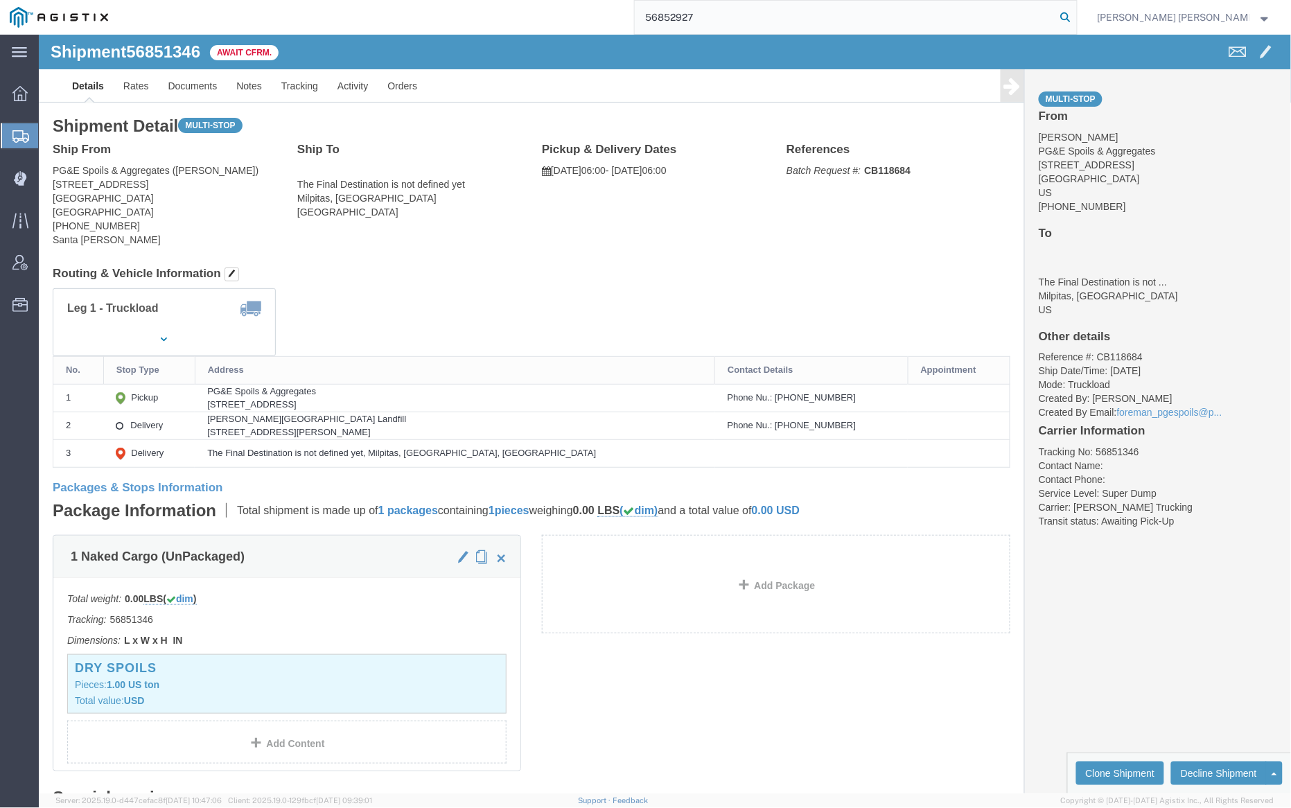
click at [1075, 15] on icon at bounding box center [1065, 17] width 19 height 19
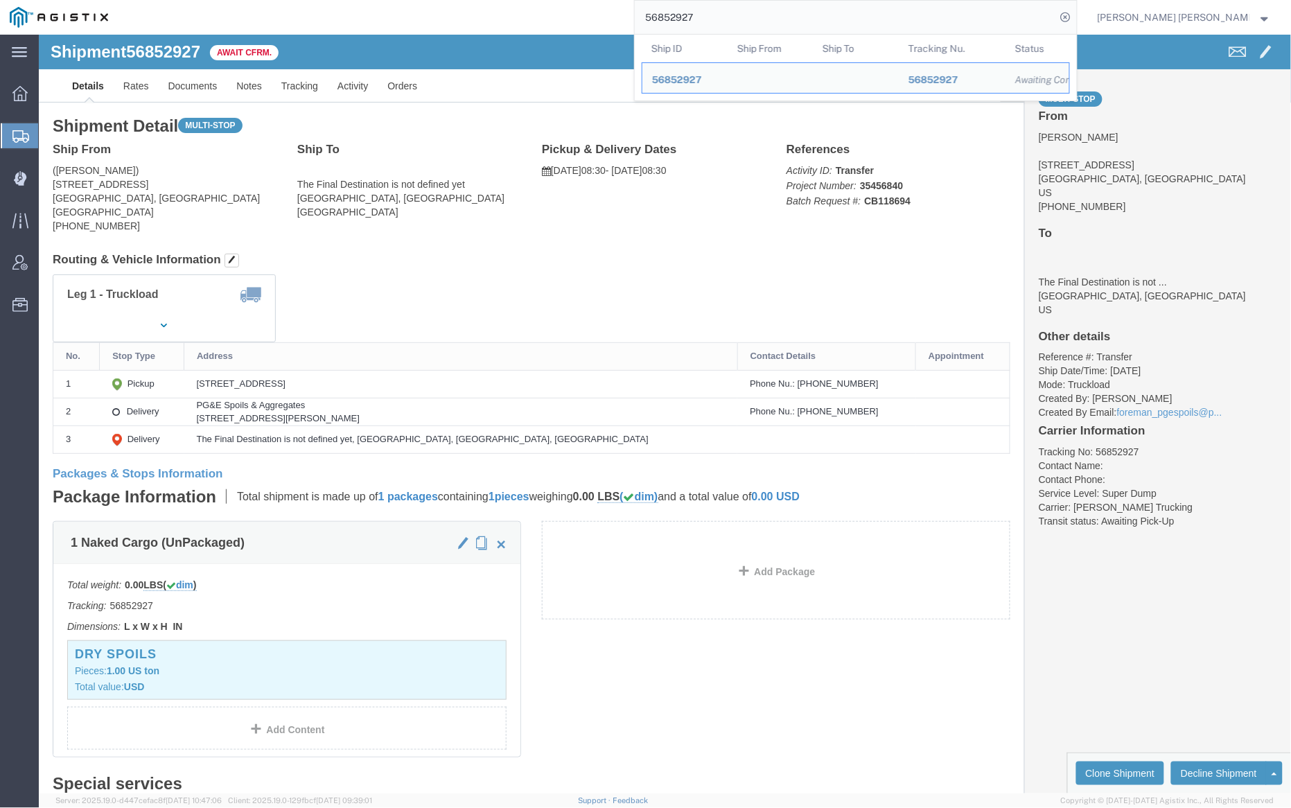
click at [737, 14] on input "56852927" at bounding box center [845, 17] width 421 height 33
paste input "30"
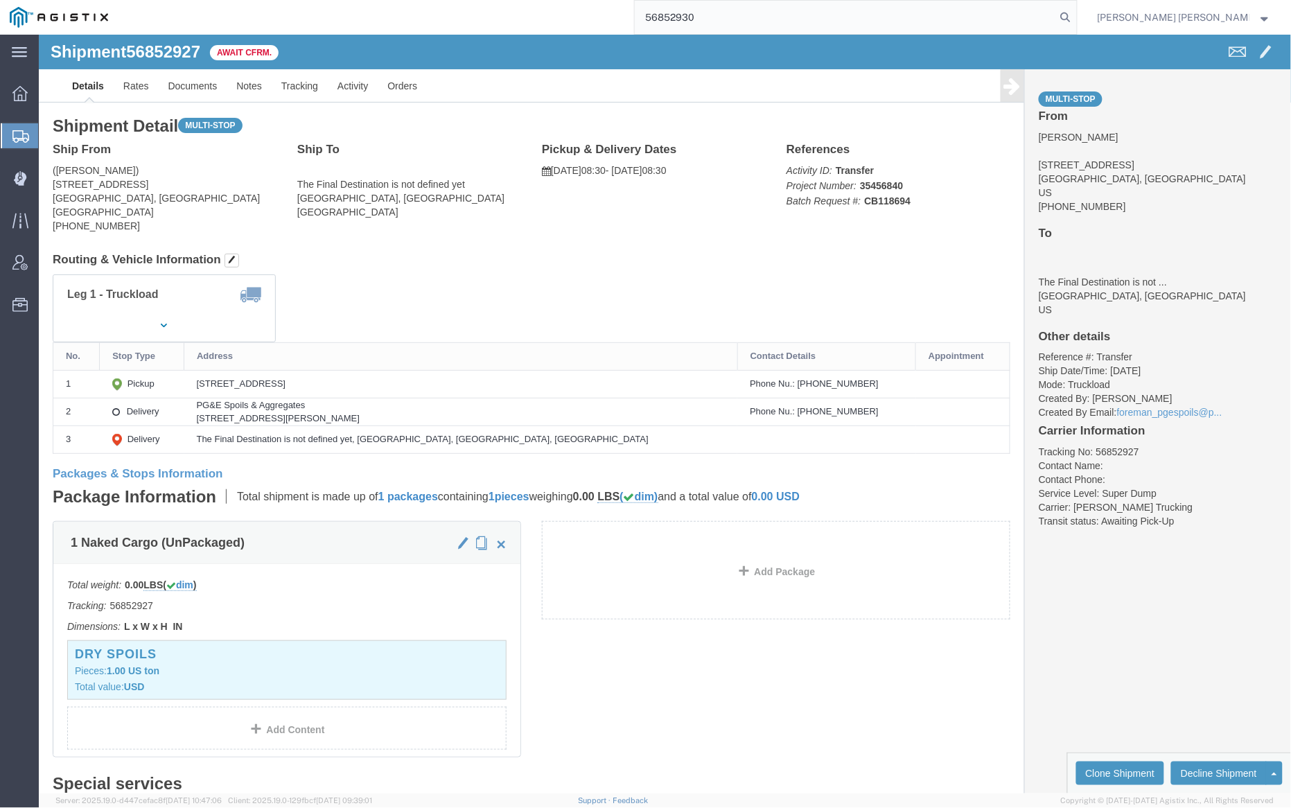
click at [1075, 24] on icon at bounding box center [1065, 17] width 19 height 19
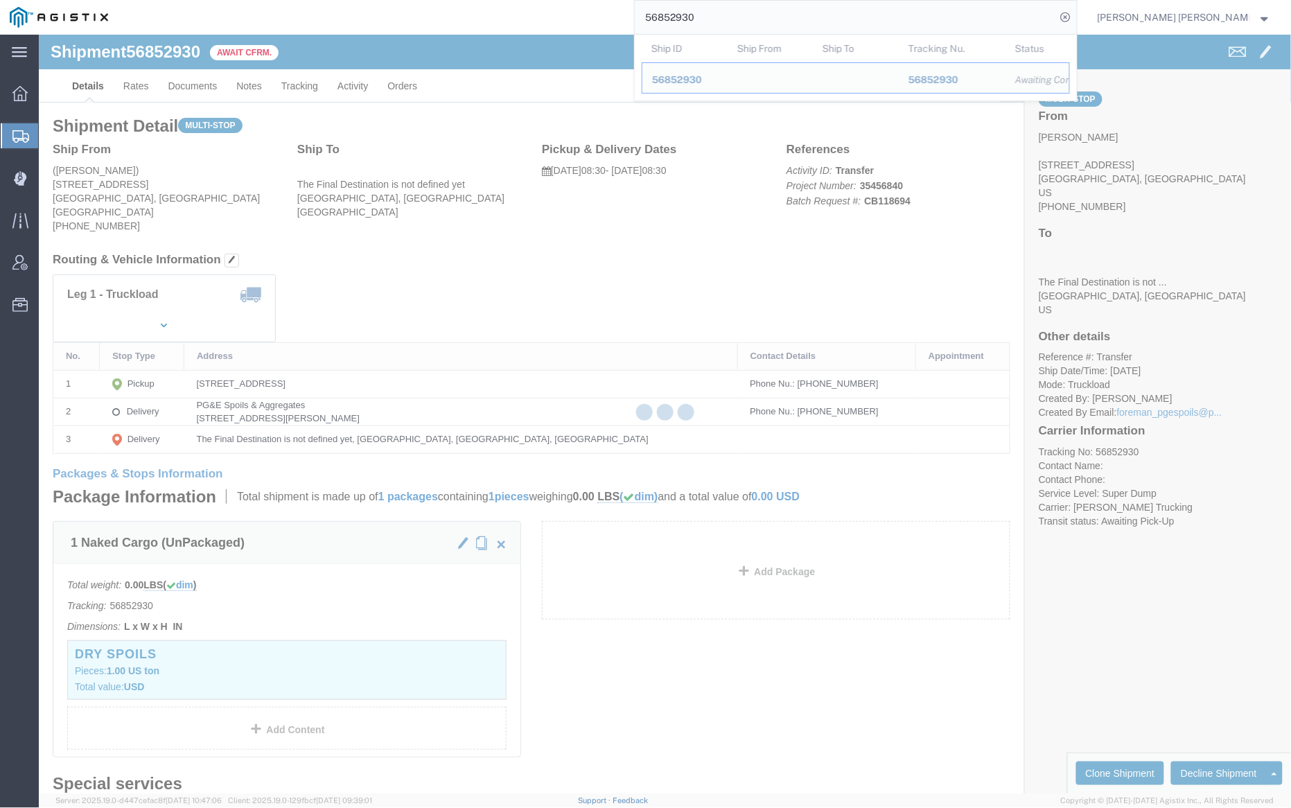
click at [743, 15] on input "56852930" at bounding box center [845, 17] width 421 height 33
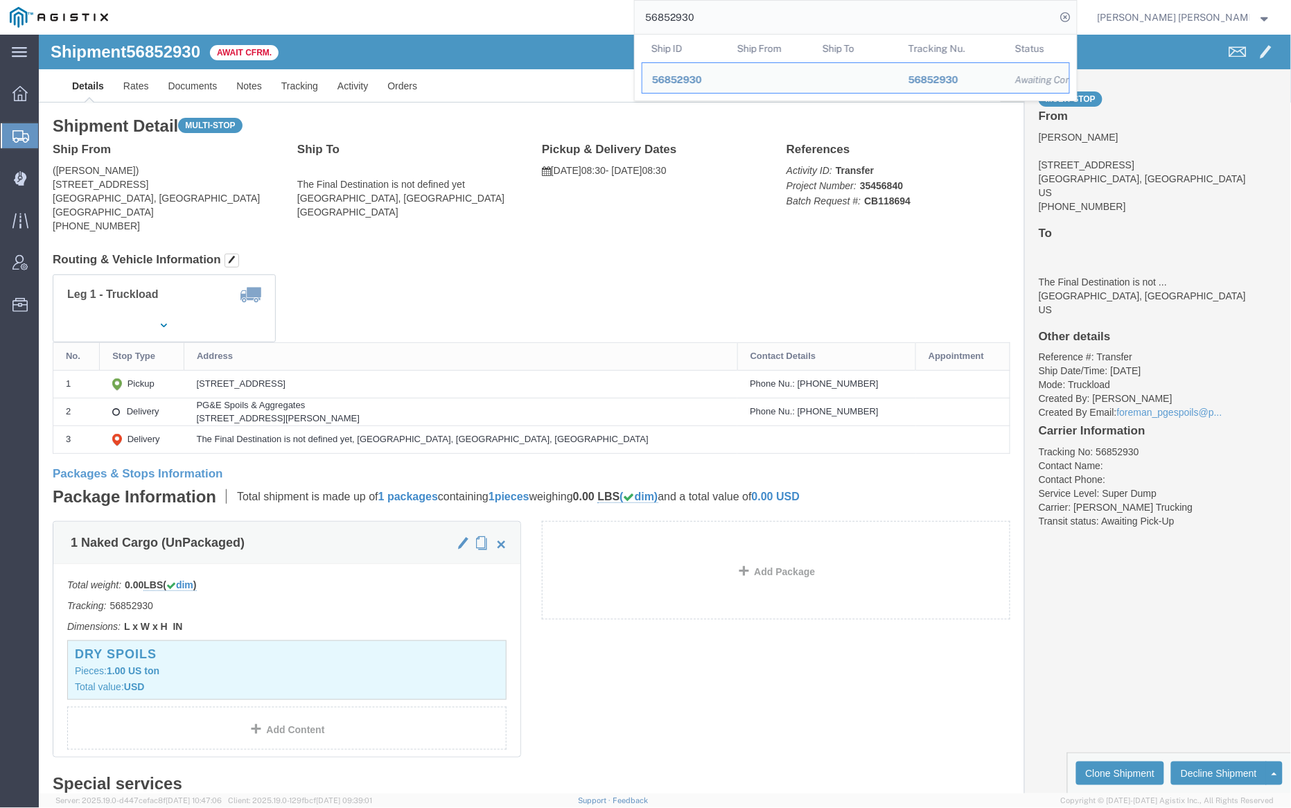
paste input "335"
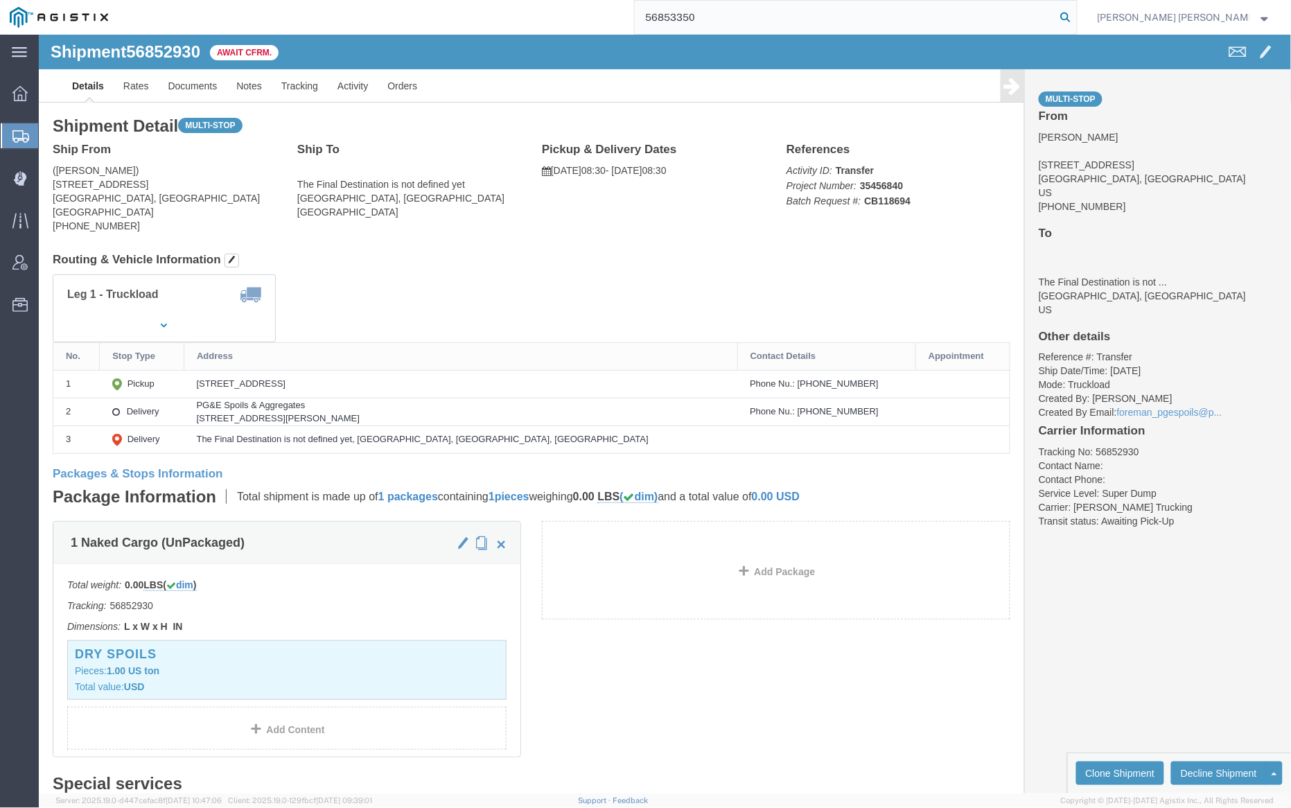
click at [1075, 17] on icon at bounding box center [1065, 17] width 19 height 19
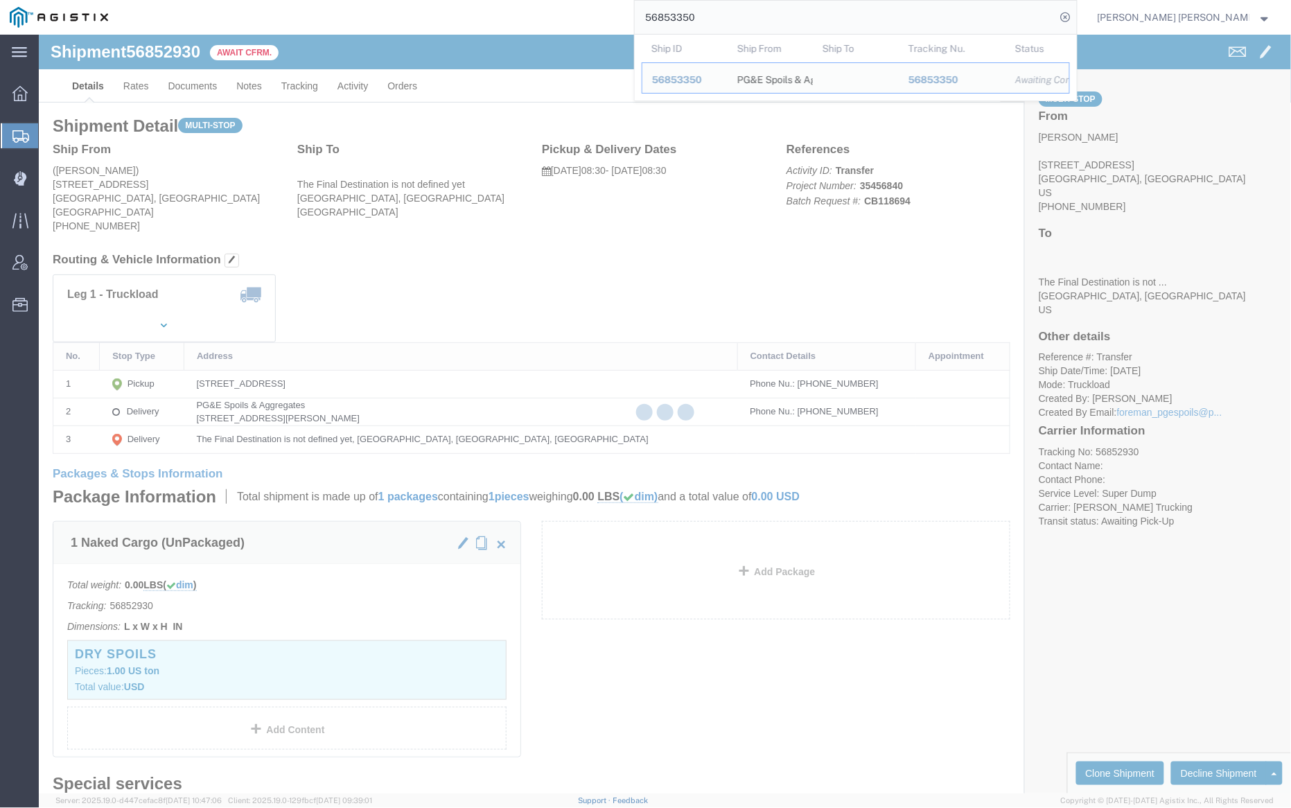
click at [739, 16] on input "56853350" at bounding box center [845, 17] width 421 height 33
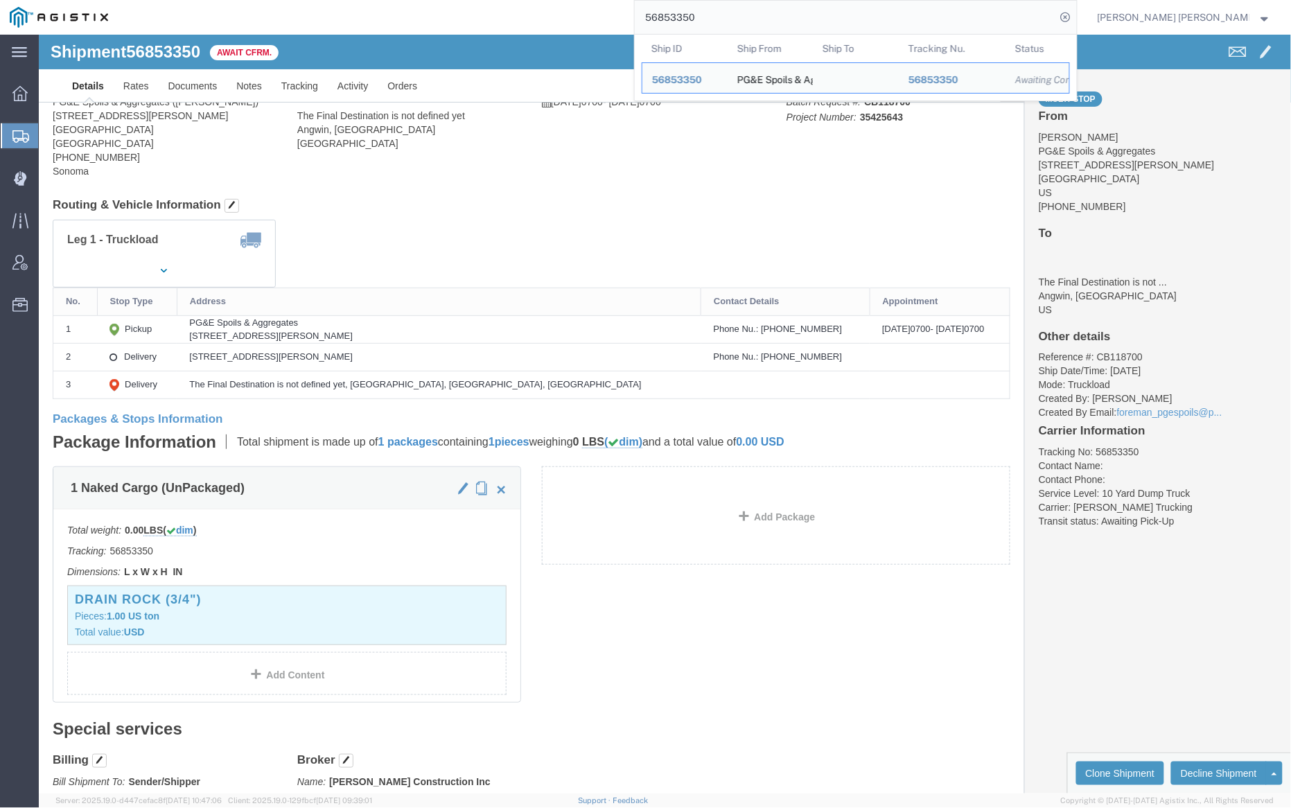
click at [739, 16] on input "56853350" at bounding box center [845, 17] width 421 height 33
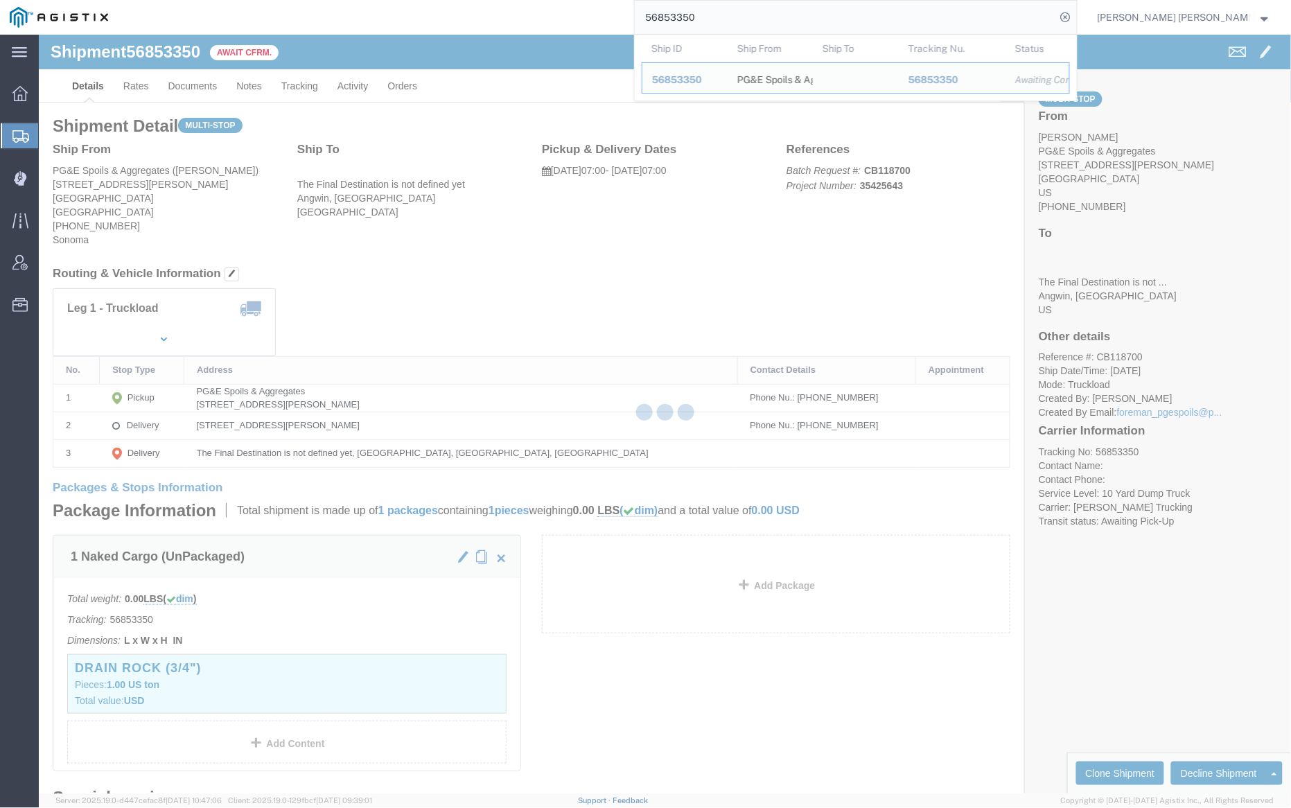
paste input "255"
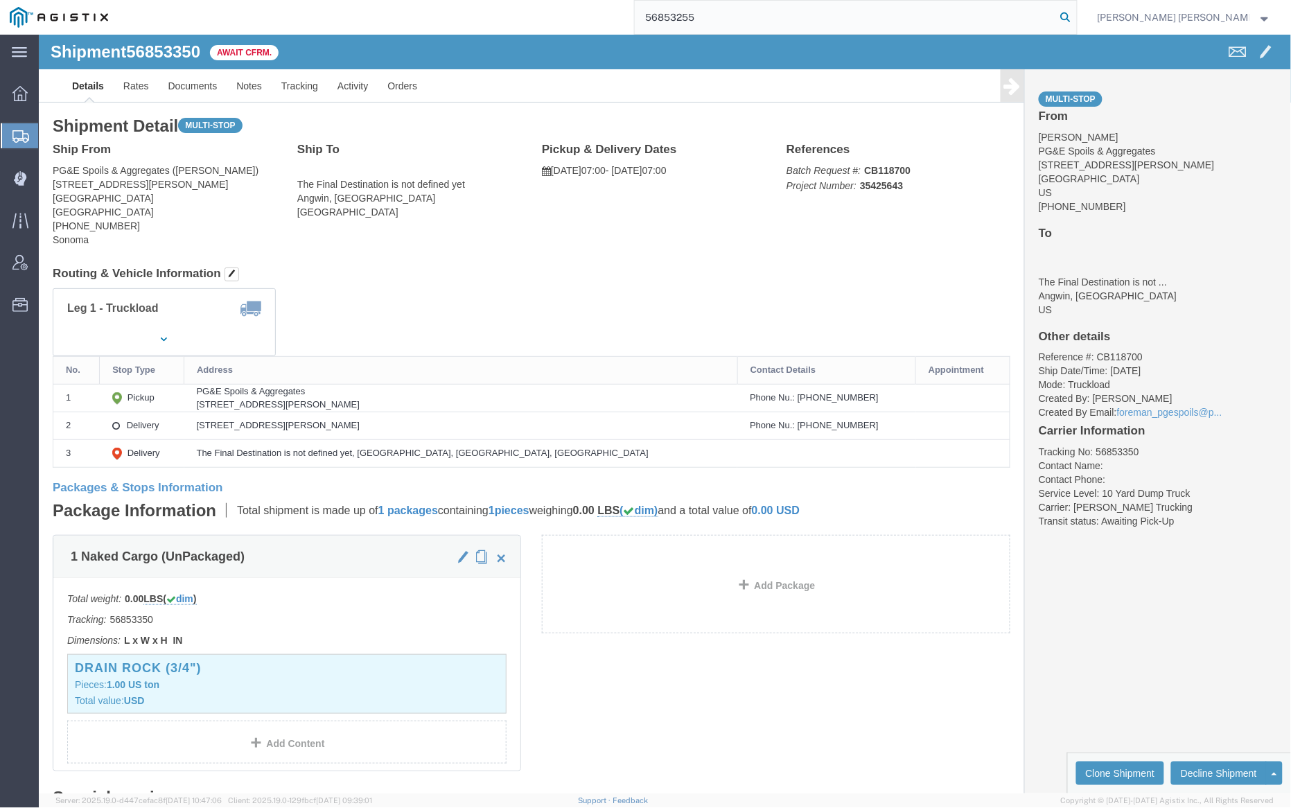
click at [1075, 19] on icon at bounding box center [1065, 17] width 19 height 19
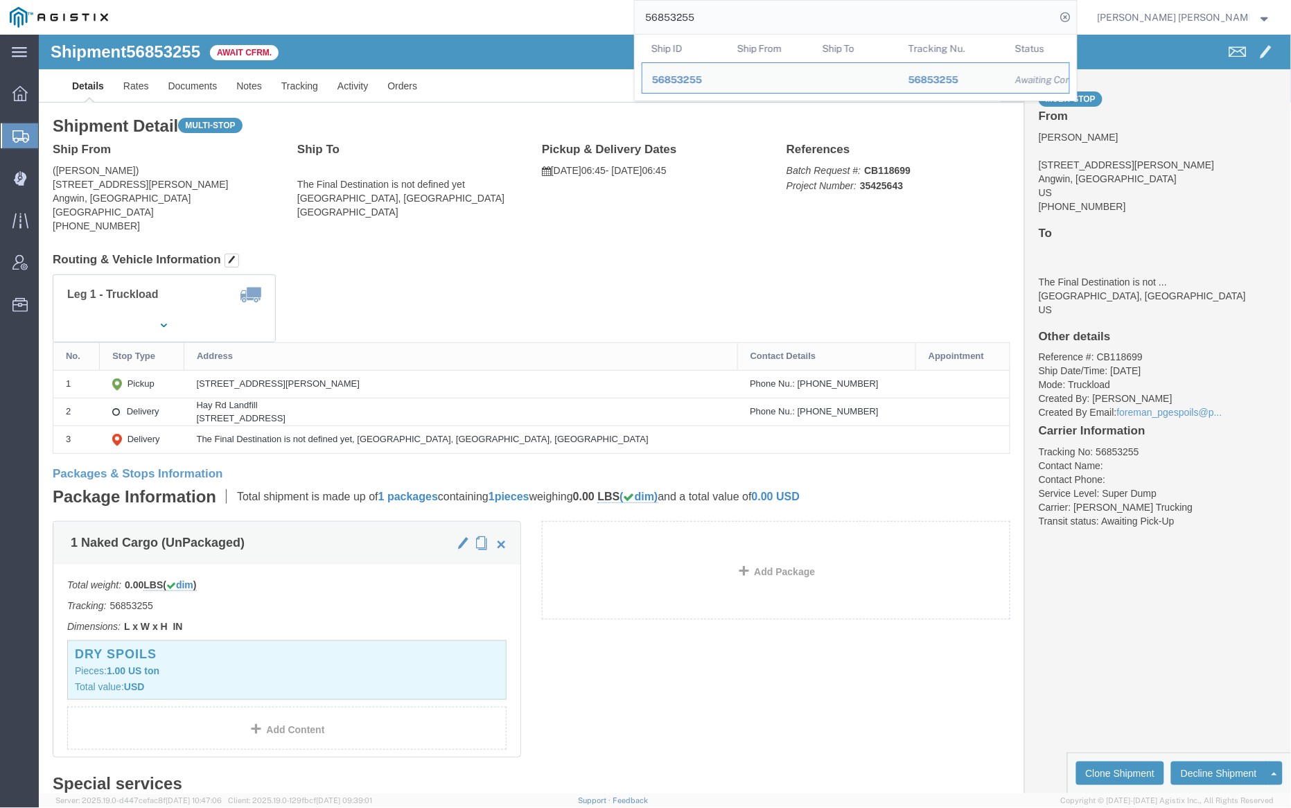
click at [756, 21] on input "56853255" at bounding box center [845, 17] width 421 height 33
paste input "07"
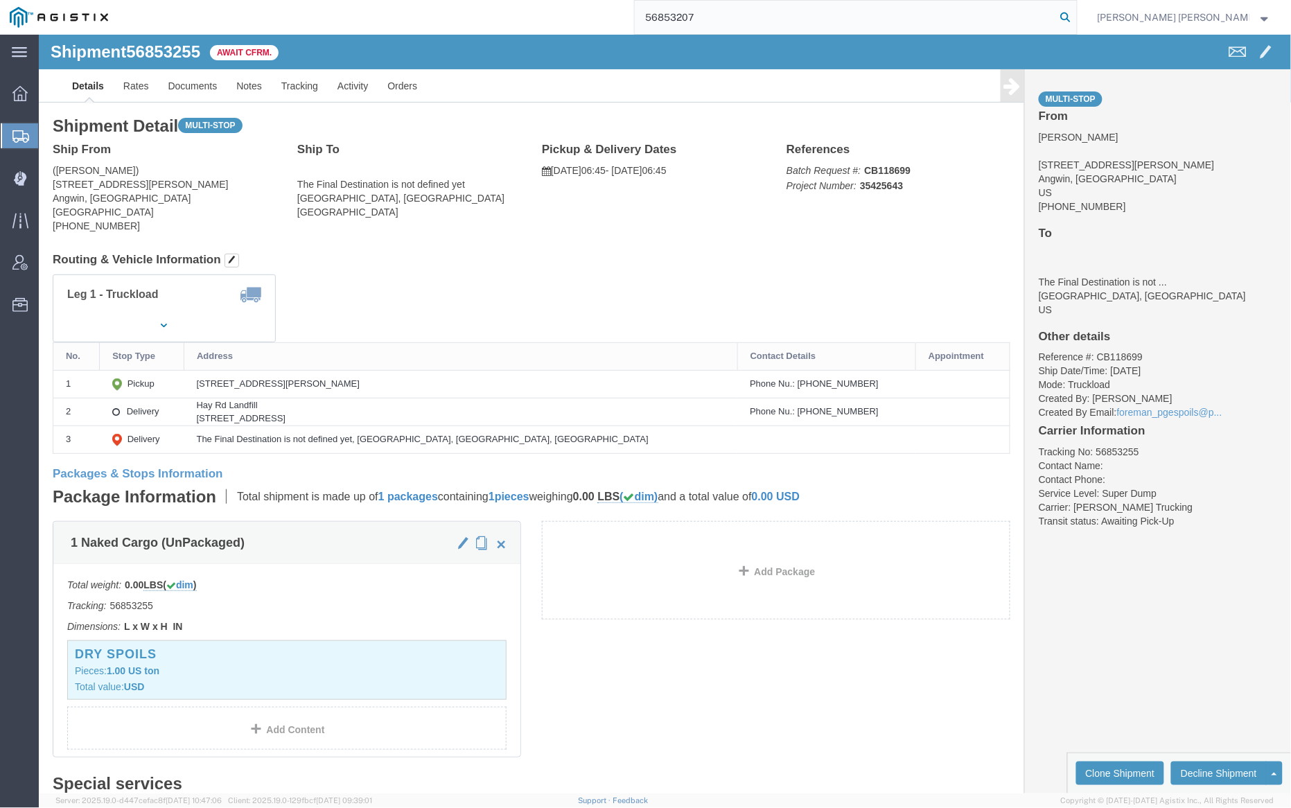
click at [1075, 17] on icon at bounding box center [1065, 17] width 19 height 19
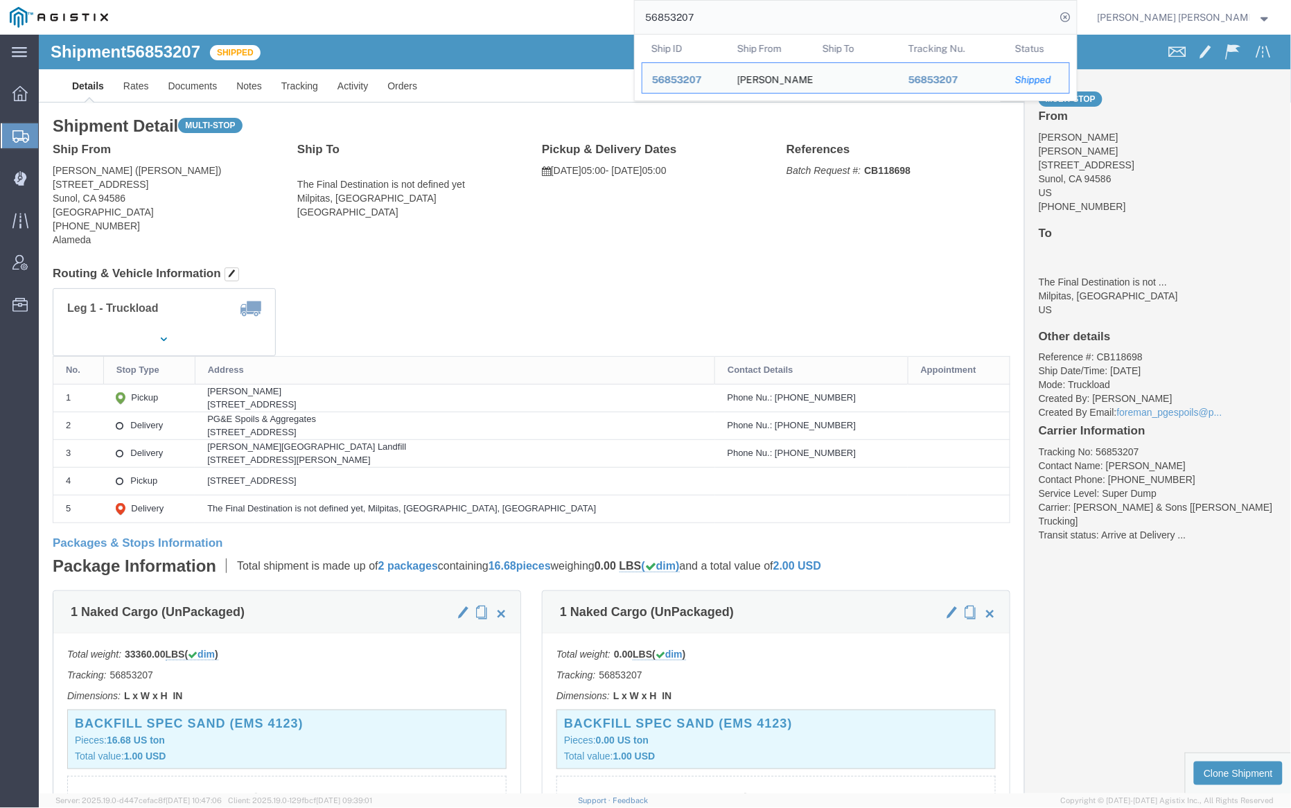
click at [742, 26] on input "56853207" at bounding box center [845, 17] width 421 height 33
paste input "145"
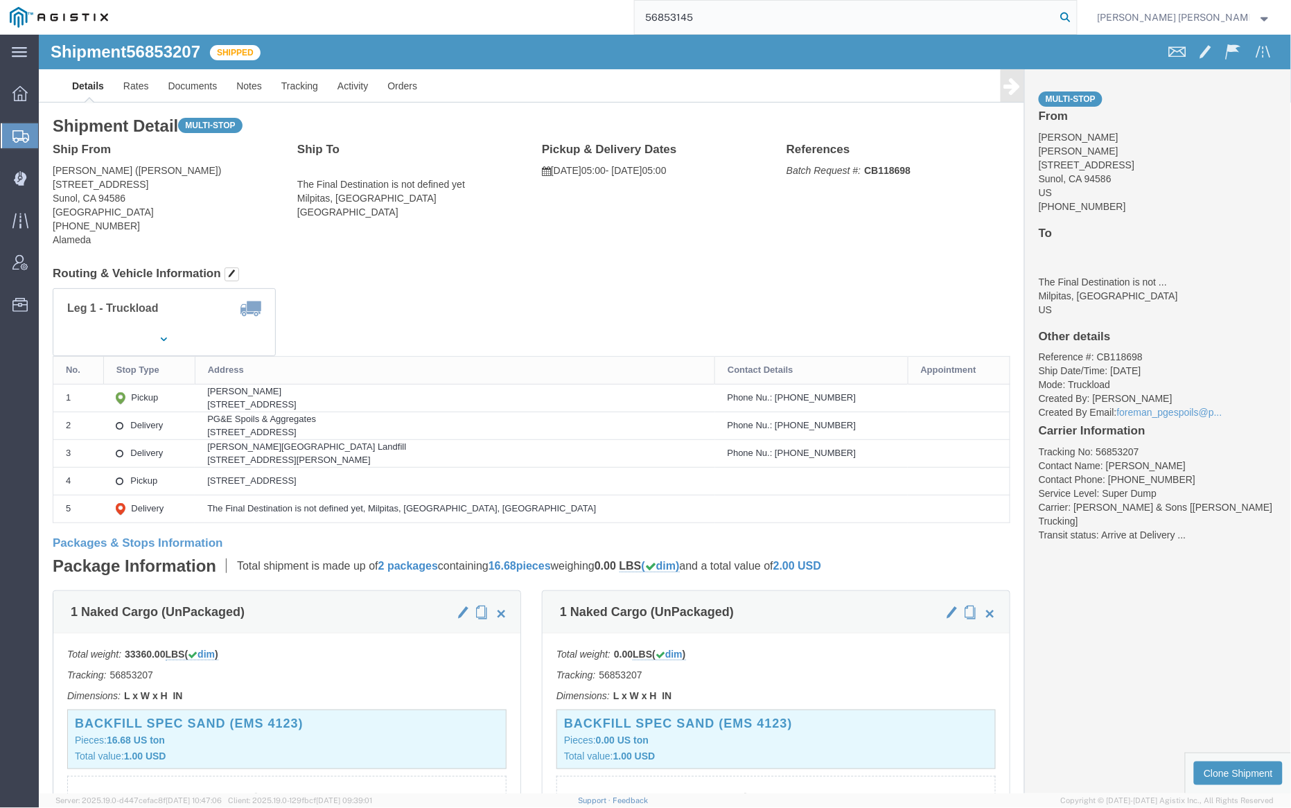
click at [1075, 15] on icon at bounding box center [1065, 17] width 19 height 19
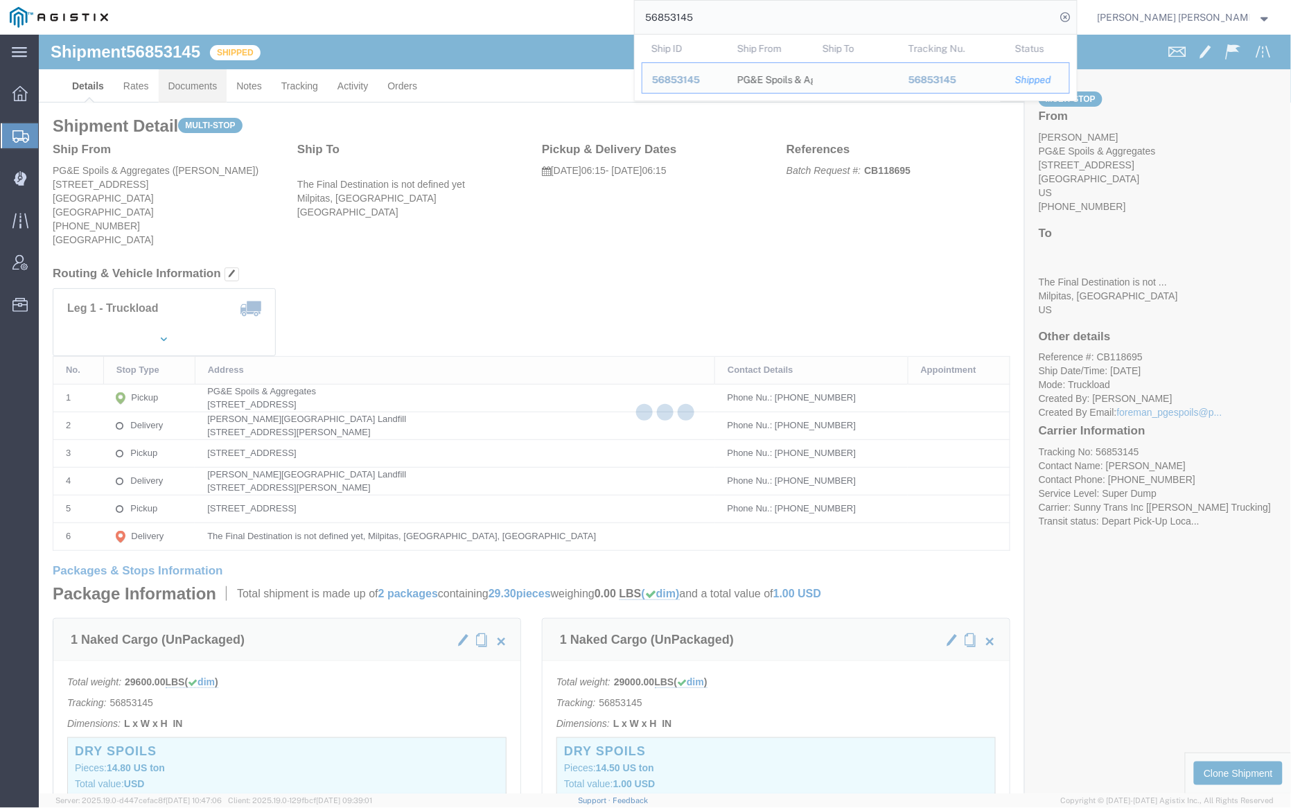
click link "Documents"
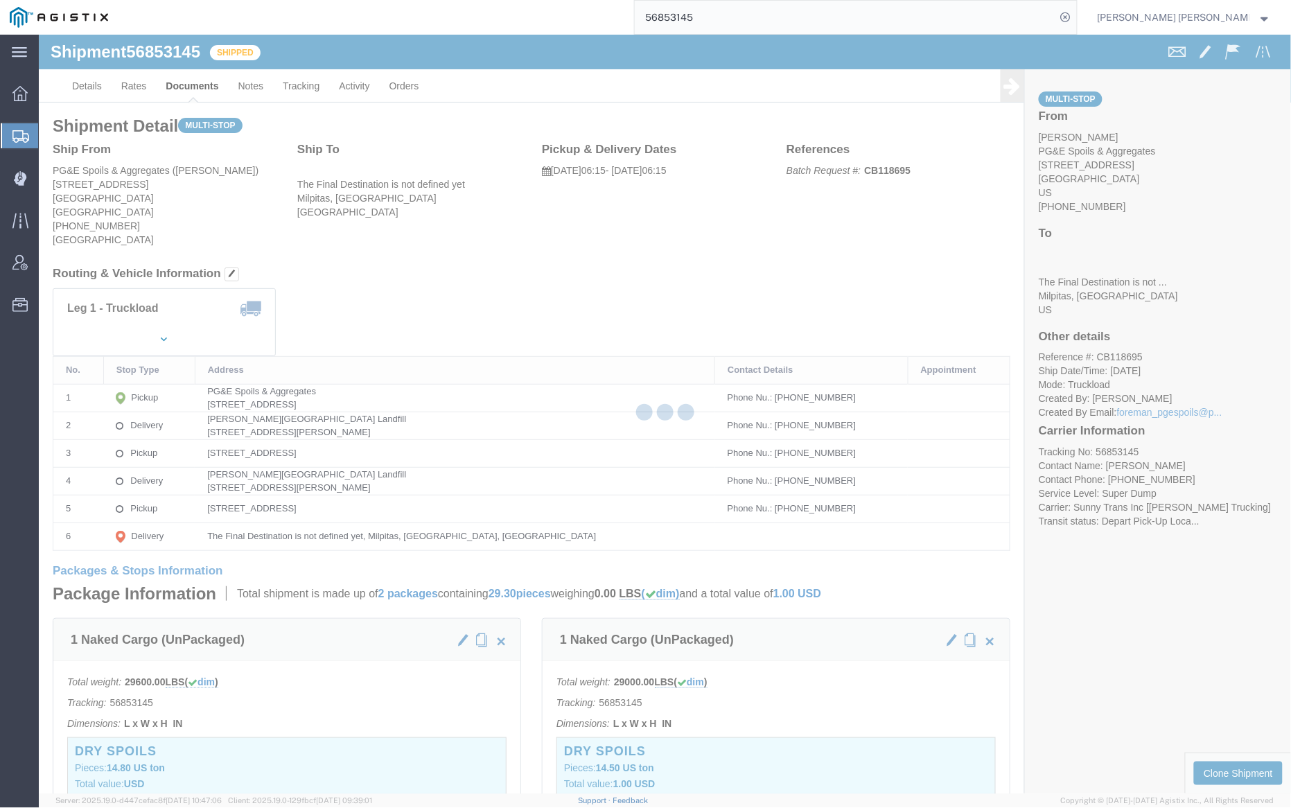
click at [188, 85] on div at bounding box center [665, 414] width 1252 height 759
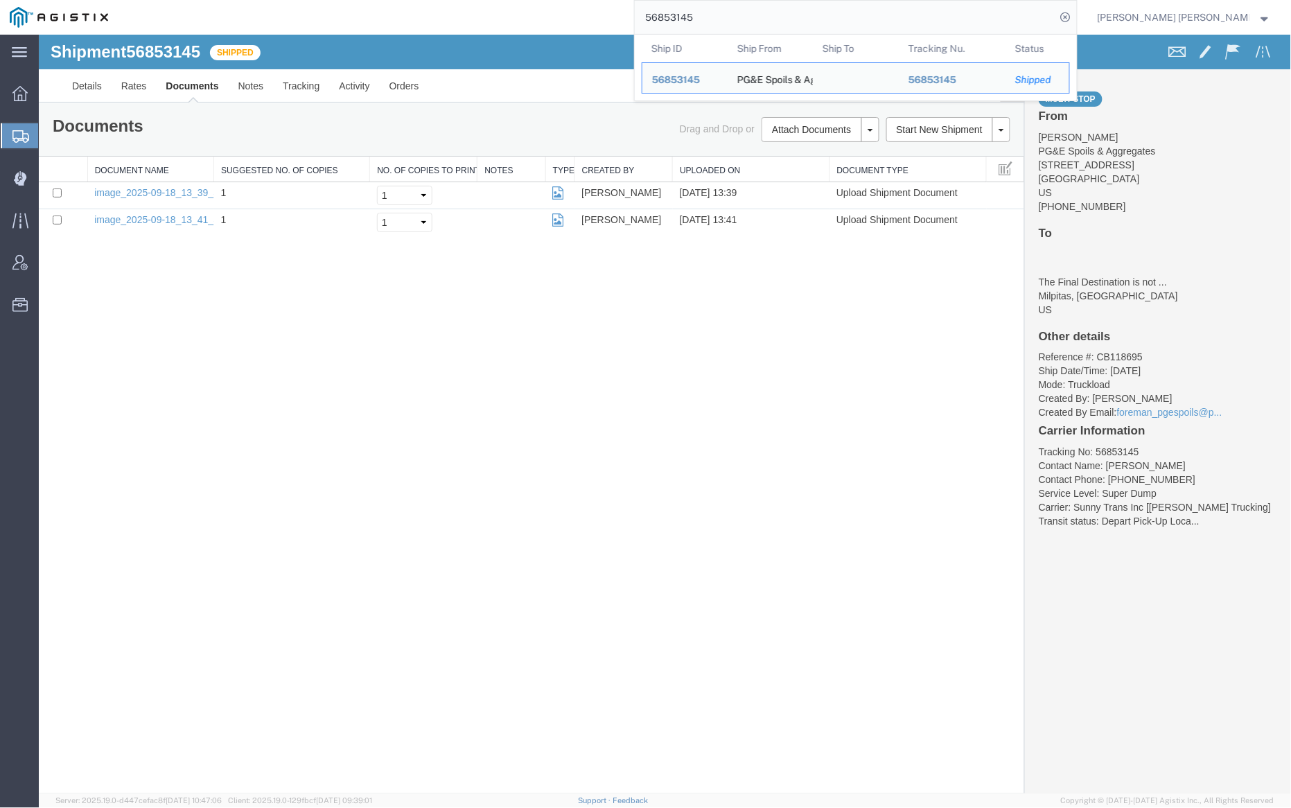
click at [759, 17] on input "56853145" at bounding box center [845, 17] width 421 height 33
paste input "410"
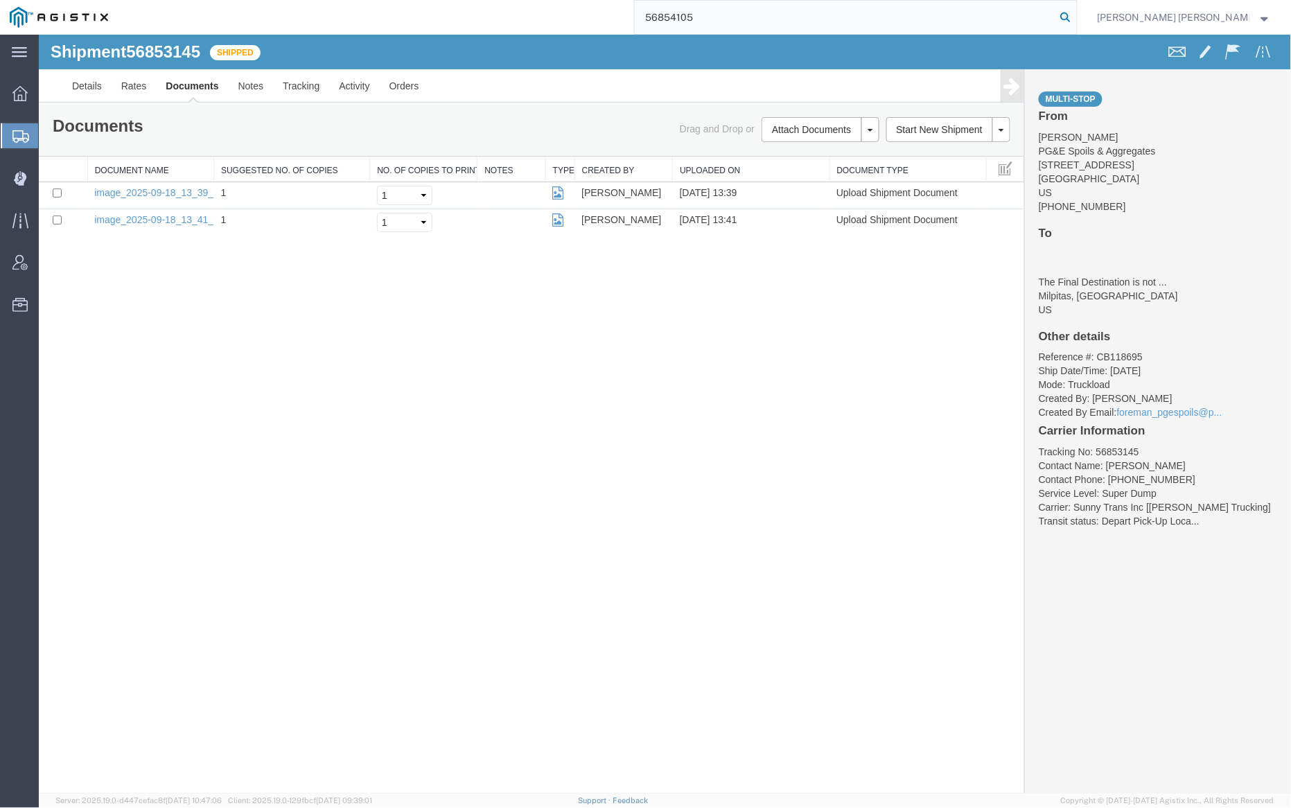
type input "56854105"
click at [1075, 19] on icon at bounding box center [1065, 17] width 19 height 19
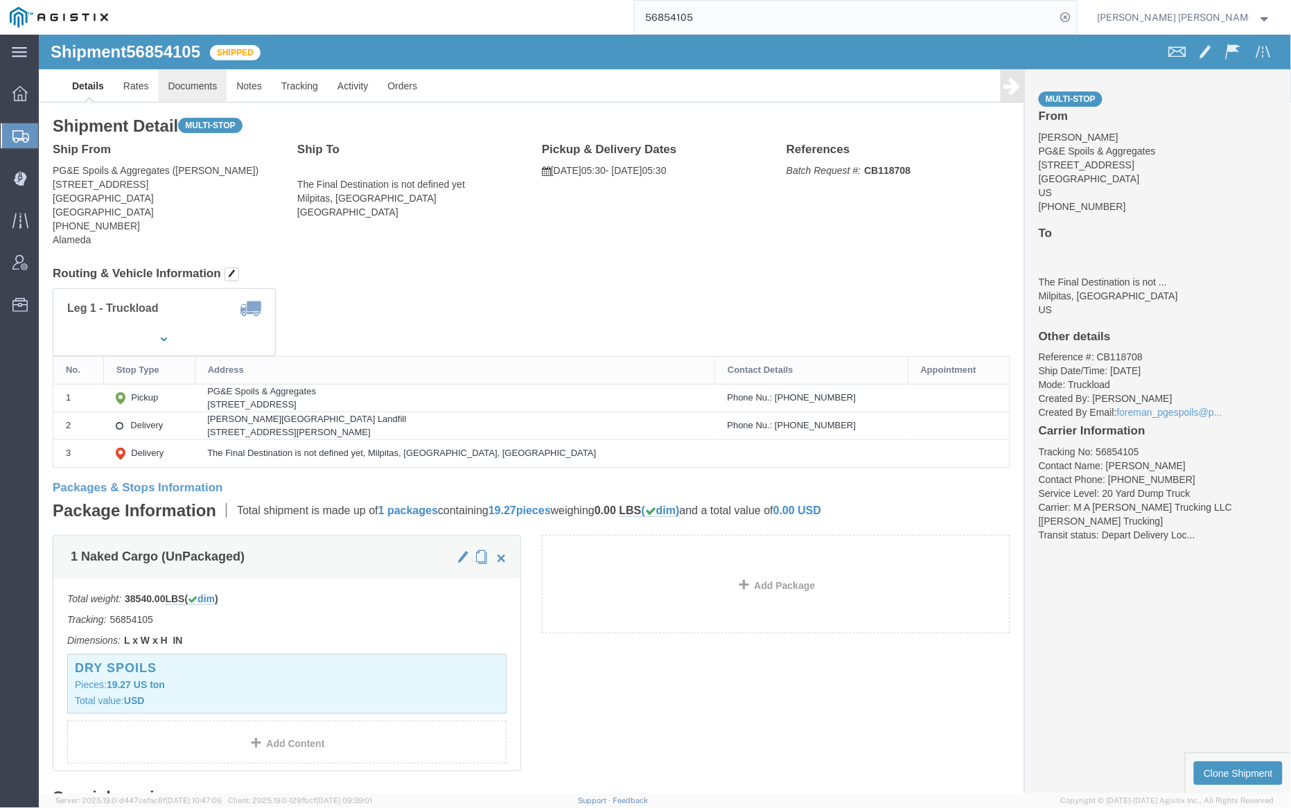
click link "Documents"
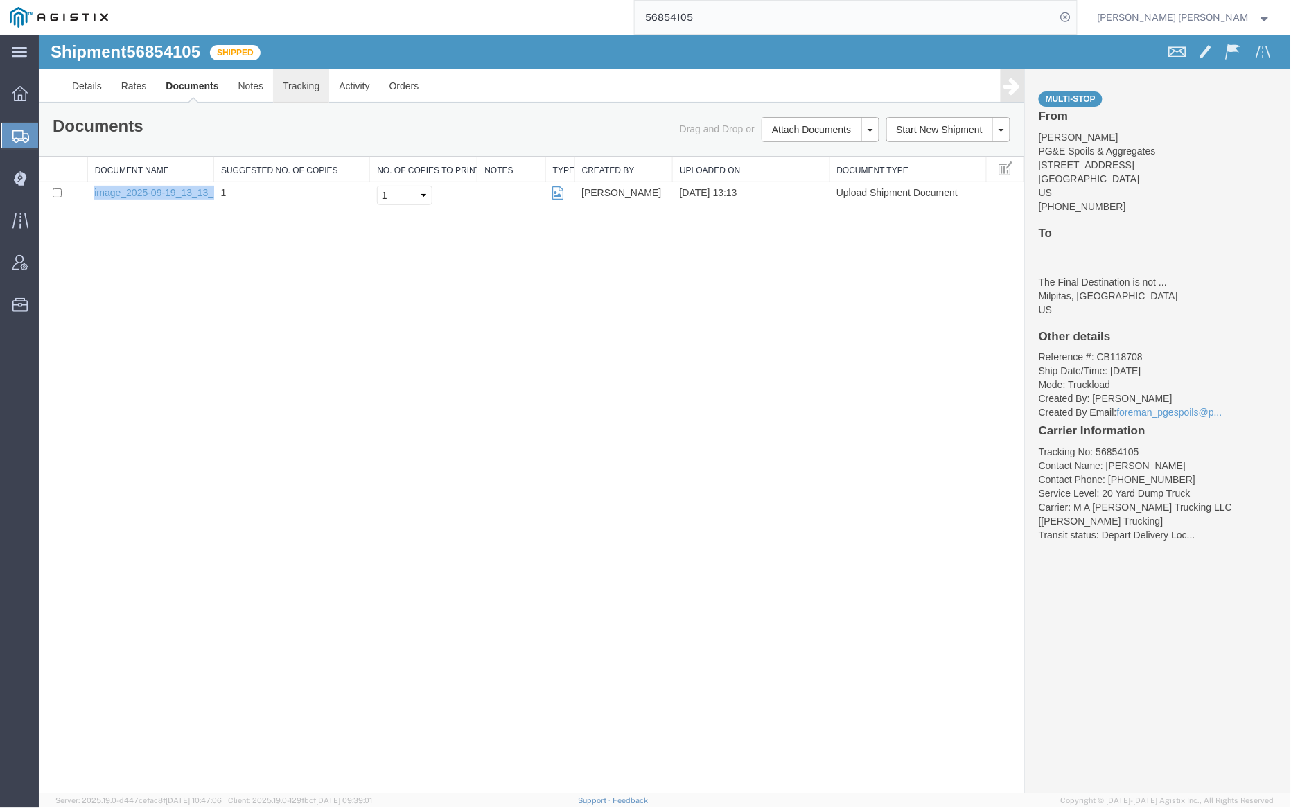
click at [296, 86] on link "Tracking" at bounding box center [300, 85] width 56 height 33
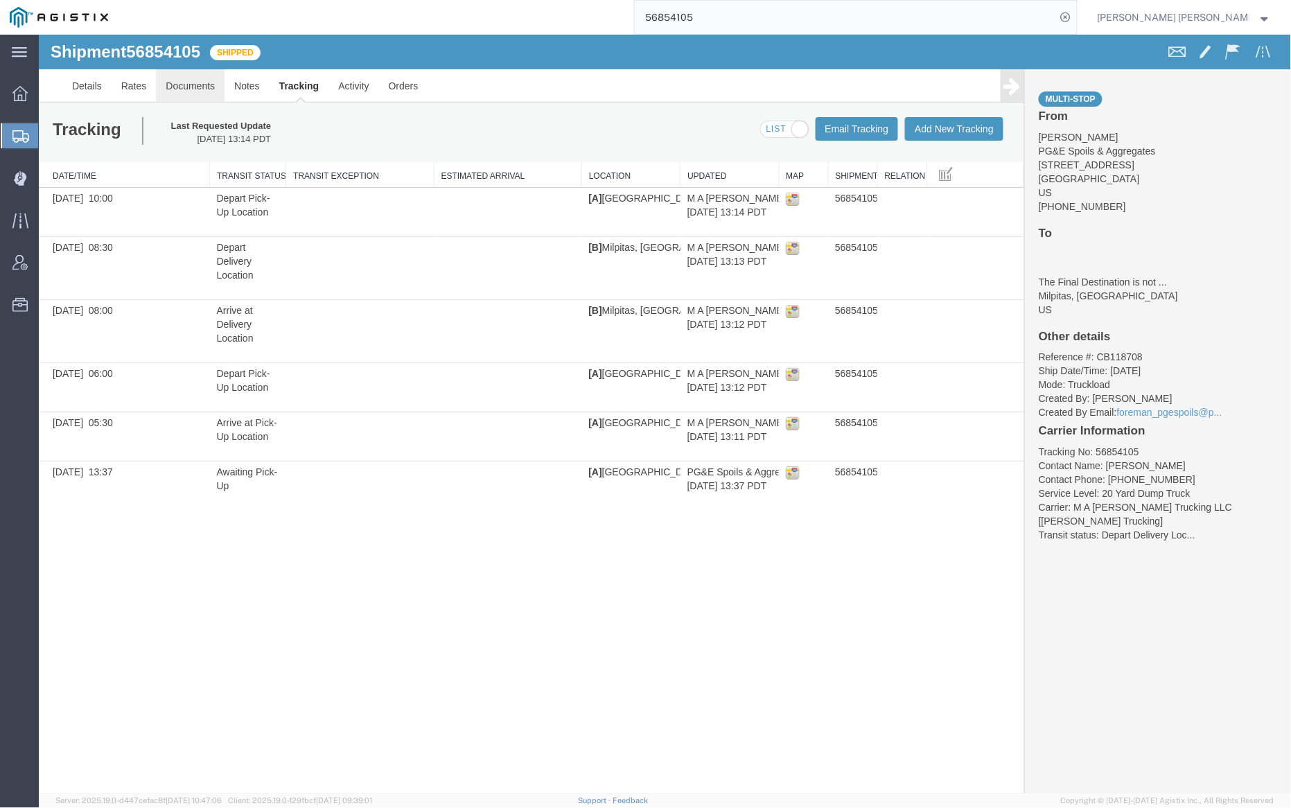
click at [172, 85] on link "Documents" at bounding box center [189, 85] width 69 height 33
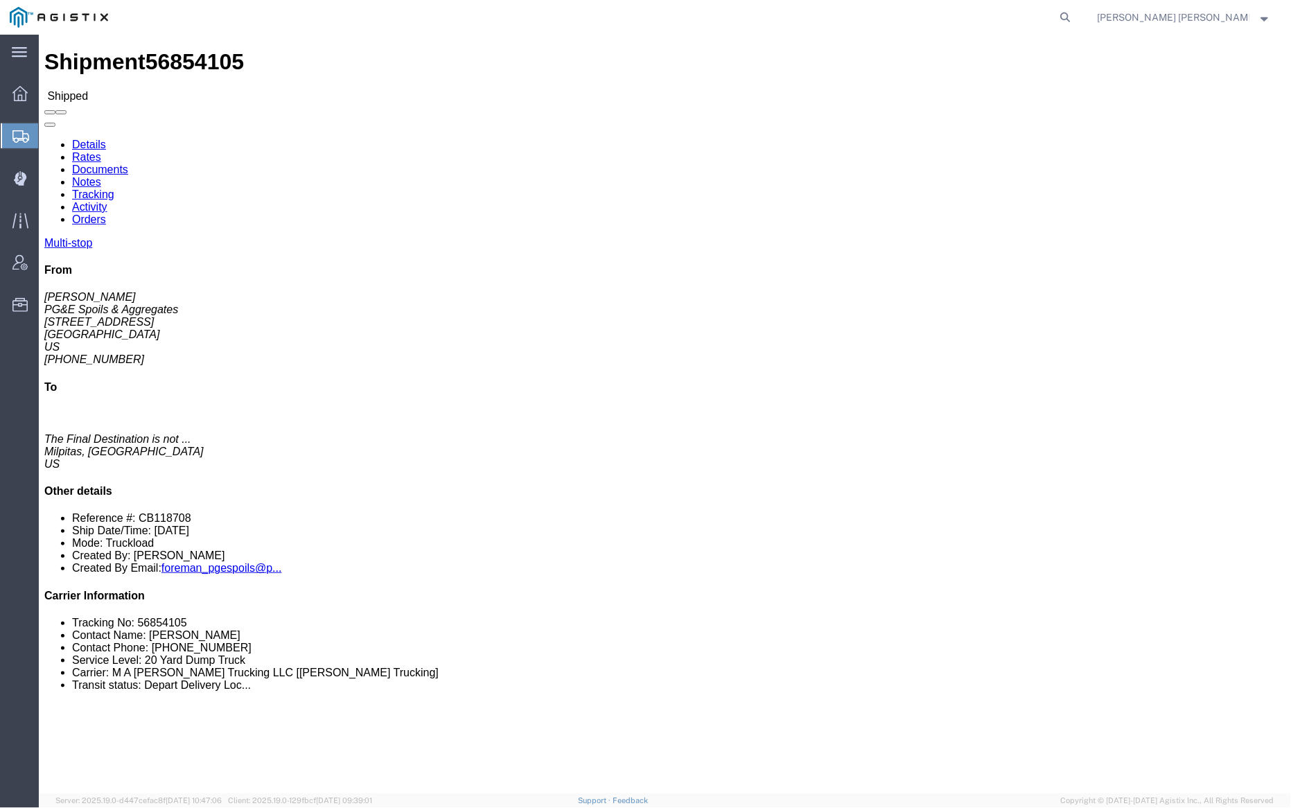
click link "Documents"
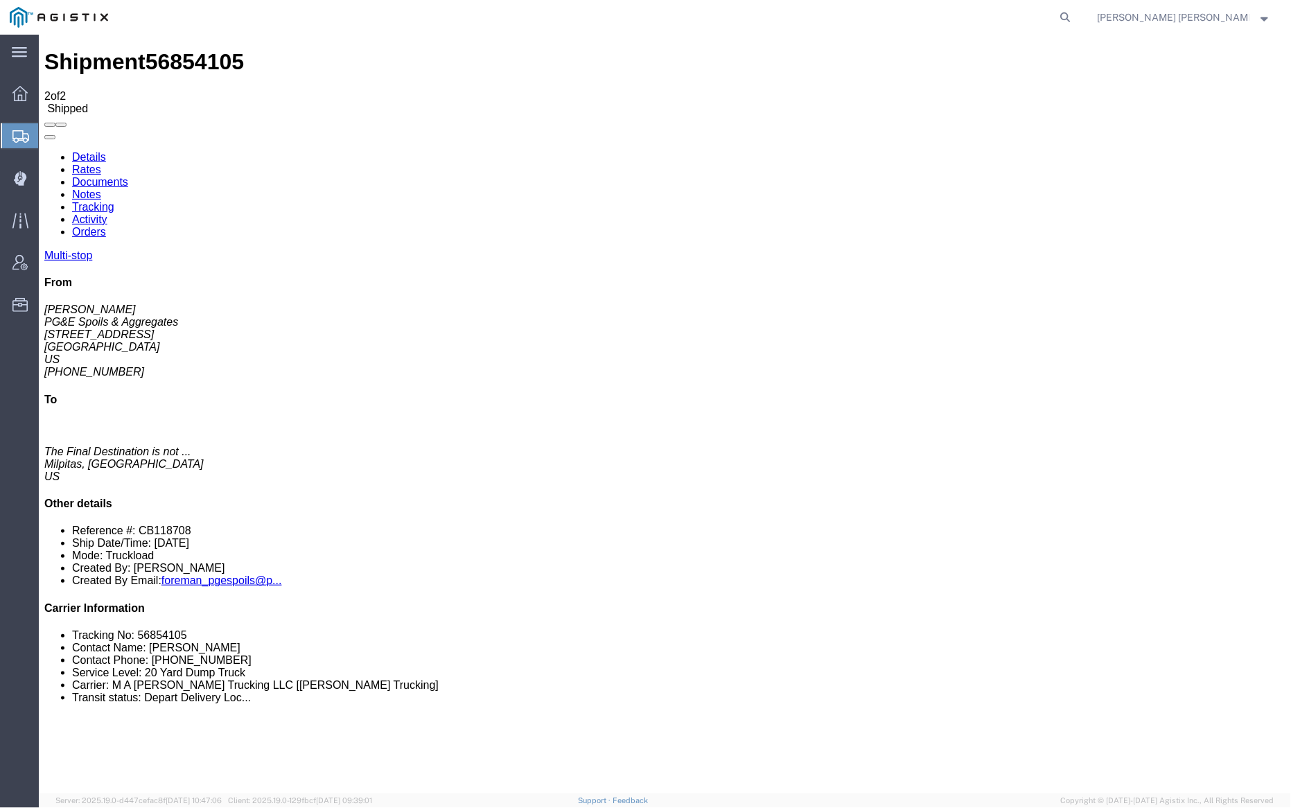
click at [100, 188] on link "Notes" at bounding box center [85, 194] width 29 height 12
click at [127, 175] on link "Documents" at bounding box center [99, 181] width 56 height 12
click at [114, 200] on link "Tracking" at bounding box center [92, 206] width 42 height 12
click at [127, 175] on link "Documents" at bounding box center [99, 181] width 56 height 12
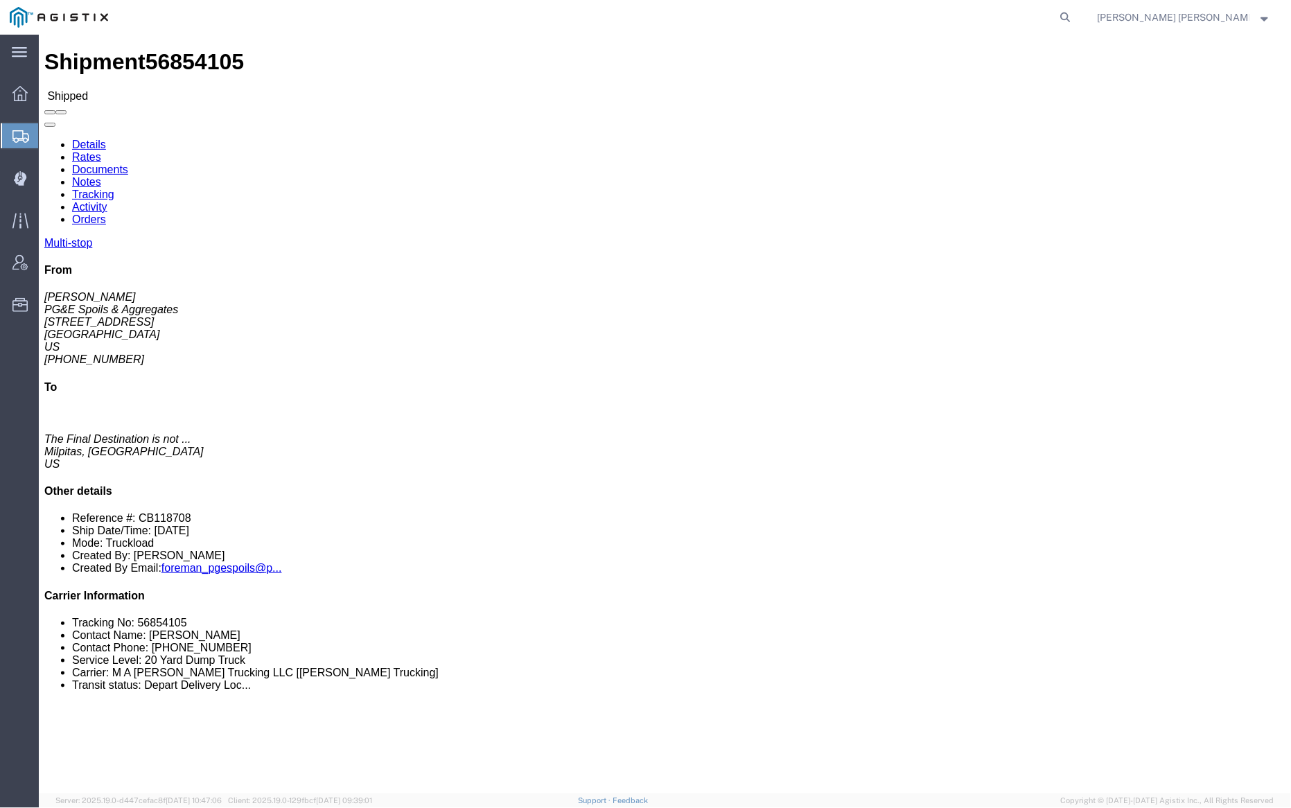
click link "Documents"
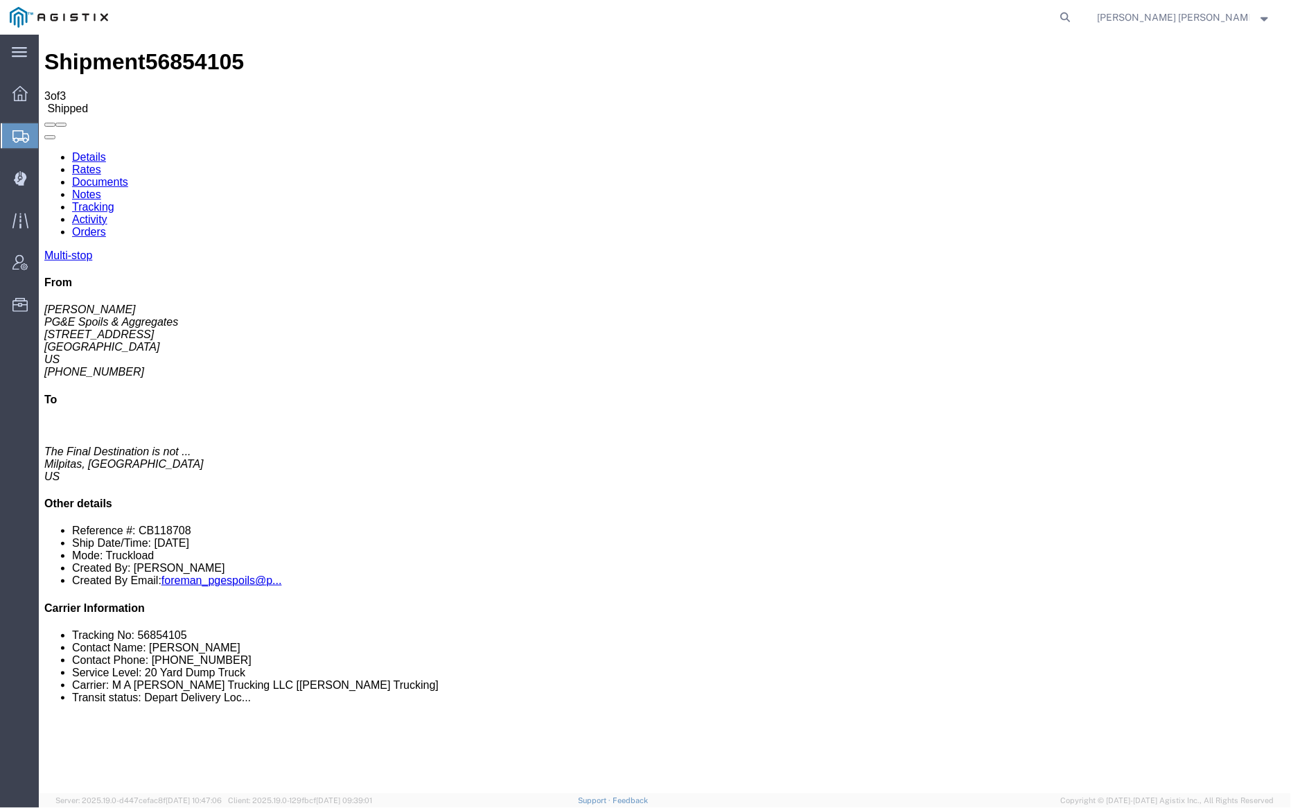
click at [114, 200] on link "Tracking" at bounding box center [92, 206] width 42 height 12
click at [127, 175] on link "Documents" at bounding box center [99, 181] width 56 height 12
click at [114, 200] on link "Tracking" at bounding box center [92, 206] width 42 height 12
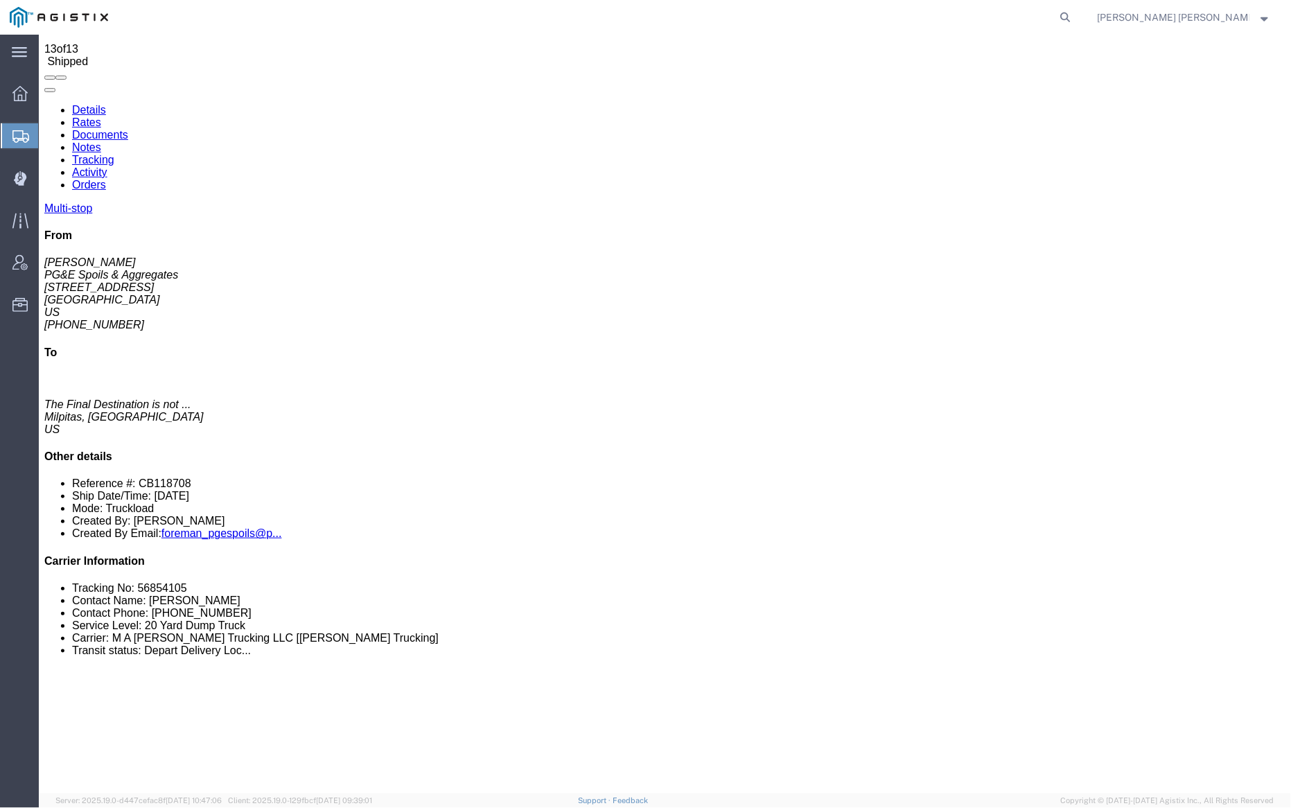
scroll to position [46, 0]
click at [127, 129] on link "Documents" at bounding box center [99, 135] width 56 height 12
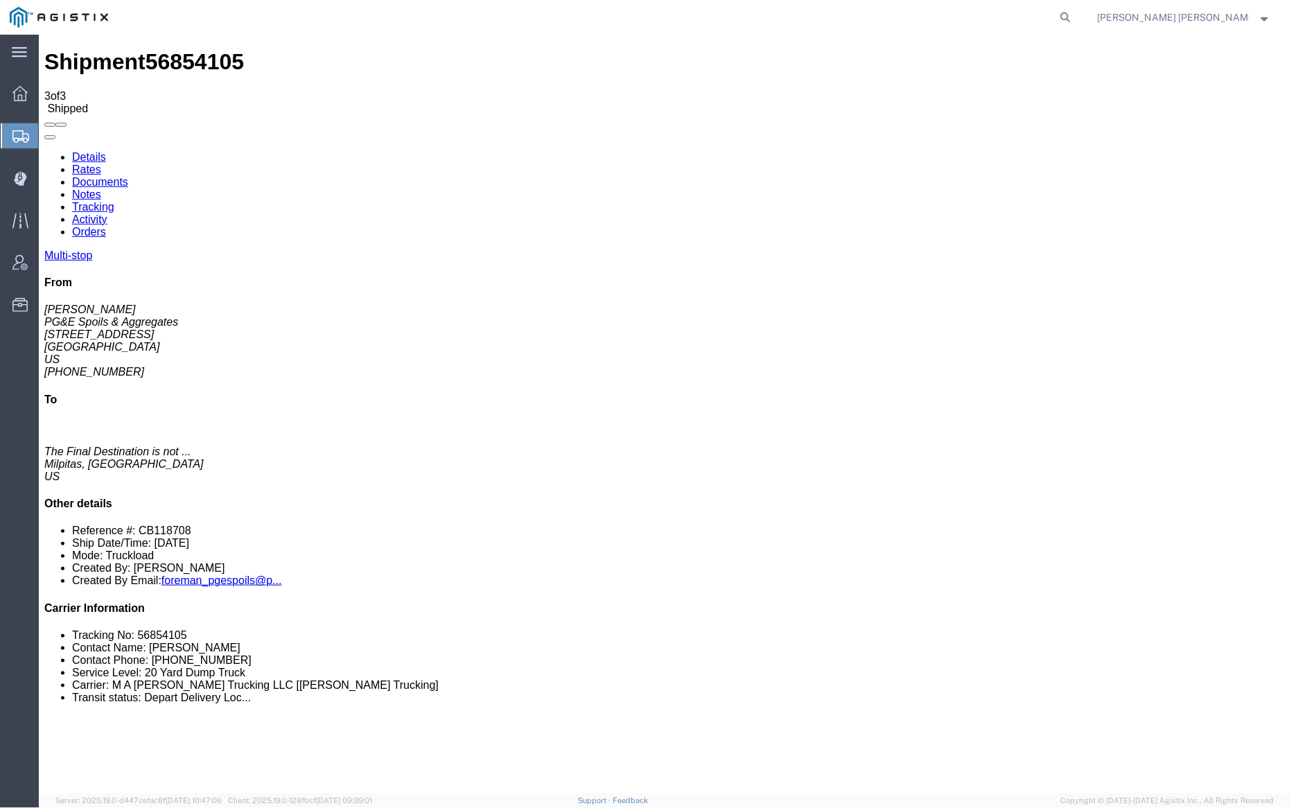
click at [639, 60] on div "Shipment 56854105 3 of 3 Shipped" at bounding box center [664, 80] width 1241 height 65
click at [127, 175] on link "Documents" at bounding box center [99, 181] width 56 height 12
click at [100, 188] on link "Notes" at bounding box center [85, 194] width 29 height 12
click at [127, 175] on link "Documents" at bounding box center [99, 181] width 56 height 12
click at [114, 200] on link "Tracking" at bounding box center [92, 206] width 42 height 12
